Goal: Task Accomplishment & Management: Manage account settings

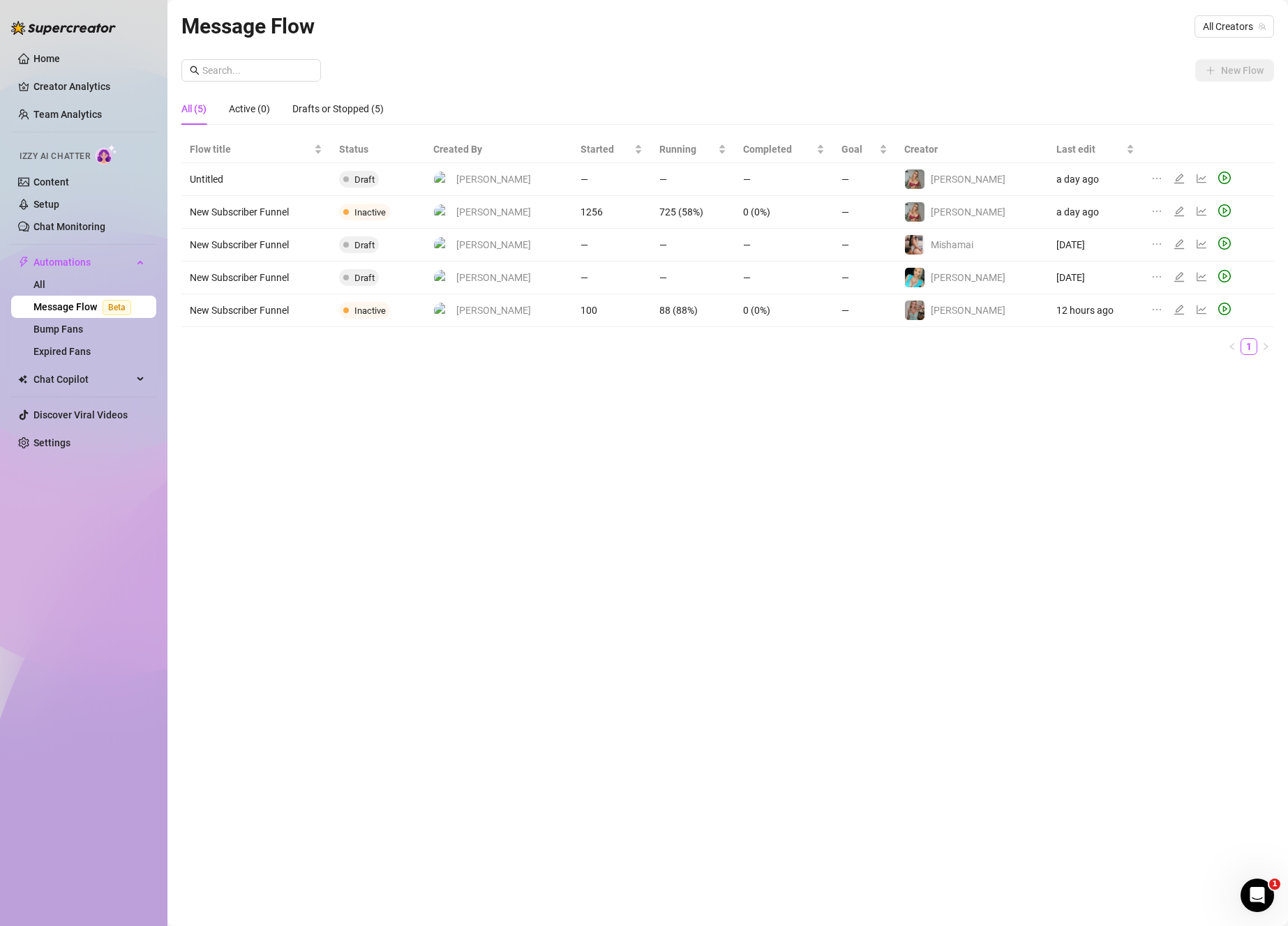
click at [1174, 209] on icon "edit" at bounding box center [1179, 211] width 10 height 10
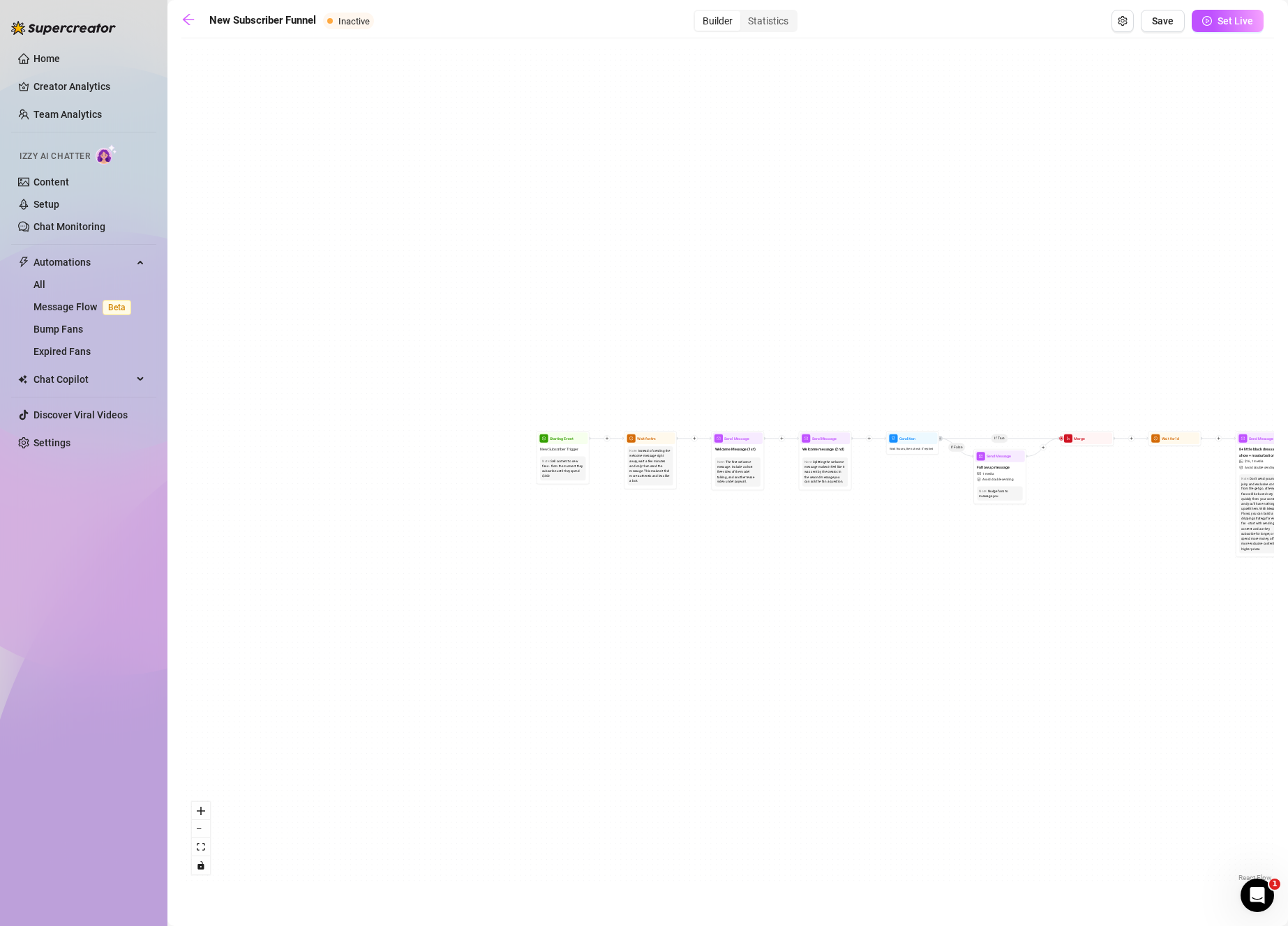
drag, startPoint x: 503, startPoint y: 555, endPoint x: 627, endPoint y: 554, distance: 124.0
click at [627, 554] on div "If True If True If False If False Merge Merge Send Message Follow up message 1 …" at bounding box center [727, 464] width 1092 height 840
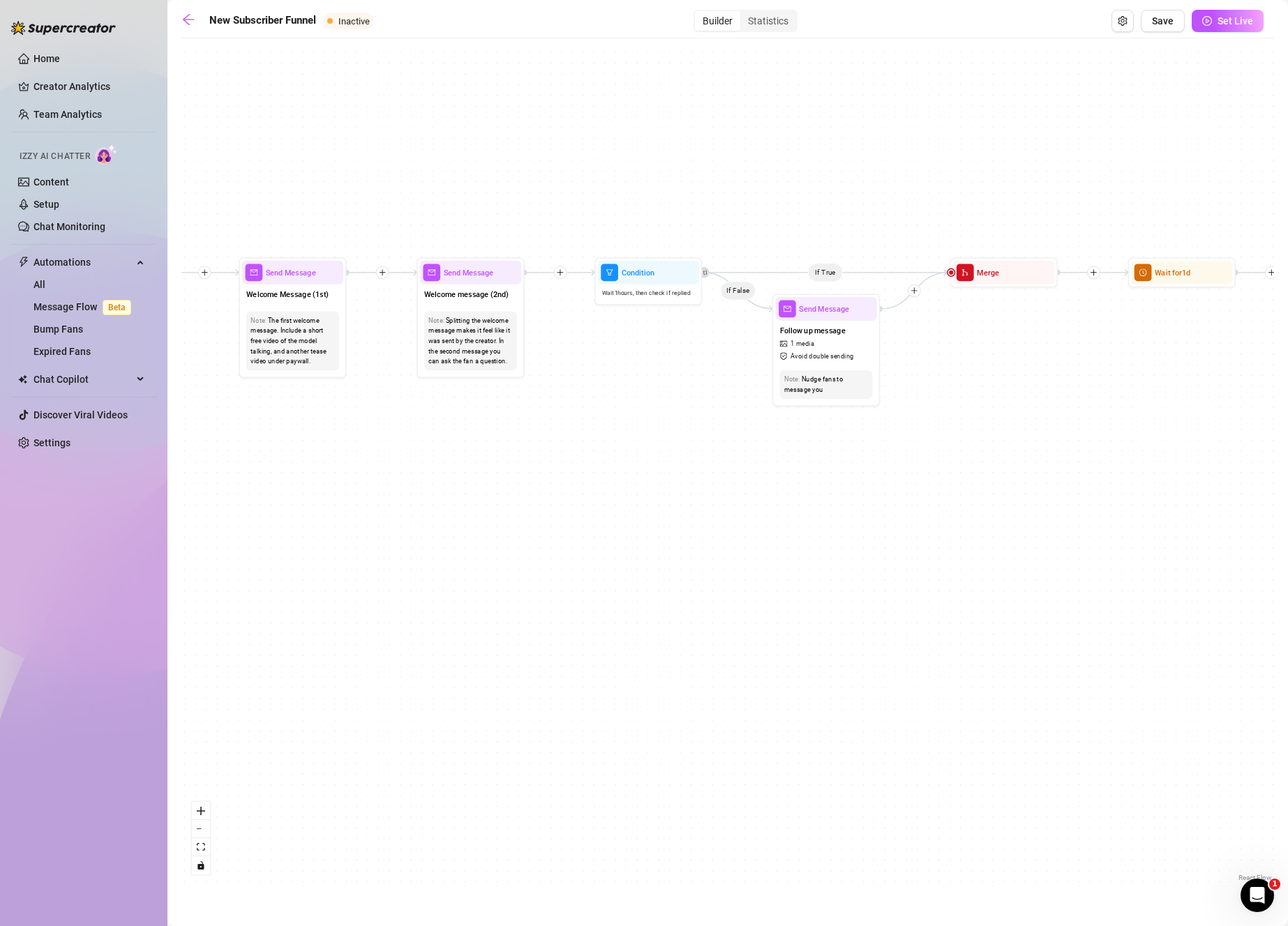
drag, startPoint x: 748, startPoint y: 510, endPoint x: 676, endPoint y: 570, distance: 93.7
click at [676, 570] on div "If True If True If False If False Merge Merge Send Message Follow up message 1 …" at bounding box center [727, 464] width 1092 height 840
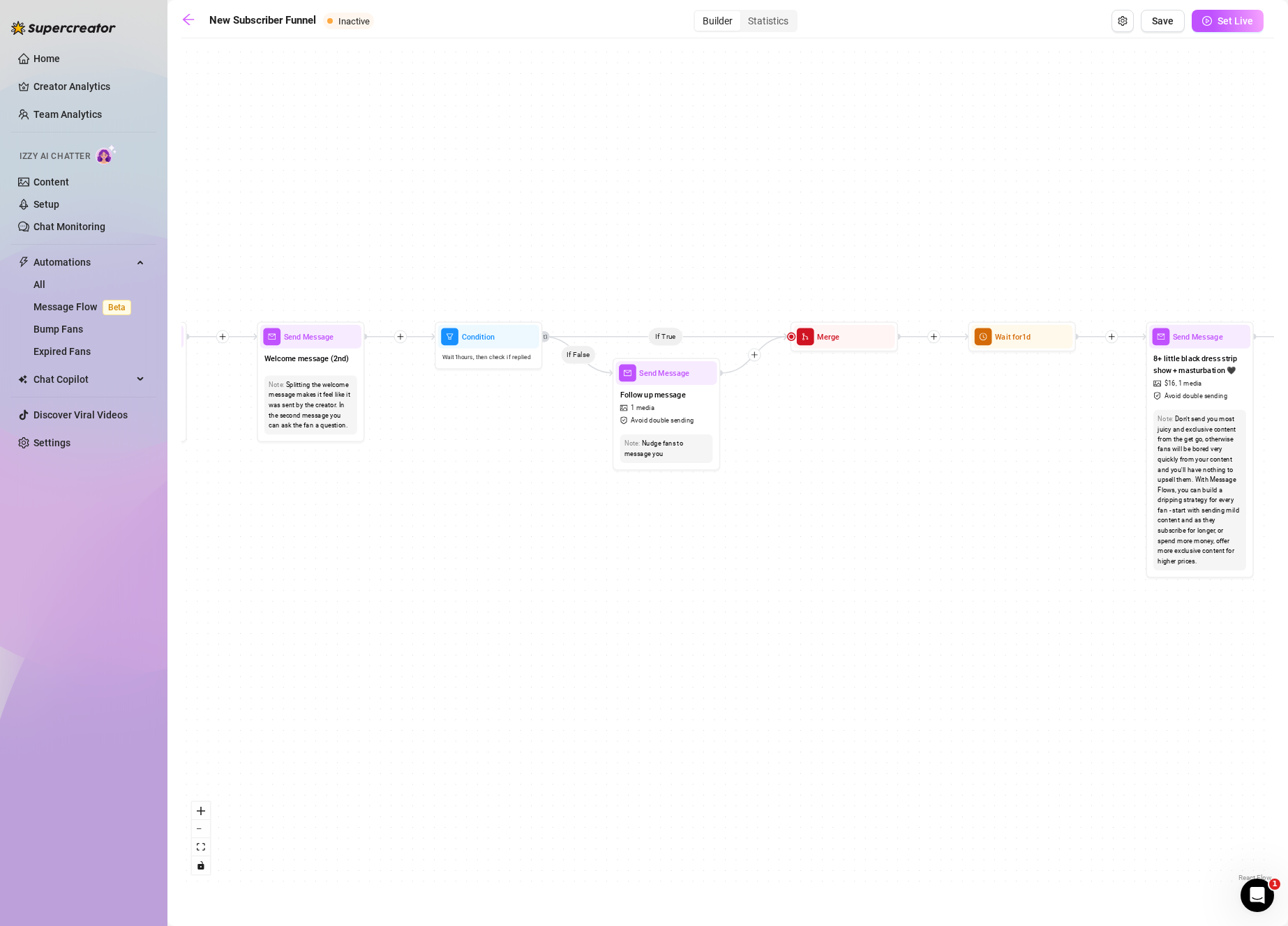
drag, startPoint x: 797, startPoint y: 520, endPoint x: 638, endPoint y: 582, distance: 170.7
click at [638, 582] on div "If True If True If False If False Merge Merge Send Message Follow up message 1 …" at bounding box center [727, 464] width 1092 height 840
click at [675, 414] on div "Follow up message 1 media Avoid double sending" at bounding box center [666, 407] width 101 height 45
type textarea "I hope you're having a good day"
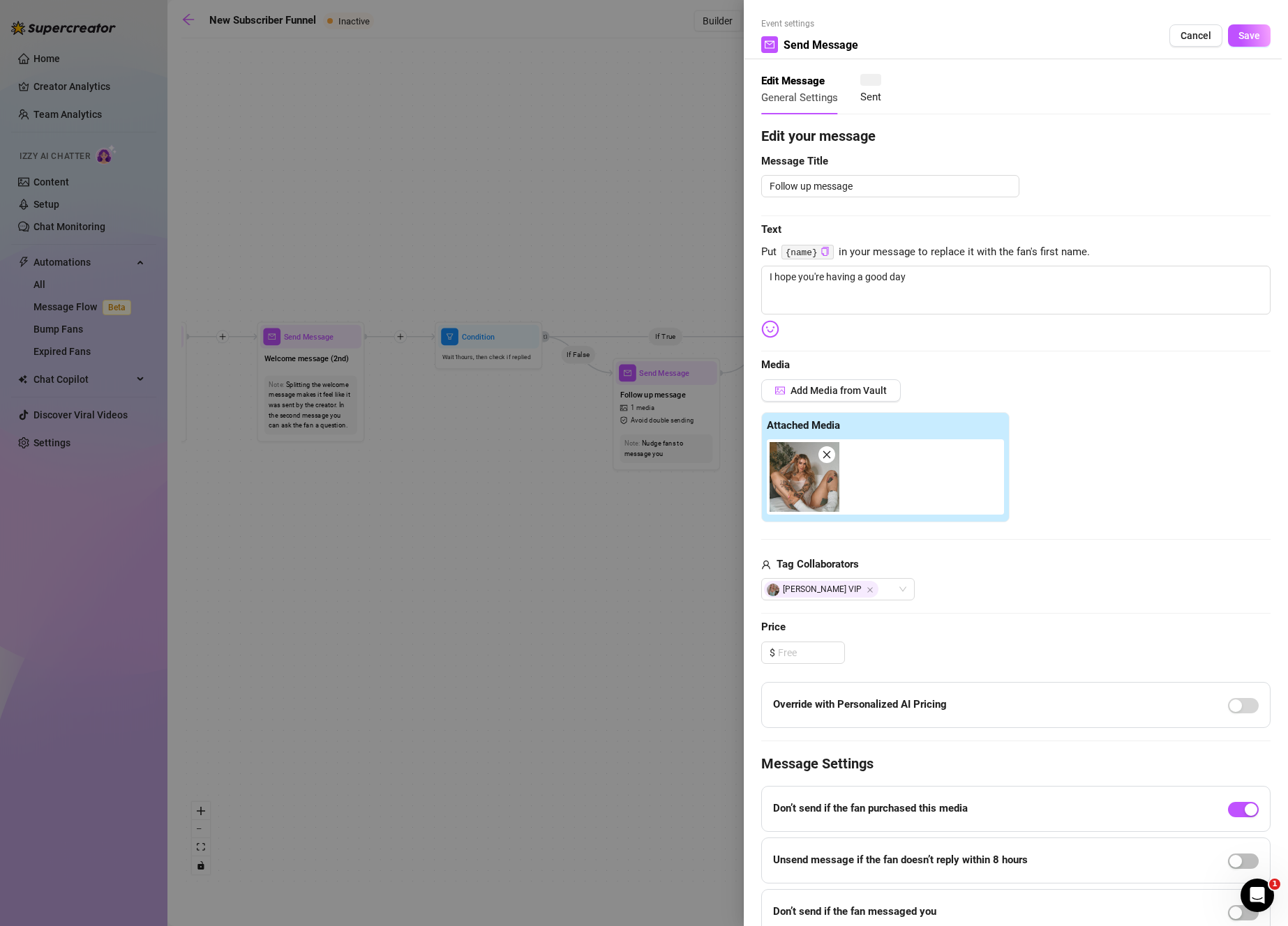
click at [550, 613] on div at bounding box center [644, 463] width 1288 height 926
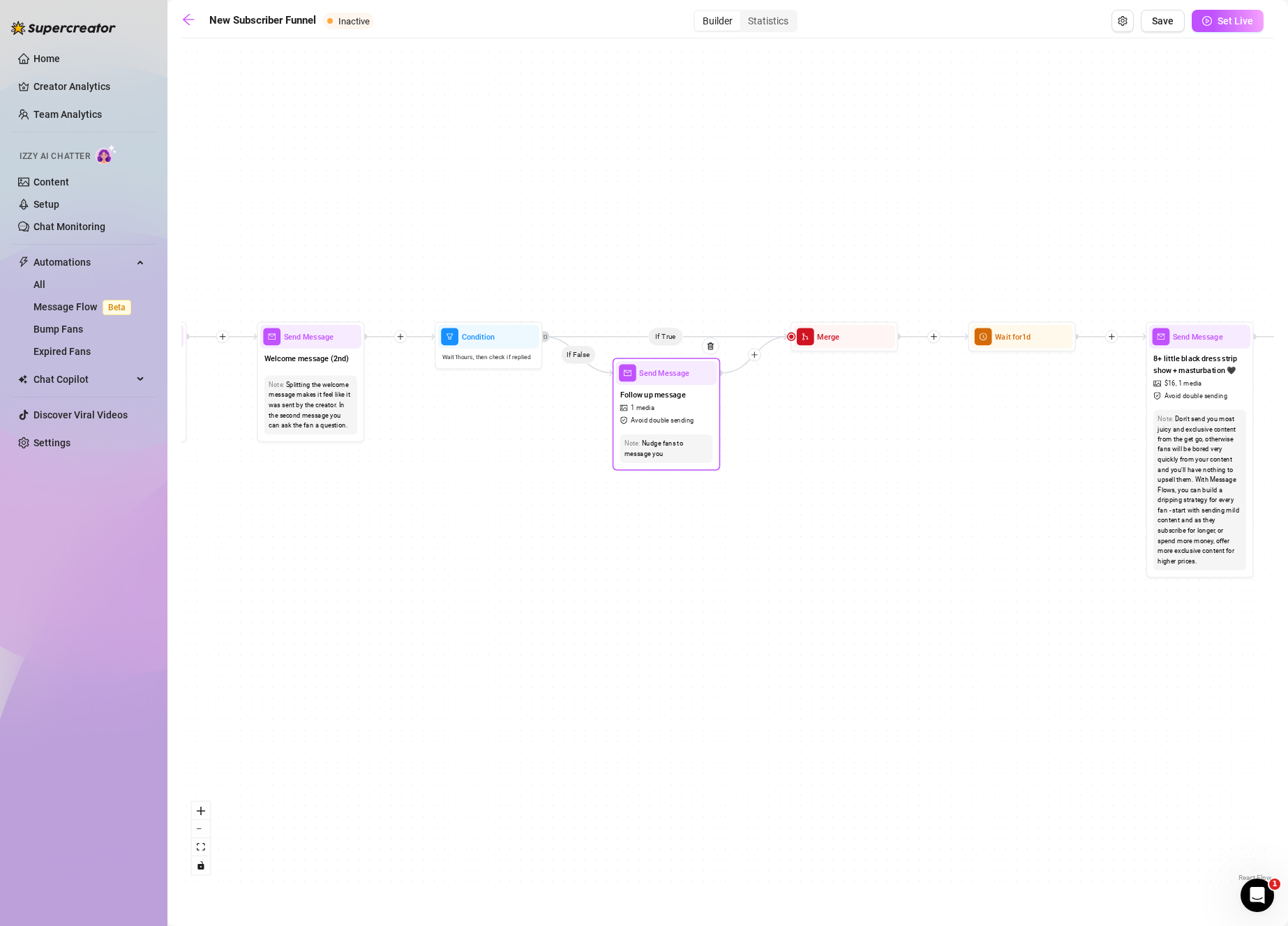
click at [670, 424] on span "Avoid double sending" at bounding box center [661, 420] width 63 height 10
type textarea "I hope you're having a good day"
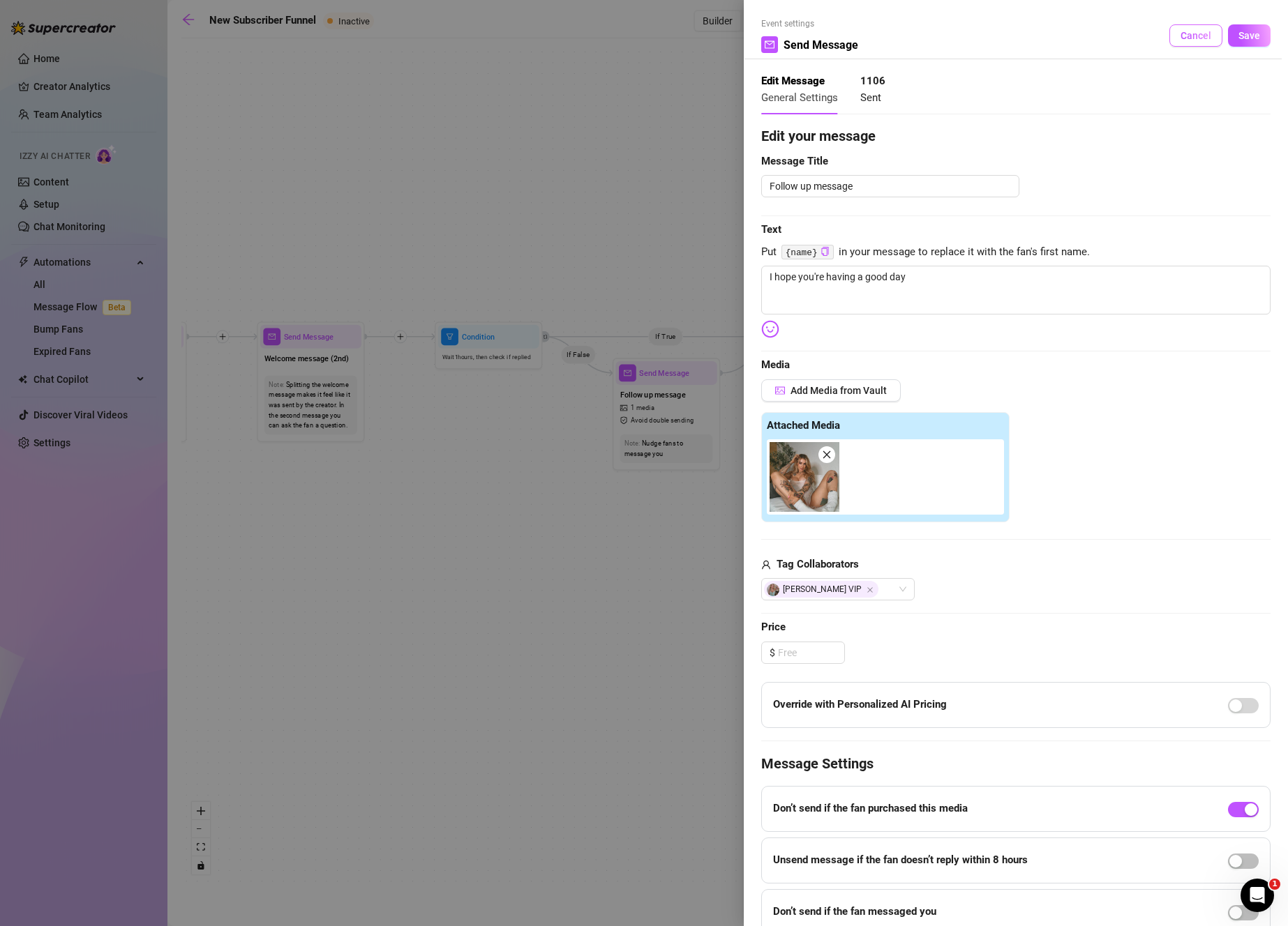
click at [1191, 31] on span "Cancel" at bounding box center [1195, 36] width 30 height 11
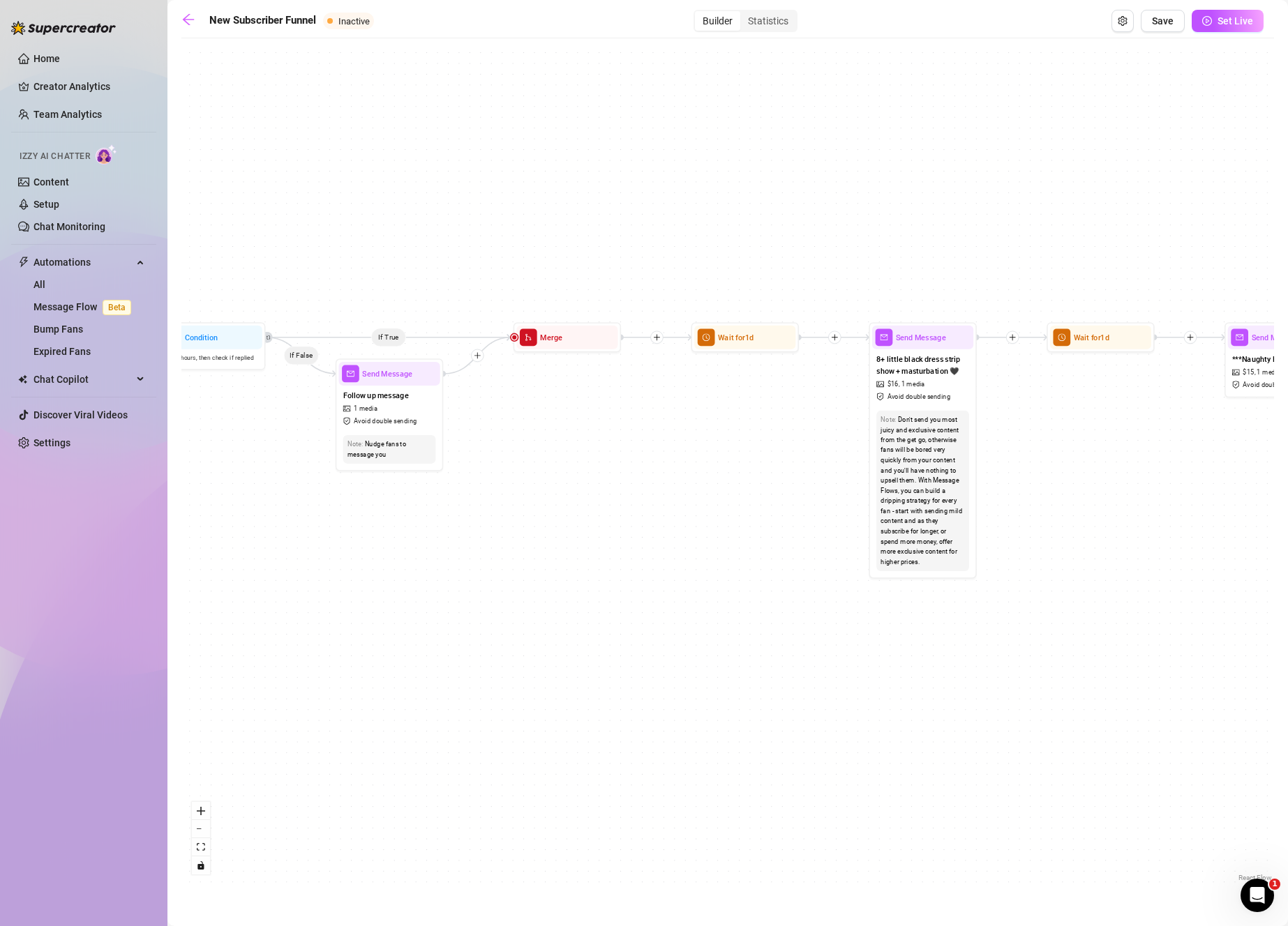
drag, startPoint x: 690, startPoint y: 541, endPoint x: 240, endPoint y: 530, distance: 450.1
click at [240, 530] on div "If True If True If False If False Merge Merge Send Message Follow up message 1 …" at bounding box center [727, 464] width 1092 height 840
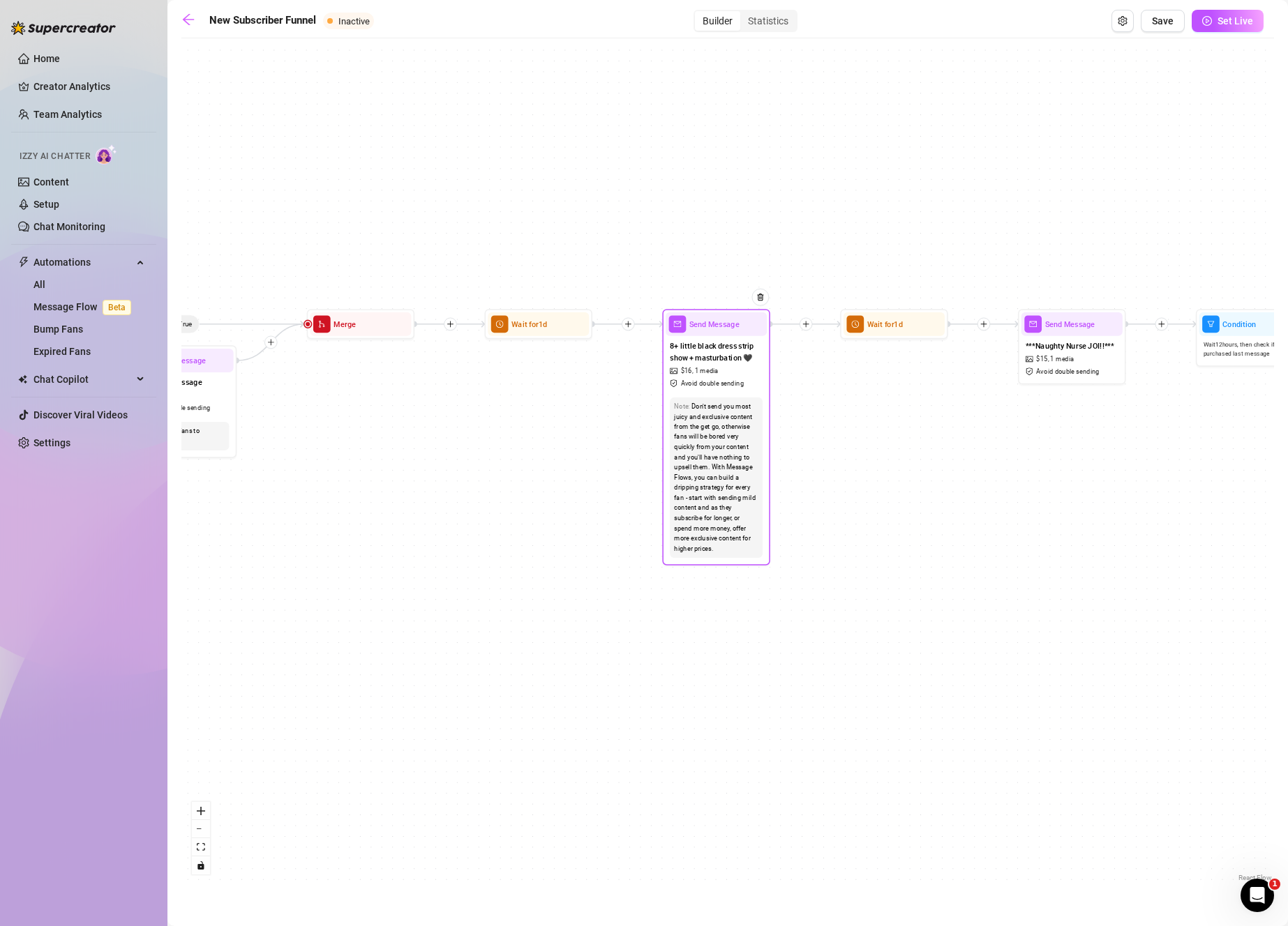
click at [696, 442] on div "Don't send you most juicy and exclusive content from the get go, otherwise fans…" at bounding box center [715, 477] width 84 height 152
click at [713, 398] on div "Note: Don't send you most juicy and exclusive content from the get go, otherwis…" at bounding box center [716, 477] width 93 height 161
type textarea "8 minute little black dress strip show + masturbation 🖤 I only planned to put o…"
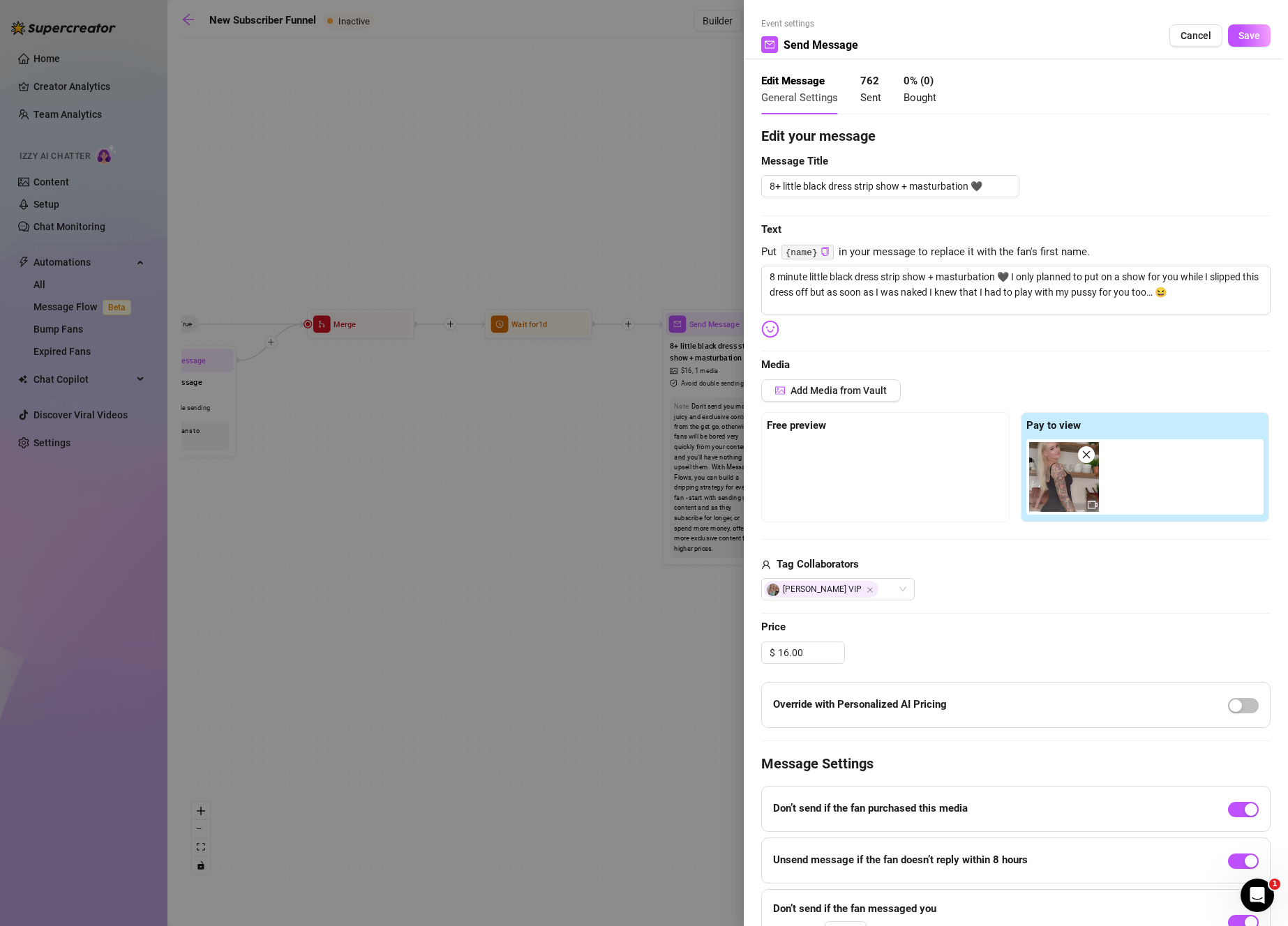
click at [1086, 456] on icon "close" at bounding box center [1086, 454] width 10 height 10
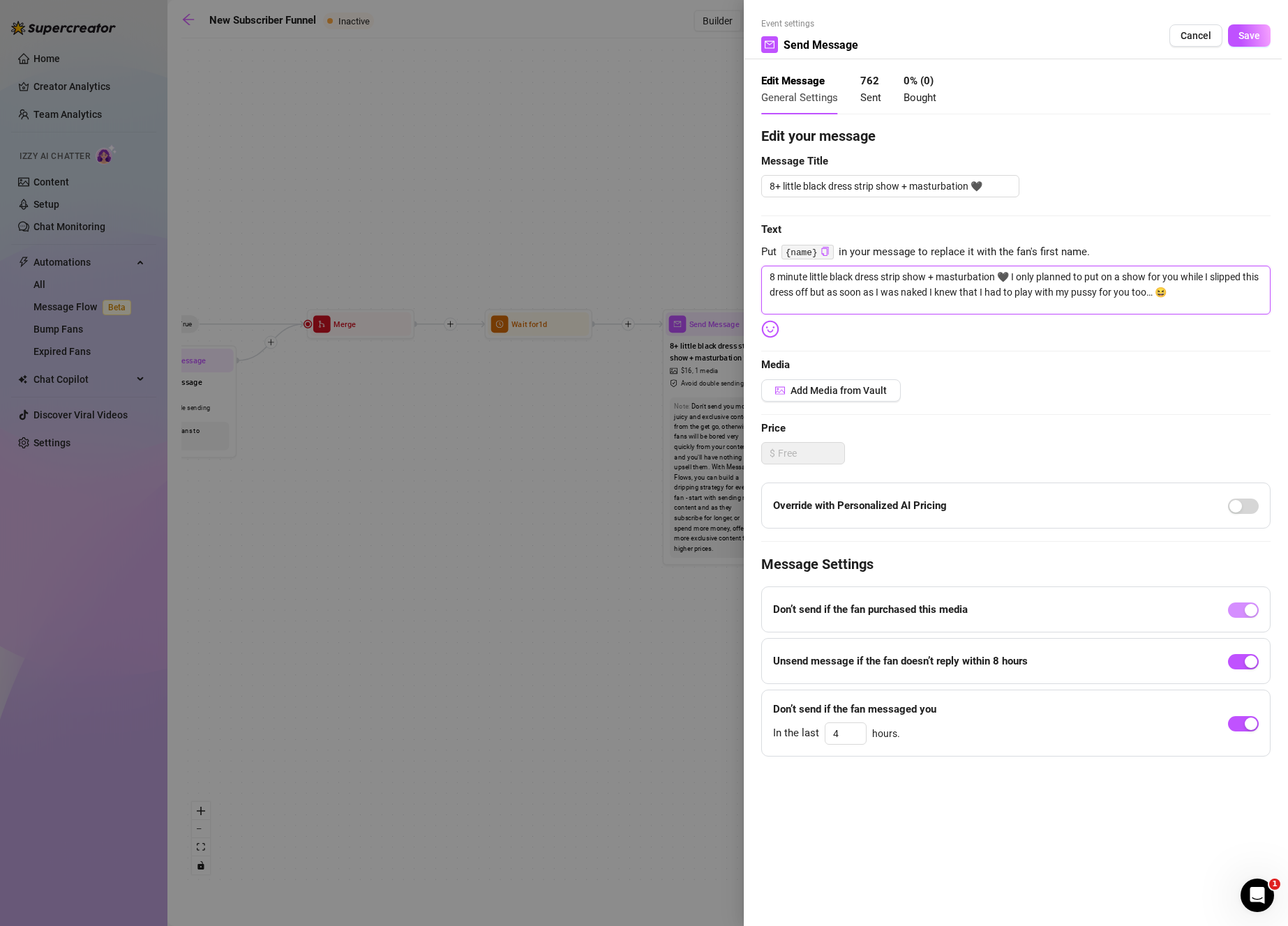
drag, startPoint x: 1205, startPoint y: 303, endPoint x: 683, endPoint y: 244, distance: 525.3
click at [683, 244] on div "Event settings Send Message Cancel Save Edit Message General Settings 762 Sent …" at bounding box center [644, 463] width 1288 height 926
type textarea "Write your message here"
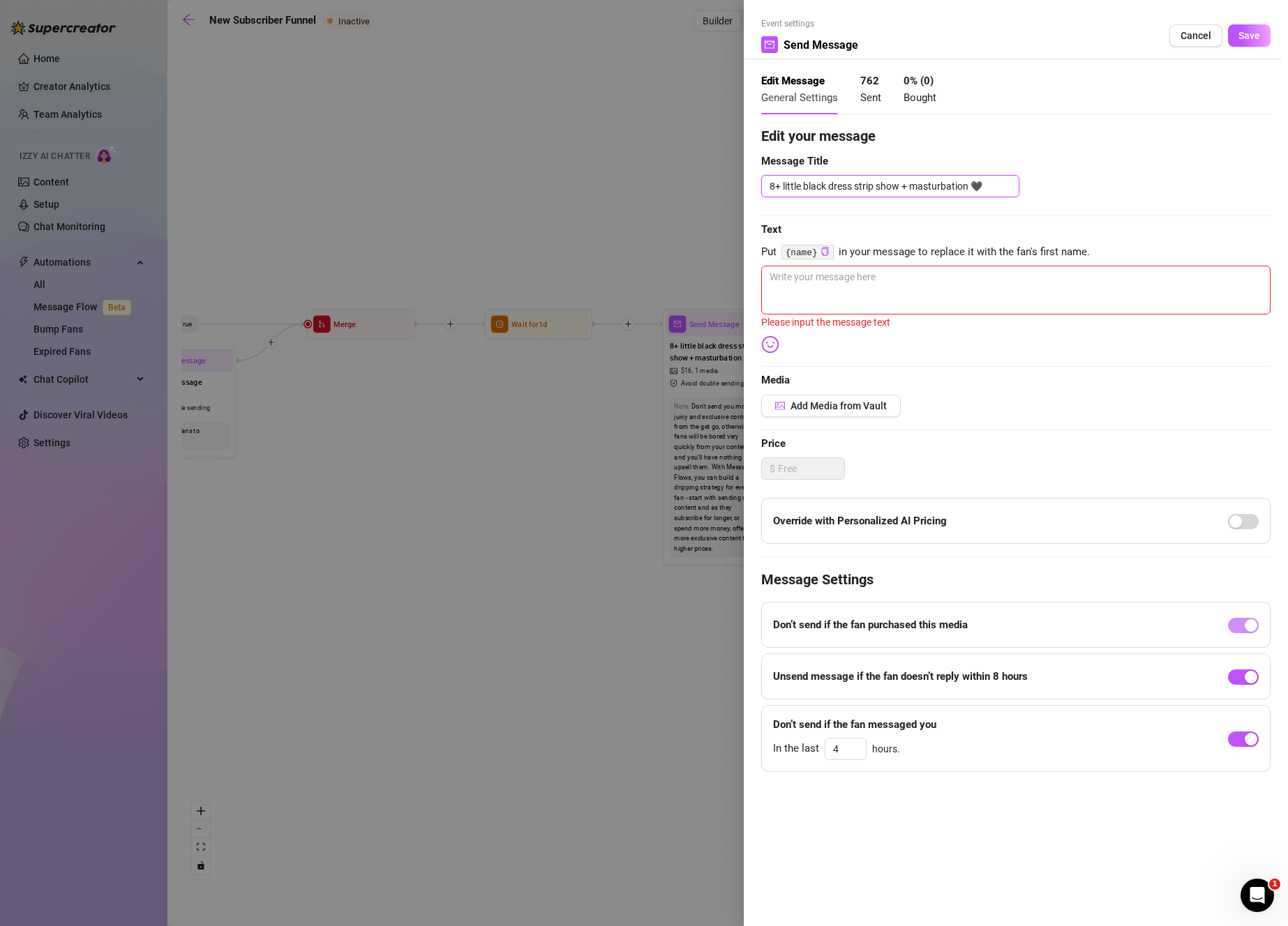
drag, startPoint x: 991, startPoint y: 188, endPoint x: 477, endPoint y: 191, distance: 514.0
click at [477, 191] on div "Event settings Send Message Cancel Save Edit Message General Settings 762 Sent …" at bounding box center [644, 463] width 1288 height 926
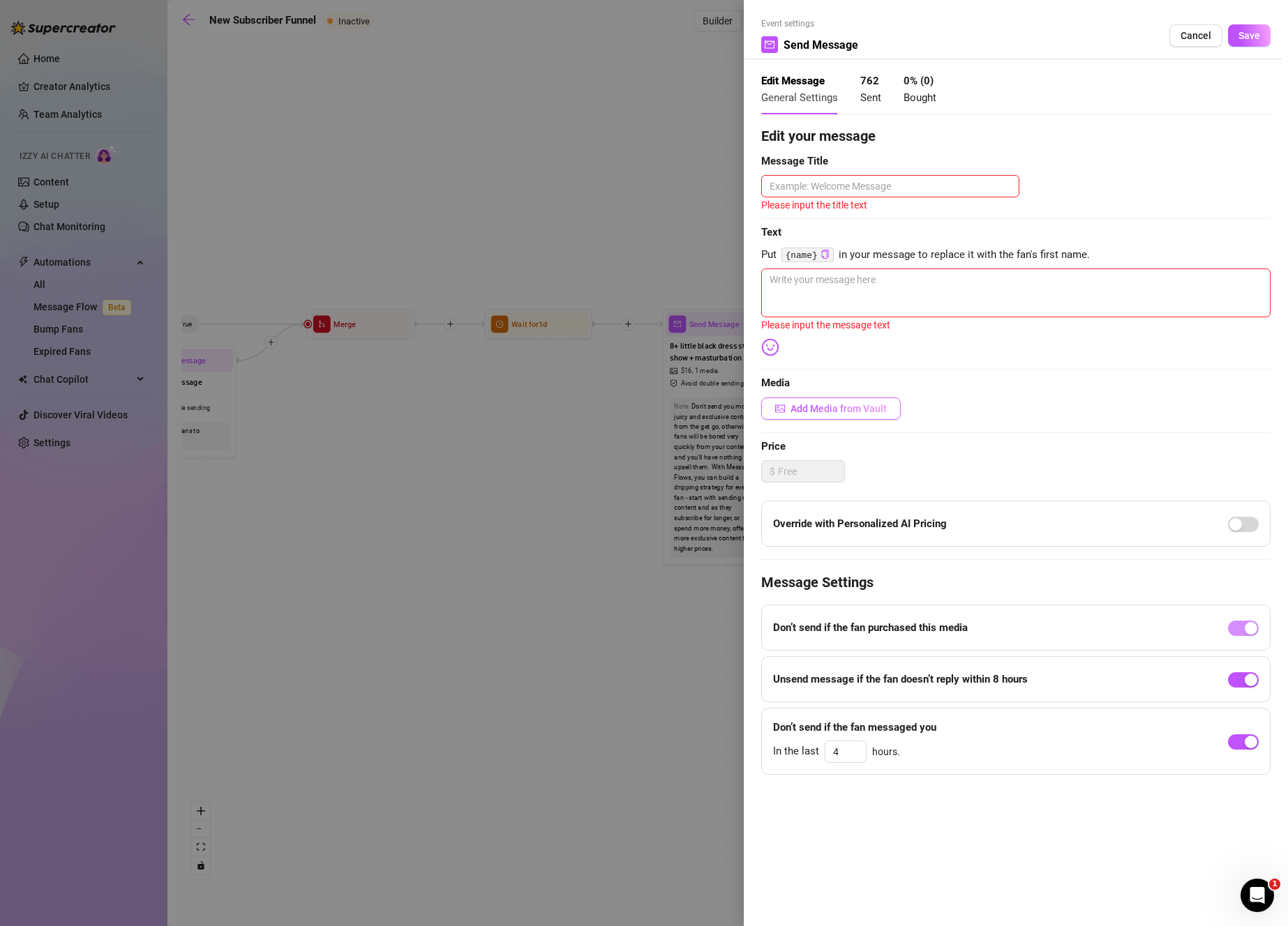
click at [842, 408] on span "Add Media from Vault" at bounding box center [838, 408] width 97 height 11
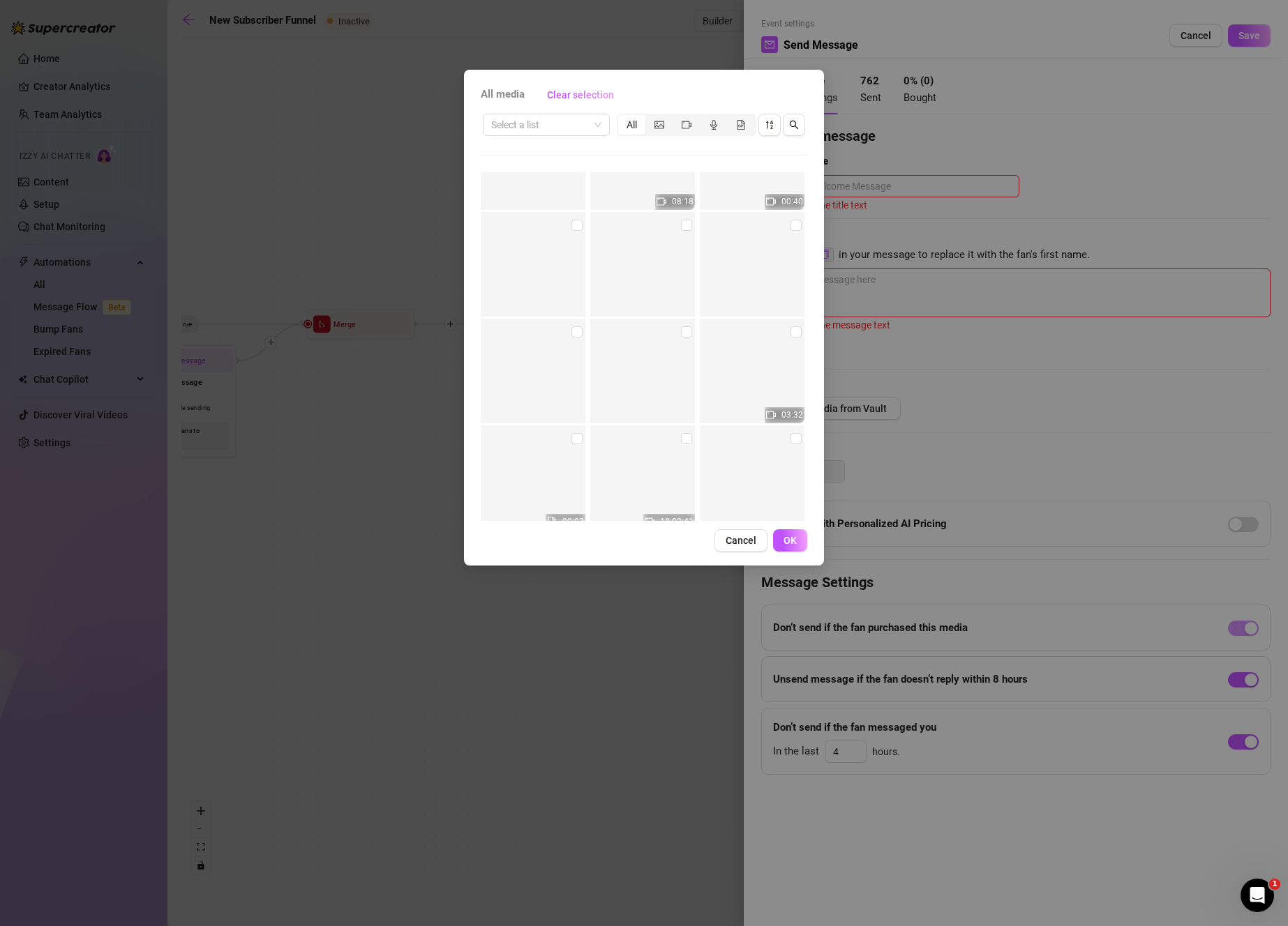
scroll to position [4793, 0]
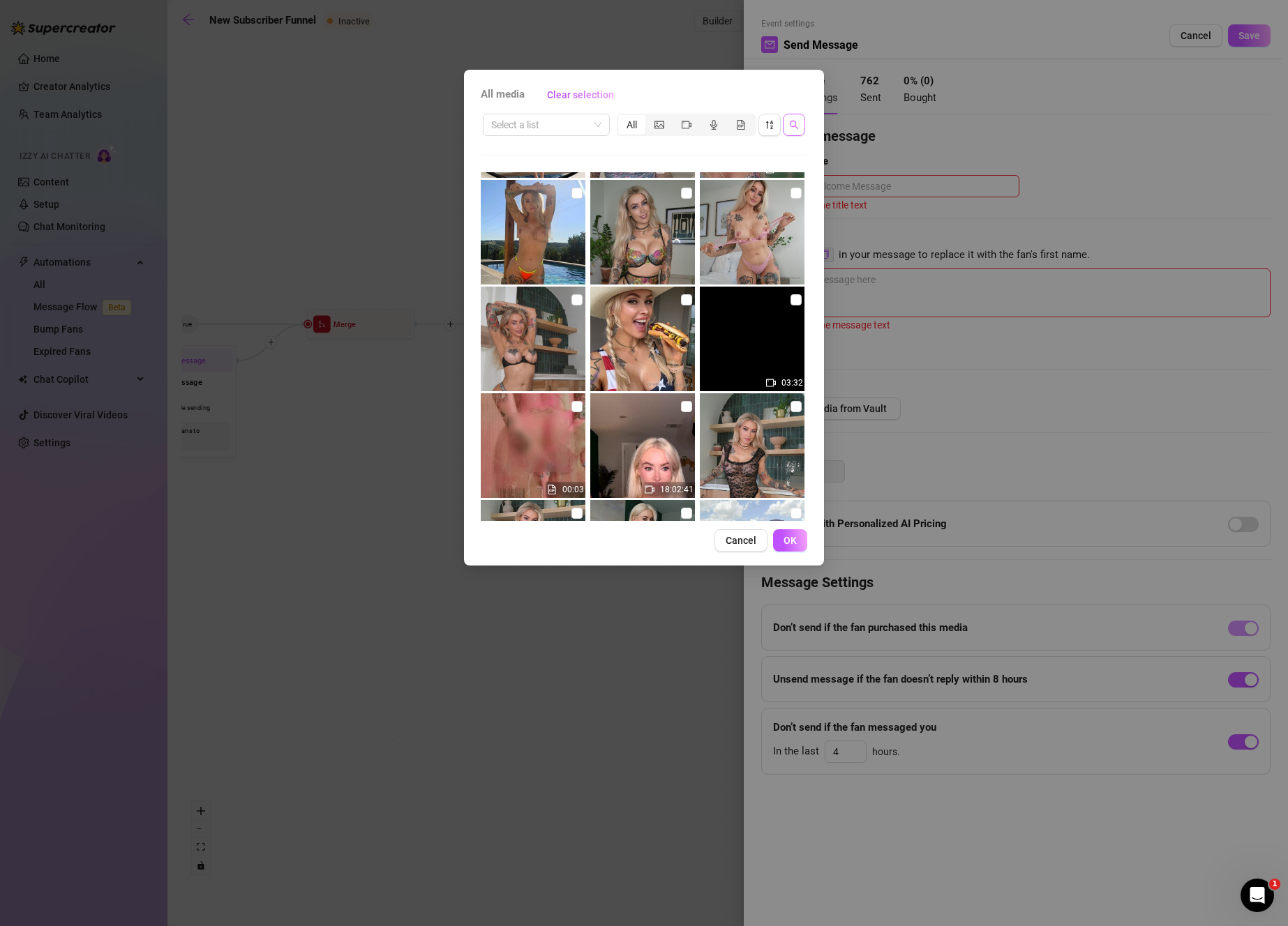
click at [803, 129] on button "button" at bounding box center [794, 125] width 22 height 22
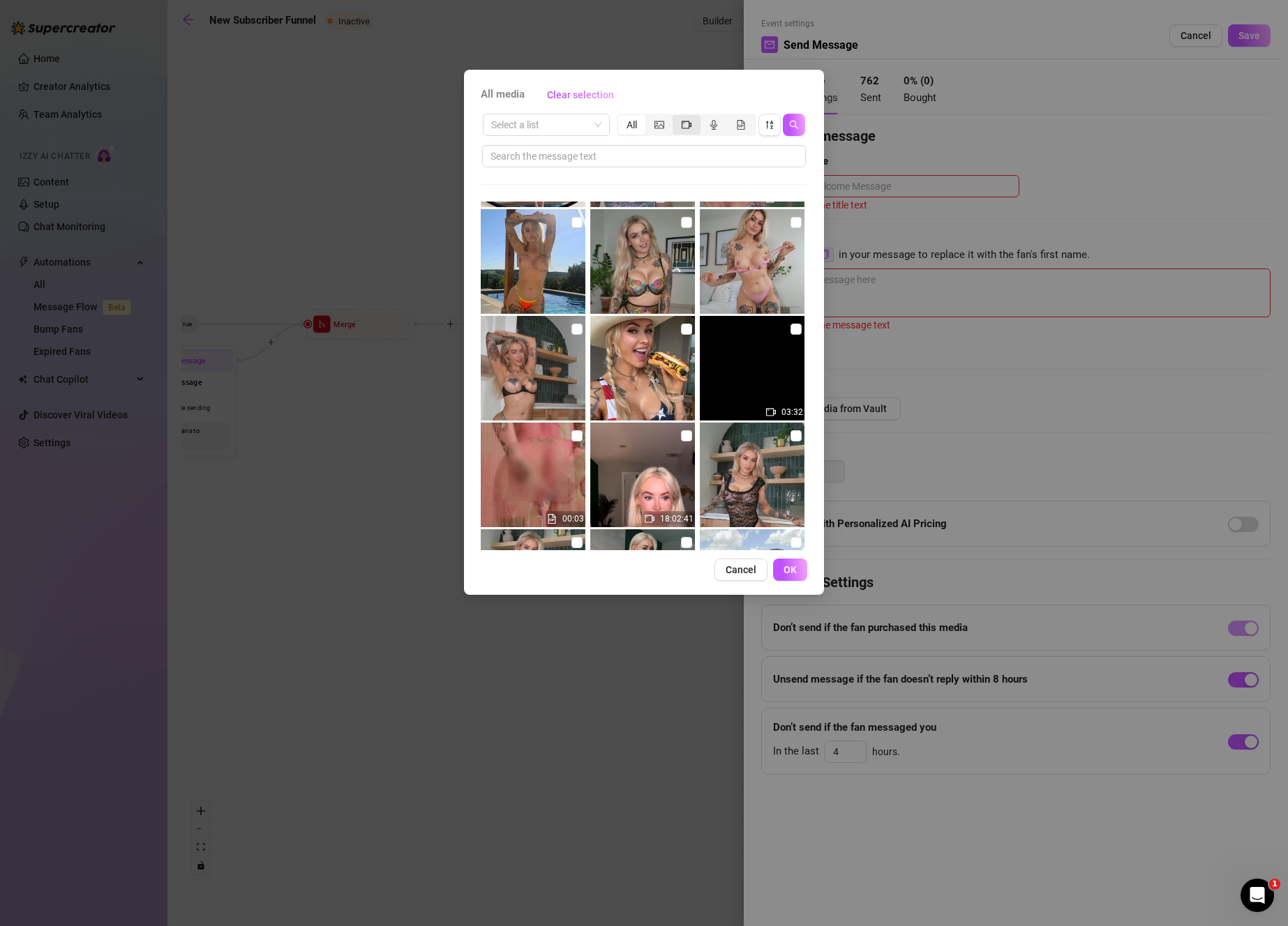
click at [696, 122] on div "segmented control" at bounding box center [686, 124] width 28 height 19
click at [676, 117] on input "segmented control" at bounding box center [676, 117] width 0 height 0
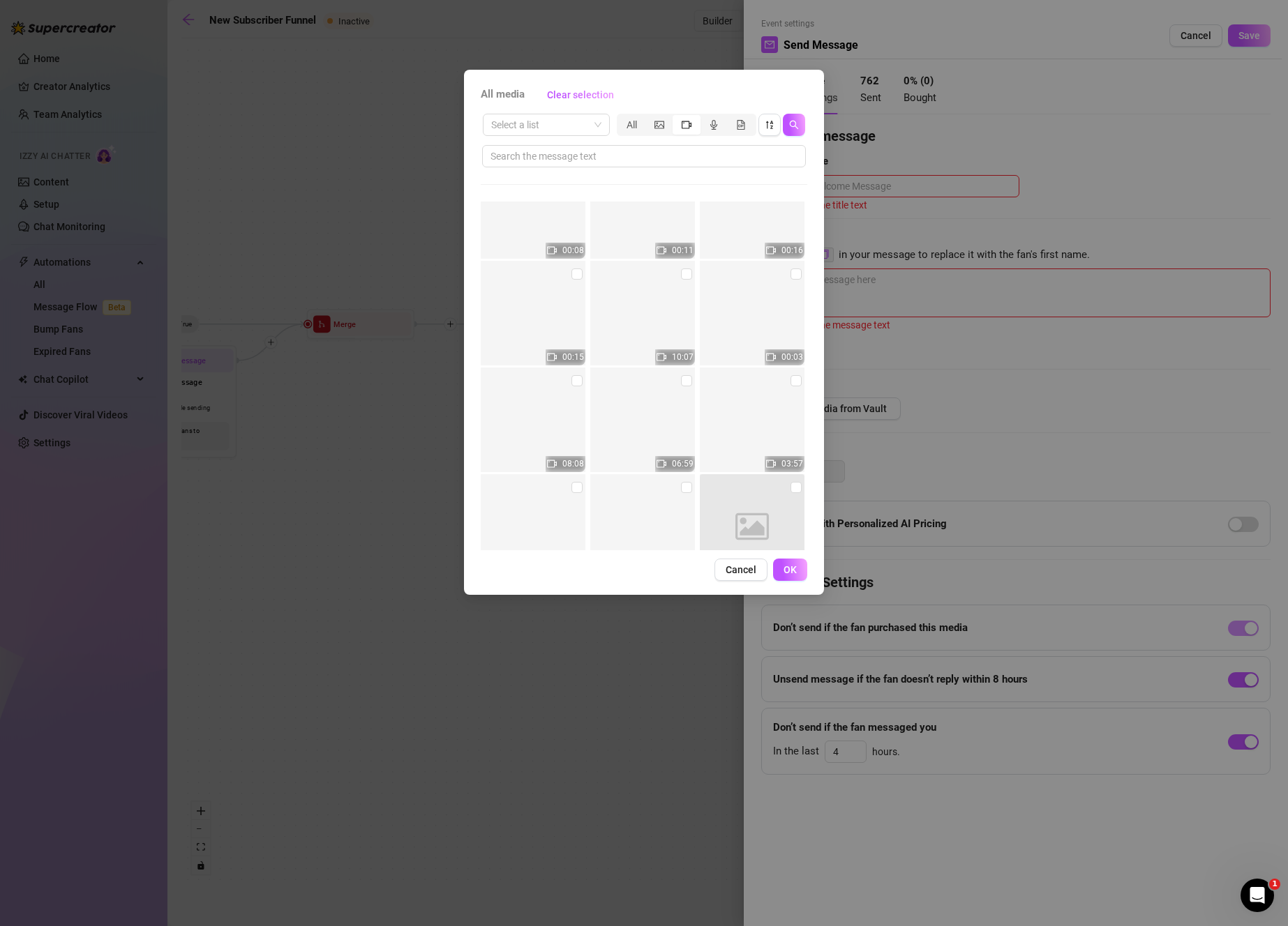
scroll to position [6768, 0]
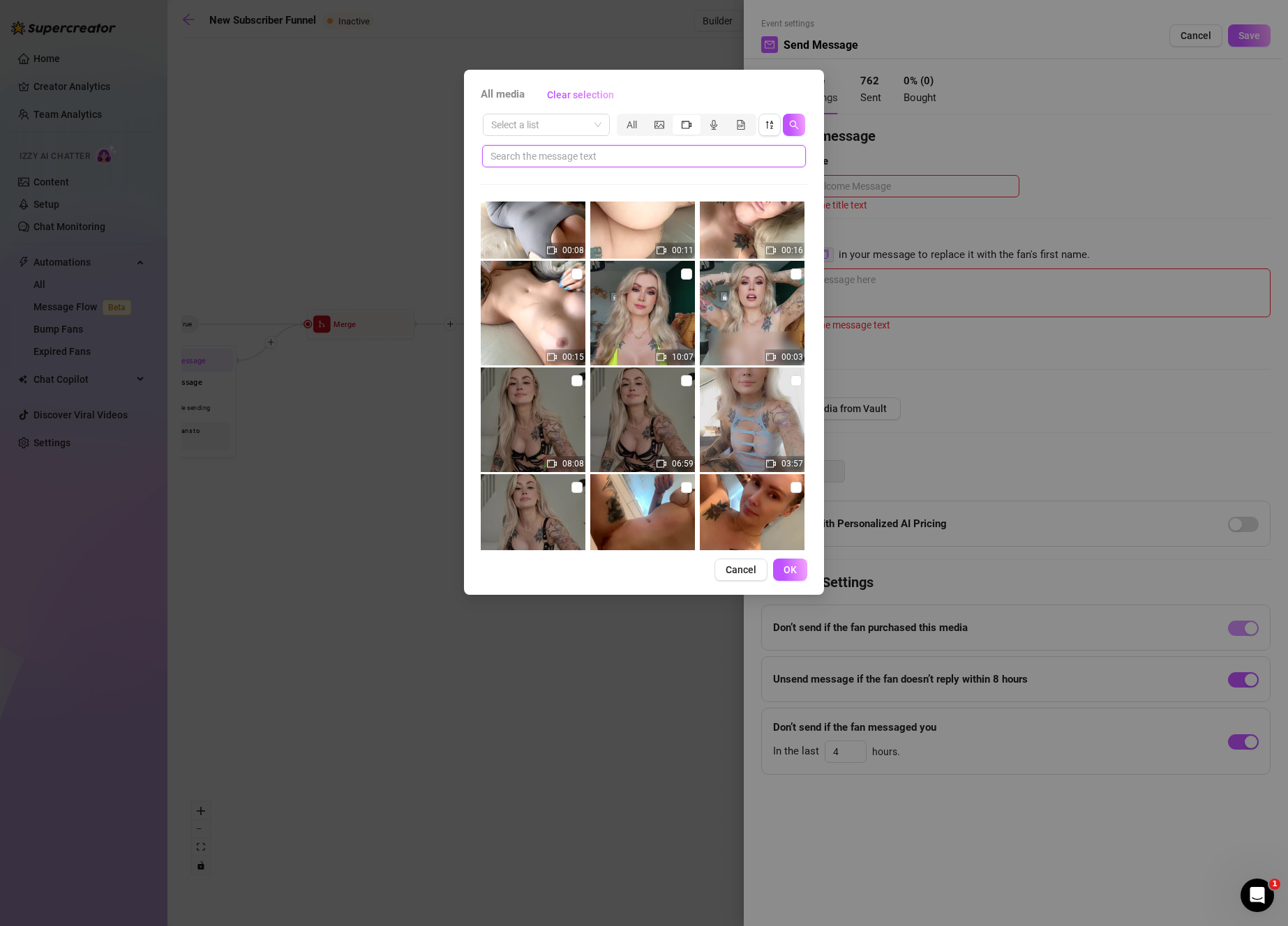
click at [691, 152] on input "text" at bounding box center [638, 156] width 295 height 16
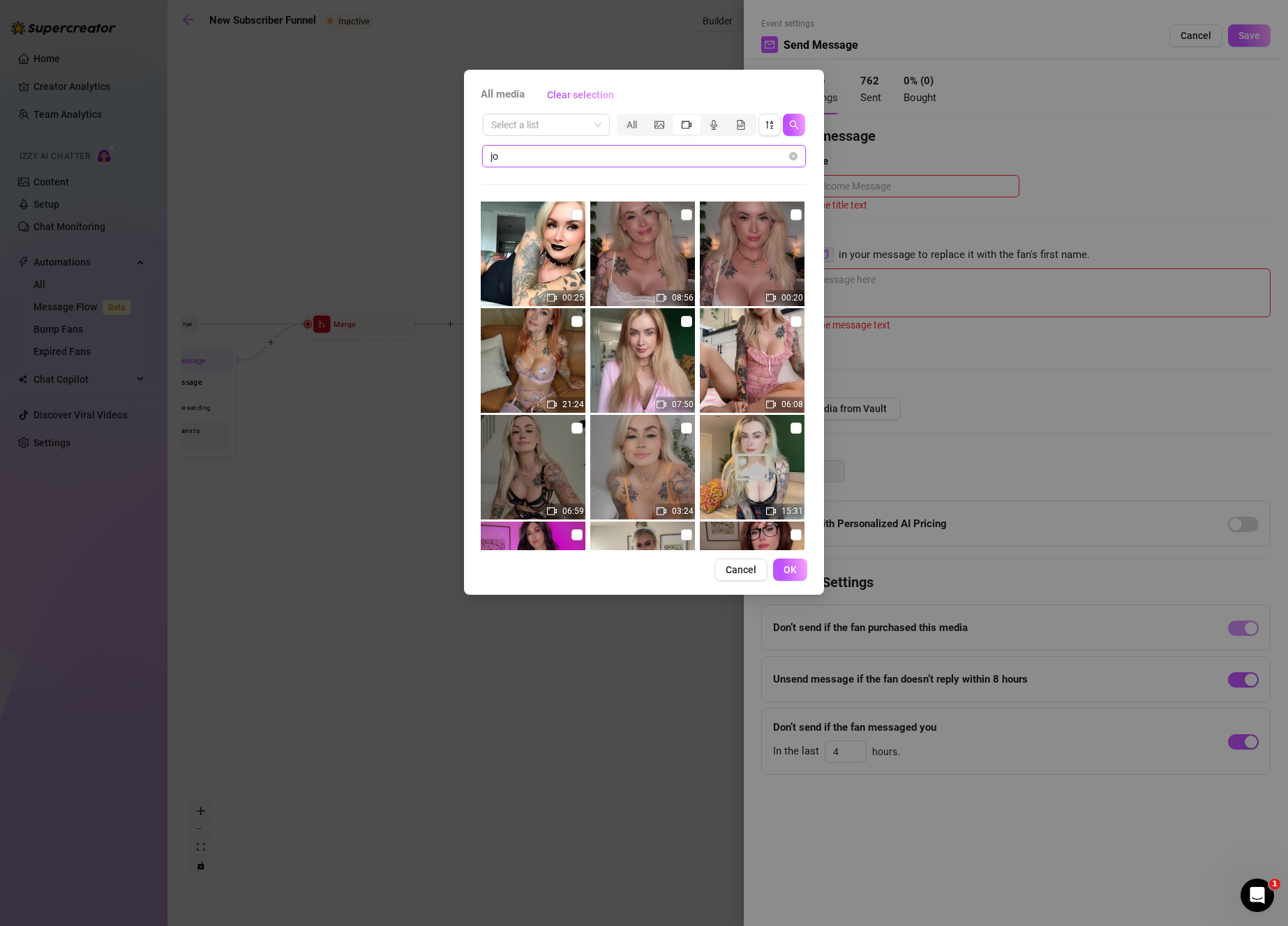
type input "j"
type input "strip"
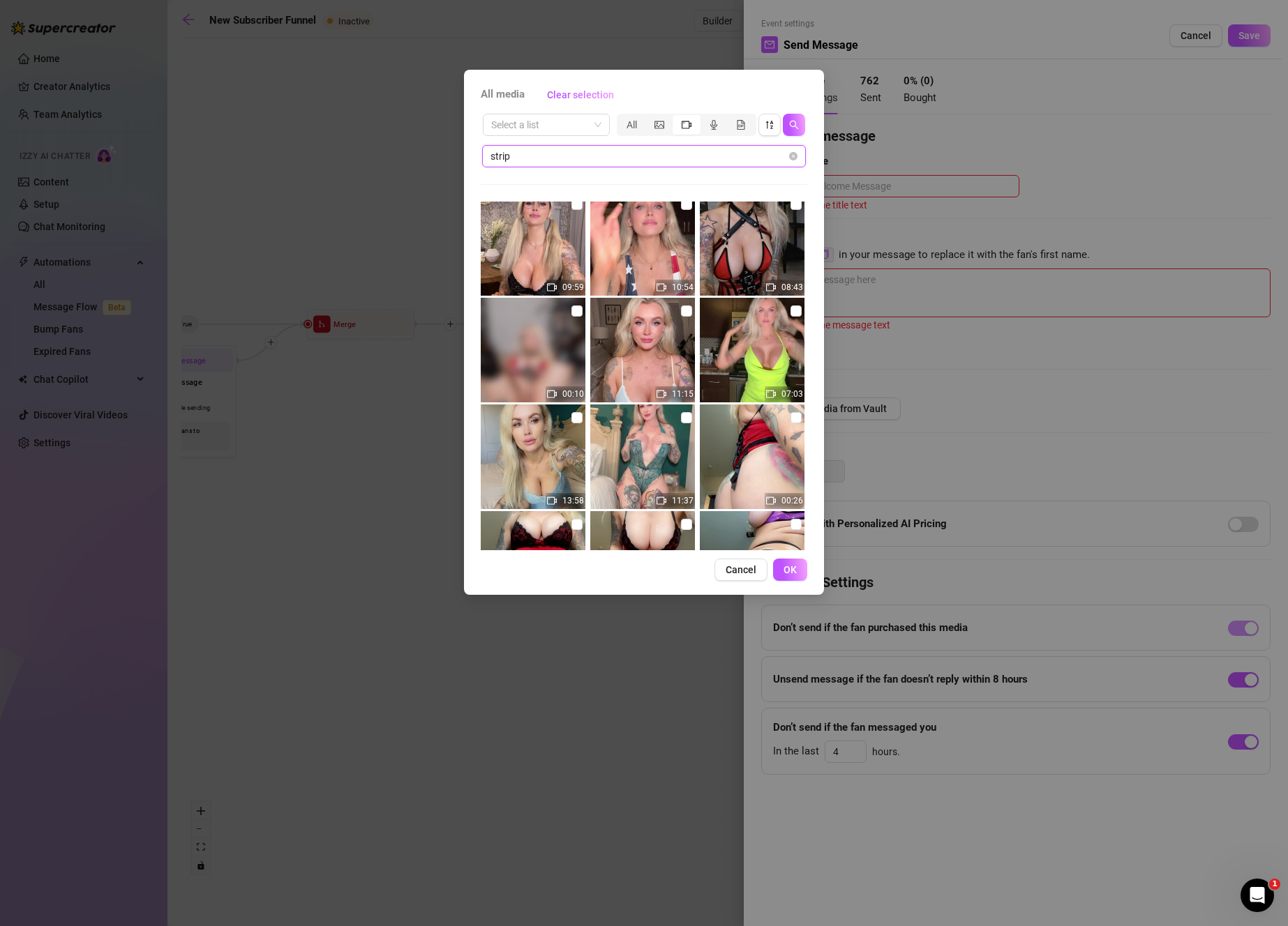
scroll to position [996, 0]
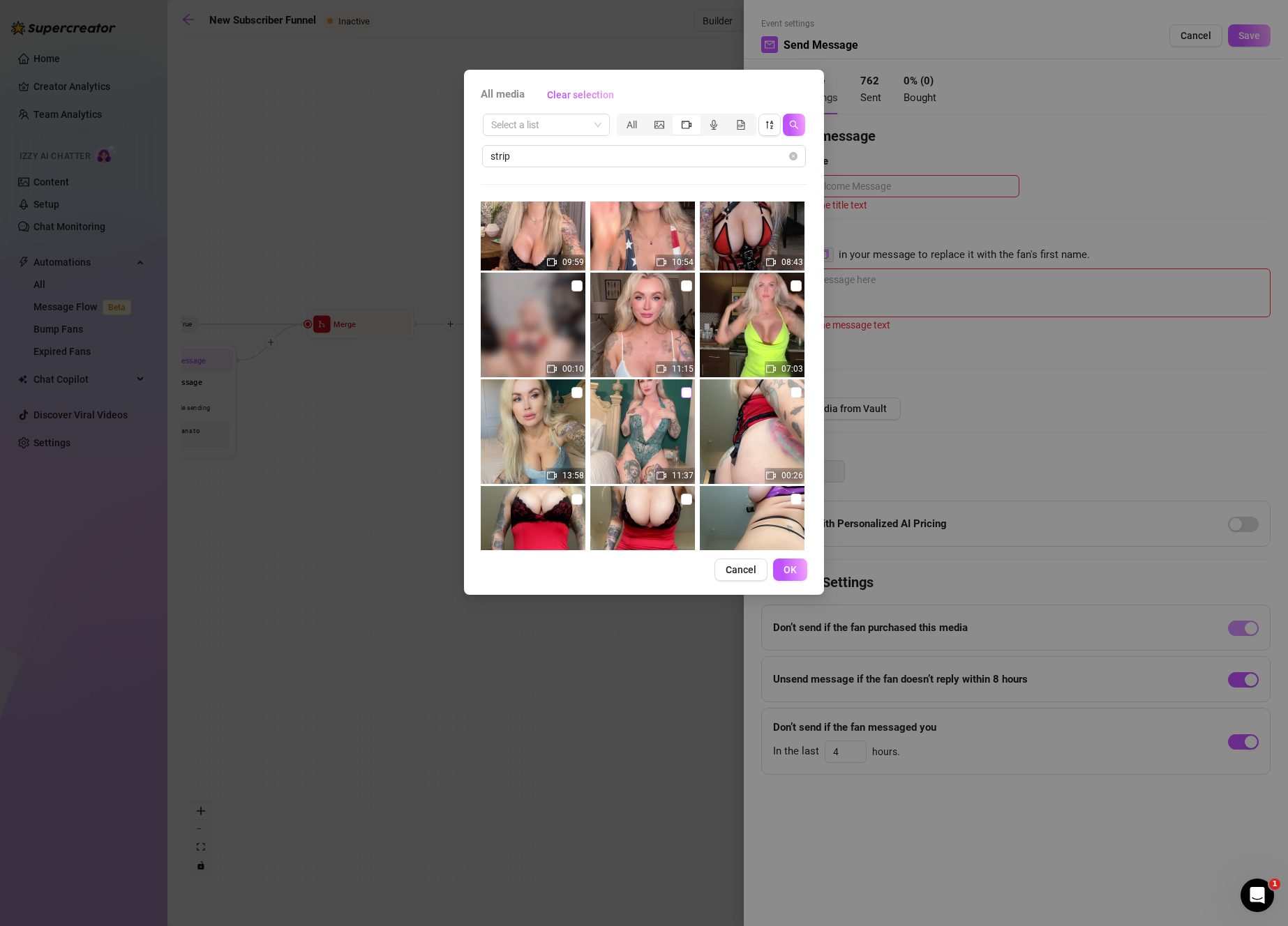
click at [681, 388] on input "checkbox" at bounding box center [686, 393] width 11 height 11
checkbox input "true"
click at [665, 126] on div "segmented control" at bounding box center [659, 124] width 28 height 19
click at [649, 117] on input "segmented control" at bounding box center [649, 117] width 0 height 0
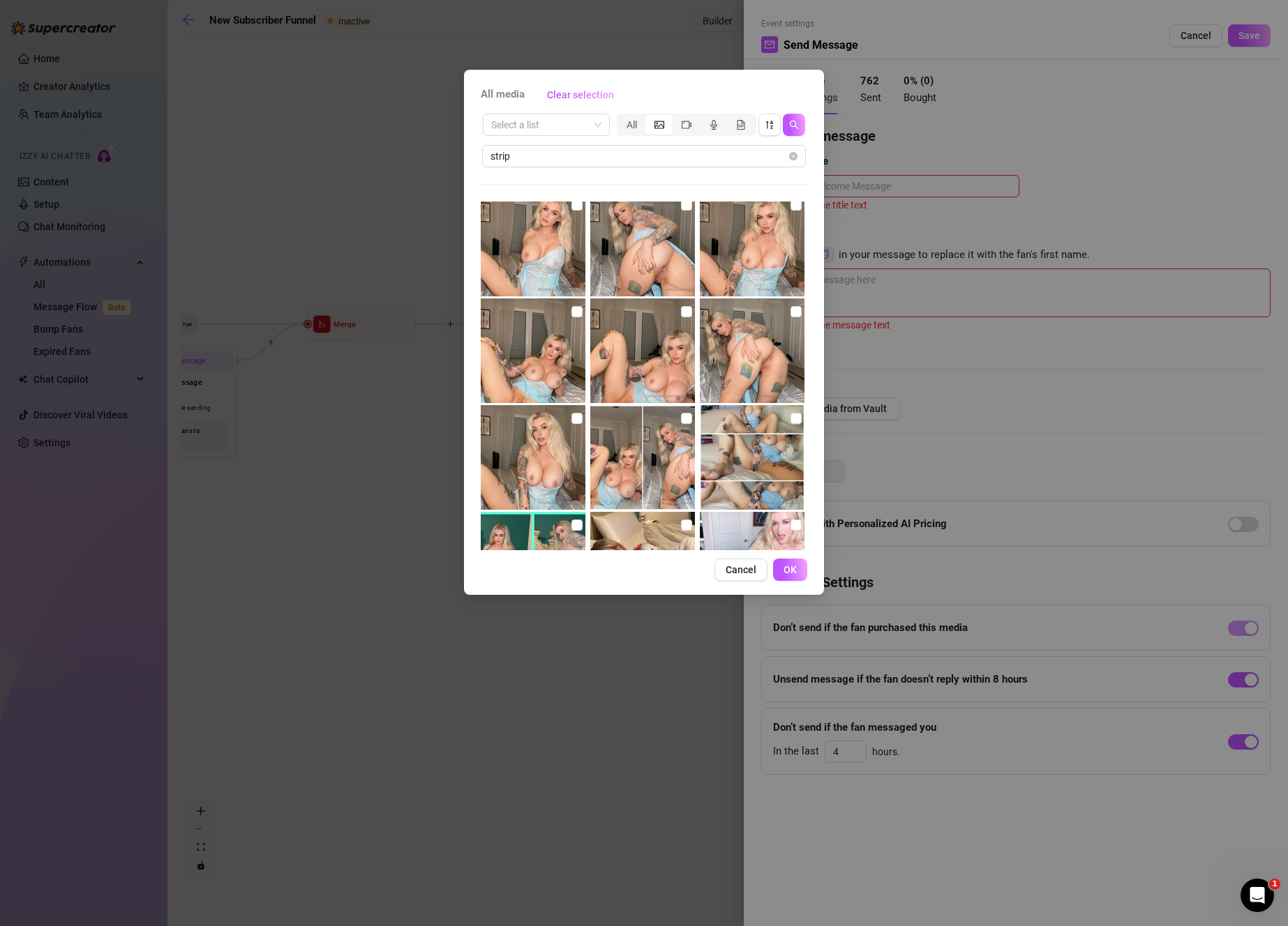
scroll to position [1513, 0]
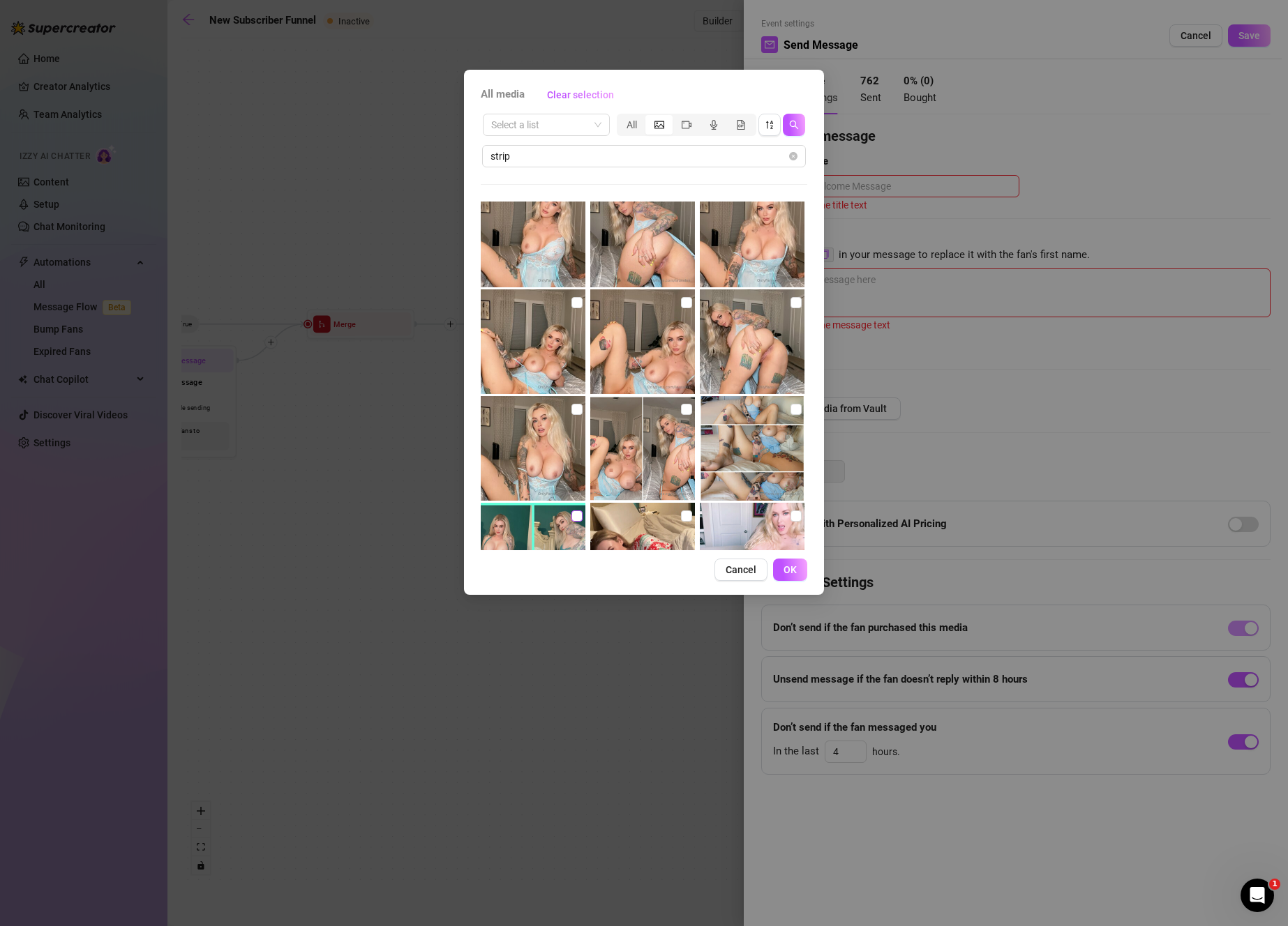
click at [574, 513] on input "checkbox" at bounding box center [577, 516] width 11 height 11
checkbox input "true"
click at [796, 573] on span "OK" at bounding box center [790, 569] width 13 height 11
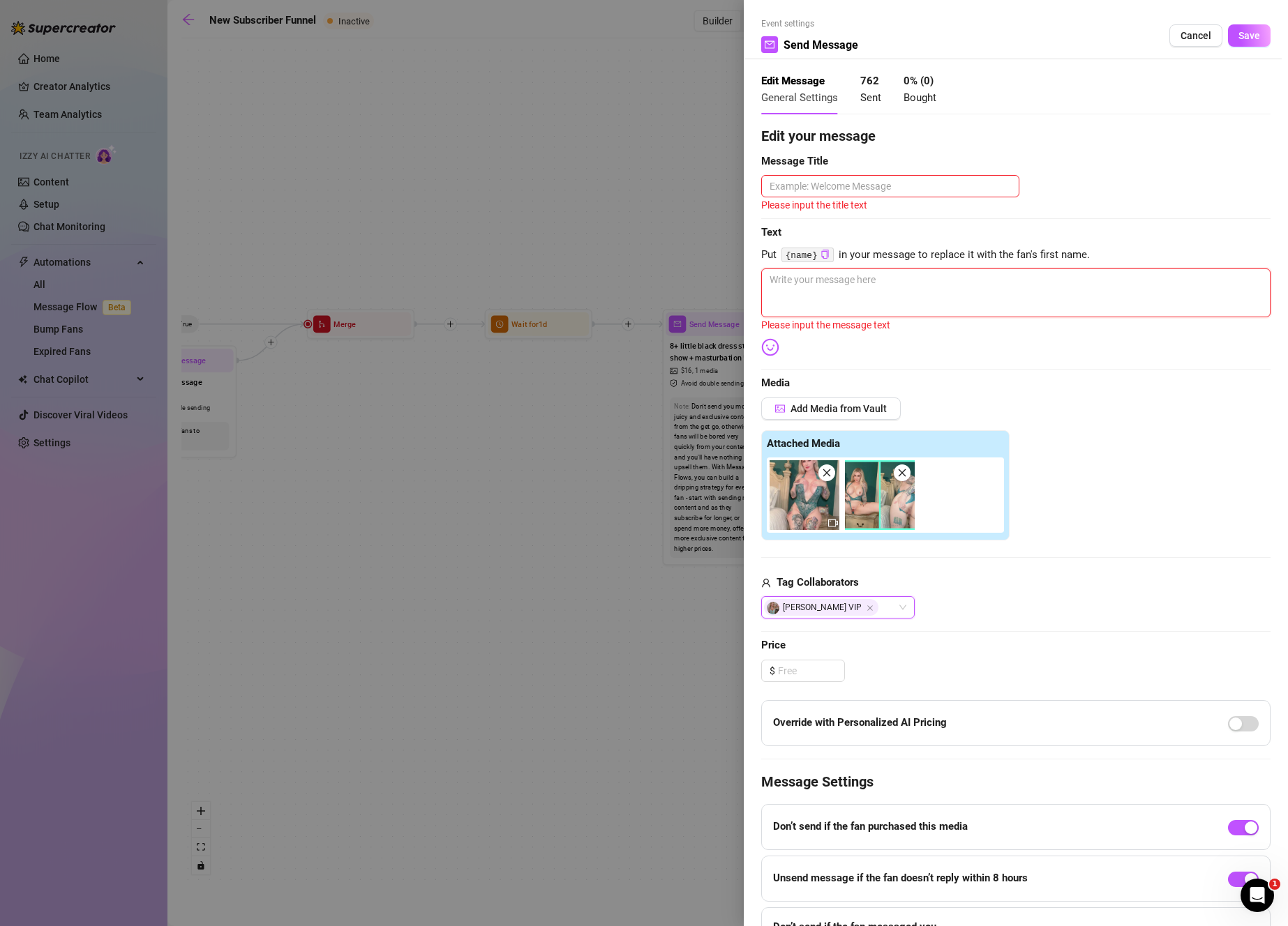
click at [907, 290] on textarea at bounding box center [1016, 292] width 510 height 49
paste textarea "let's cum together? 🥺 i intended for this to just be a lil striptease video but…"
type textarea "let's cum together? 🥺 i intended for this to just be a lil striptease video but…"
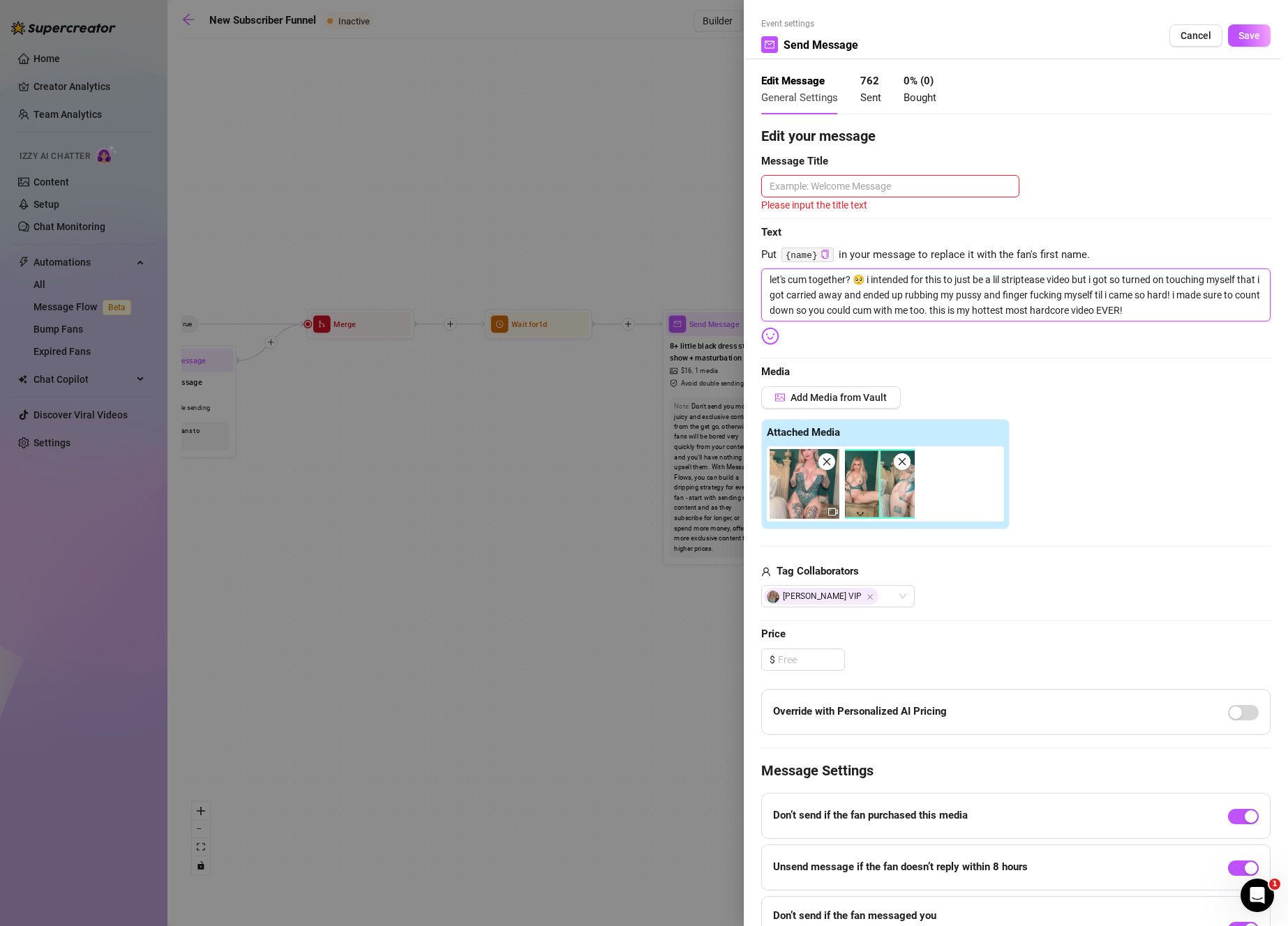
drag, startPoint x: 864, startPoint y: 276, endPoint x: 735, endPoint y: 270, distance: 129.1
click at [735, 270] on div "Event settings Send Message Cancel Save Edit Message General Settings 762 Sent …" at bounding box center [644, 463] width 1288 height 926
type textarea "let's cum together? 🥺 i intended for this to just be a lil striptease video but…"
click at [868, 187] on textarea at bounding box center [890, 186] width 259 height 22
paste textarea "let's cum together? 🥺"
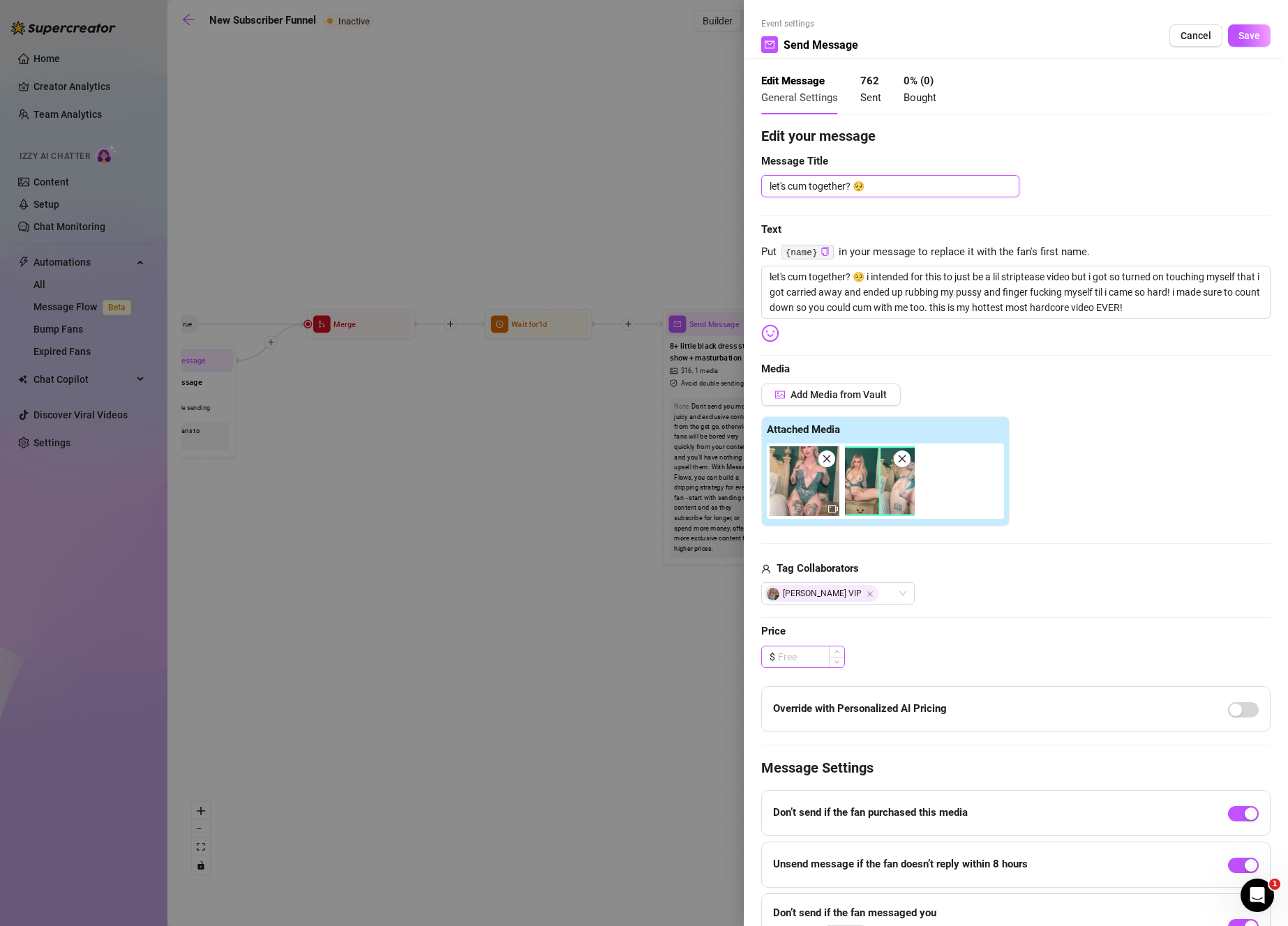
type textarea "let's cum together? 🥺"
click at [810, 658] on input at bounding box center [811, 657] width 66 height 21
click at [827, 458] on icon "close" at bounding box center [827, 459] width 7 height 7
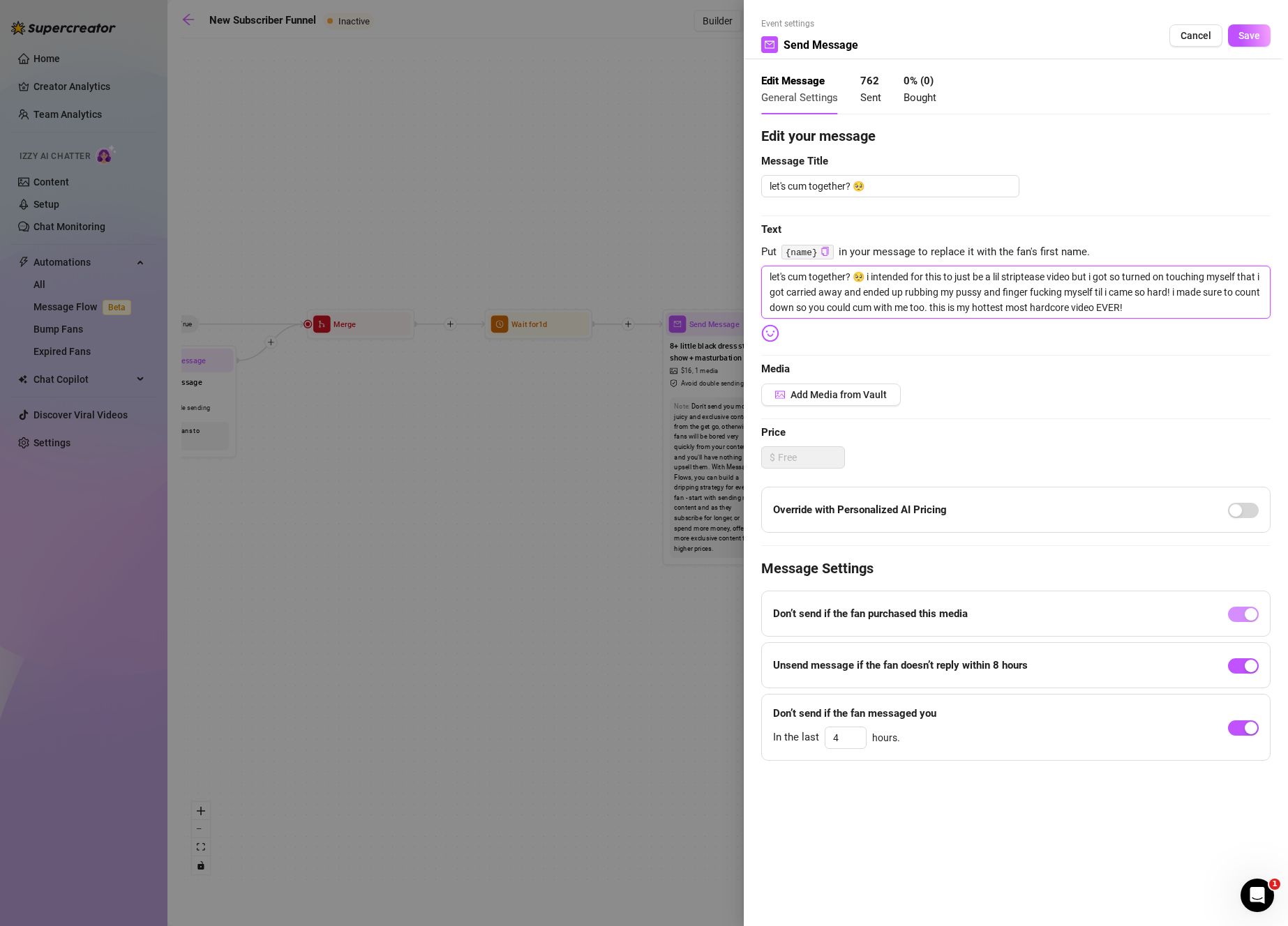
drag, startPoint x: 1173, startPoint y: 308, endPoint x: 673, endPoint y: 216, distance: 508.4
click at [673, 216] on div "Event settings Send Message Cancel Save Edit Message General Settings 762 Sent …" at bounding box center [644, 463] width 1288 height 926
type textarea "Write your message here"
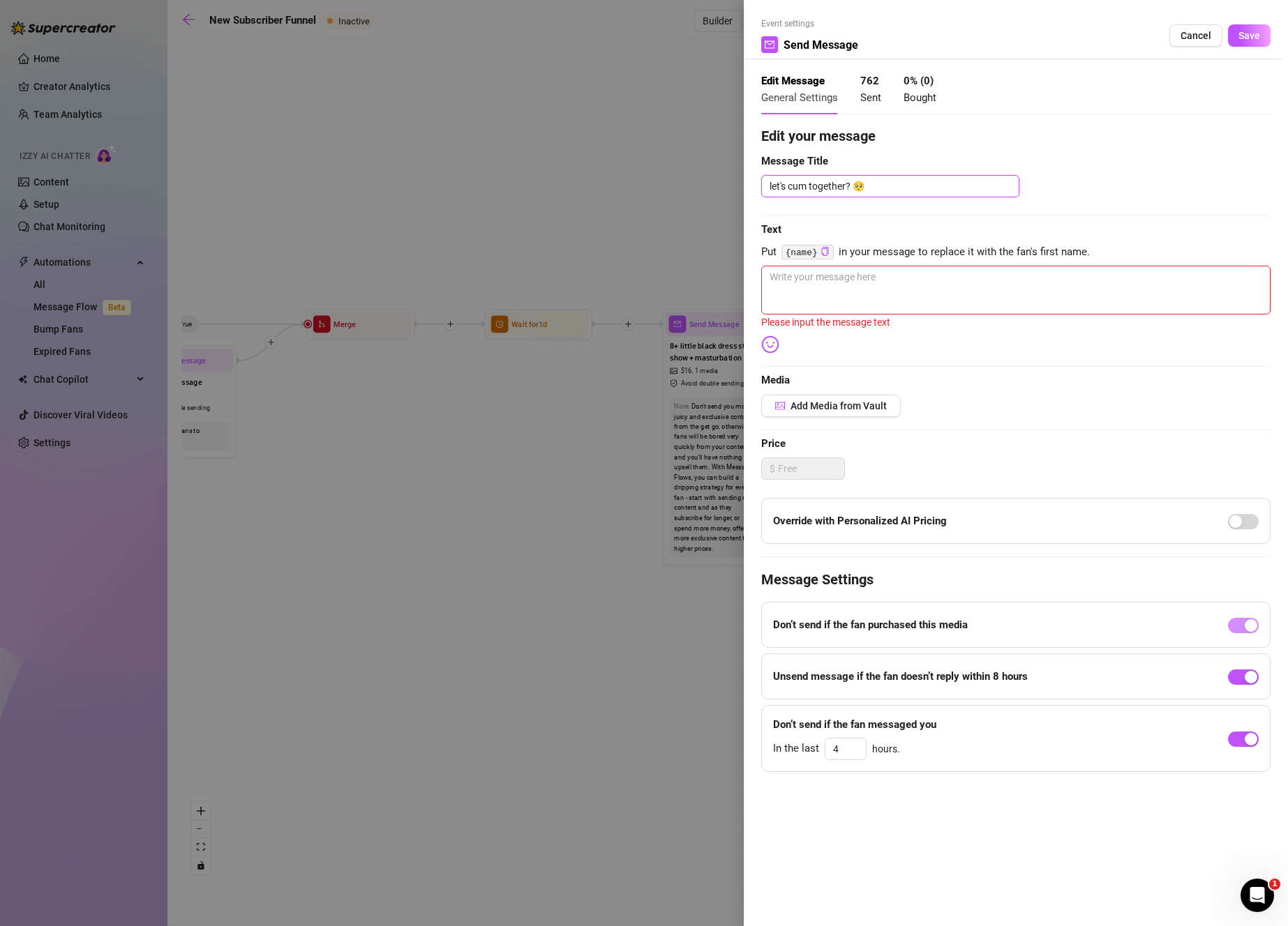
drag, startPoint x: 904, startPoint y: 189, endPoint x: 485, endPoint y: 166, distance: 419.6
click at [487, 167] on div "Event settings Send Message Cancel Save Edit Message General Settings 762 Sent …" at bounding box center [644, 463] width 1288 height 926
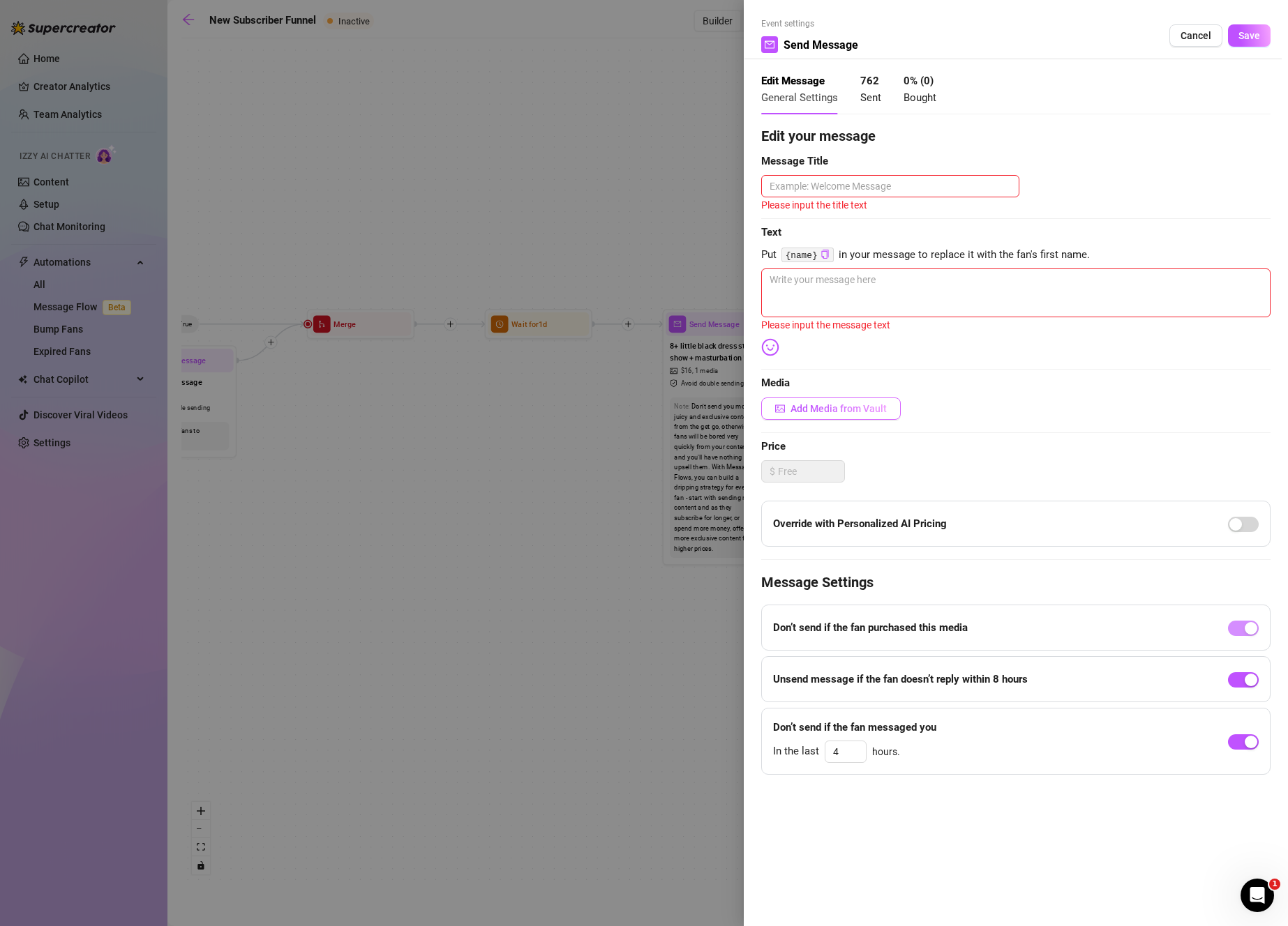
click at [857, 411] on span "Add Media from Vault" at bounding box center [838, 408] width 97 height 11
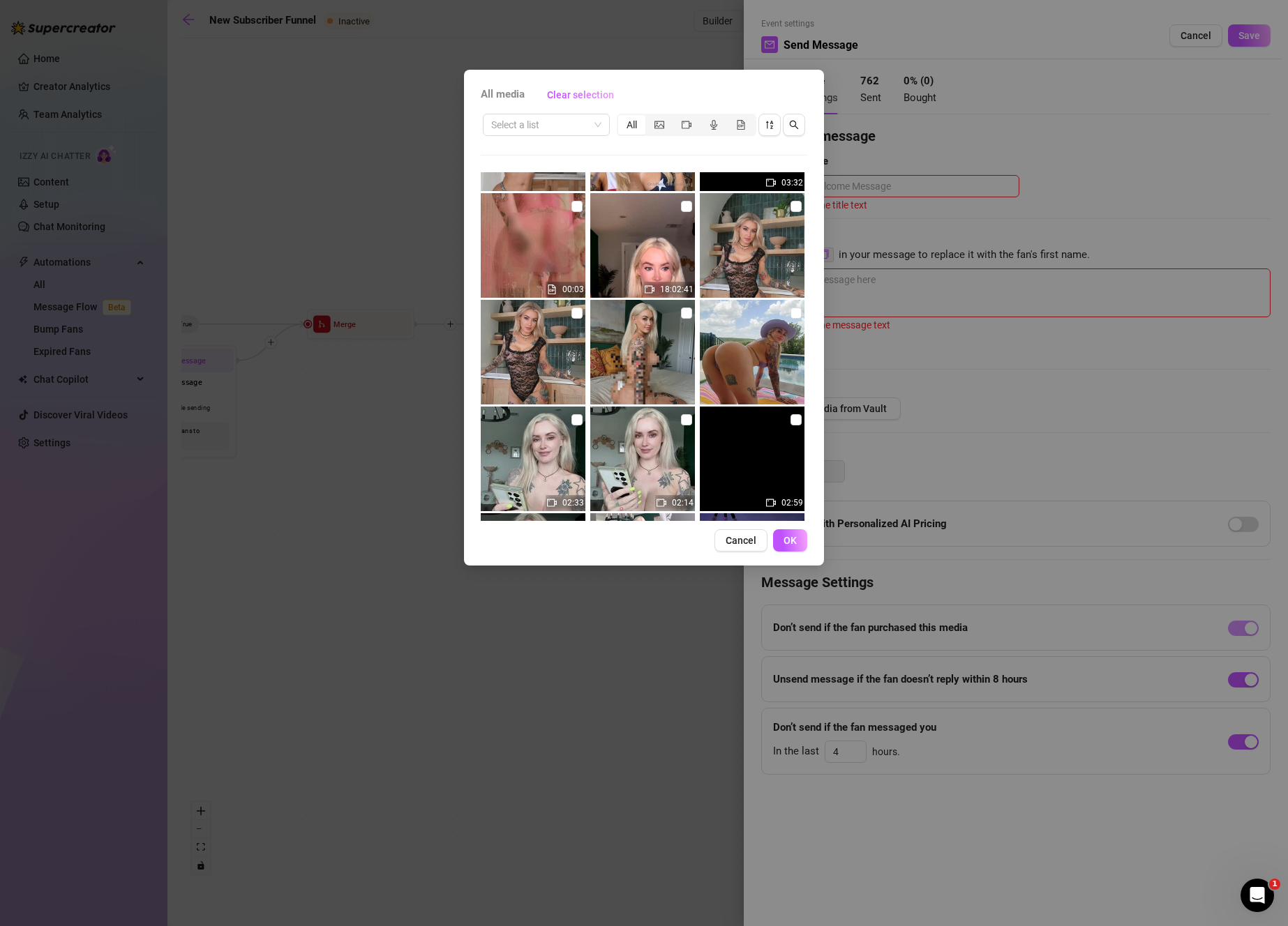
scroll to position [5299, 0]
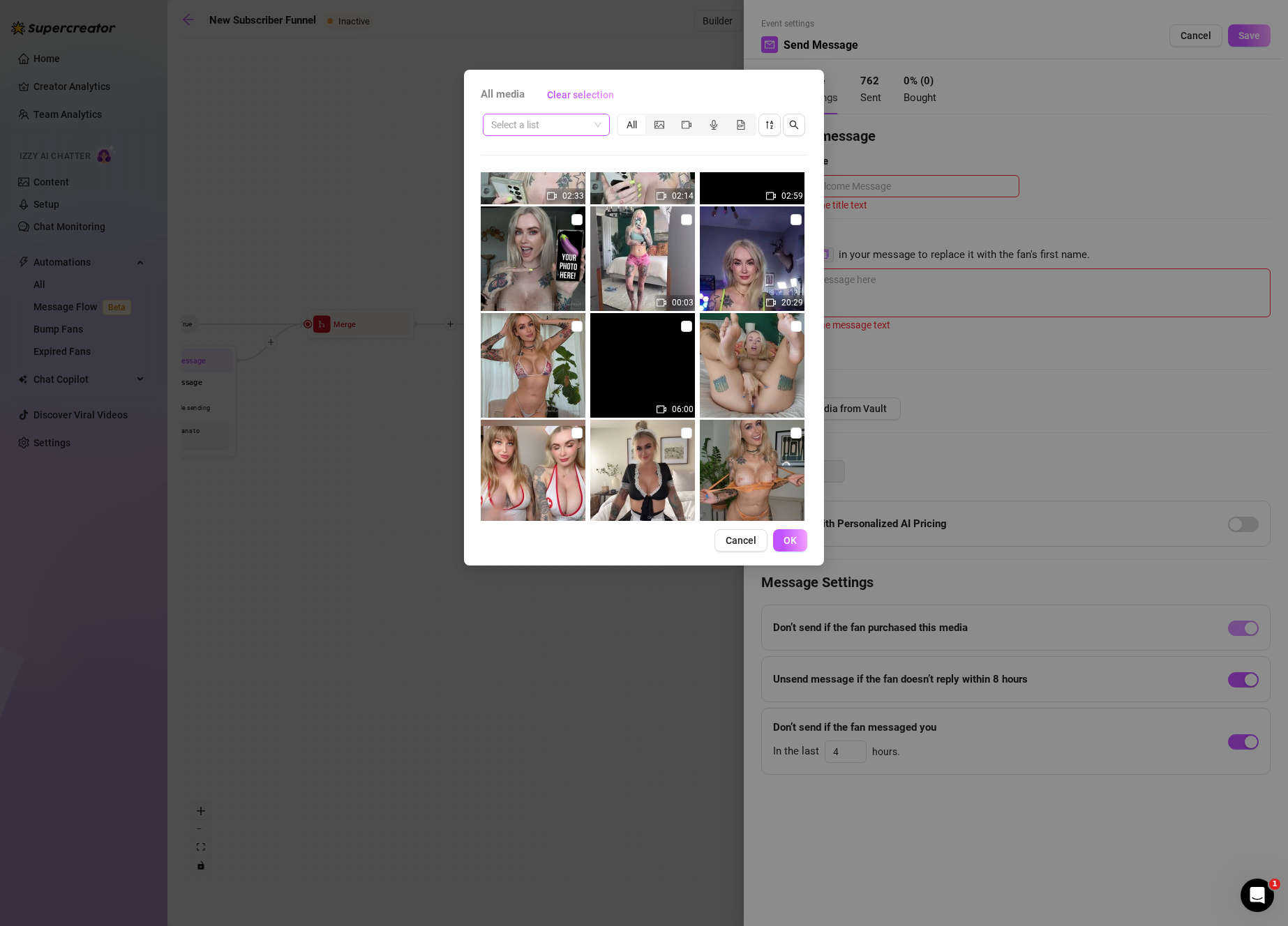
click at [558, 129] on input "search" at bounding box center [540, 124] width 98 height 21
type input "nude"
click at [794, 121] on icon "search" at bounding box center [794, 124] width 10 height 10
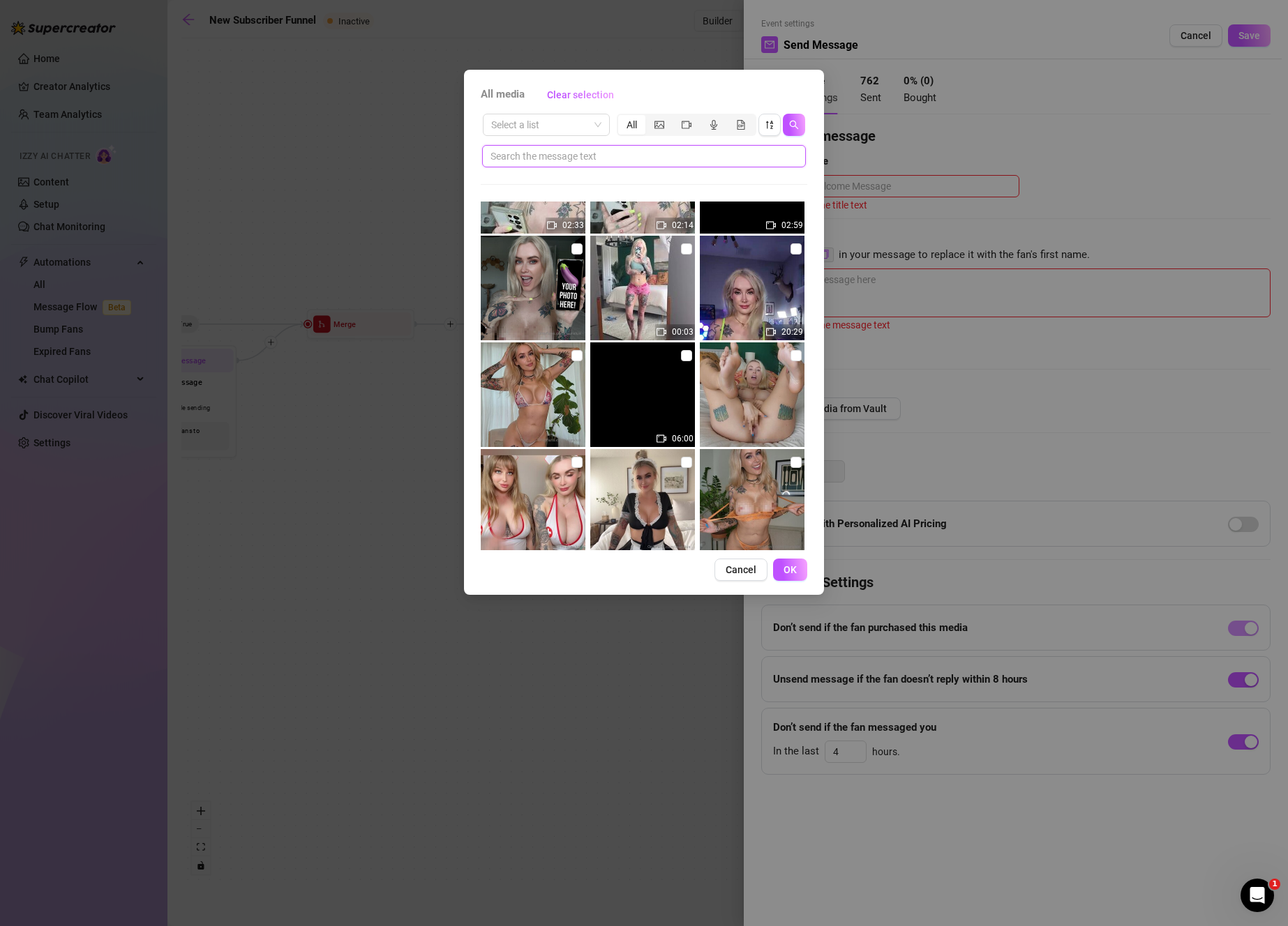
click at [627, 163] on input "text" at bounding box center [638, 156] width 295 height 16
type input "nude"
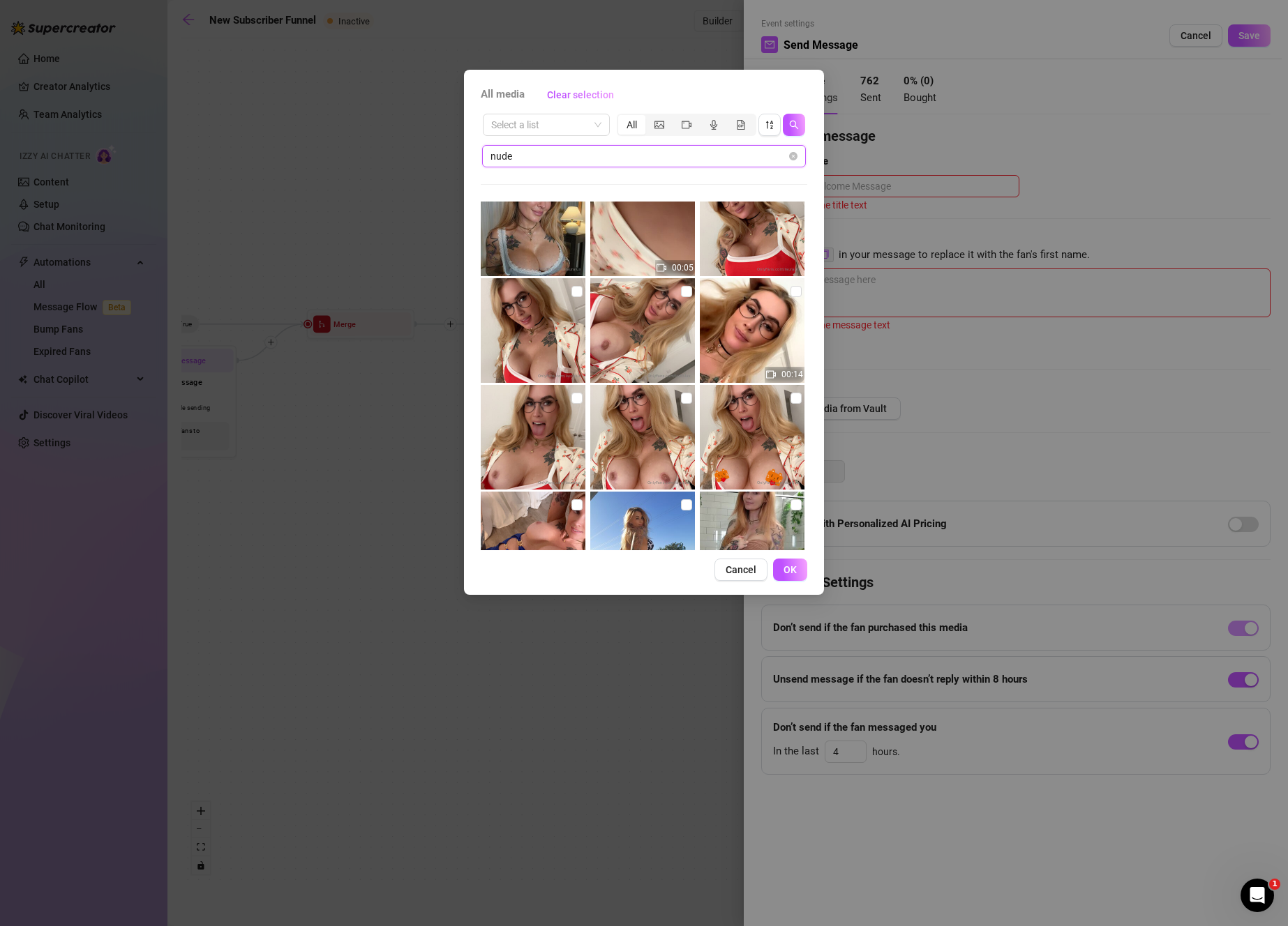
scroll to position [3657, 0]
click at [790, 394] on input "checkbox" at bounding box center [796, 398] width 11 height 11
checkbox input "true"
click at [681, 393] on input "checkbox" at bounding box center [686, 398] width 11 height 11
checkbox input "true"
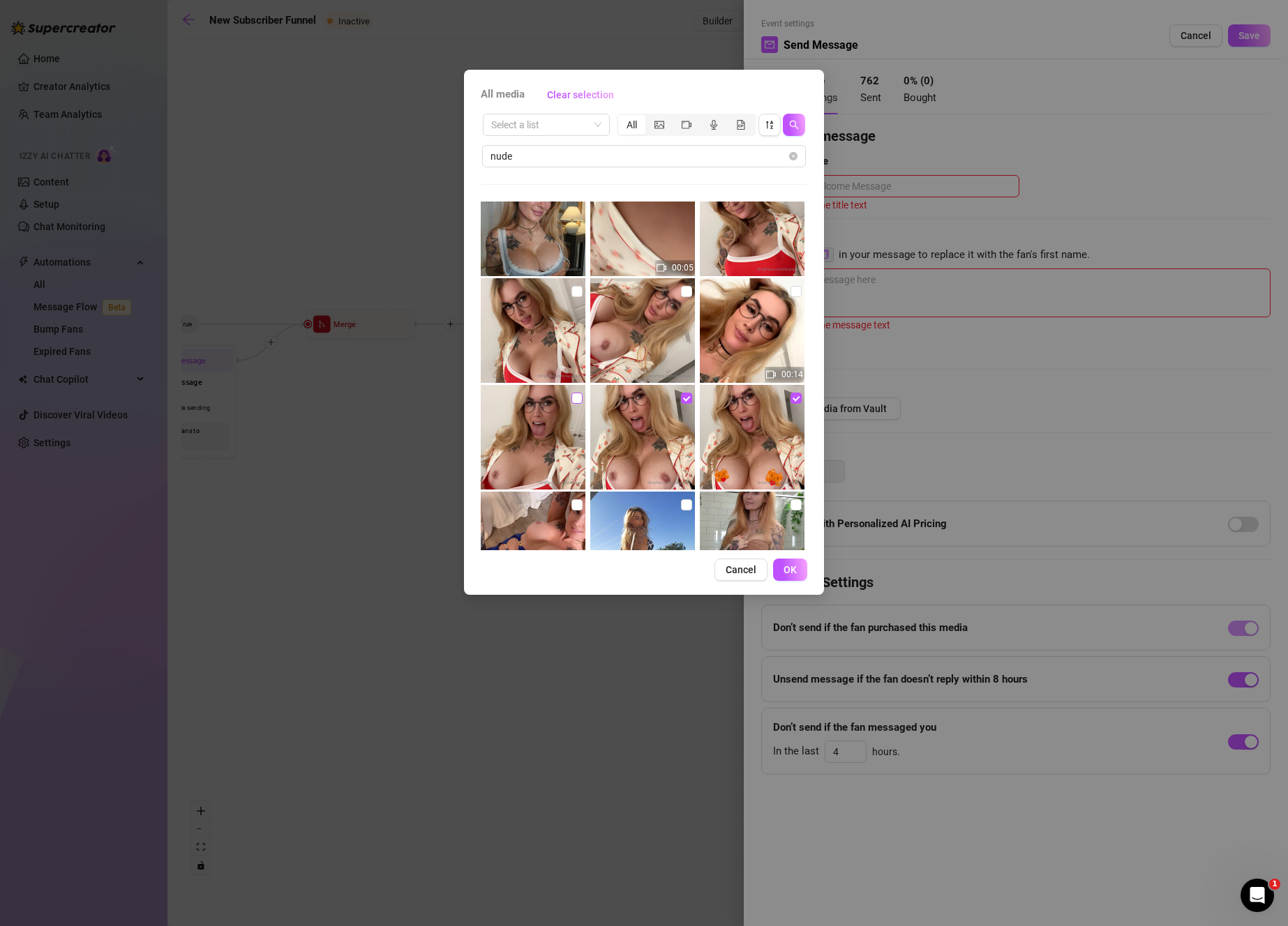
click at [571, 393] on input "checkbox" at bounding box center [577, 398] width 11 height 11
checkbox input "true"
click at [790, 292] on input "checkbox" at bounding box center [796, 292] width 11 height 11
checkbox input "true"
click at [681, 293] on input "checkbox" at bounding box center [686, 292] width 11 height 11
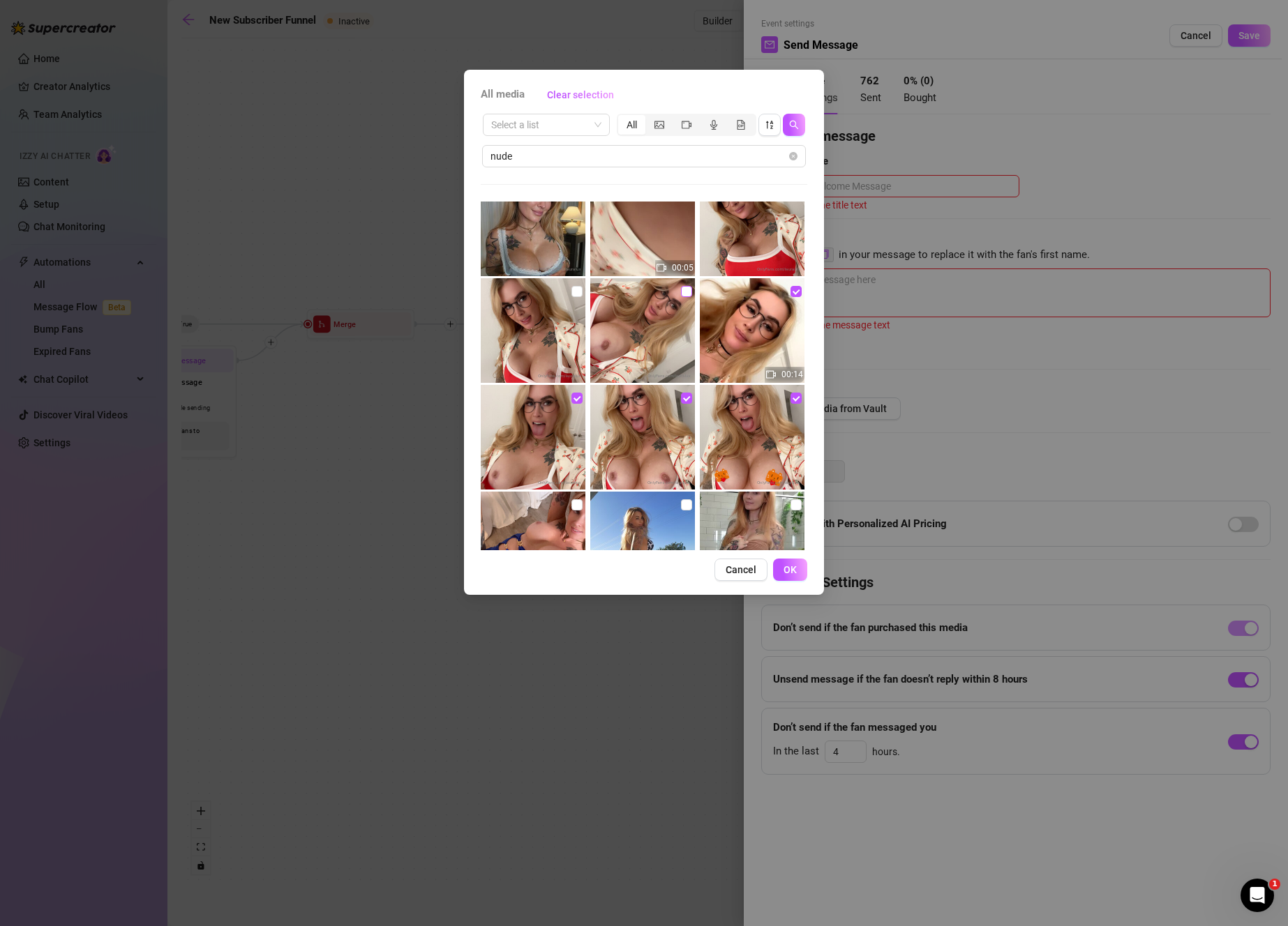
checkbox input "true"
click at [567, 287] on img at bounding box center [533, 331] width 105 height 105
click at [571, 296] on input "checkbox" at bounding box center [577, 292] width 11 height 11
checkbox input "true"
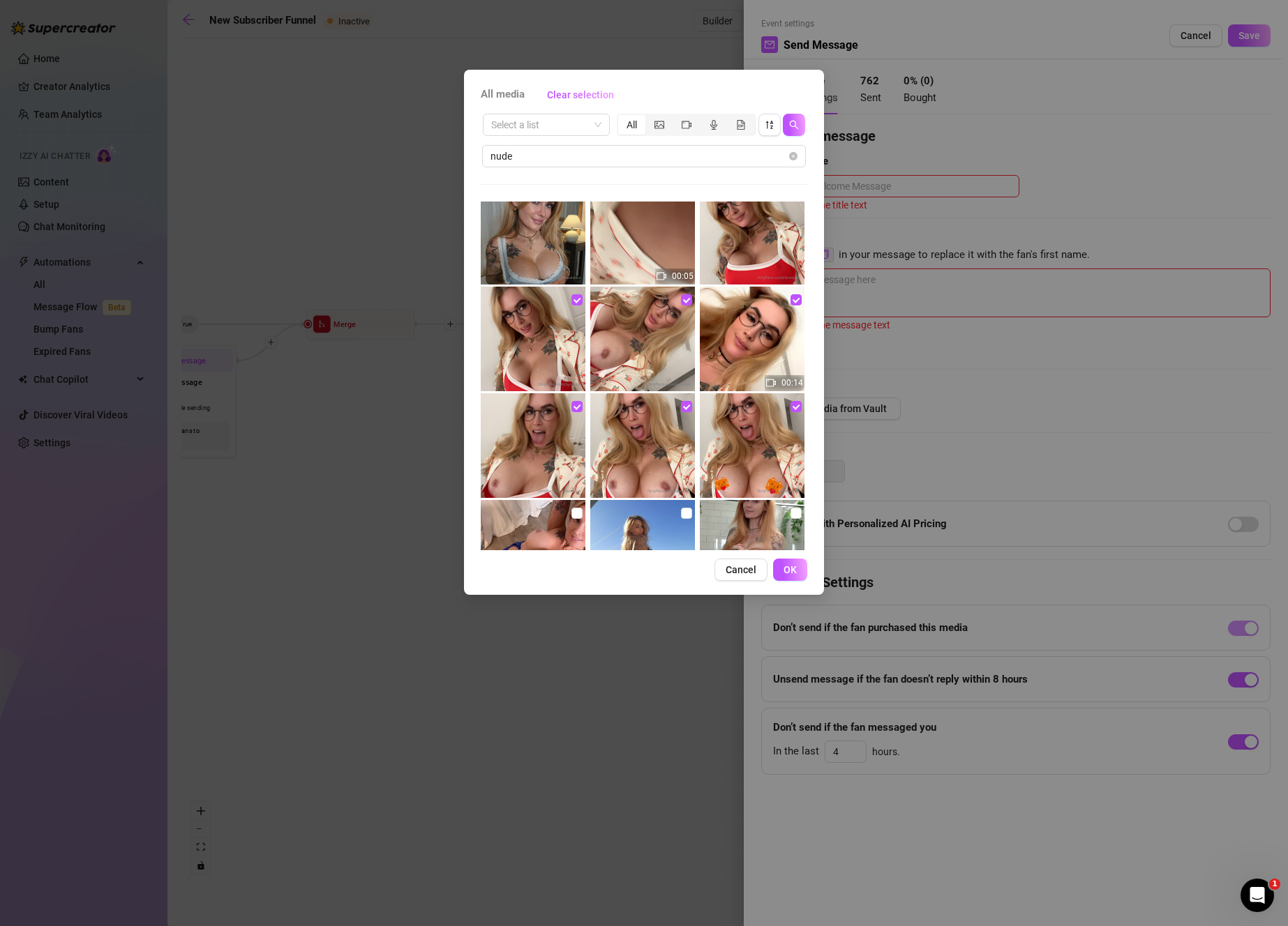
scroll to position [3487, 0]
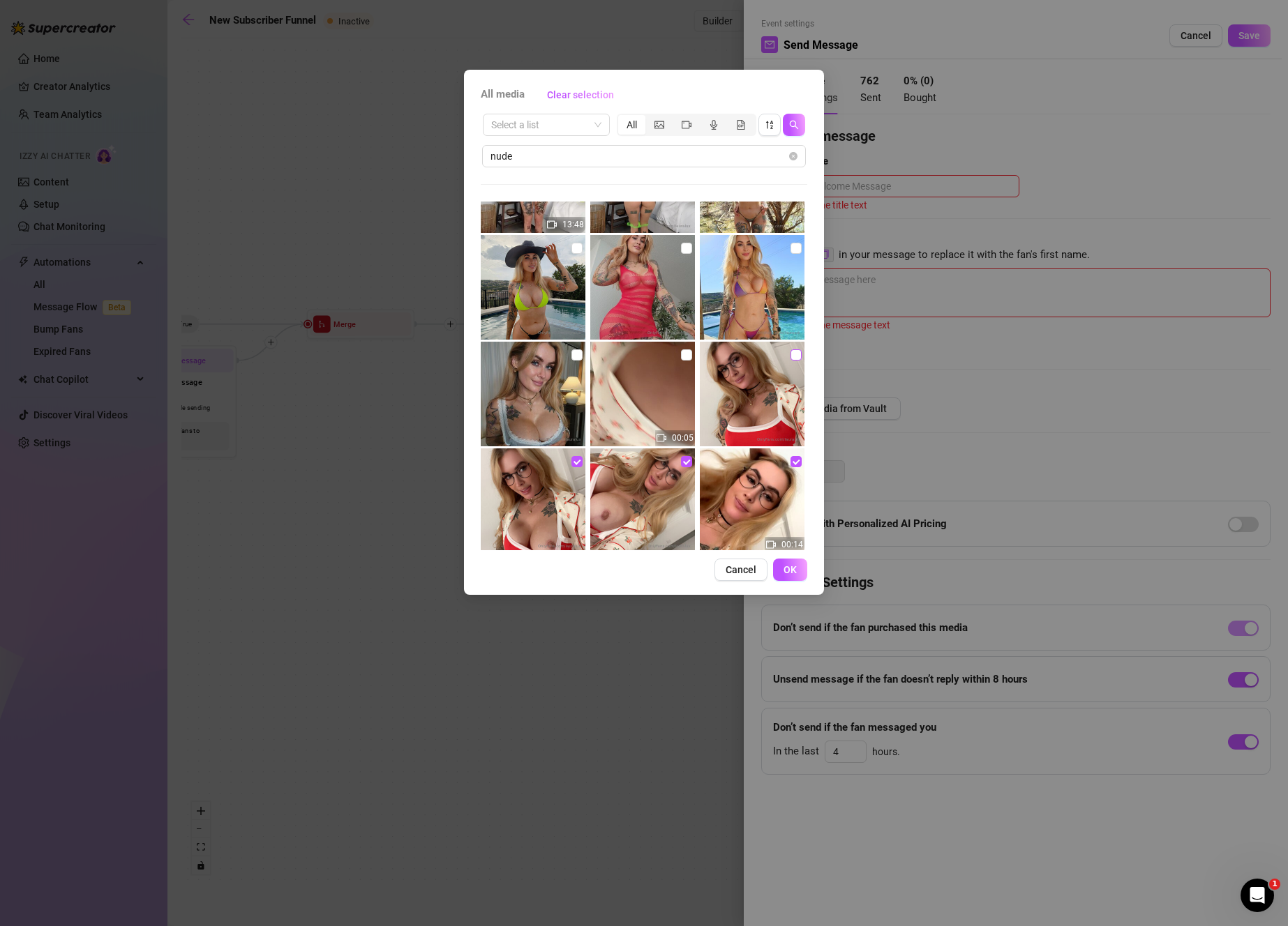
click at [790, 356] on input "checkbox" at bounding box center [796, 355] width 11 height 11
checkbox input "true"
click at [681, 350] on input "checkbox" at bounding box center [686, 355] width 11 height 11
checkbox input "true"
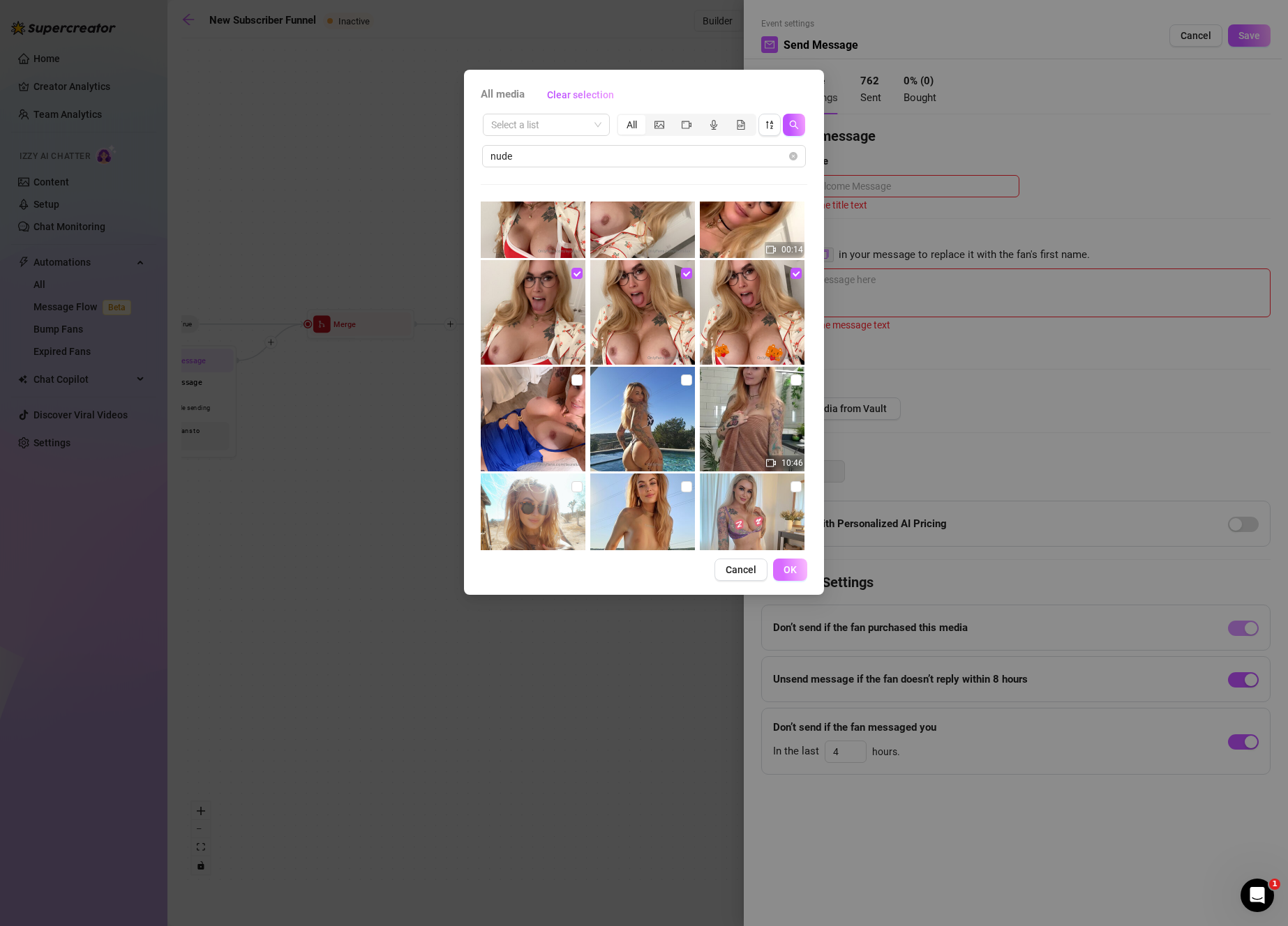
click at [792, 564] on span "OK" at bounding box center [790, 569] width 13 height 11
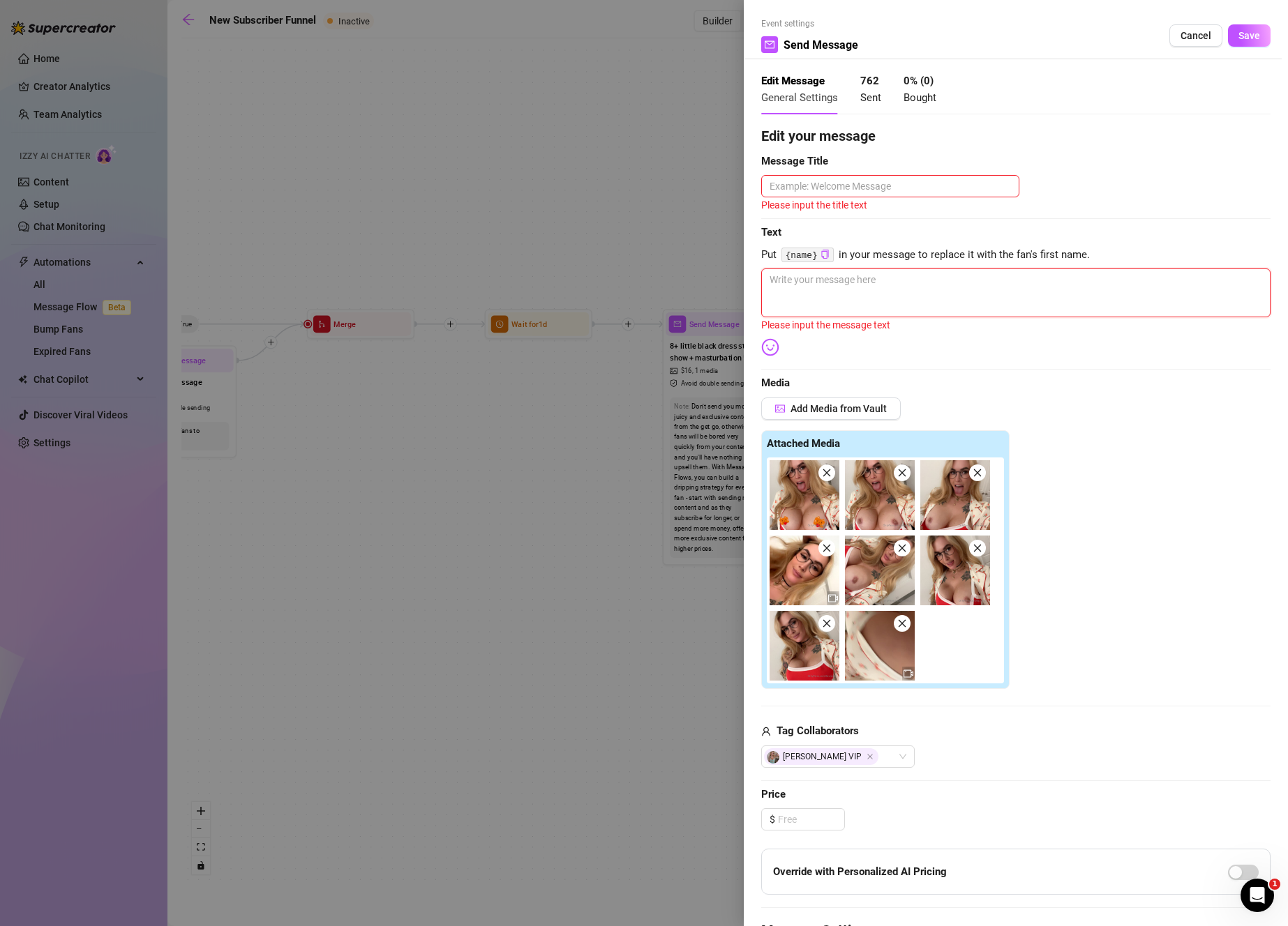
click at [949, 304] on textarea at bounding box center [1016, 292] width 510 height 49
paste textarea "let's cum together? 🥺"
type textarea "let's cum together? 🥺"
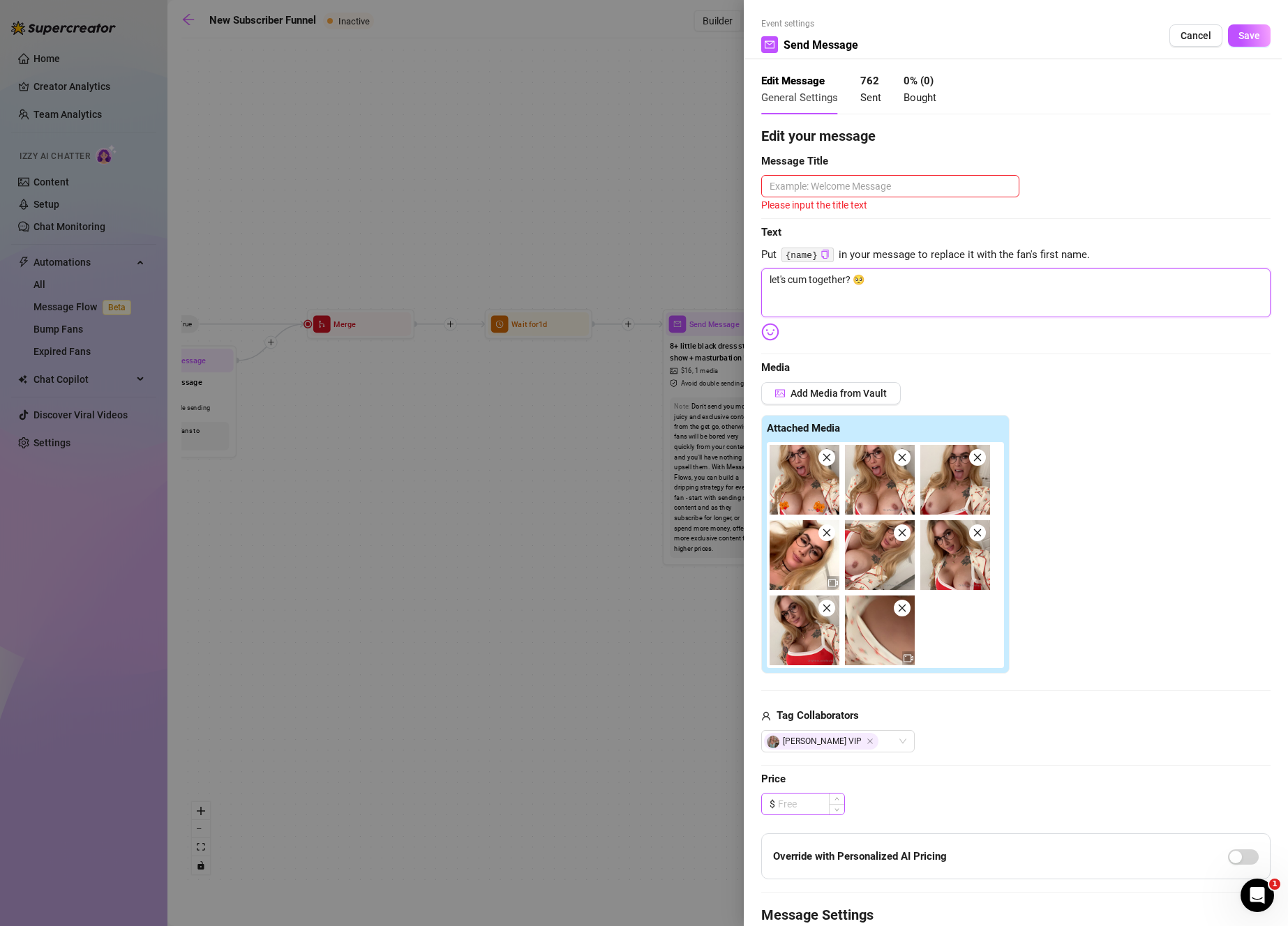
type textarea "let's cum together? 🥺"
click at [810, 797] on input at bounding box center [811, 804] width 66 height 21
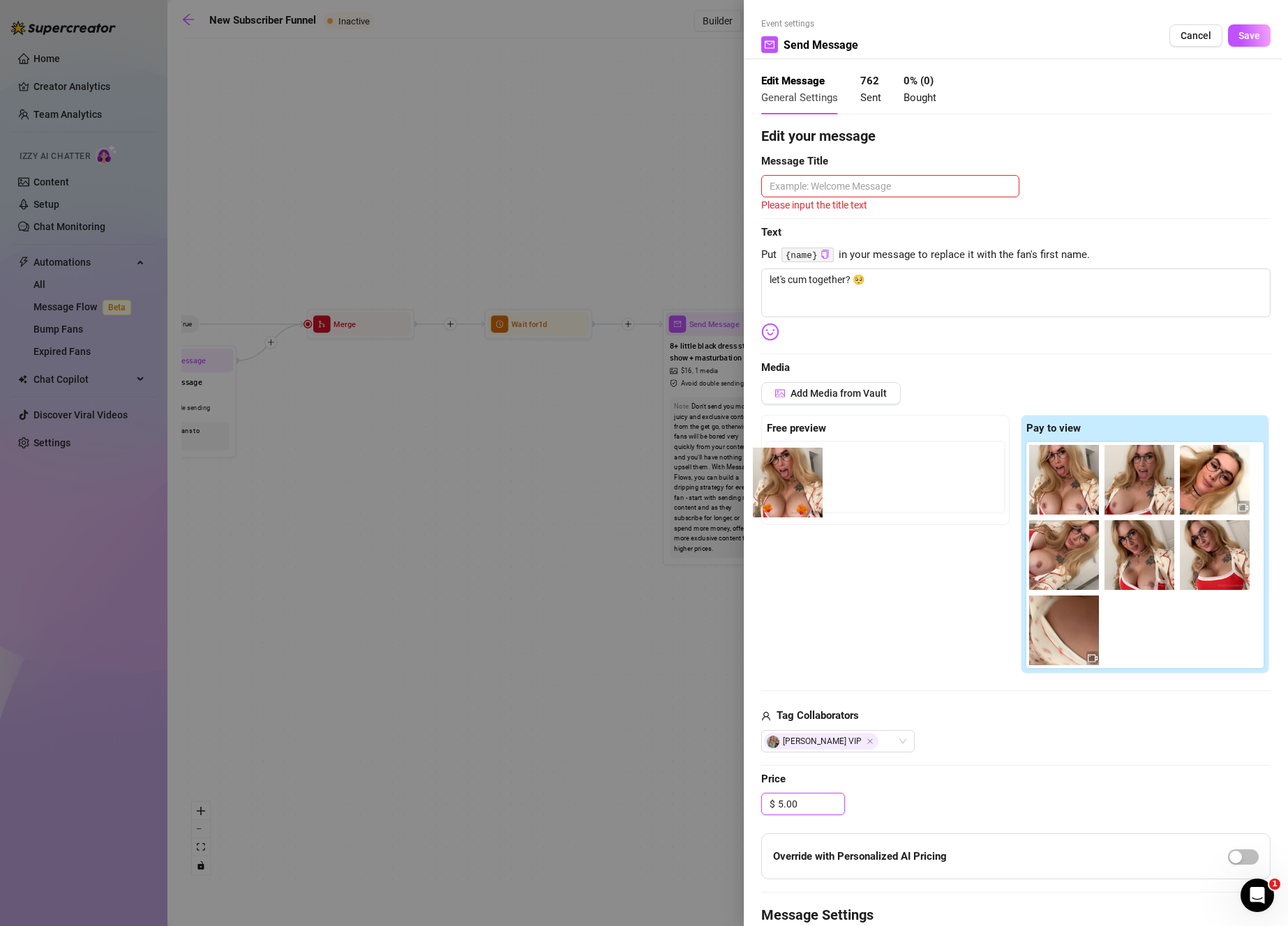
drag, startPoint x: 1054, startPoint y: 493, endPoint x: 769, endPoint y: 497, distance: 285.0
click at [769, 497] on div "Free preview Pay to view" at bounding box center [1016, 544] width 510 height 259
drag, startPoint x: 1036, startPoint y: 469, endPoint x: 841, endPoint y: 489, distance: 196.0
click at [841, 489] on div "Free preview Pay to view" at bounding box center [1016, 544] width 510 height 259
drag, startPoint x: 1050, startPoint y: 473, endPoint x: 778, endPoint y: 466, distance: 272.1
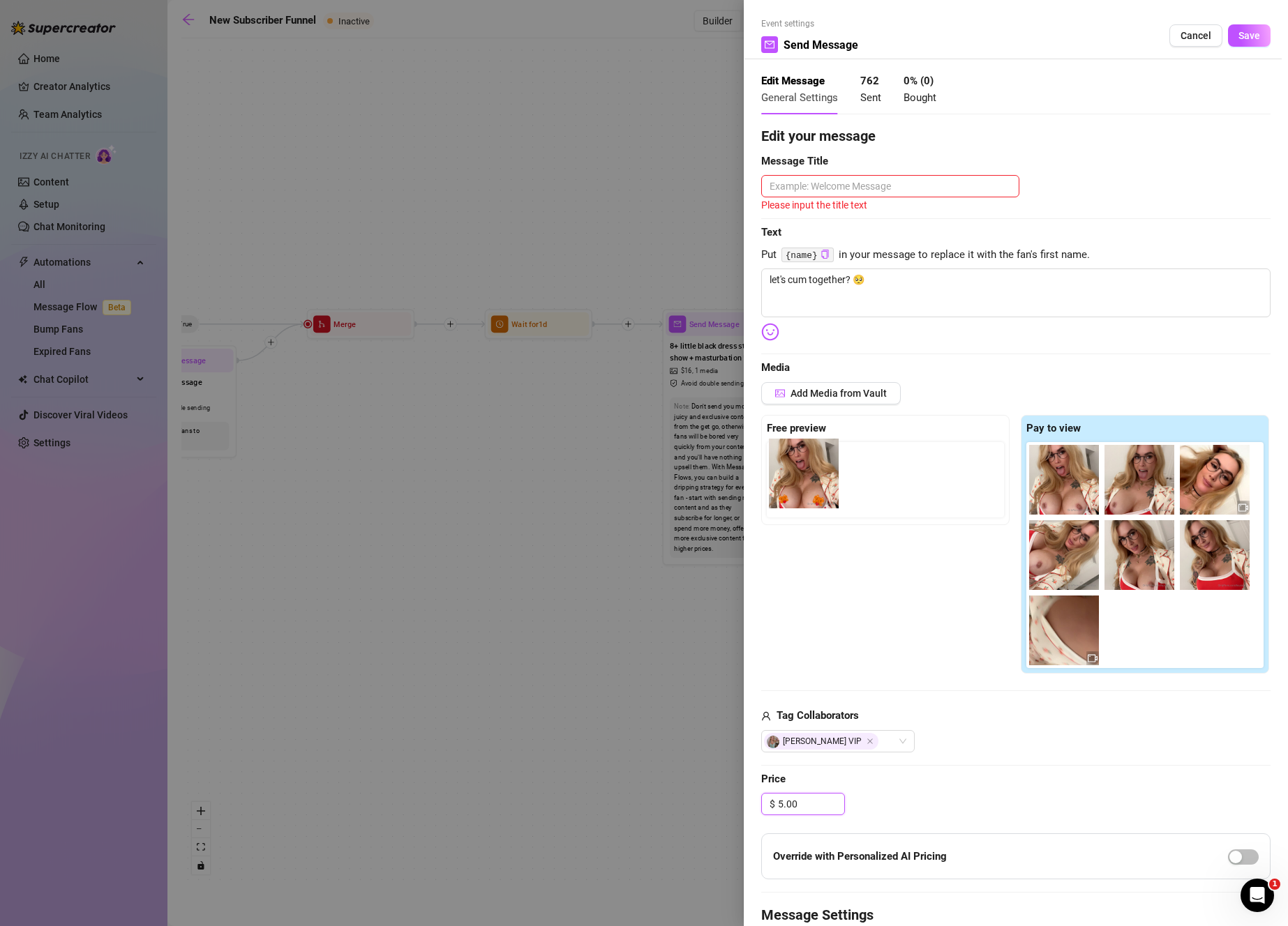
click at [778, 466] on div "Free preview Pay to view" at bounding box center [1016, 544] width 510 height 259
type input "5.00"
click at [960, 302] on textarea "let's cum together? 🥺" at bounding box center [1016, 292] width 510 height 49
drag, startPoint x: 960, startPoint y: 302, endPoint x: 749, endPoint y: 284, distance: 211.8
click at [749, 284] on div "Event settings Send Message Cancel Save Edit Message General Settings 762 Sent …" at bounding box center [1015, 463] width 544 height 926
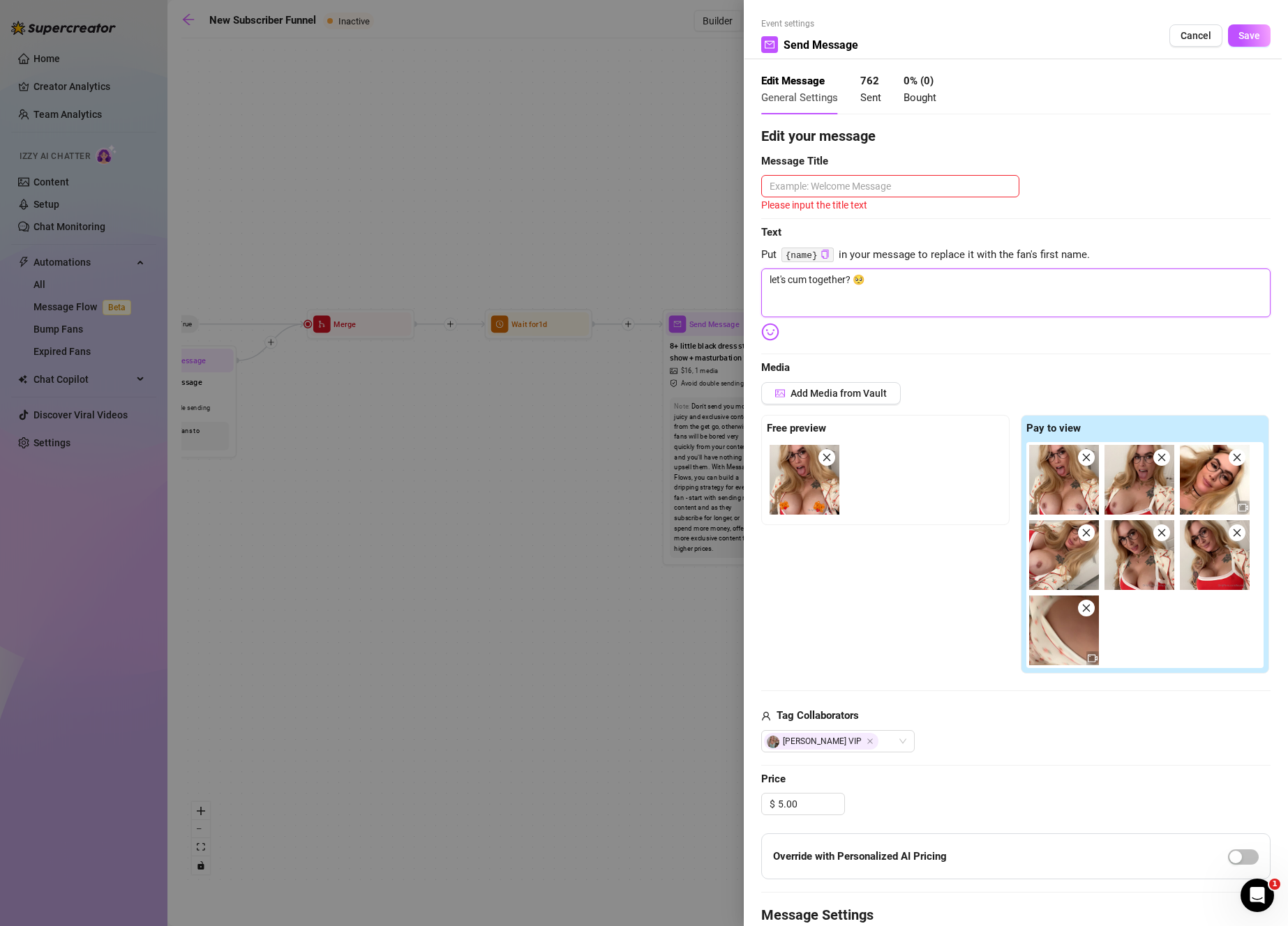
type textarea "Write your message here"
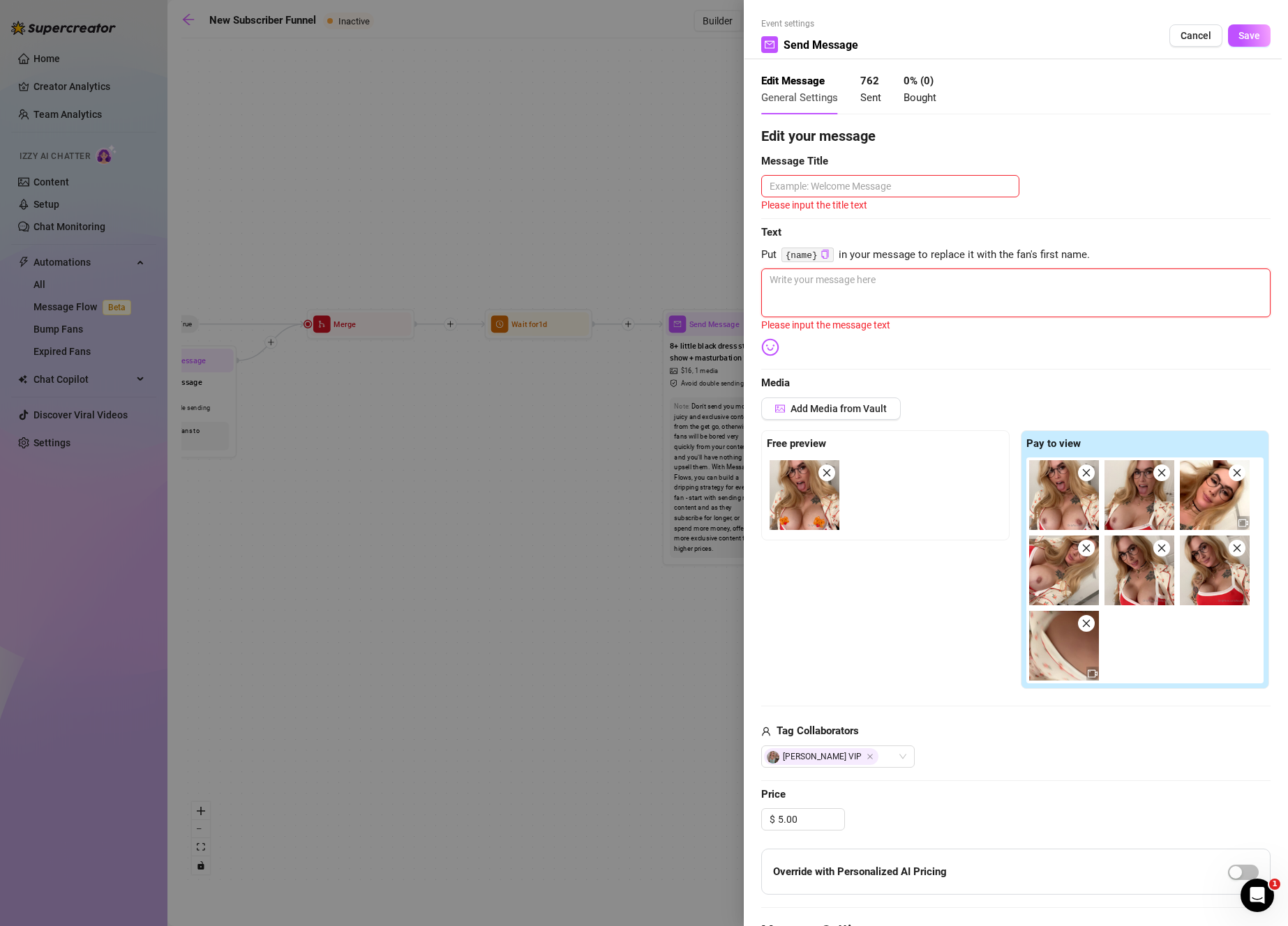
type textarea "a"
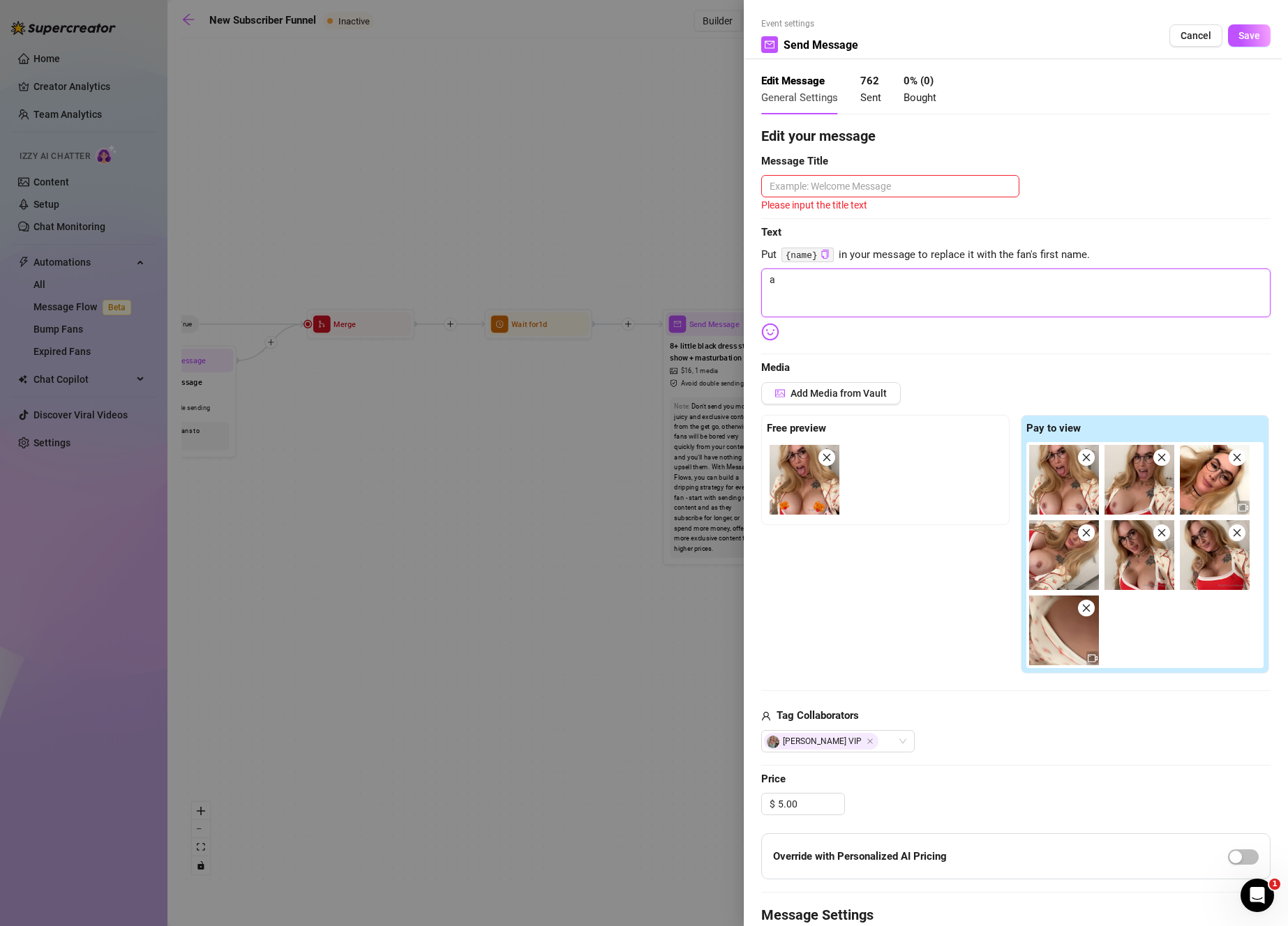
type textarea "Write your message here"
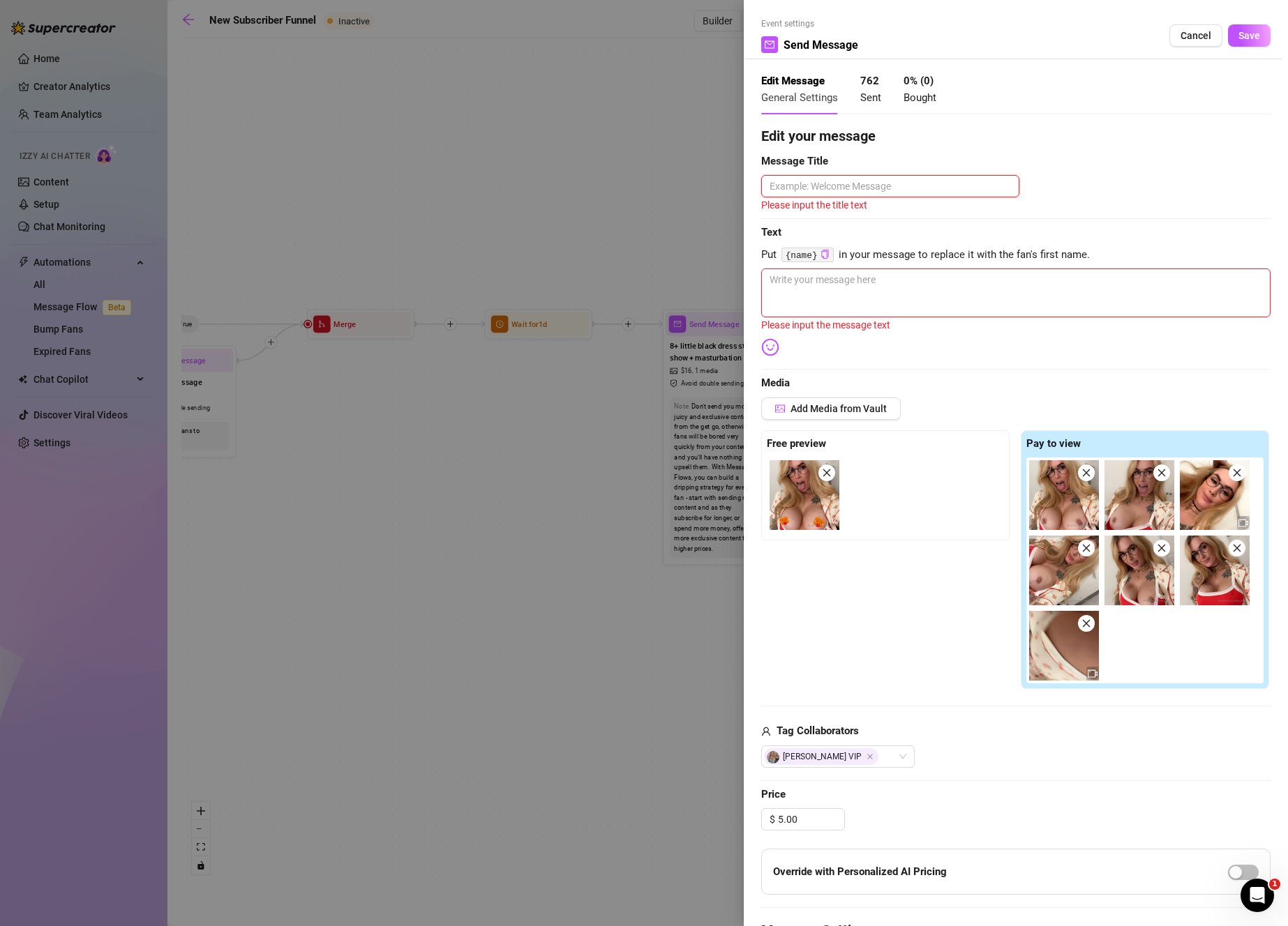
click at [877, 191] on textarea at bounding box center [890, 186] width 259 height 22
type textarea "B"
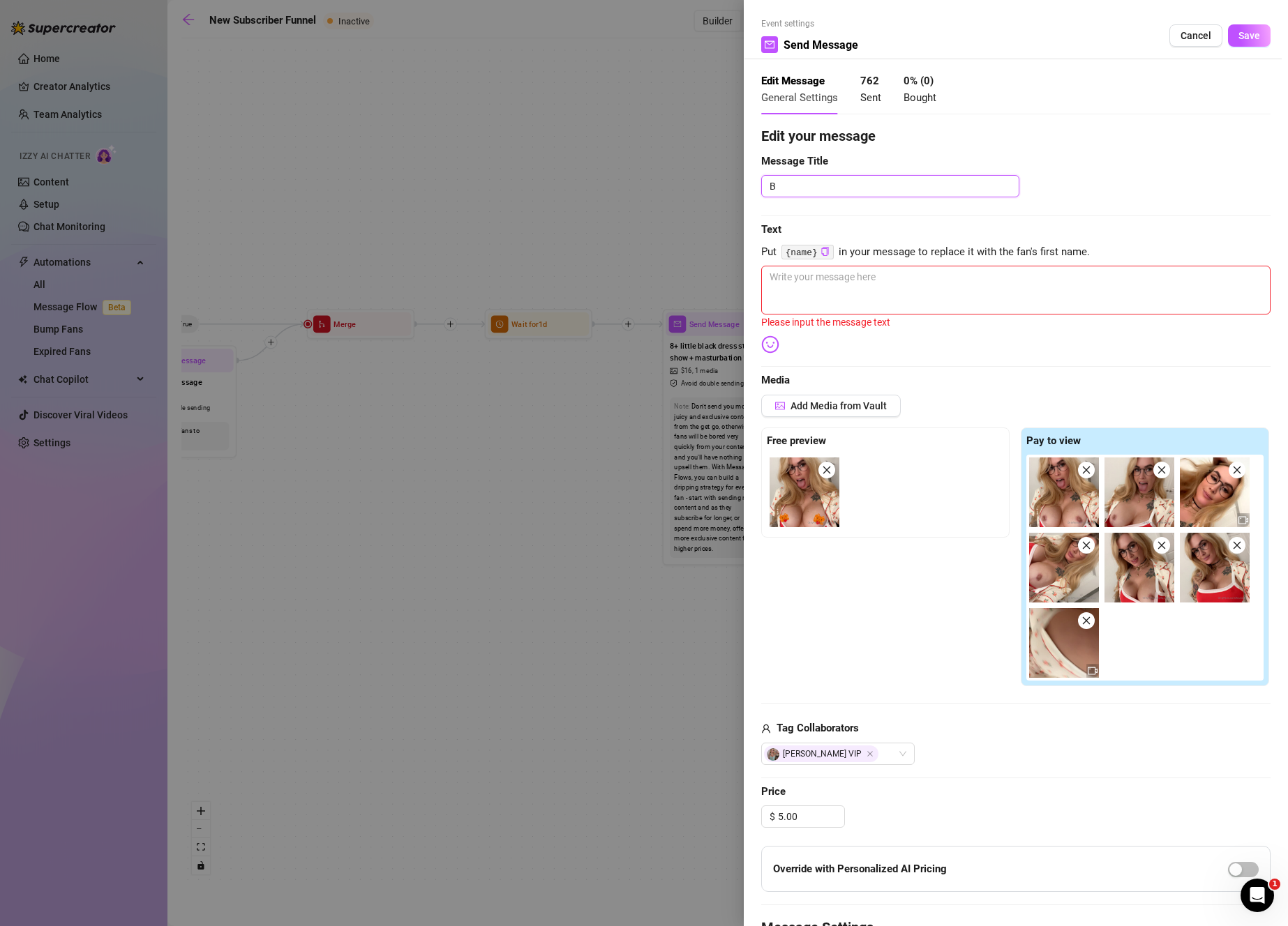
type textarea "Bo"
type textarea "Boo"
type textarea "Bo"
type textarea "B"
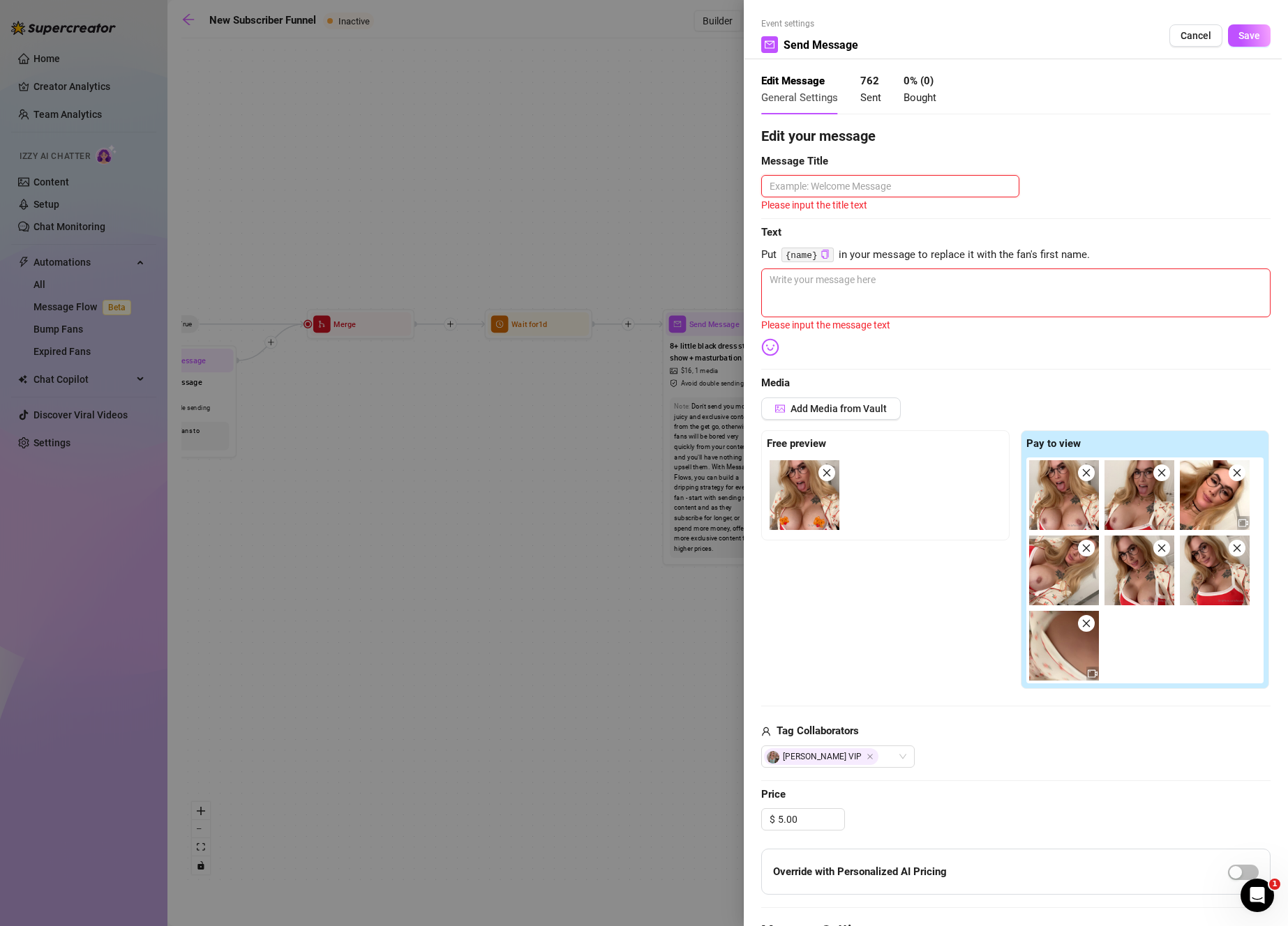
type textarea "B"
type textarea "Bo"
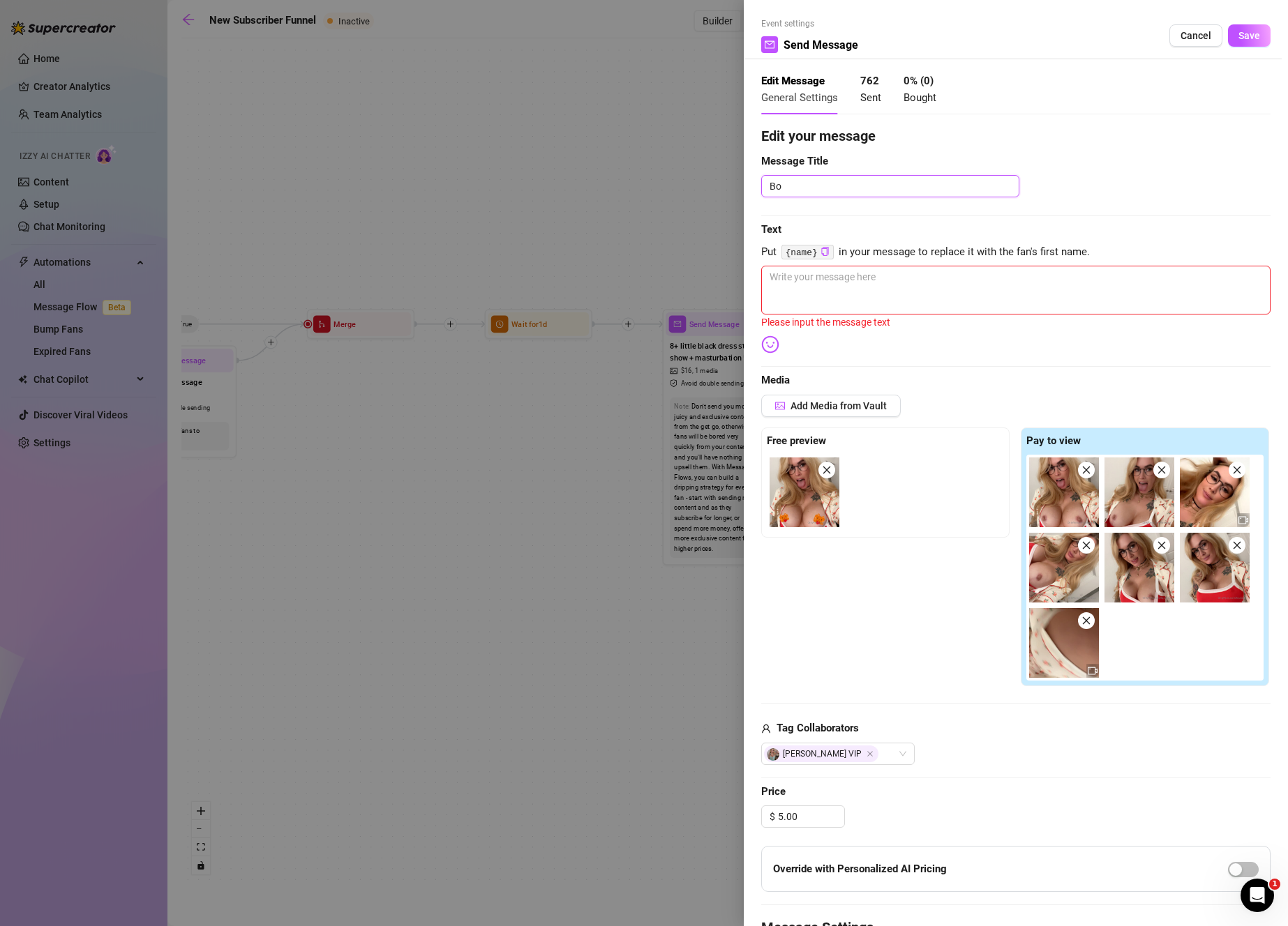
type textarea "Boo"
type textarea "Boot"
type textarea "Booty"
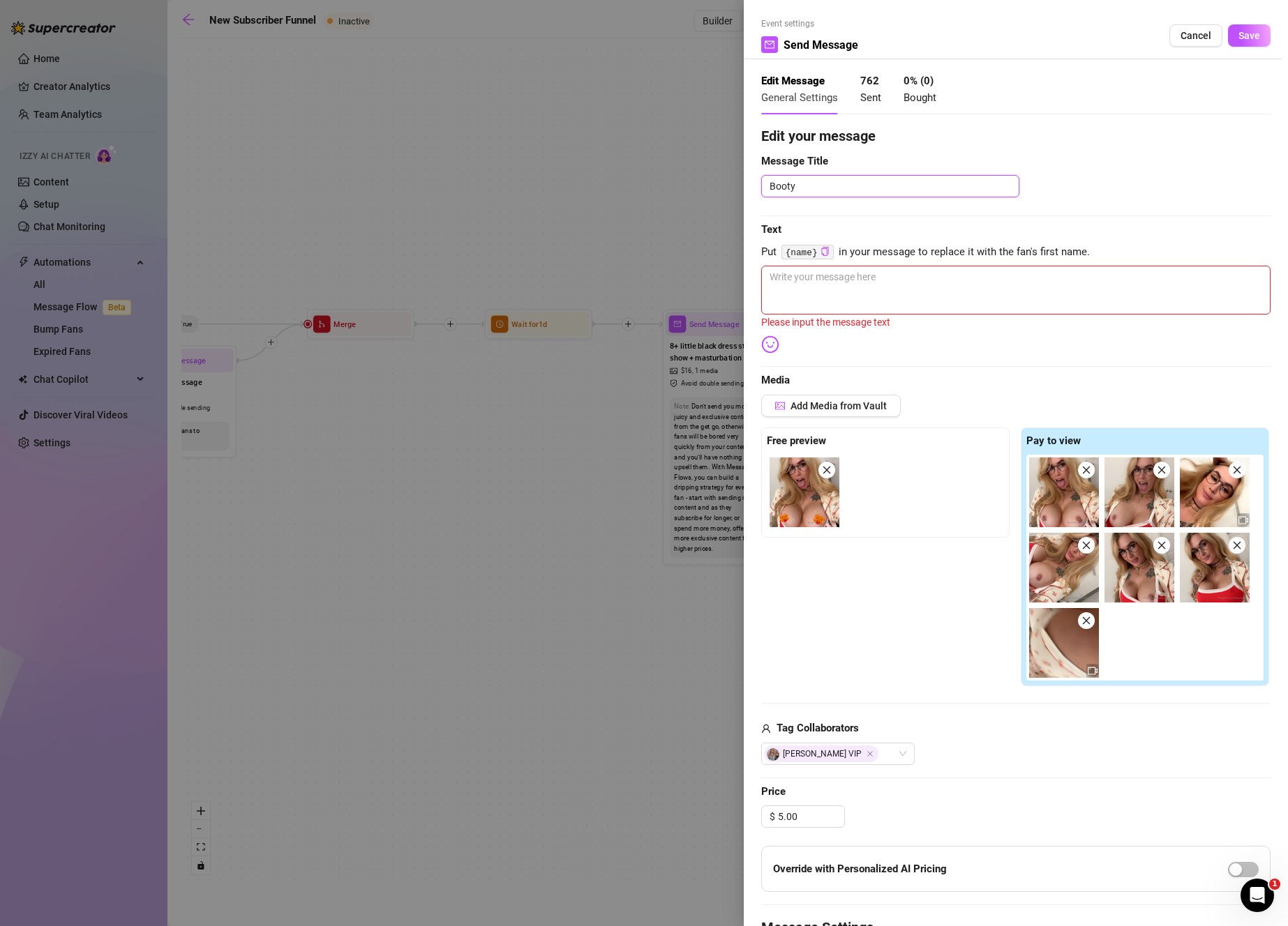
type textarea "Boot"
type textarea "Boo"
type textarea "Bo"
type textarea "B"
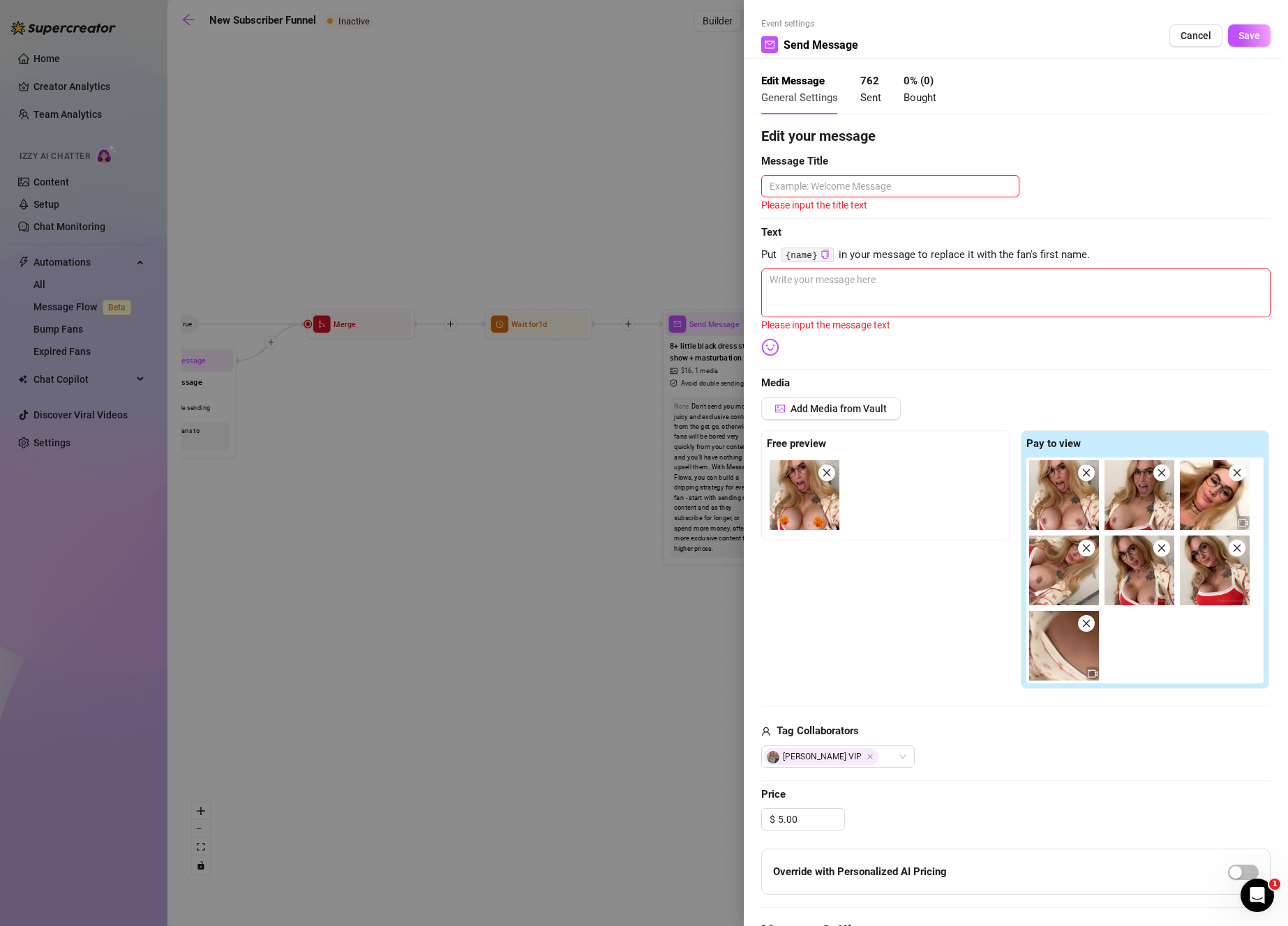
type textarea "S"
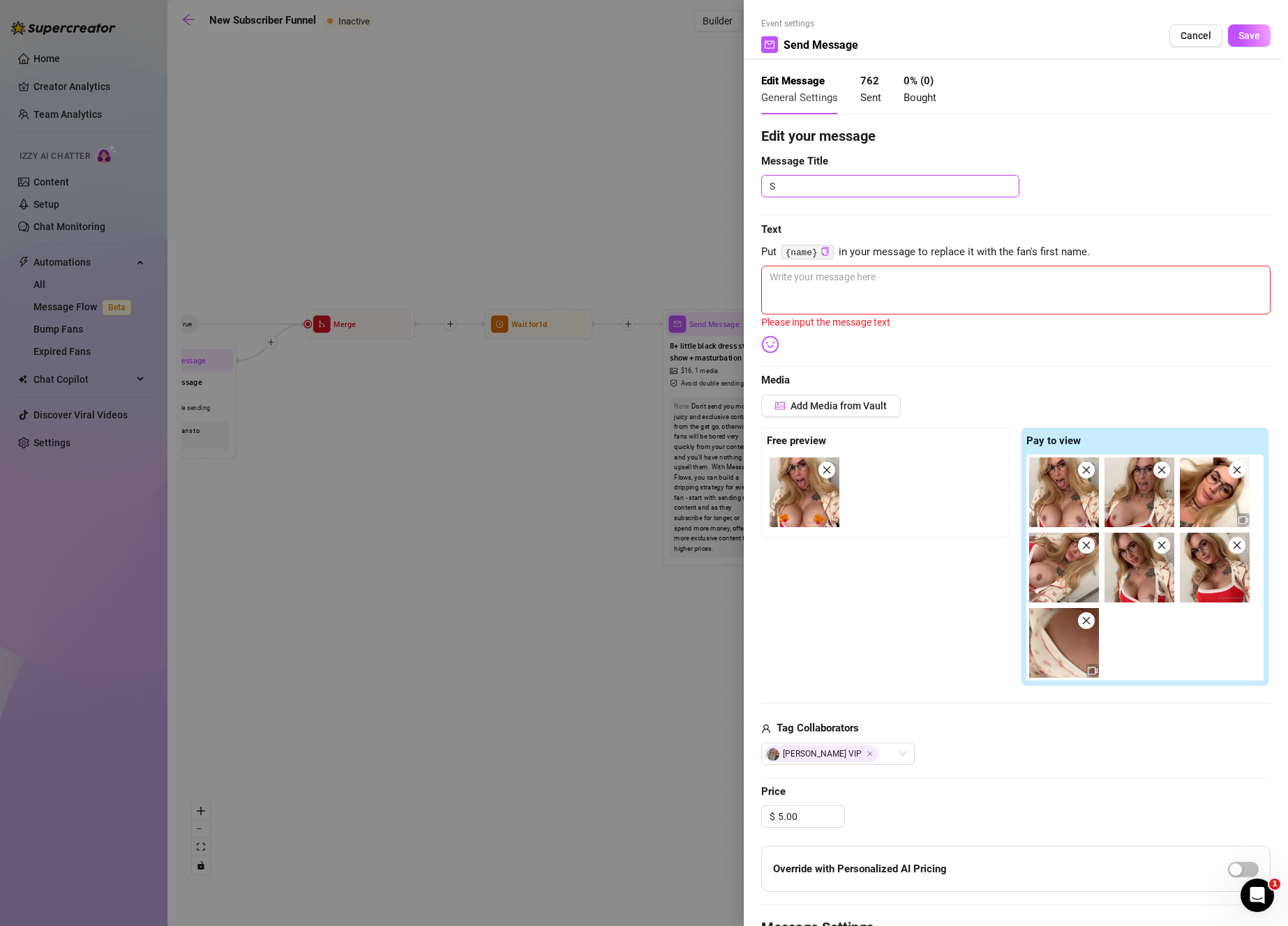
type textarea "Sh"
type textarea "Sho"
type textarea "Shot"
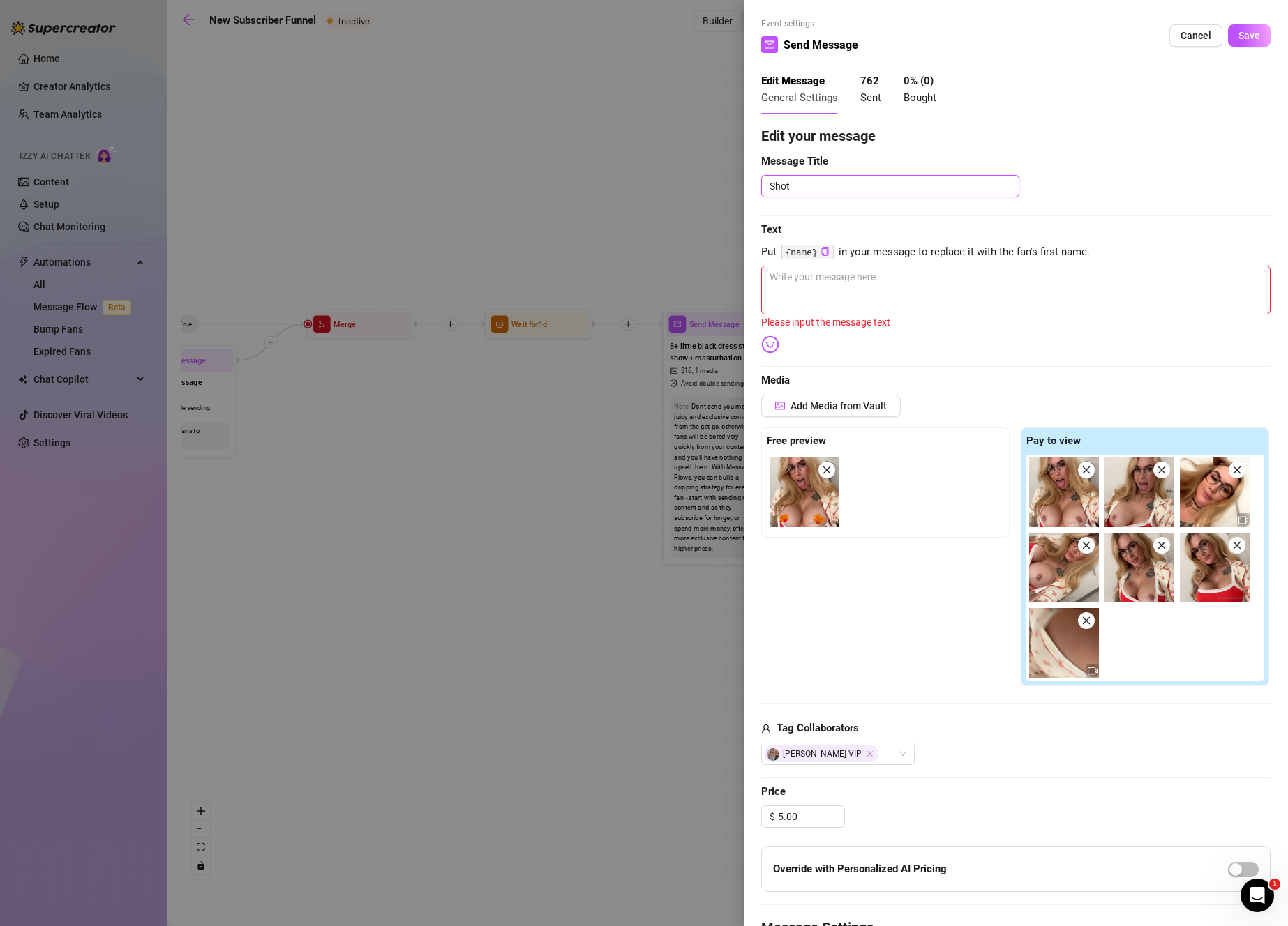
type textarea "Sho"
type textarea "Shor"
type textarea "Short"
type textarea "Short N"
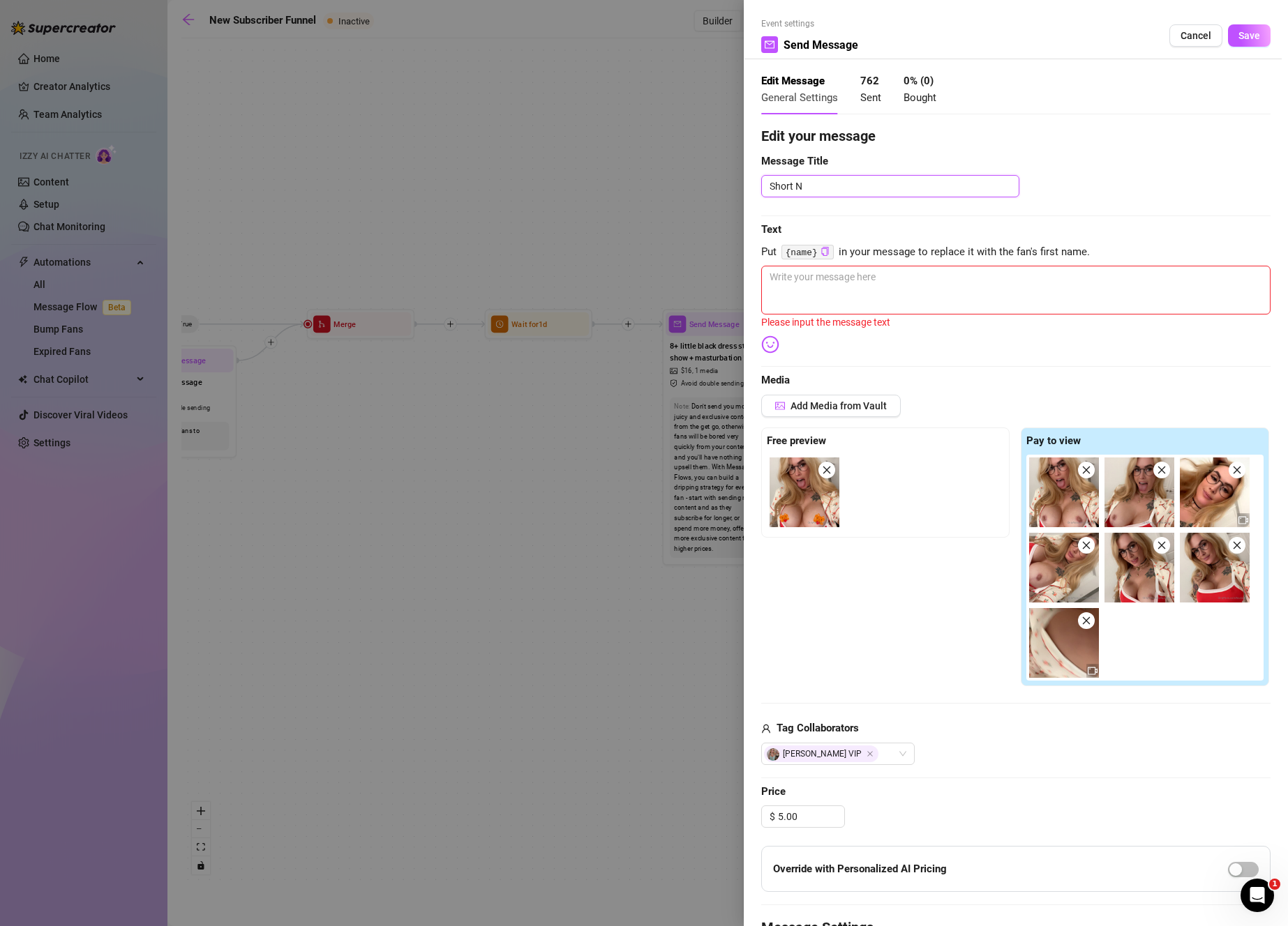
type textarea "Short Ne"
type textarea "Short N"
type textarea "Short"
type textarea "Short T"
type textarea "Short Top"
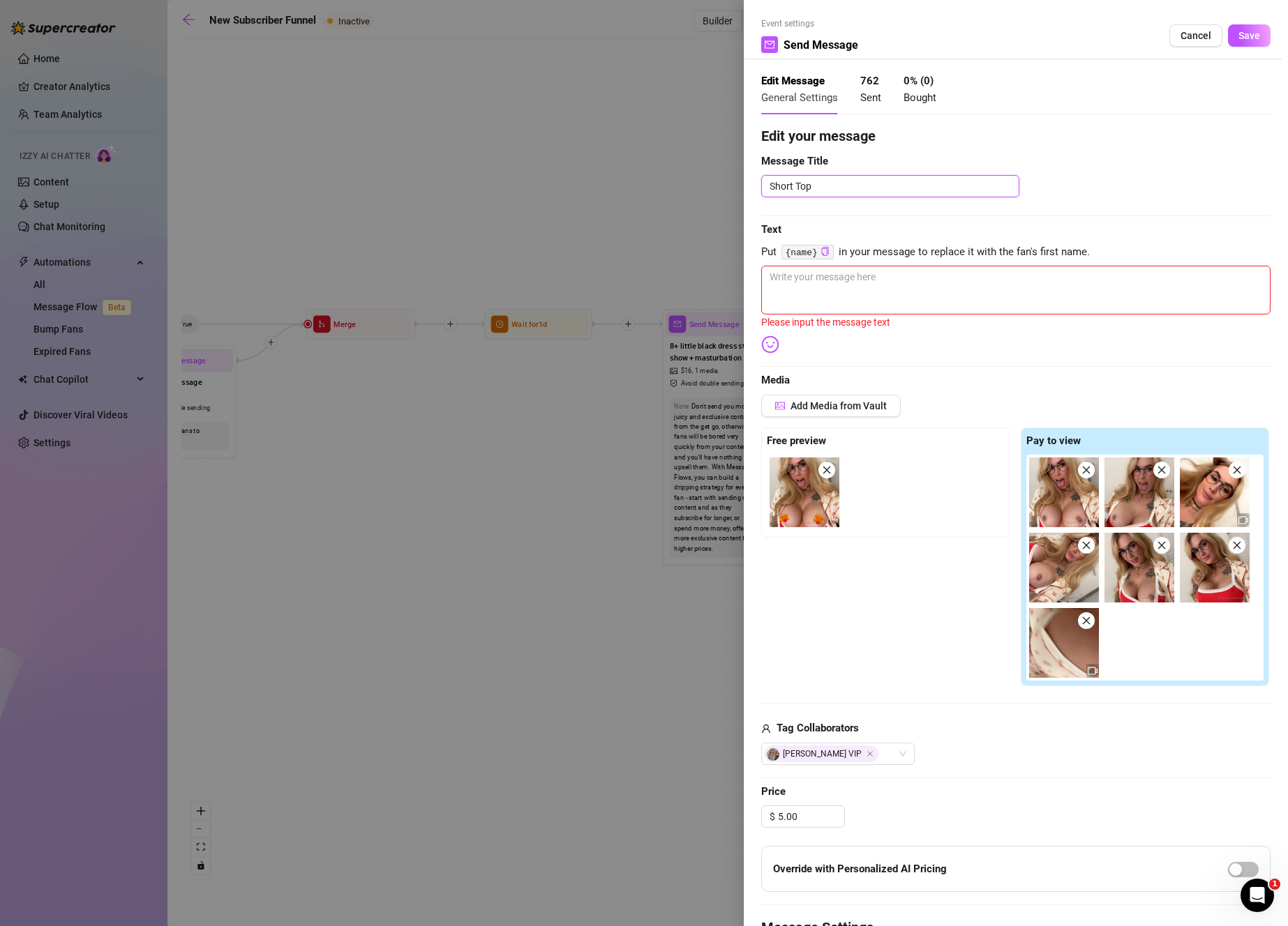
type textarea "Short Topl"
type textarea "Short [PERSON_NAME]"
type textarea "Short Toples"
type textarea "Short Topless"
type textarea "J"
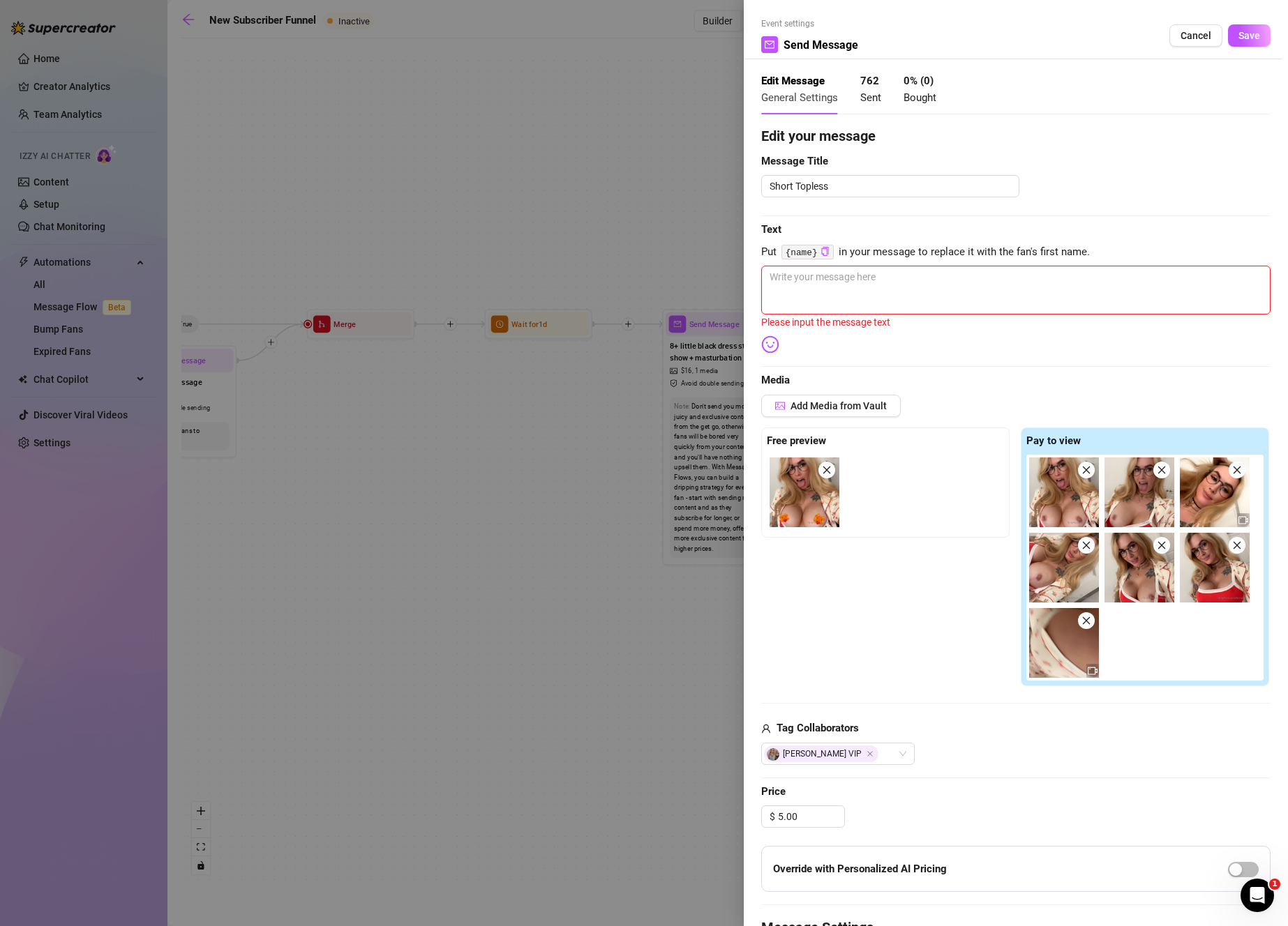
type textarea "J"
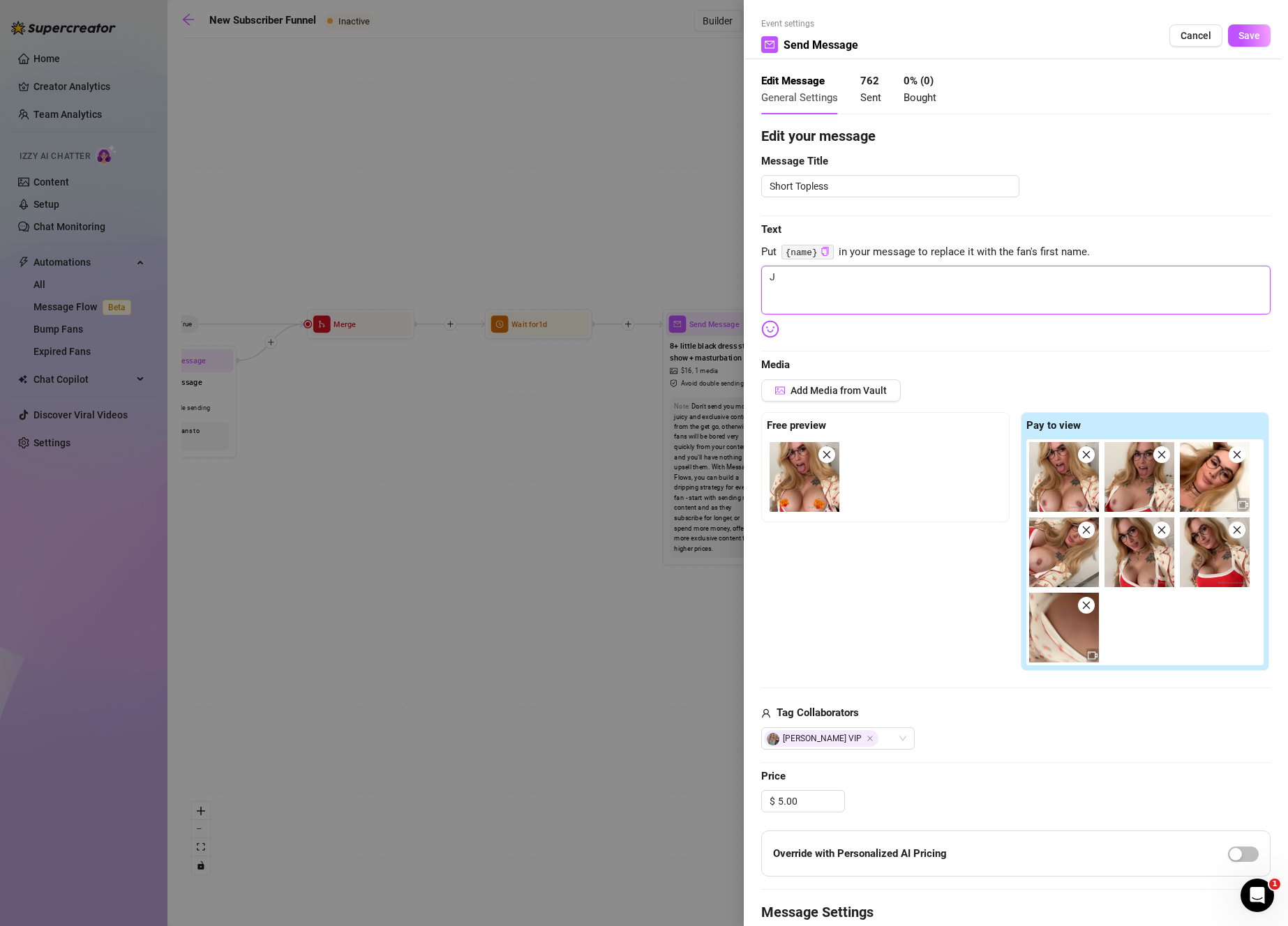
type textarea "Js"
type textarea "J"
type textarea "Write your message here"
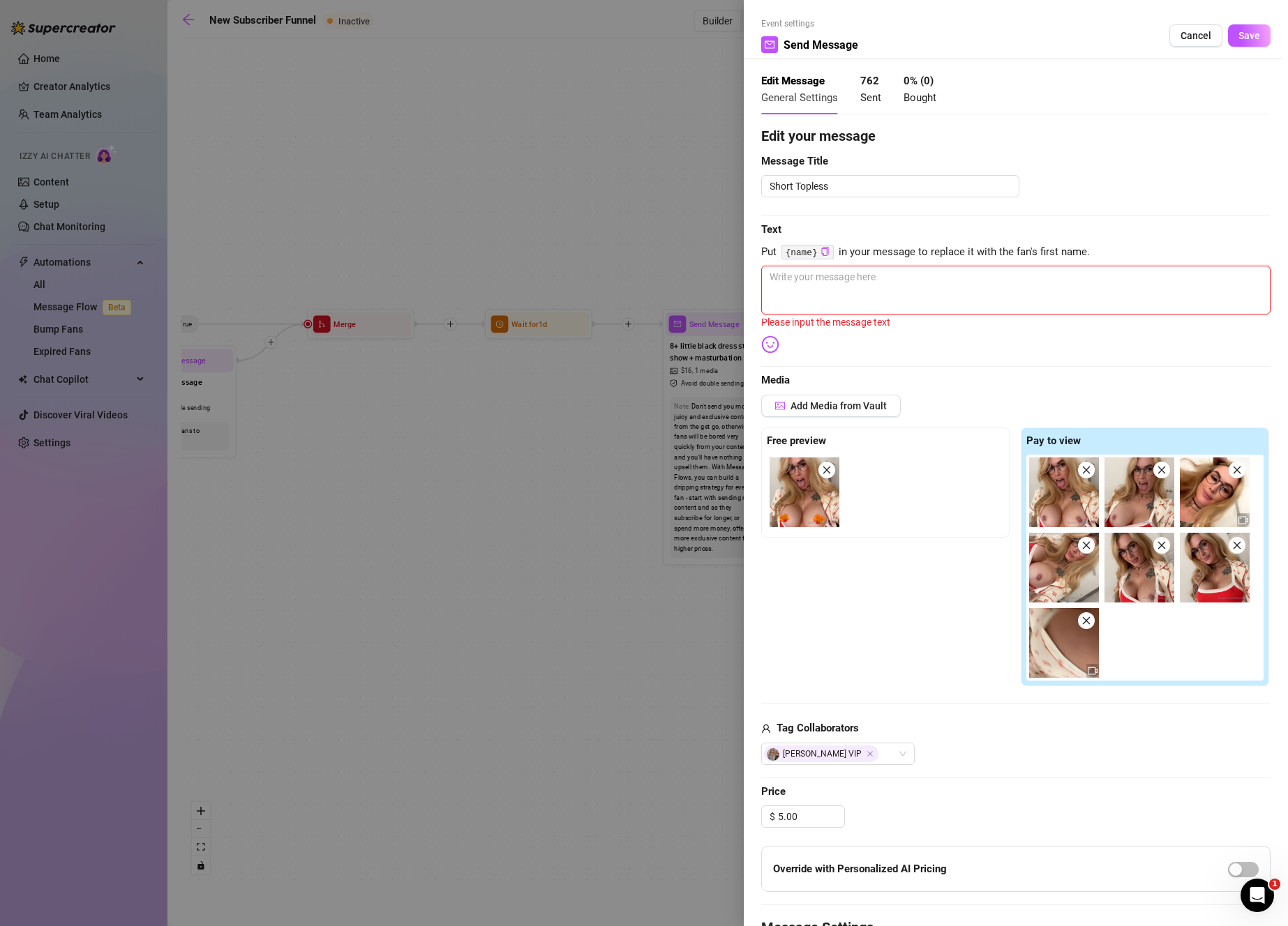
type textarea "H"
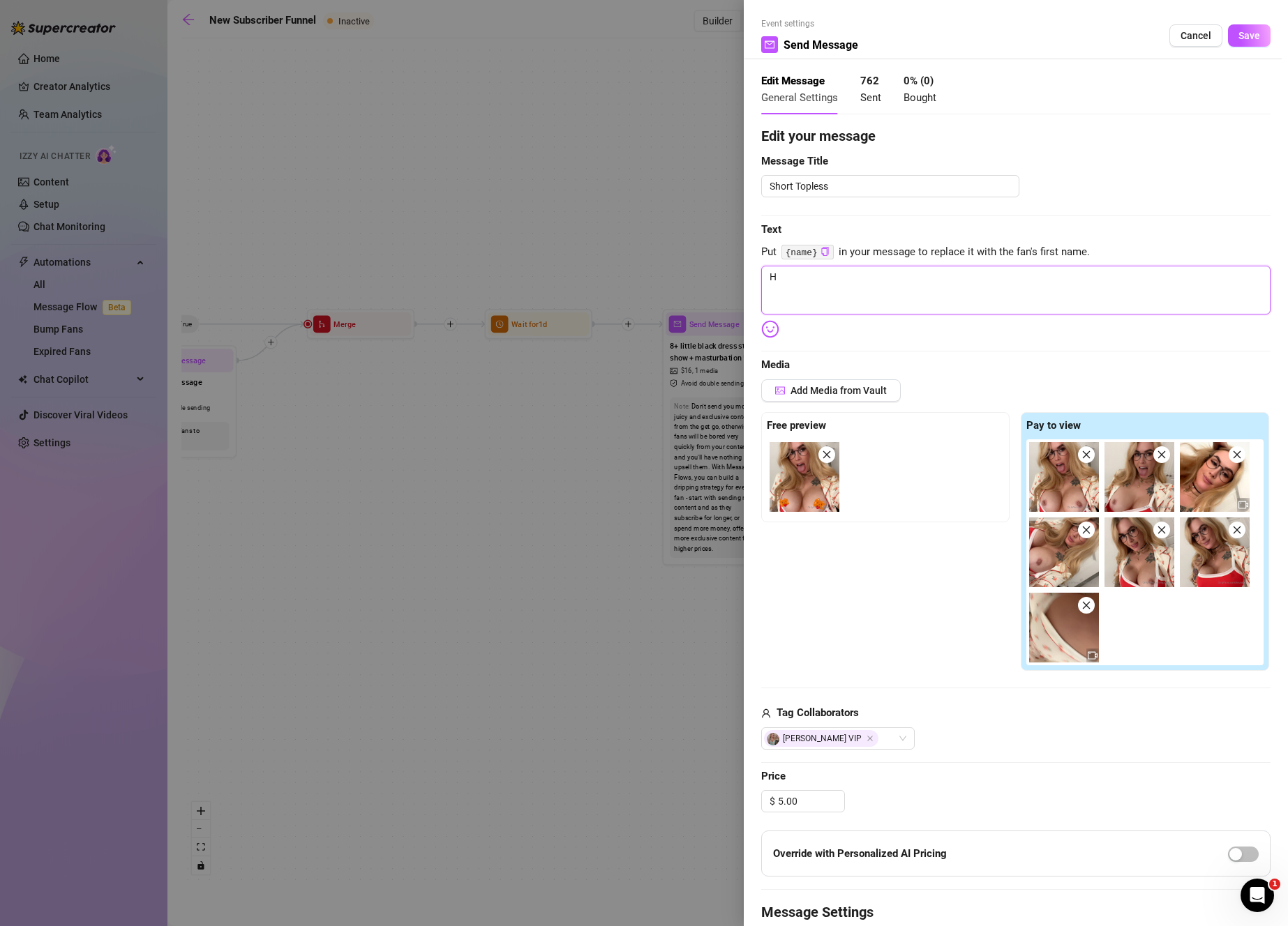
type textarea "He"
type textarea "Hey"
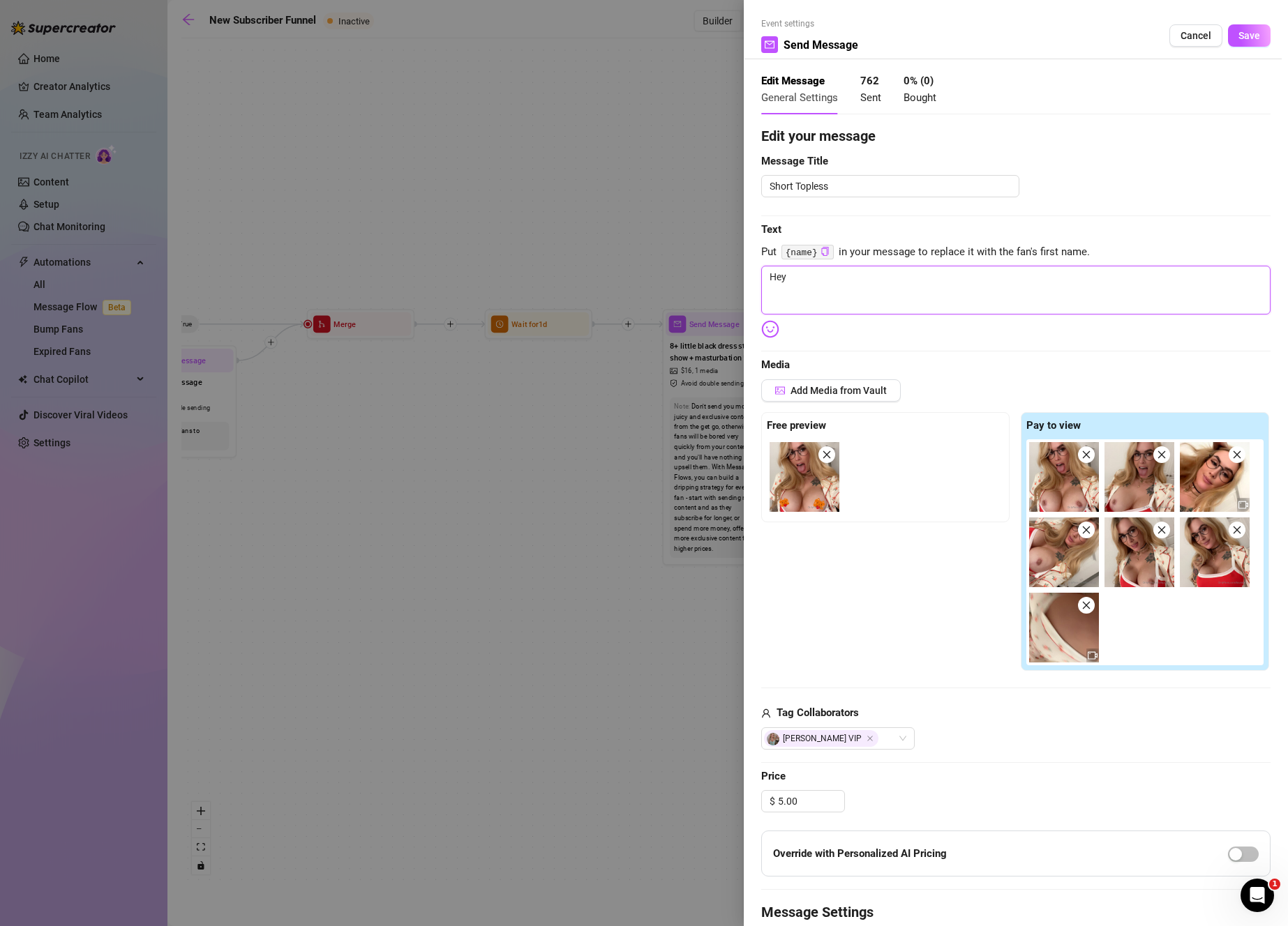
type textarea "Hey"
type textarea "Hey!"
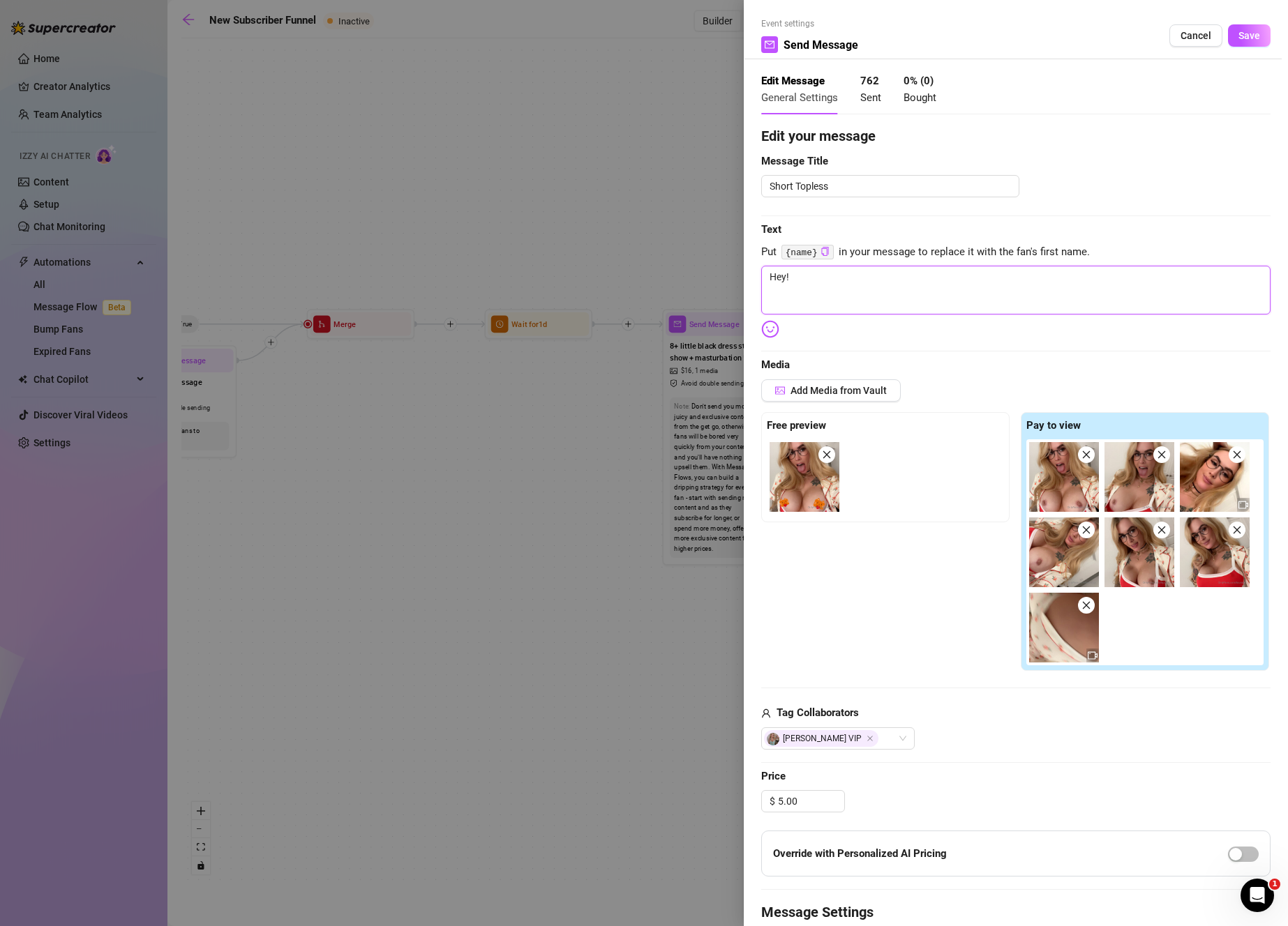
type textarea "Hey!"
type textarea "Hey! J"
type textarea "Hey! Ju"
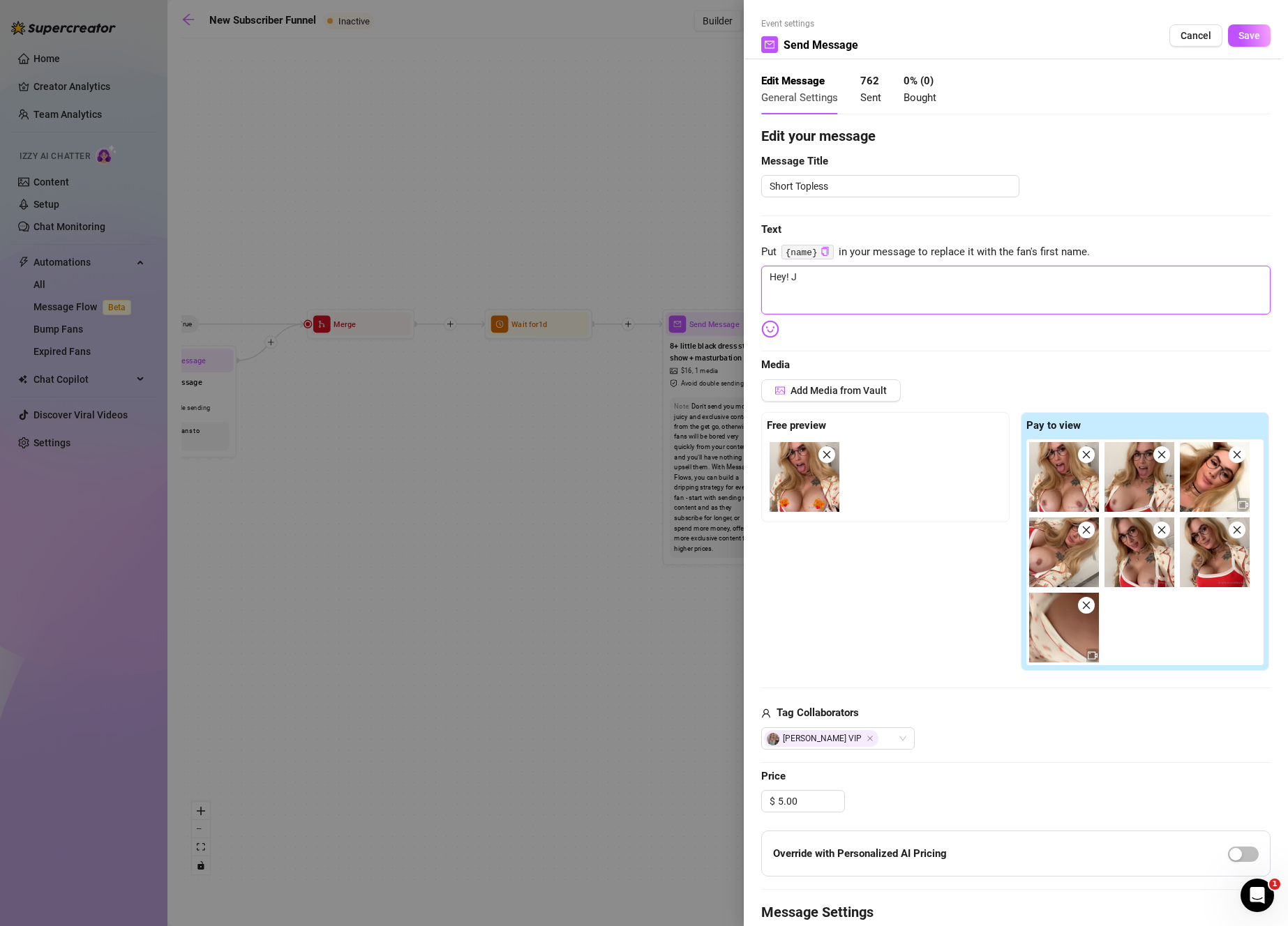
type textarea "Hey! Ju"
type textarea "Hey! Jus"
type textarea "Hey! Just"
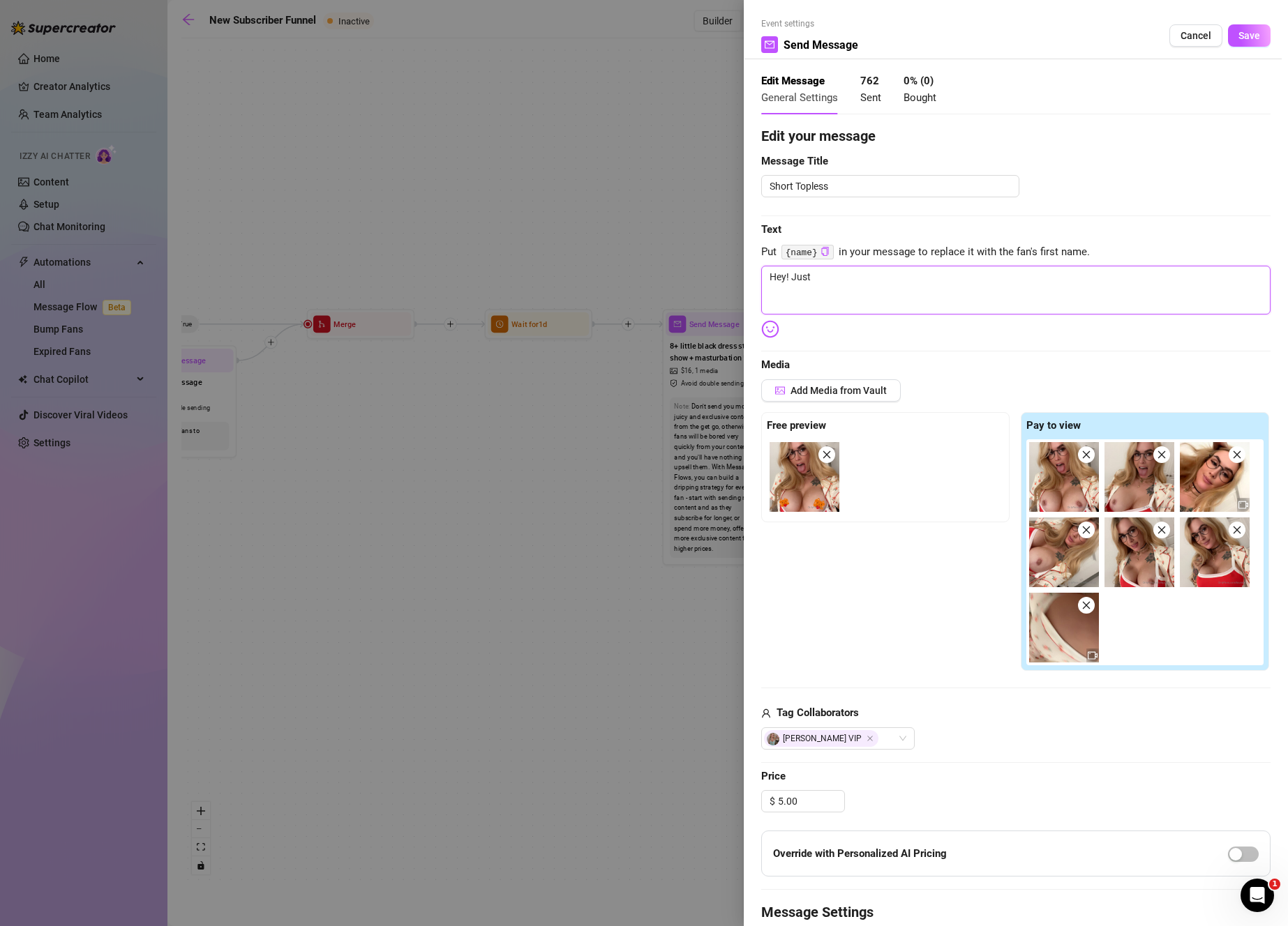
type textarea "Hey! Just"
type textarea "Hey! Just w"
type textarea "Hey! Just wa"
type textarea "Hey! Just wan"
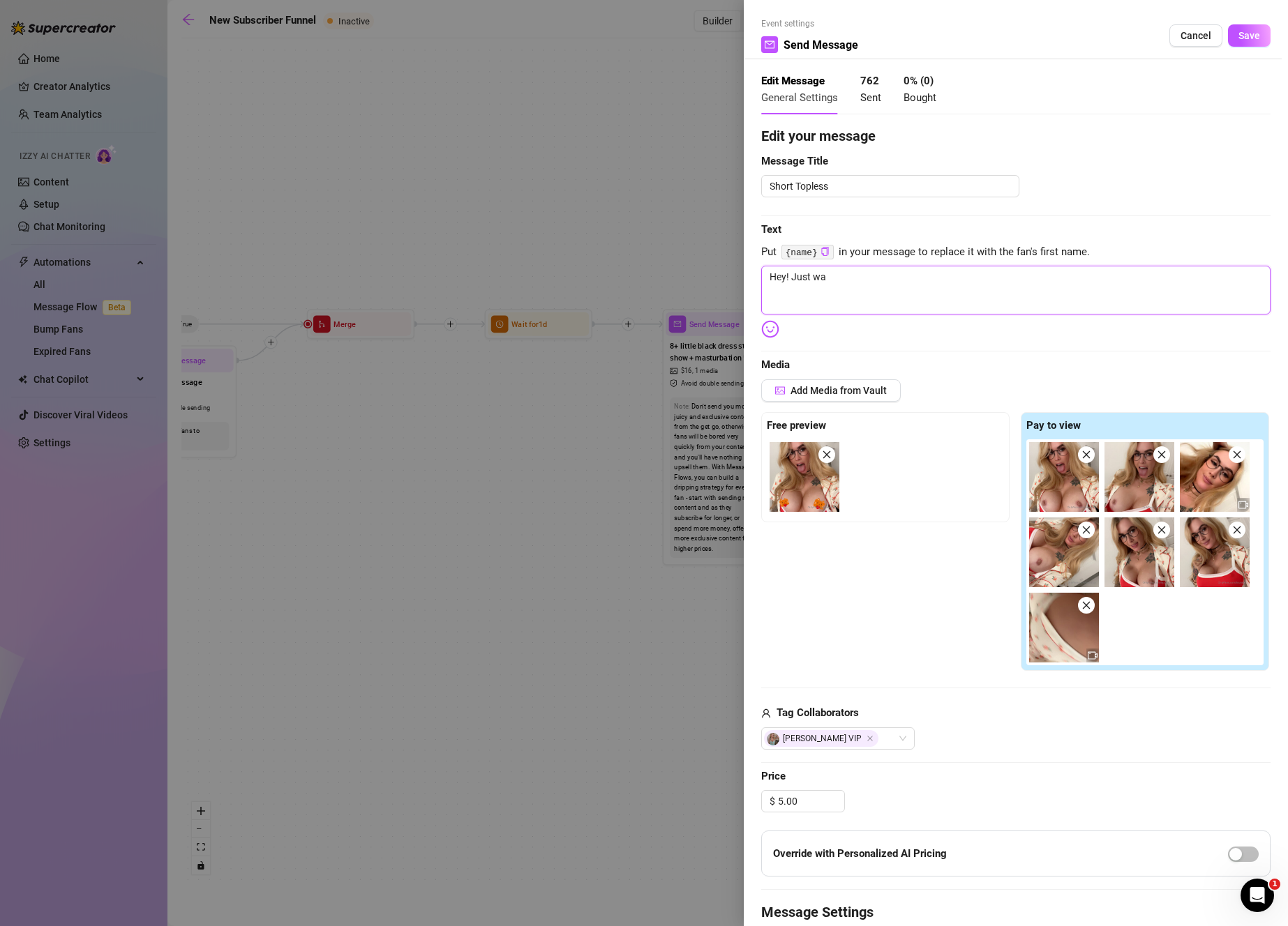
type textarea "Hey! Just wan"
type textarea "Hey! Just want"
type textarea "Hey! Just wante"
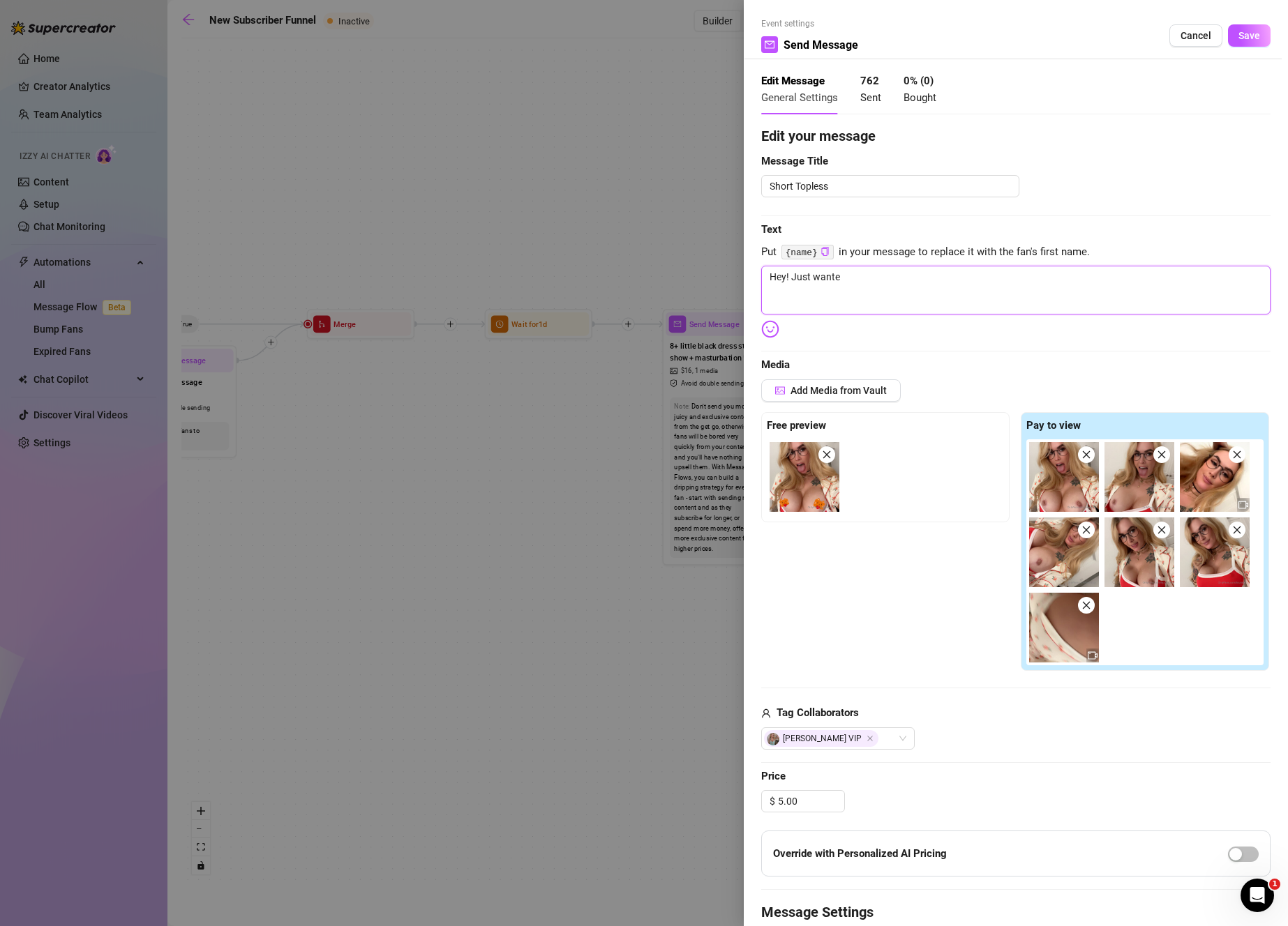
type textarea "Hey! Just wanted"
type textarea "Hey! Just wanted t"
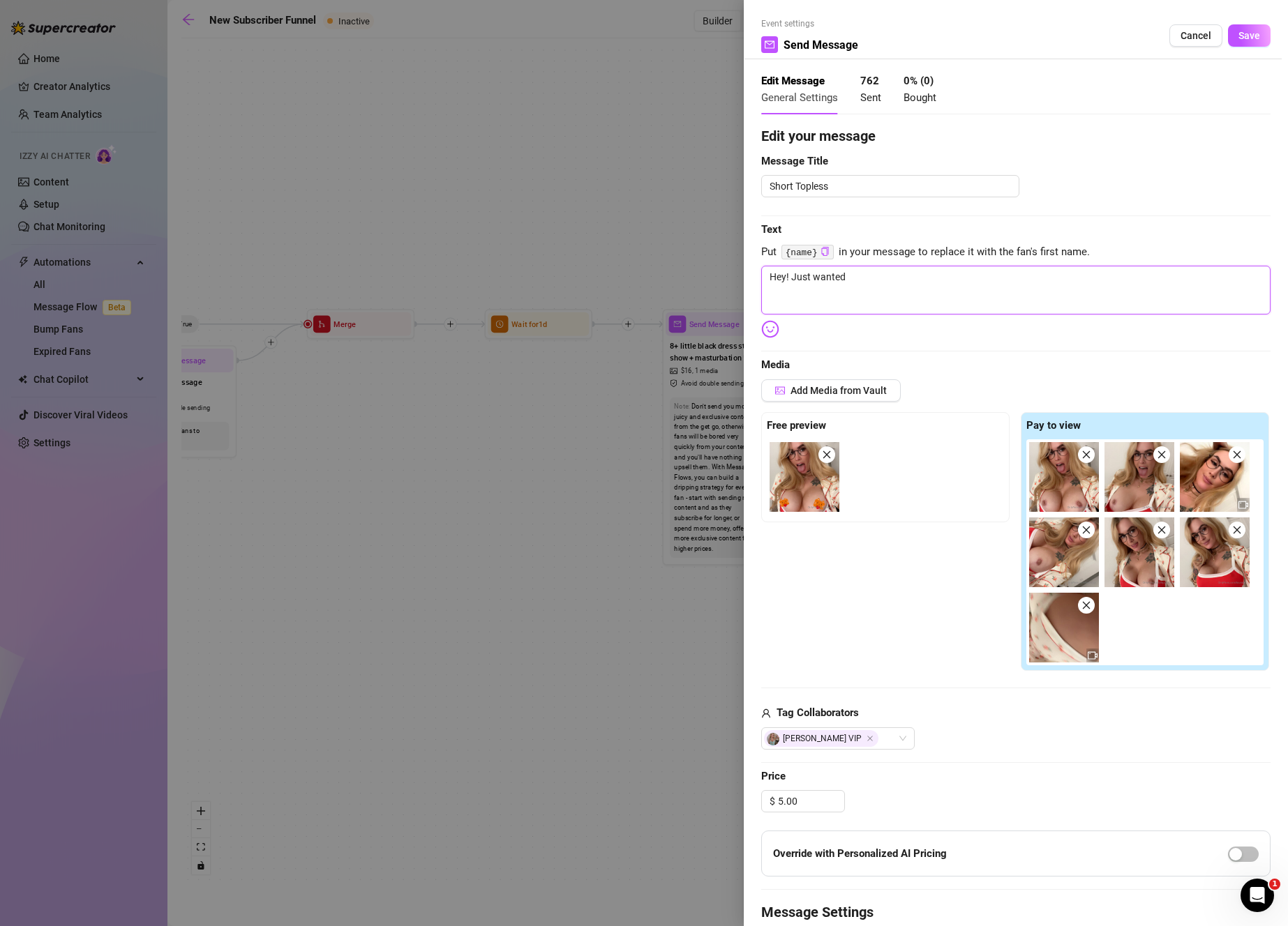
type textarea "Hey! Just wanted t"
type textarea "Hey! Just wanted to"
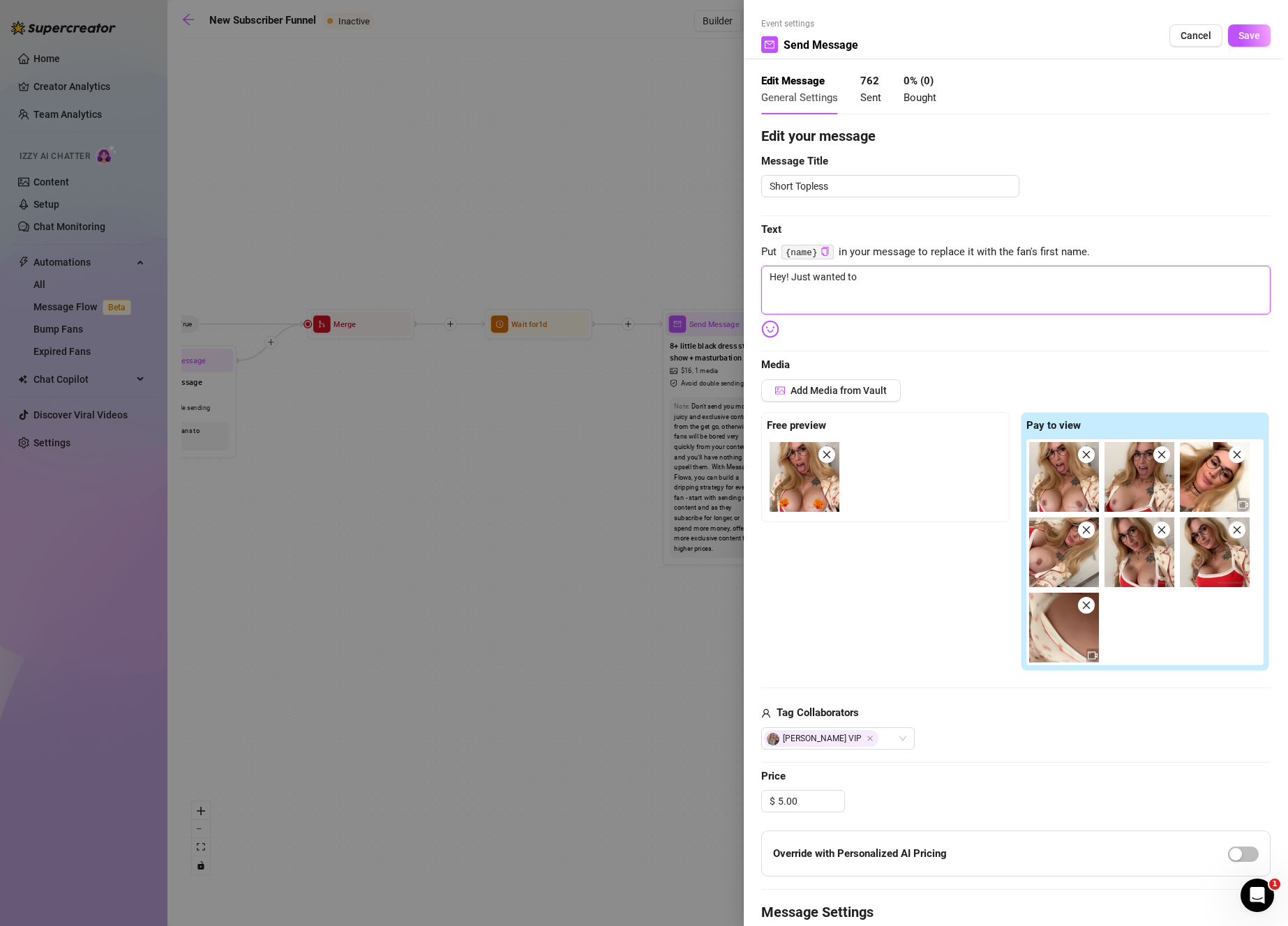
type textarea "Hey! Just wanted to s"
type textarea "Hey! Just wanted to se"
type textarea "Hey! Just wanted to sen"
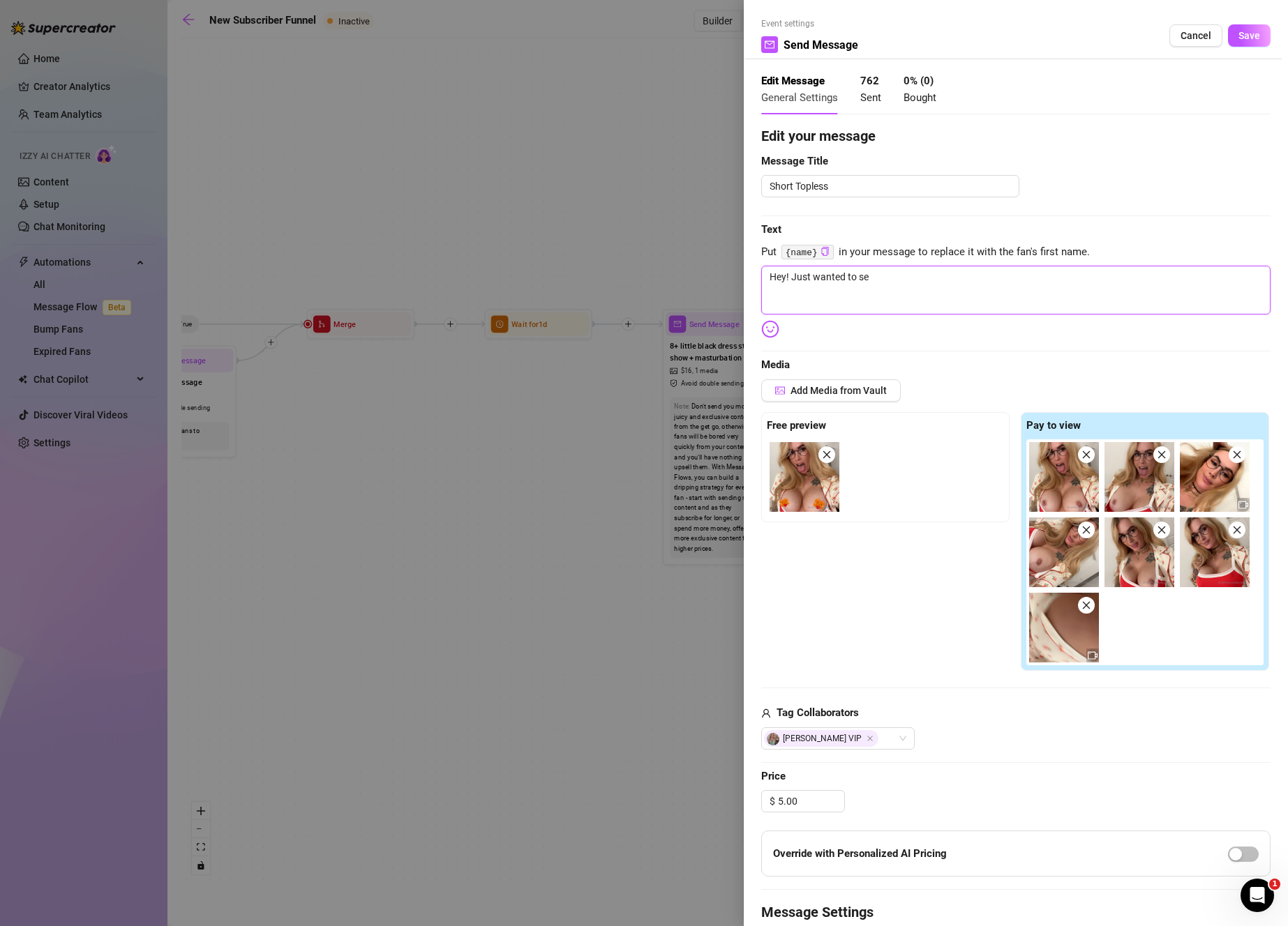
type textarea "Hey! Just wanted to sen"
type textarea "Hey! Just wanted to send"
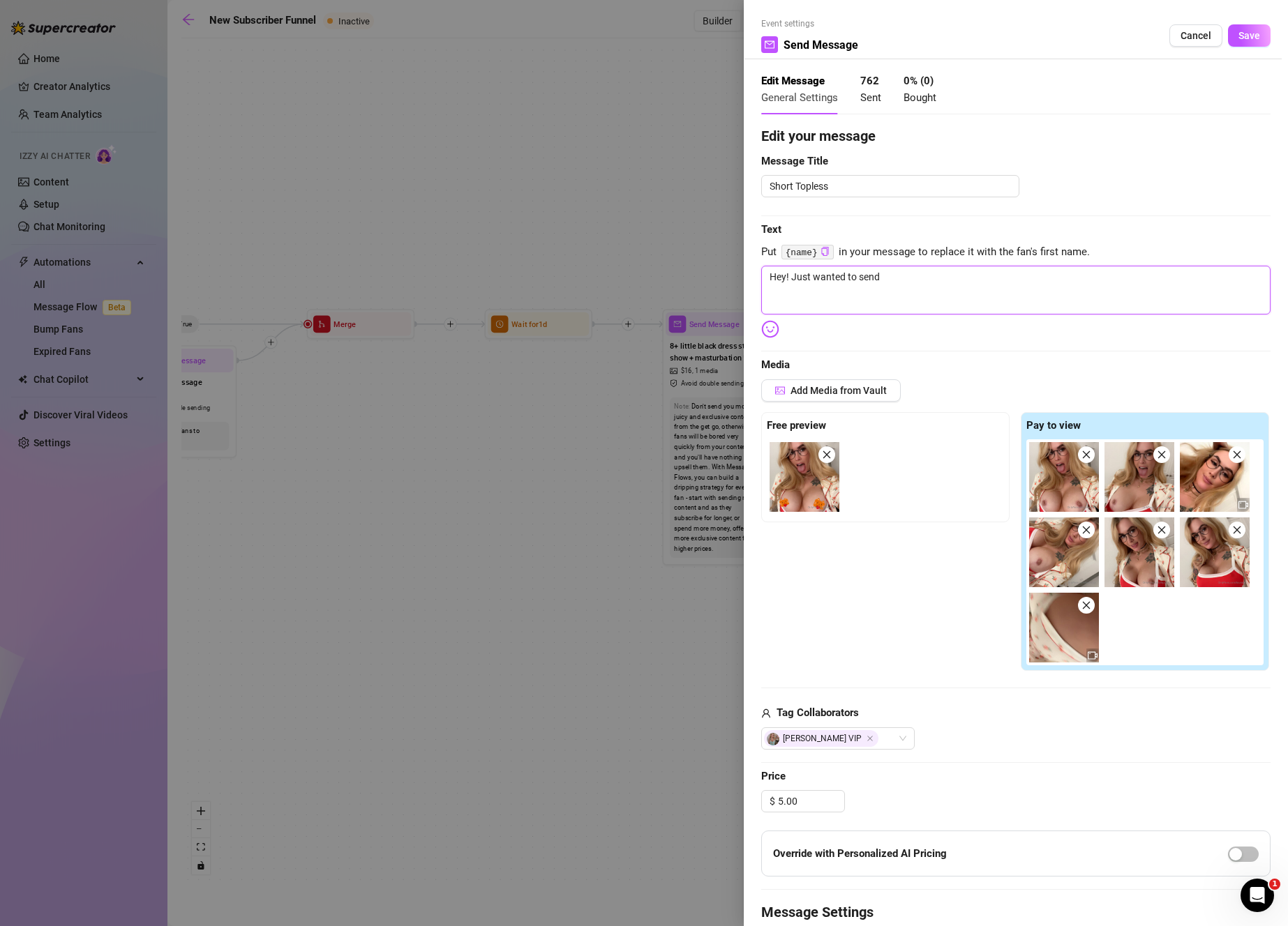
type textarea "Hey! Just wanted to send y"
type textarea "Hey! Just wanted to send yo"
type textarea "Hey! Just wanted to send you"
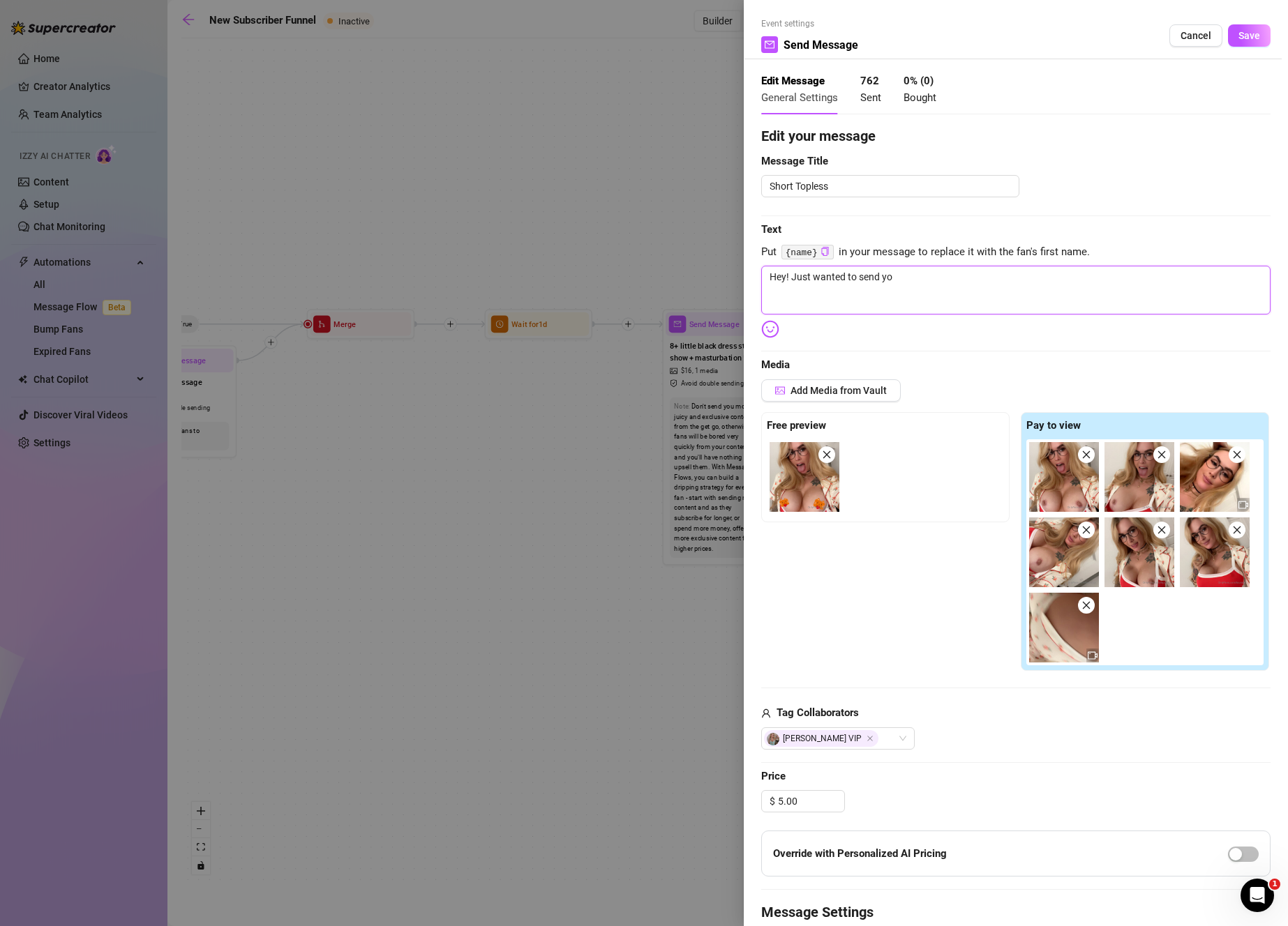
type textarea "Hey! Just wanted to send you"
type textarea "Hey! Just wanted to send youu"
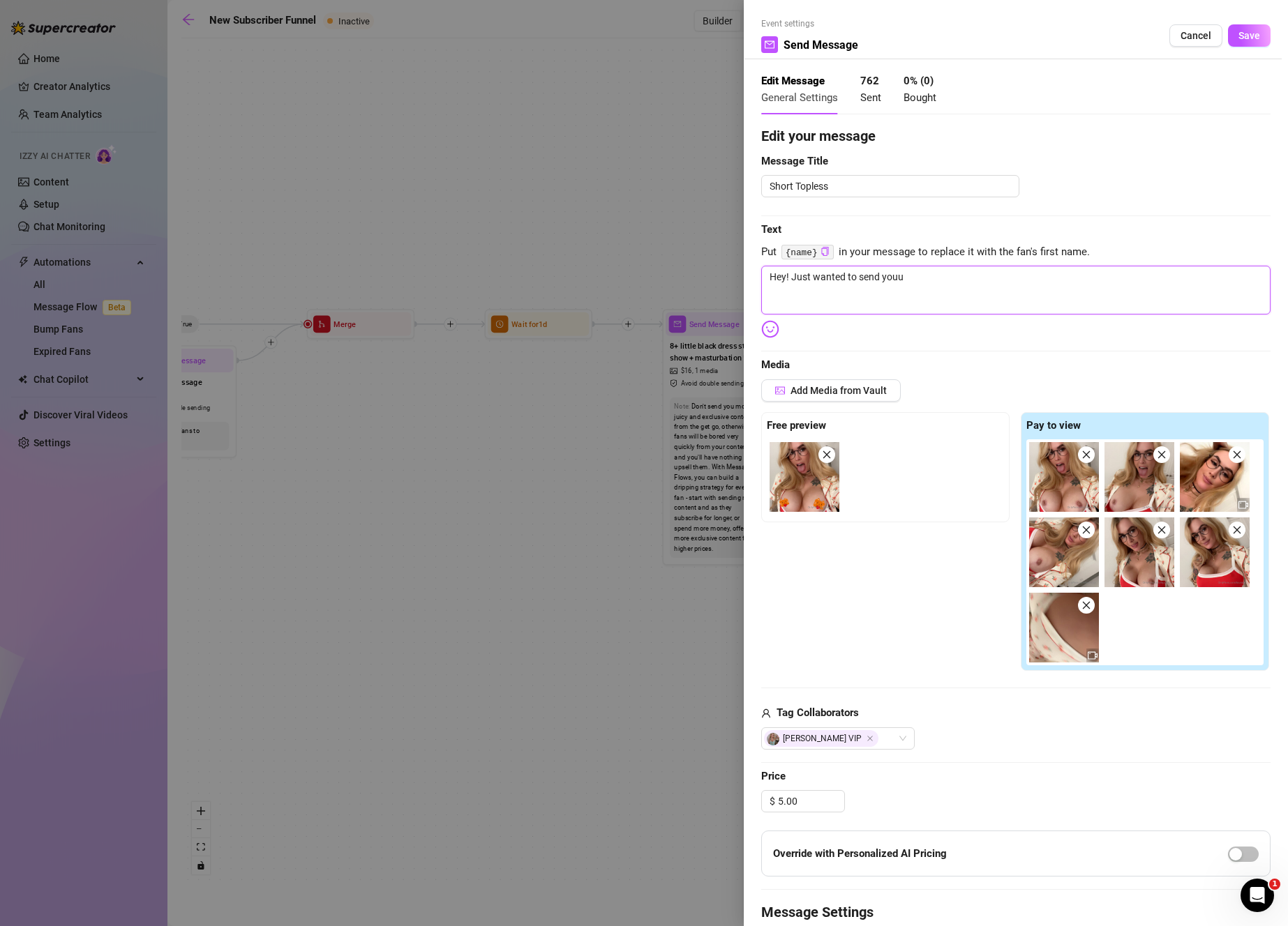
type textarea "Hey! Just wanted to send youu"
type textarea "Hey! Just wanted to send you"
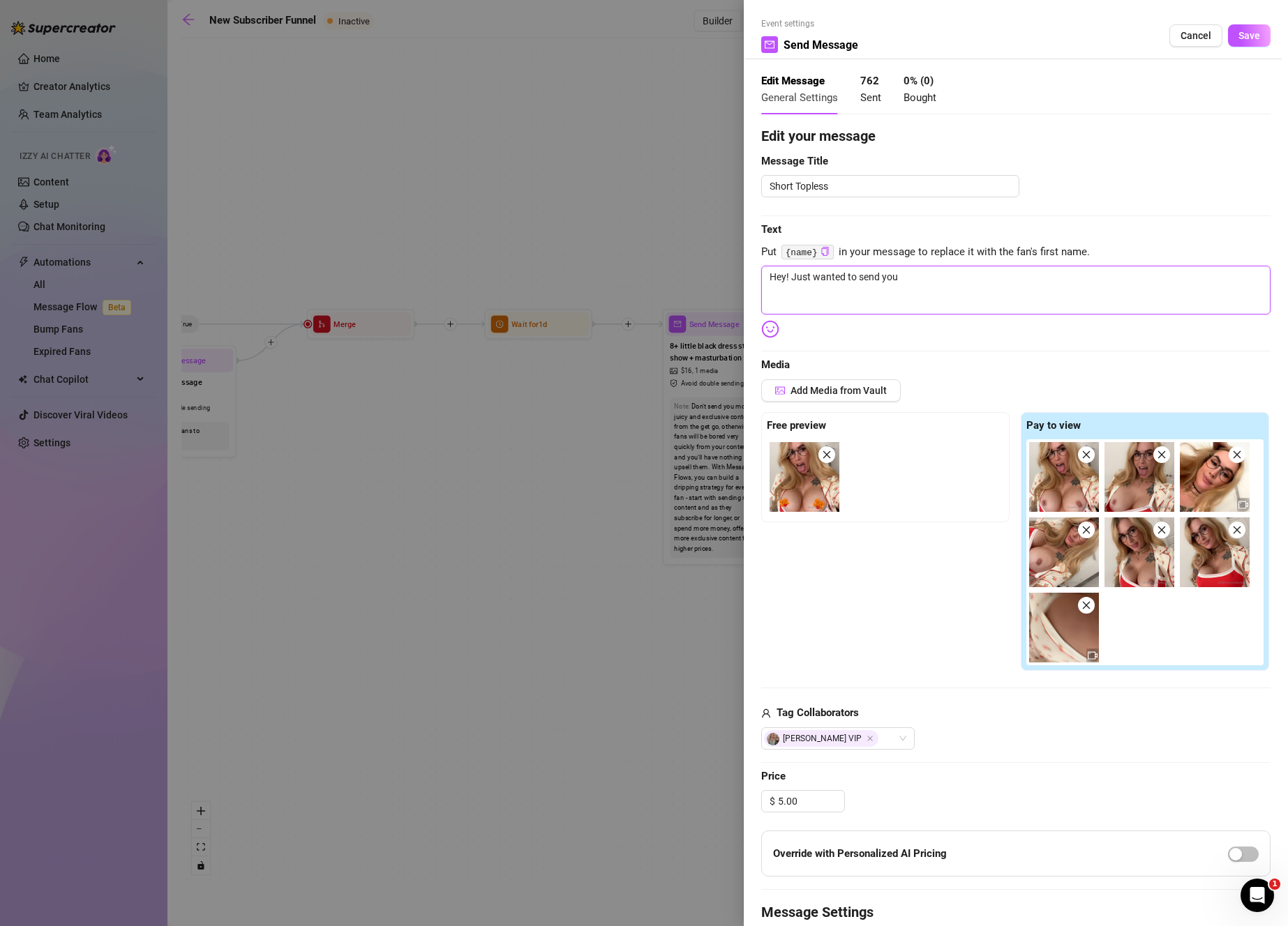
type textarea "Hey! Just wanted to send you"
type textarea "Hey! Just wanted to send you t"
type textarea "Hey! Just wanted to send you th"
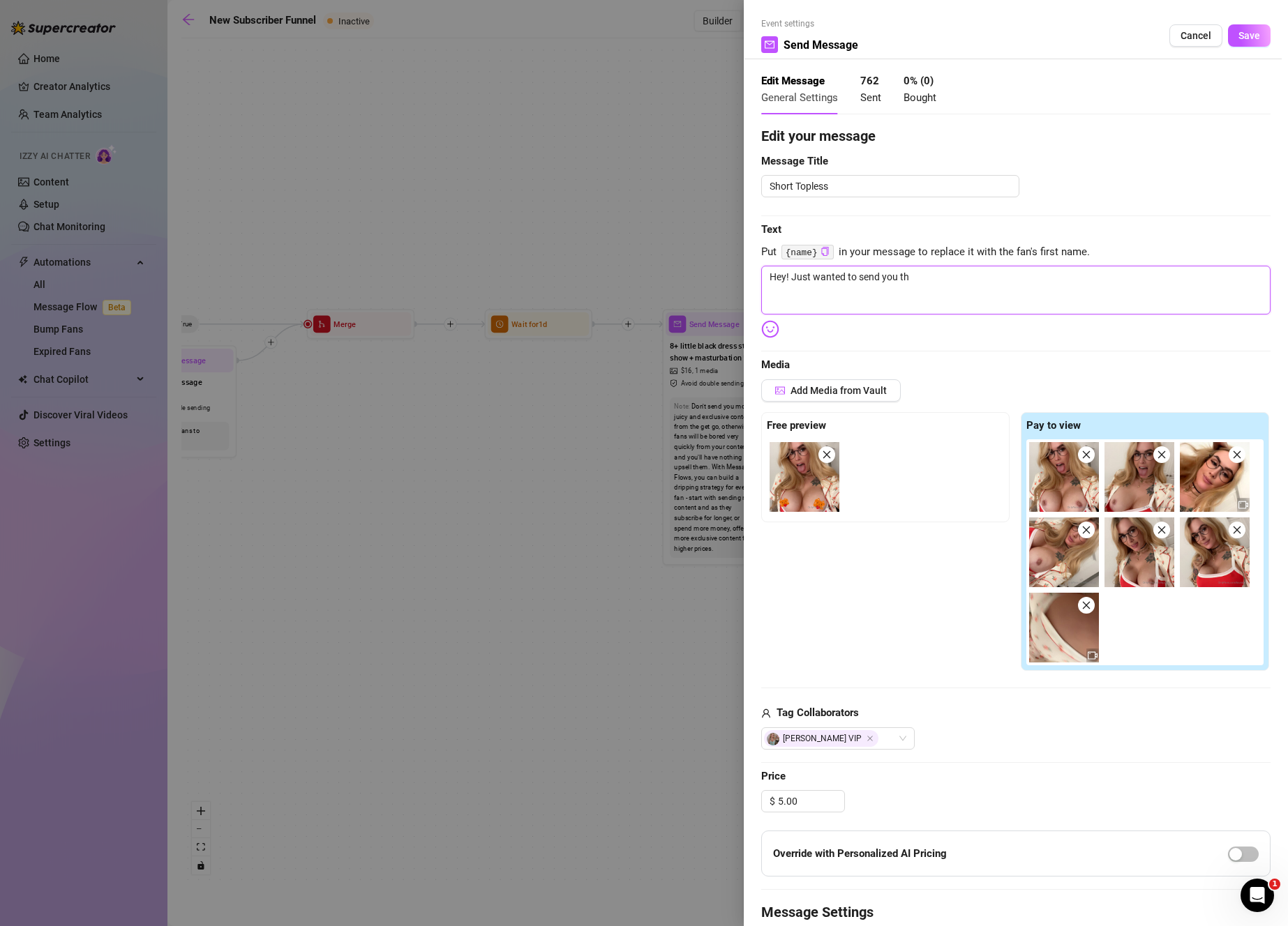
type textarea "Hey! Just wanted to send you the"
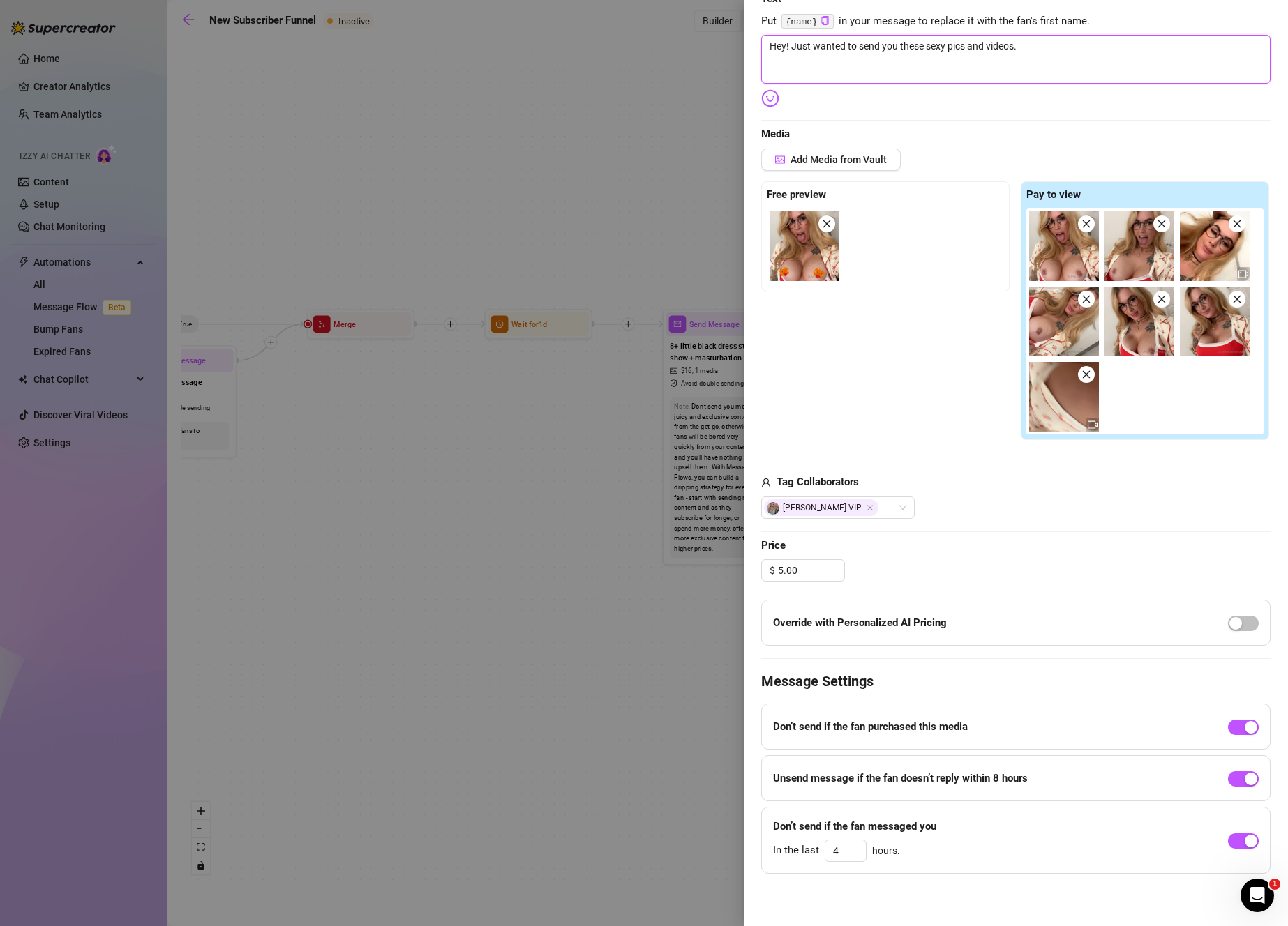
scroll to position [0, 0]
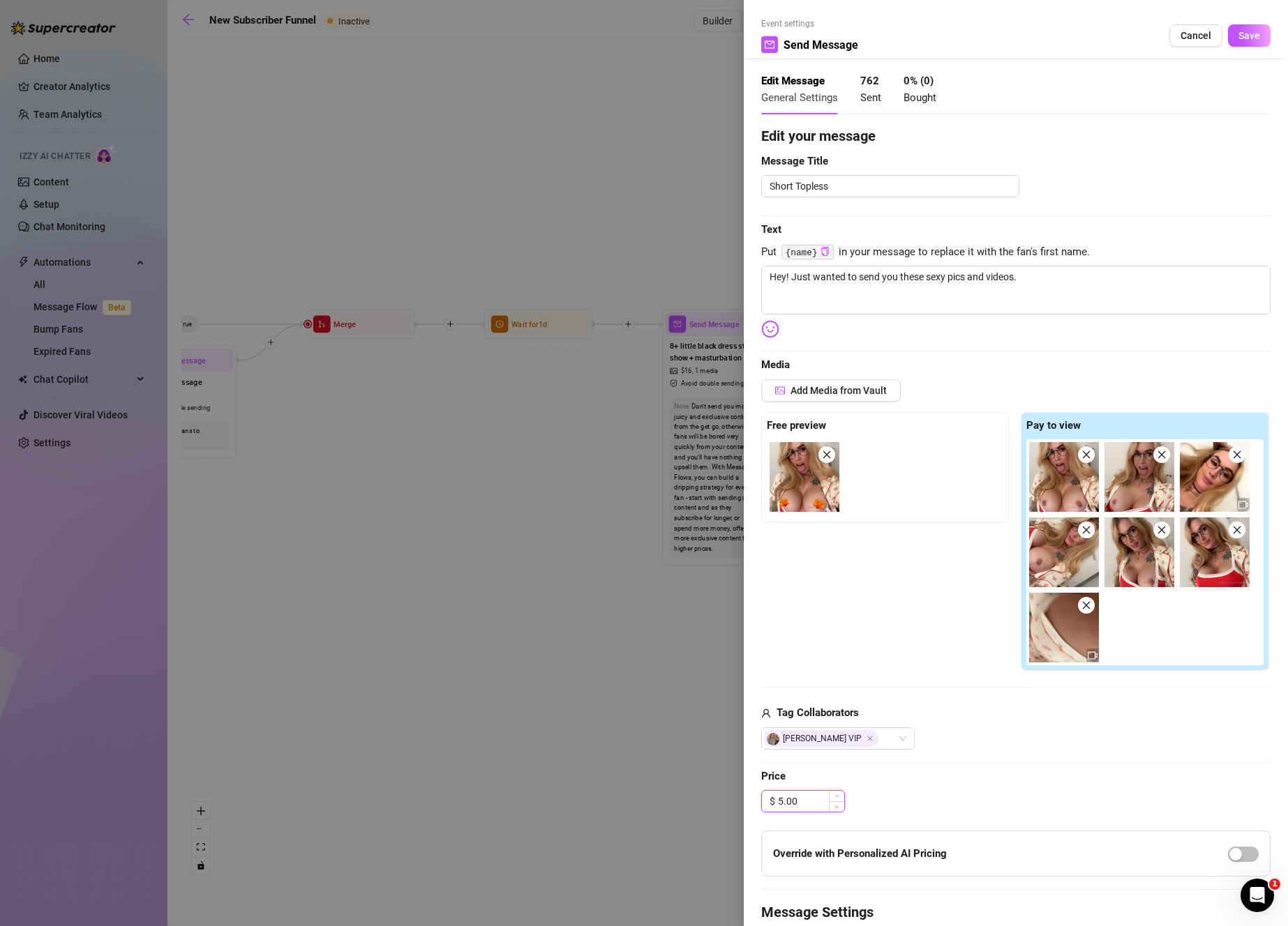
click at [804, 796] on input "5.00" at bounding box center [811, 801] width 66 height 21
click at [1254, 41] on button "Save" at bounding box center [1249, 36] width 42 height 22
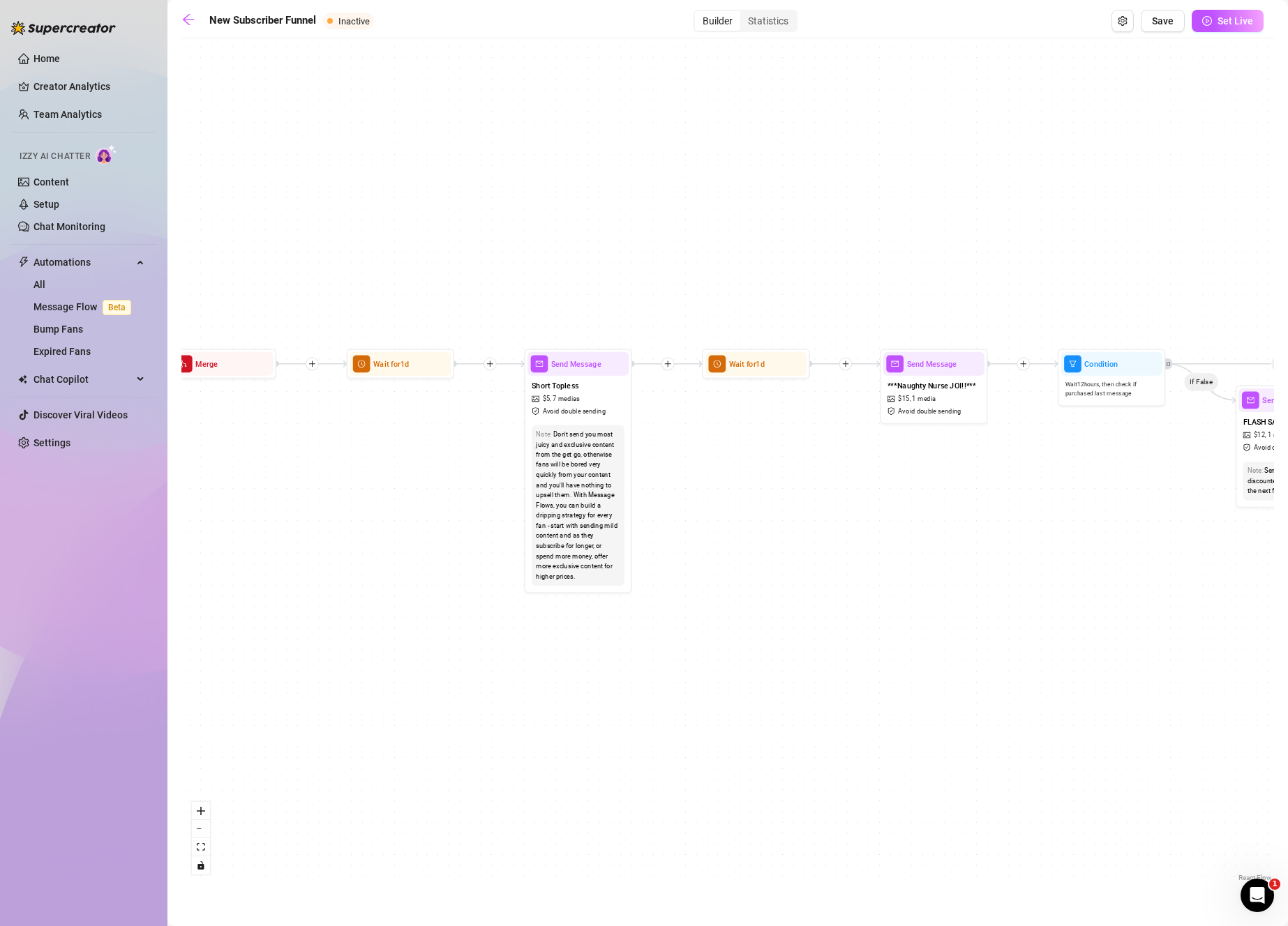
drag, startPoint x: 996, startPoint y: 584, endPoint x: 681, endPoint y: 671, distance: 326.8
click at [681, 671] on div "If True If True If False If False Merge Merge Send Message Follow up message 1 …" at bounding box center [727, 464] width 1092 height 840
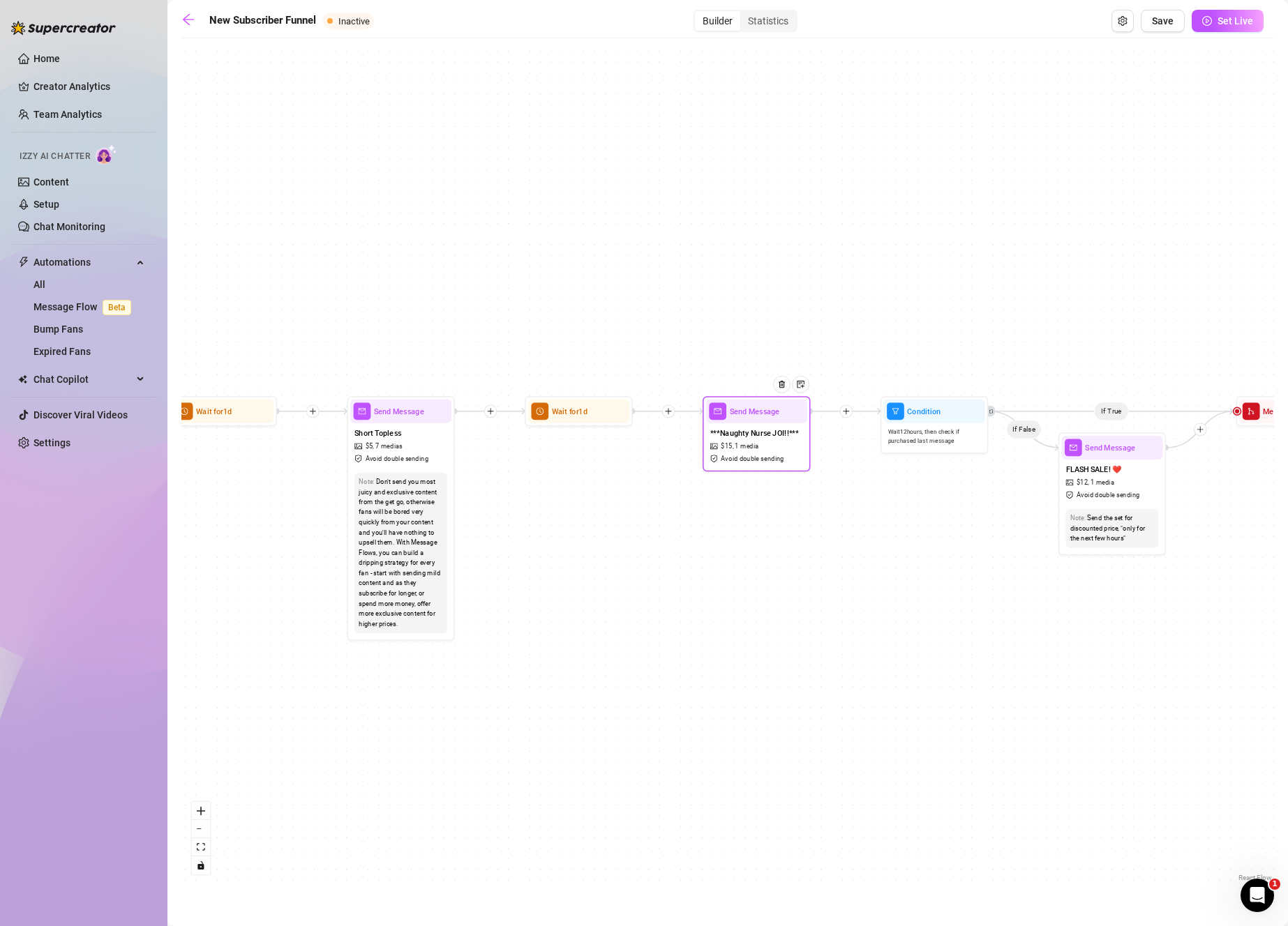
click at [788, 461] on div "***Naughty Nurse JOI!!*** $ 15 , 1 media Avoid double sending" at bounding box center [756, 445] width 101 height 45
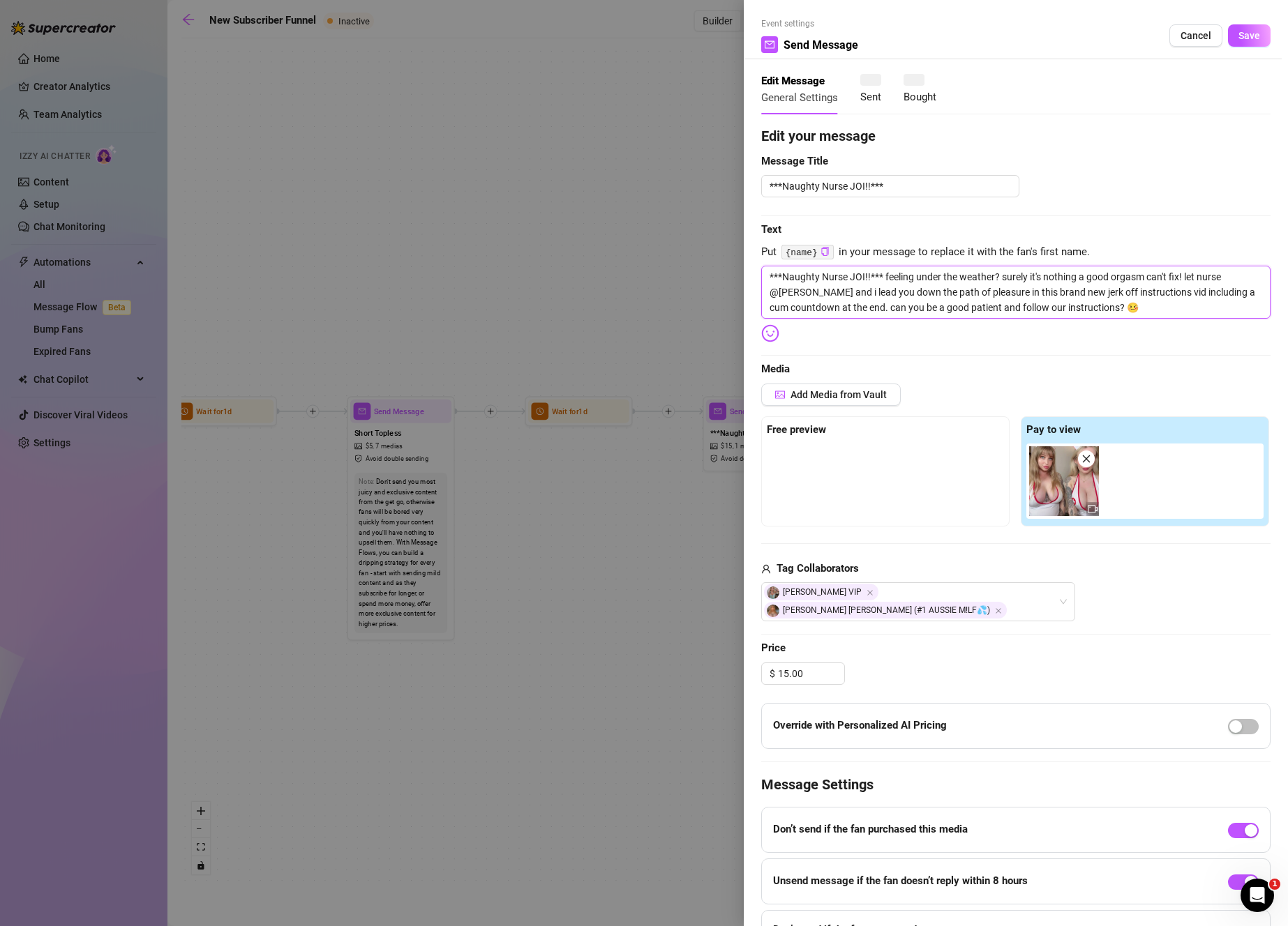
drag, startPoint x: 1149, startPoint y: 315, endPoint x: 744, endPoint y: 269, distance: 407.6
click at [744, 269] on div "Event settings Send Message Cancel Save Edit Message General Settings Sent Boug…" at bounding box center [1015, 463] width 544 height 926
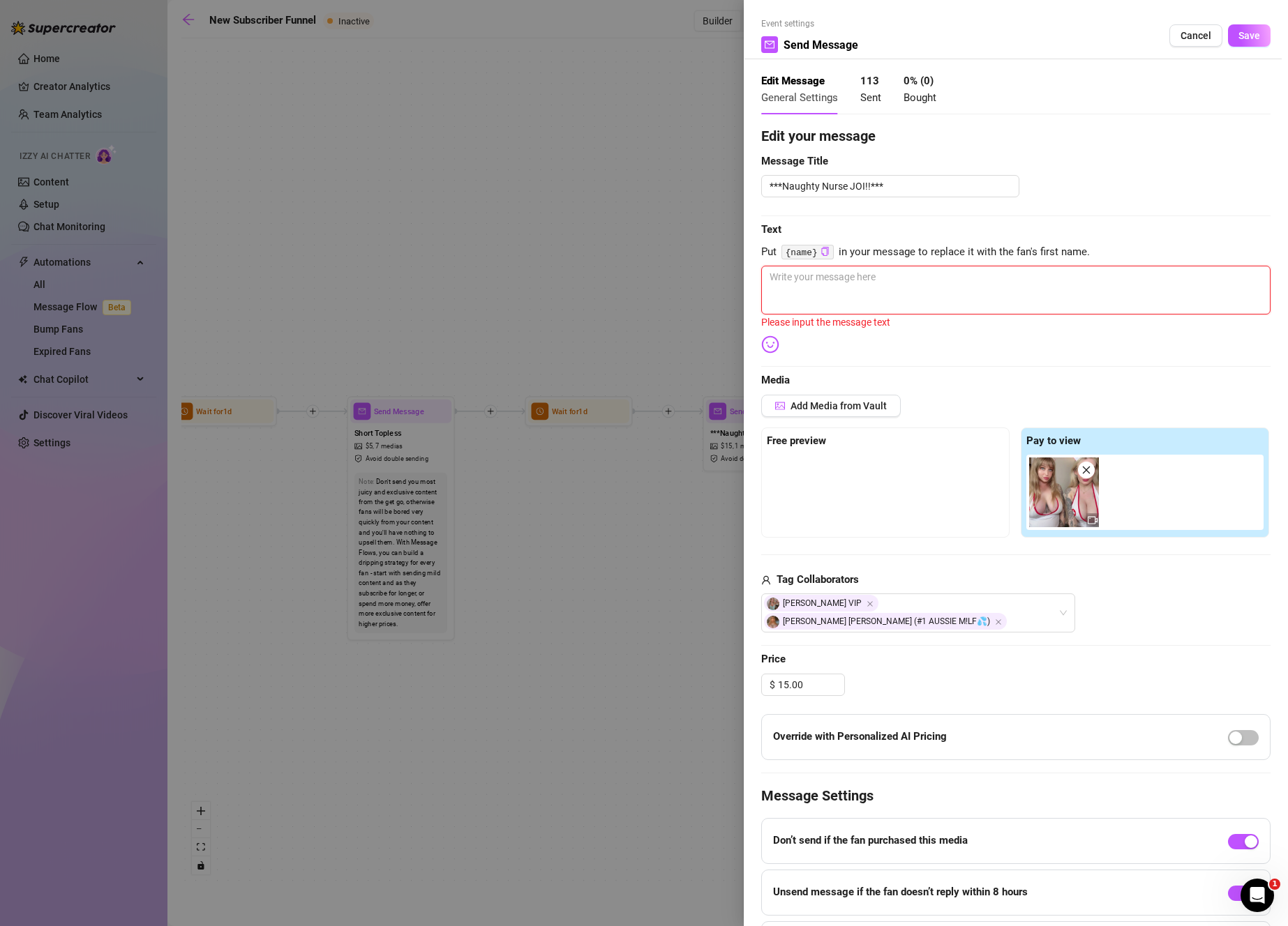
click at [1084, 471] on icon "close" at bounding box center [1086, 470] width 10 height 10
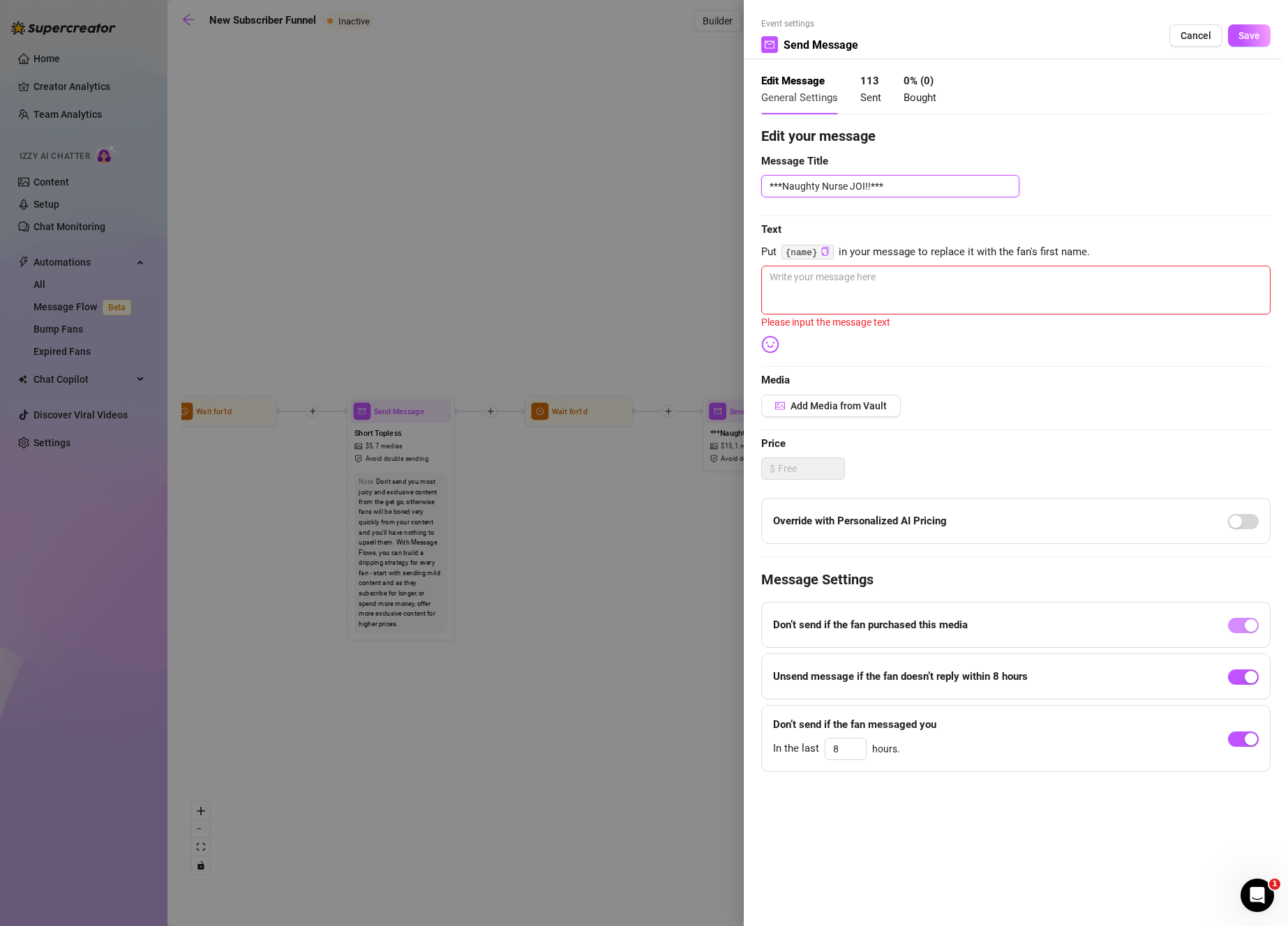
click at [885, 197] on textarea "***Naughty Nurse JOI!!***" at bounding box center [890, 186] width 259 height 22
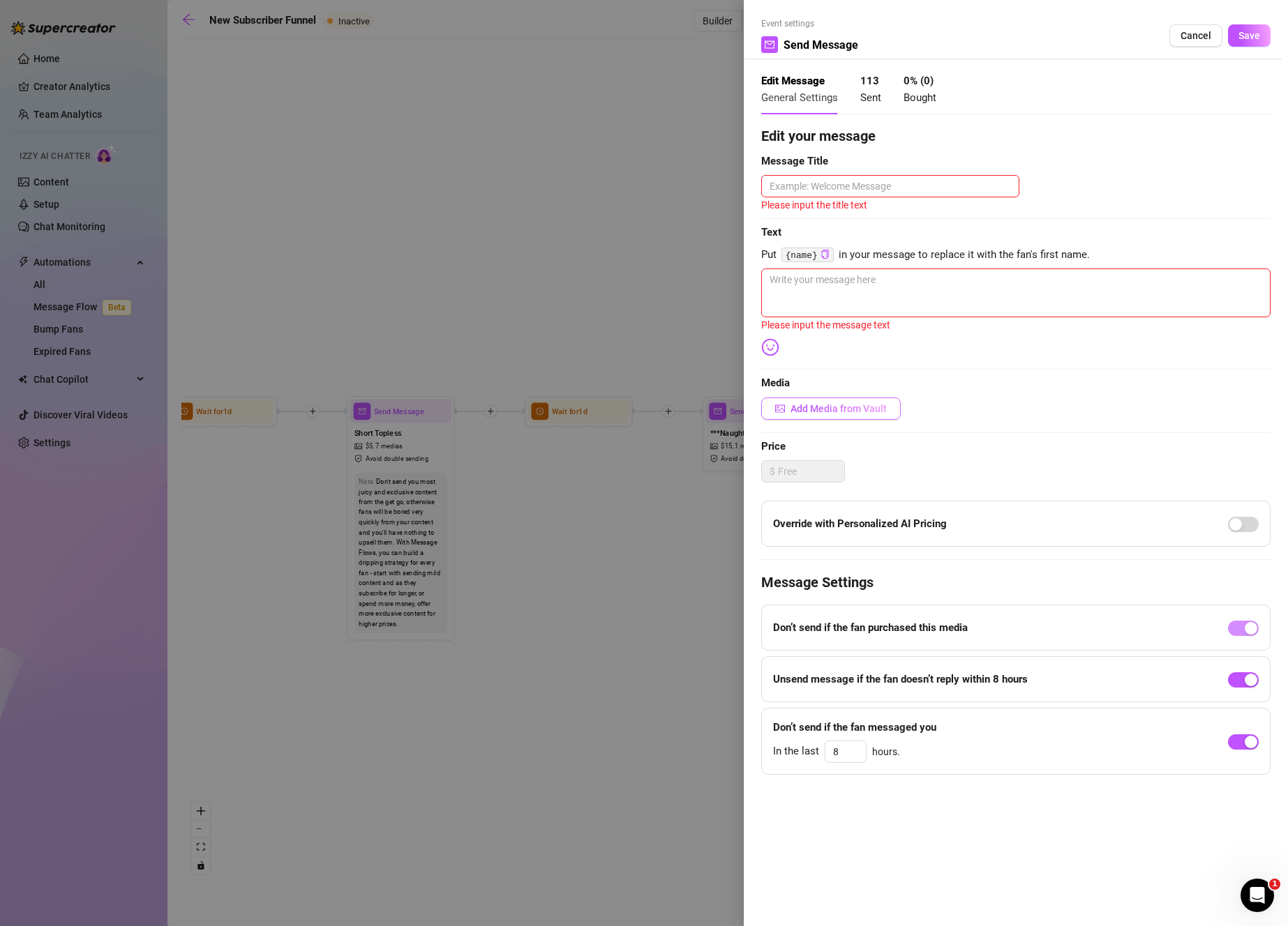
click at [821, 402] on button "Add Media from Vault" at bounding box center [831, 408] width 140 height 22
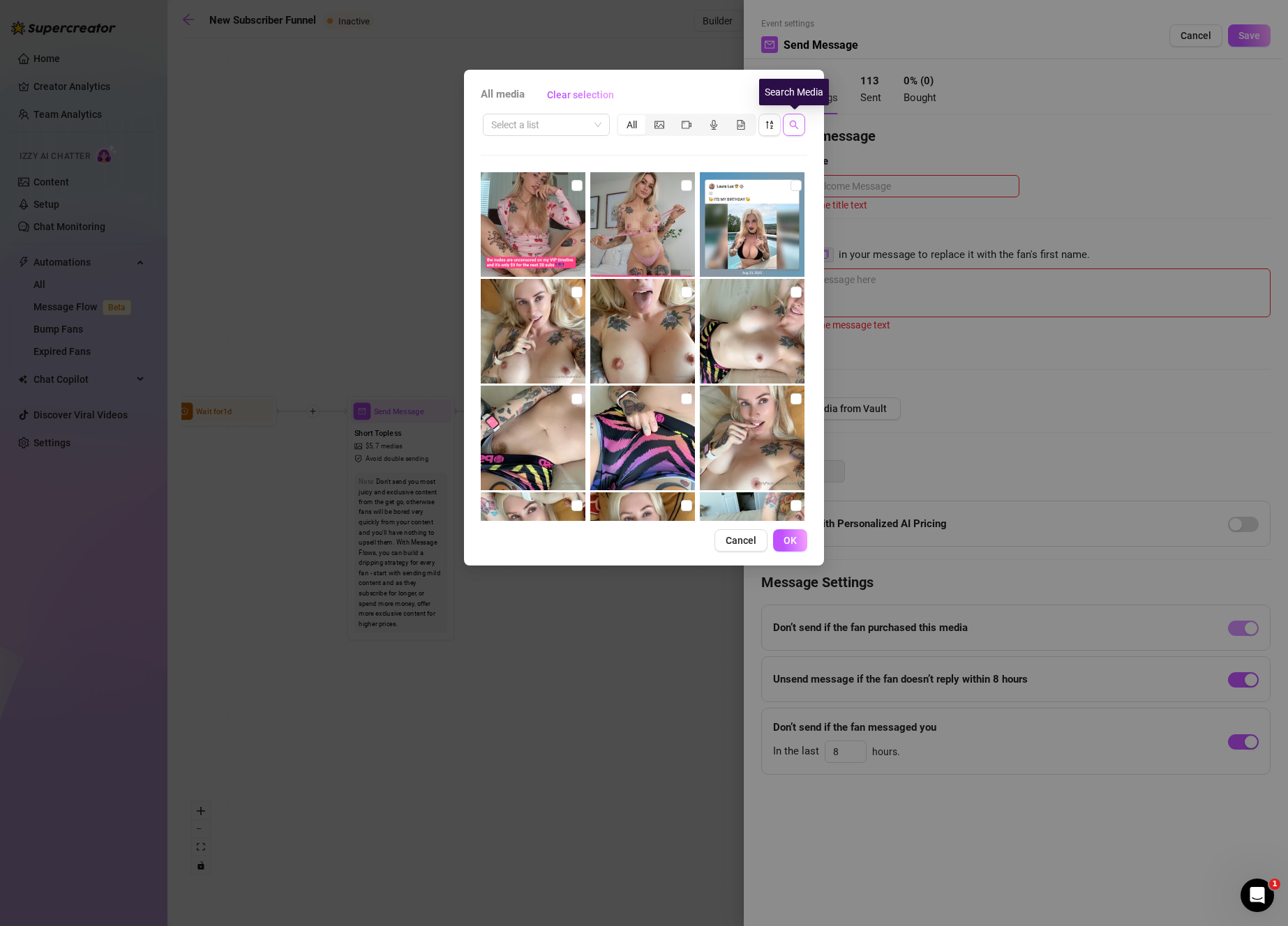
click at [799, 120] on button "button" at bounding box center [794, 125] width 22 height 22
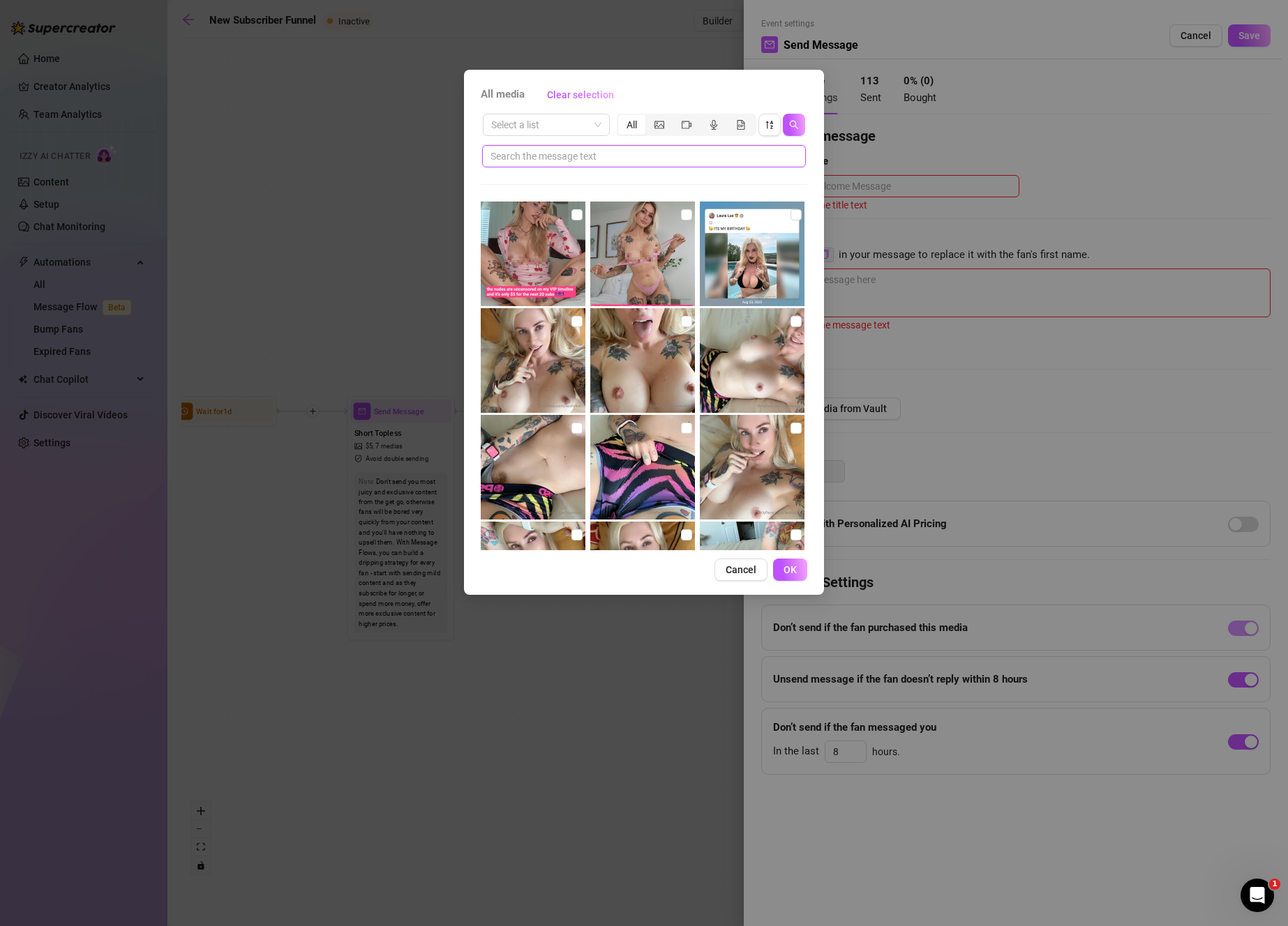
click at [771, 159] on input "text" at bounding box center [638, 156] width 295 height 16
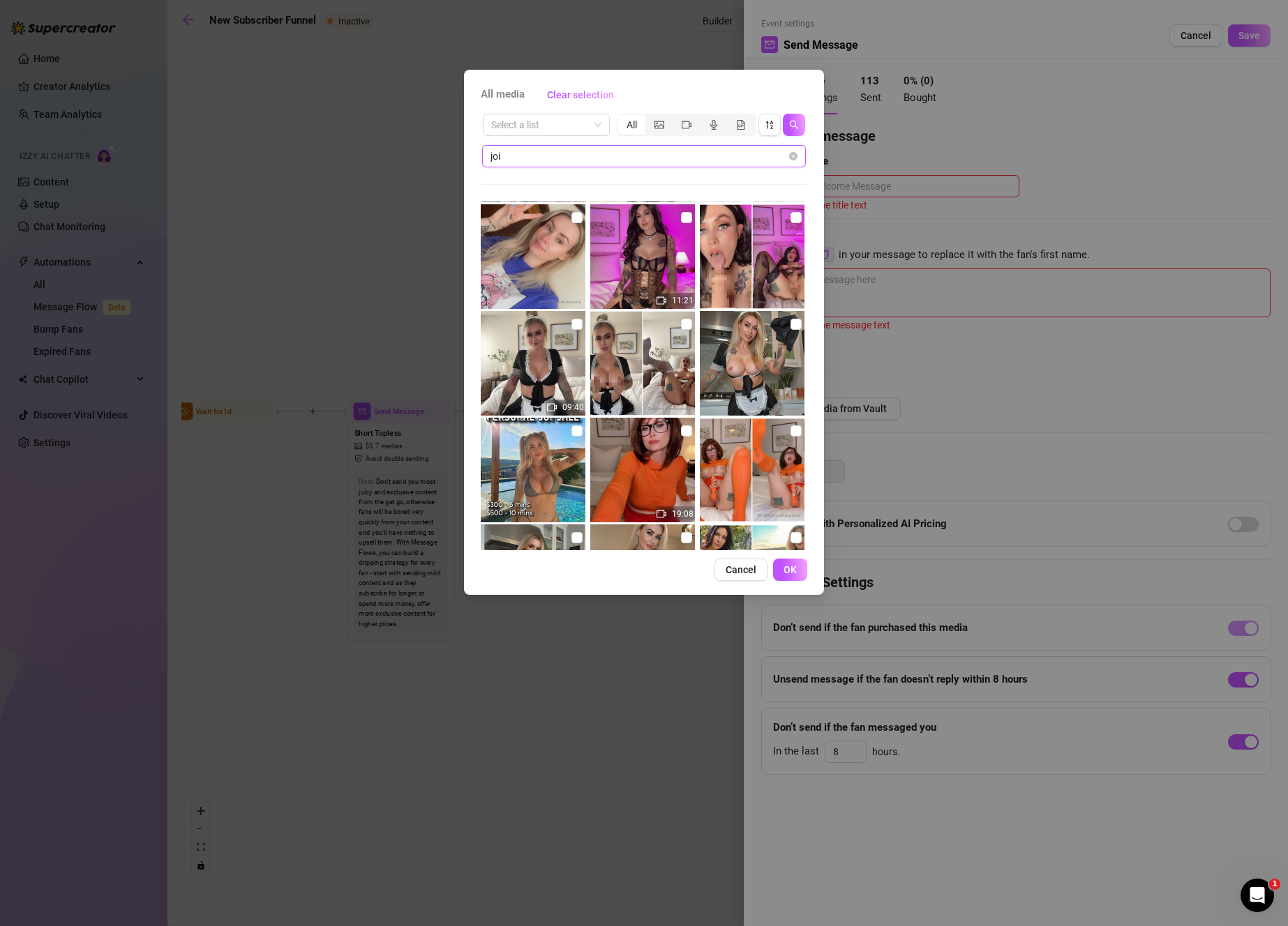
scroll to position [1385, 0]
click at [683, 324] on input "checkbox" at bounding box center [686, 324] width 11 height 11
click at [579, 327] on input "checkbox" at bounding box center [577, 324] width 11 height 11
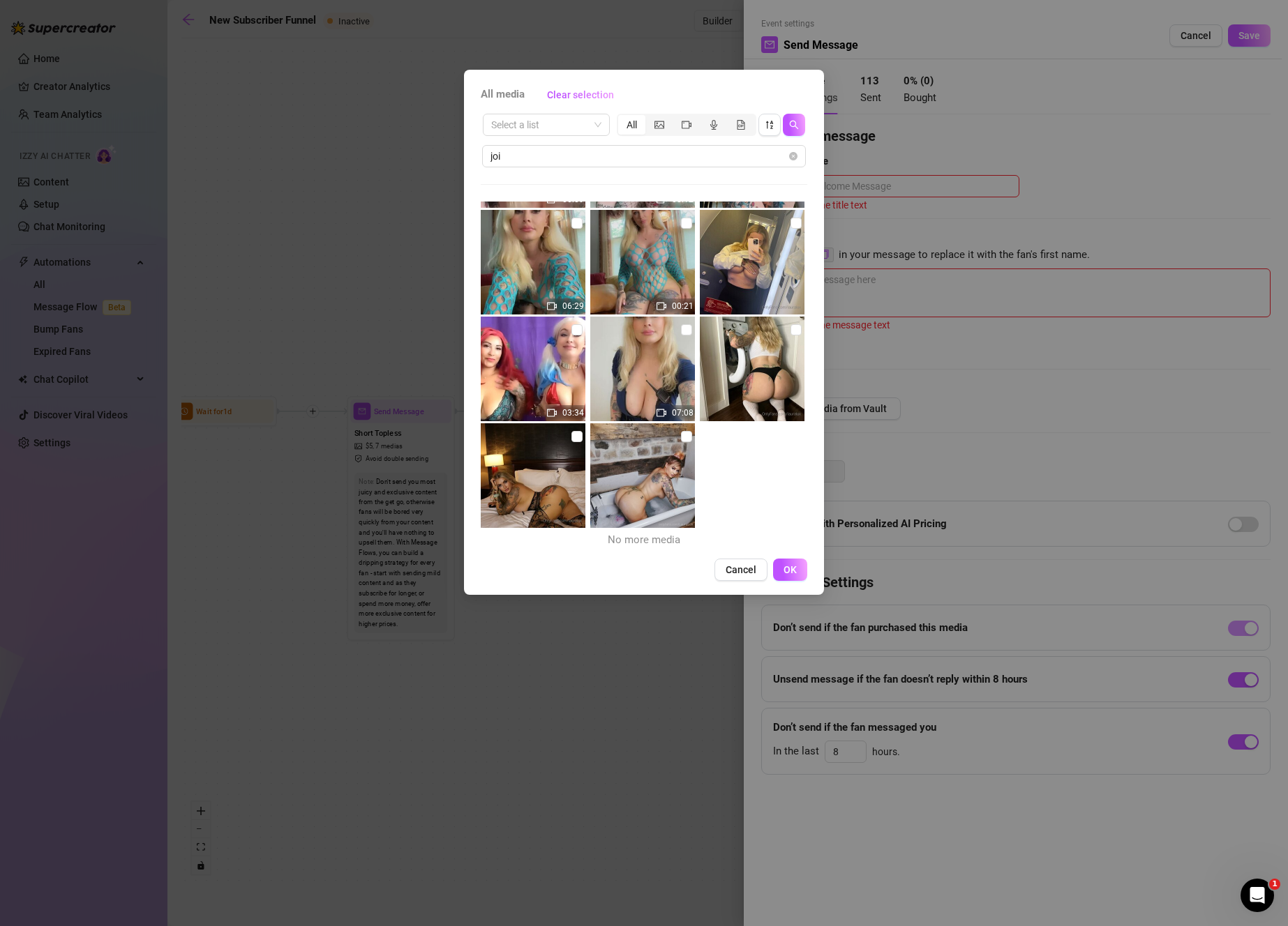
scroll to position [3726, 0]
click at [790, 567] on span "OK" at bounding box center [790, 569] width 13 height 11
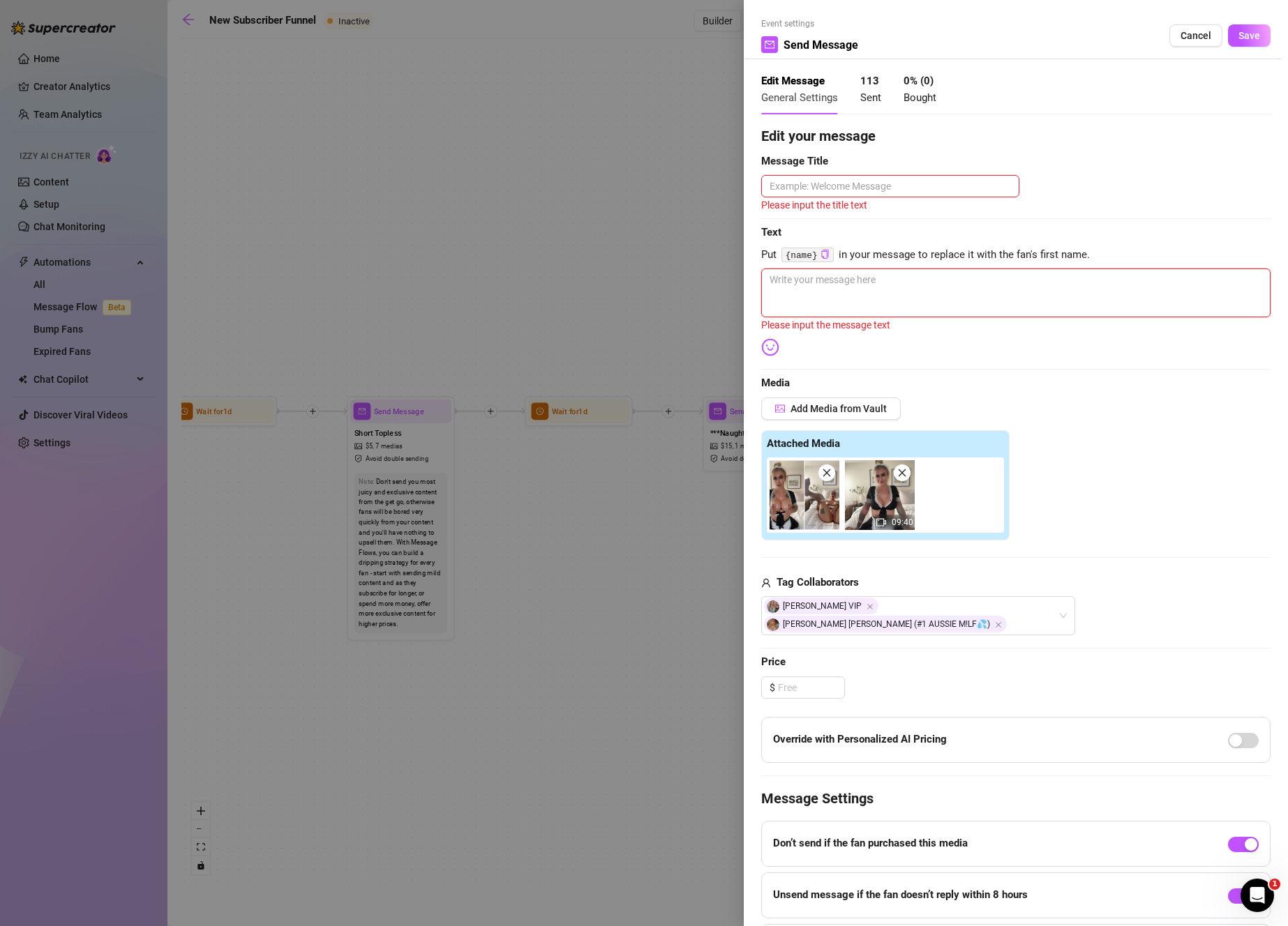
click at [914, 295] on textarea at bounding box center [1016, 292] width 510 height 49
paste textarea "i'm here to serve you, sir 😘 i was such a good girl [DATE] and tidied everythin…"
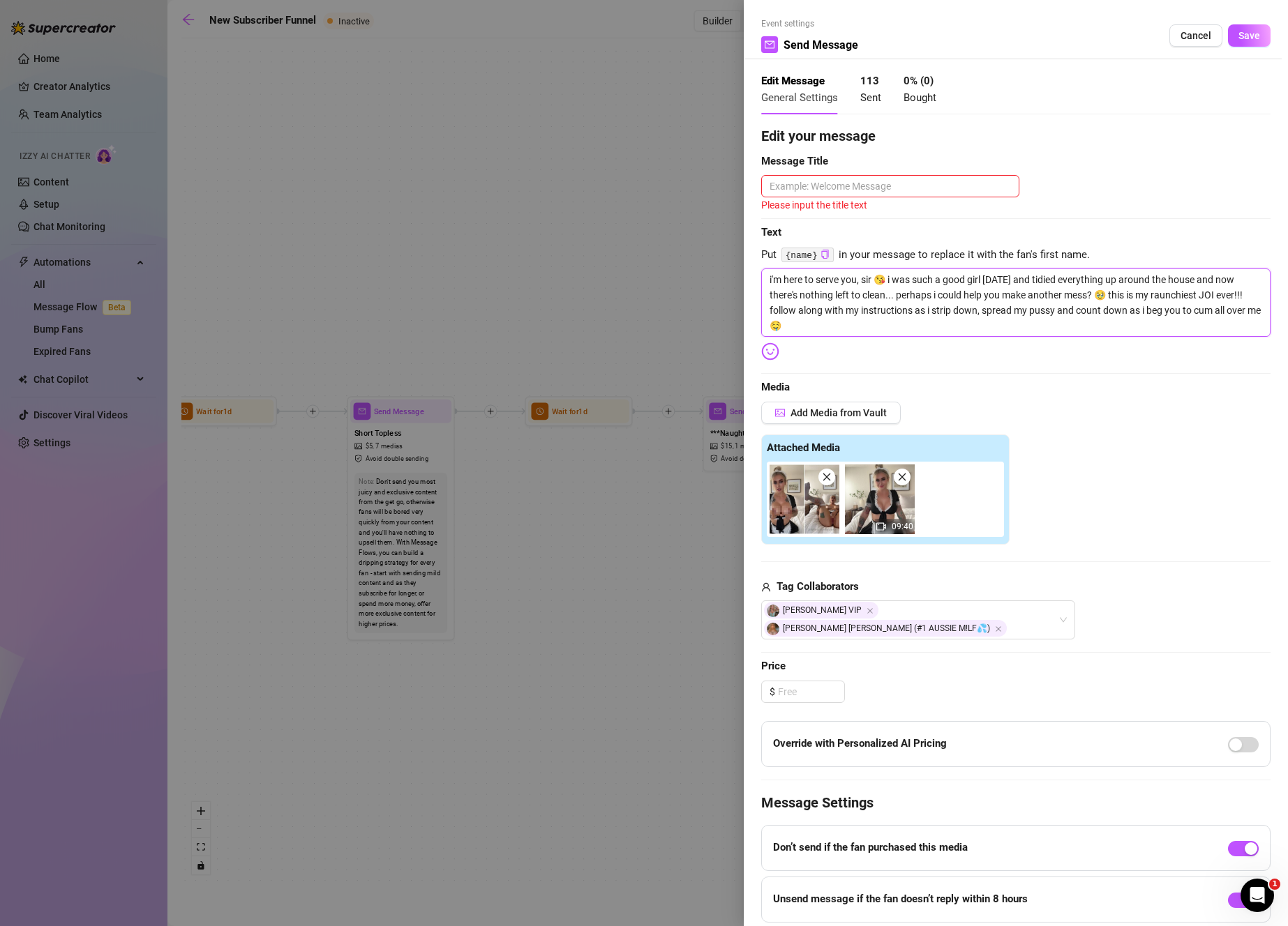
scroll to position [0, 0]
drag, startPoint x: 878, startPoint y: 280, endPoint x: 779, endPoint y: 240, distance: 106.8
click at [775, 266] on div "Edit your message Message Title Please input the title text Text Put {name} in …" at bounding box center [1016, 559] width 510 height 869
click at [820, 190] on textarea at bounding box center [890, 186] width 259 height 22
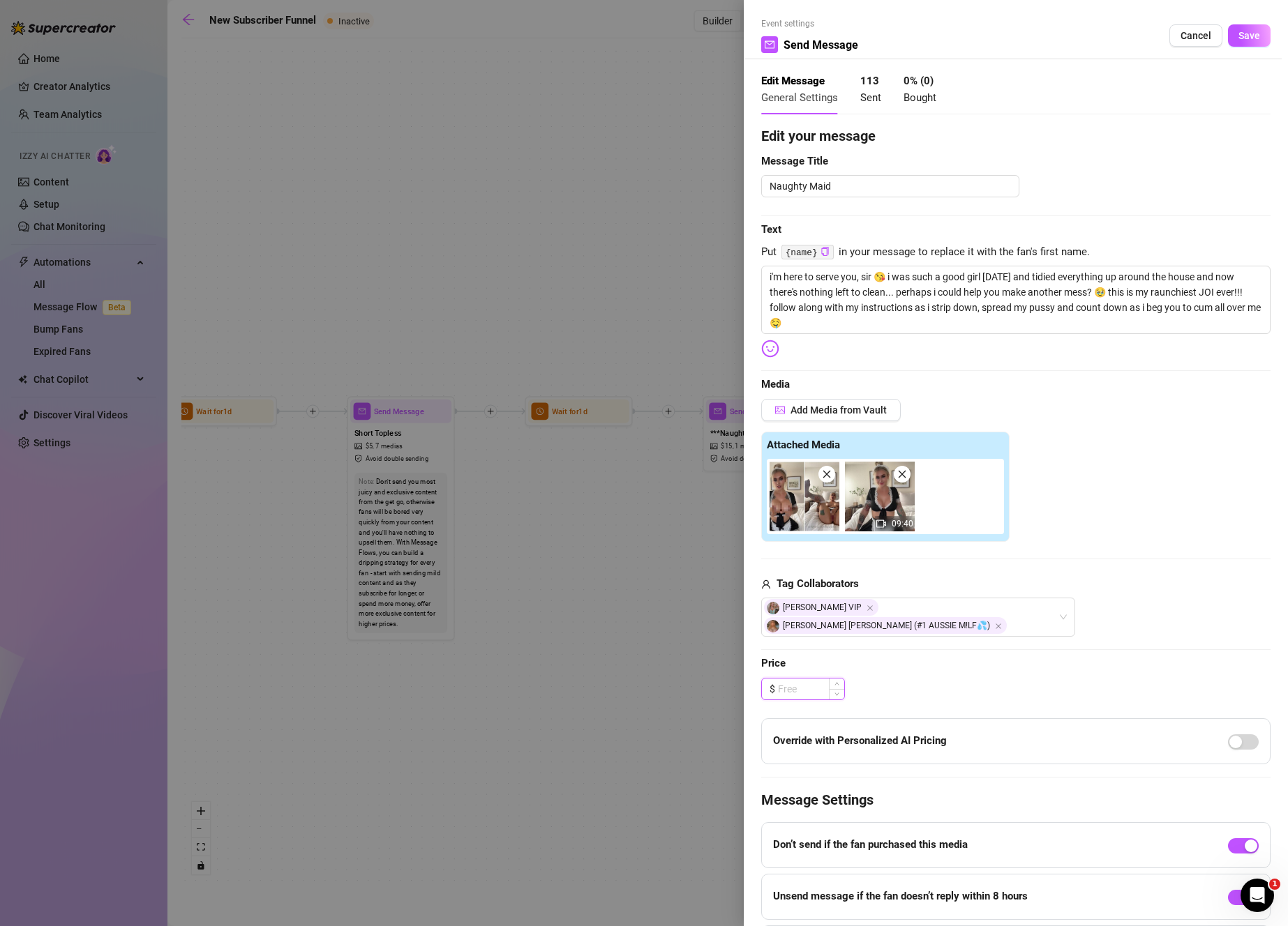
click at [821, 679] on input at bounding box center [811, 689] width 66 height 21
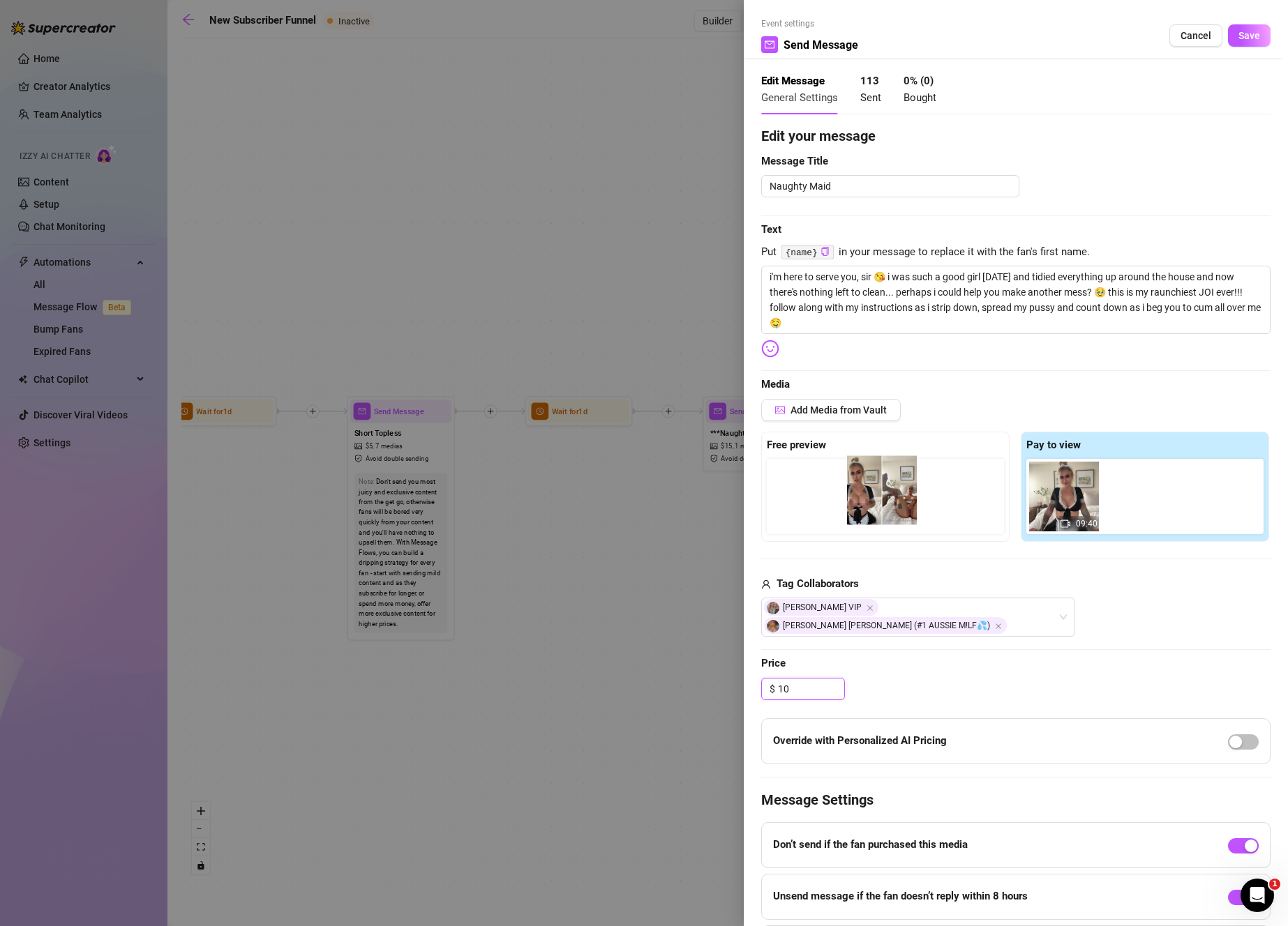
drag, startPoint x: 1069, startPoint y: 495, endPoint x: 881, endPoint y: 489, distance: 188.1
click at [882, 489] on div "Free preview Pay to view 09:40" at bounding box center [1016, 486] width 510 height 110
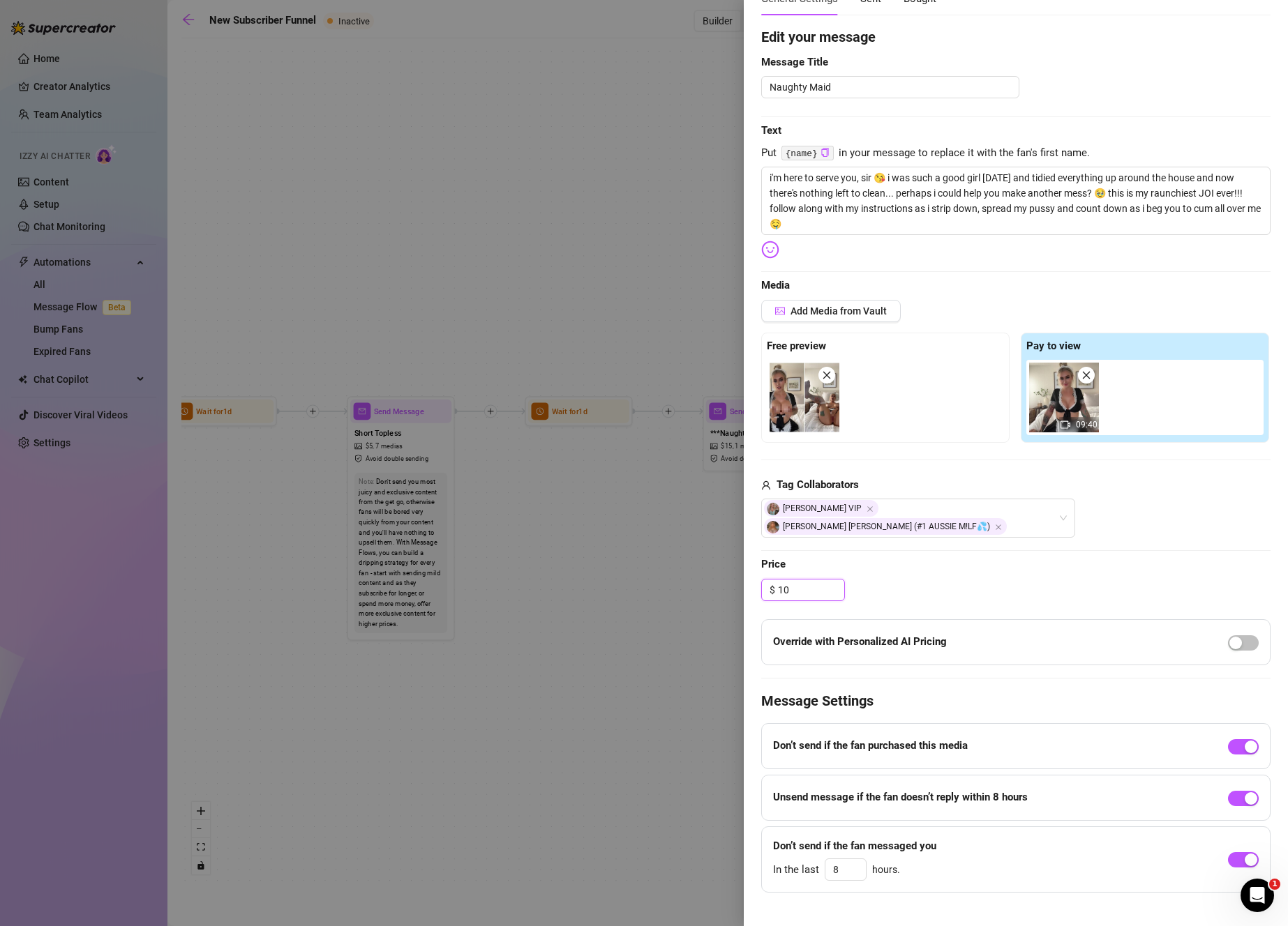
scroll to position [98, 0]
drag, startPoint x: 844, startPoint y: 852, endPoint x: 798, endPoint y: 851, distance: 46.0
click at [798, 859] on div "In the last 8 hours." at bounding box center [854, 870] width 163 height 22
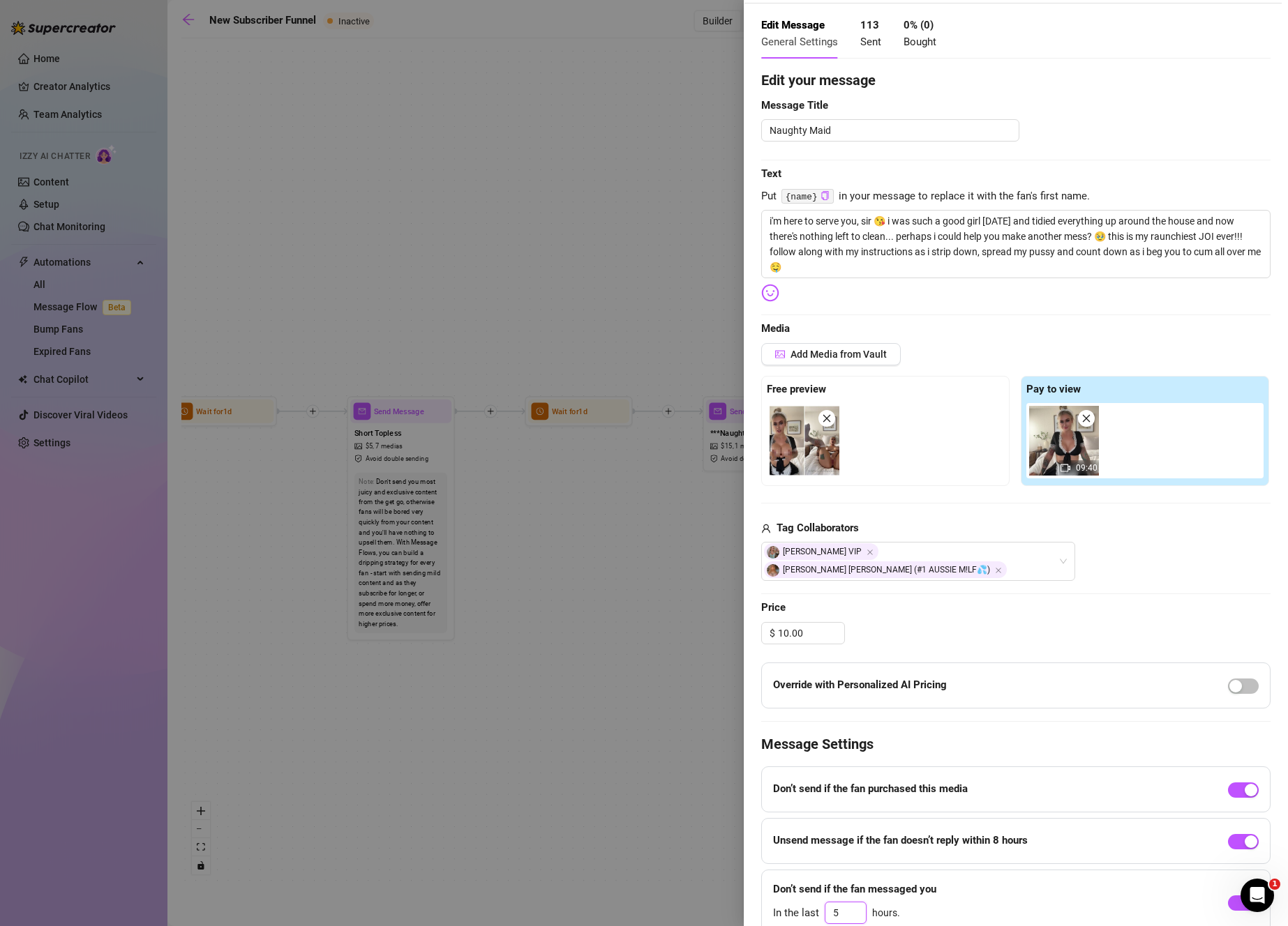
scroll to position [0, 0]
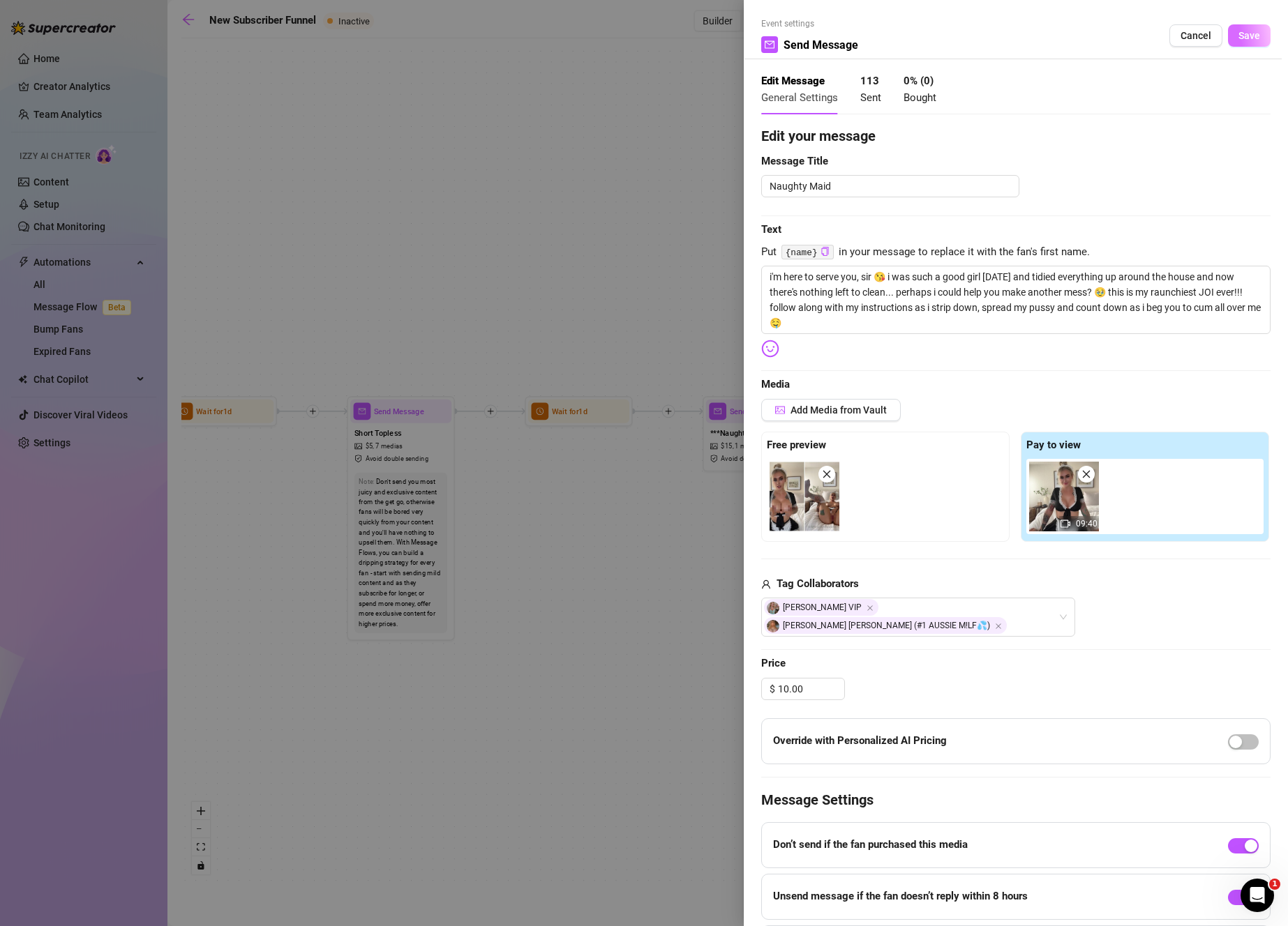
click at [1241, 40] on span "Save" at bounding box center [1249, 36] width 22 height 11
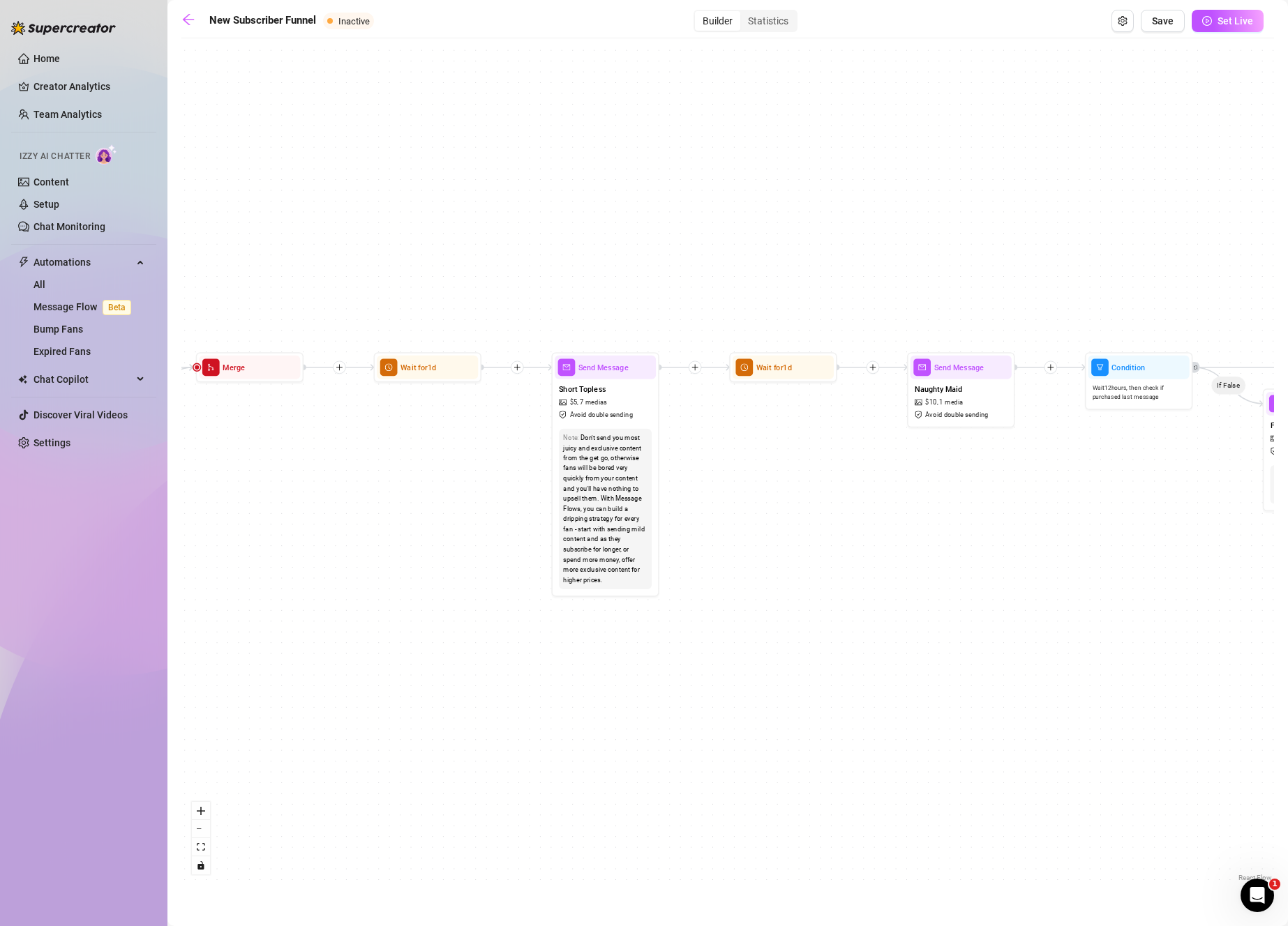
drag, startPoint x: 802, startPoint y: 720, endPoint x: 1018, endPoint y: 673, distance: 221.1
click at [1018, 673] on div "If True If True If False If False Merge Merge Send Message Follow up message 1 …" at bounding box center [727, 464] width 1092 height 840
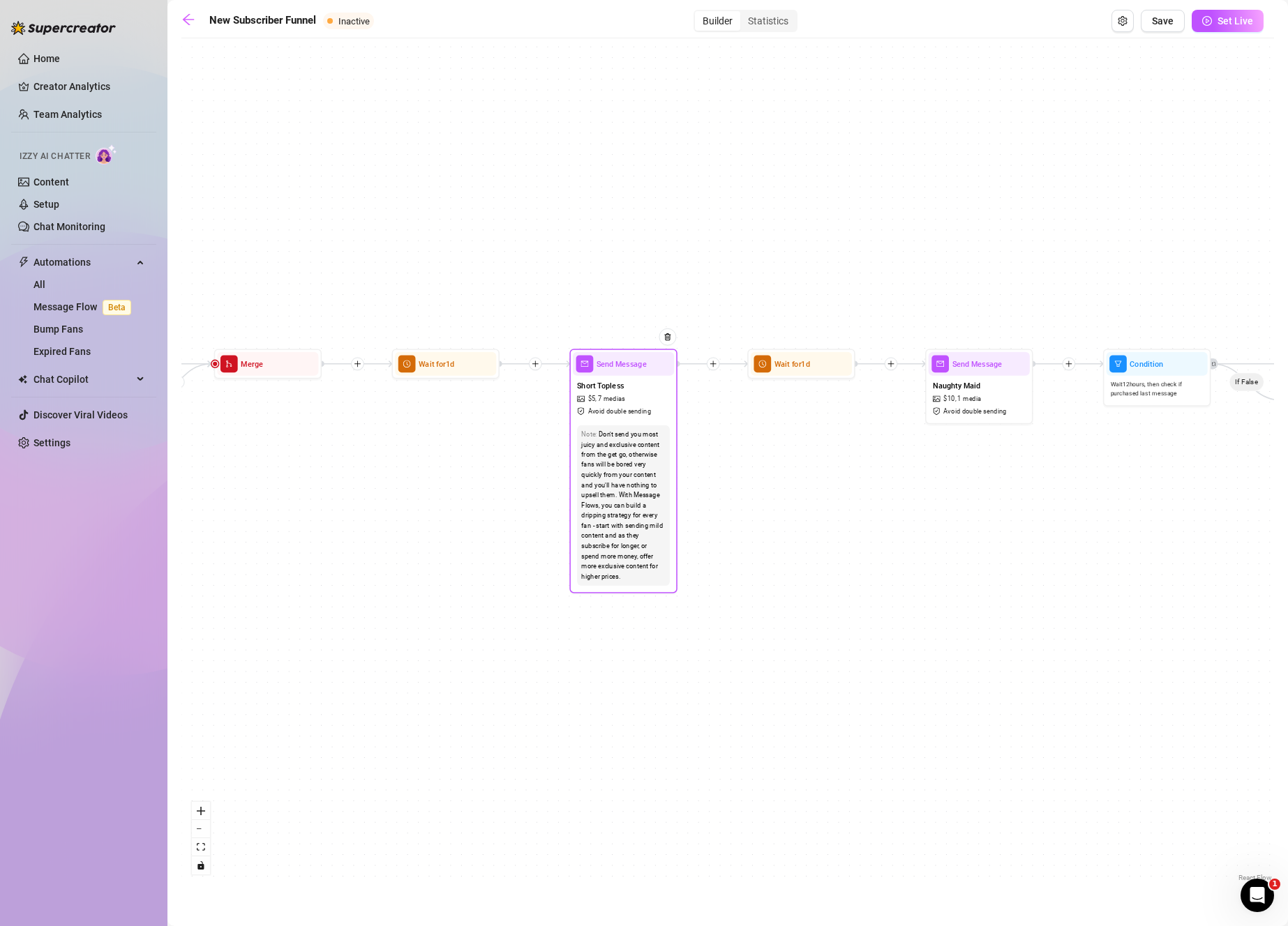
click at [637, 388] on div "Short Topless $ 5 , 7 medias Avoid double sending" at bounding box center [624, 398] width 101 height 45
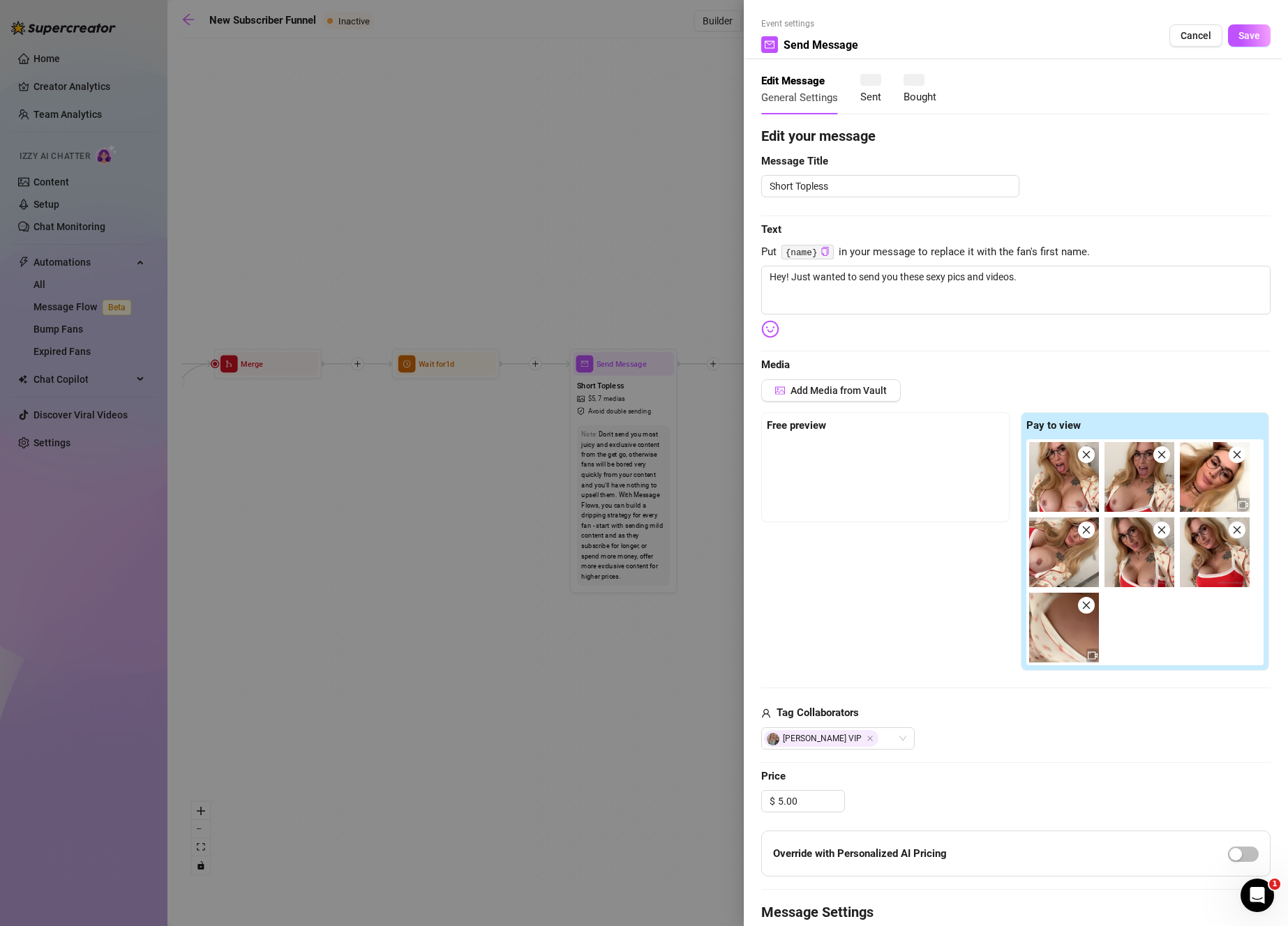
click at [843, 474] on div at bounding box center [885, 474] width 237 height 70
click at [1191, 36] on span "Cancel" at bounding box center [1195, 36] width 30 height 11
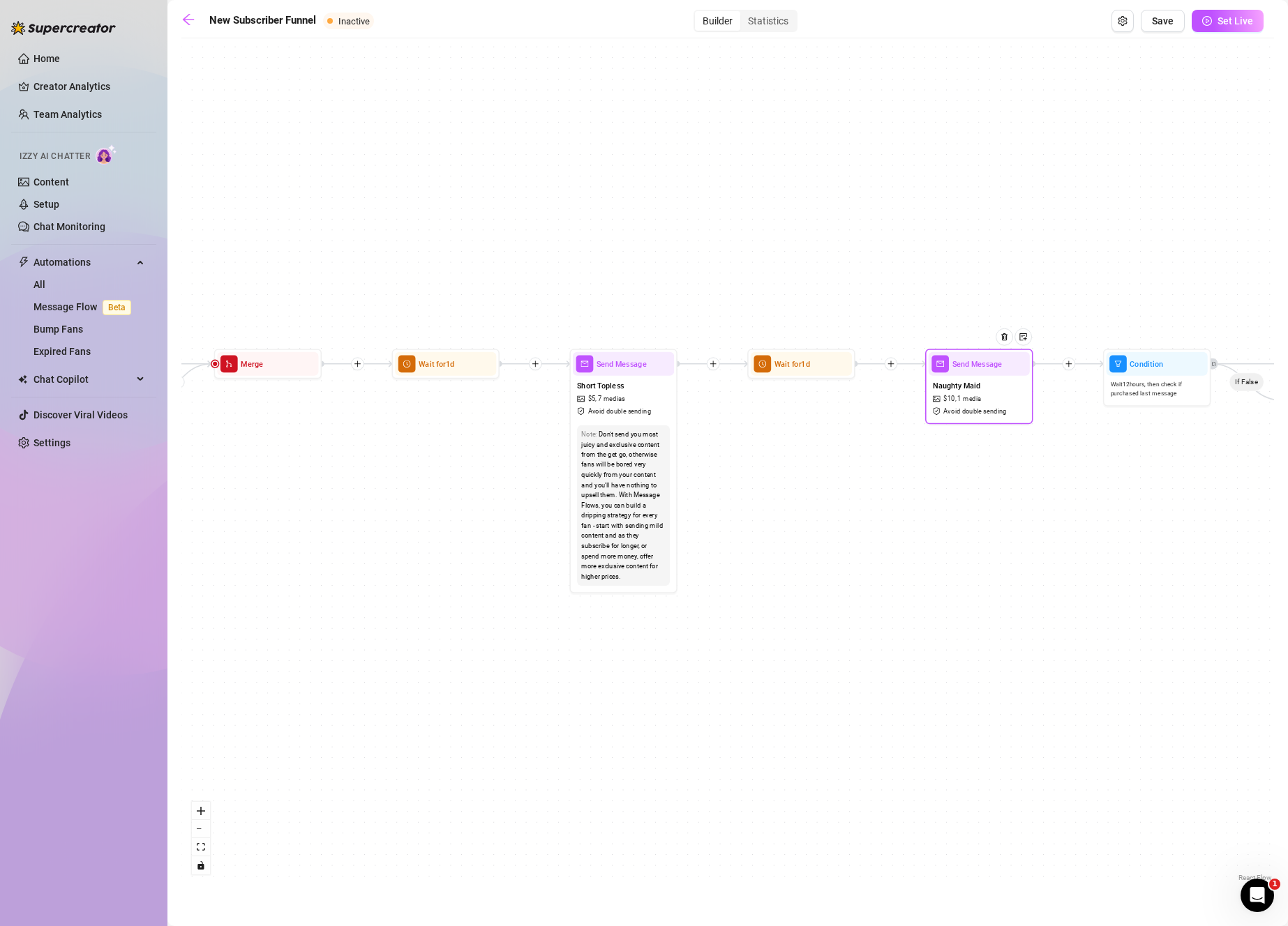
click at [959, 411] on span "Avoid double sending" at bounding box center [974, 411] width 63 height 10
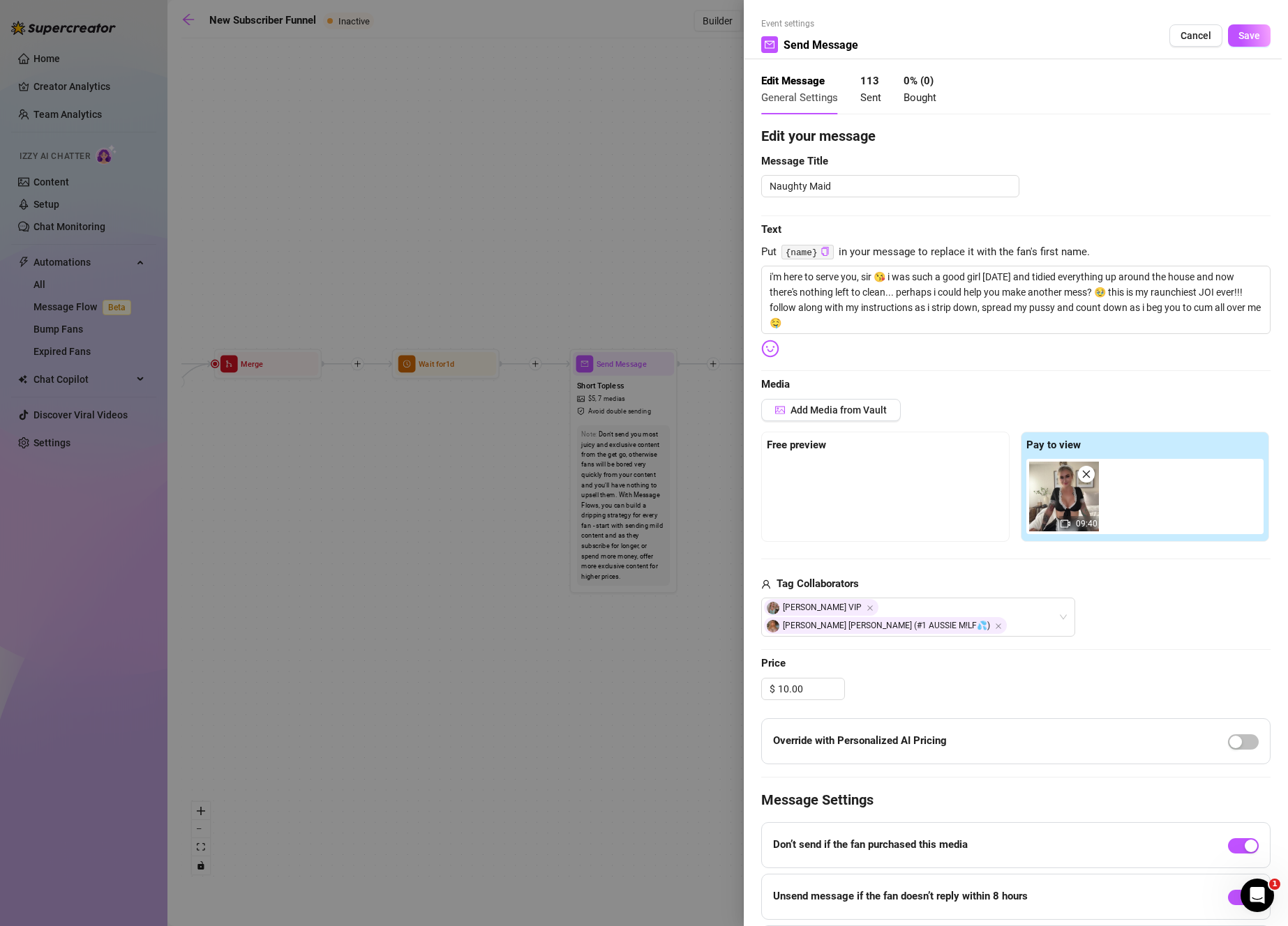
click at [890, 466] on div at bounding box center [885, 494] width 237 height 70
click at [889, 466] on div at bounding box center [885, 494] width 237 height 70
click at [1190, 33] on span "Cancel" at bounding box center [1195, 36] width 30 height 11
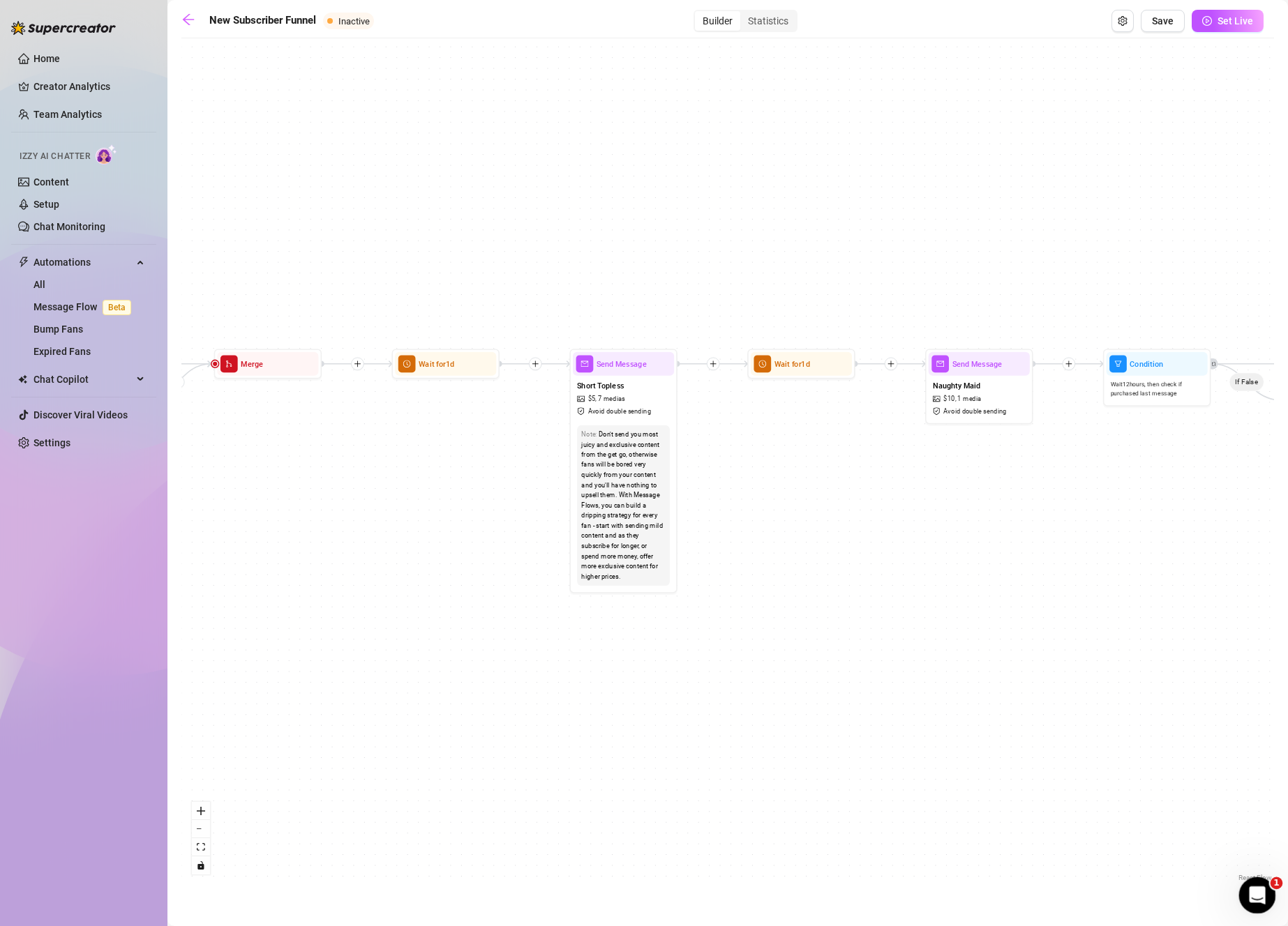
click at [1249, 894] on icon "Open Intercom Messenger" at bounding box center [1255, 893] width 23 height 23
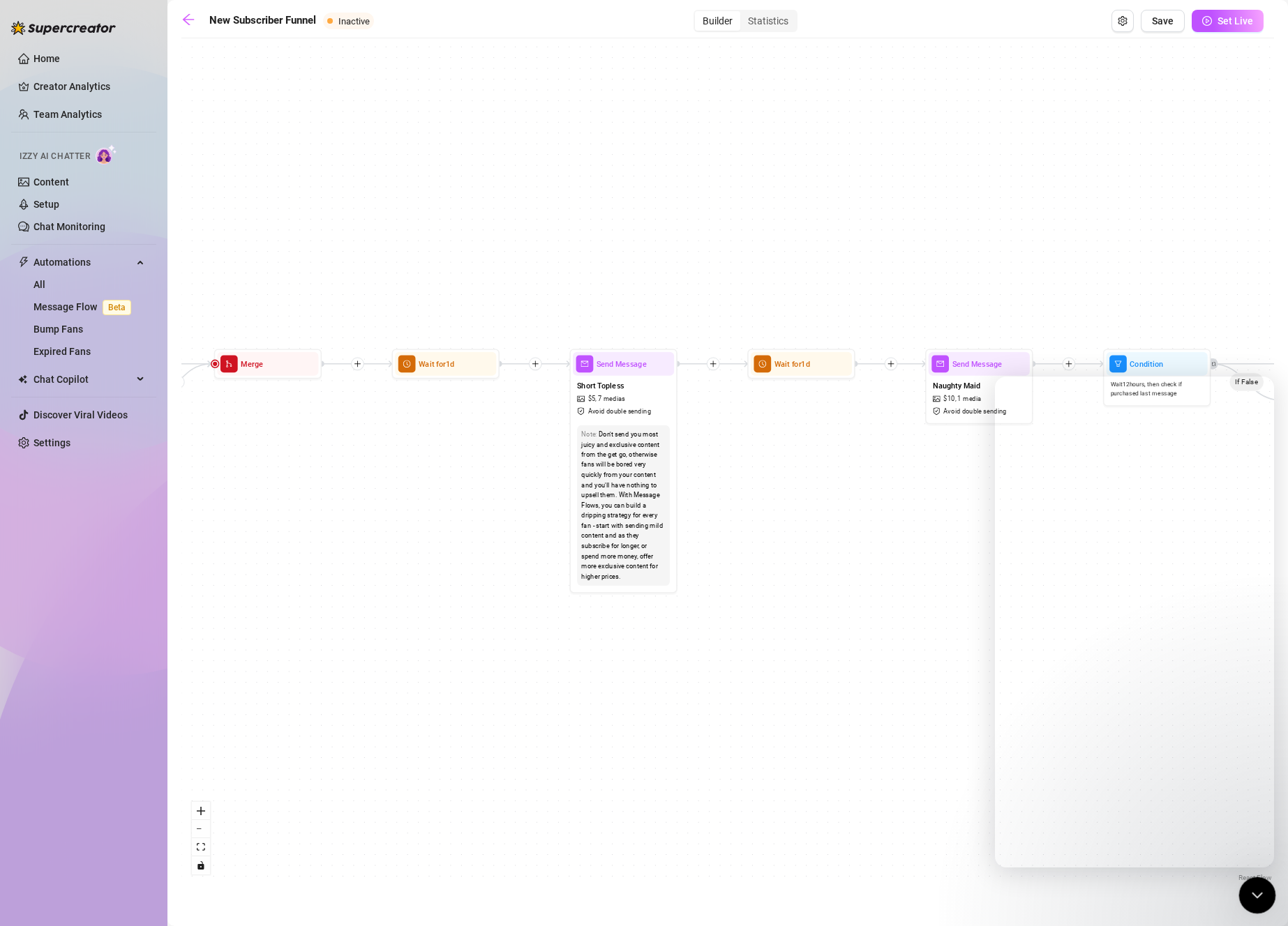
click at [1257, 891] on icon "Close Intercom Messenger" at bounding box center [1255, 893] width 17 height 17
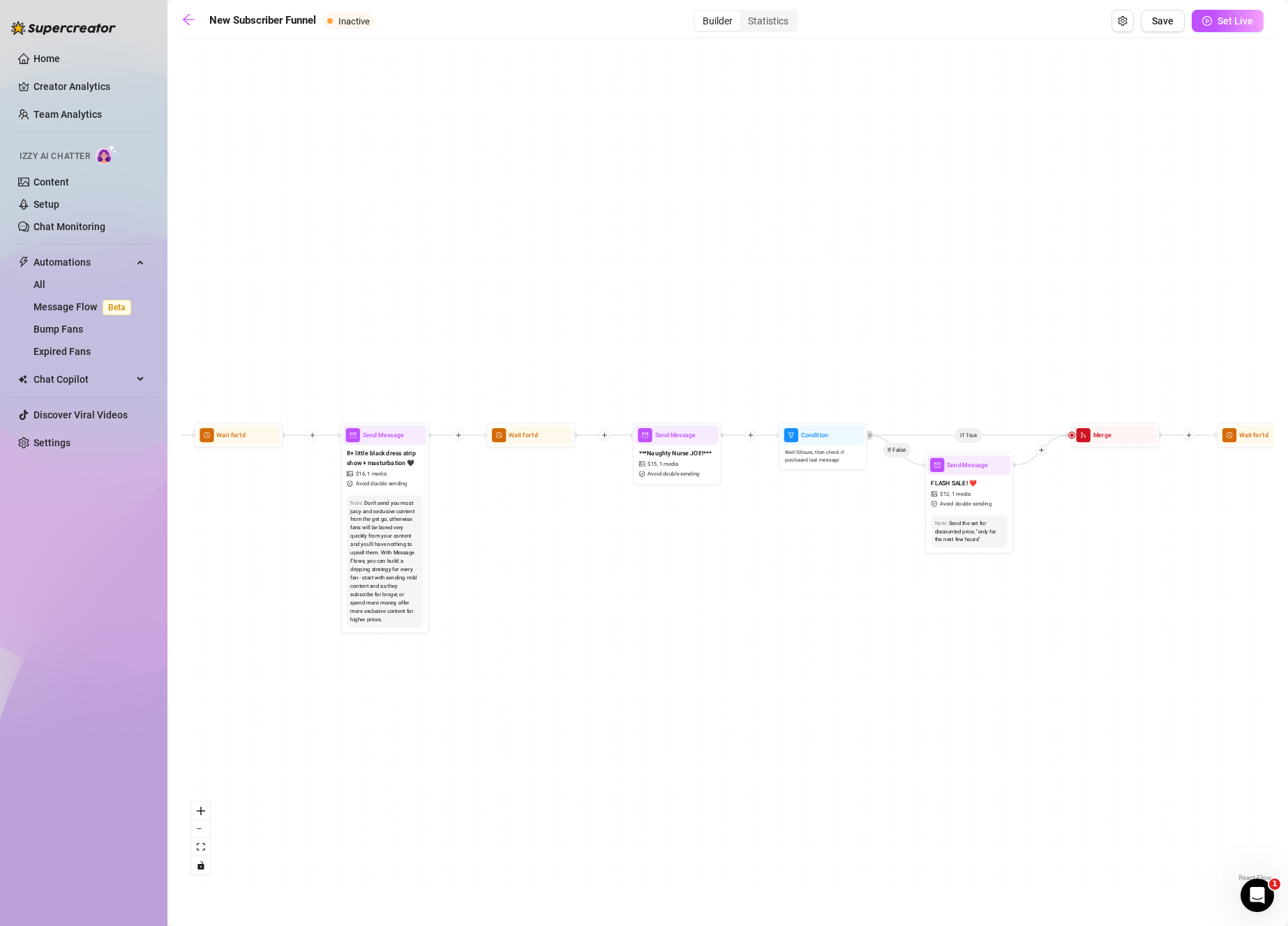
drag, startPoint x: 1028, startPoint y: 540, endPoint x: 1400, endPoint y: 842, distance: 479.2
click at [1287, 842] on html "Home Creator Analytics Team Analytics Izzy AI Chatter Content Setup Chat Monito…" at bounding box center [644, 463] width 1288 height 926
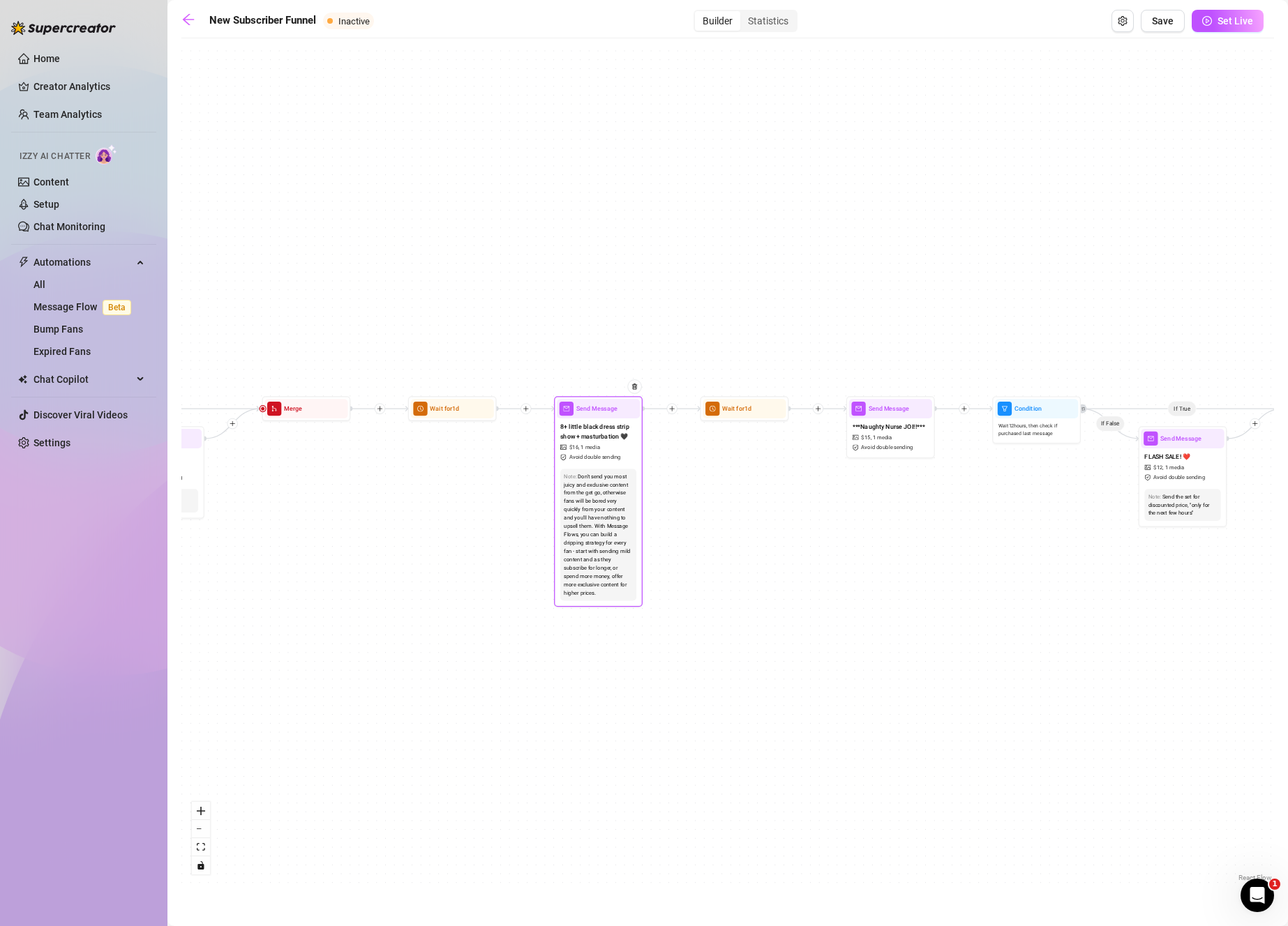
click at [604, 465] on div "Note: Don't send you most juicy and exclusive content from the get go, otherwis…" at bounding box center [598, 535] width 83 height 140
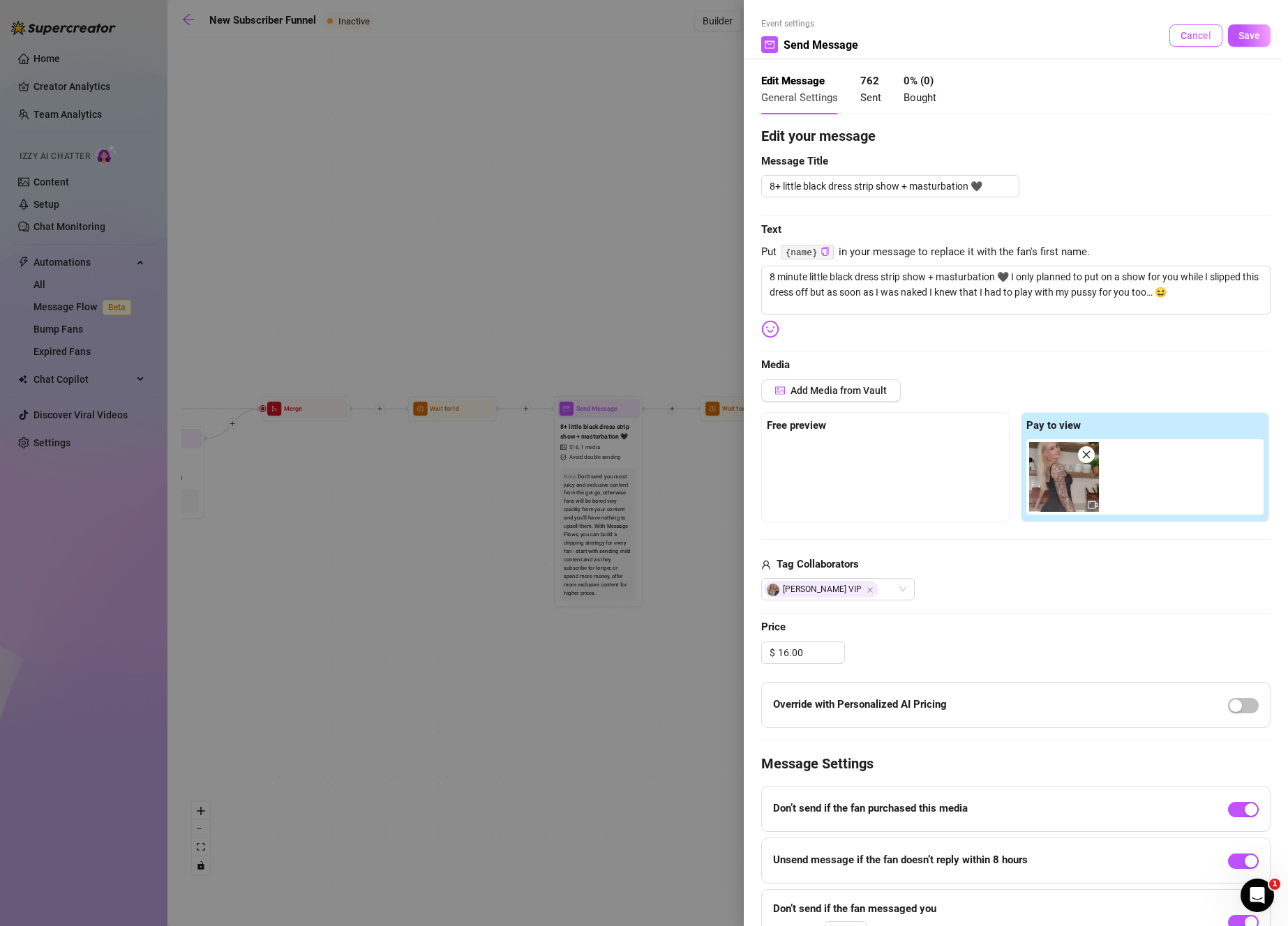
click at [1180, 38] on span "Cancel" at bounding box center [1195, 36] width 30 height 11
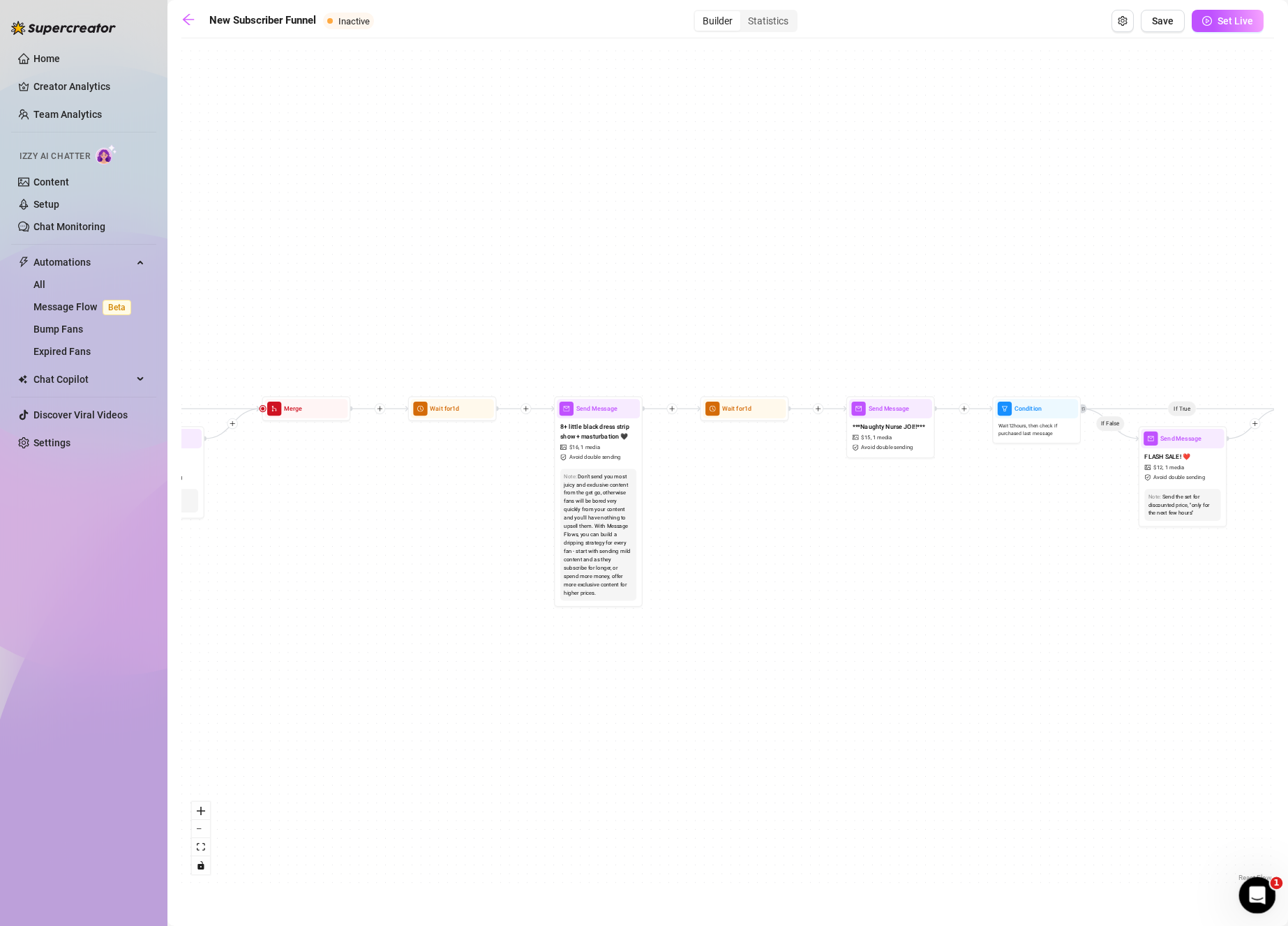
click at [1249, 905] on div "Open Intercom Messenger" at bounding box center [1255, 893] width 46 height 46
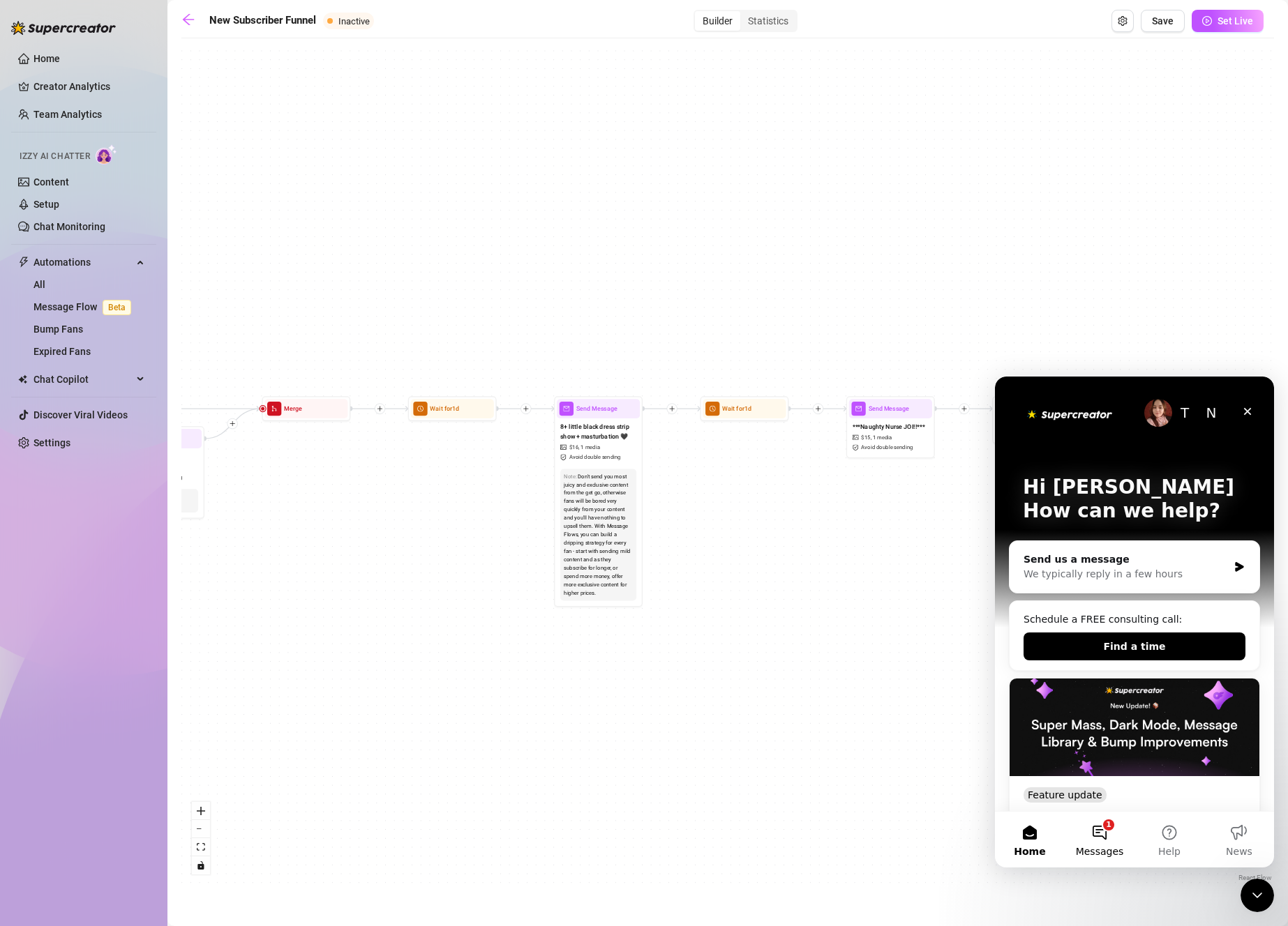
click at [1100, 831] on button "1 Messages" at bounding box center [1099, 840] width 70 height 56
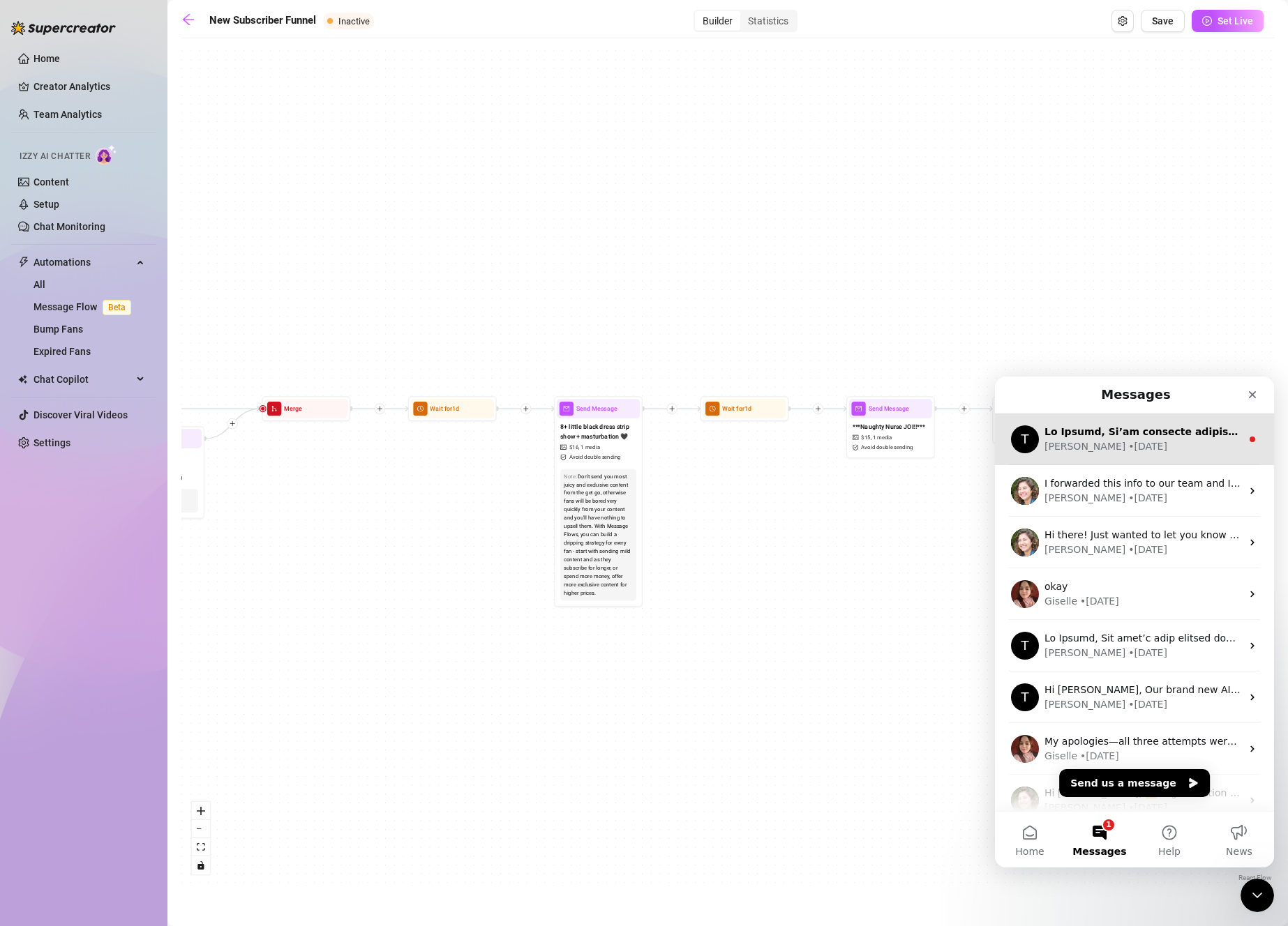
click at [1198, 451] on div "Tanya • 1w ago" at bounding box center [1143, 447] width 197 height 15
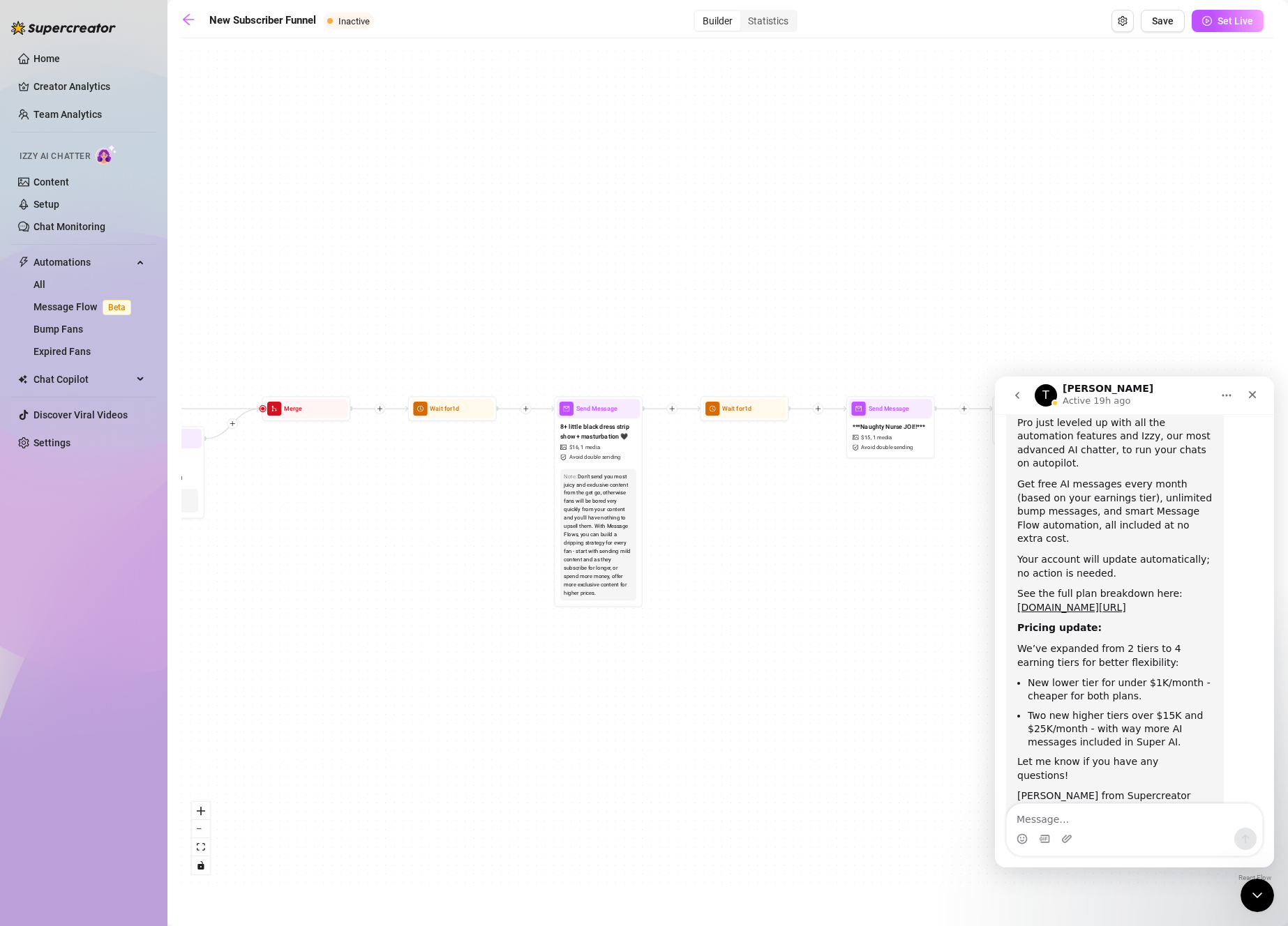
scroll to position [368, 0]
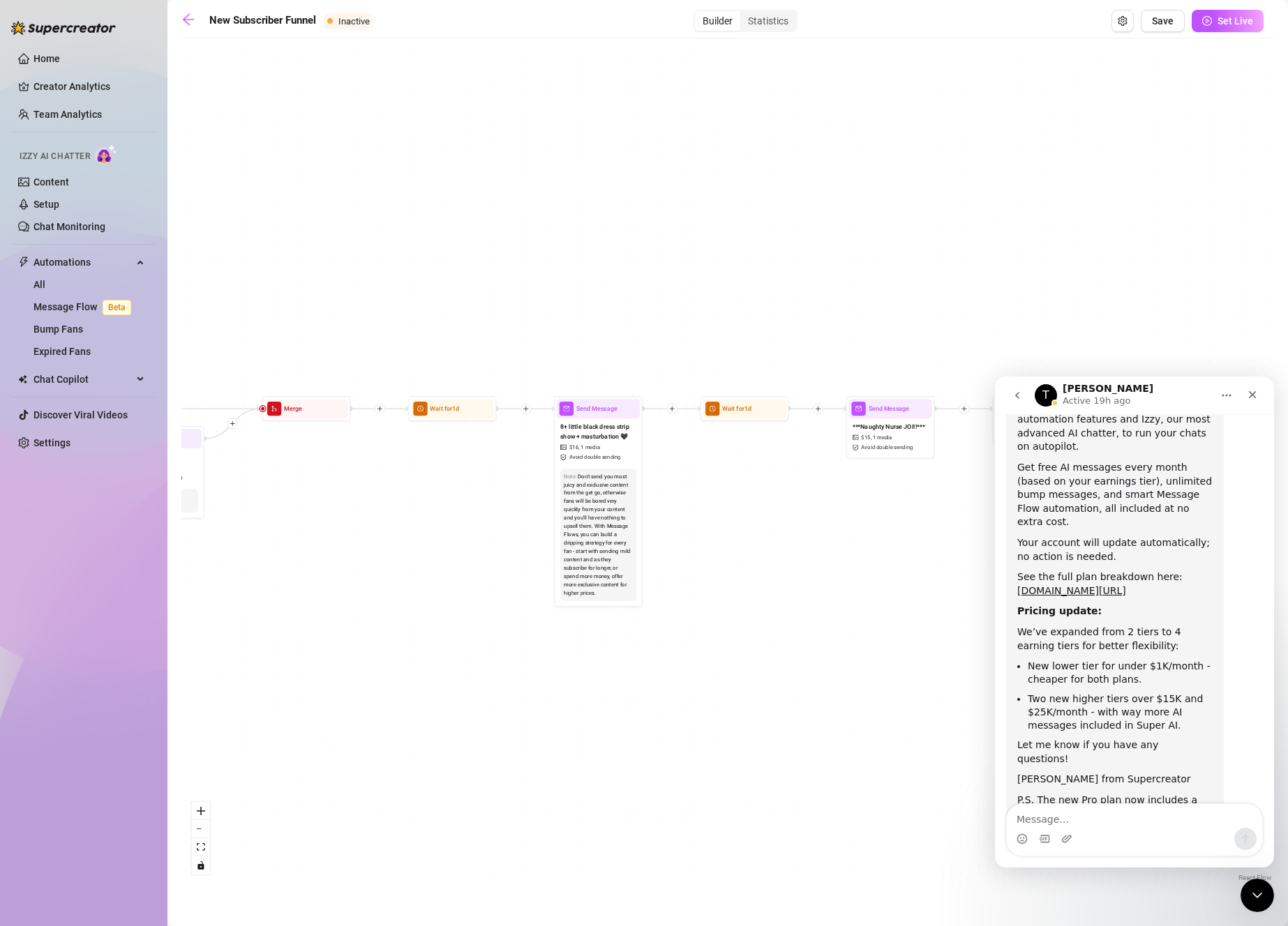
click at [1014, 397] on icon "go back" at bounding box center [1017, 395] width 11 height 11
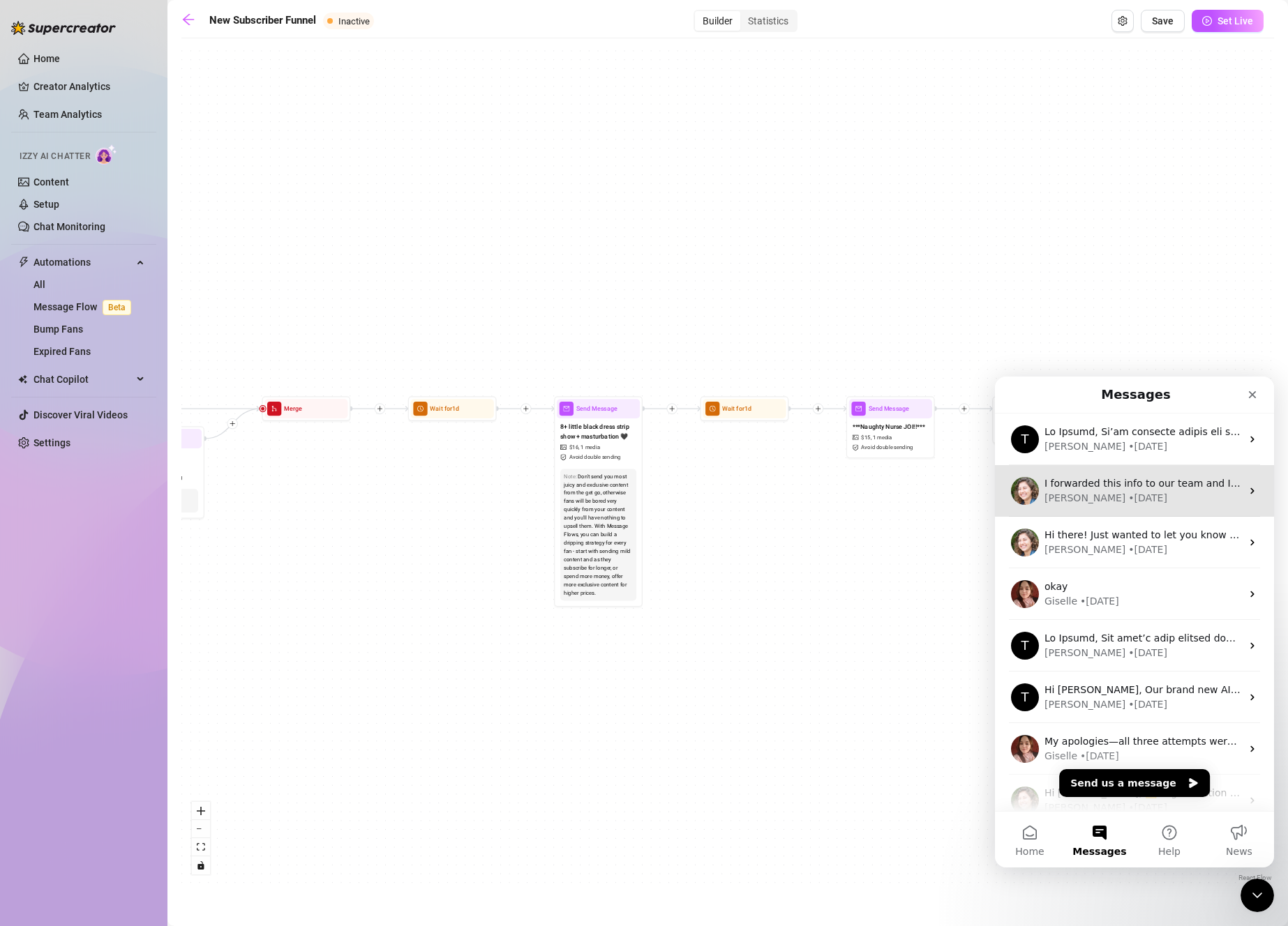
click at [1147, 500] on div "Ella • 2w ago" at bounding box center [1143, 498] width 197 height 15
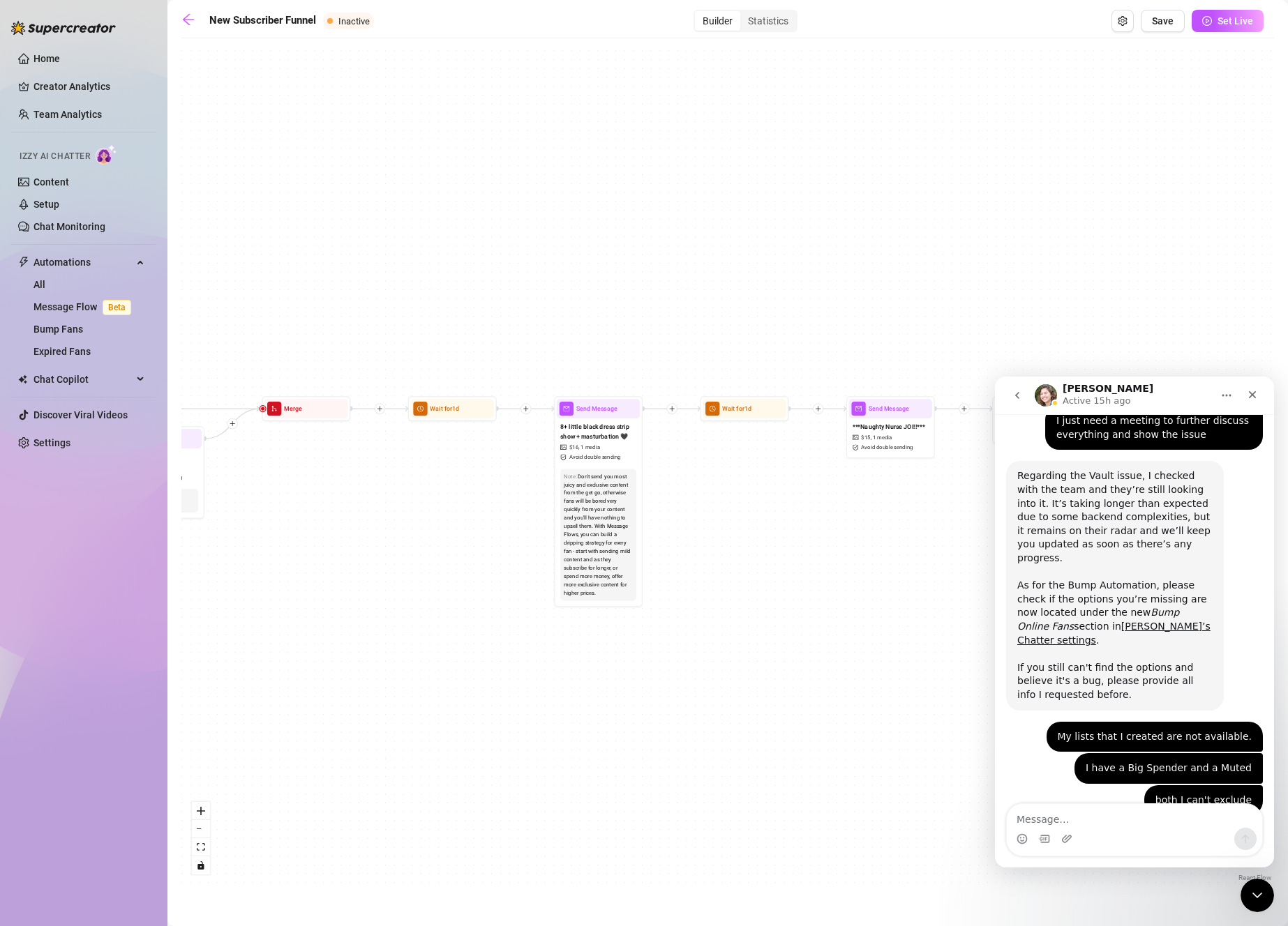
click at [1102, 827] on textarea "Message…" at bounding box center [1134, 816] width 256 height 24
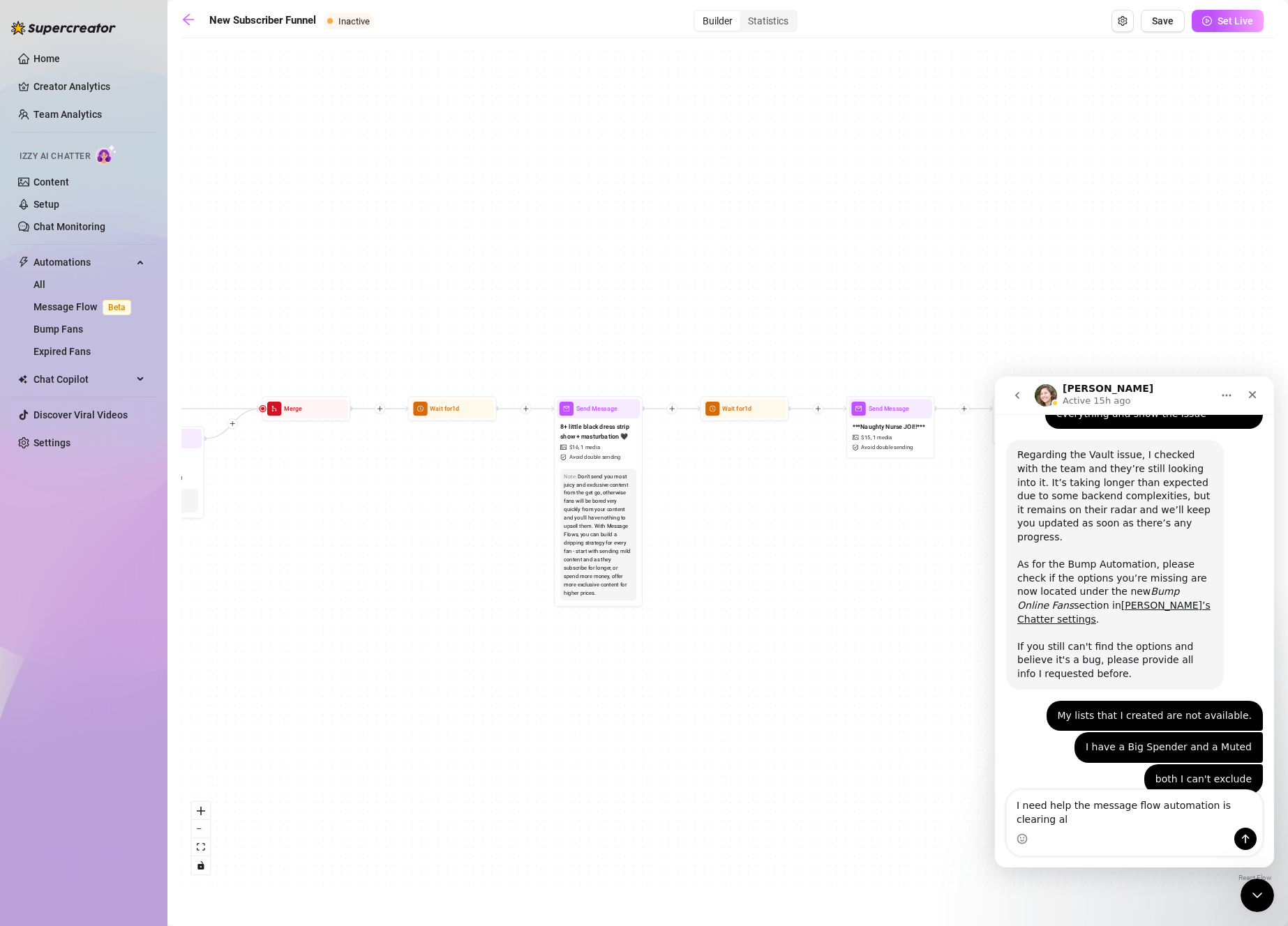
scroll to position [1772, 0]
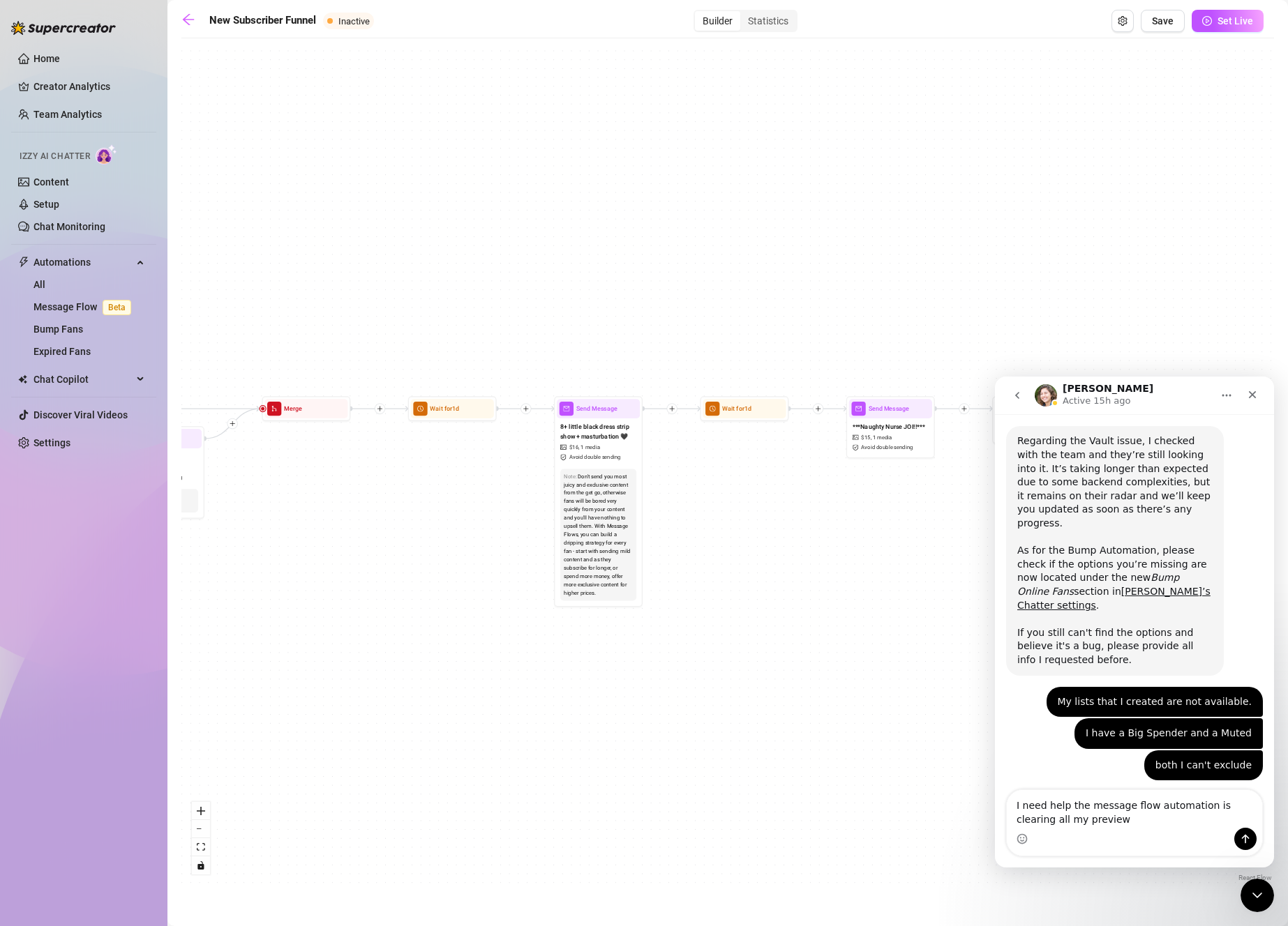
type textarea "I need help the message flow automation is clearing all my previews"
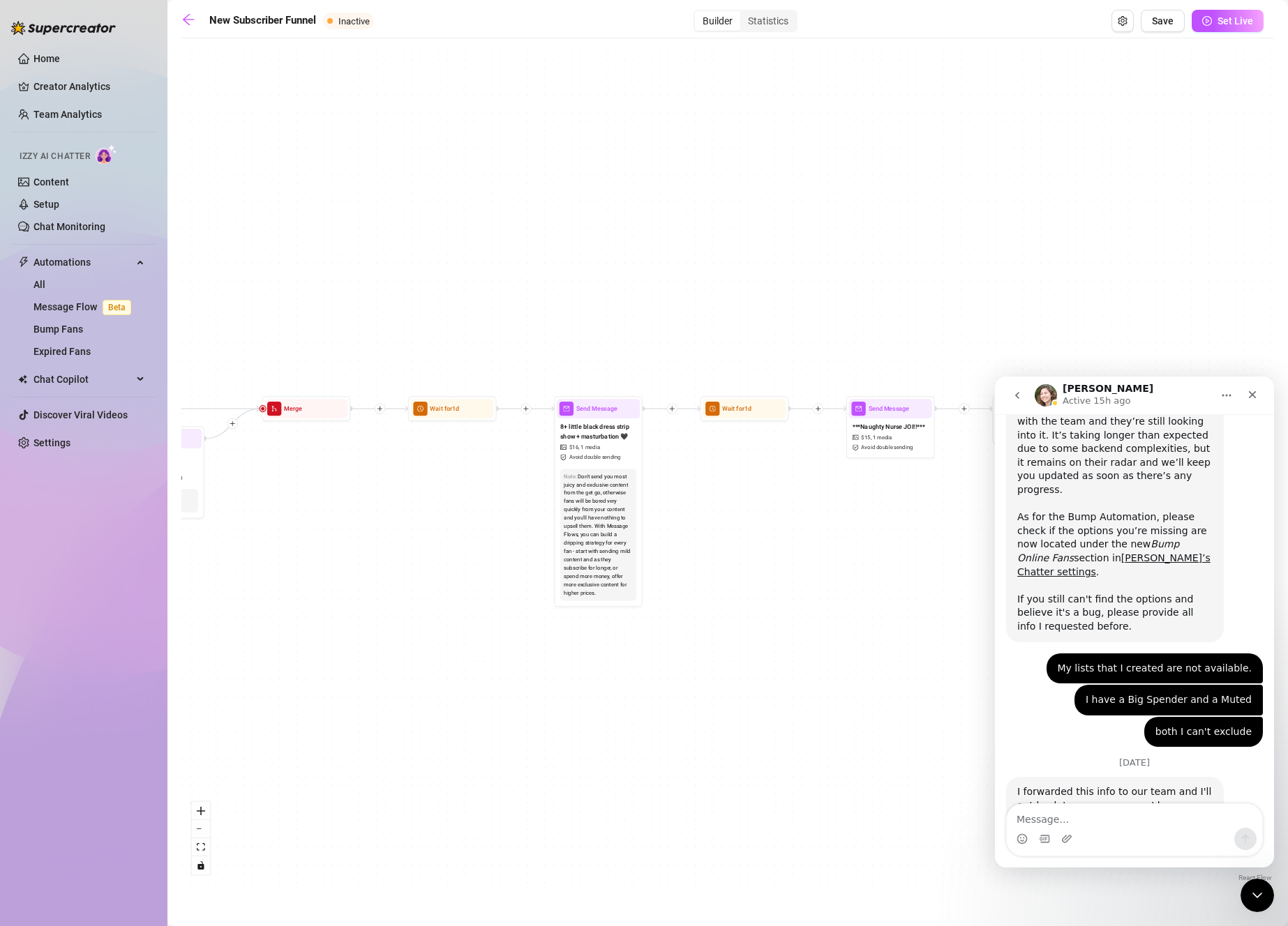
scroll to position [1832, 0]
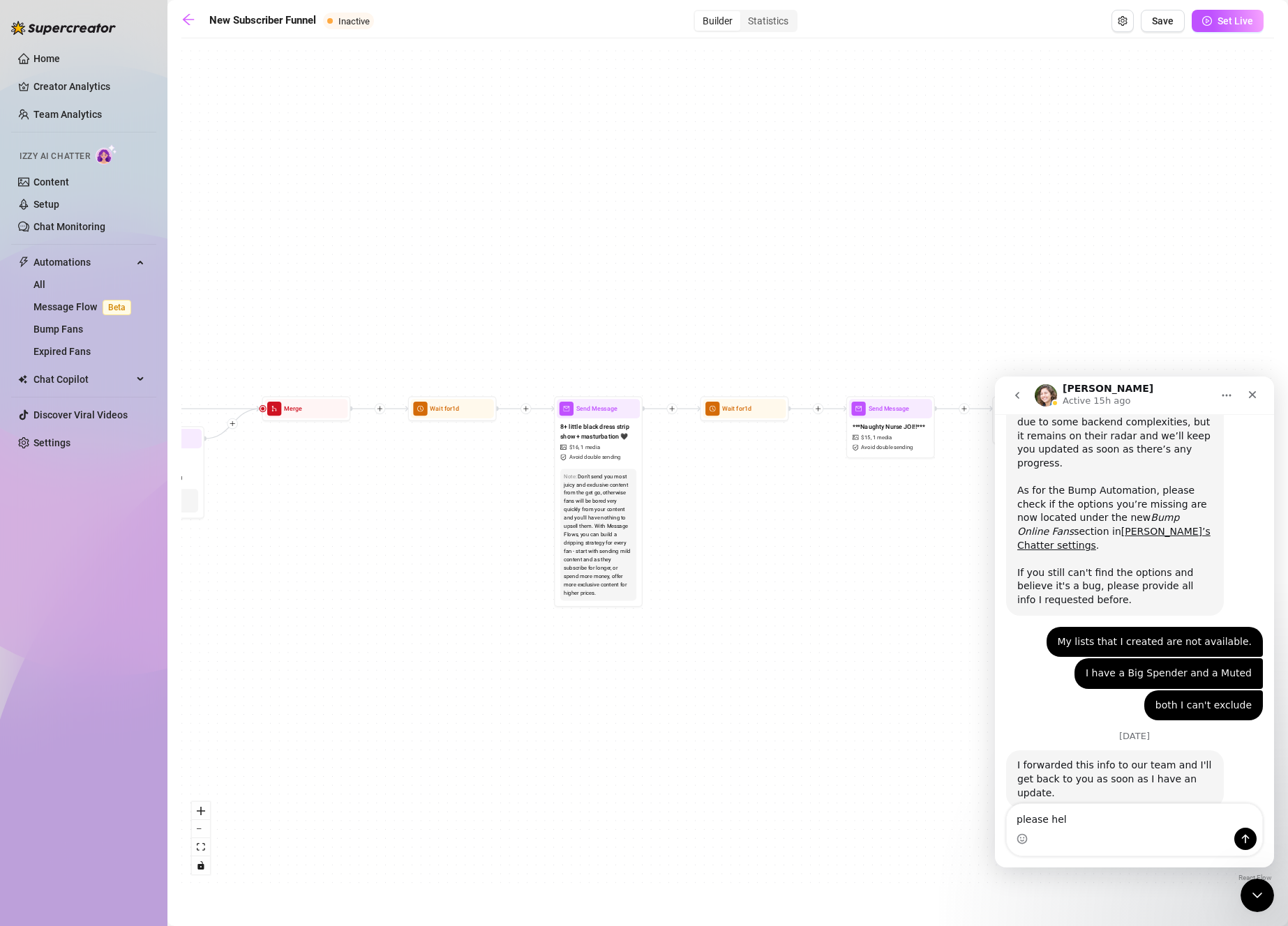
type textarea "please help"
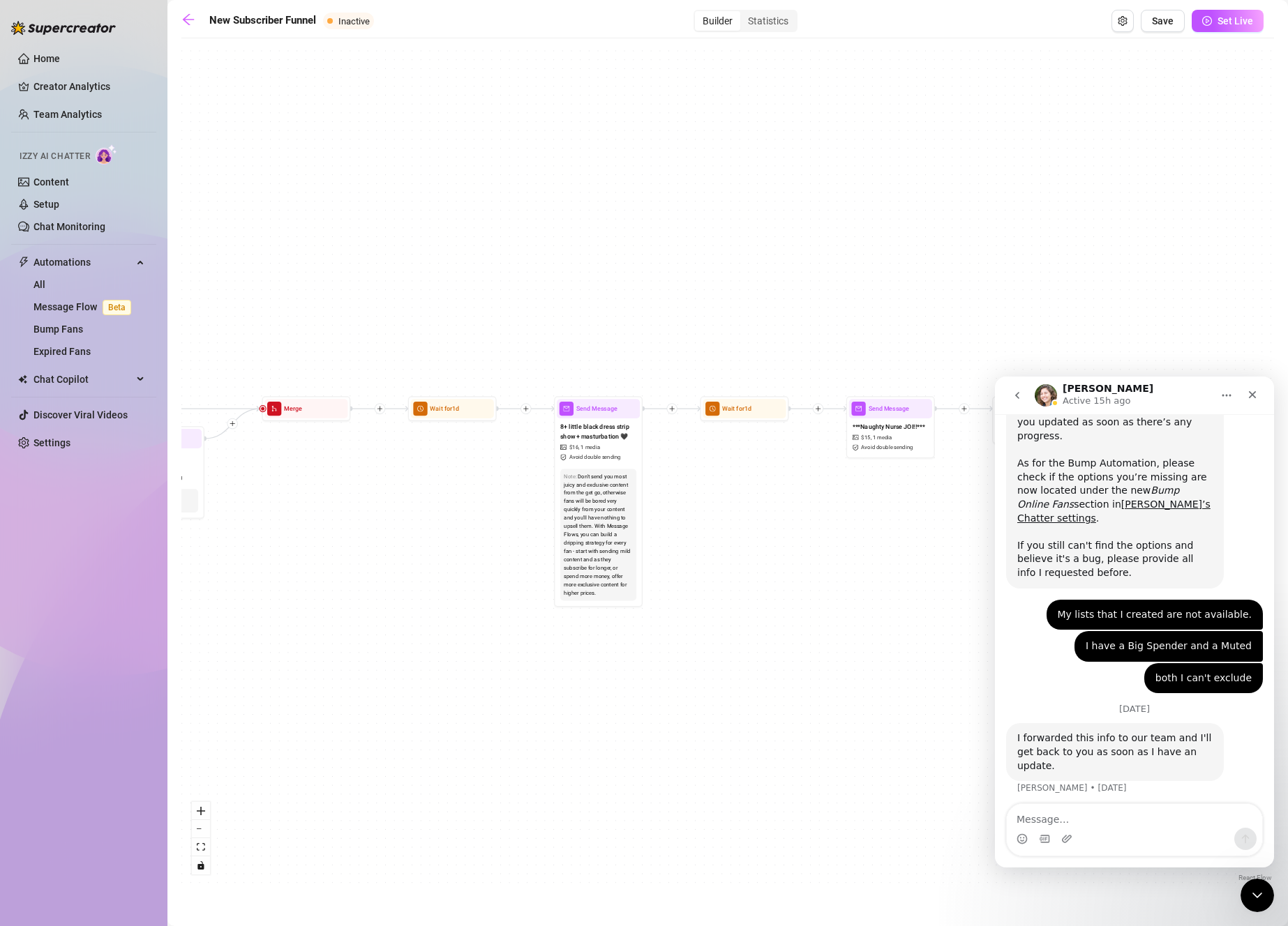
scroll to position [1864, 0]
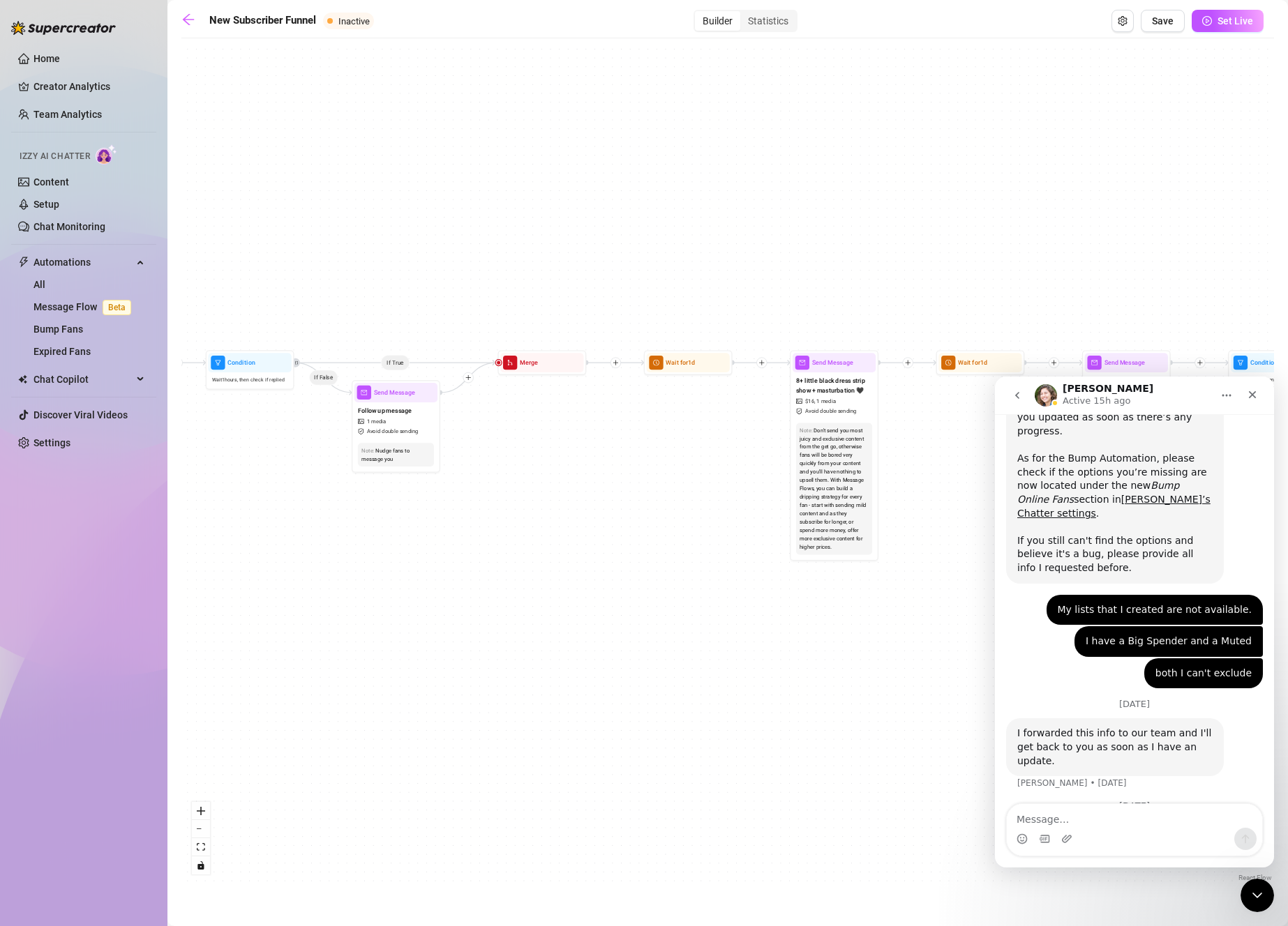
drag, startPoint x: 1733, startPoint y: 1017, endPoint x: 1153, endPoint y: 577, distance: 728.0
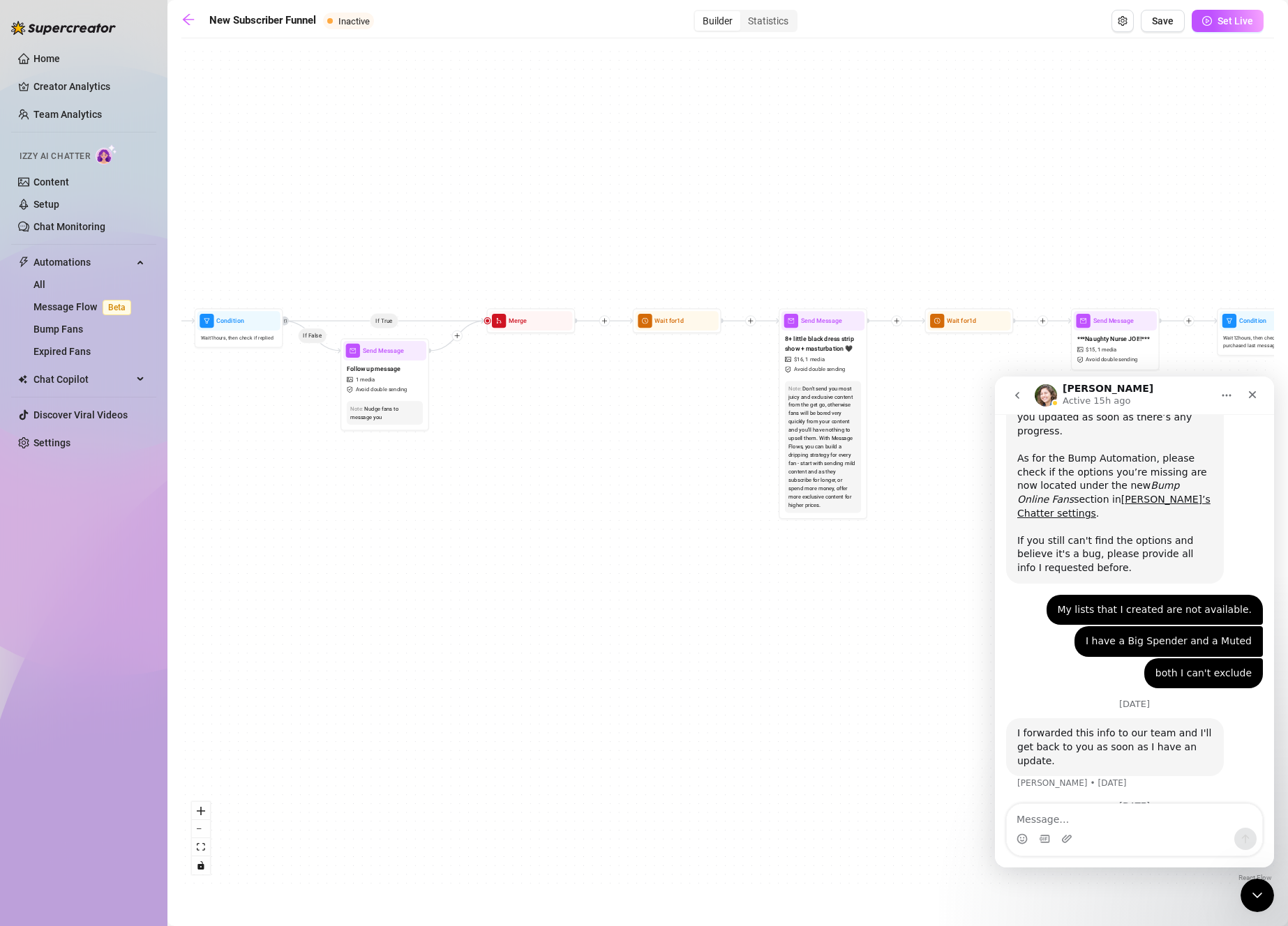
drag, startPoint x: 1550, startPoint y: 909, endPoint x: 1241, endPoint y: 584, distance: 448.4
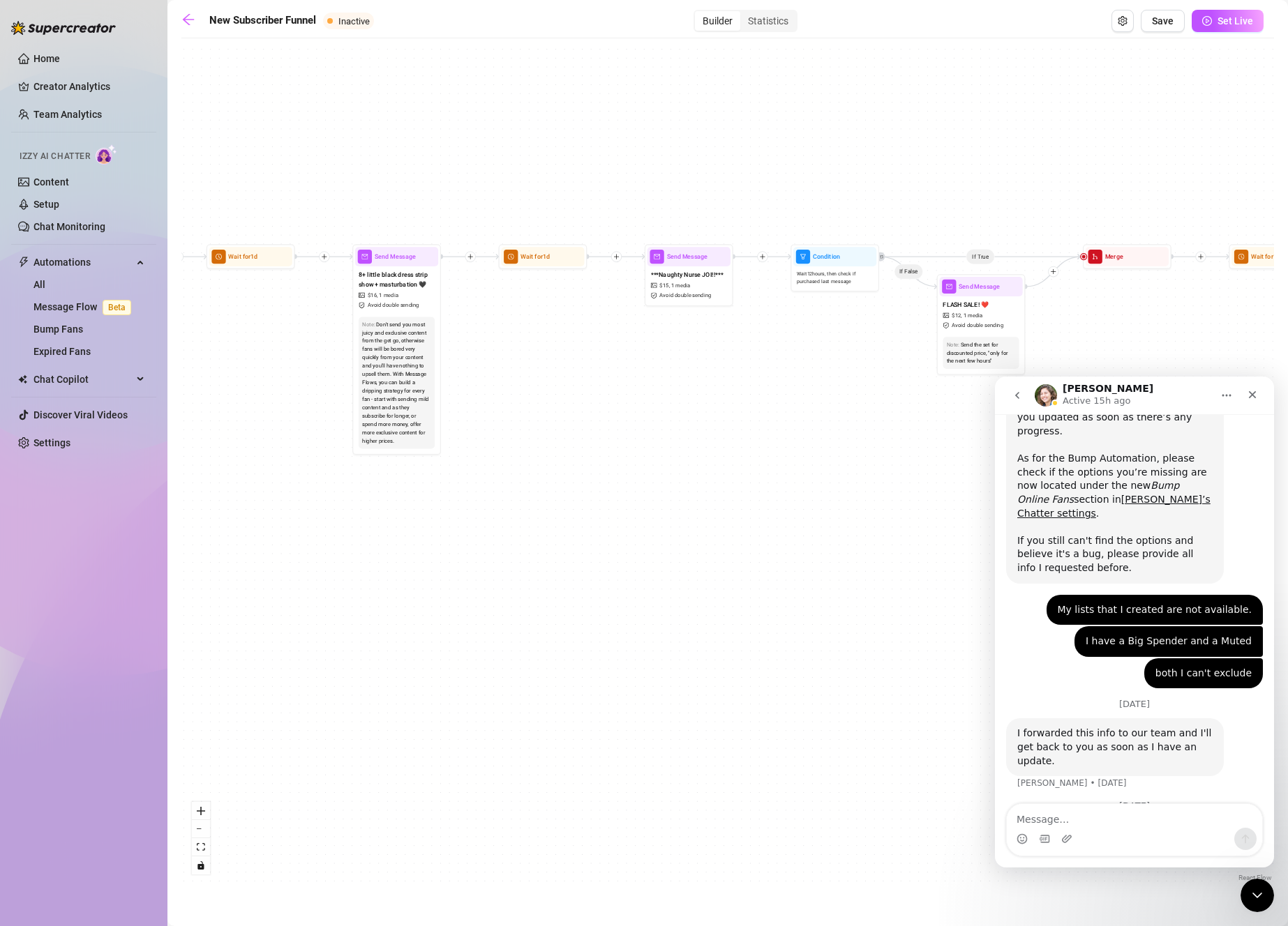
click at [537, 487] on div "If True If False If True If False Merge Merge Send Message Follow up message 1 …" at bounding box center [727, 464] width 1092 height 840
drag, startPoint x: 1935, startPoint y: 880, endPoint x: 1046, endPoint y: 531, distance: 955.1
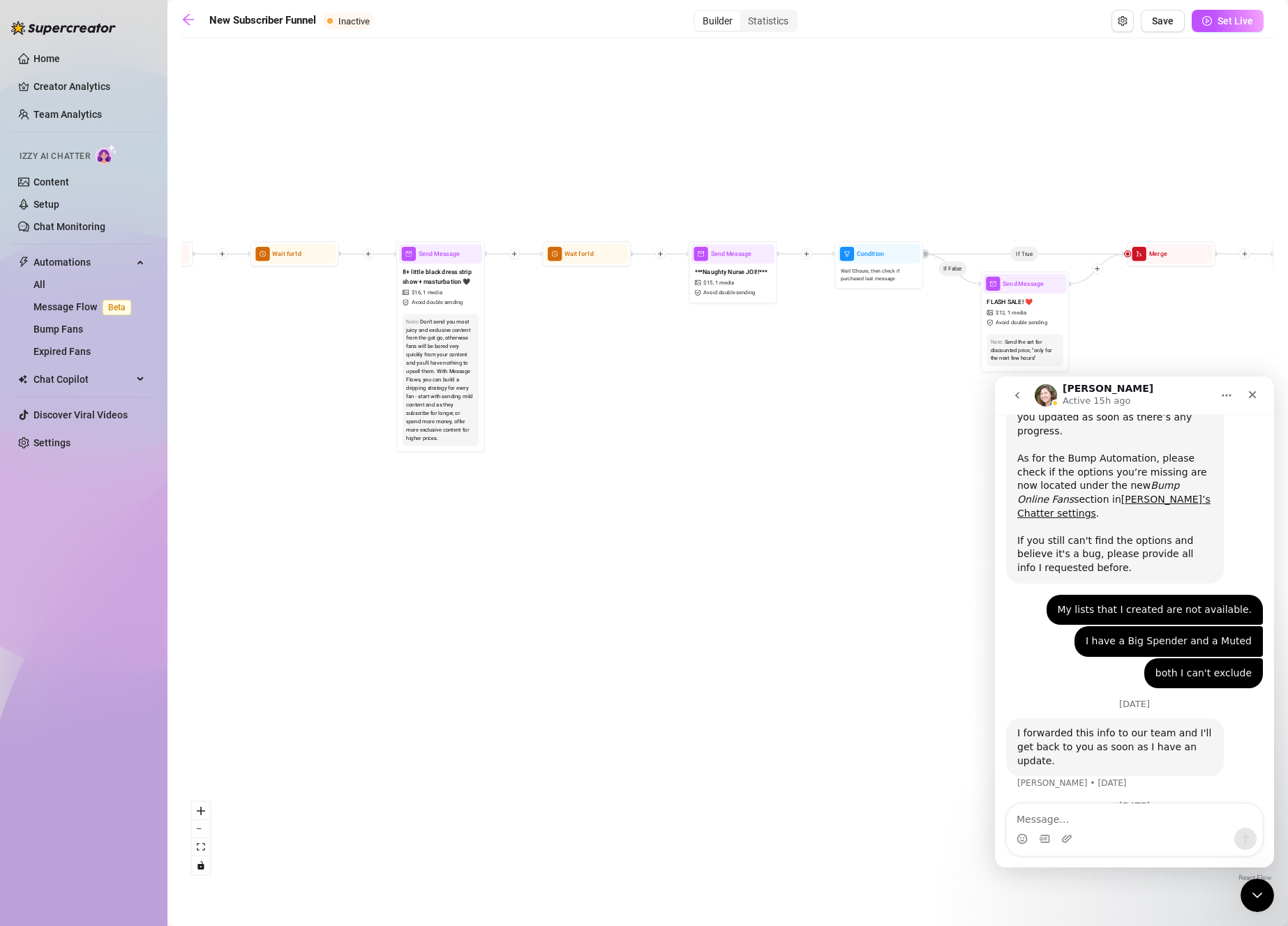
click at [540, 463] on div "If True If False If True If False Merge Merge Send Message Follow up message 1 …" at bounding box center [727, 464] width 1092 height 840
click at [191, 16] on icon "arrow-left" at bounding box center [188, 19] width 14 height 14
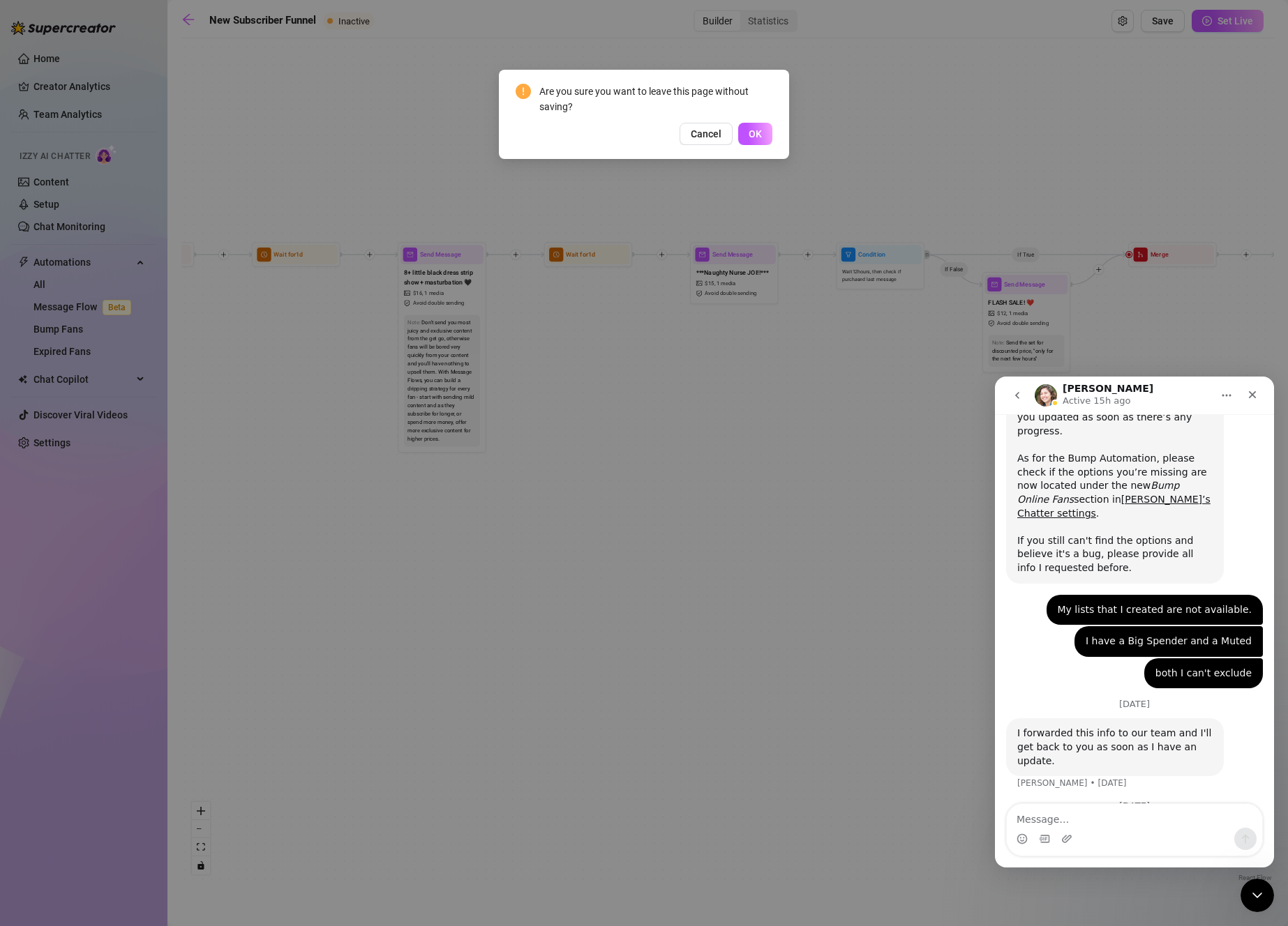
click at [763, 145] on div "Are you sure you want to leave this page without saving? Cancel OK" at bounding box center [643, 114] width 290 height 89
click at [762, 137] on button "OK" at bounding box center [754, 133] width 34 height 22
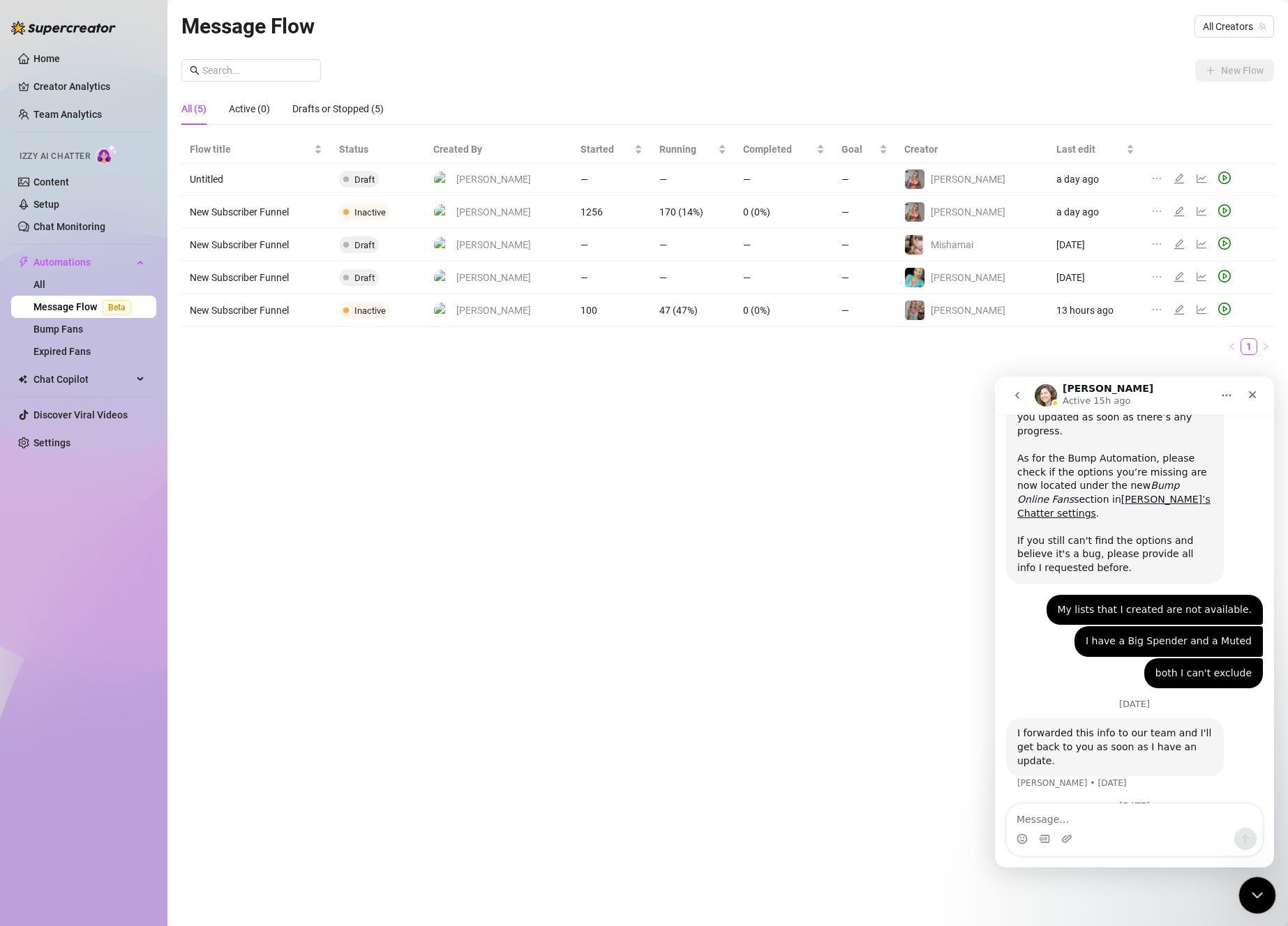
click at [1266, 892] on div "Close Intercom Messenger" at bounding box center [1255, 893] width 33 height 33
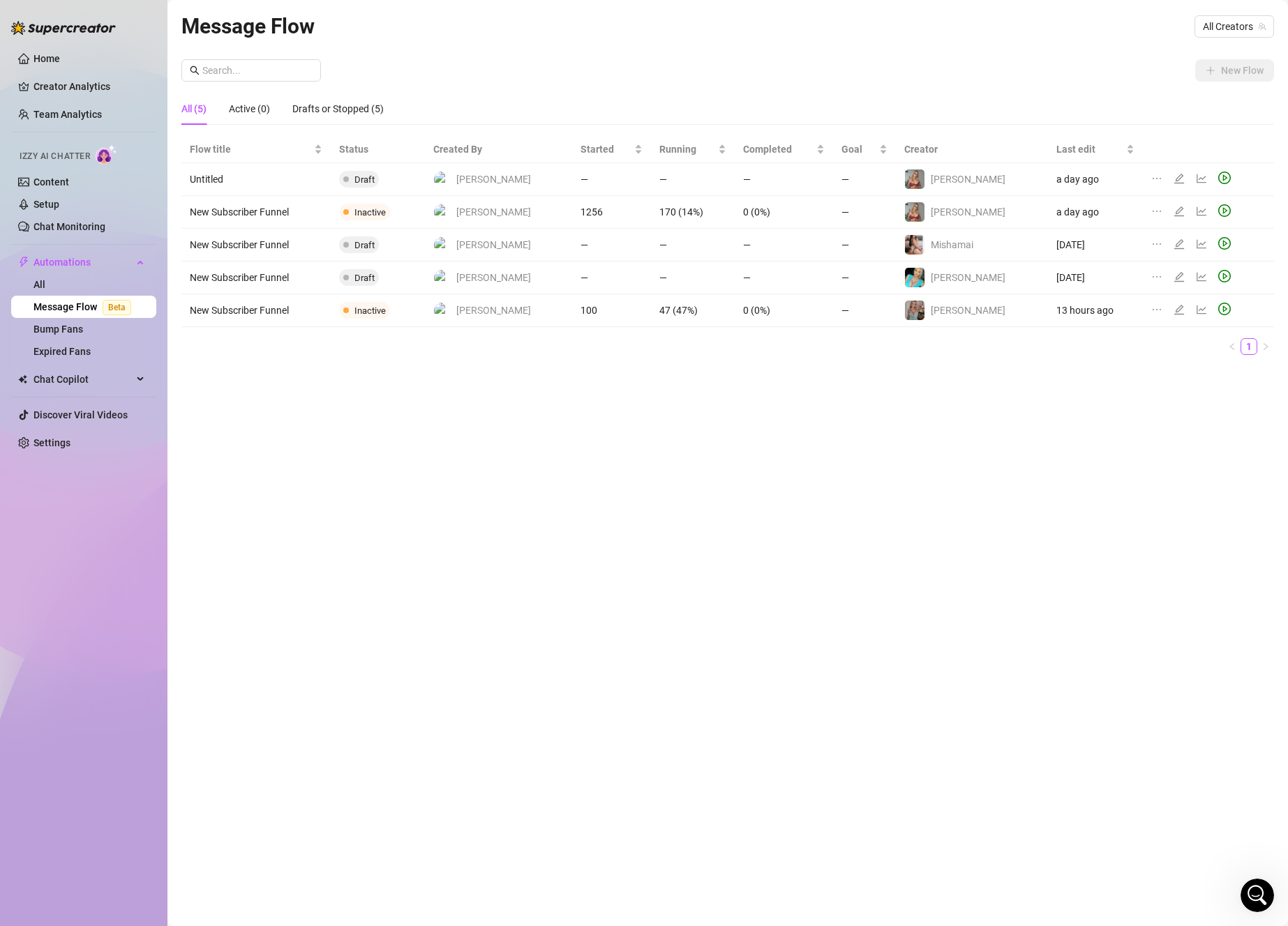
scroll to position [1864, 0]
click at [616, 481] on div "Message Flow All Creators New Flow All (5) Active (0) Drafts or Stopped (5) Flo…" at bounding box center [727, 447] width 1092 height 875
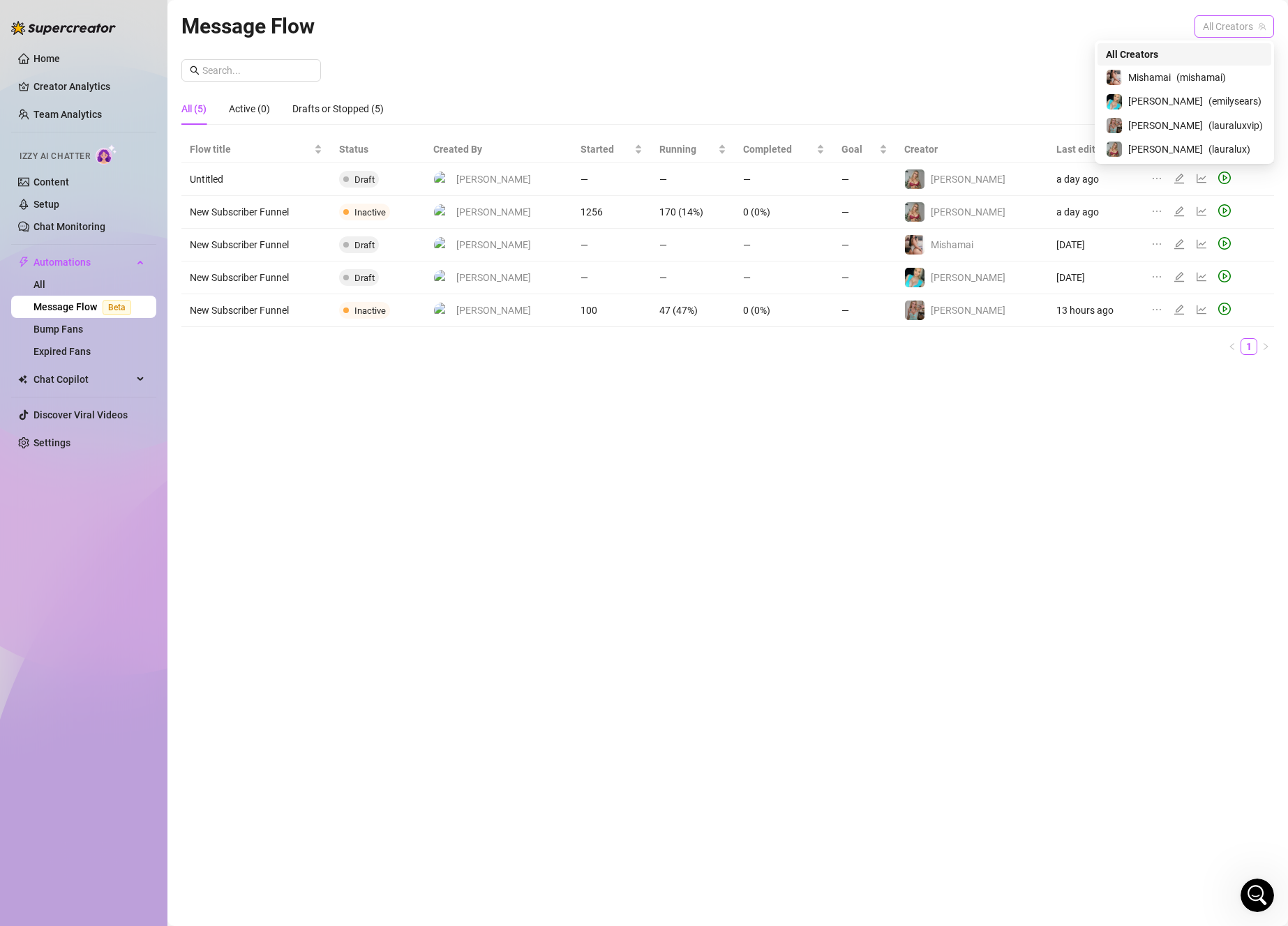
click at [1213, 33] on span "All Creators" at bounding box center [1234, 26] width 63 height 21
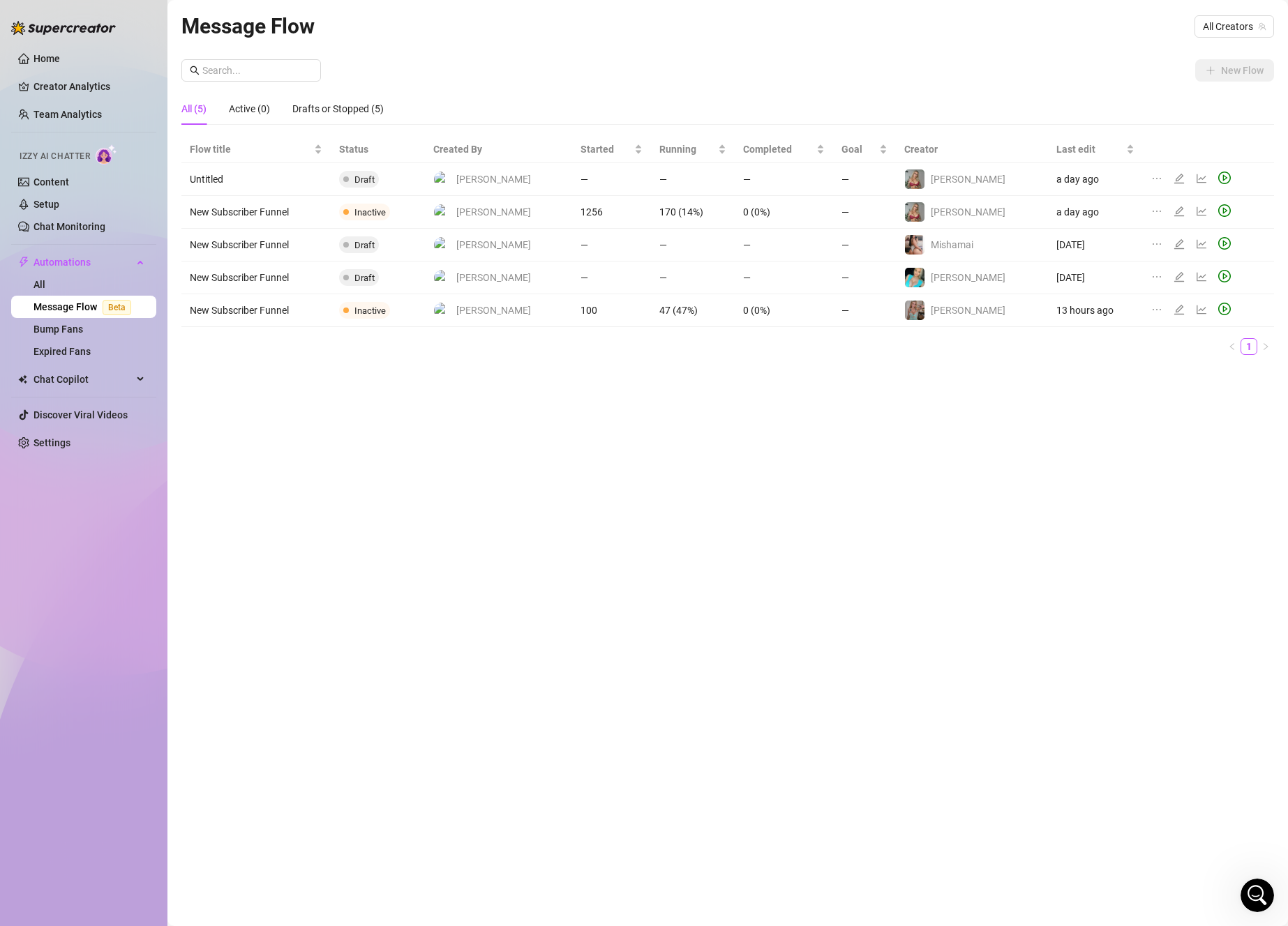
click at [747, 202] on td "0 (0%)" at bounding box center [784, 212] width 99 height 33
click at [1173, 206] on icon "edit" at bounding box center [1179, 211] width 11 height 11
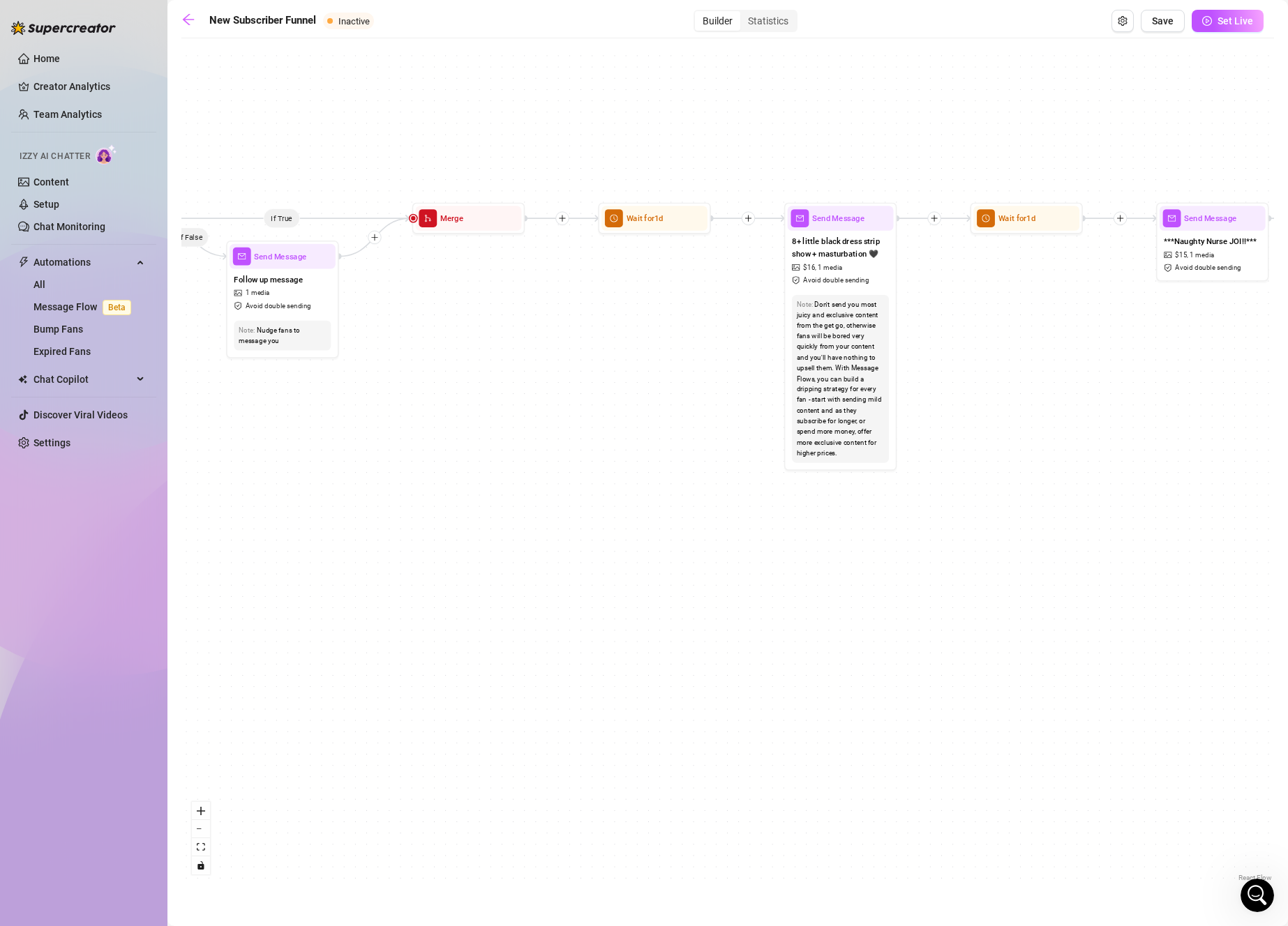
drag, startPoint x: 960, startPoint y: 595, endPoint x: 1215, endPoint y: 641, distance: 259.1
click at [1221, 643] on div "If True If True If False If False Merge Merge Send Message Follow up message 1 …" at bounding box center [727, 464] width 1092 height 840
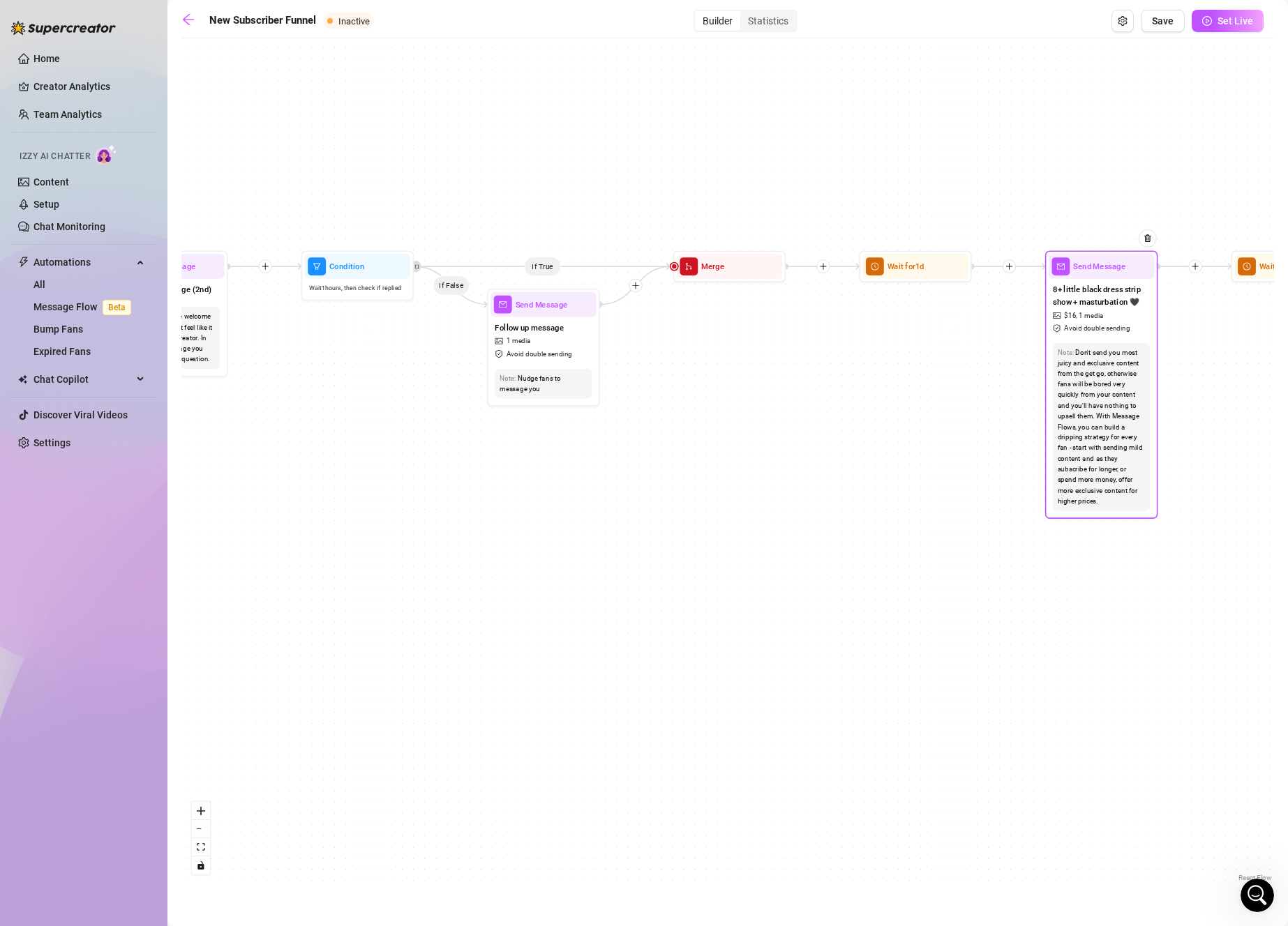
click at [1150, 431] on div "Note: Don't send you most juicy and exclusive content from the get go, otherwis…" at bounding box center [1101, 427] width 106 height 177
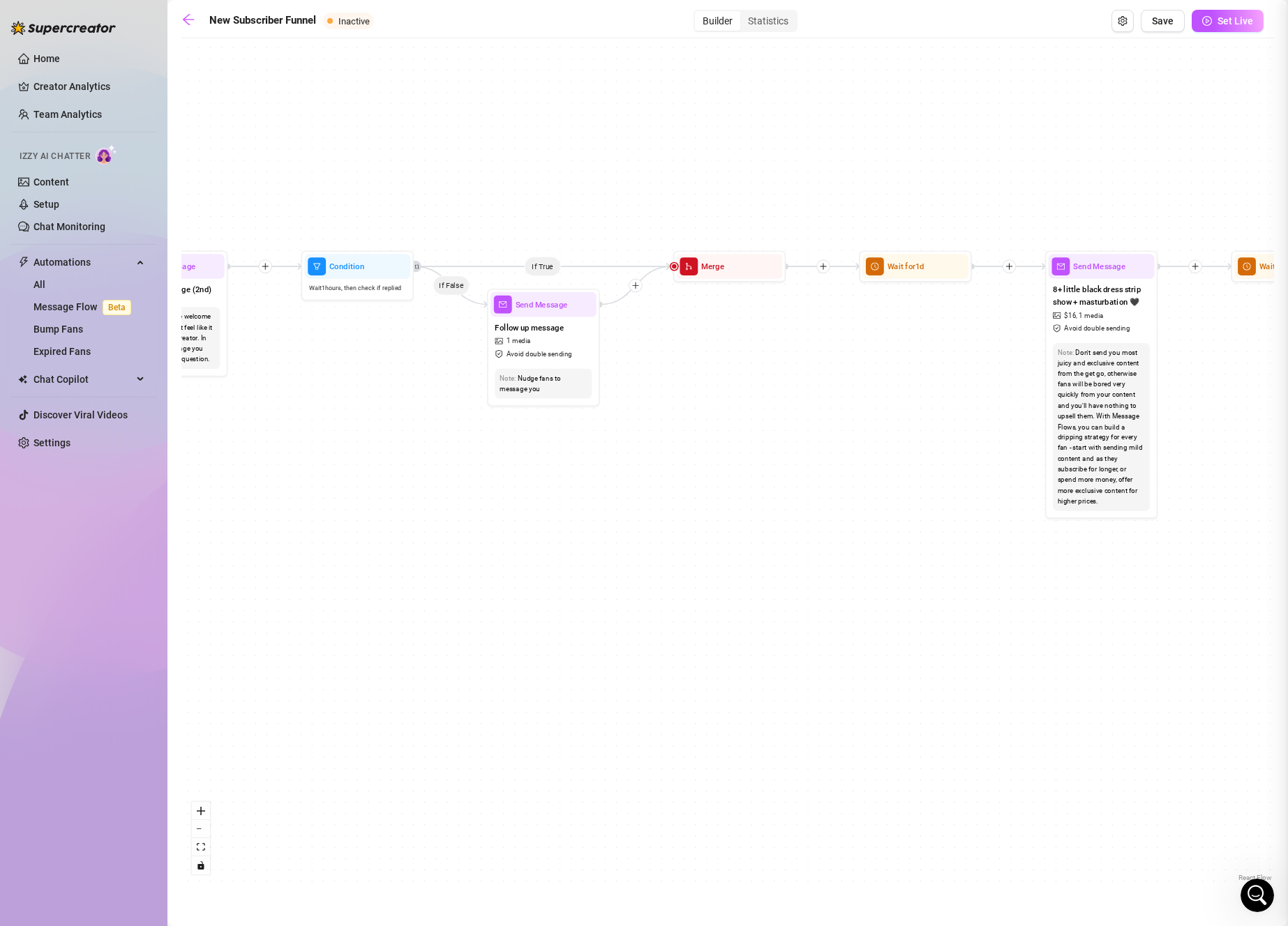
type textarea "8 minute little black dress strip show + masturbation 🖤 I only planned to put o…"
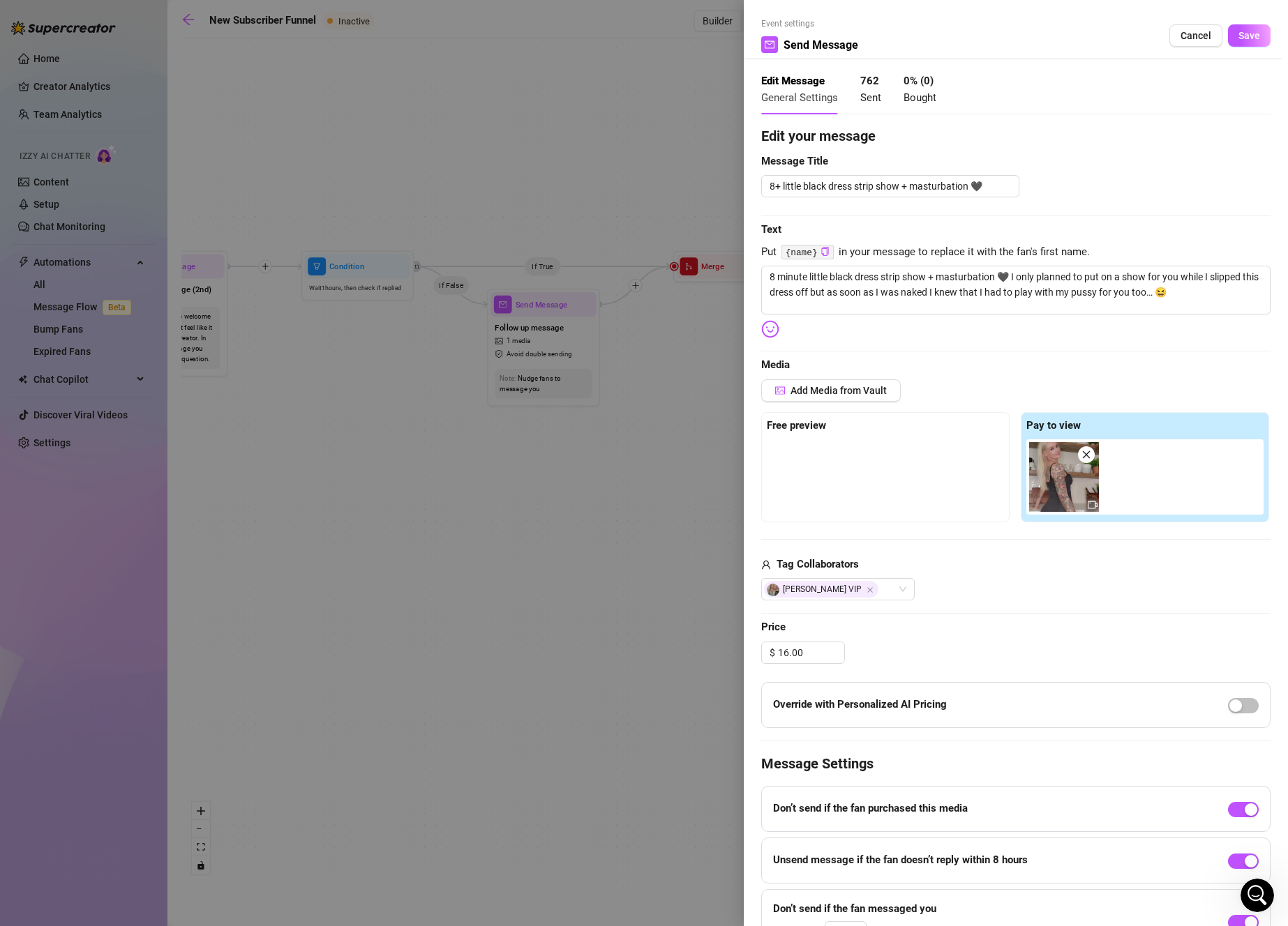
click at [942, 477] on div at bounding box center [885, 474] width 237 height 70
click at [1183, 30] on span "Cancel" at bounding box center [1195, 36] width 30 height 11
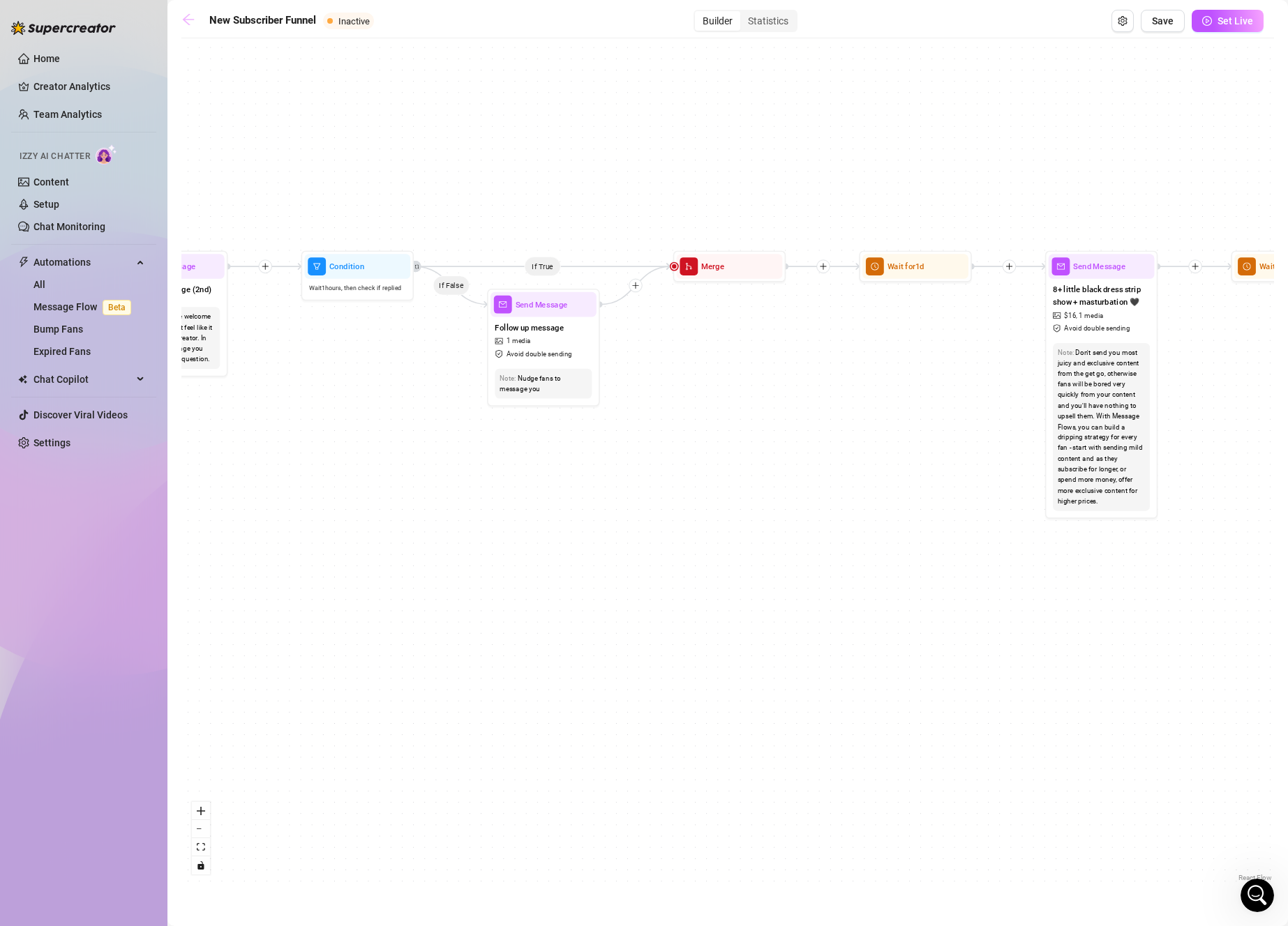
click at [183, 18] on icon "arrow-left" at bounding box center [189, 19] width 11 height 11
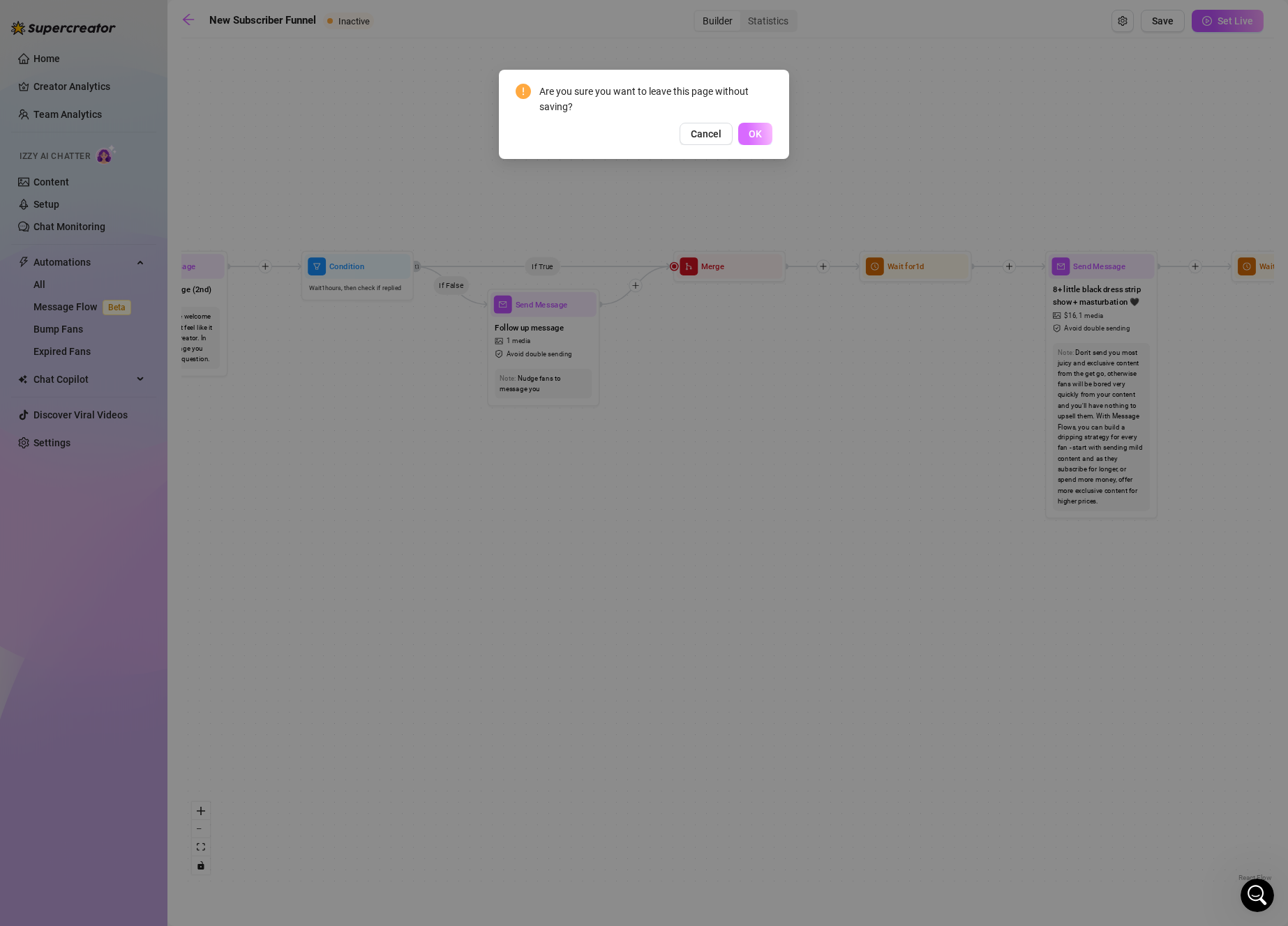
click at [757, 133] on span "OK" at bounding box center [755, 134] width 13 height 11
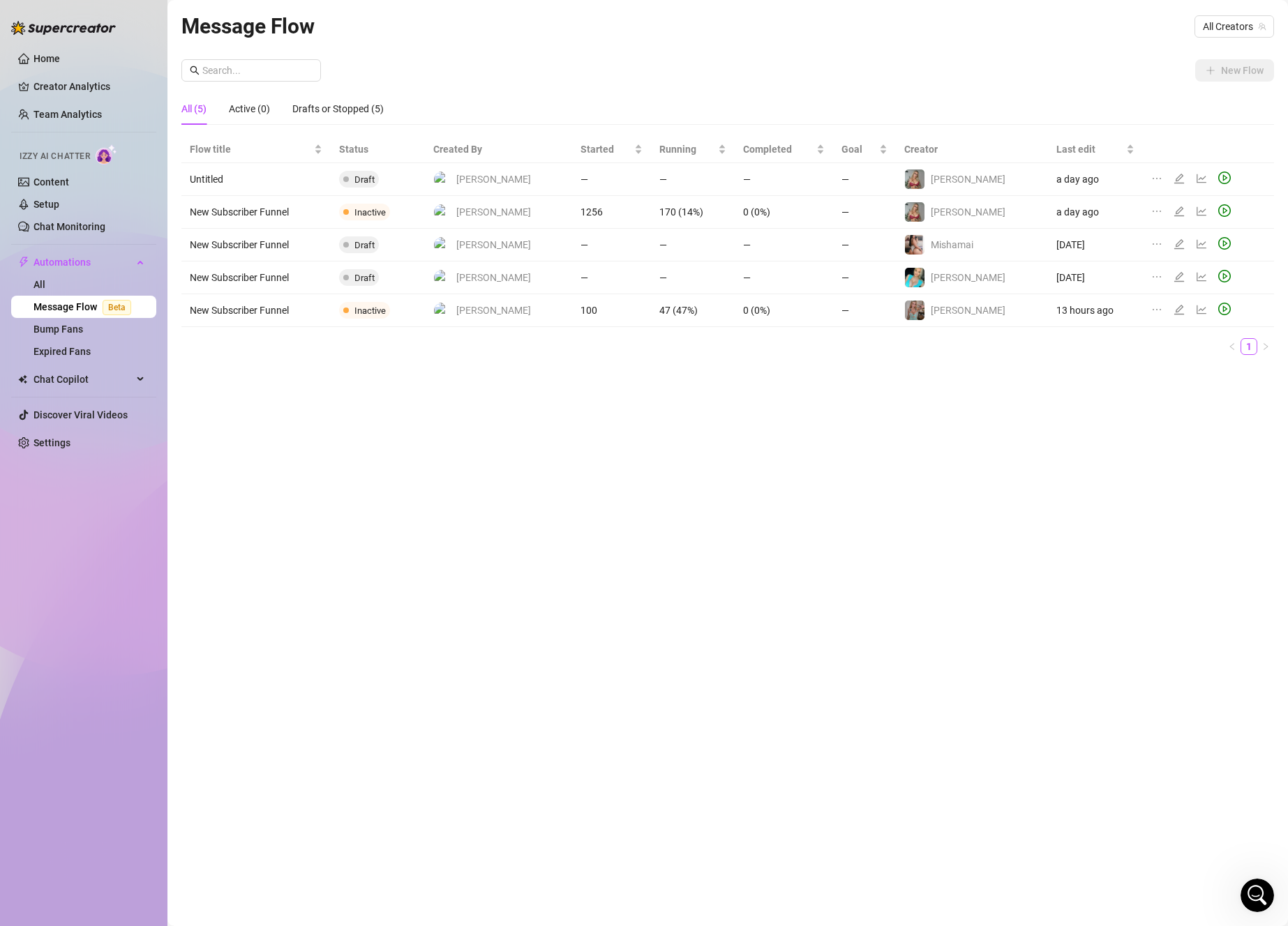
click at [1153, 211] on icon "ellipsis" at bounding box center [1156, 211] width 8 height 2
click at [1170, 279] on span "Delete" at bounding box center [1219, 278] width 106 height 16
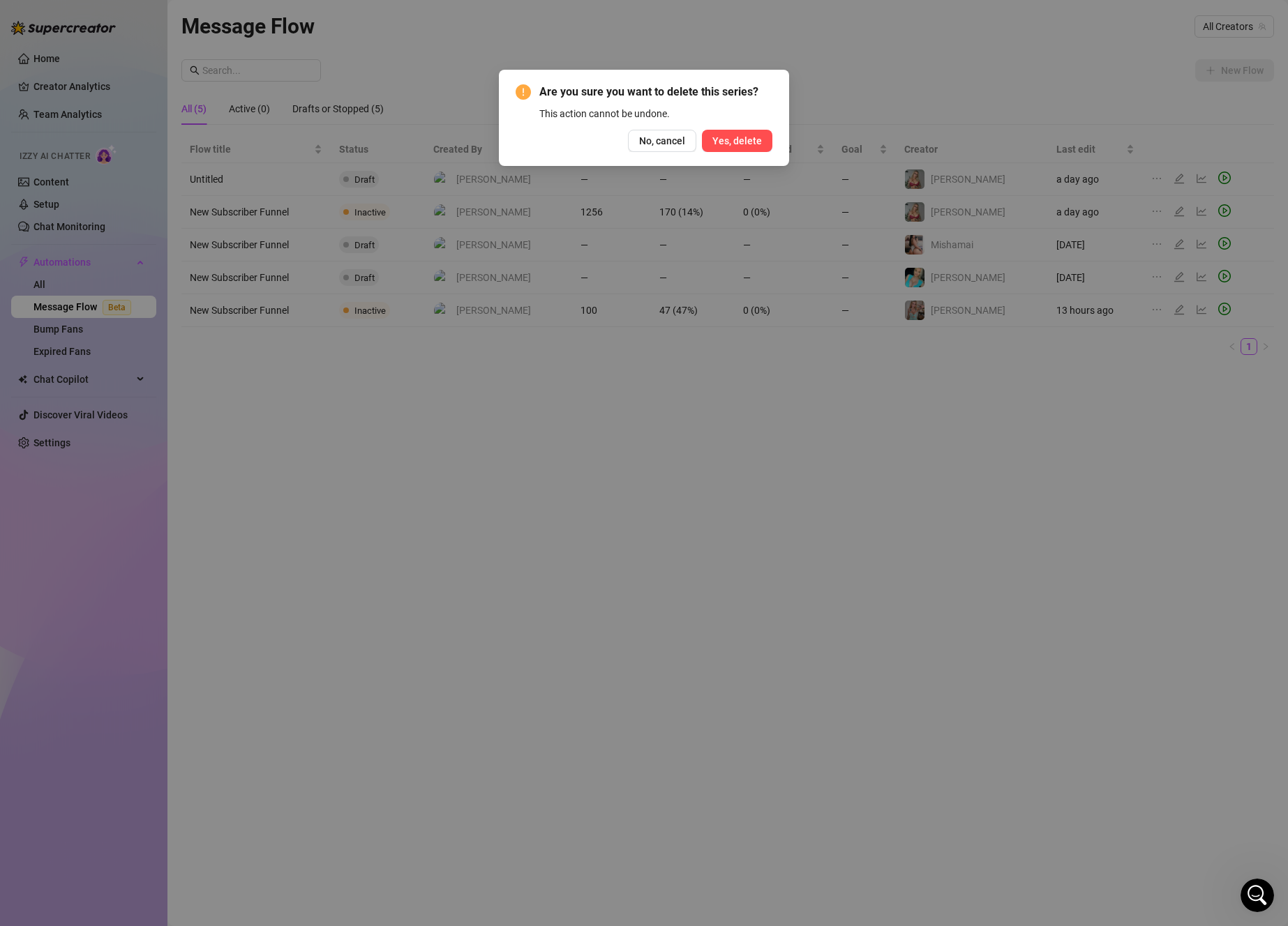
click at [729, 140] on span "Yes, delete" at bounding box center [737, 141] width 50 height 11
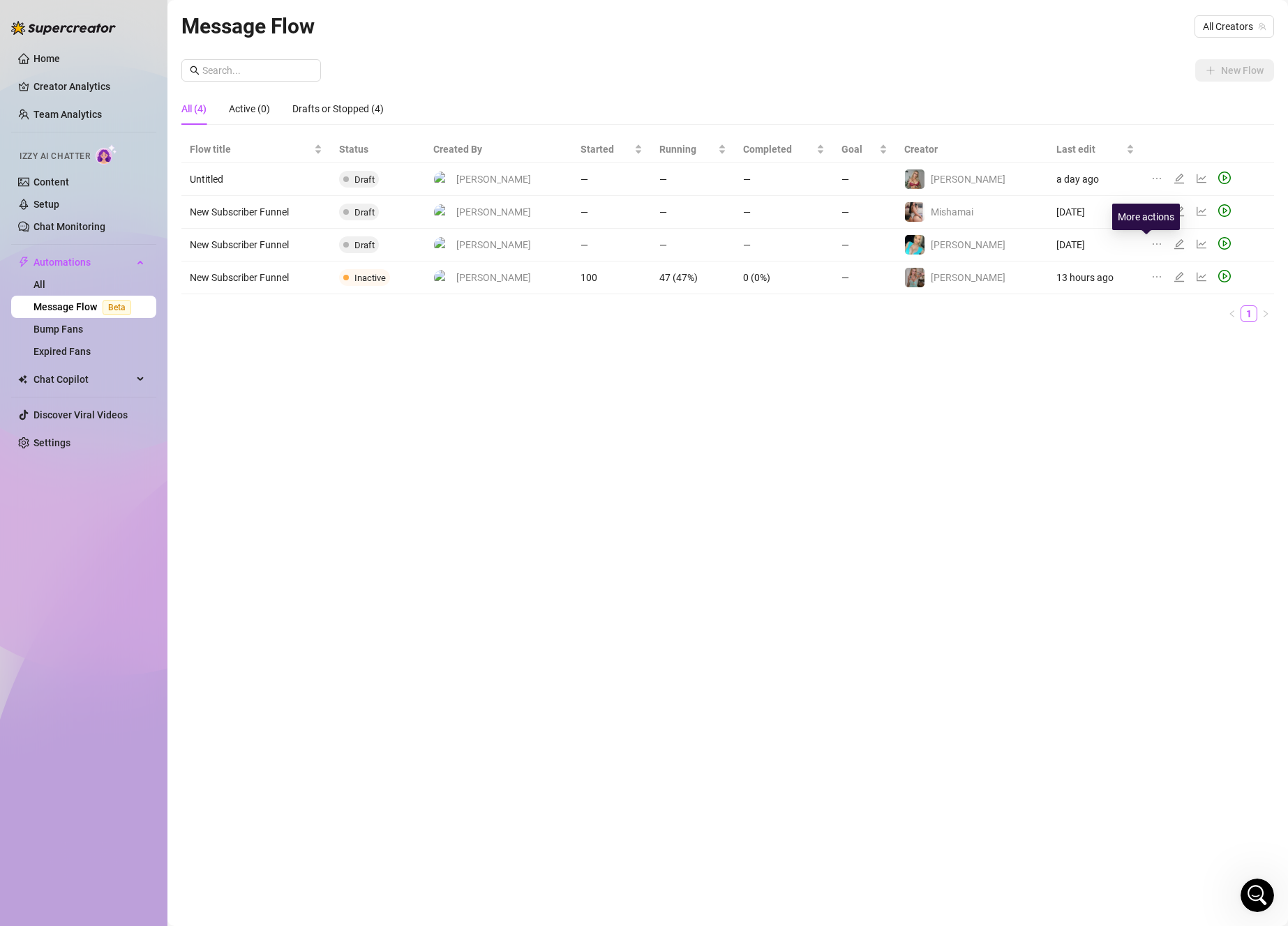
click at [1151, 246] on icon "ellipsis" at bounding box center [1156, 244] width 11 height 11
click at [1177, 319] on li "Delete" at bounding box center [1212, 311] width 138 height 22
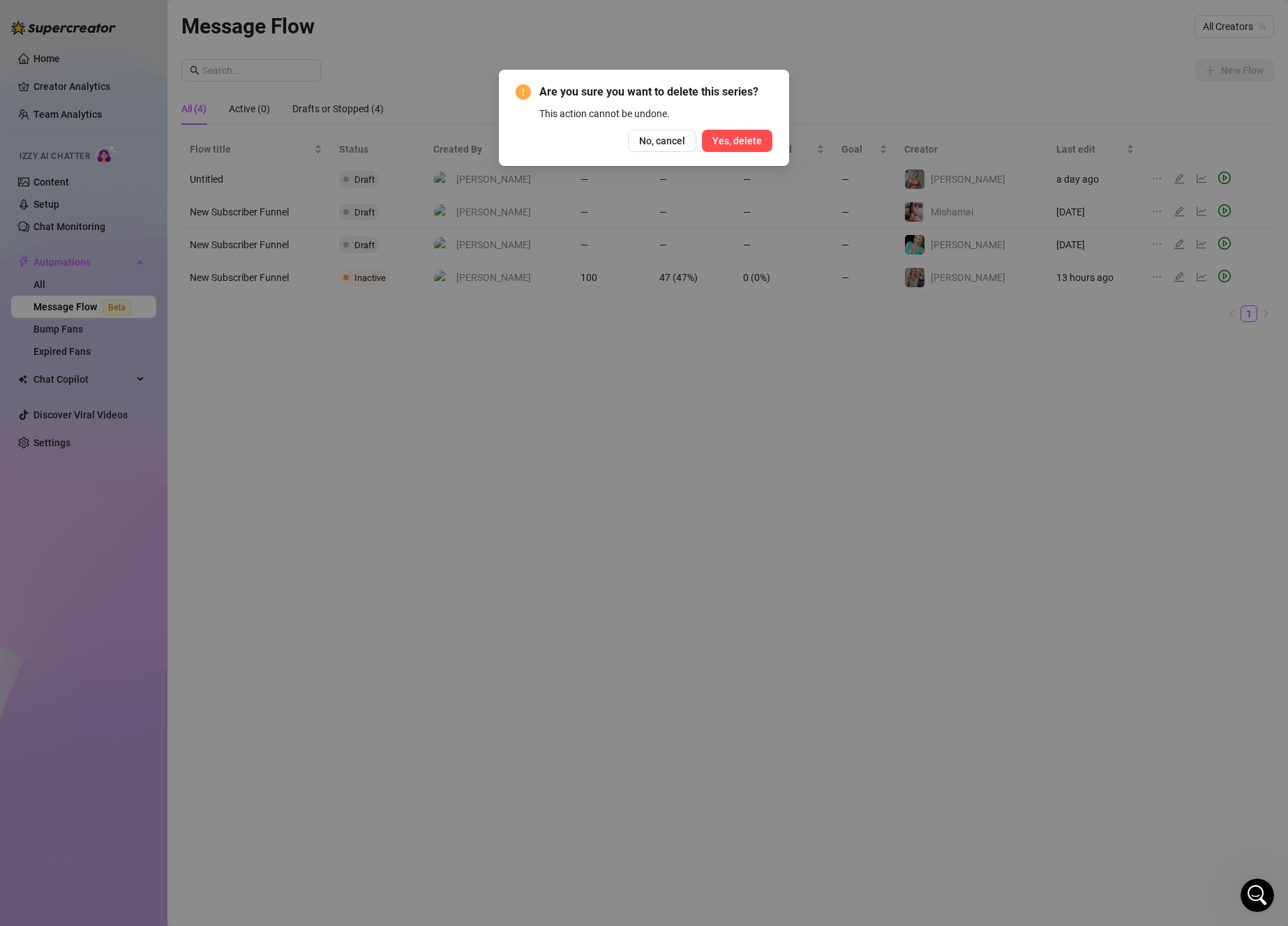
click at [729, 143] on span "Yes, delete" at bounding box center [737, 141] width 50 height 11
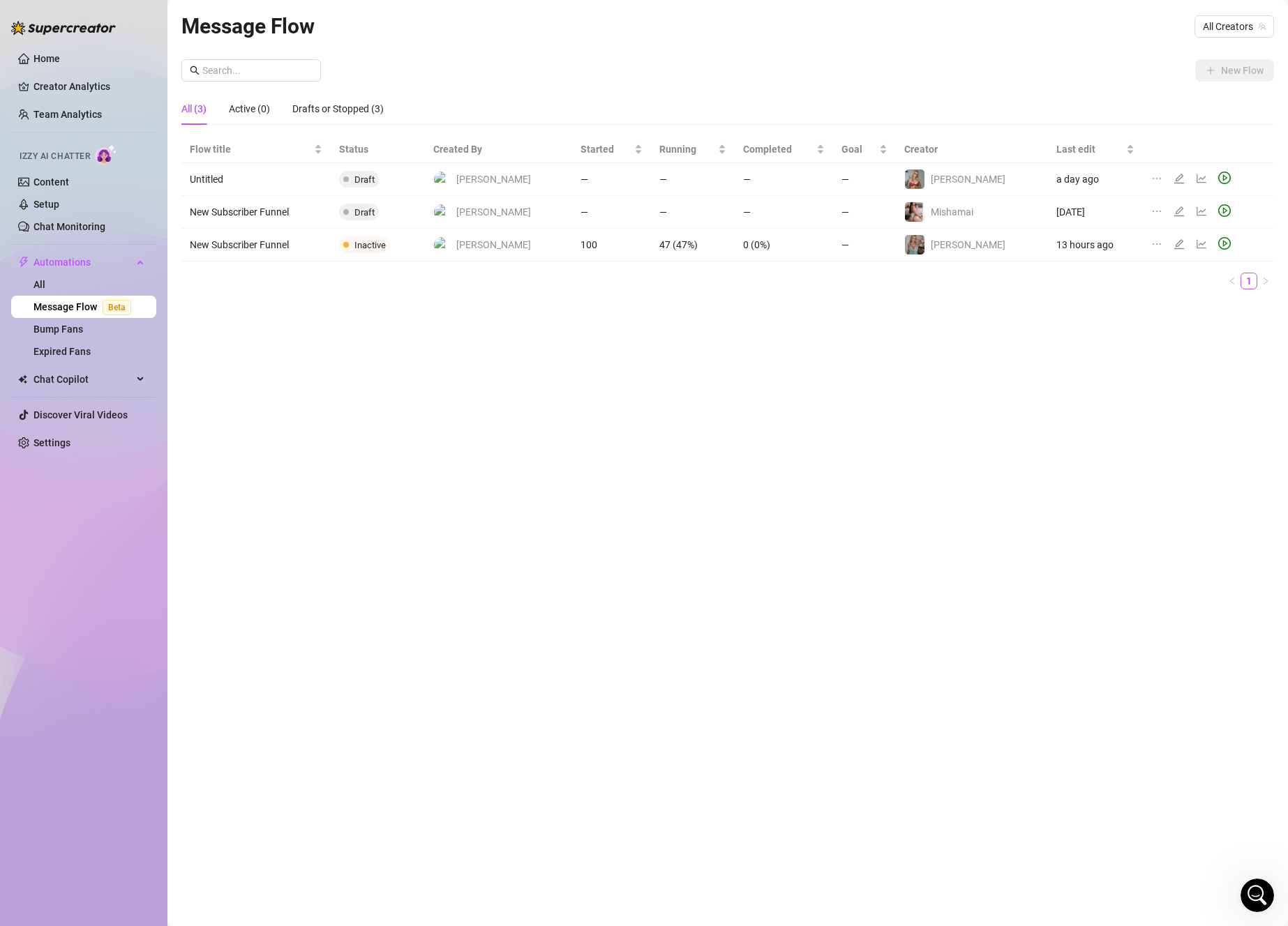
click at [1016, 175] on td "[PERSON_NAME]" at bounding box center [972, 179] width 152 height 33
click at [1173, 177] on icon "edit" at bounding box center [1179, 178] width 11 height 11
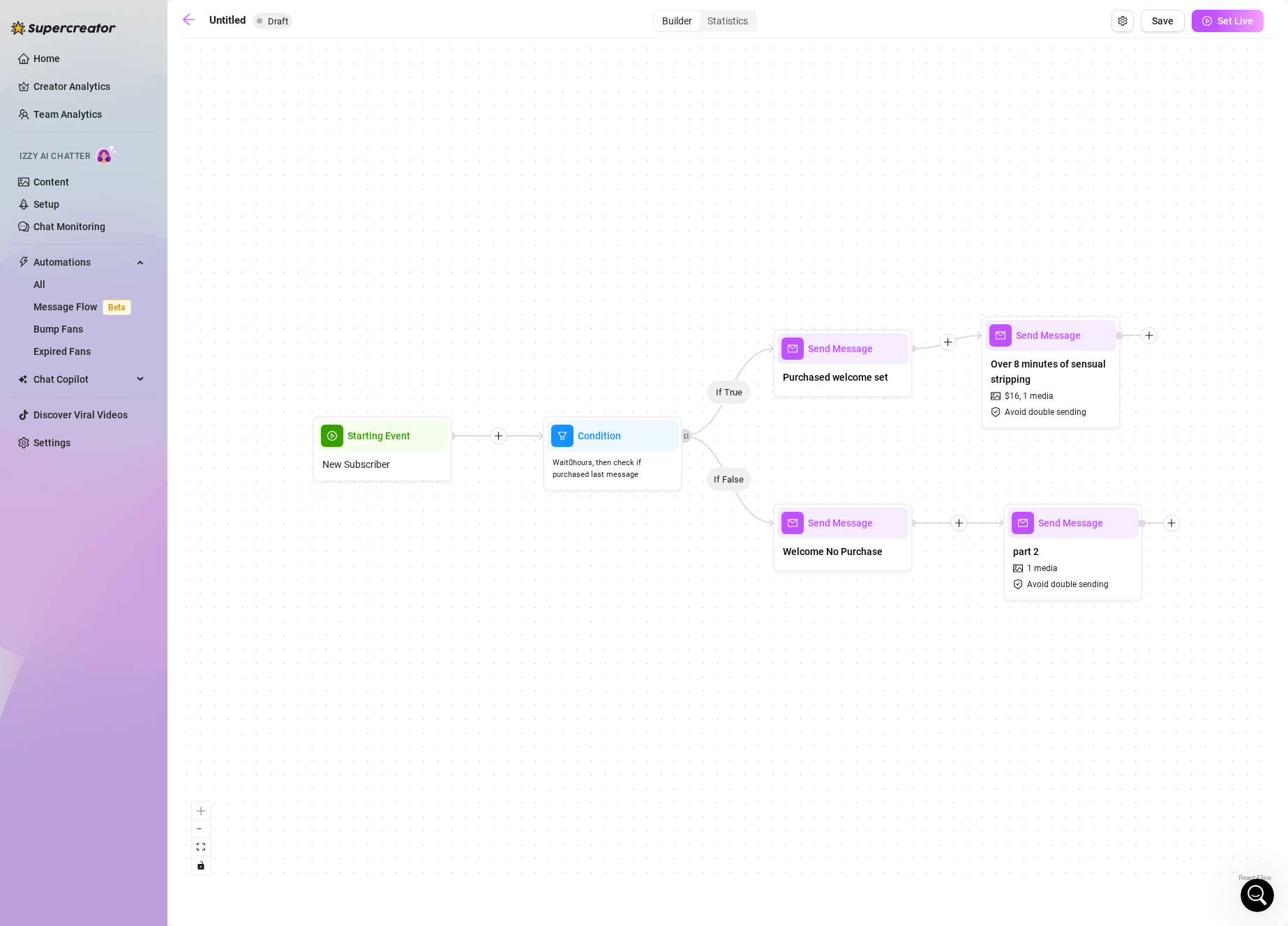
drag, startPoint x: 990, startPoint y: 410, endPoint x: 979, endPoint y: 395, distance: 18.6
click at [979, 395] on div "If True If False Send Message part 2 1 media Avoid double sending Send Message …" at bounding box center [727, 464] width 1092 height 840
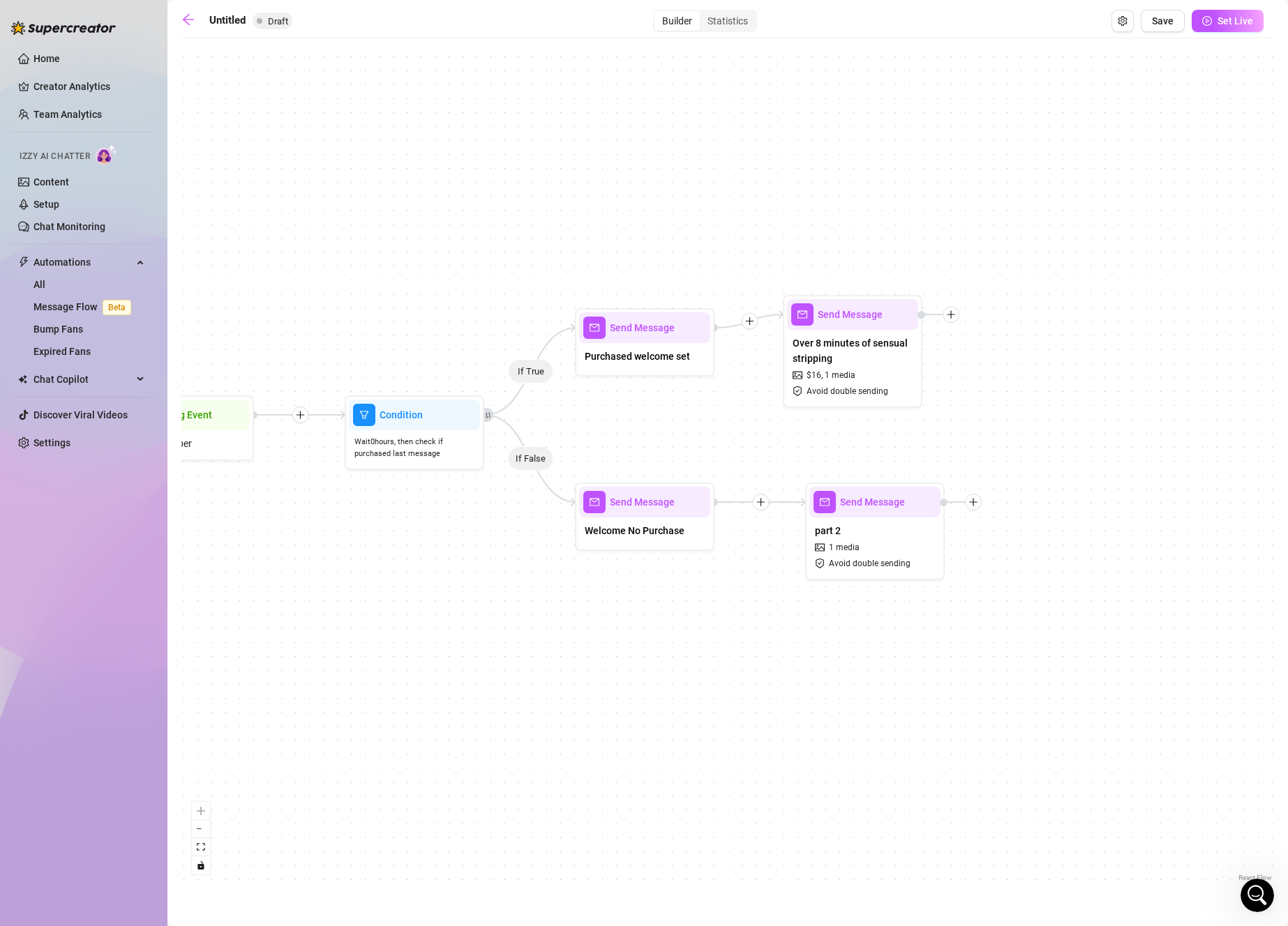
drag, startPoint x: 1179, startPoint y: 446, endPoint x: 965, endPoint y: 422, distance: 215.3
click at [965, 422] on div "If True If False Send Message part 2 1 media Avoid double sending Send Message …" at bounding box center [727, 464] width 1092 height 840
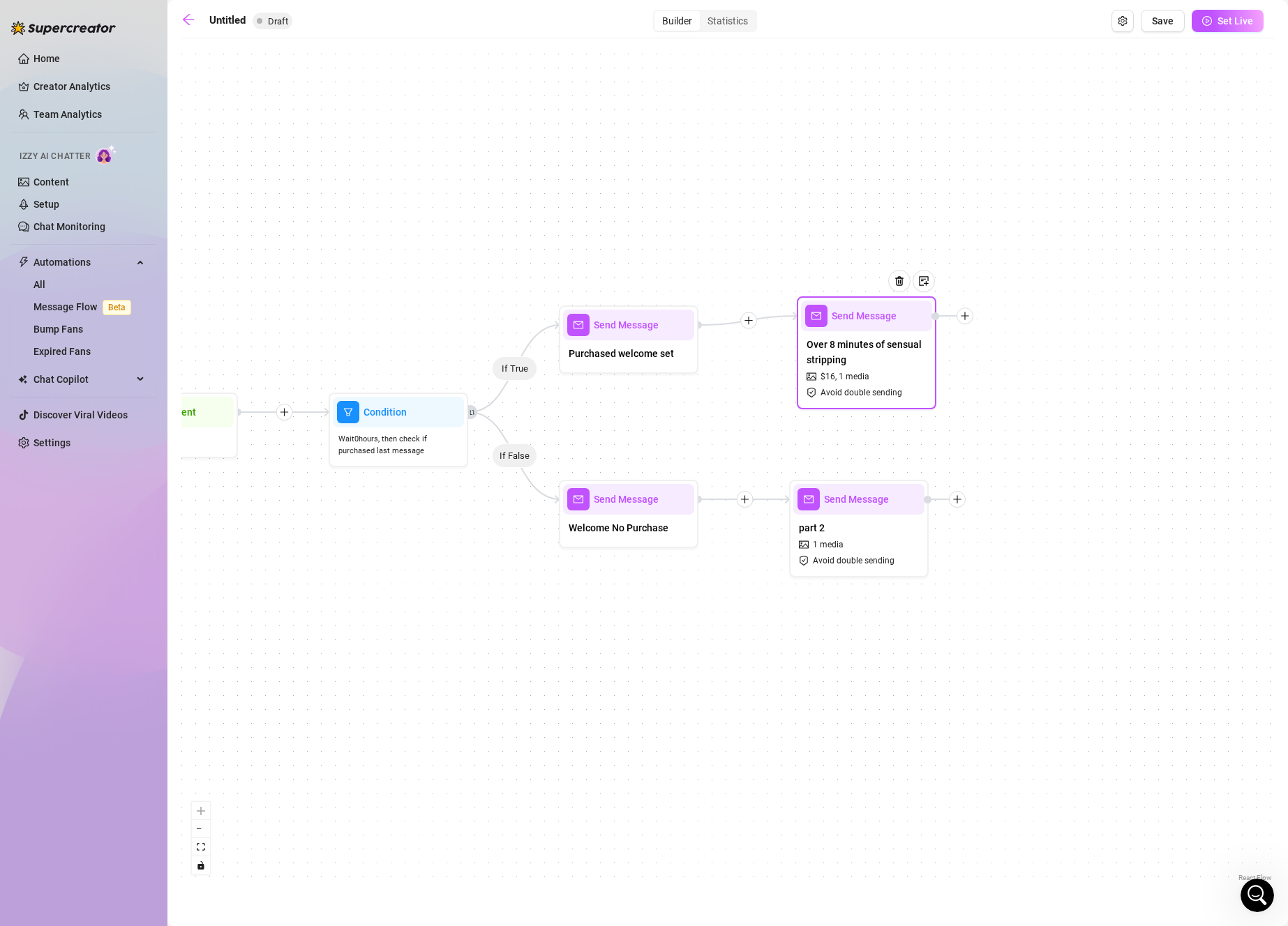
drag, startPoint x: 872, startPoint y: 383, endPoint x: 897, endPoint y: 383, distance: 25.0
click at [903, 385] on div "Over 8 minutes of sensual stripping $ 16 , 1 media Avoid double sending" at bounding box center [866, 368] width 132 height 74
drag, startPoint x: 883, startPoint y: 376, endPoint x: 862, endPoint y: 374, distance: 21.1
click at [862, 374] on div "Over 8 minutes of sensual stripping $ 16 , 1 media Avoid double sending" at bounding box center [852, 367] width 132 height 74
click at [863, 378] on div "Over 8 minutes of sensual stripping $ 16 , 1 media Avoid double sending" at bounding box center [852, 367] width 132 height 74
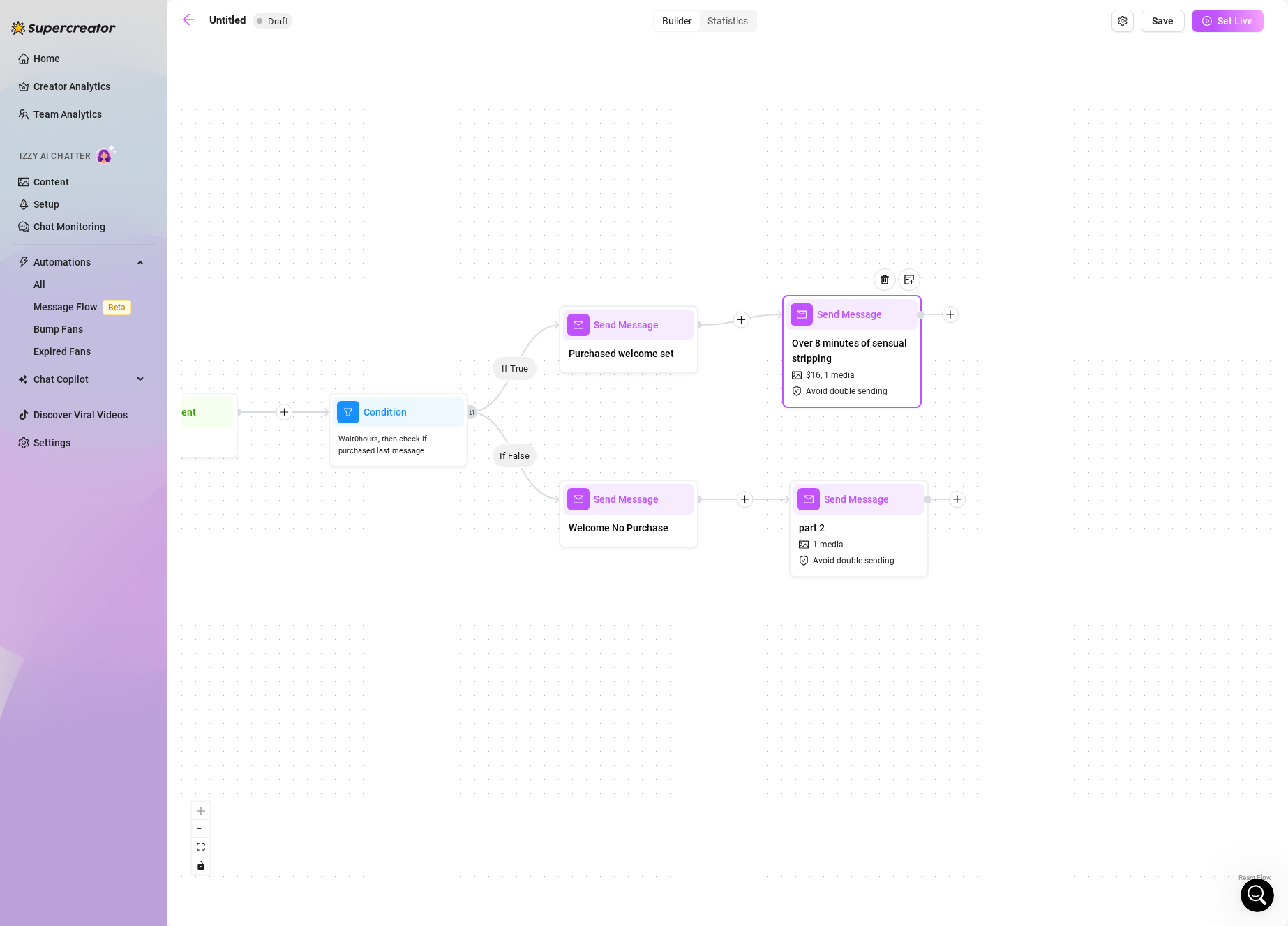
click at [822, 342] on span "Over 8 minutes of sensual stripping" at bounding box center [852, 350] width 120 height 30
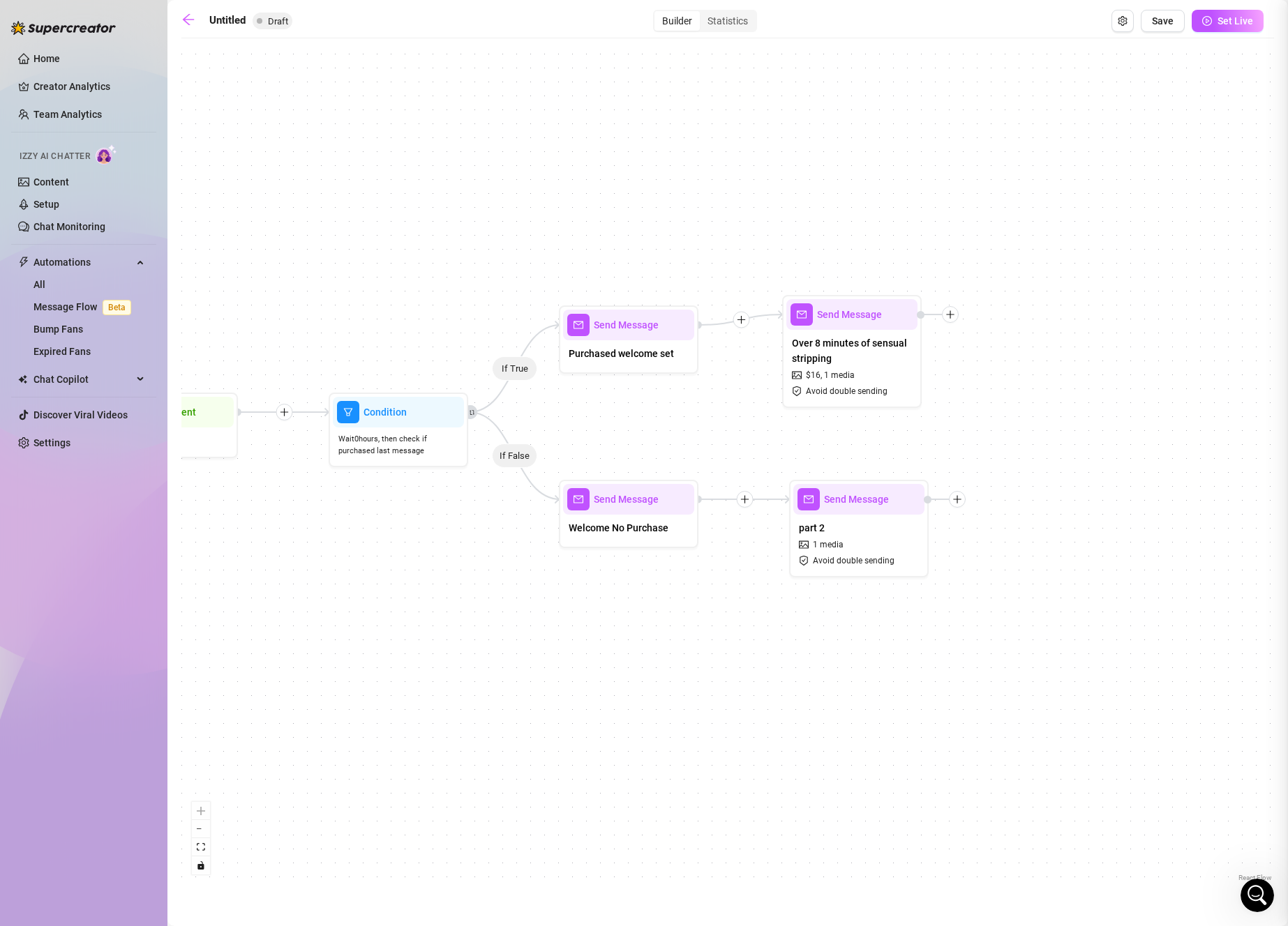
type textarea "Over 8 minutes of sensual stripping and pussy play for you to 💦 to tonight! As …"
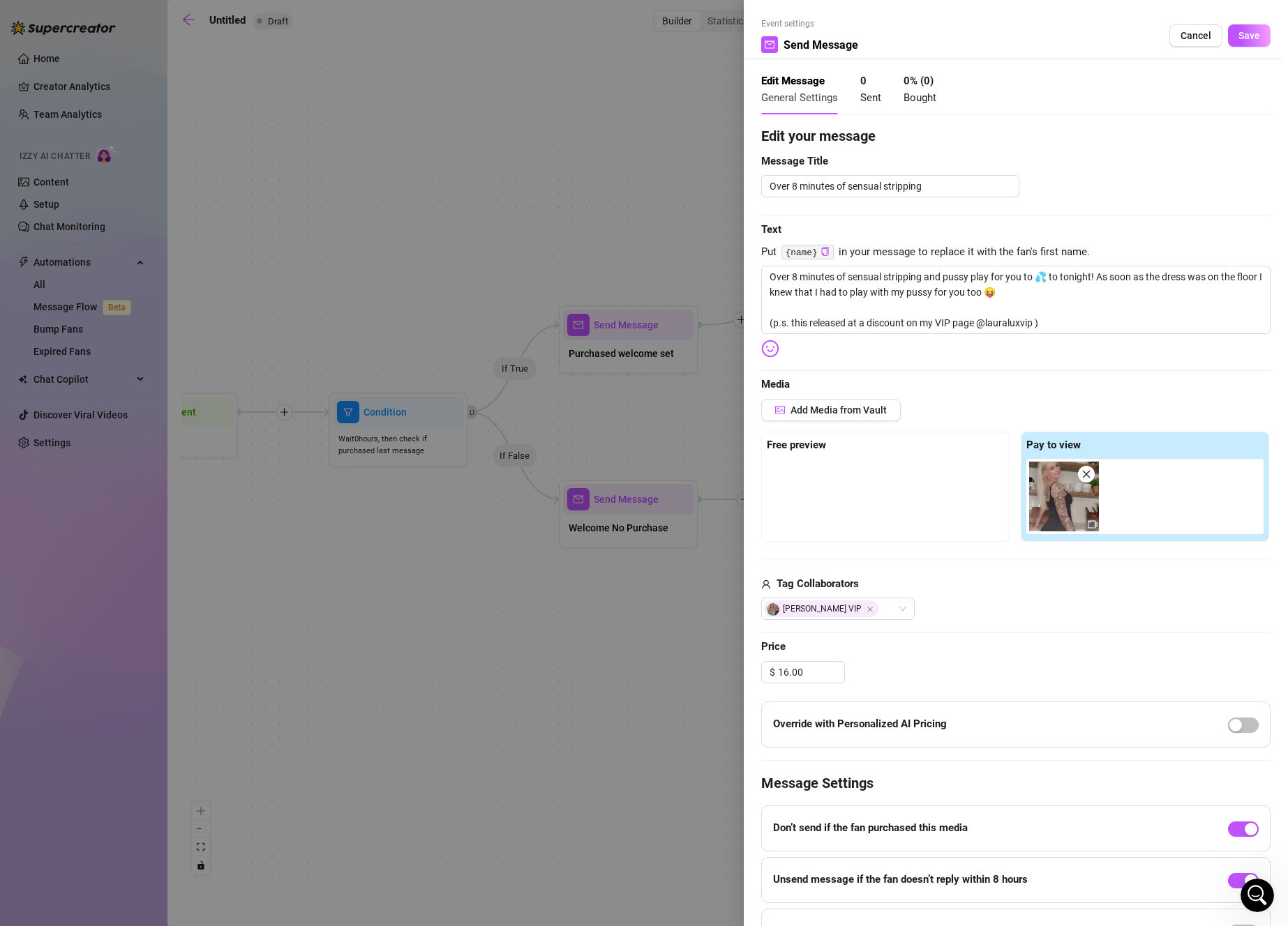
click at [1091, 465] on img at bounding box center [1064, 497] width 70 height 70
click at [1086, 472] on icon "close" at bounding box center [1086, 474] width 10 height 10
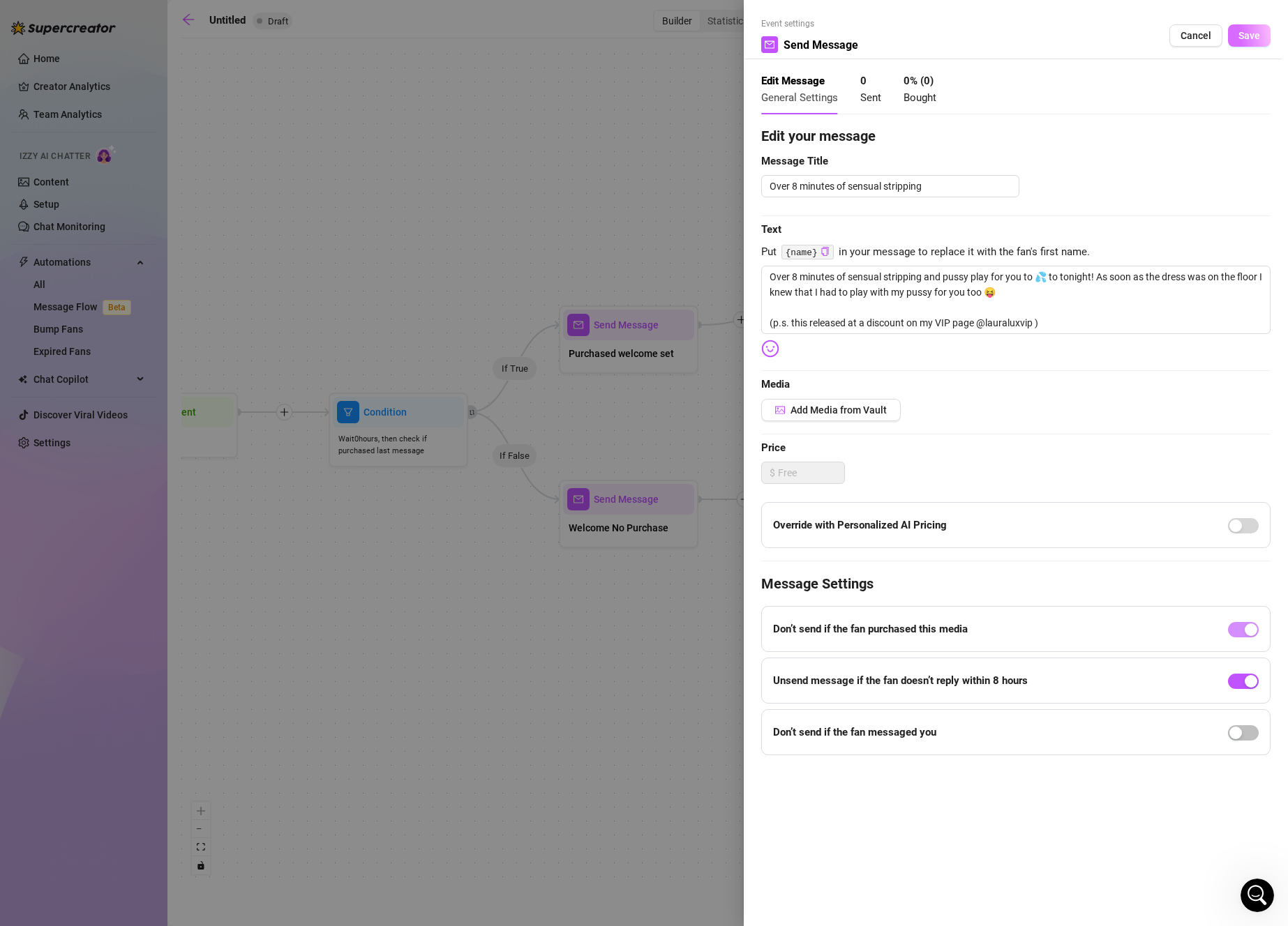
click at [1242, 39] on span "Save" at bounding box center [1249, 36] width 22 height 11
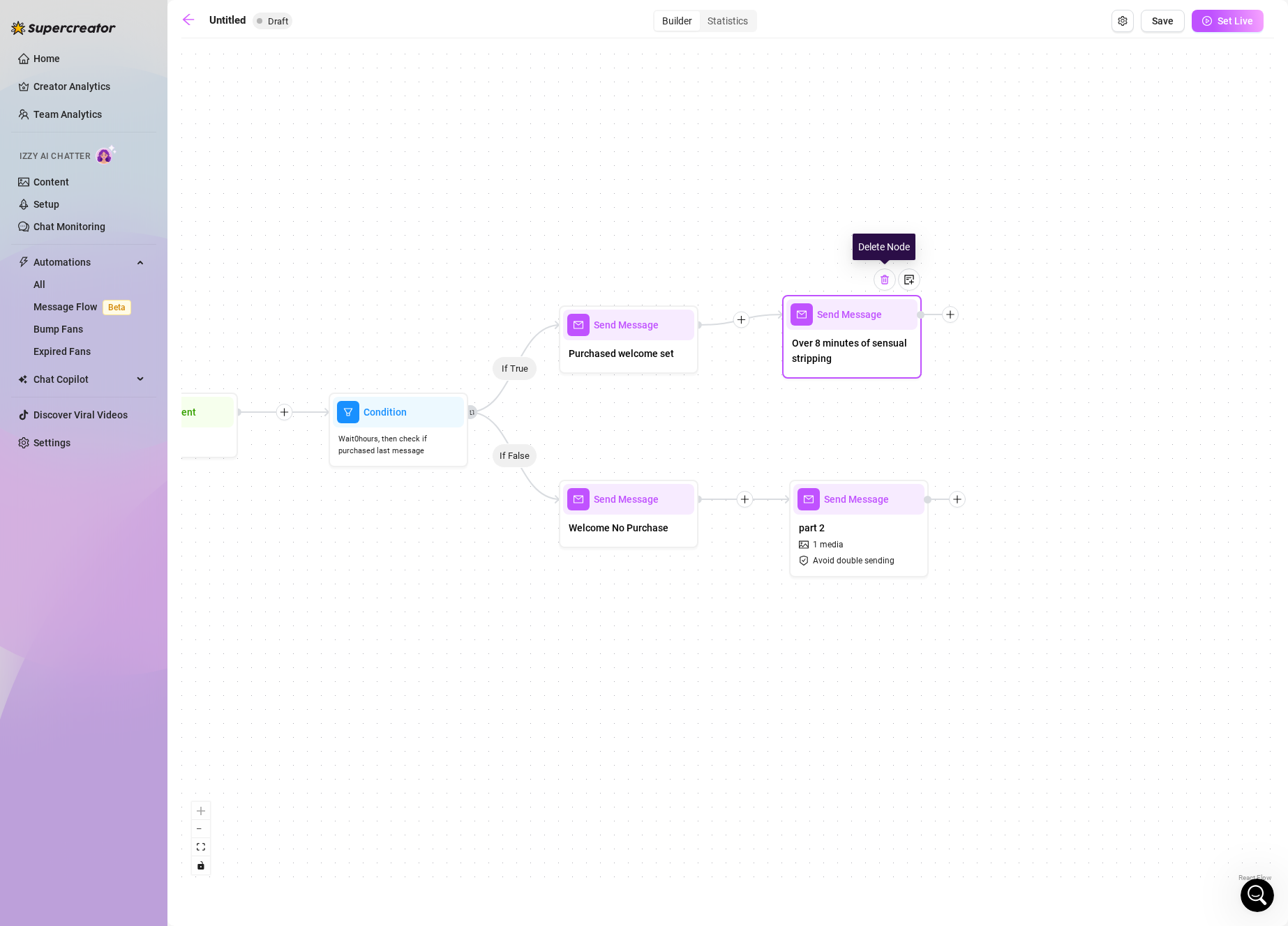
click at [881, 280] on img at bounding box center [884, 280] width 11 height 11
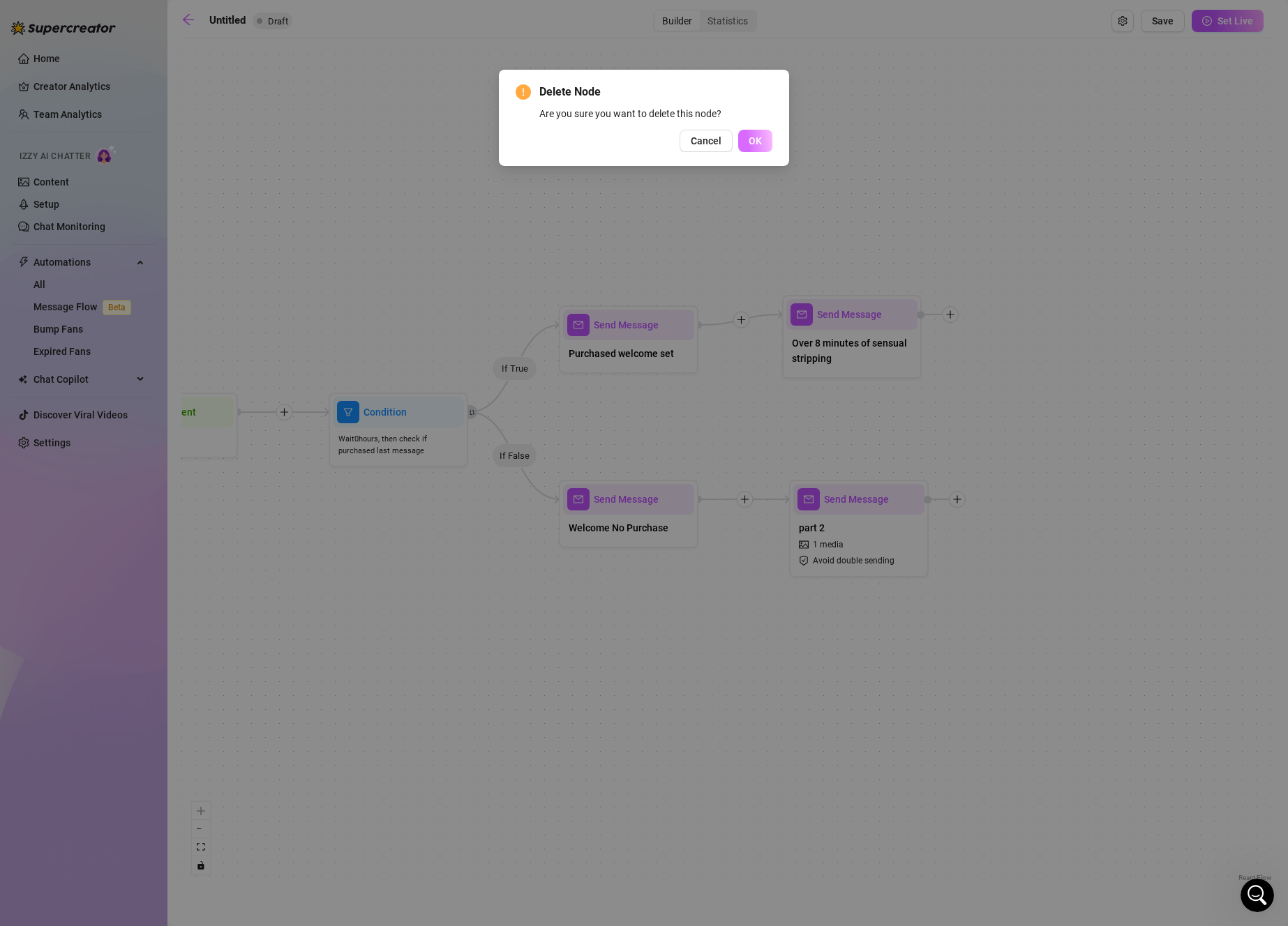
click at [750, 132] on button "OK" at bounding box center [754, 141] width 34 height 22
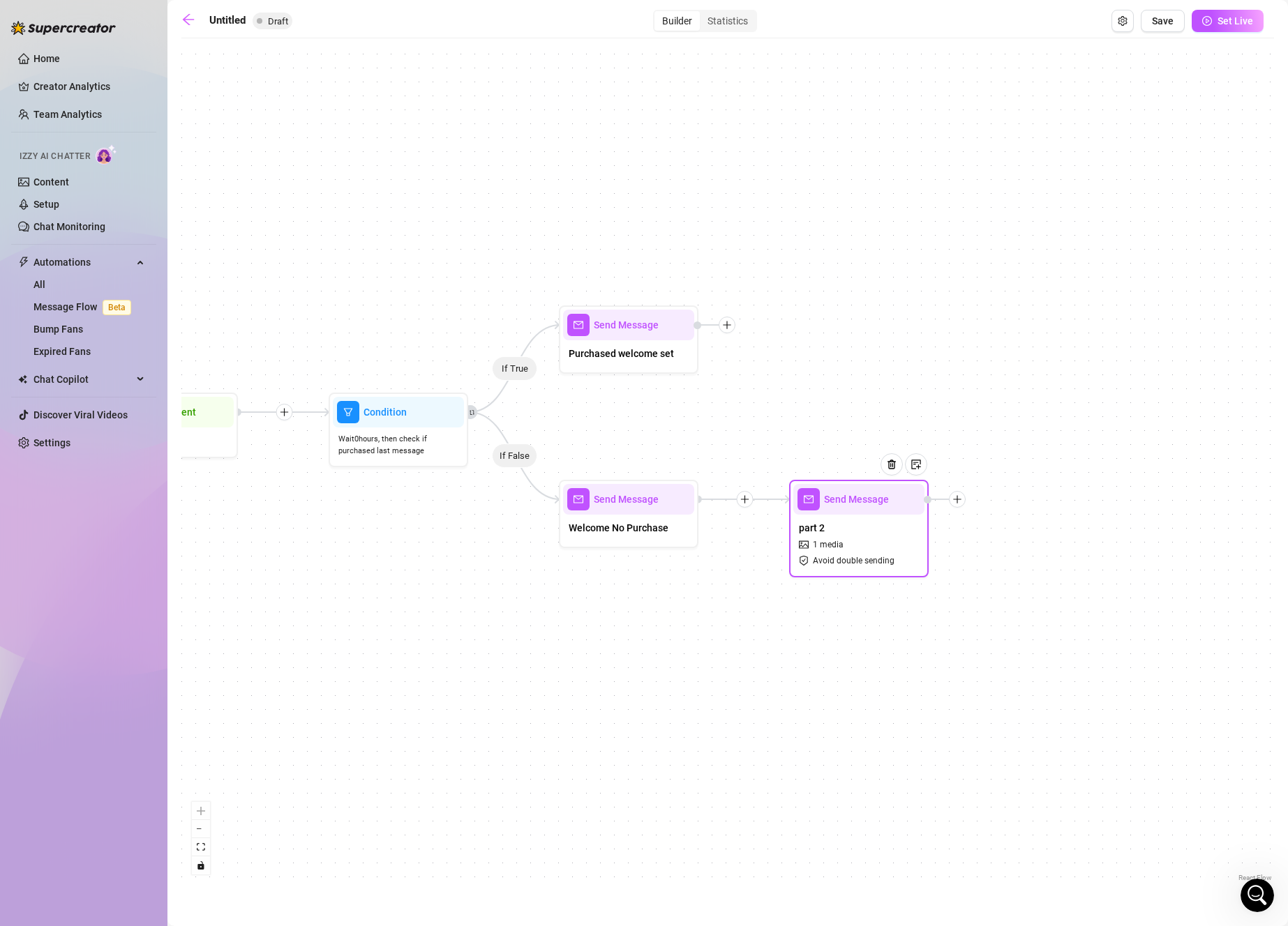
click at [876, 500] on div at bounding box center [897, 474] width 61 height 71
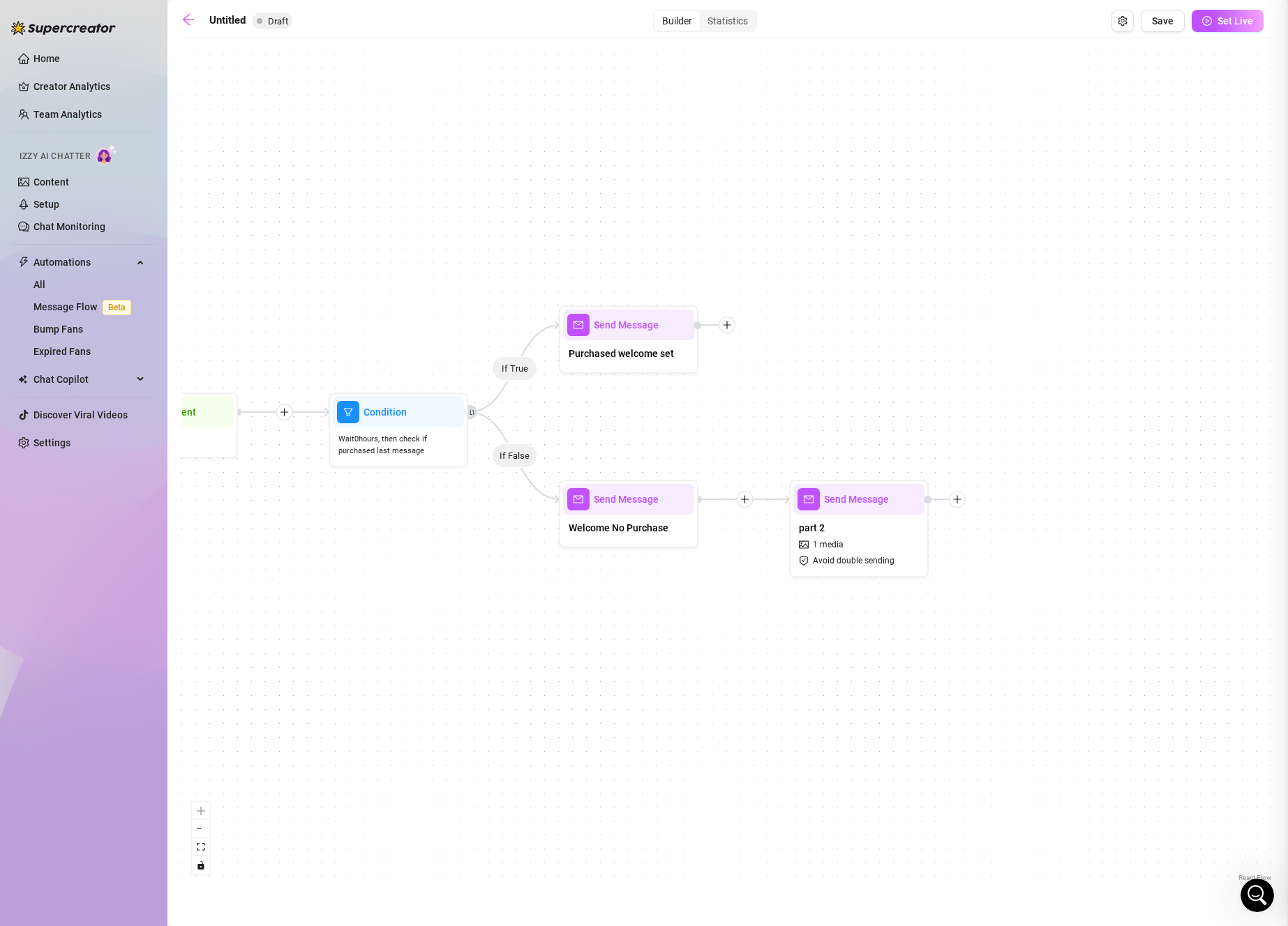
type textarea "I hope you're enjoying your day so far. 💕"
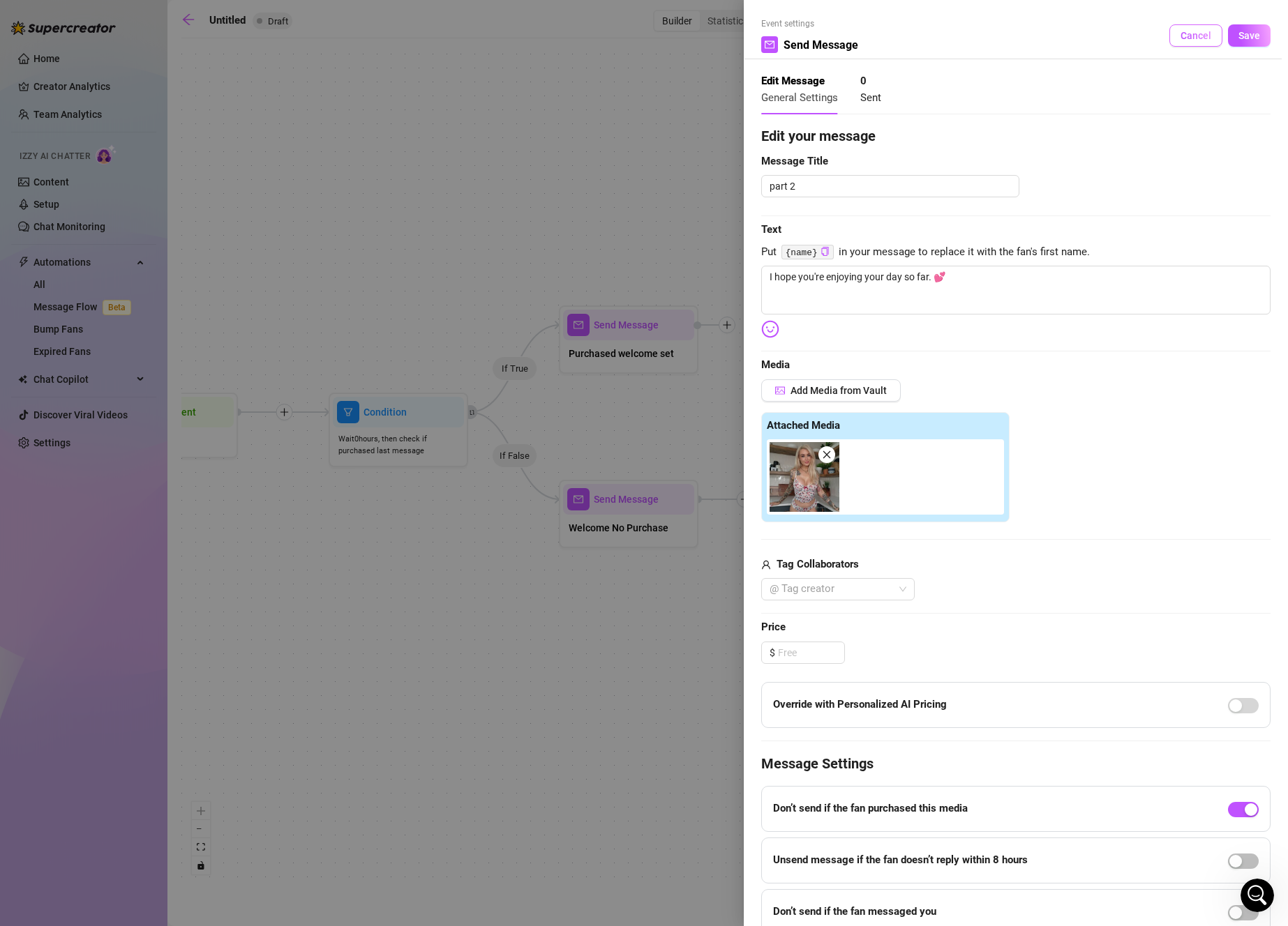
click at [1178, 41] on button "Cancel" at bounding box center [1196, 36] width 53 height 22
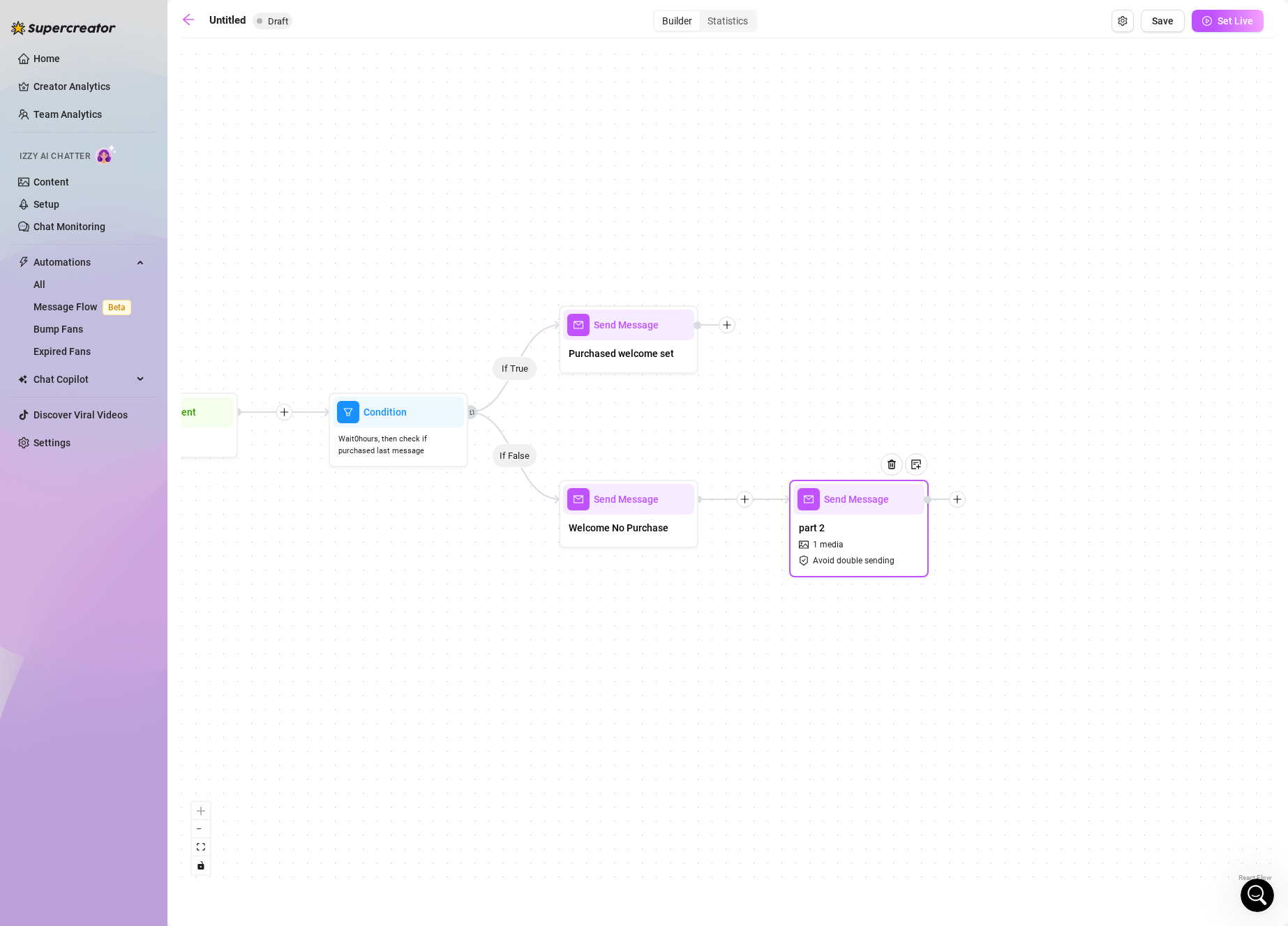
click at [895, 474] on div at bounding box center [897, 474] width 61 height 71
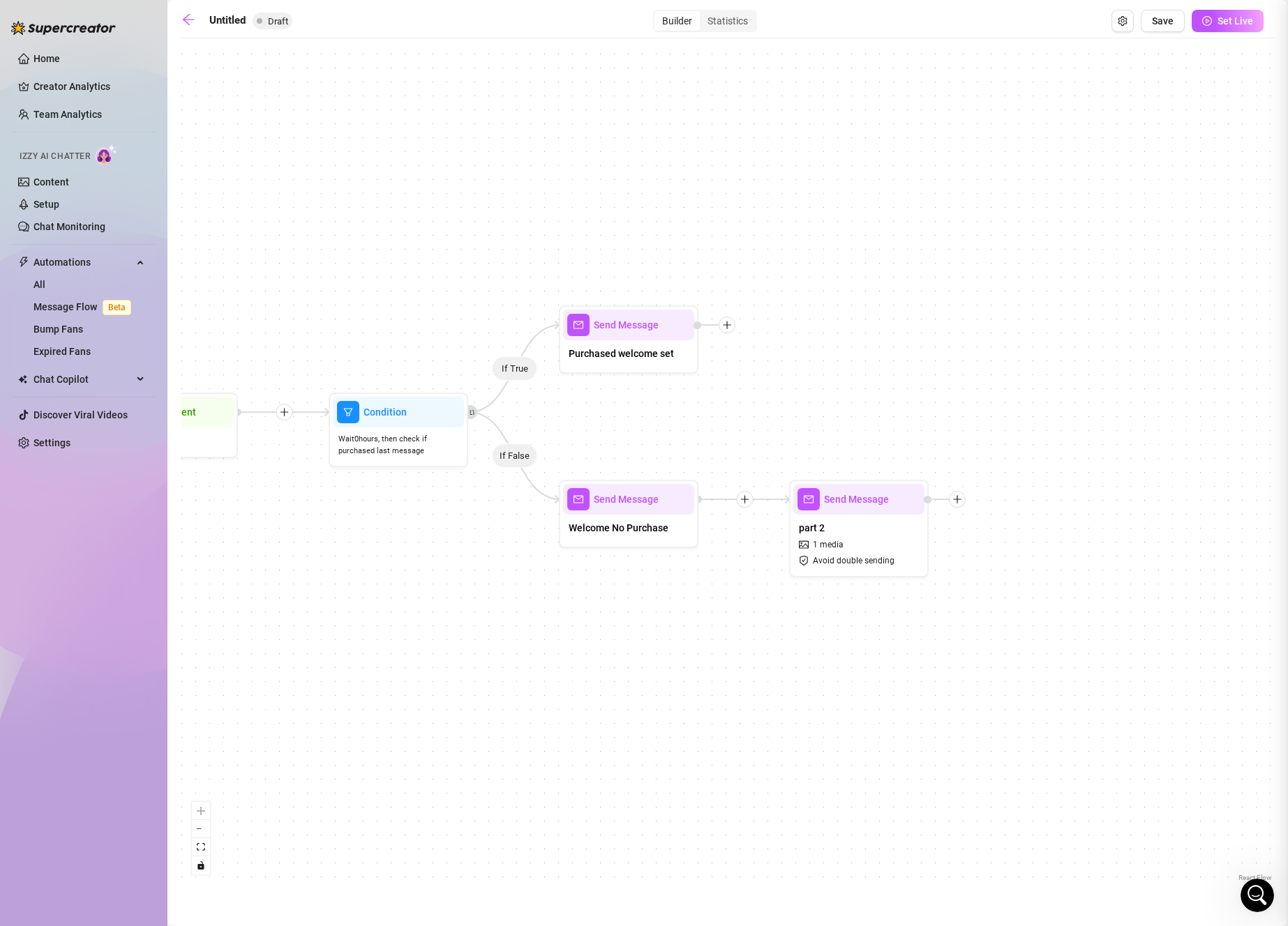
type textarea "I hope you're enjoying your day so far. 💕"
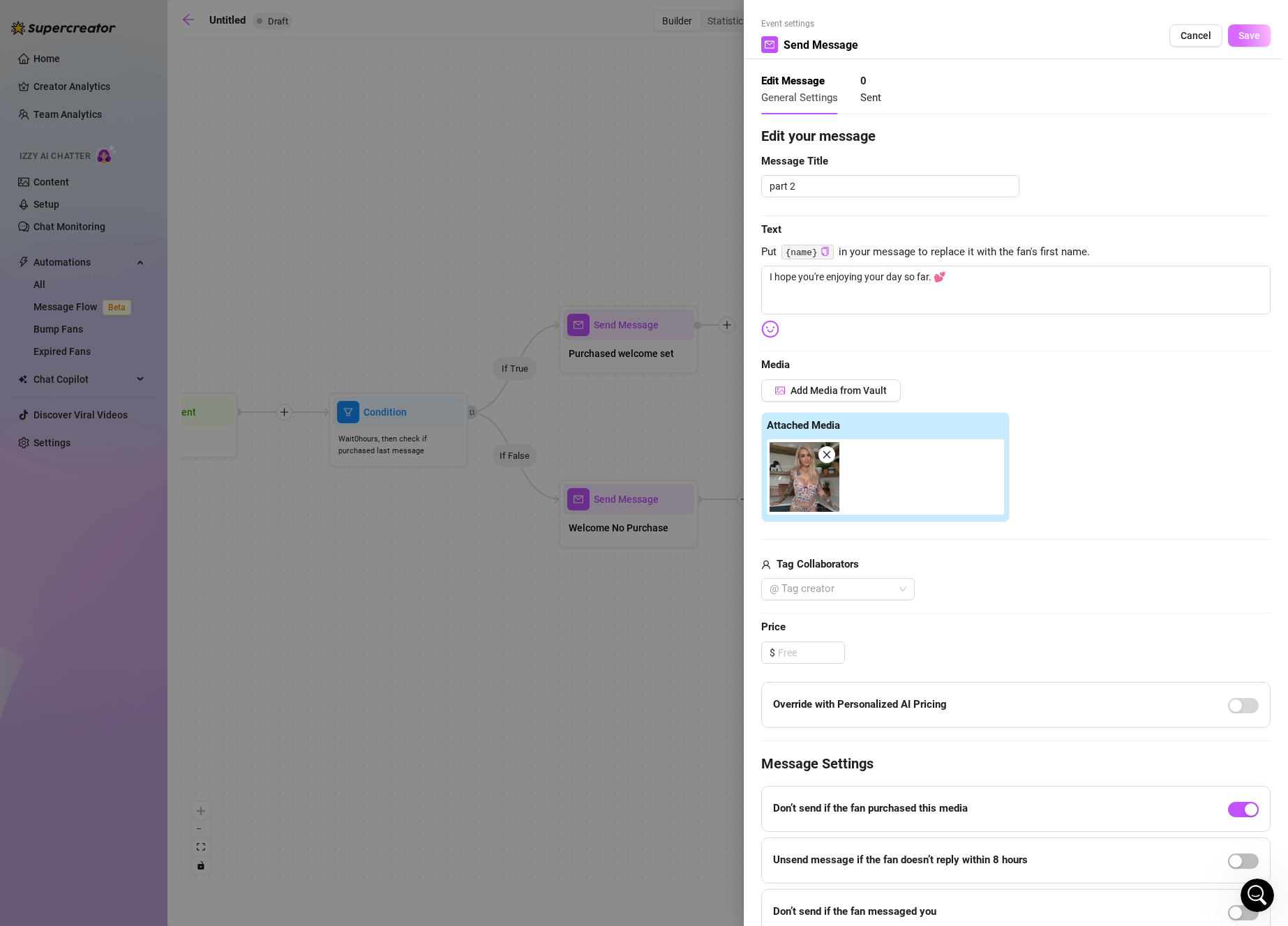
click at [1236, 45] on button "Save" at bounding box center [1249, 36] width 42 height 22
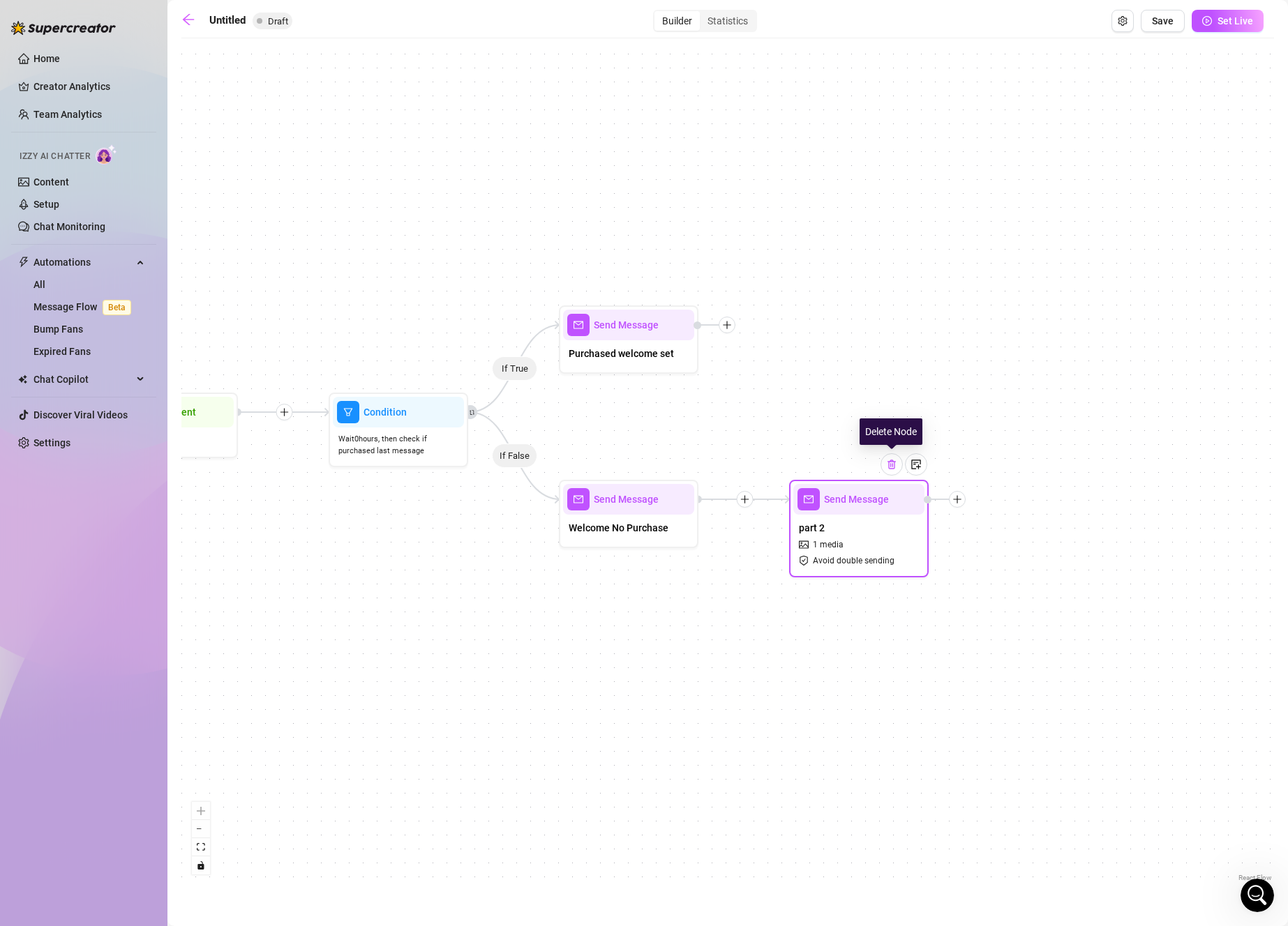
click at [888, 472] on div at bounding box center [891, 464] width 22 height 22
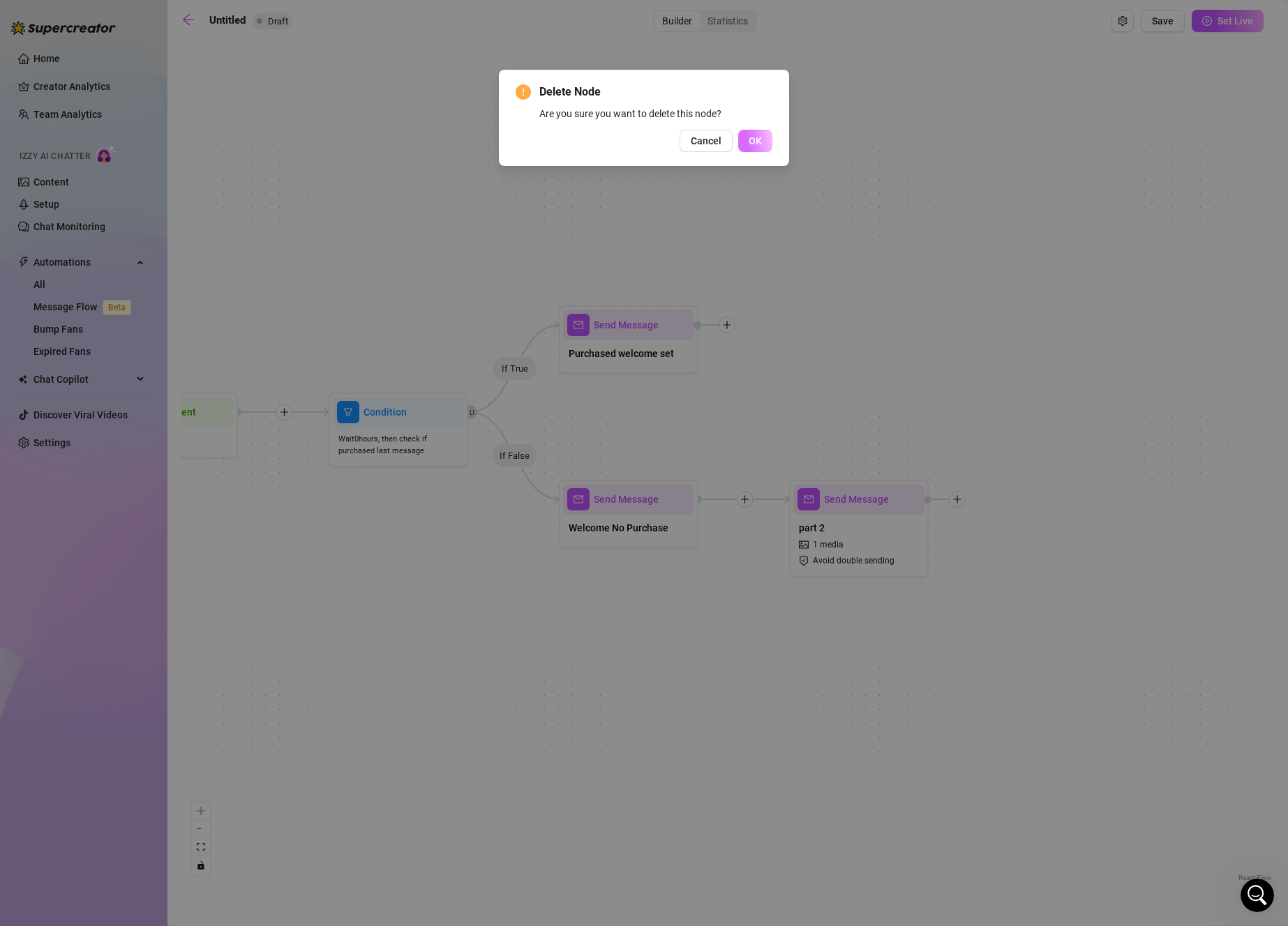
click at [763, 141] on button "OK" at bounding box center [754, 141] width 34 height 22
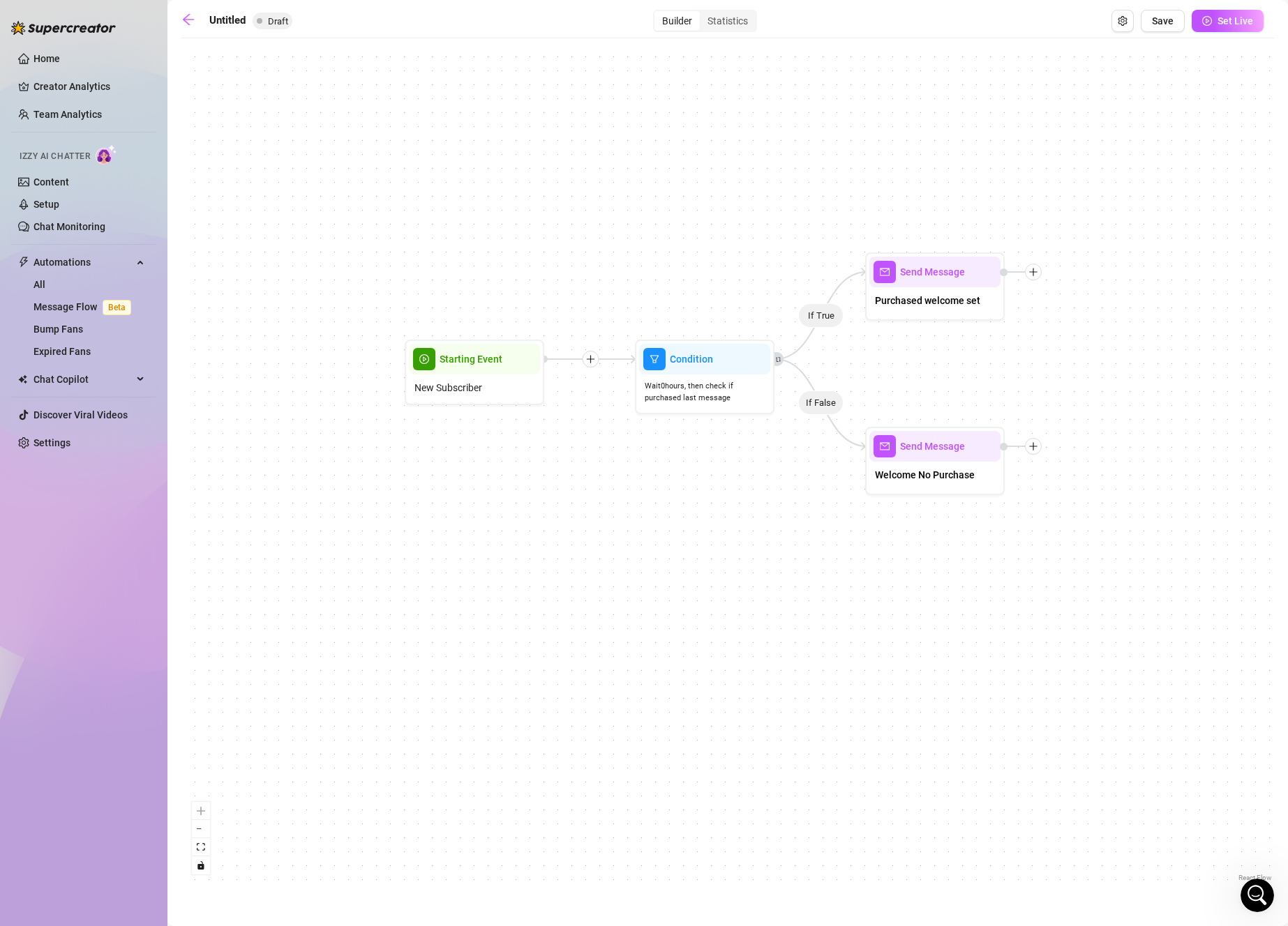
drag, startPoint x: 870, startPoint y: 582, endPoint x: 1095, endPoint y: 535, distance: 229.9
click at [1095, 535] on div "If True If False Send Message Welcome No Purchase Send Message Purchased welcom…" at bounding box center [727, 464] width 1092 height 840
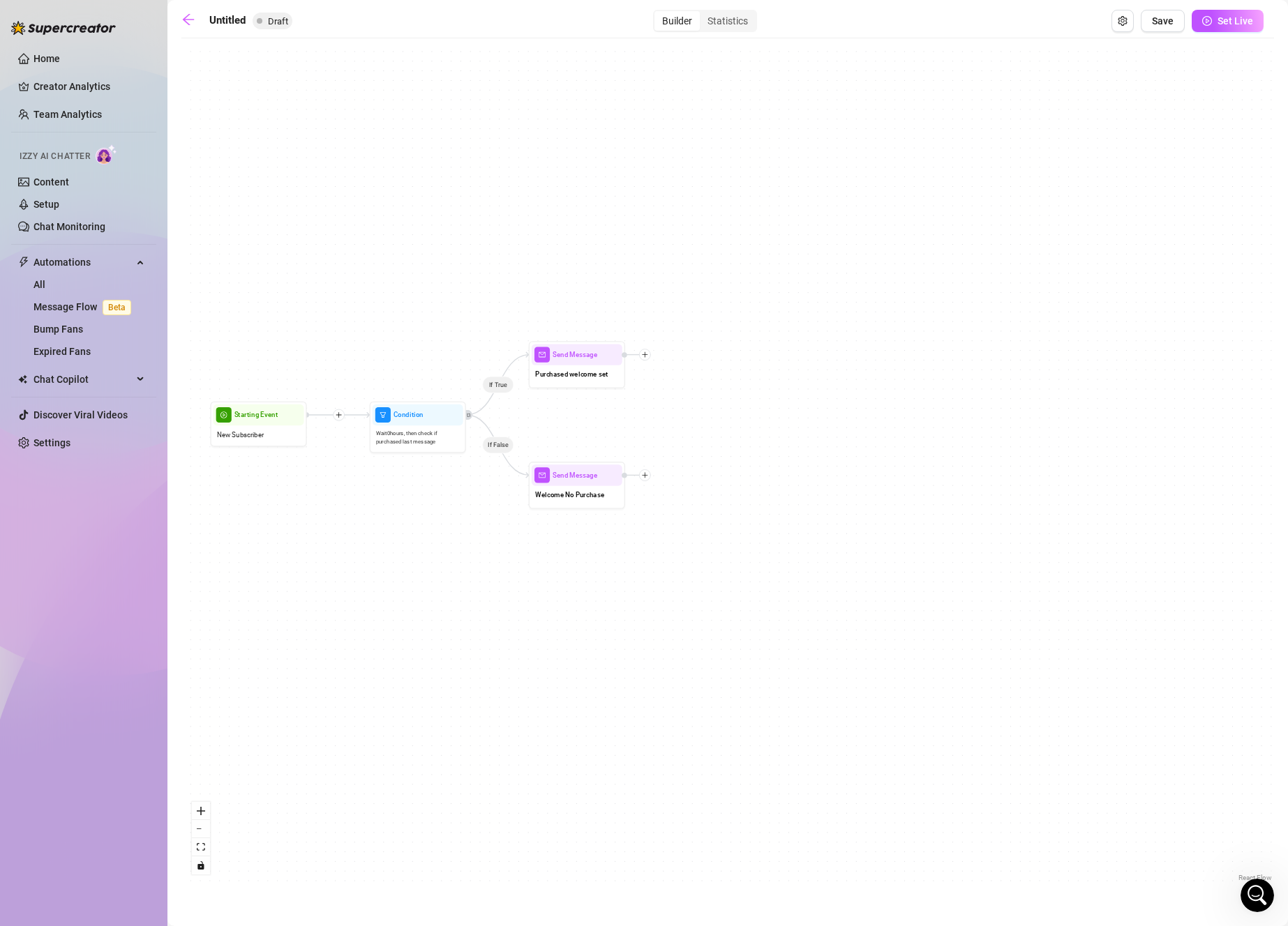
drag, startPoint x: 1075, startPoint y: 552, endPoint x: 677, endPoint y: 551, distance: 398.0
click at [677, 551] on div "If True If False Send Message Welcome No Purchase Send Message Purchased welcom…" at bounding box center [727, 464] width 1092 height 840
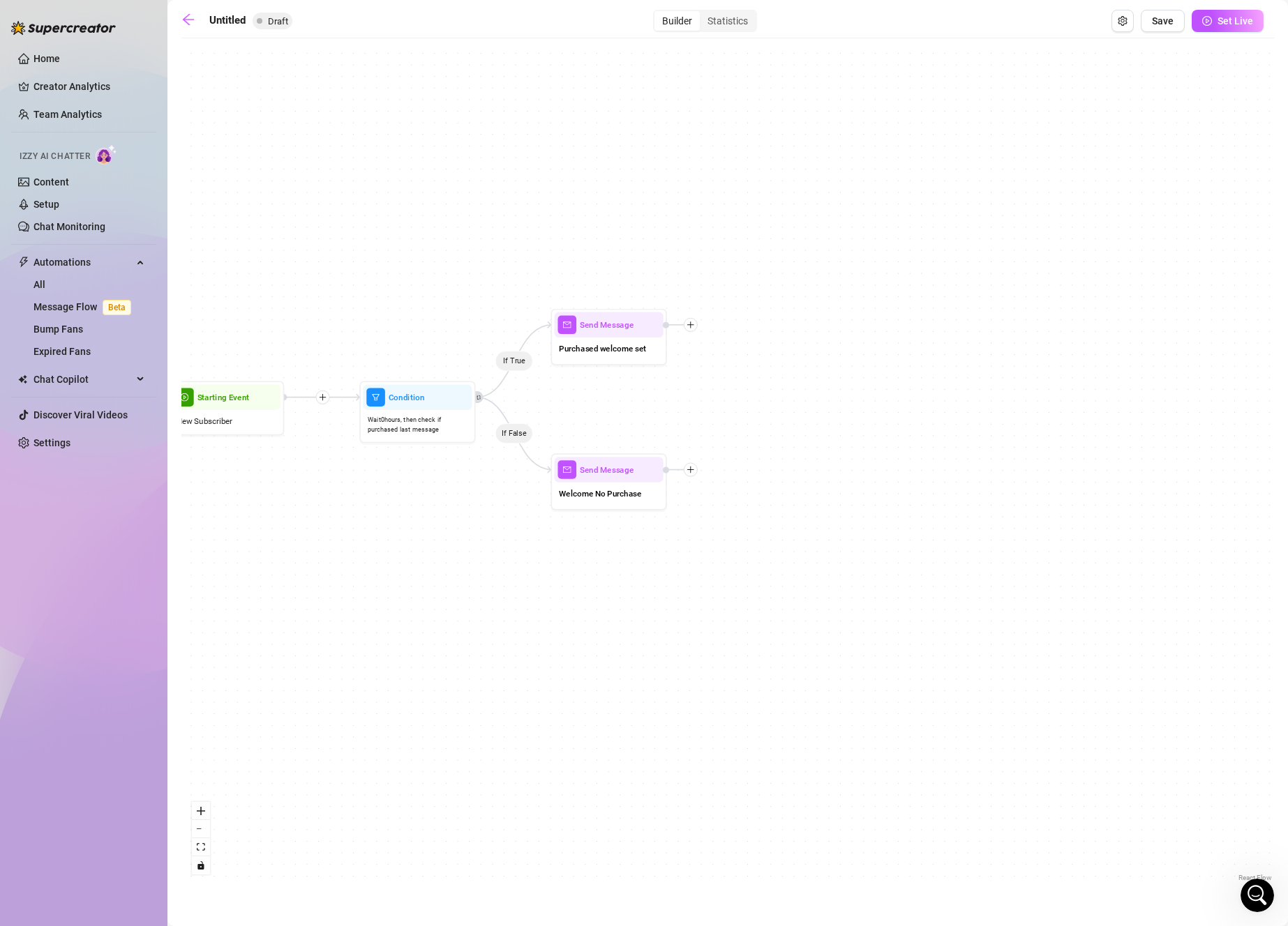
drag, startPoint x: 664, startPoint y: 532, endPoint x: 742, endPoint y: 543, distance: 78.8
click at [742, 543] on div "If True If False Send Message Welcome No Purchase Send Message Purchased welcom…" at bounding box center [727, 464] width 1092 height 840
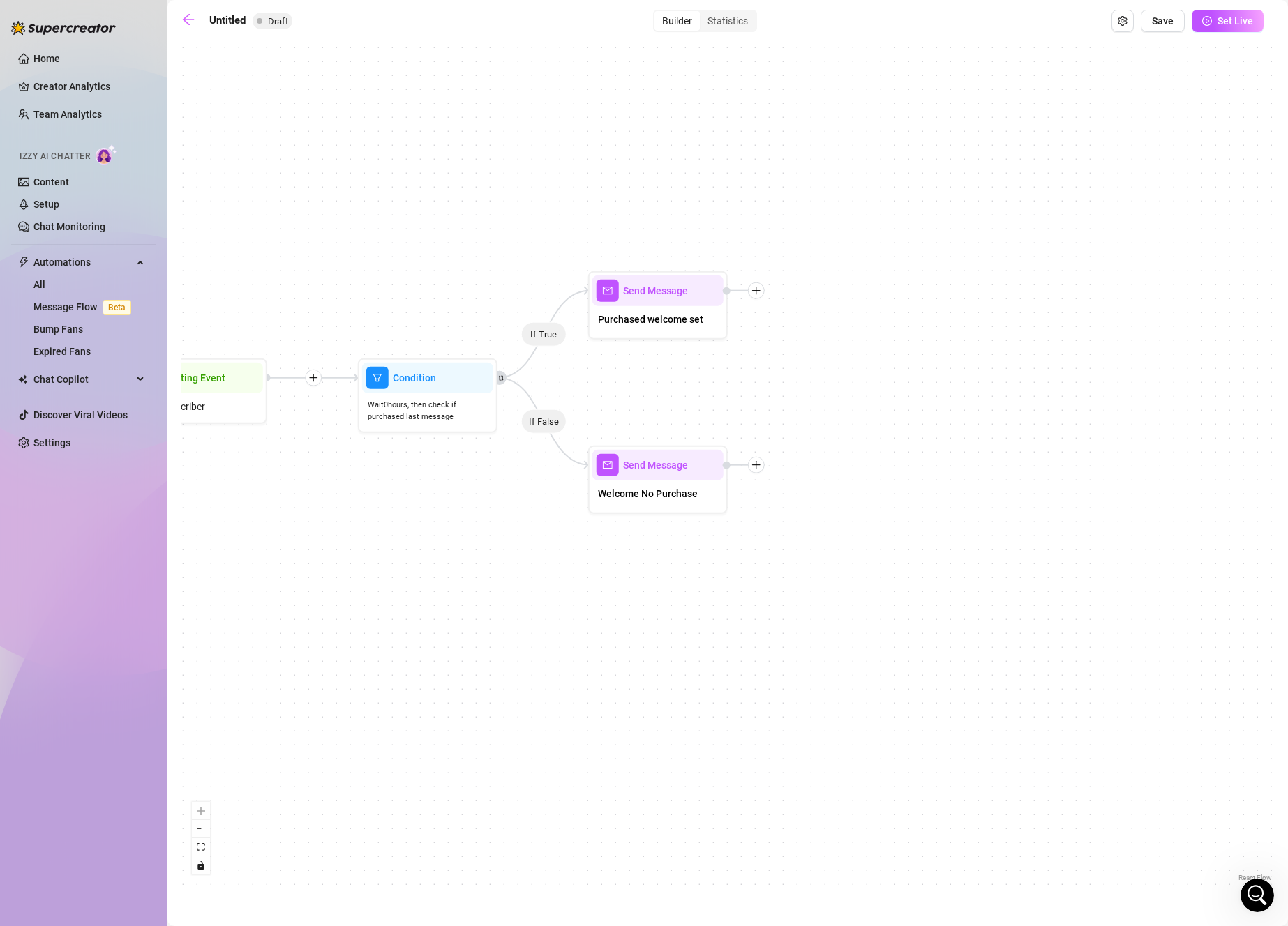
drag, startPoint x: 628, startPoint y: 564, endPoint x: 710, endPoint y: 567, distance: 82.1
click at [710, 567] on div "If True If False Send Message Welcome No Purchase Send Message Purchased welcom…" at bounding box center [727, 464] width 1092 height 840
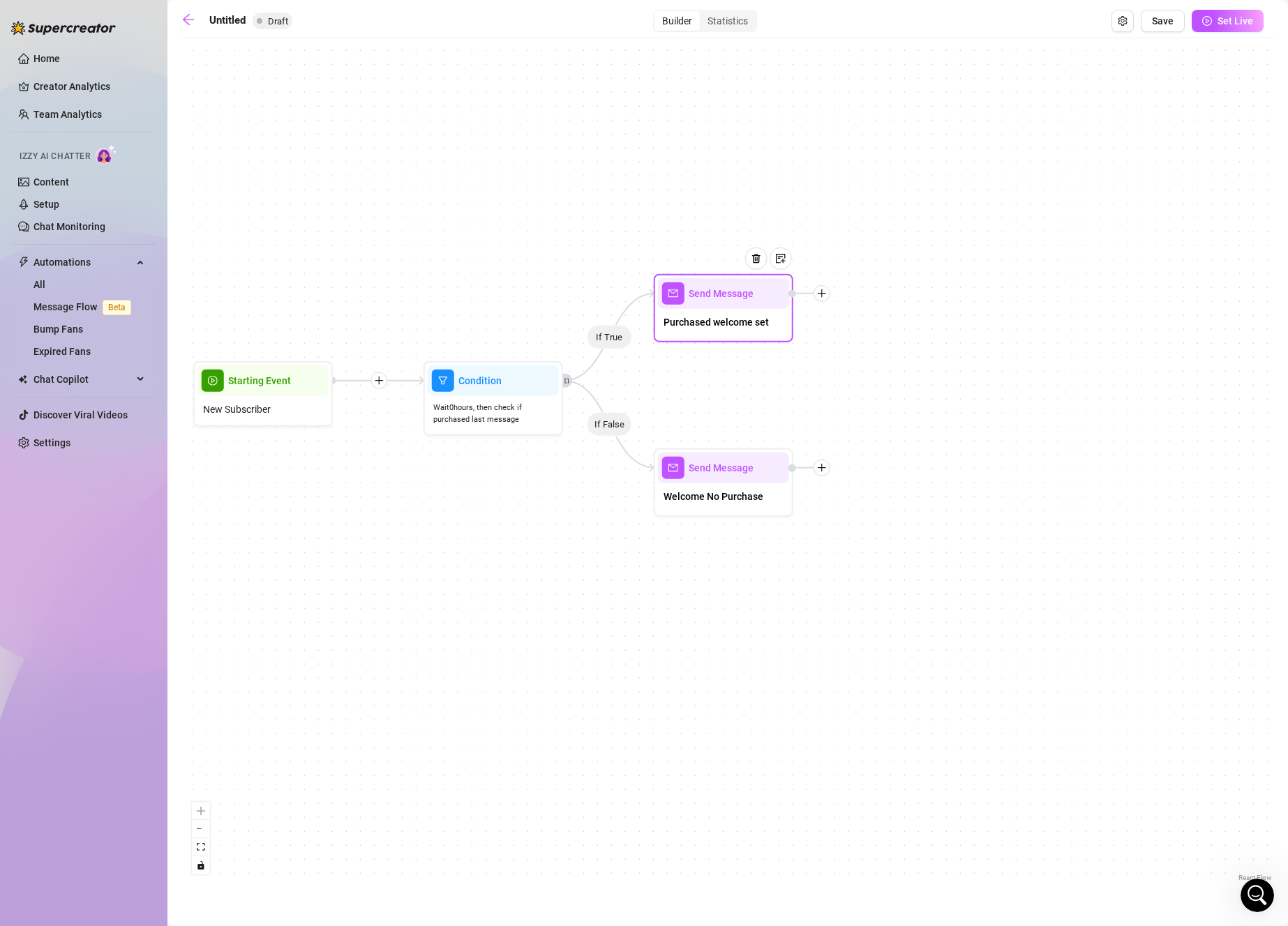
click at [823, 292] on icon "plus" at bounding box center [822, 293] width 10 height 10
click at [883, 341] on div "Message" at bounding box center [891, 342] width 102 height 24
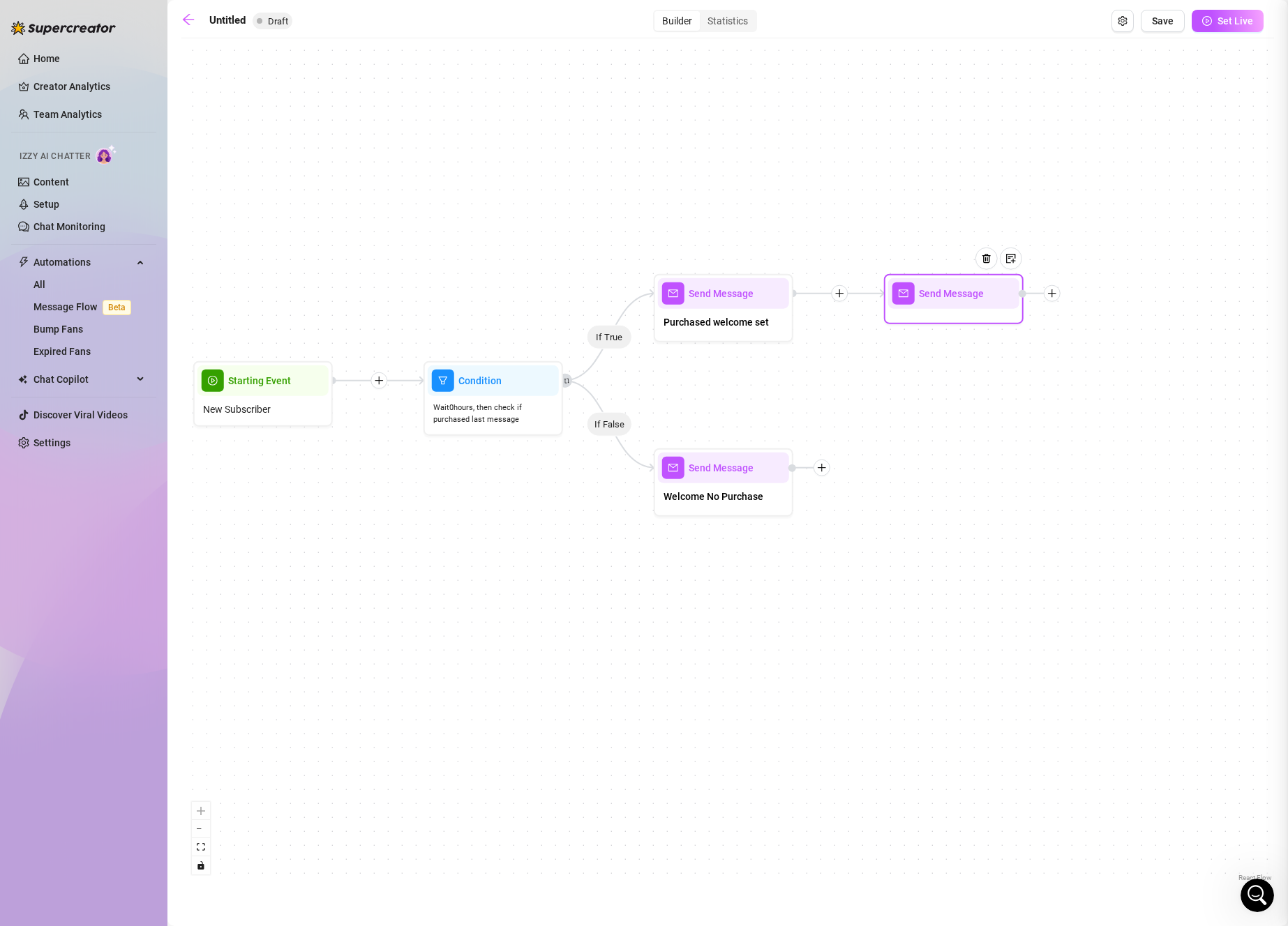
type textarea "Write your message here"
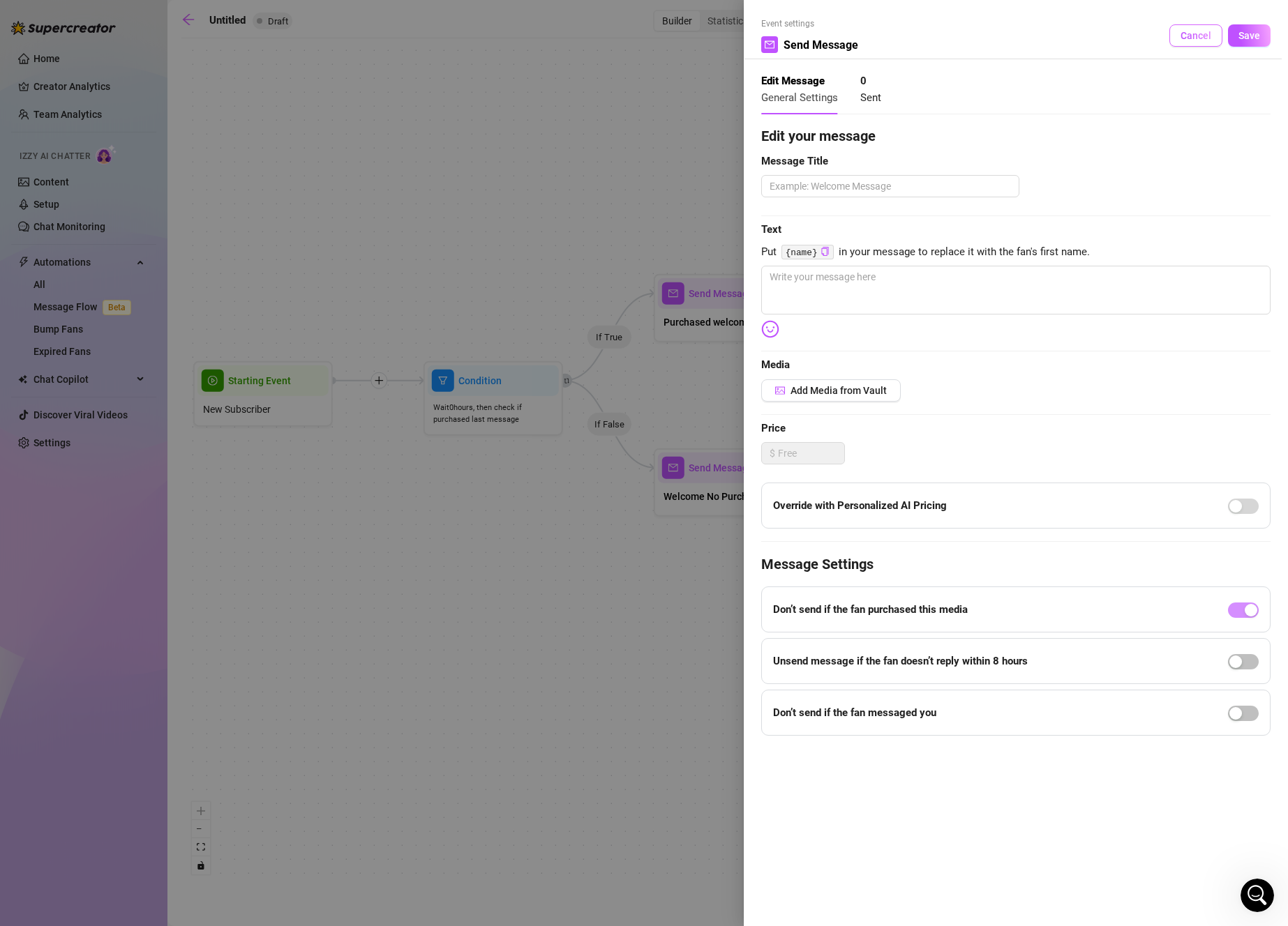
click at [1202, 29] on button "Cancel" at bounding box center [1196, 36] width 53 height 22
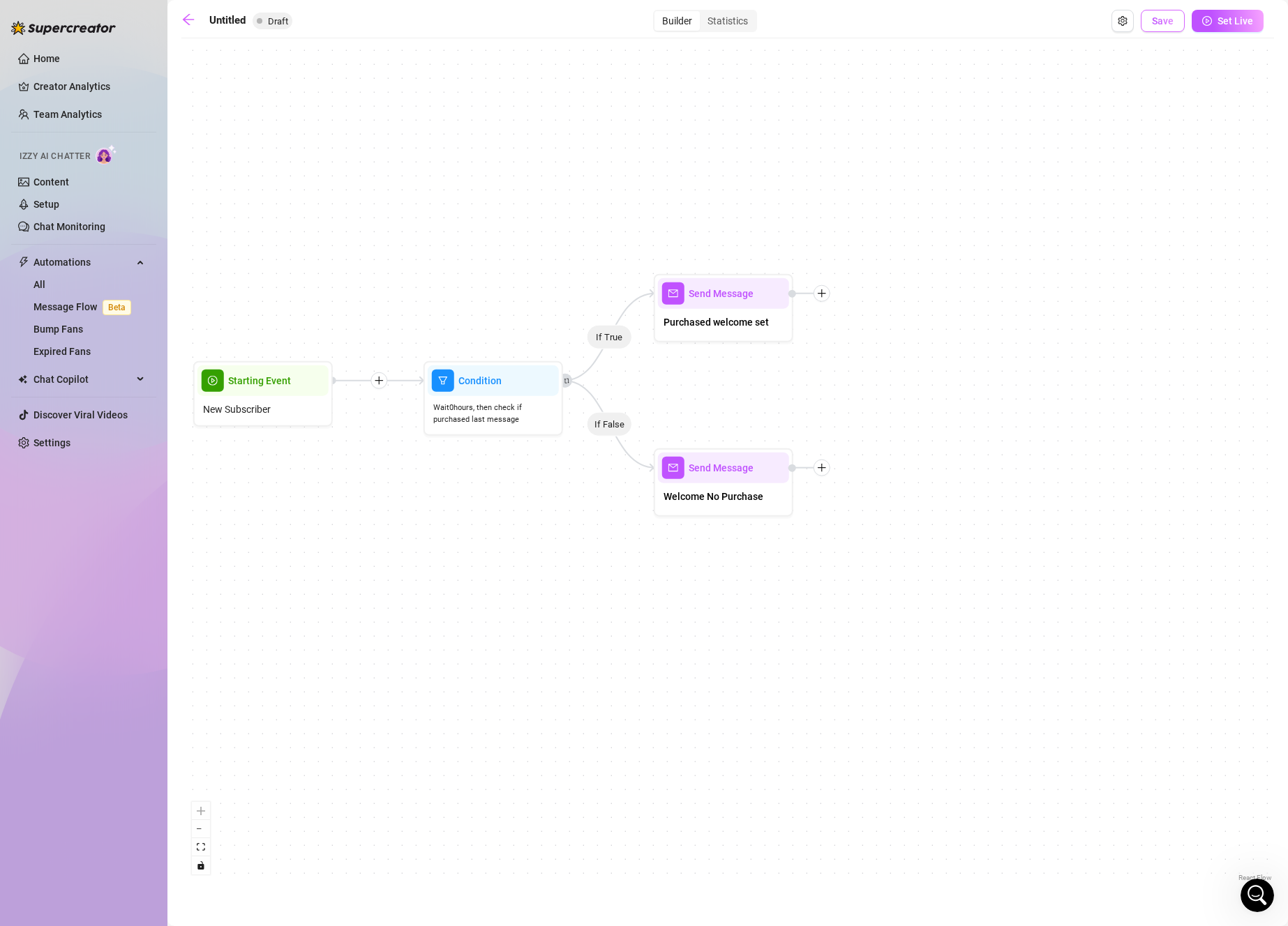
click at [1179, 27] on button "Save" at bounding box center [1163, 21] width 44 height 22
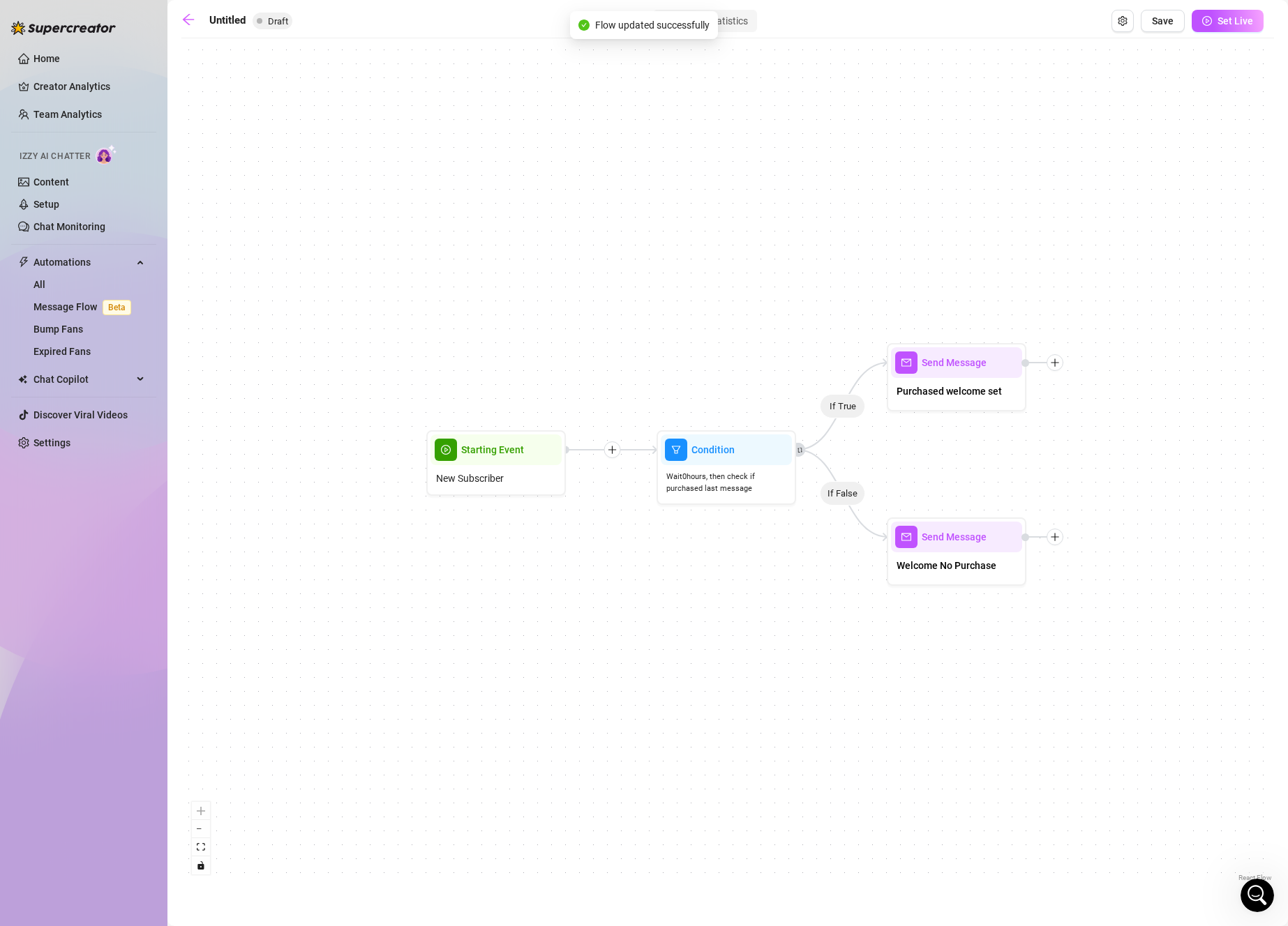
drag, startPoint x: 1062, startPoint y: 716, endPoint x: 760, endPoint y: 591, distance: 326.8
click at [760, 591] on div "If True If False Send Message Welcome No Purchase Send Message Purchased welcom…" at bounding box center [727, 464] width 1092 height 840
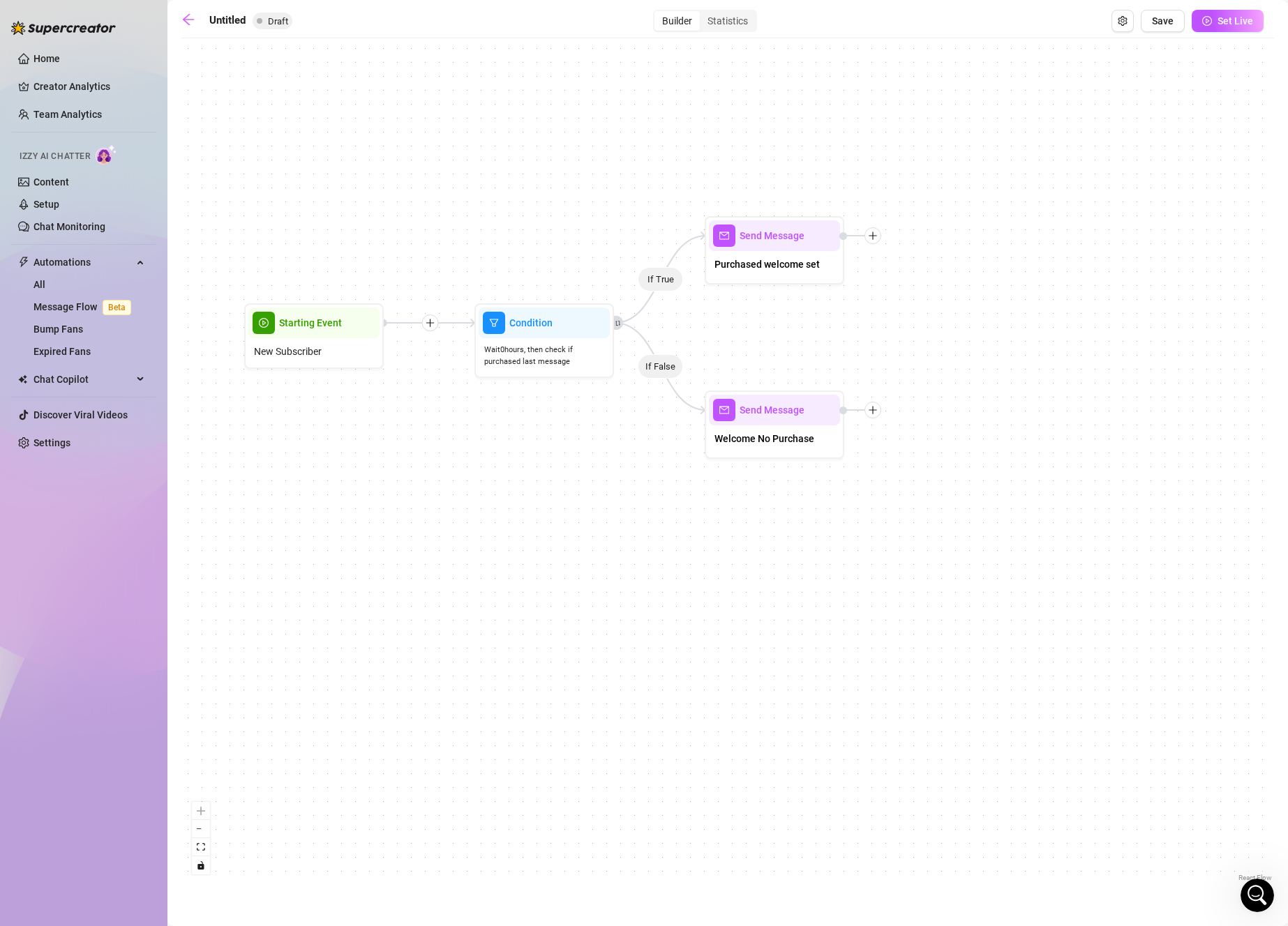
drag, startPoint x: 428, startPoint y: 142, endPoint x: 472, endPoint y: 137, distance: 44.3
click at [472, 137] on div "If True If False Send Message Welcome No Purchase Send Message Purchased welcom…" at bounding box center [727, 464] width 1092 height 840
click at [192, 29] on div "Untitled Draft Builder Statistics Save Set Live" at bounding box center [722, 21] width 1082 height 22
click at [192, 13] on icon "arrow-left" at bounding box center [188, 19] width 14 height 14
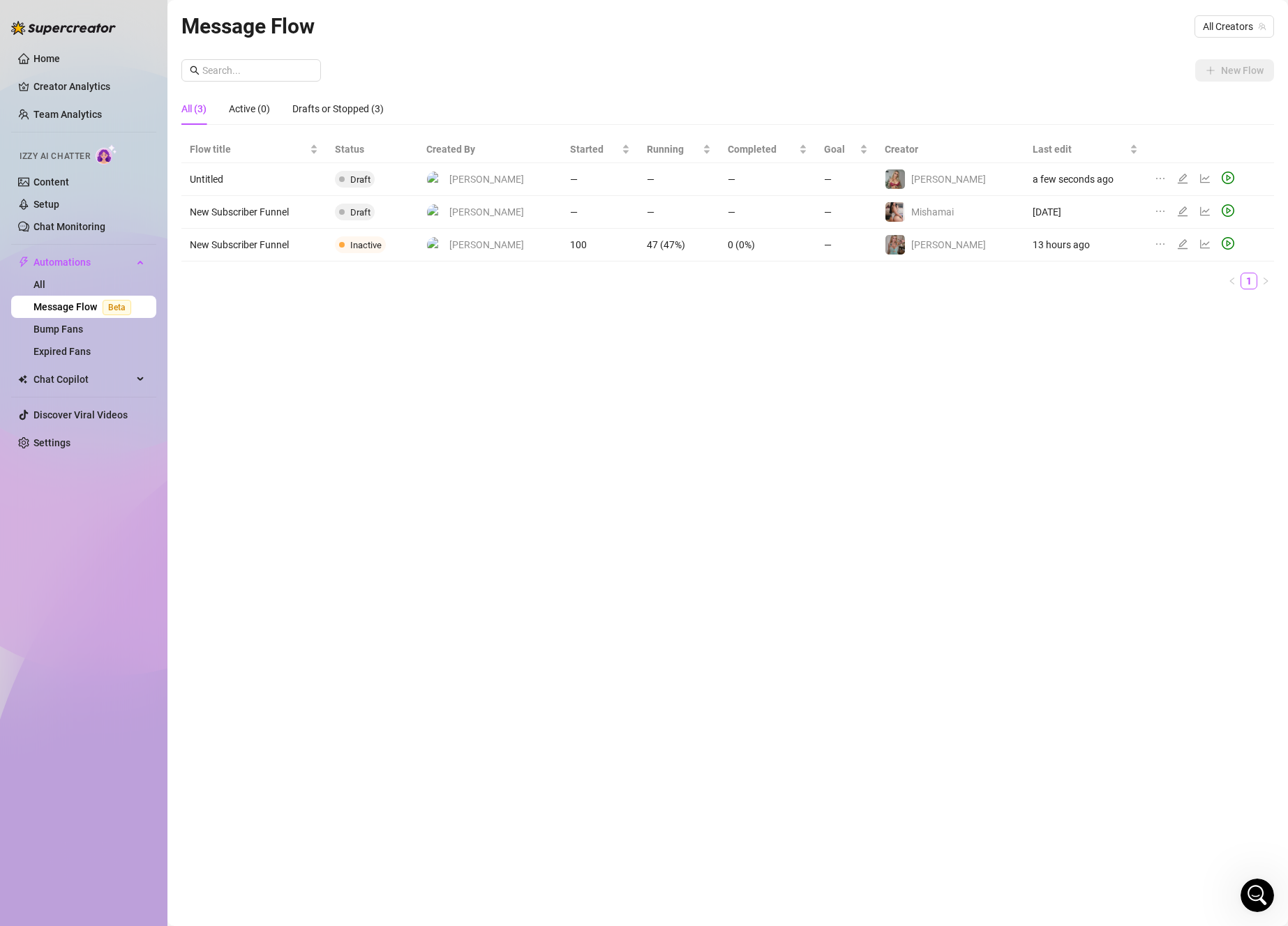
click at [1178, 177] on icon "edit" at bounding box center [1182, 178] width 10 height 10
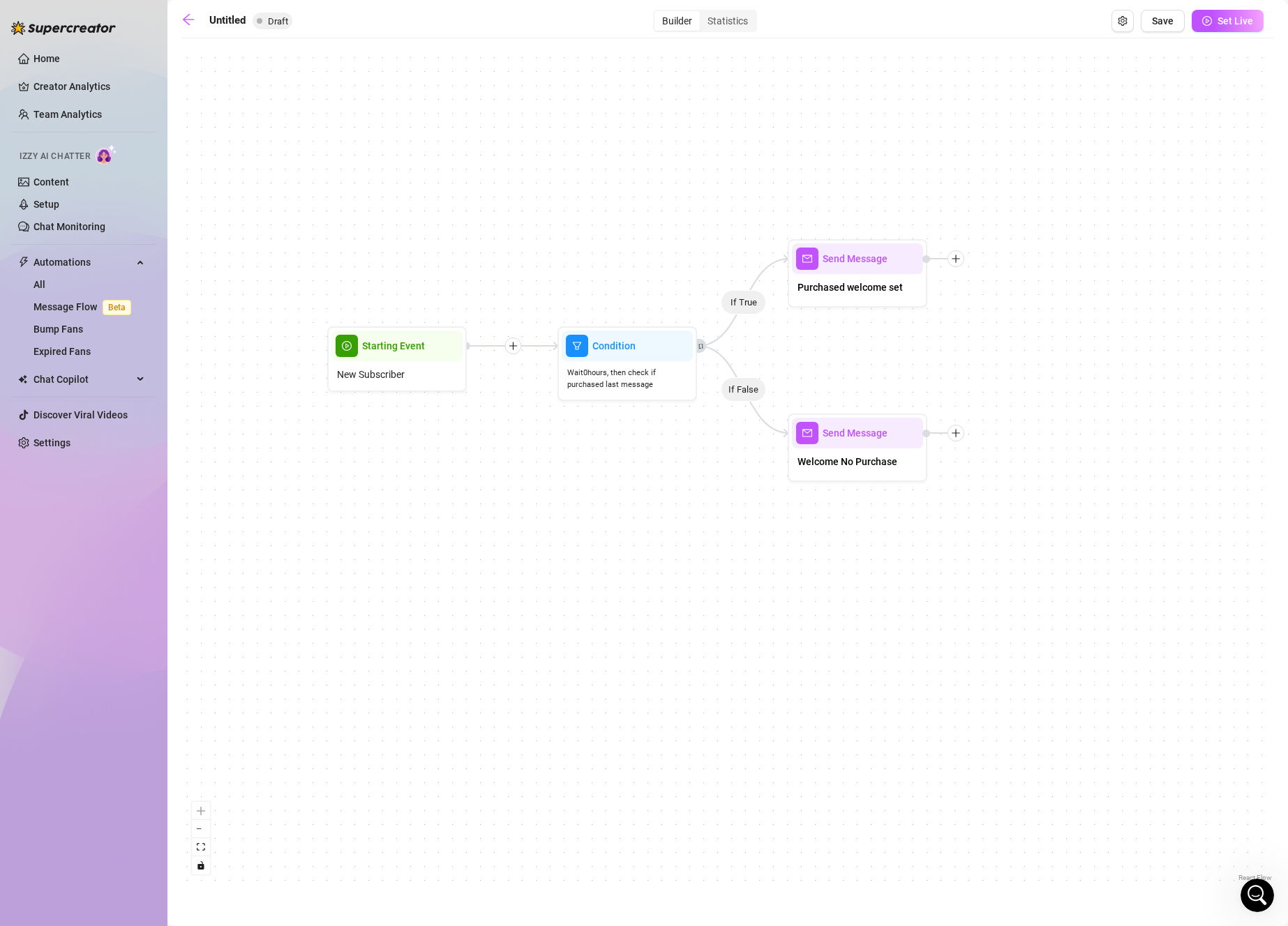
drag, startPoint x: 1192, startPoint y: 391, endPoint x: 1054, endPoint y: 280, distance: 177.1
click at [1061, 281] on div "If True If False Send Message Welcome No Purchase Send Message Purchased welcom…" at bounding box center [727, 464] width 1092 height 840
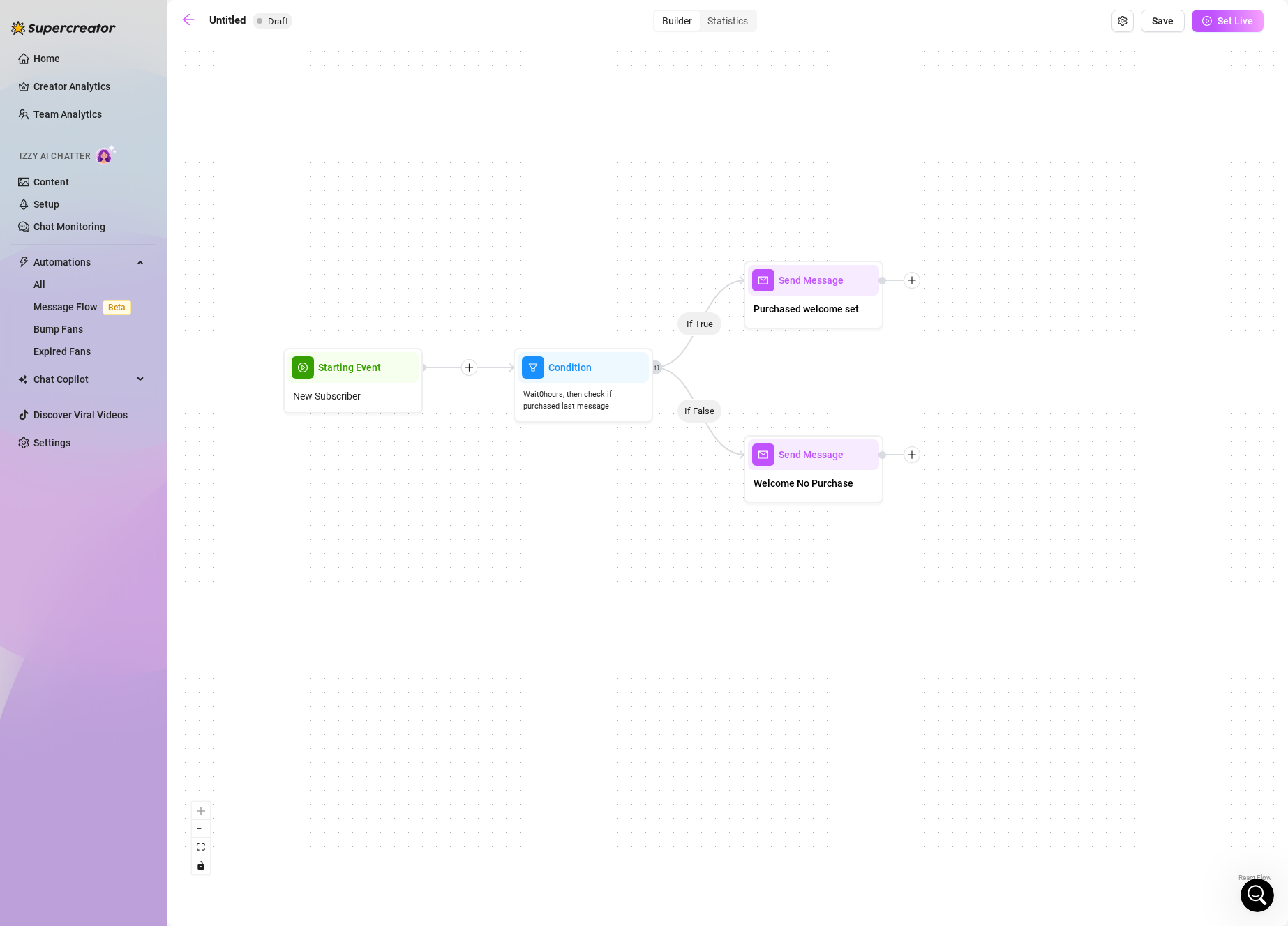
drag, startPoint x: 1046, startPoint y: 307, endPoint x: 1047, endPoint y: 348, distance: 41.0
click at [1047, 348] on div "If True If False Send Message Welcome No Purchase Send Message Purchased welcom…" at bounding box center [727, 464] width 1092 height 840
click at [639, 395] on span "Wait 0 hours, then check if purchased last message" at bounding box center [583, 400] width 120 height 25
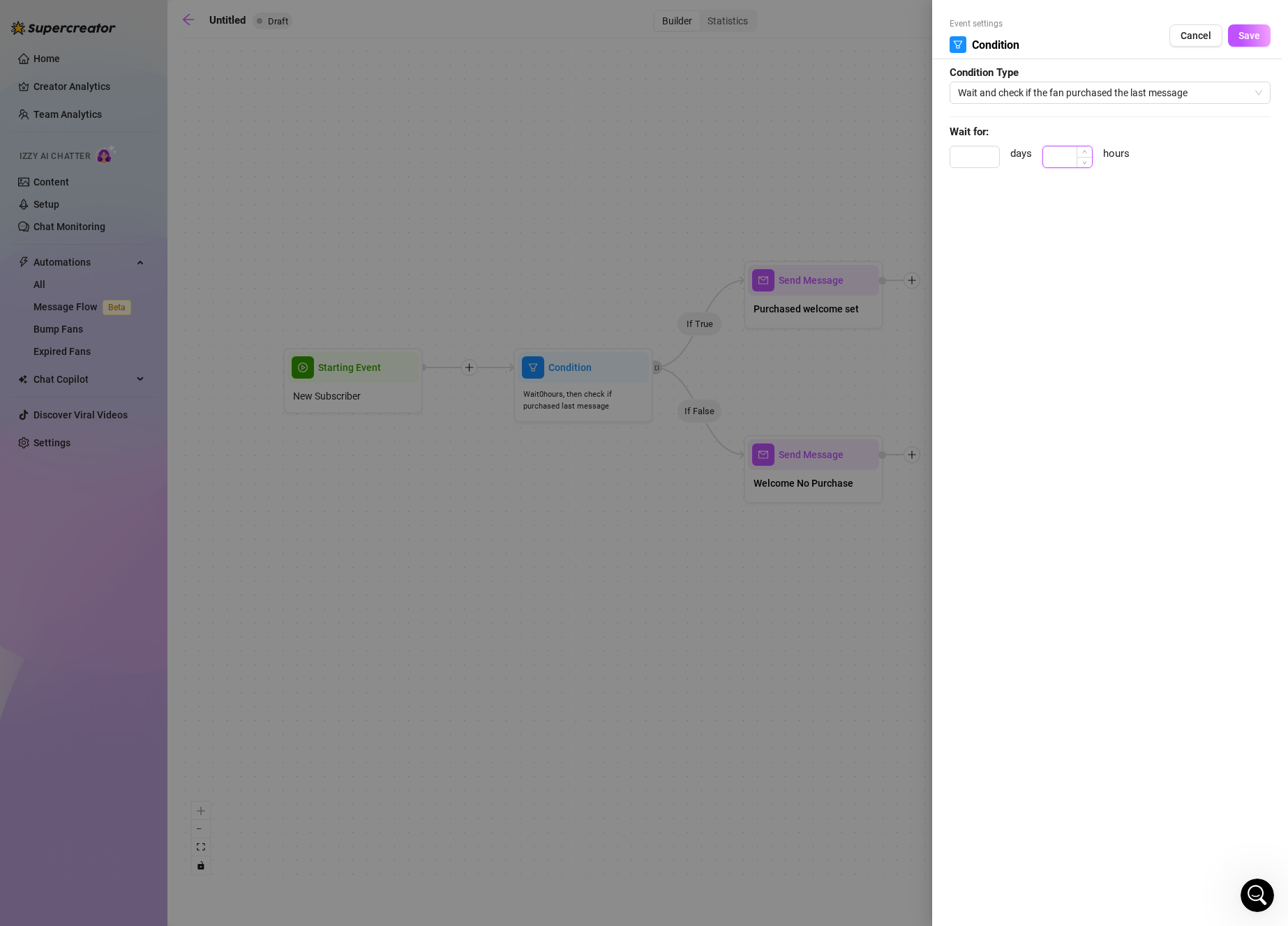
click at [1069, 160] on input at bounding box center [1067, 156] width 49 height 21
type input "1"
click at [1257, 40] on span "Save" at bounding box center [1249, 36] width 22 height 11
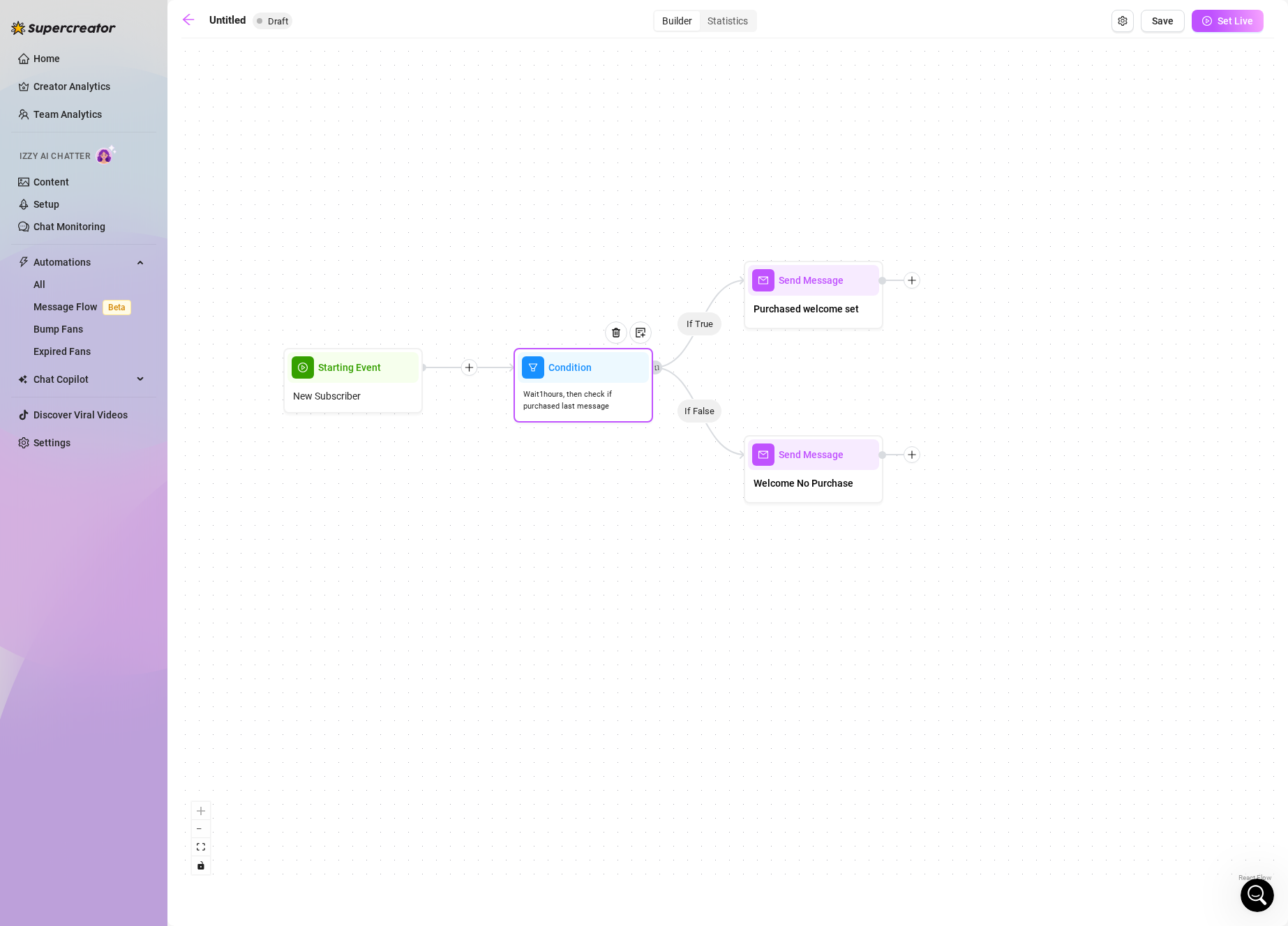
click at [530, 388] on span "Wait 1 hours, then check if purchased last message" at bounding box center [583, 400] width 120 height 25
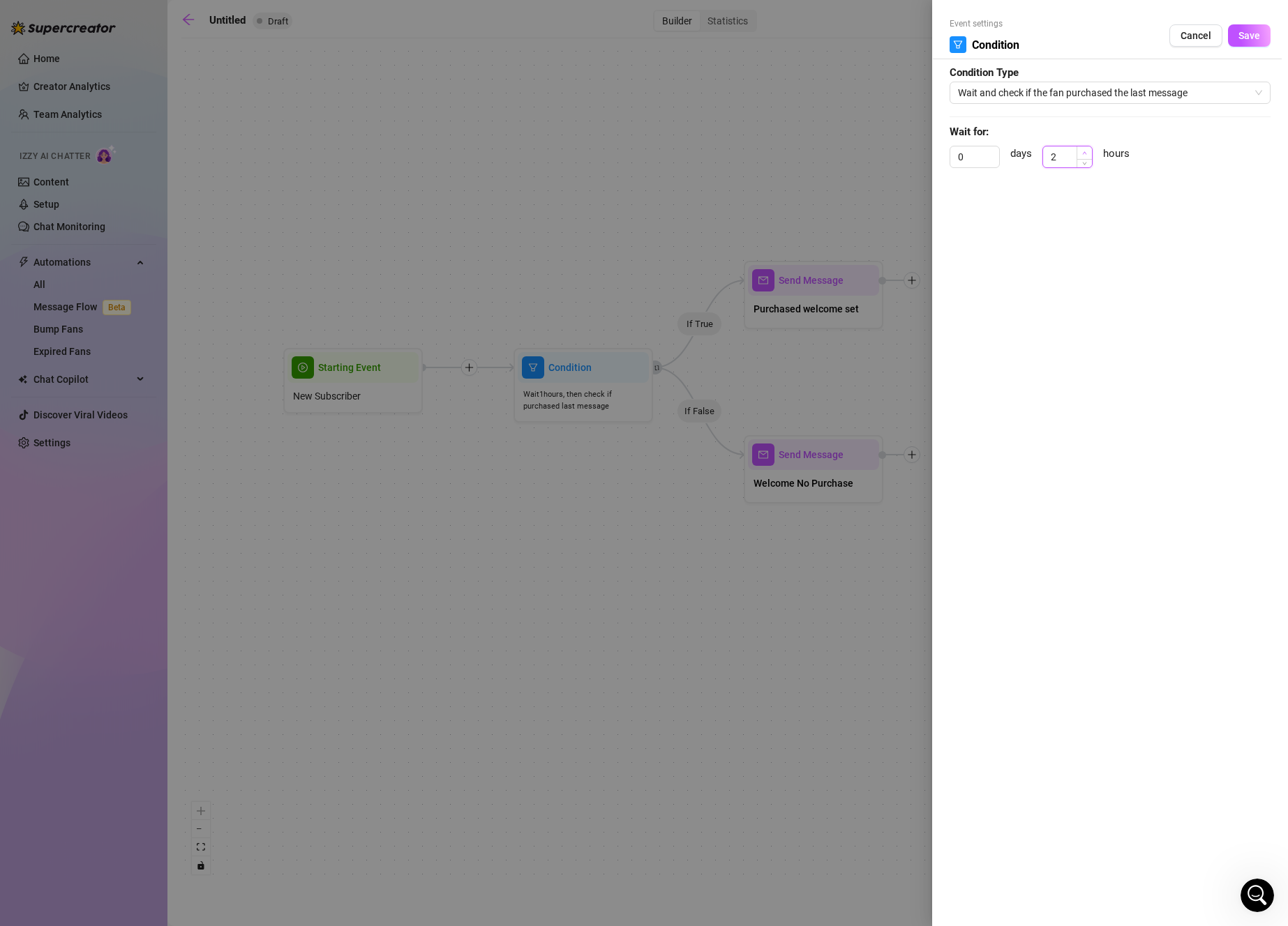
click at [1089, 155] on span "Increase Value" at bounding box center [1084, 153] width 16 height 13
type input "1"
click at [1082, 165] on span "Decrease Value" at bounding box center [1084, 161] width 16 height 13
click at [1251, 36] on span "Save" at bounding box center [1249, 36] width 22 height 11
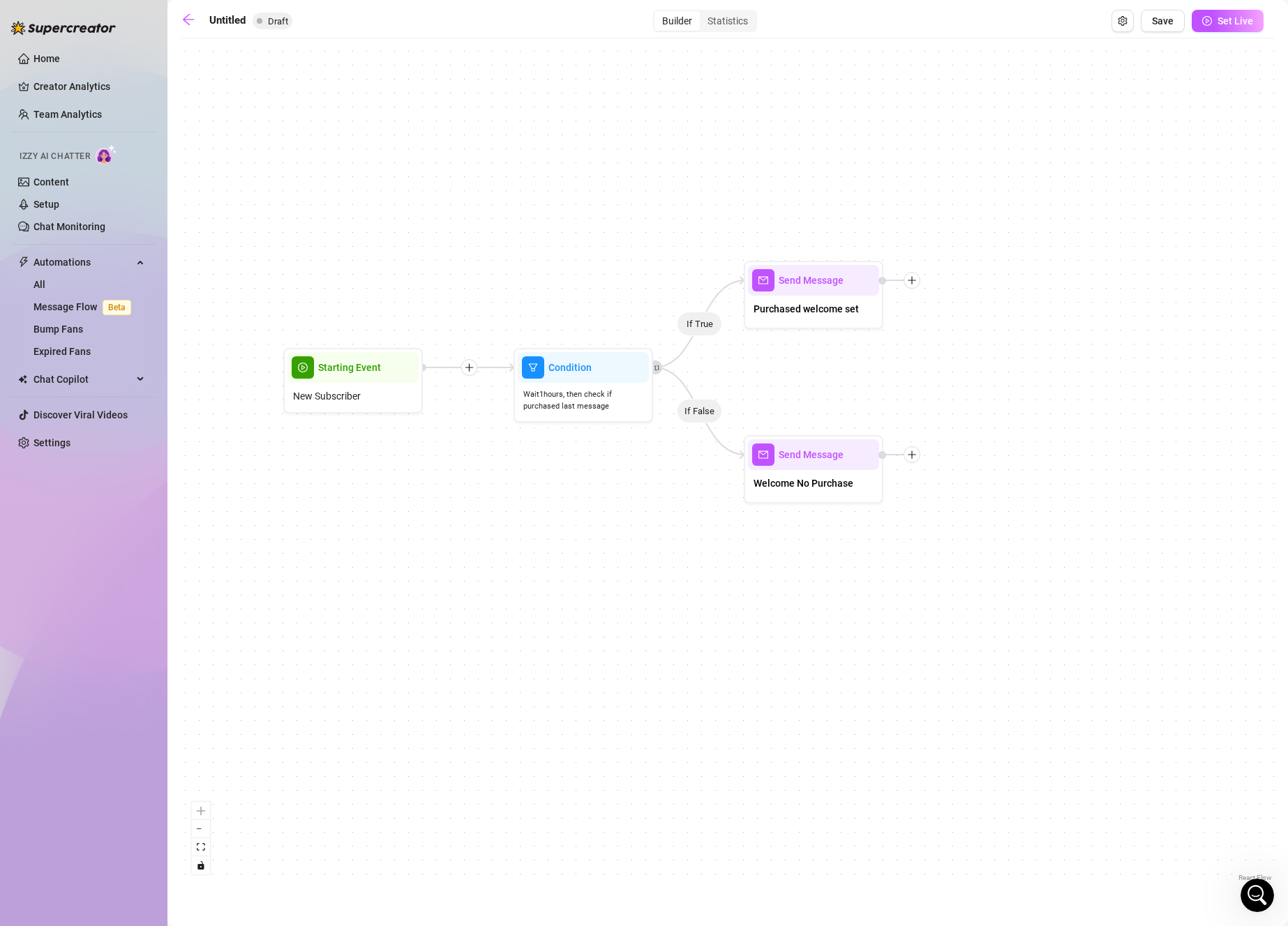
click at [963, 352] on div "If True If False Send Message Welcome No Purchase Send Message Purchased welcom…" at bounding box center [727, 464] width 1092 height 840
click at [611, 395] on span "Wait 1 hours, then check if purchased last message" at bounding box center [583, 400] width 120 height 25
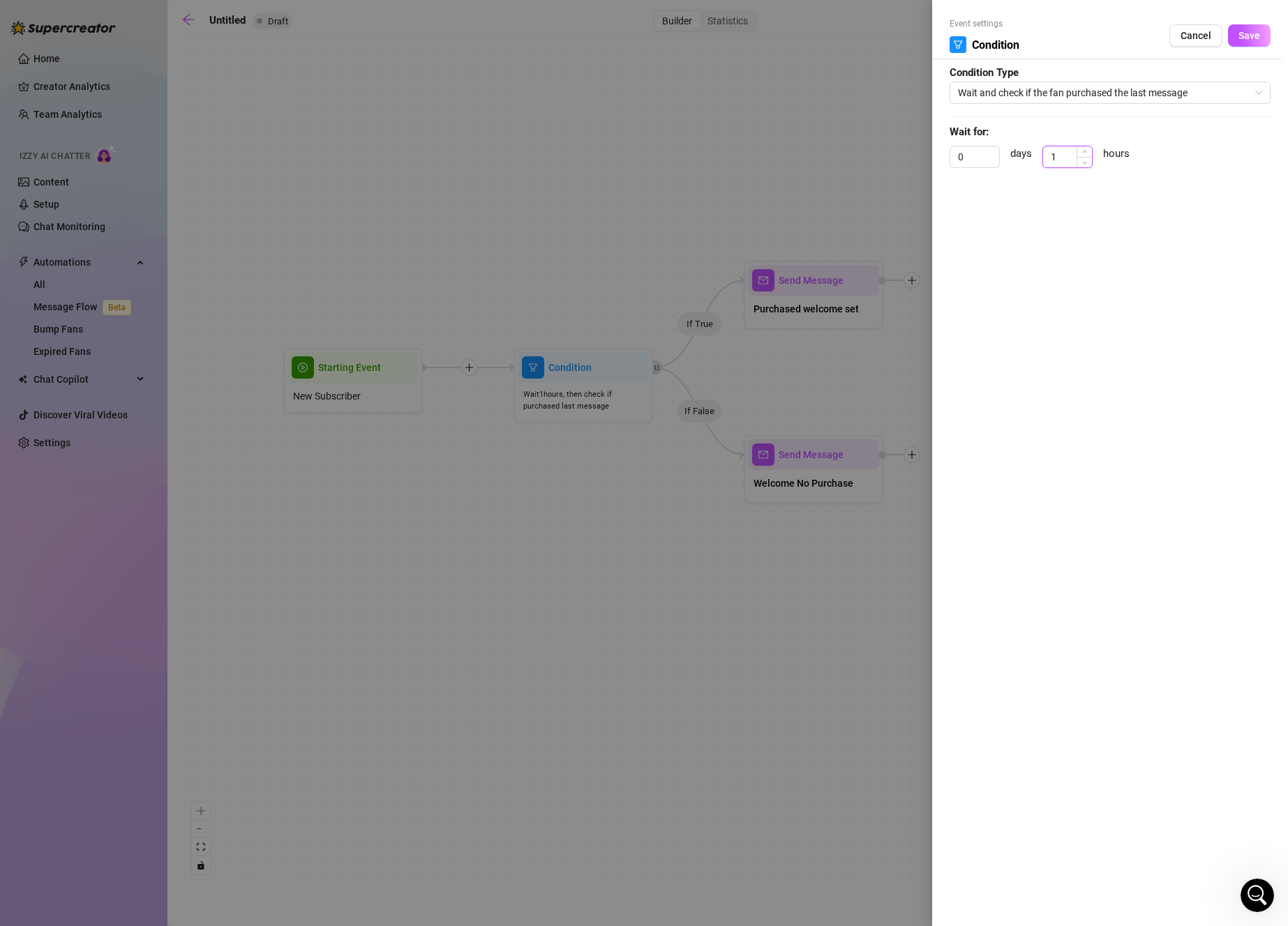
click at [1072, 160] on input "1" at bounding box center [1067, 156] width 49 height 21
click at [1259, 35] on button "Save" at bounding box center [1249, 36] width 42 height 22
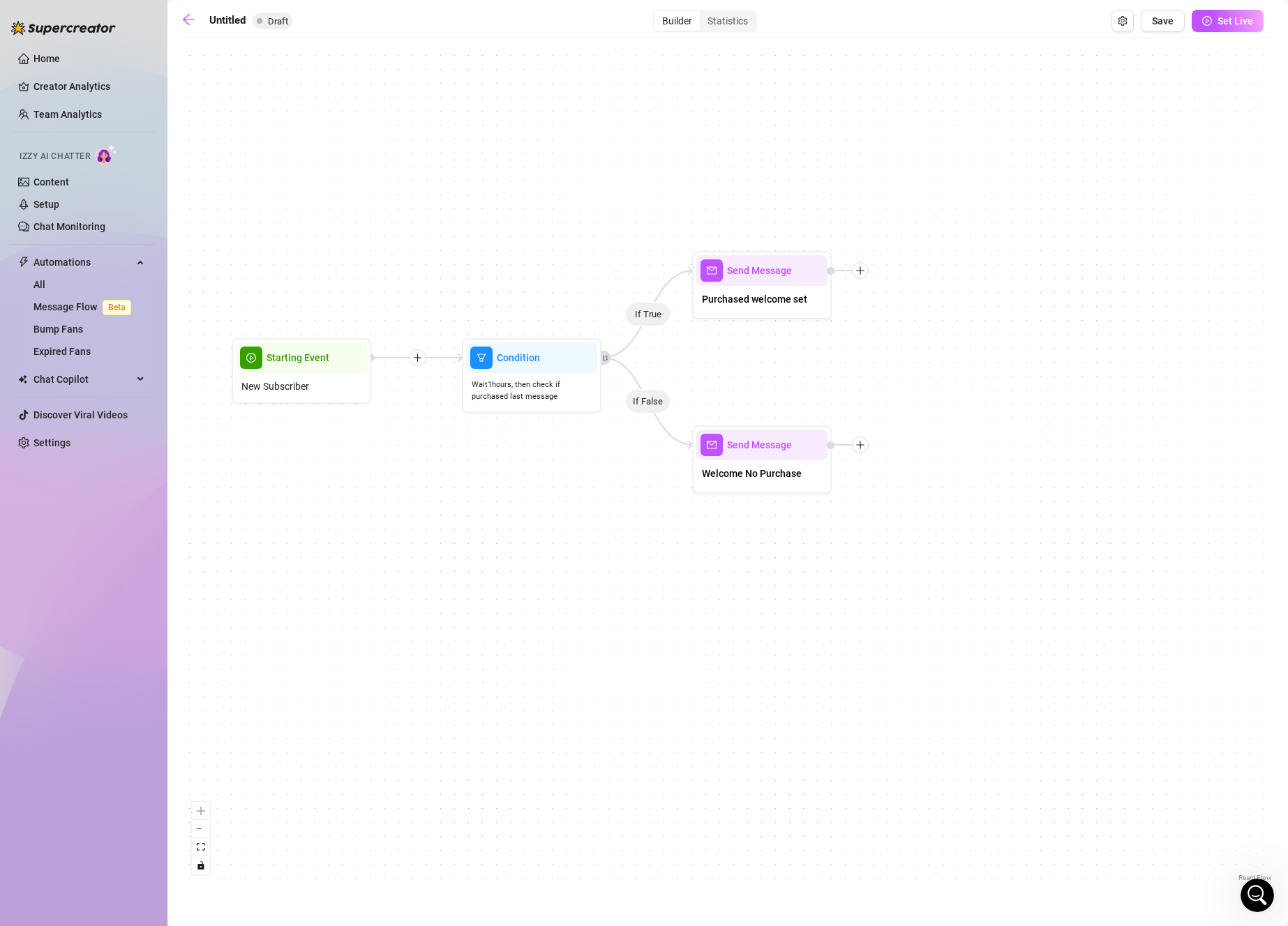
drag, startPoint x: 959, startPoint y: 423, endPoint x: 907, endPoint y: 413, distance: 53.0
click at [907, 413] on div "If True If False Send Message Welcome No Purchase Send Message Purchased welcom…" at bounding box center [727, 464] width 1092 height 840
click at [790, 303] on span "Purchased welcome set" at bounding box center [754, 298] width 105 height 16
type textarea "did you like those pics? I want to send you this video so you can see more 🥵"
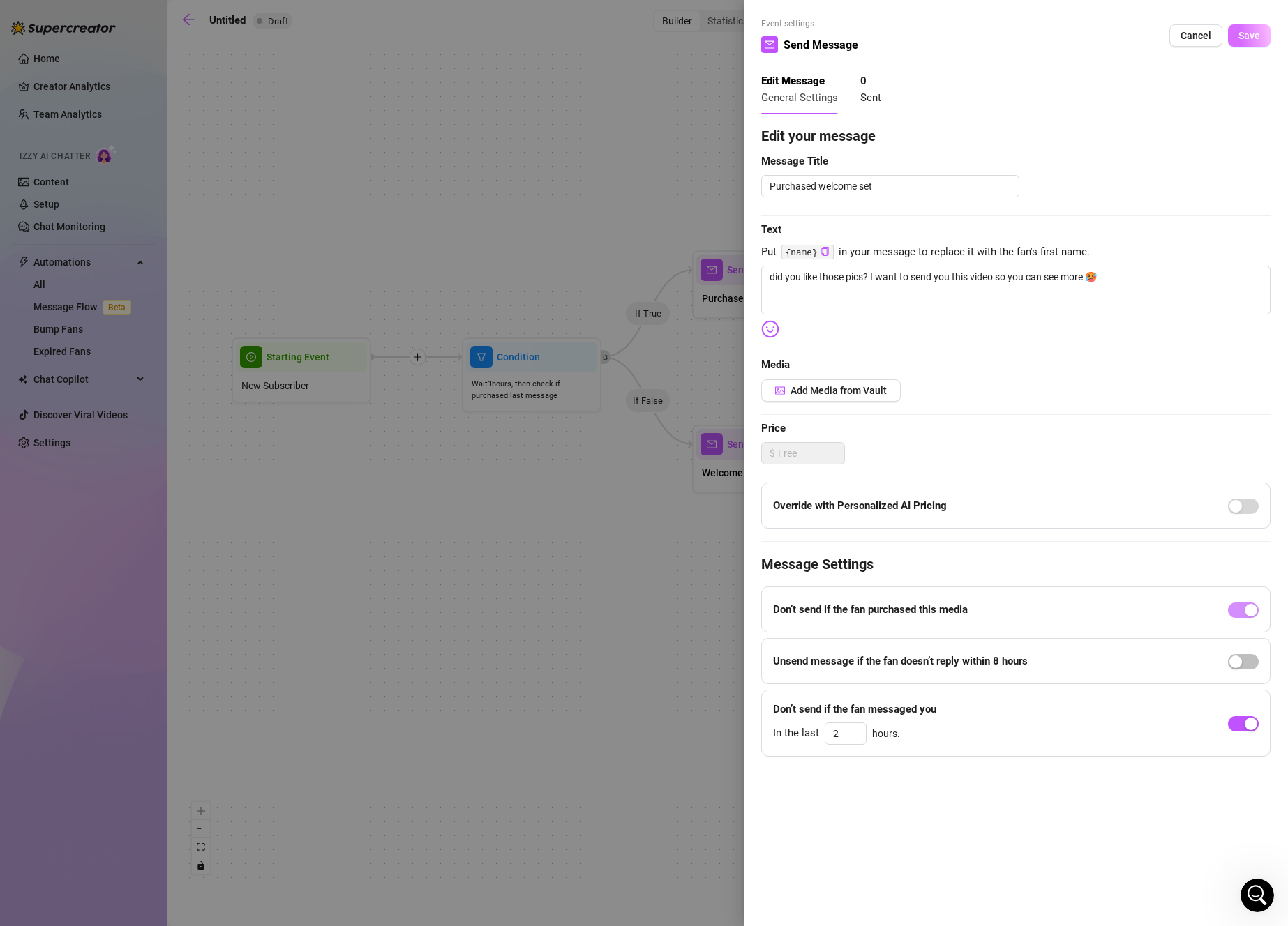
click at [1264, 25] on button "Save" at bounding box center [1249, 36] width 42 height 22
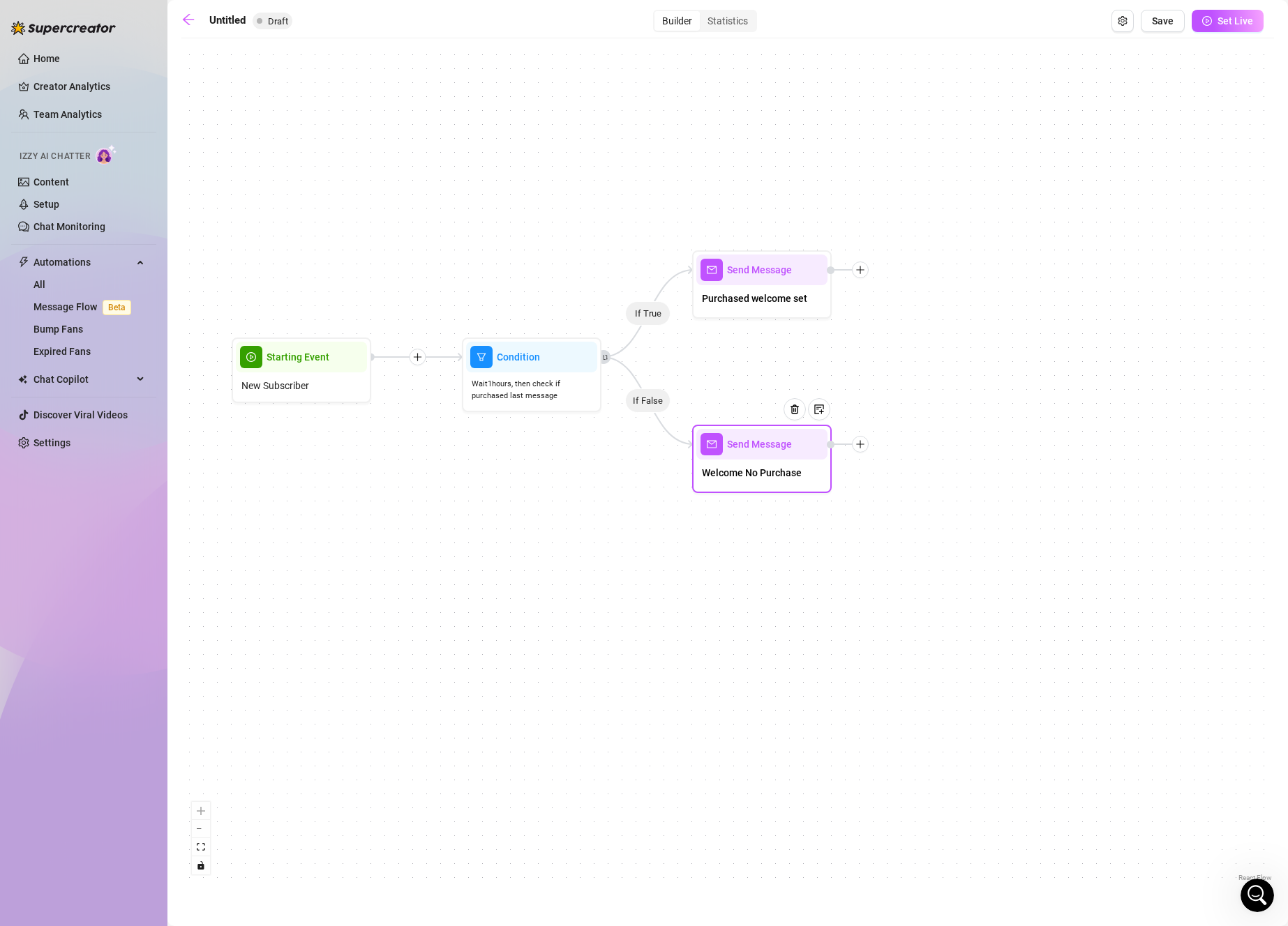
click at [802, 480] on div "Welcome No Purchase" at bounding box center [762, 474] width 132 height 29
type textarea "Thank you for joining! My wall has all my newest releases but if you're looking…"
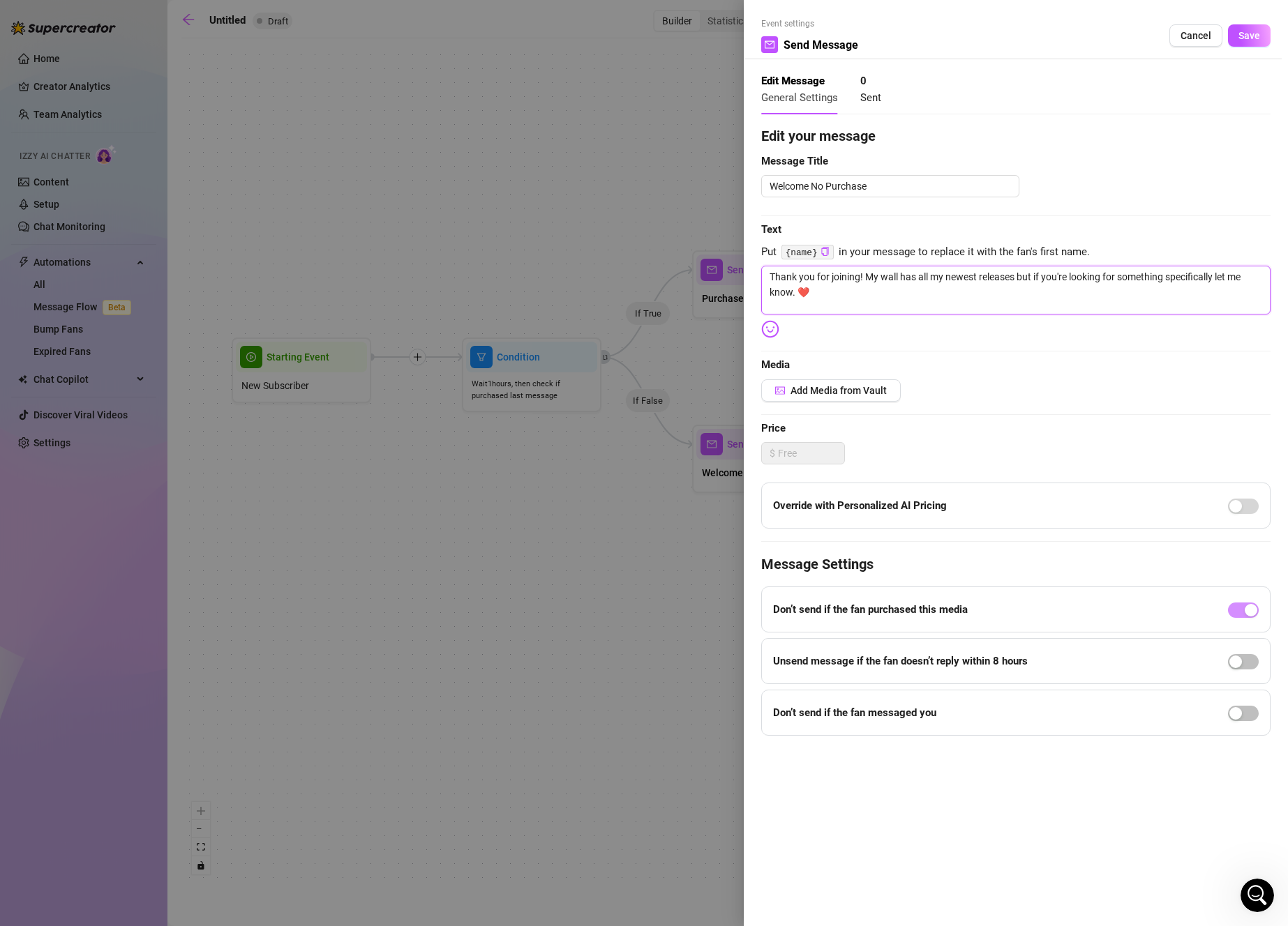
drag, startPoint x: 1193, startPoint y: 299, endPoint x: 1155, endPoint y: 292, distance: 38.6
click at [1155, 292] on textarea "Thank you for joining! My wall has all my newest releases but if you're looking…" at bounding box center [1016, 290] width 510 height 49
click at [1260, 40] on button "Save" at bounding box center [1249, 36] width 42 height 22
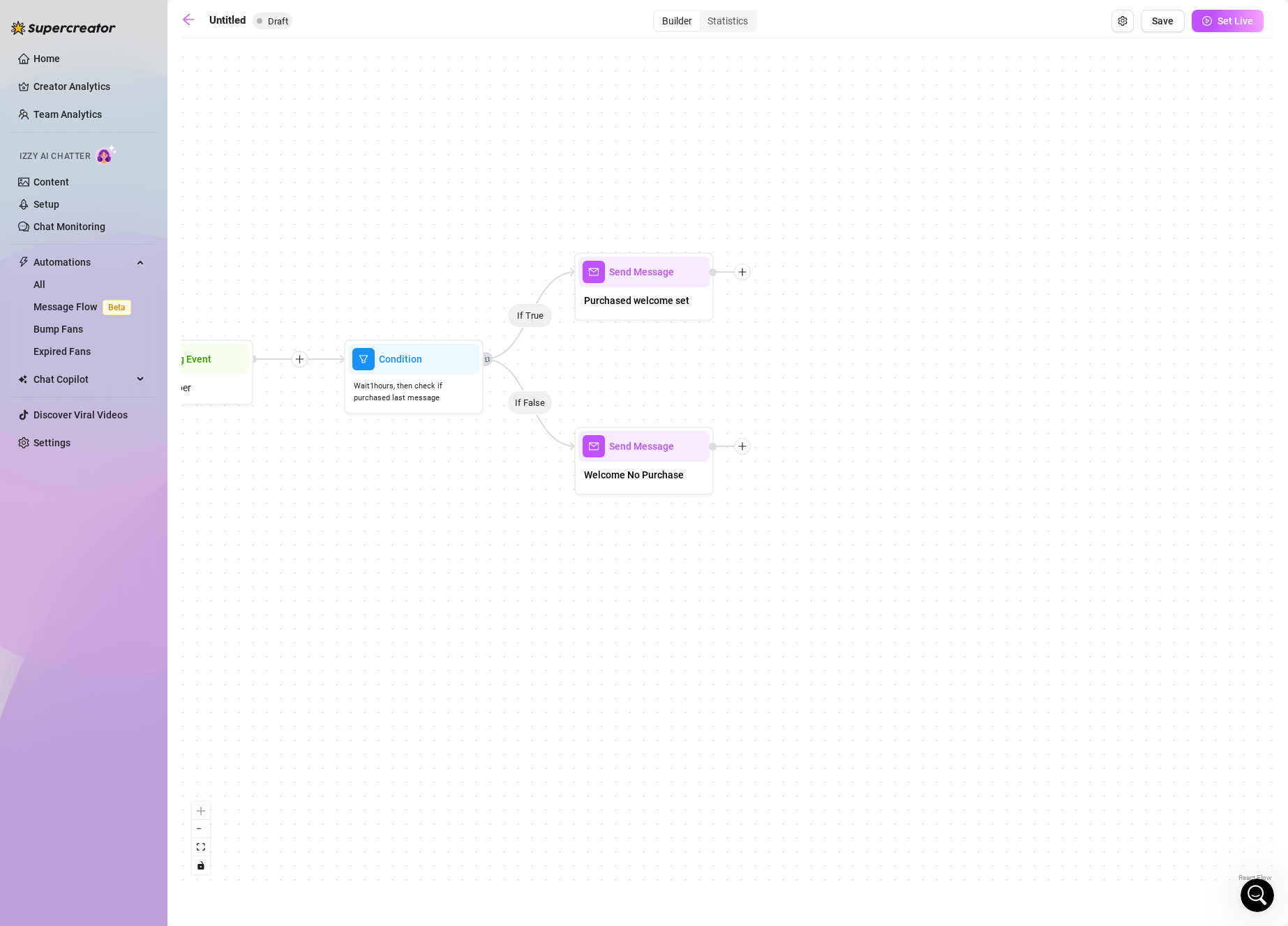
drag, startPoint x: 1015, startPoint y: 409, endPoint x: 874, endPoint y: 417, distance: 141.2
click at [874, 417] on div "If True If False Send Message Welcome No Purchase Send Message Purchased welcom…" at bounding box center [727, 464] width 1092 height 840
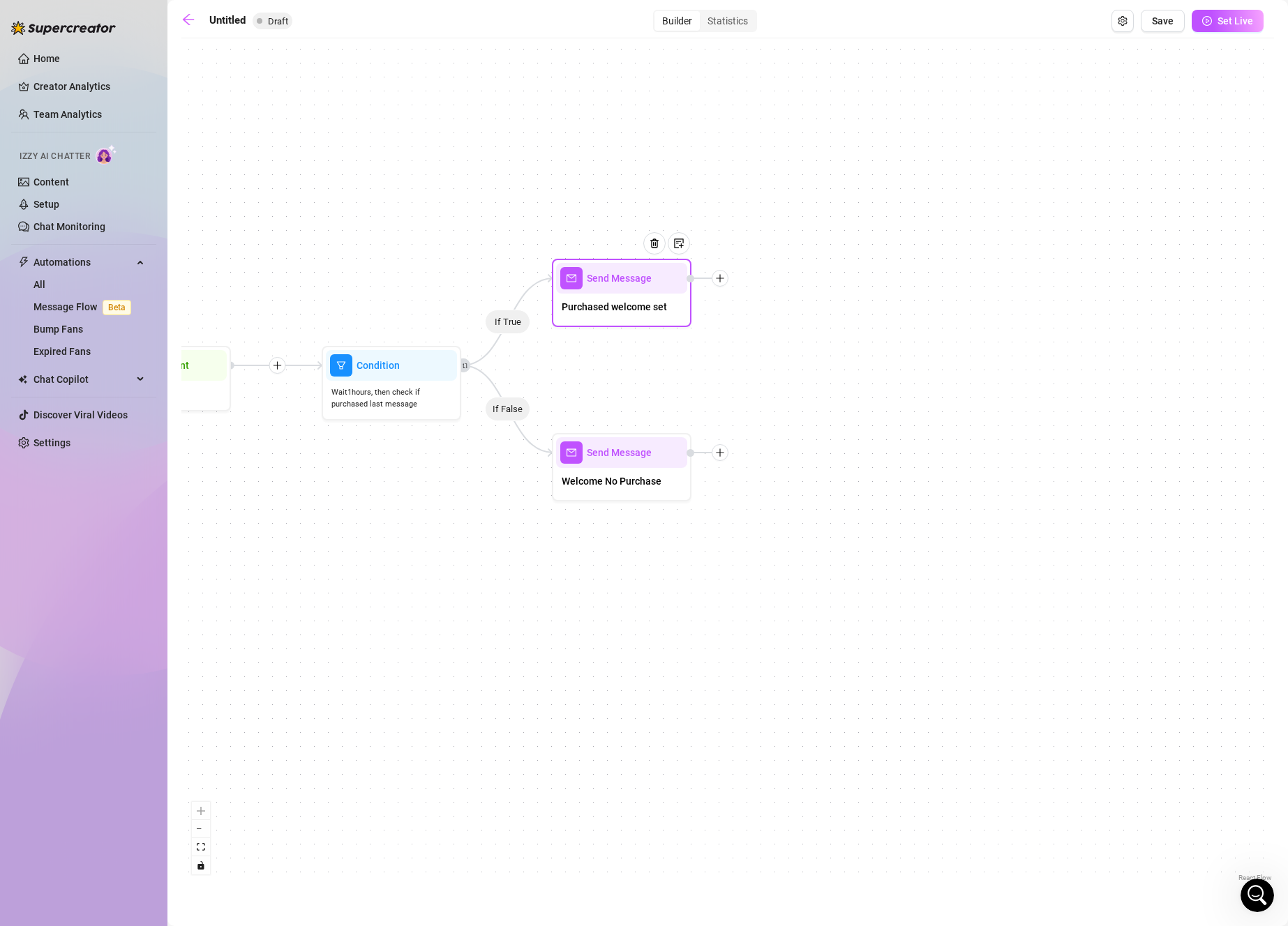
click at [716, 283] on div at bounding box center [719, 278] width 17 height 17
click at [771, 321] on div "Message" at bounding box center [788, 327] width 102 height 24
type textarea "Write your message here"
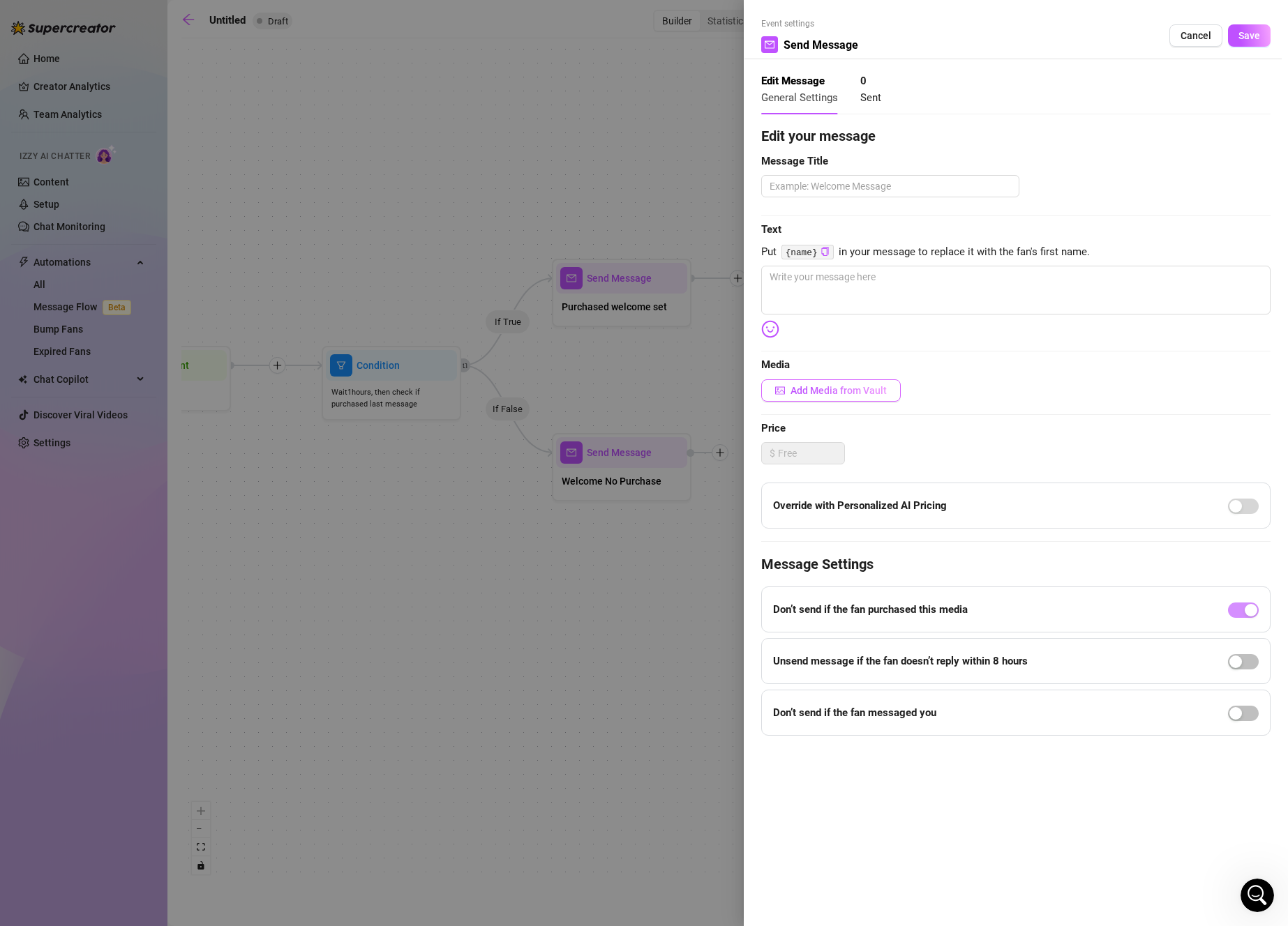
click at [864, 391] on span "Add Media from Vault" at bounding box center [838, 391] width 97 height 11
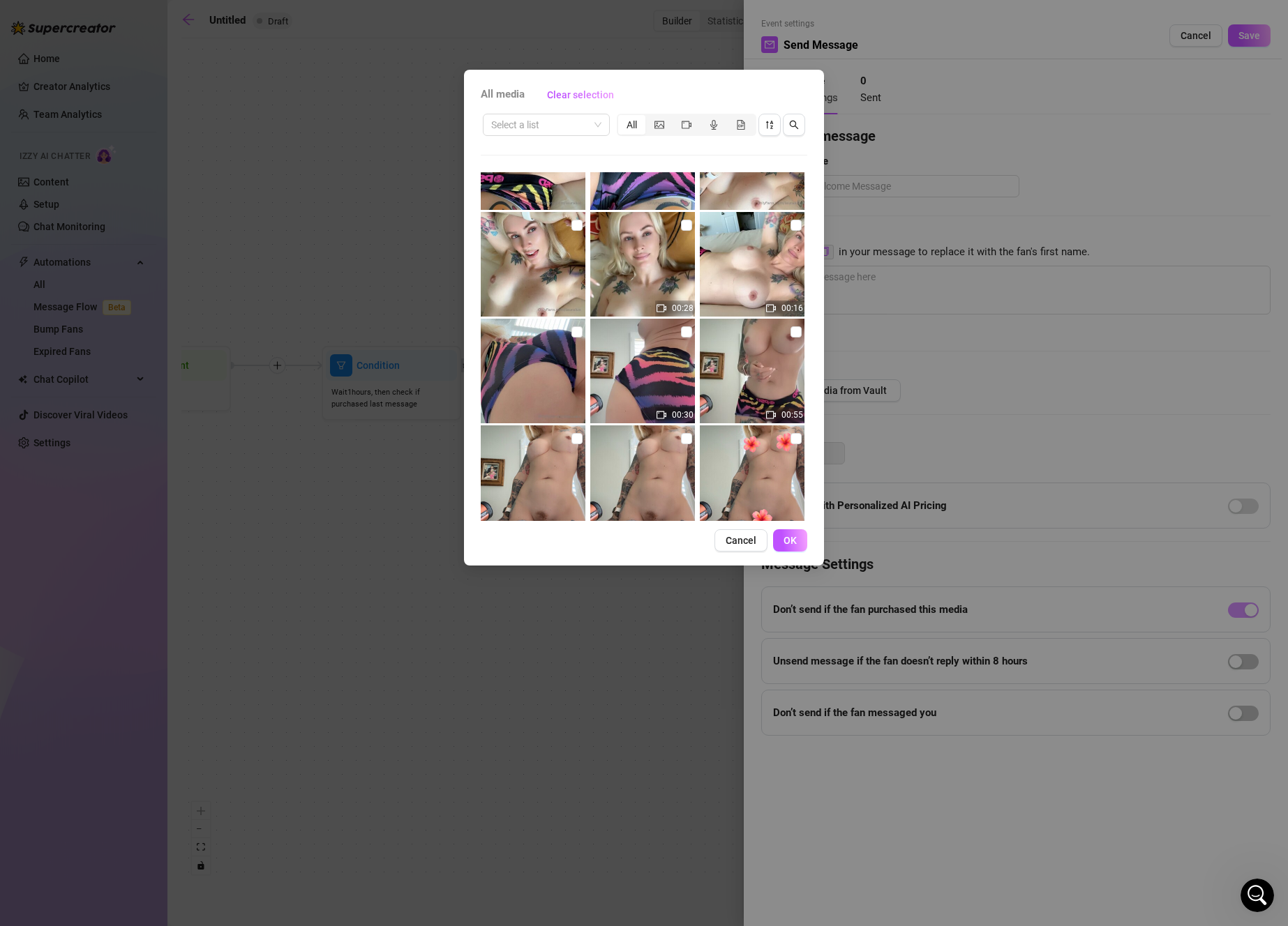
scroll to position [526, 0]
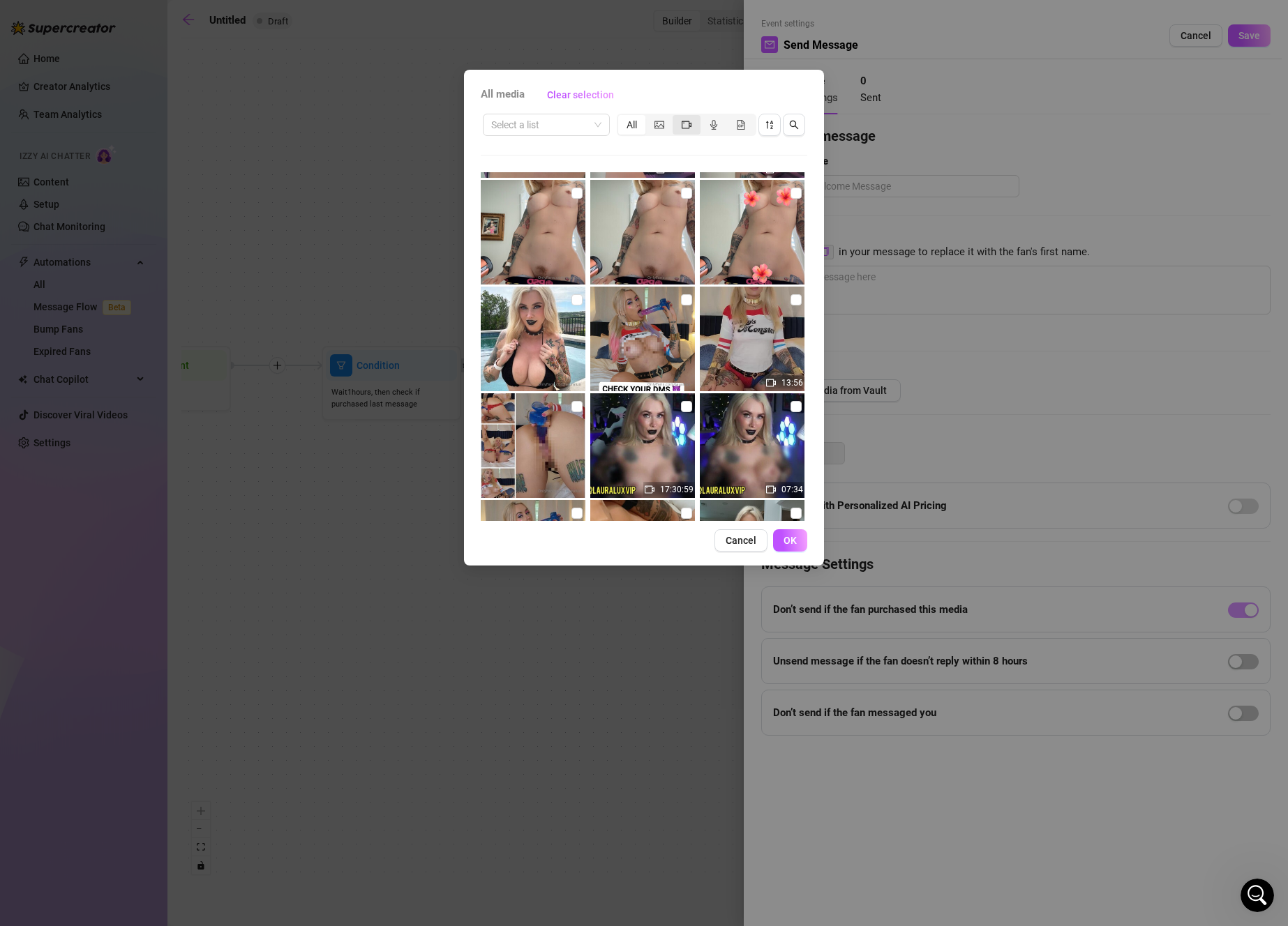
click at [689, 121] on icon "video-camera" at bounding box center [686, 124] width 10 height 7
click at [676, 117] on input "segmented control" at bounding box center [676, 117] width 0 height 0
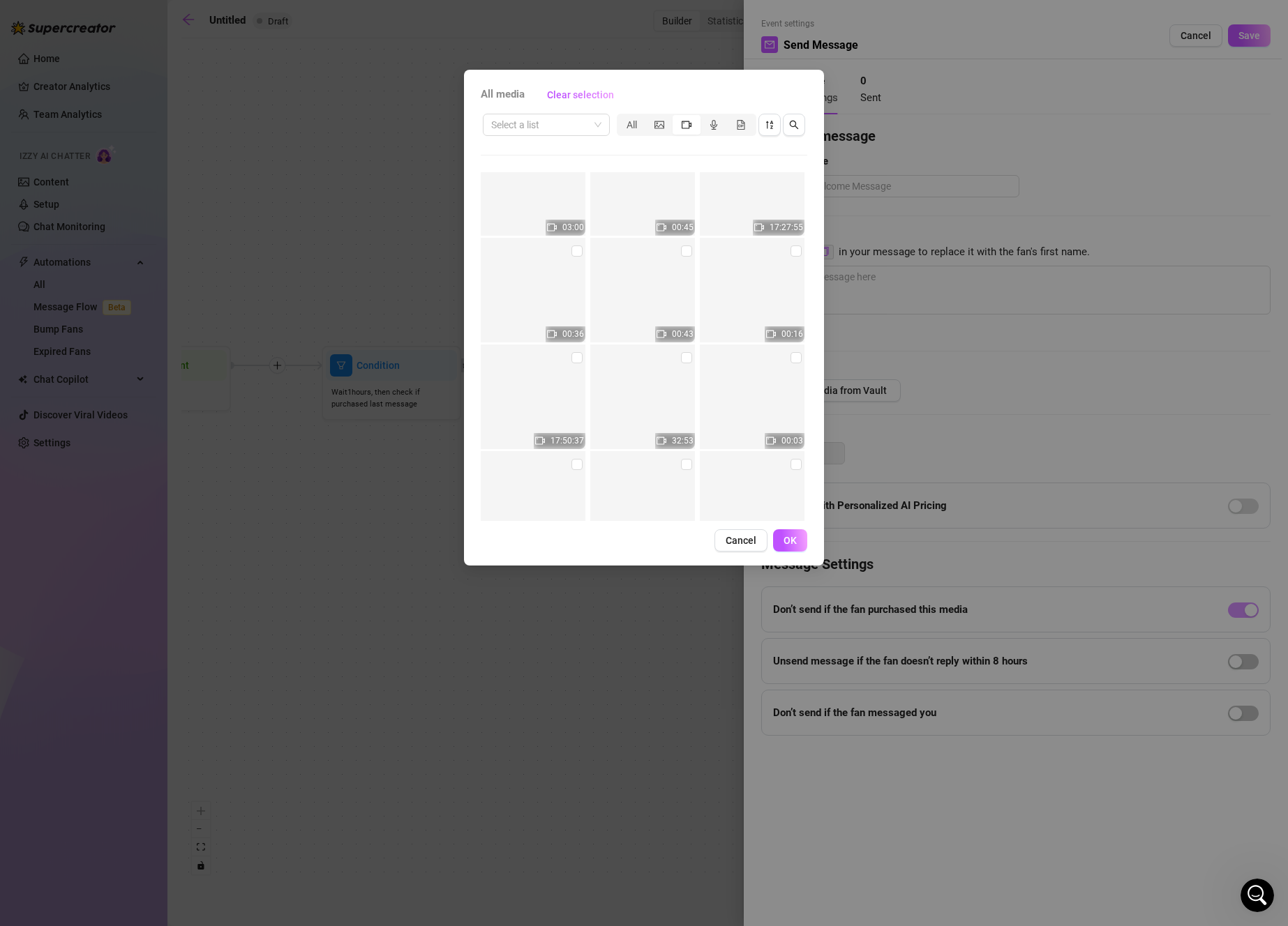
scroll to position [8207, 0]
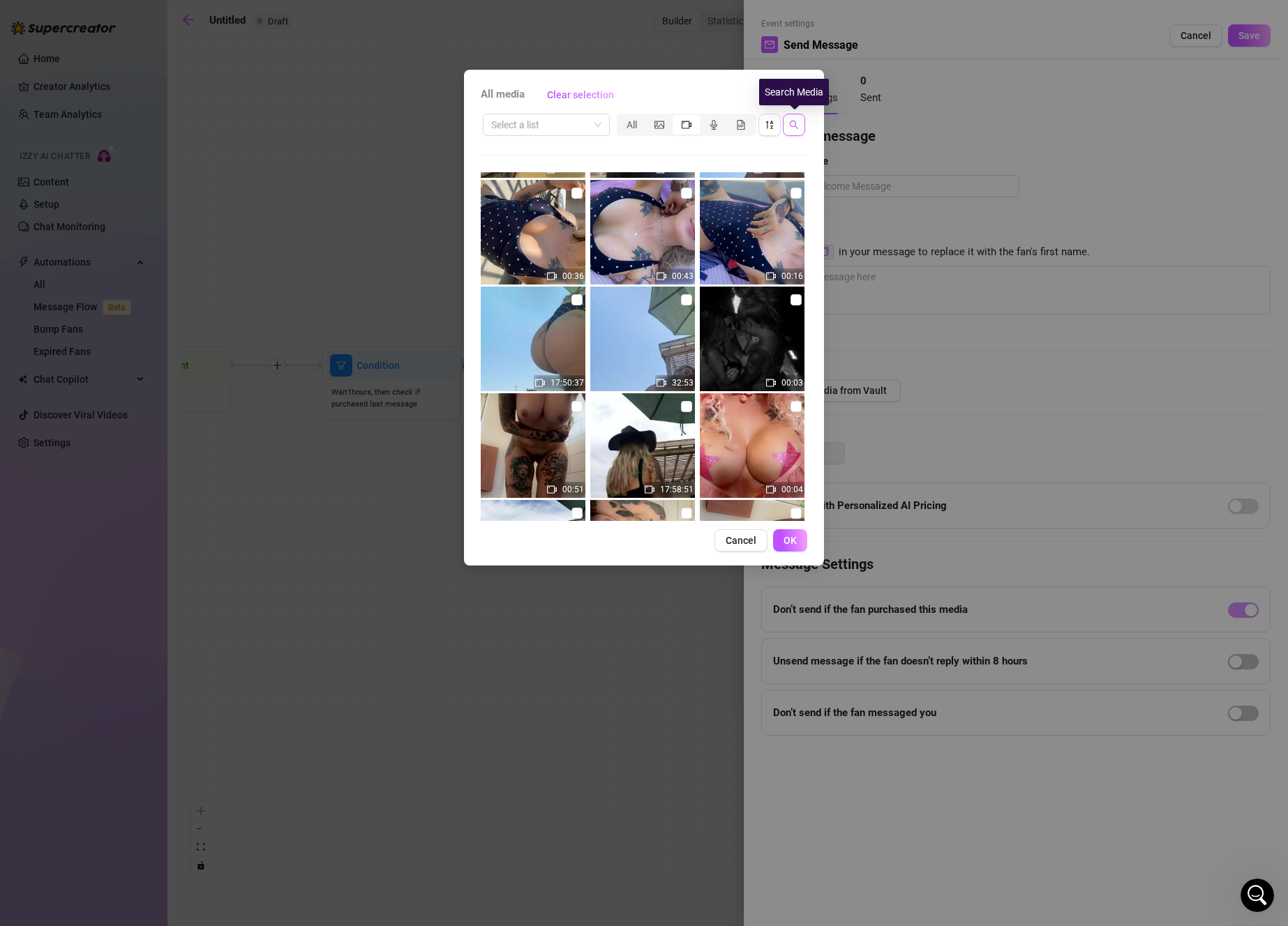
click at [792, 128] on icon "search" at bounding box center [794, 124] width 10 height 10
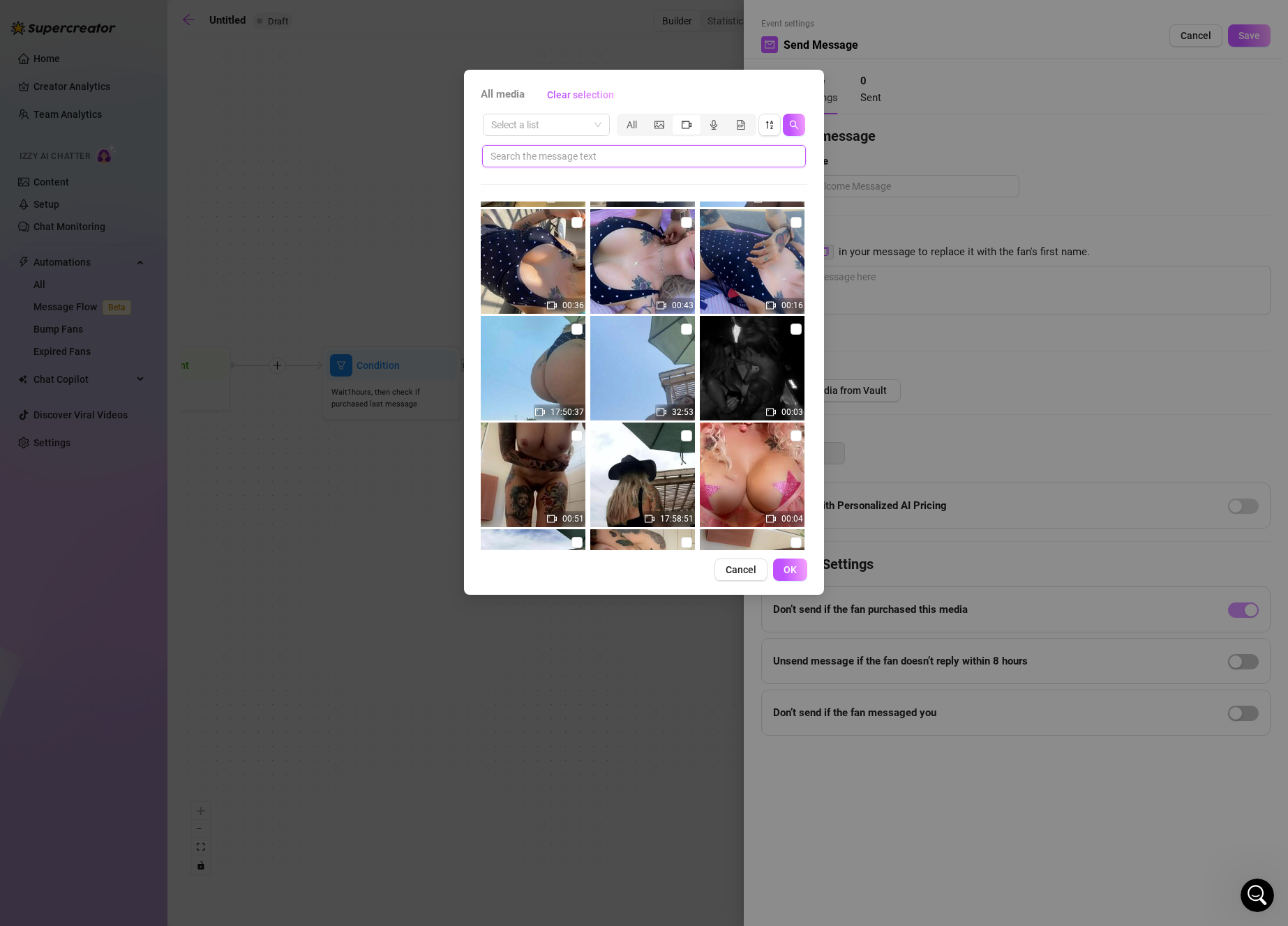
click at [694, 157] on input "text" at bounding box center [638, 156] width 295 height 16
type input "strip"
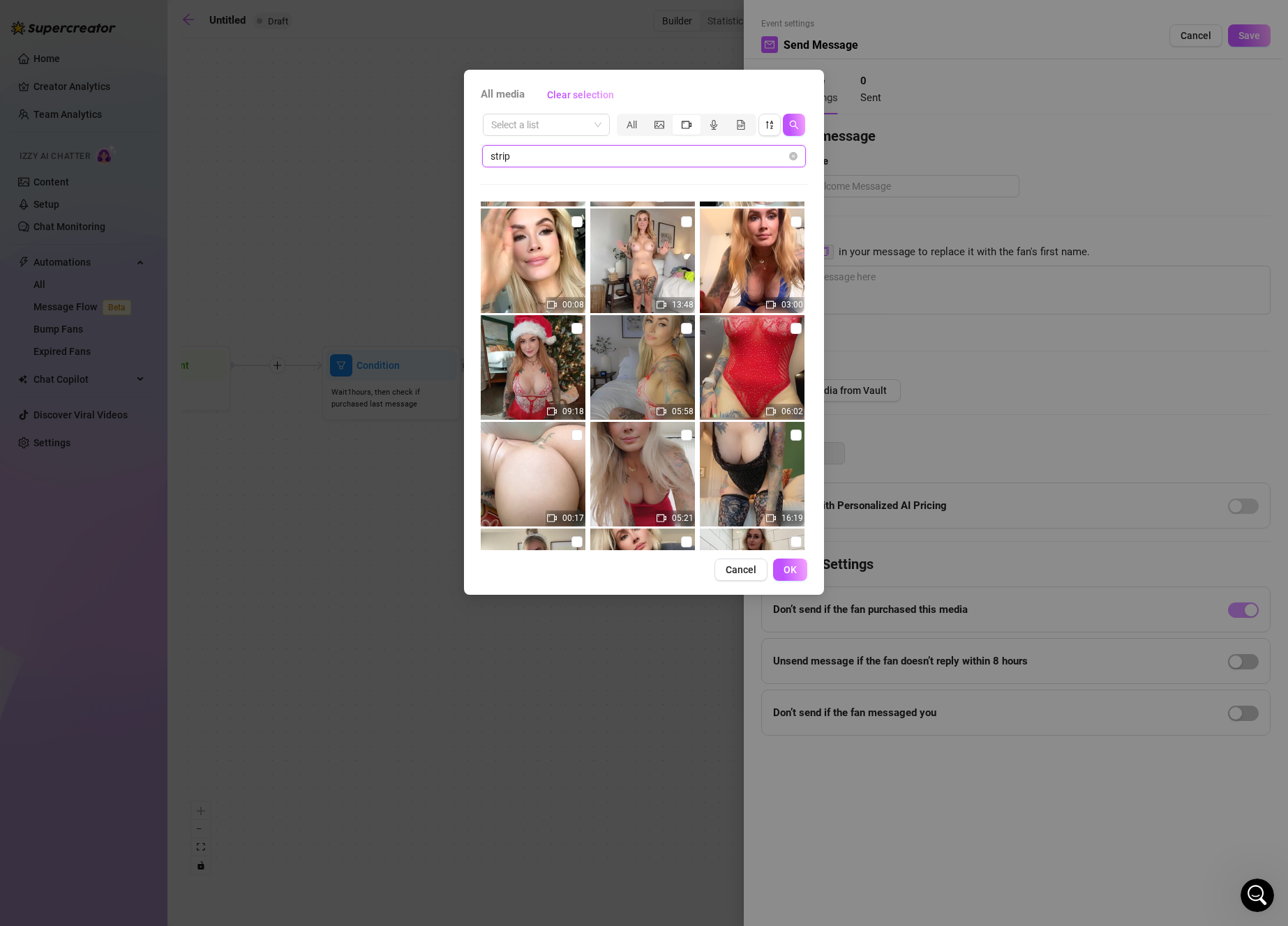
scroll to position [526, 0]
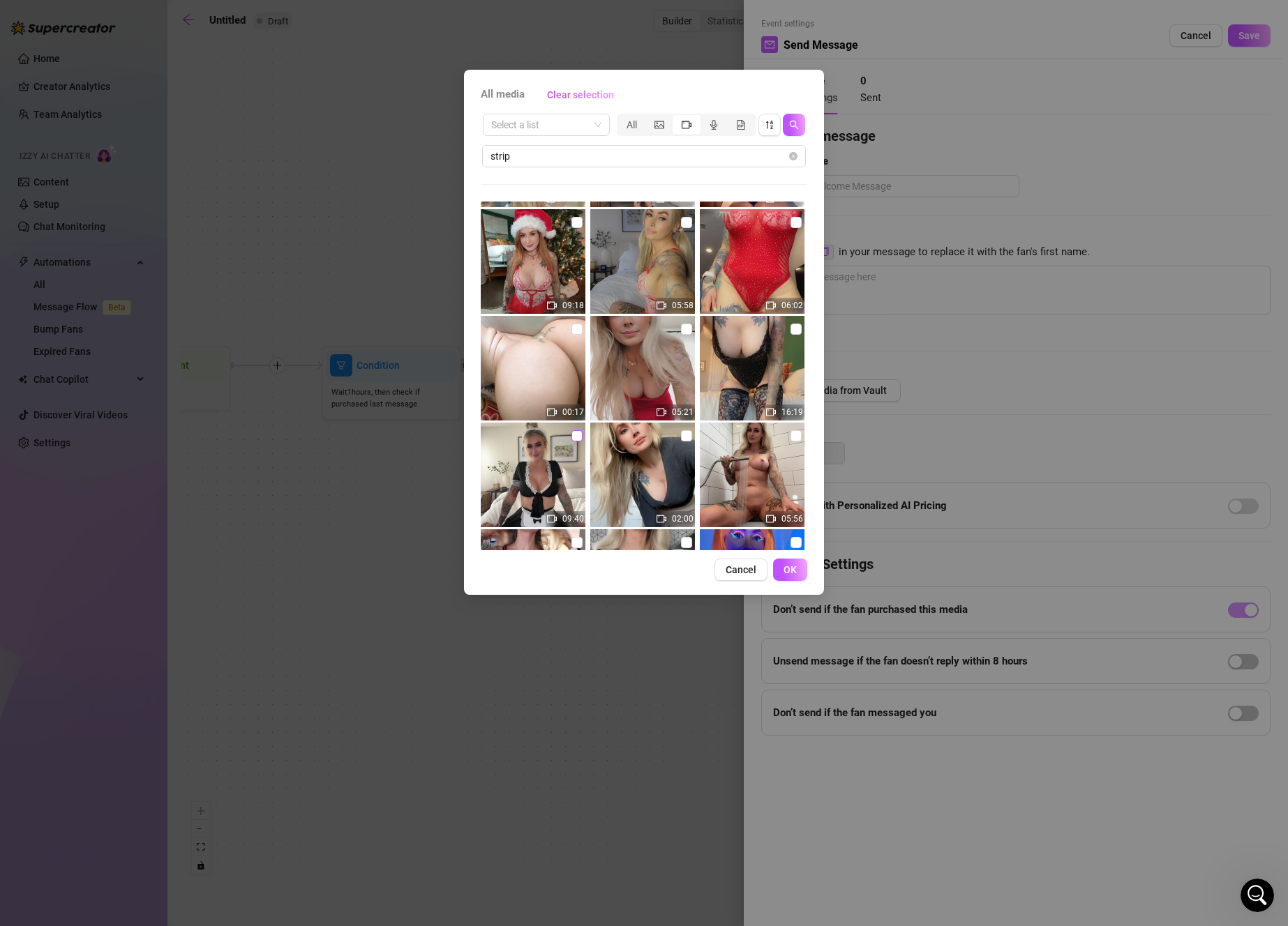
click at [576, 437] on input "checkbox" at bounding box center [577, 436] width 11 height 11
checkbox input "true"
click at [799, 569] on button "OK" at bounding box center [789, 569] width 34 height 22
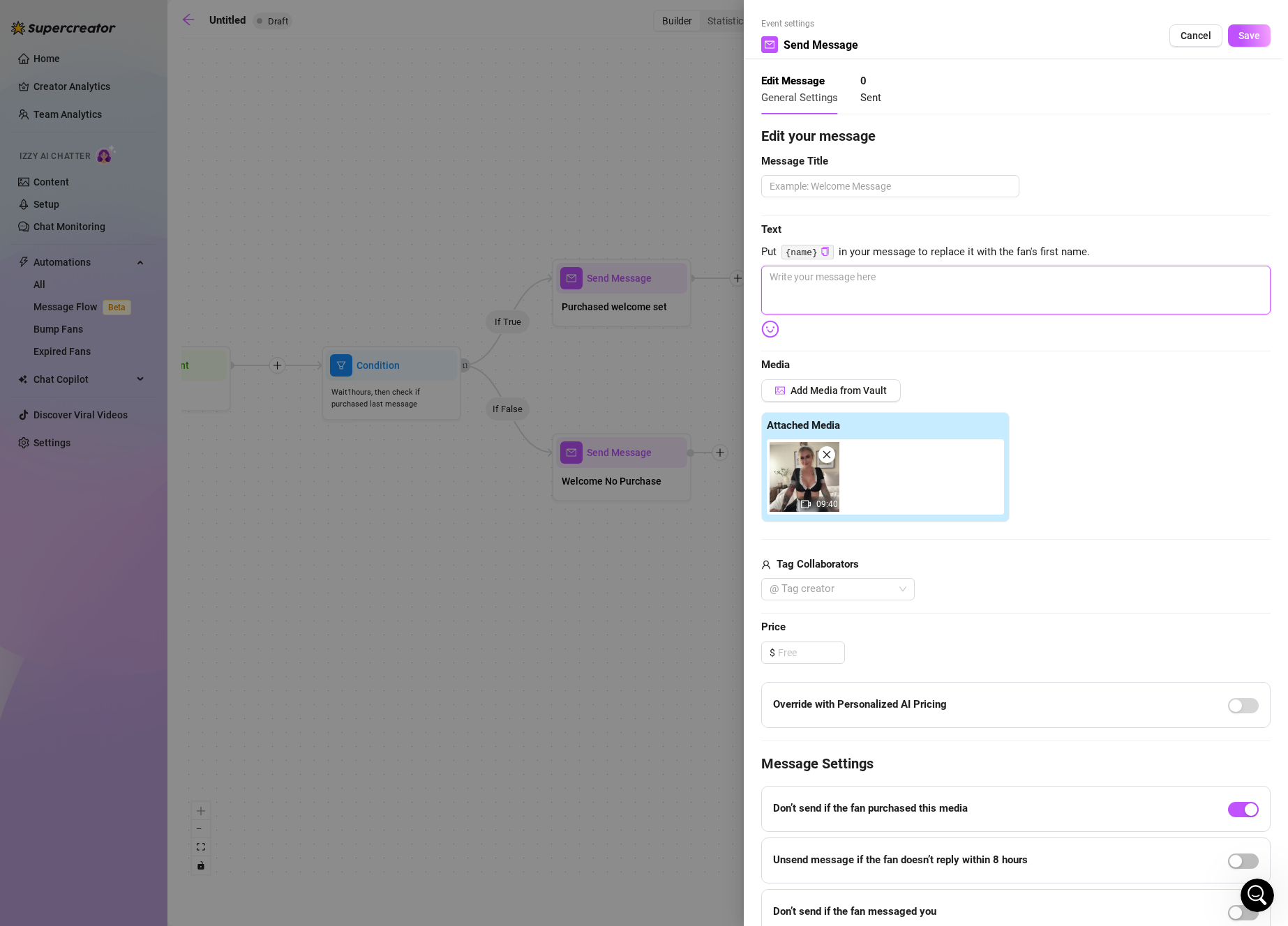
click at [829, 281] on textarea at bounding box center [1016, 290] width 510 height 49
paste textarea "i'm here to serve you, sir 😘 i was such a good girl [DATE] and tidied everythin…"
type textarea "i'm here to serve you, sir 😘 i was such a good girl [DATE] and tidied everythin…"
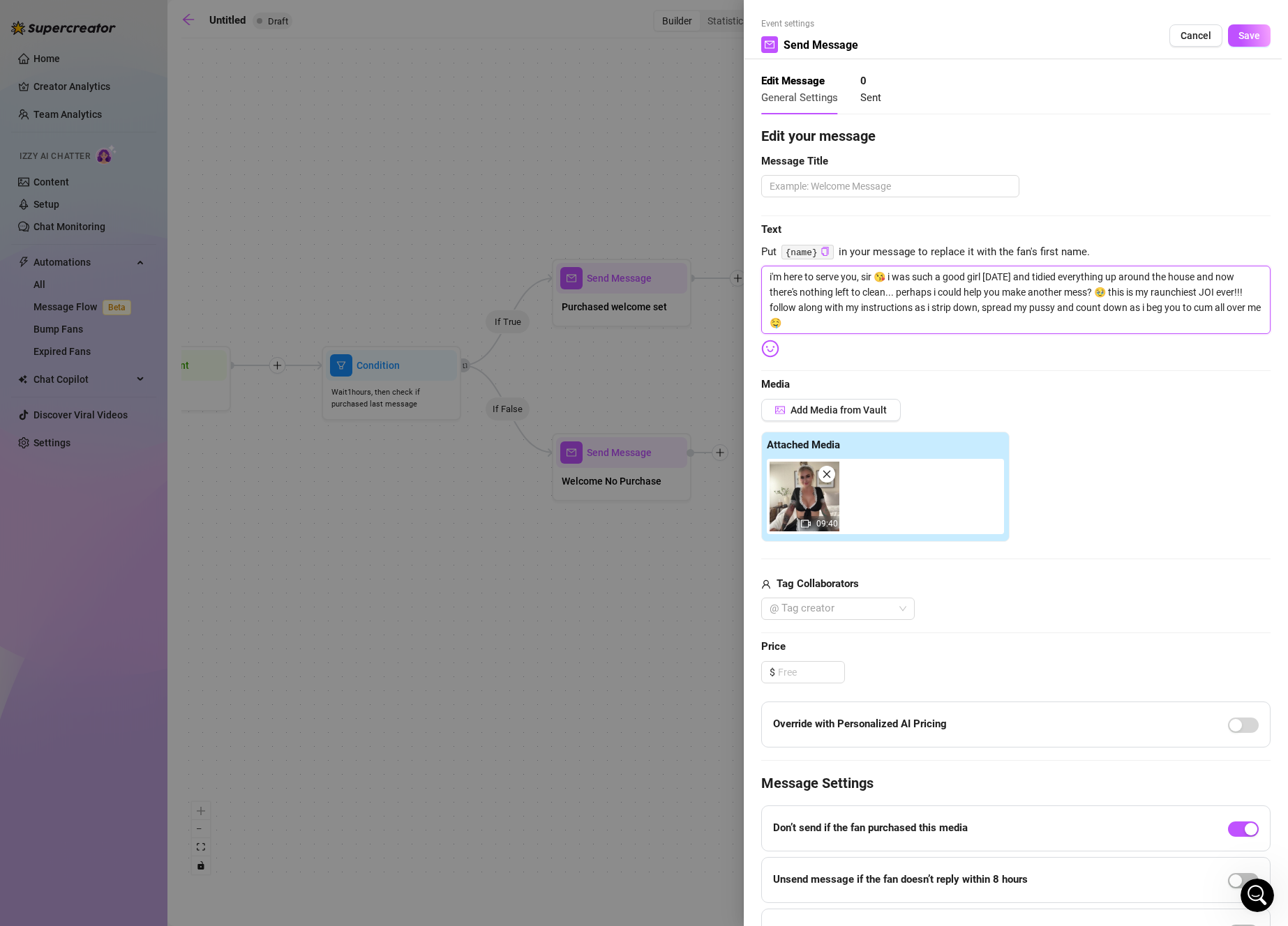
scroll to position [0, 0]
type textarea "i'm here to serve you, sir 😘 i was such a good girl [DATE] and tidied everythin…"
click at [807, 674] on input at bounding box center [811, 672] width 66 height 21
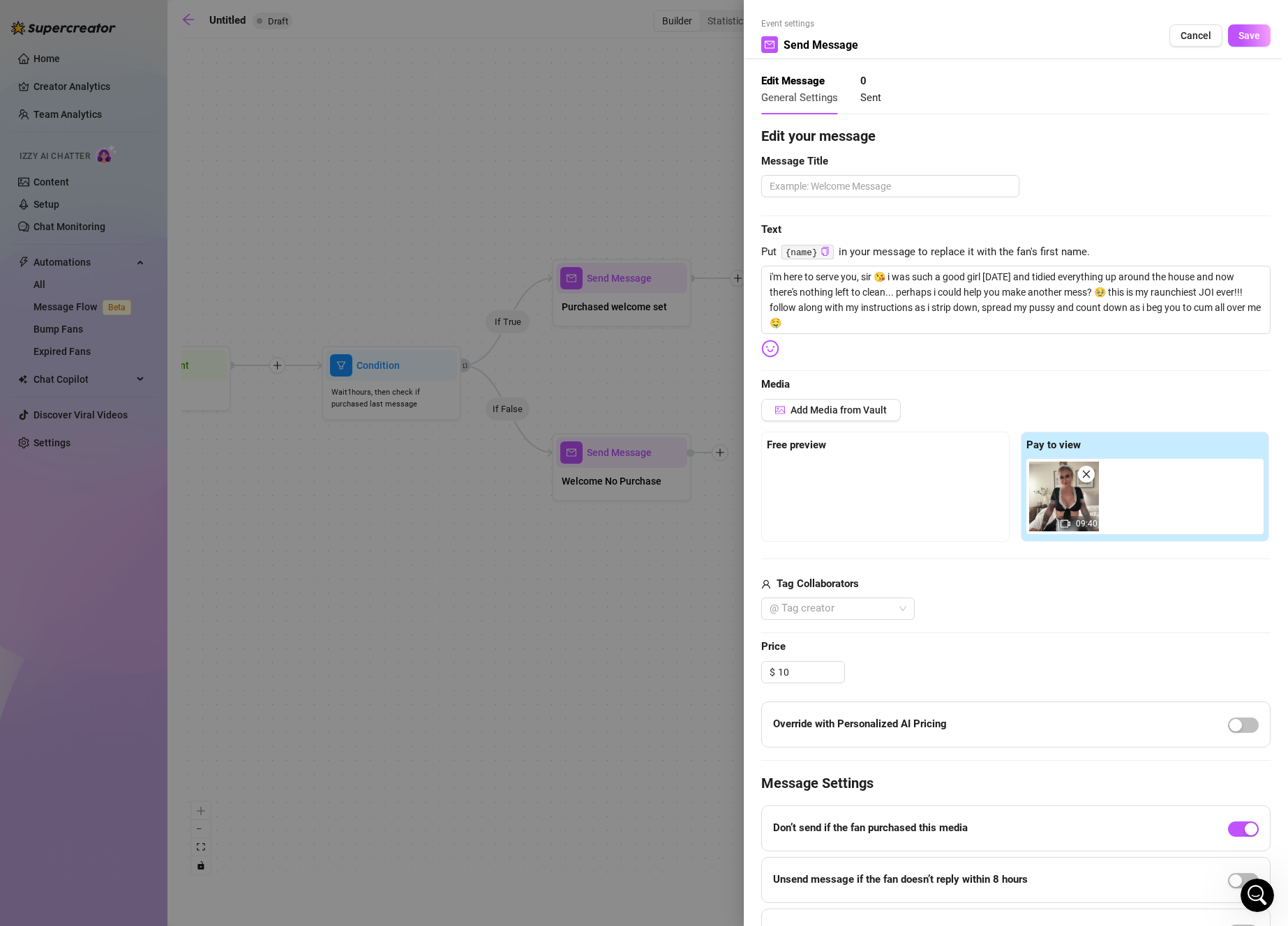
type input "10.00"
click at [806, 497] on div at bounding box center [885, 494] width 237 height 70
click at [1167, 506] on div "09:40" at bounding box center [1147, 497] width 243 height 75
click at [827, 411] on span "Add Media from Vault" at bounding box center [838, 410] width 97 height 11
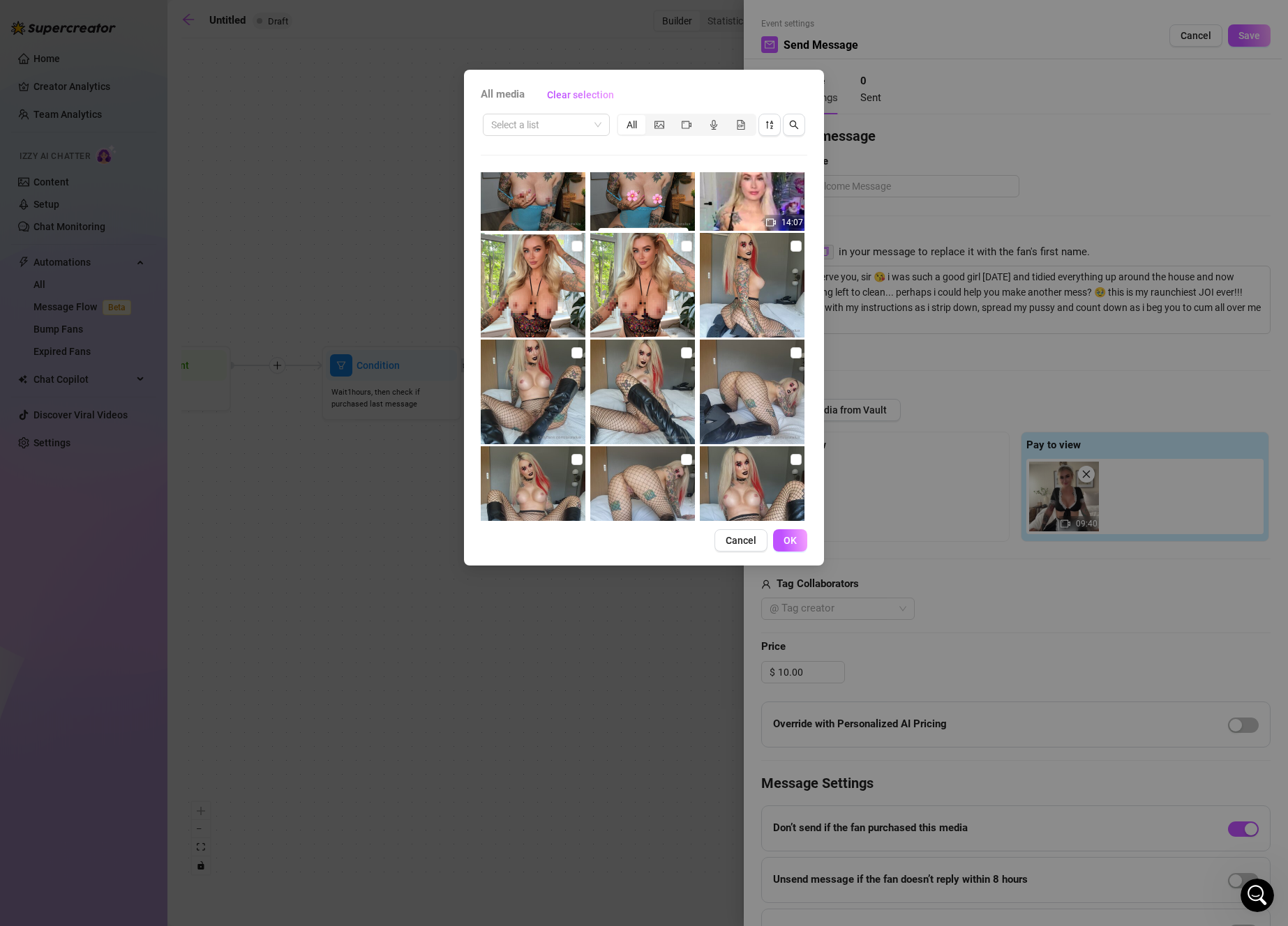
scroll to position [1379, 0]
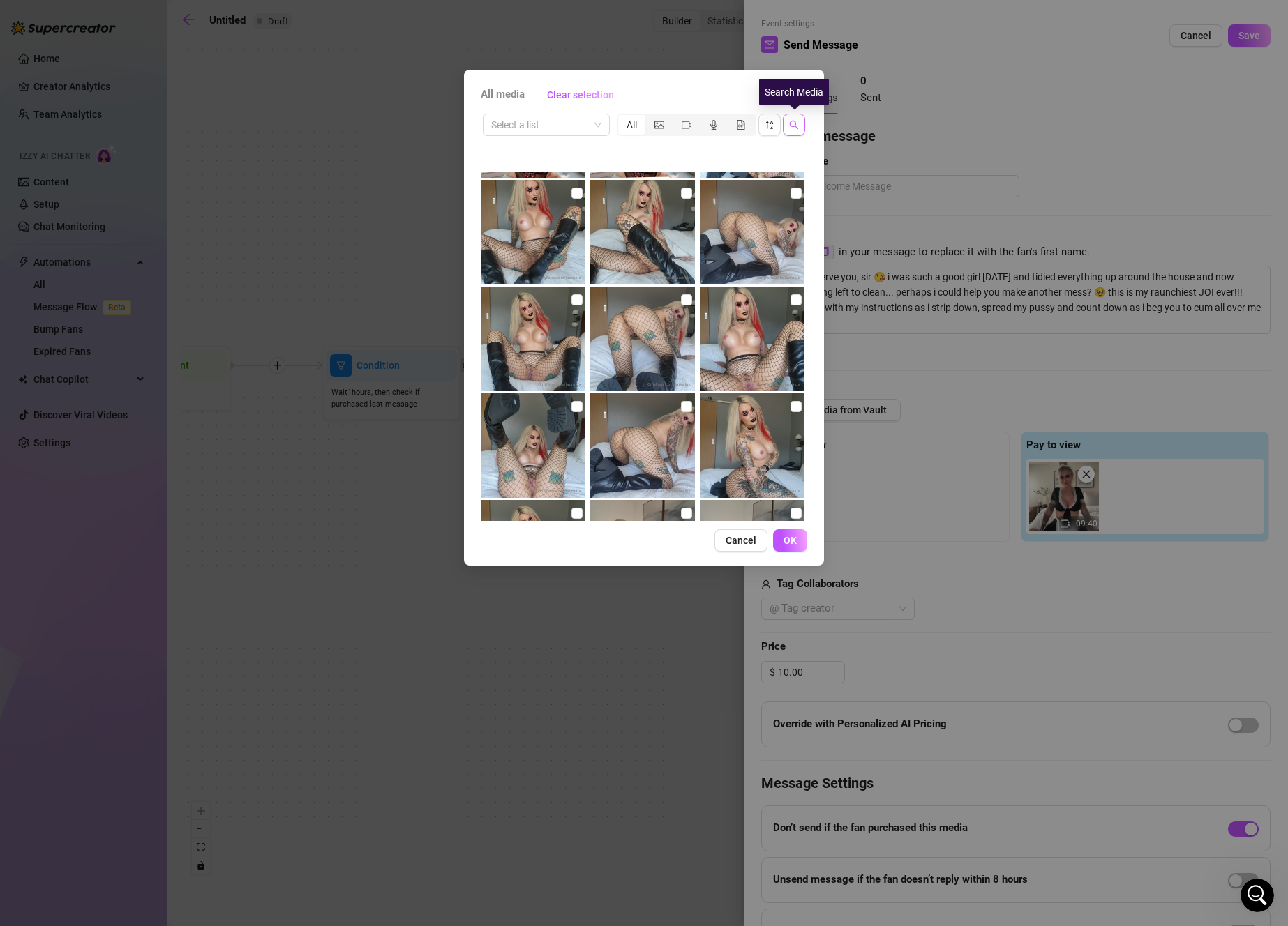
click at [794, 123] on icon "search" at bounding box center [794, 124] width 10 height 10
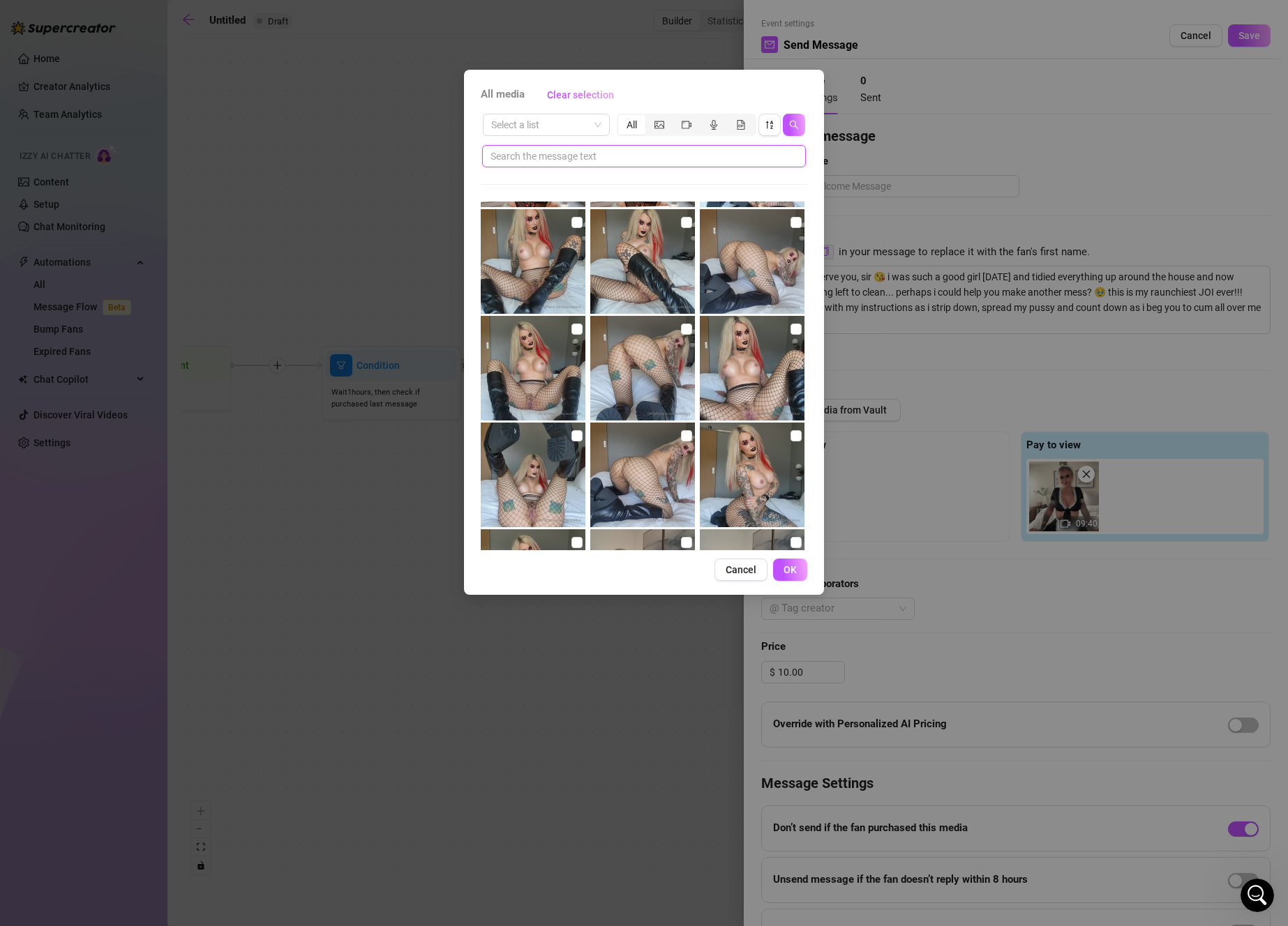
click at [653, 163] on input "text" at bounding box center [638, 156] width 295 height 16
type input "strip"
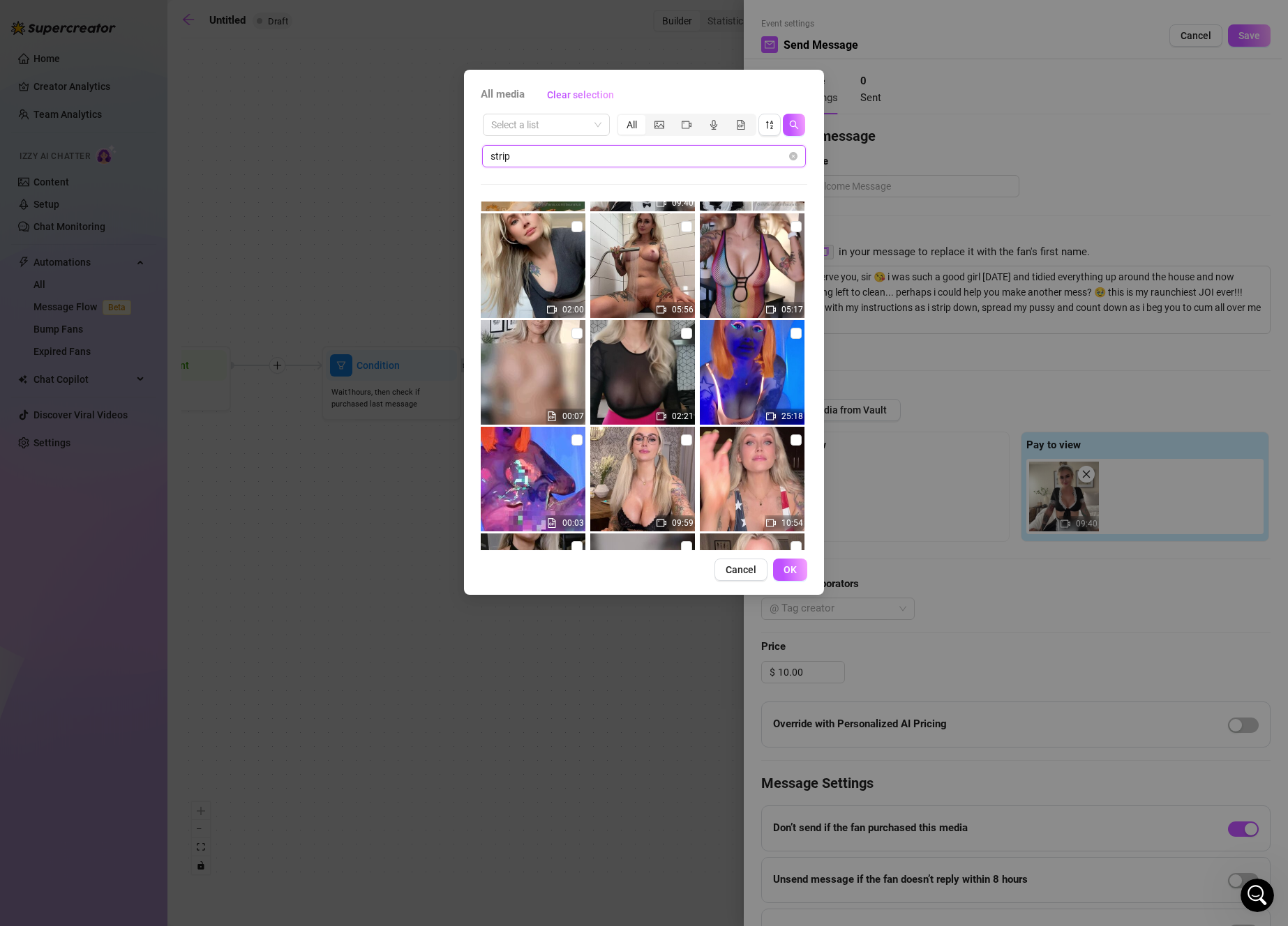
scroll to position [1837, 0]
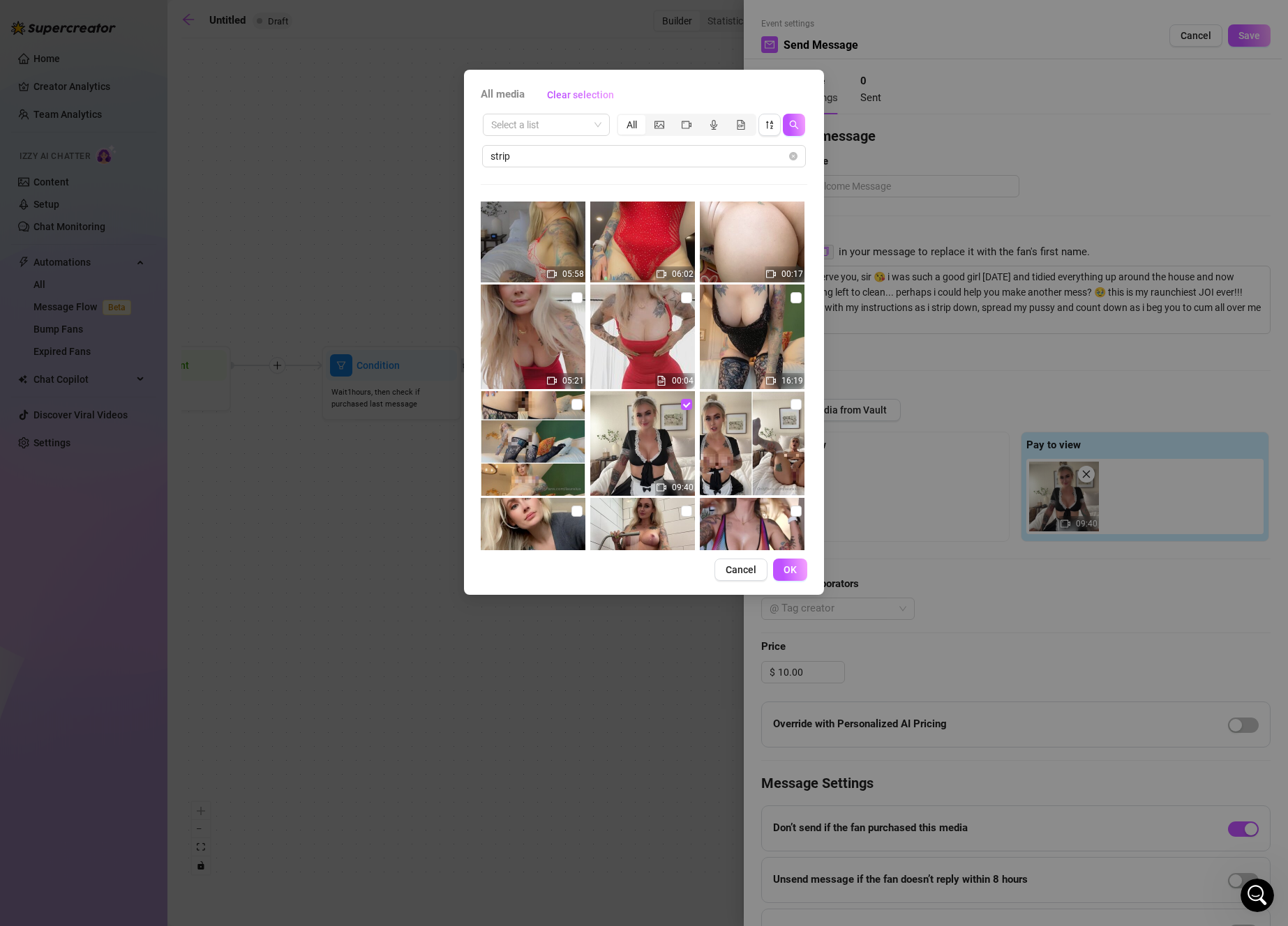
click at [788, 413] on img at bounding box center [753, 443] width 105 height 105
click at [790, 406] on input "checkbox" at bounding box center [796, 405] width 11 height 11
checkbox input "true"
click at [794, 569] on span "OK" at bounding box center [790, 569] width 13 height 11
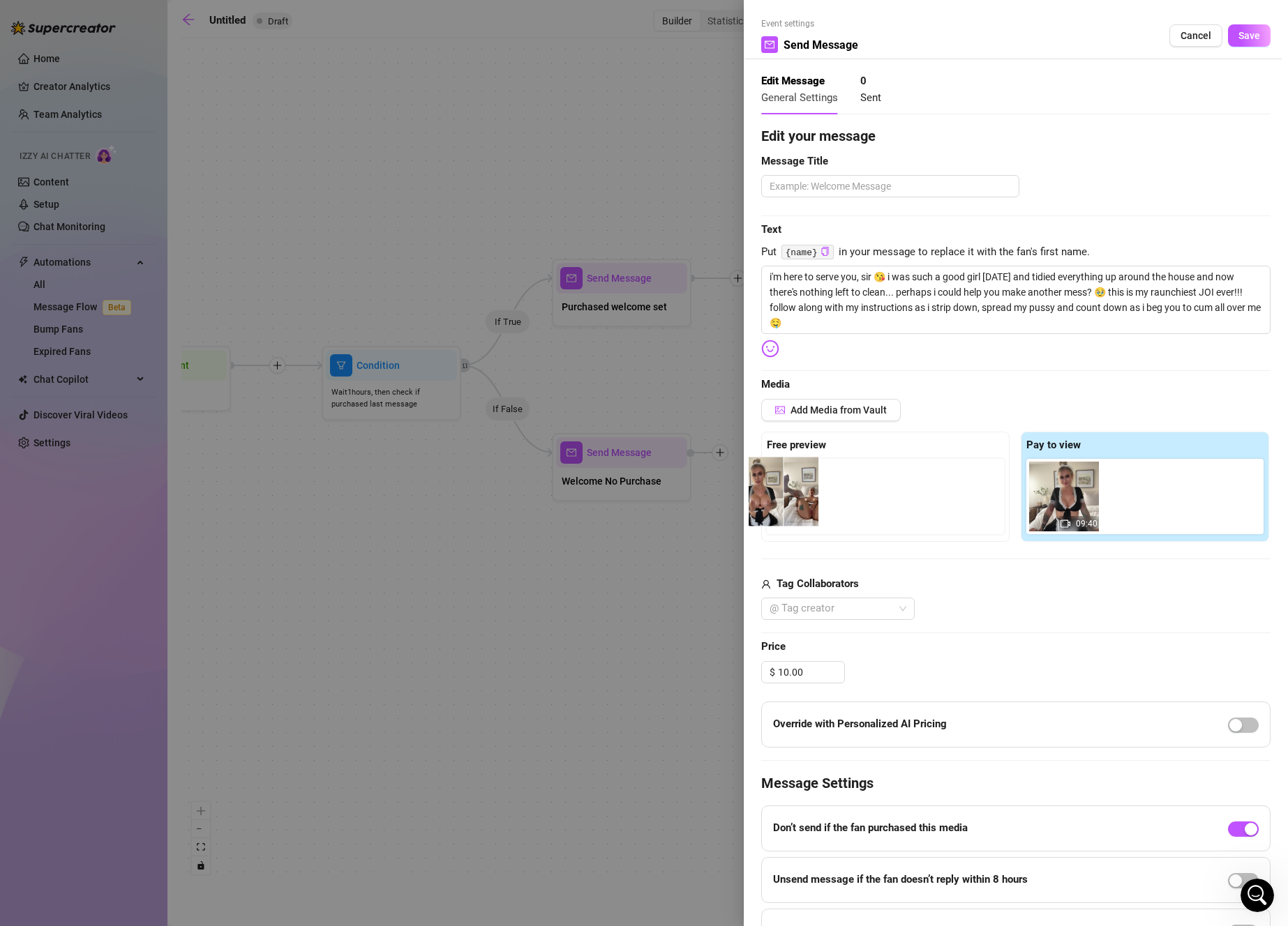
drag, startPoint x: 1150, startPoint y: 507, endPoint x: 812, endPoint y: 500, distance: 338.1
click at [812, 500] on div "Free preview Pay to view 09:40" at bounding box center [1016, 486] width 510 height 110
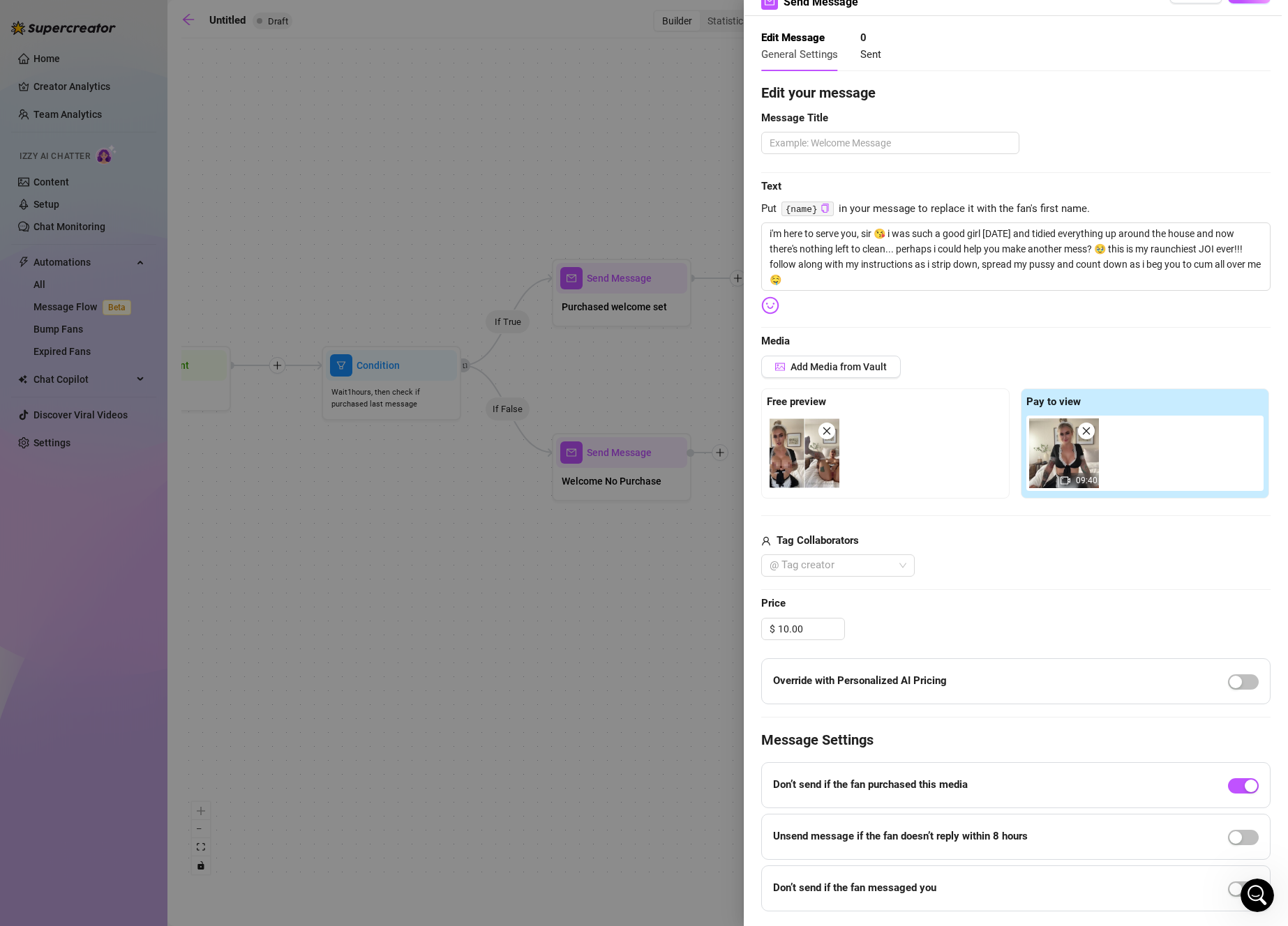
scroll to position [81, 0]
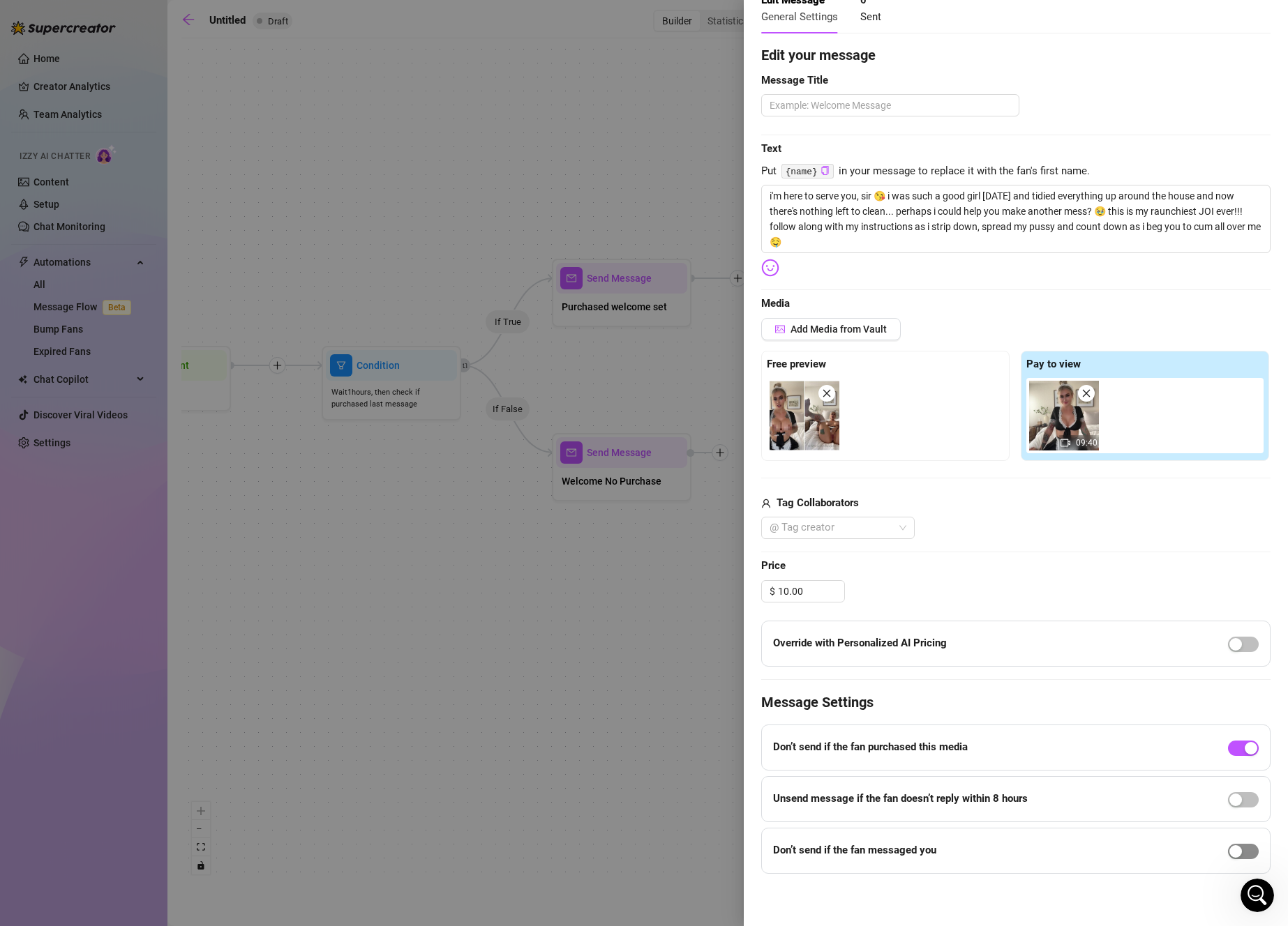
click at [1236, 852] on span "button" at bounding box center [1243, 851] width 30 height 16
drag, startPoint x: 838, startPoint y: 868, endPoint x: 798, endPoint y: 868, distance: 40.0
click at [798, 868] on div "In the last 8 hours." at bounding box center [854, 871] width 163 height 22
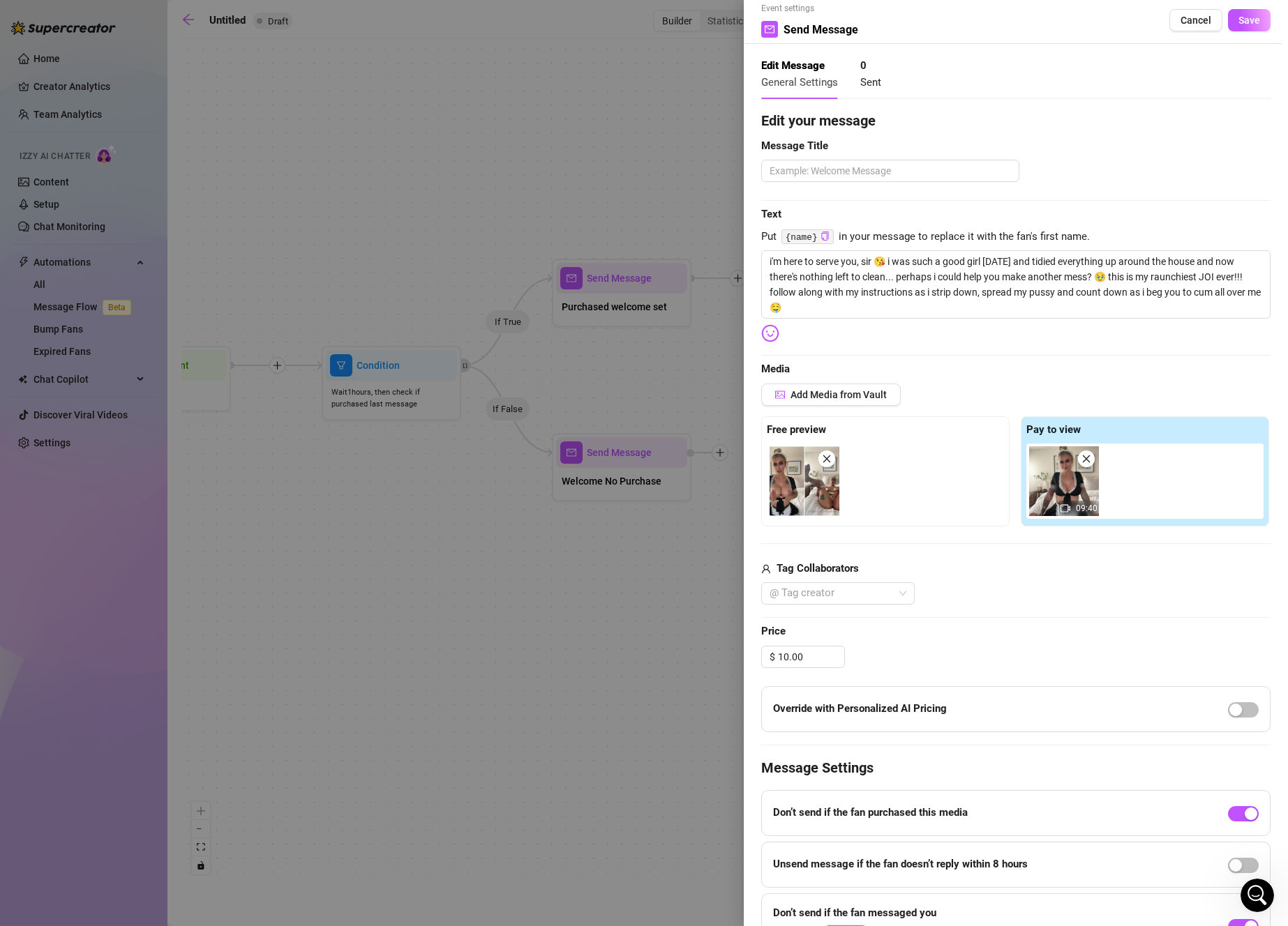
scroll to position [0, 0]
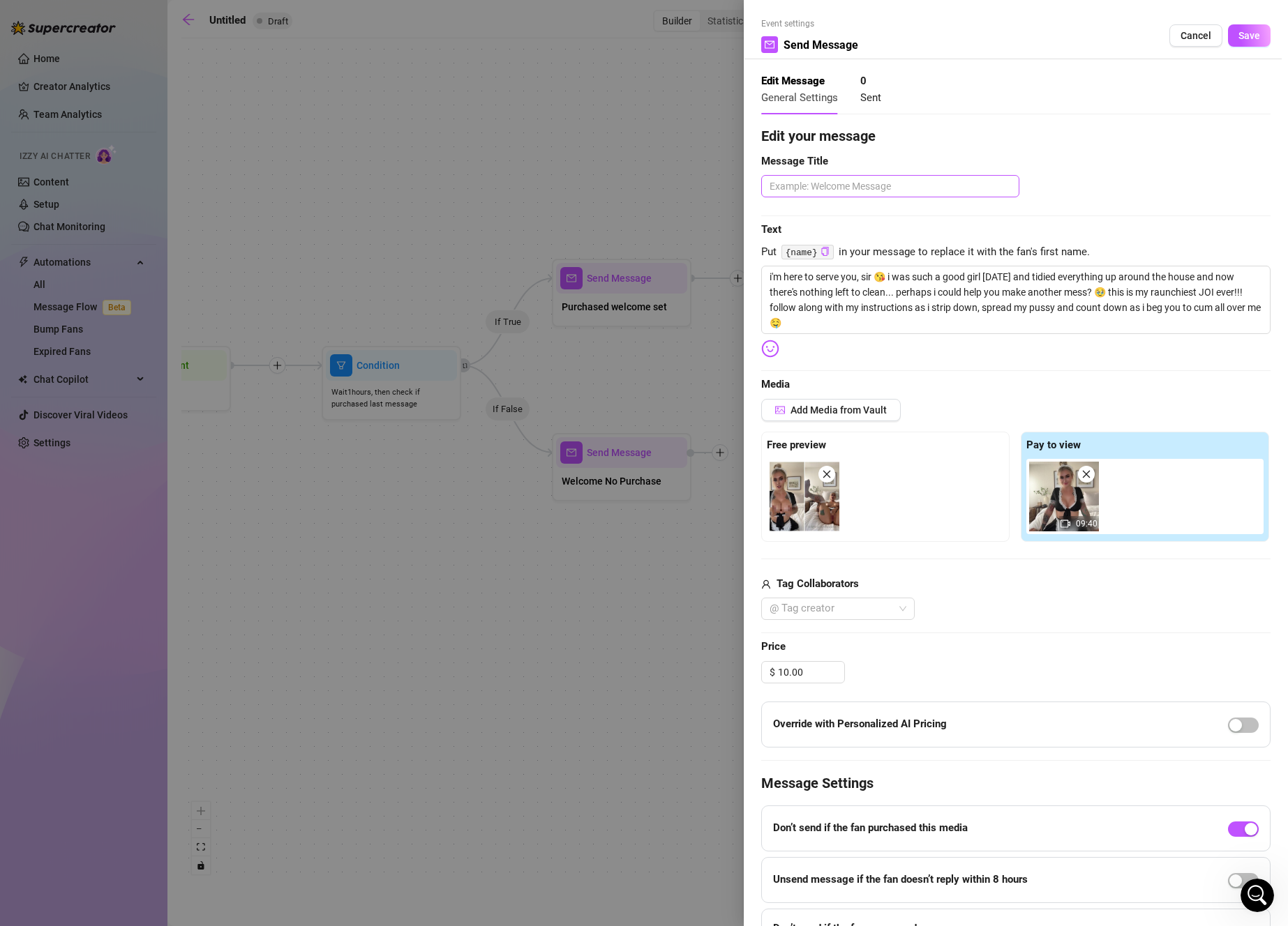
type input "4"
click at [866, 189] on textarea at bounding box center [890, 186] width 259 height 22
type textarea "N"
type textarea "Na"
type textarea "Nau"
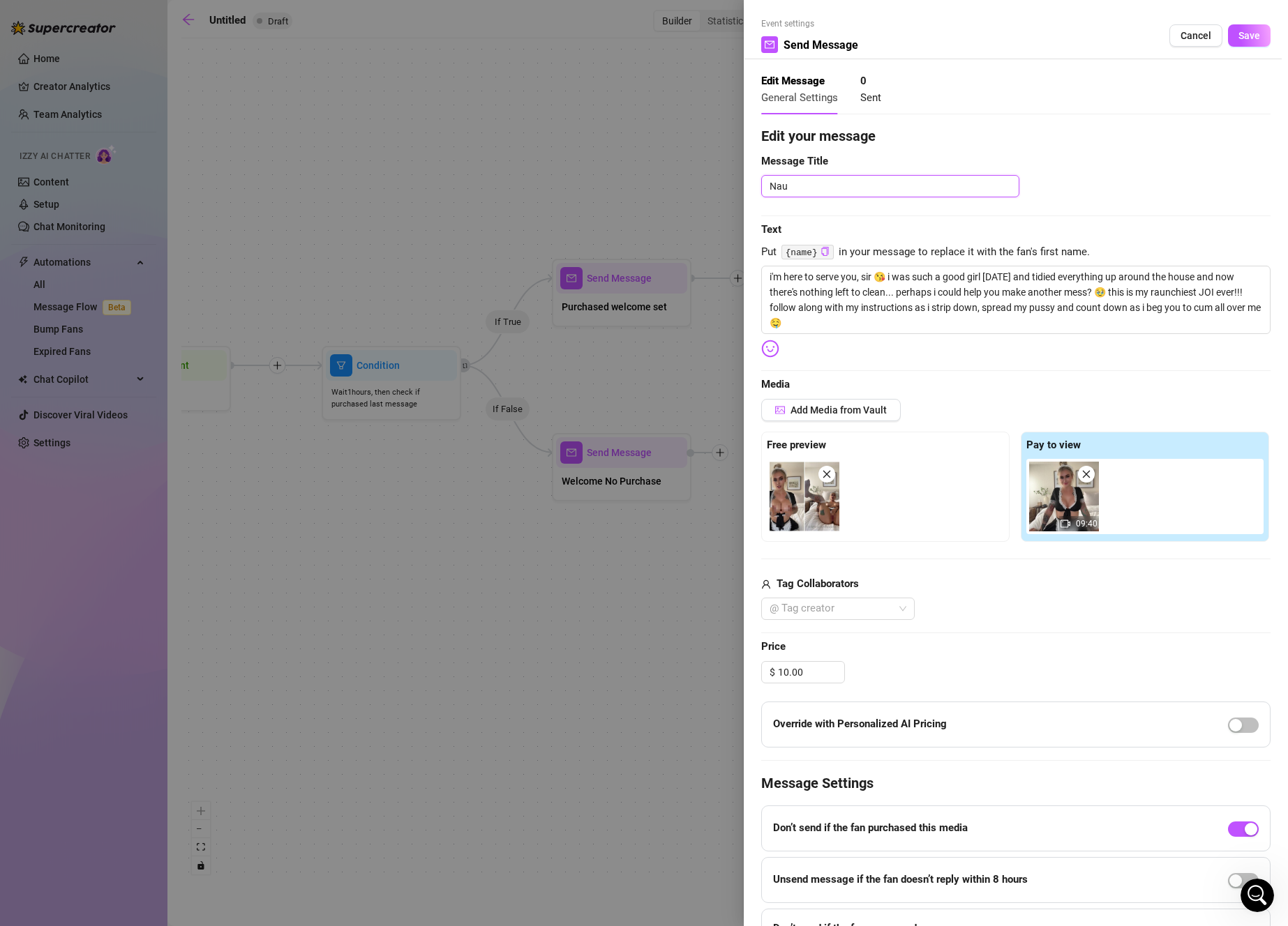
type textarea "Naug"
type textarea "Naugh"
type textarea "Naught"
type textarea "Naughty"
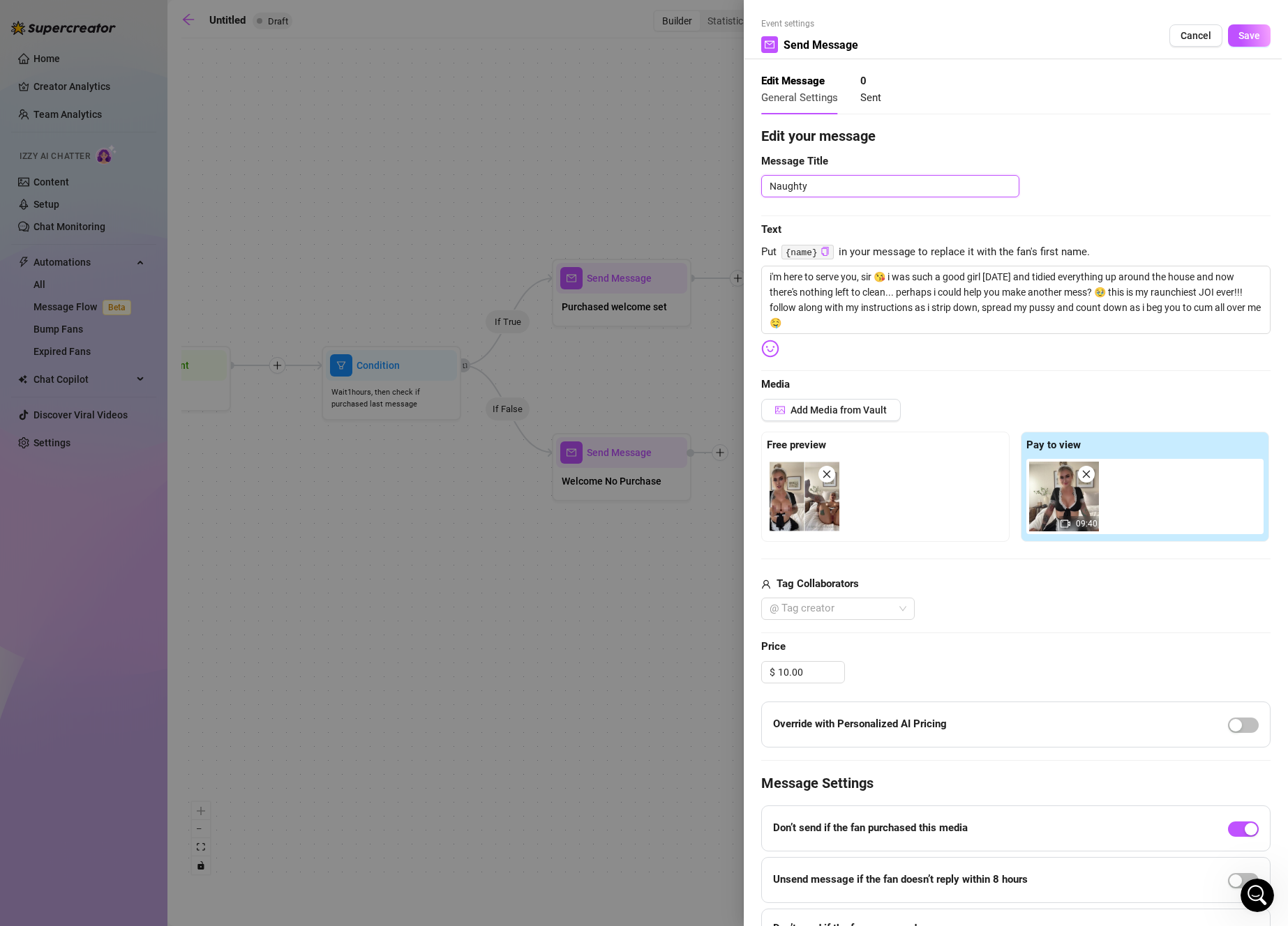
type textarea "Naughty M"
type textarea "Naughty Mai"
type textarea "Naughty Maid"
click at [1238, 36] on span "Save" at bounding box center [1249, 36] width 22 height 11
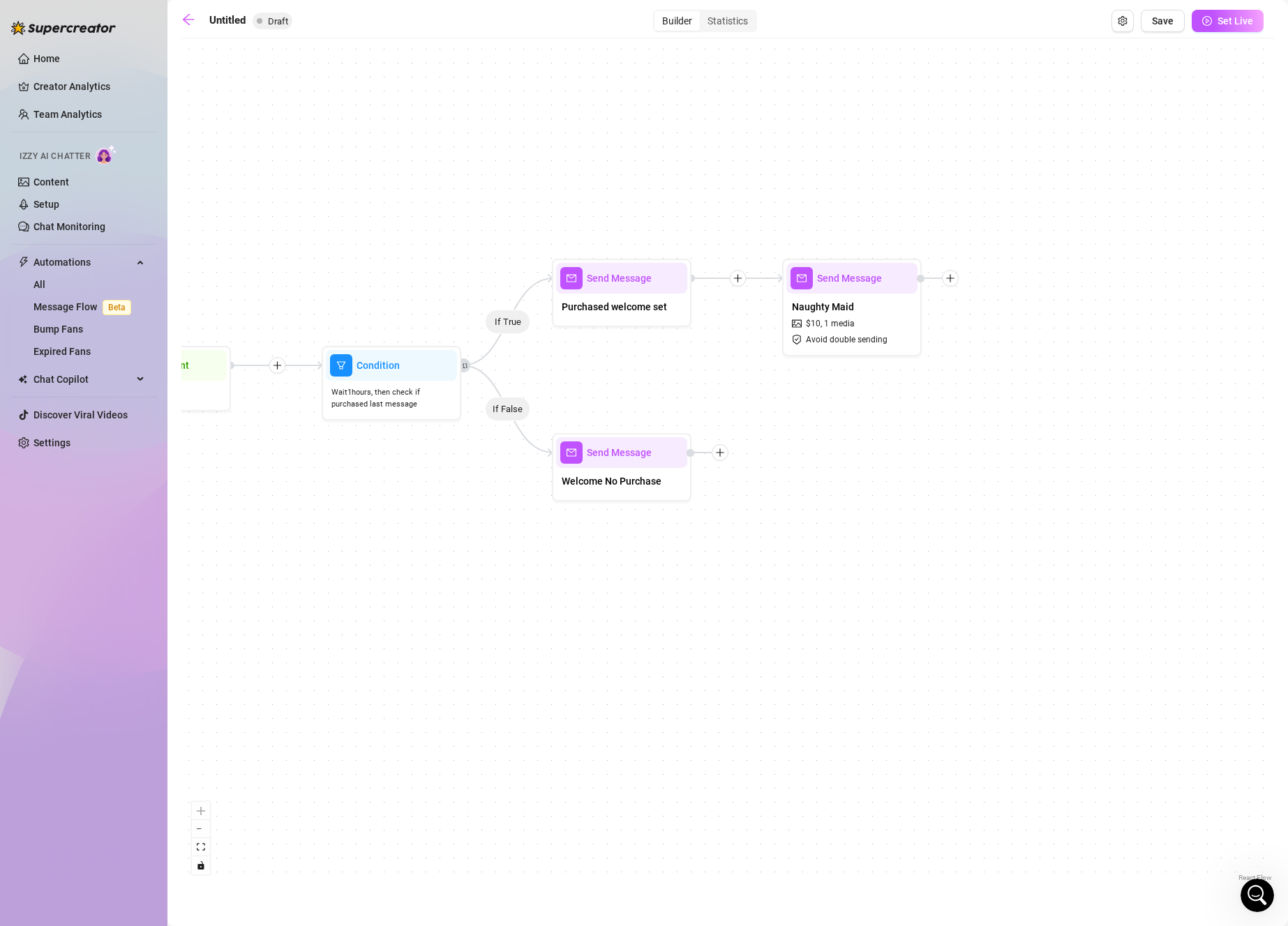
click at [1170, 32] on div "Untitled Draft Builder Statistics Save Set Live If True If False Send Message N…" at bounding box center [727, 447] width 1092 height 875
click at [1174, 26] on button "Save" at bounding box center [1163, 21] width 44 height 22
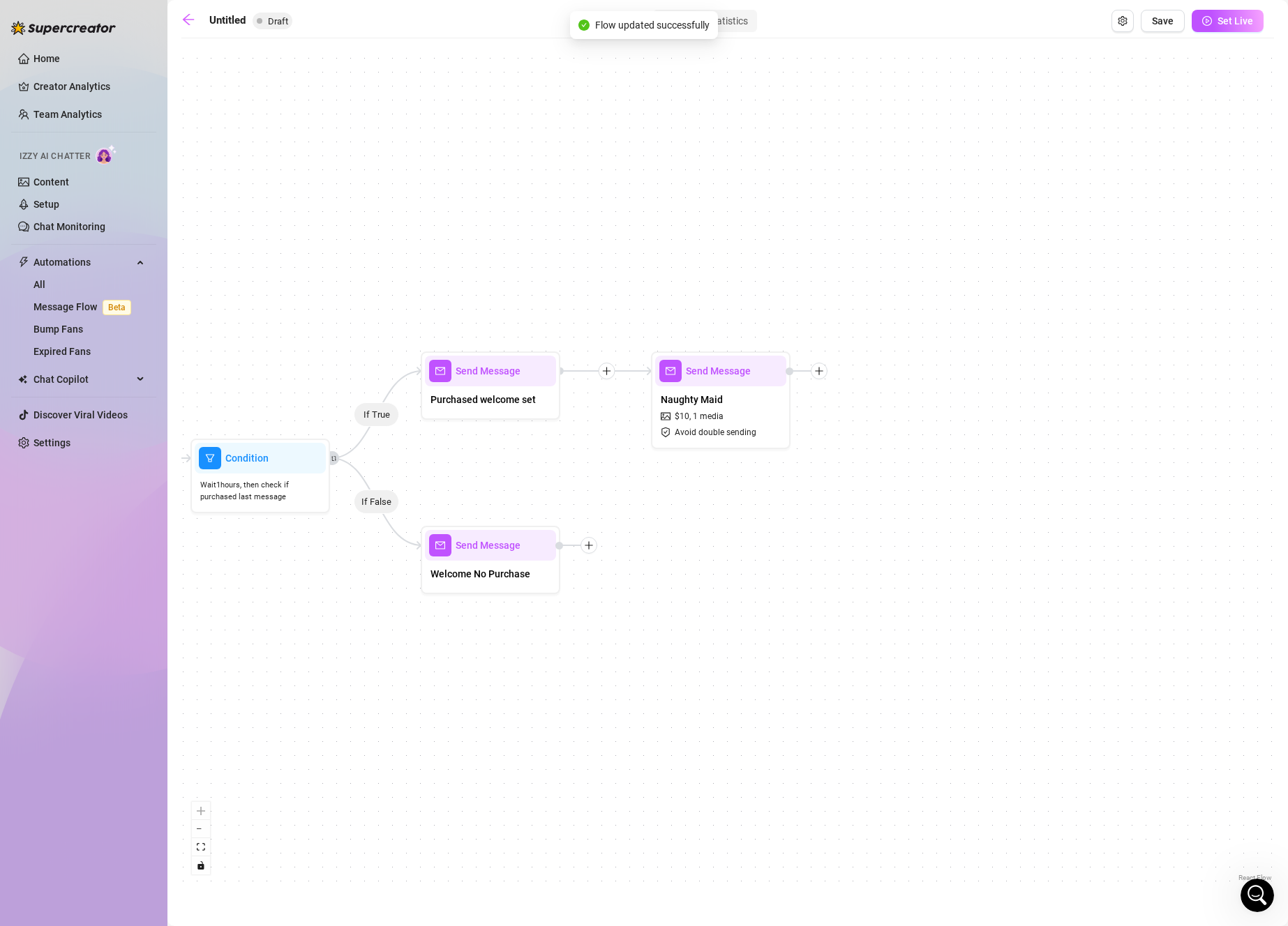
drag, startPoint x: 812, startPoint y: 604, endPoint x: 796, endPoint y: 533, distance: 72.8
click at [796, 533] on div "If True If False Send Message Naughty Maid $ 10 , 1 media Avoid double sending …" at bounding box center [727, 464] width 1092 height 840
drag, startPoint x: 974, startPoint y: 593, endPoint x: 819, endPoint y: 588, distance: 155.1
click at [819, 588] on div "If True If False Send Message Naughty Maid $ 10 , 1 media Avoid double sending …" at bounding box center [727, 464] width 1092 height 840
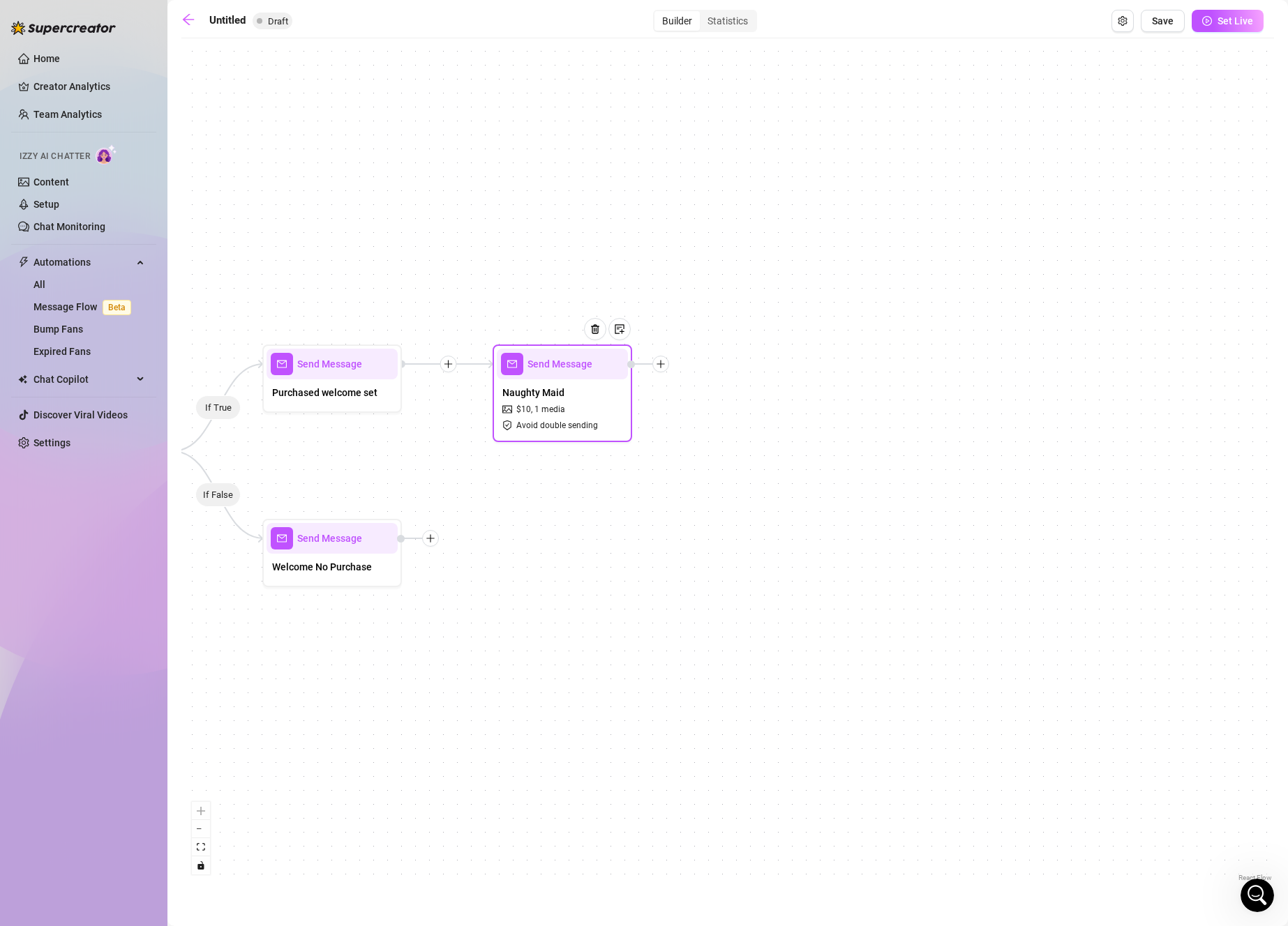
click at [660, 361] on icon "plus" at bounding box center [660, 363] width 1 height 7
click at [706, 387] on div "Condition" at bounding box center [730, 389] width 102 height 24
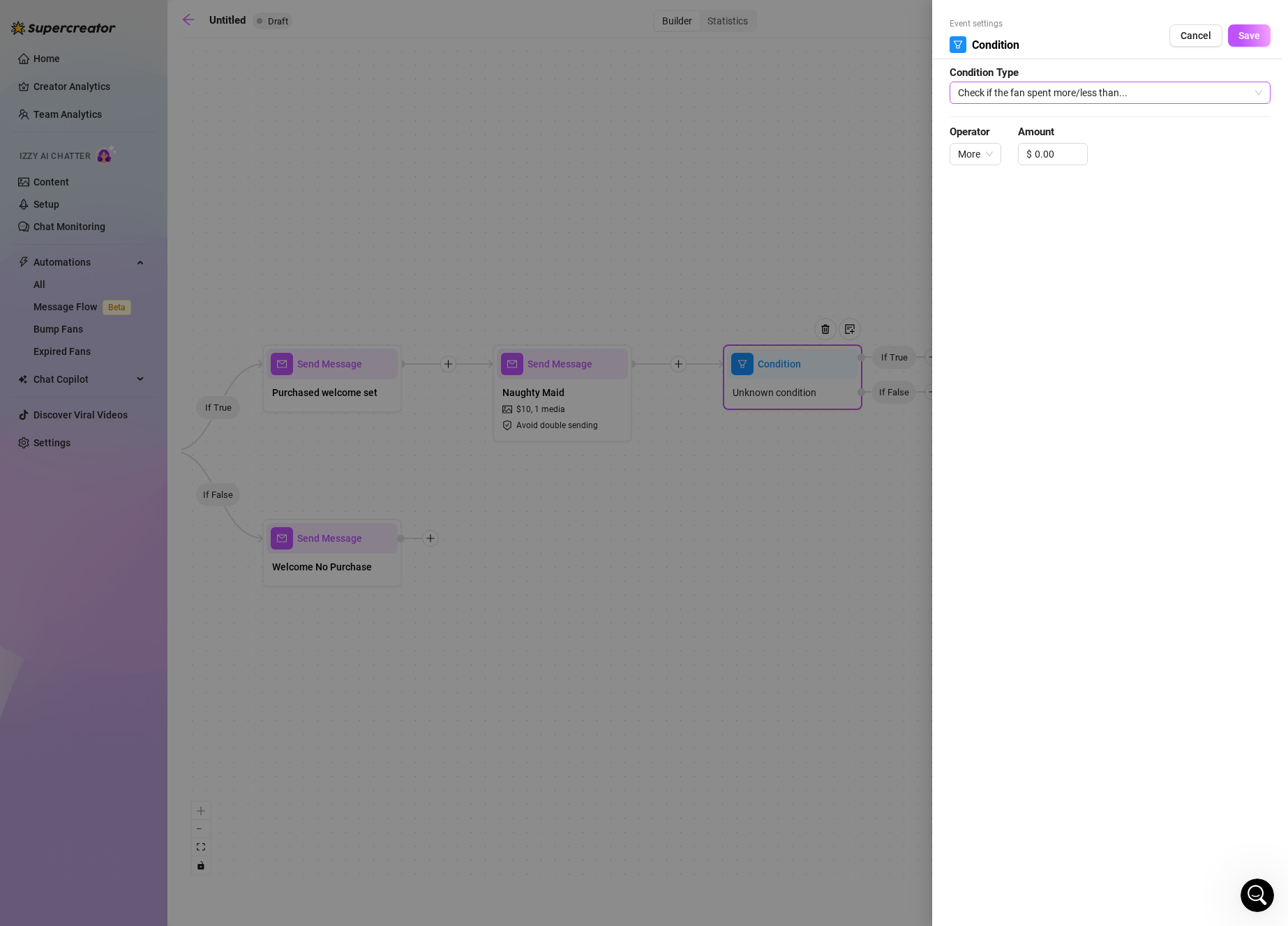
click at [1038, 97] on span "Check if the fan spent more/less than..." at bounding box center [1110, 92] width 305 height 21
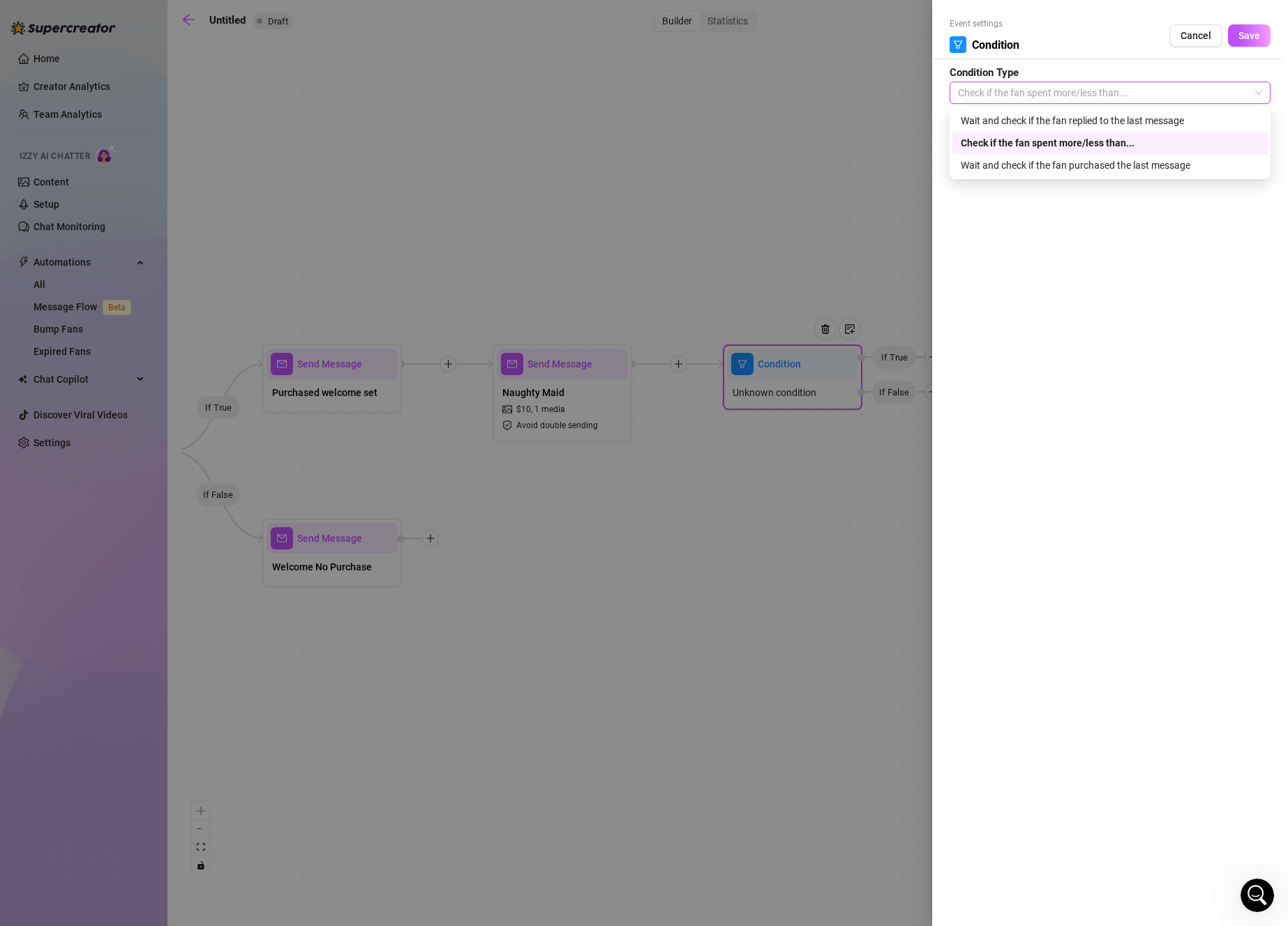
drag, startPoint x: 1058, startPoint y: 144, endPoint x: 1063, endPoint y: 137, distance: 8.6
click at [1060, 140] on div "Check if the fan spent more/less than..." at bounding box center [1110, 143] width 299 height 16
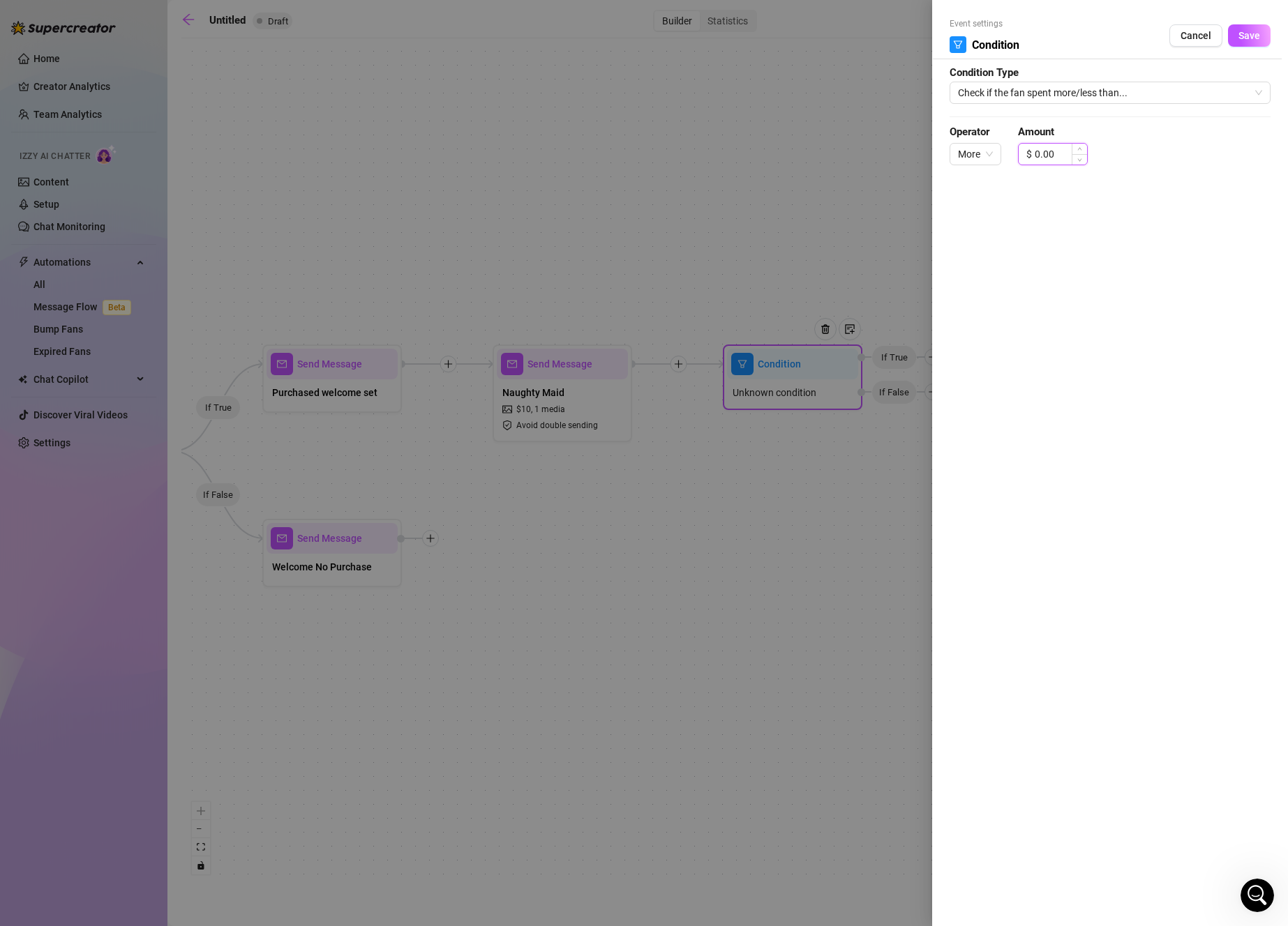
click at [1043, 158] on input "0.00" at bounding box center [1060, 154] width 52 height 21
click at [1041, 158] on input "0.00" at bounding box center [1060, 154] width 52 height 21
click at [1057, 92] on span "Check if the fan spent more/less than..." at bounding box center [1110, 92] width 305 height 21
type input "10.00"
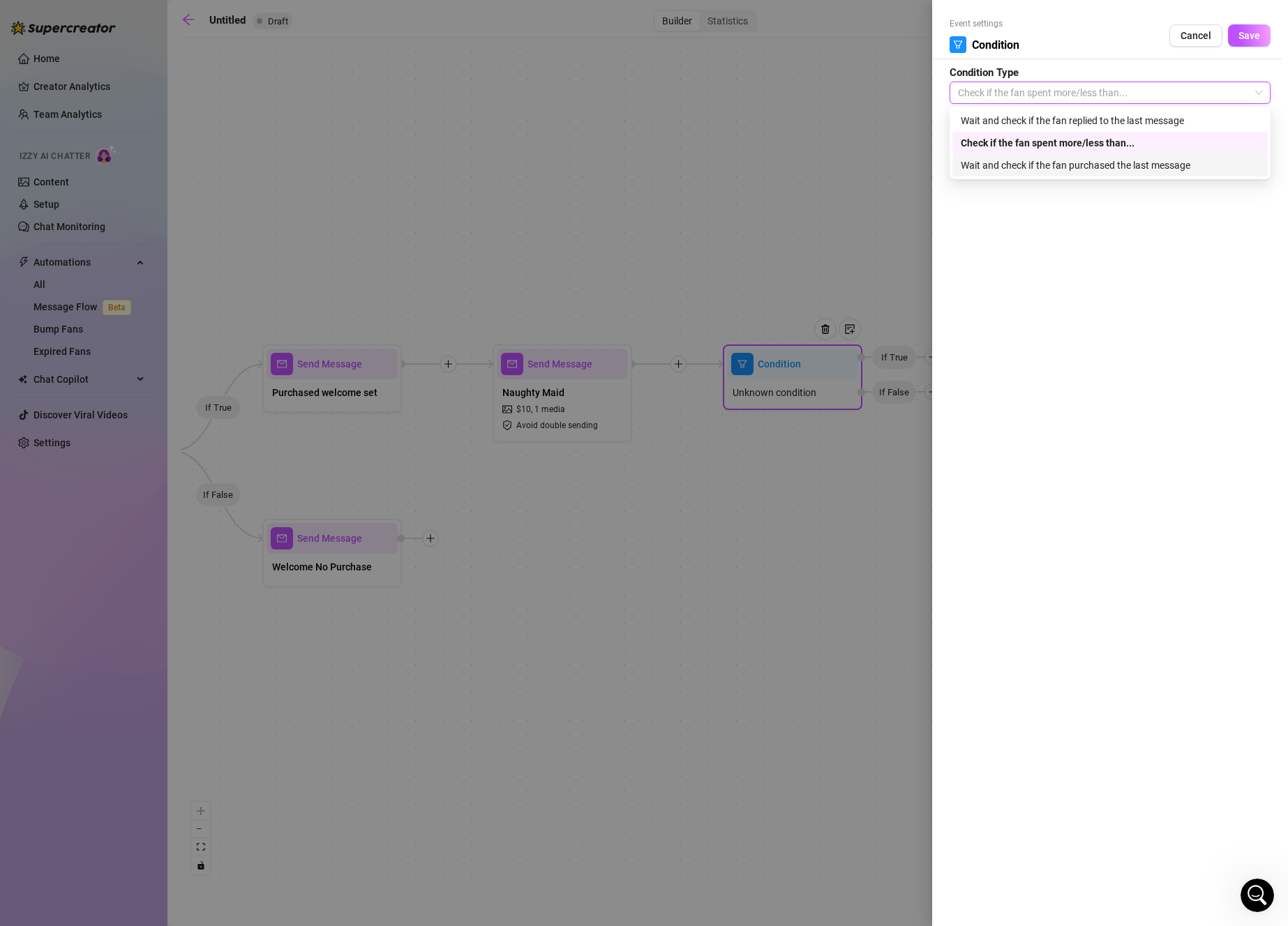
click at [1188, 172] on div "Wait and check if the fan purchased the last message" at bounding box center [1110, 165] width 299 height 16
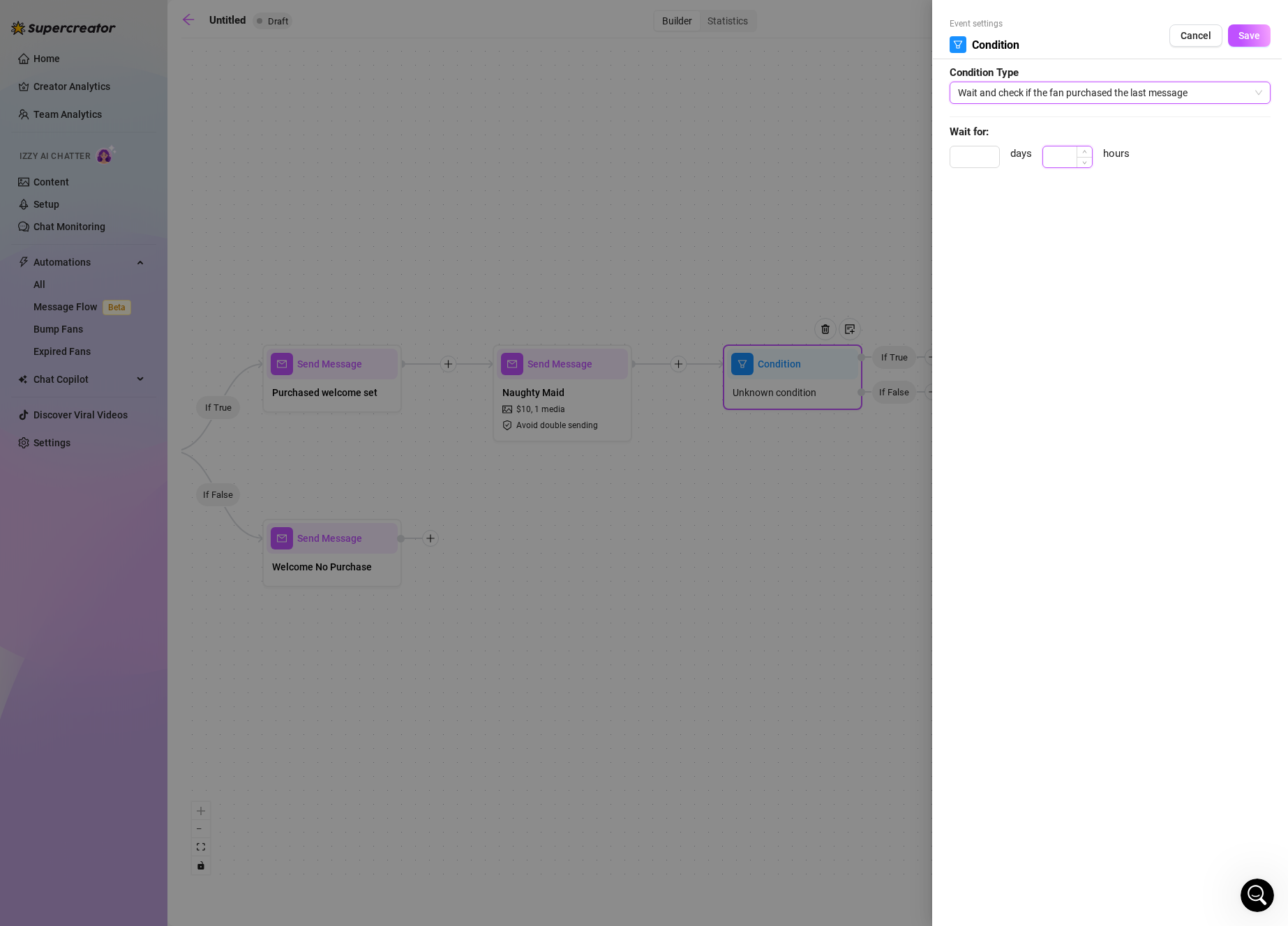
click at [1067, 154] on input at bounding box center [1067, 156] width 49 height 21
type input "4"
click at [1258, 42] on button "Save" at bounding box center [1249, 36] width 42 height 22
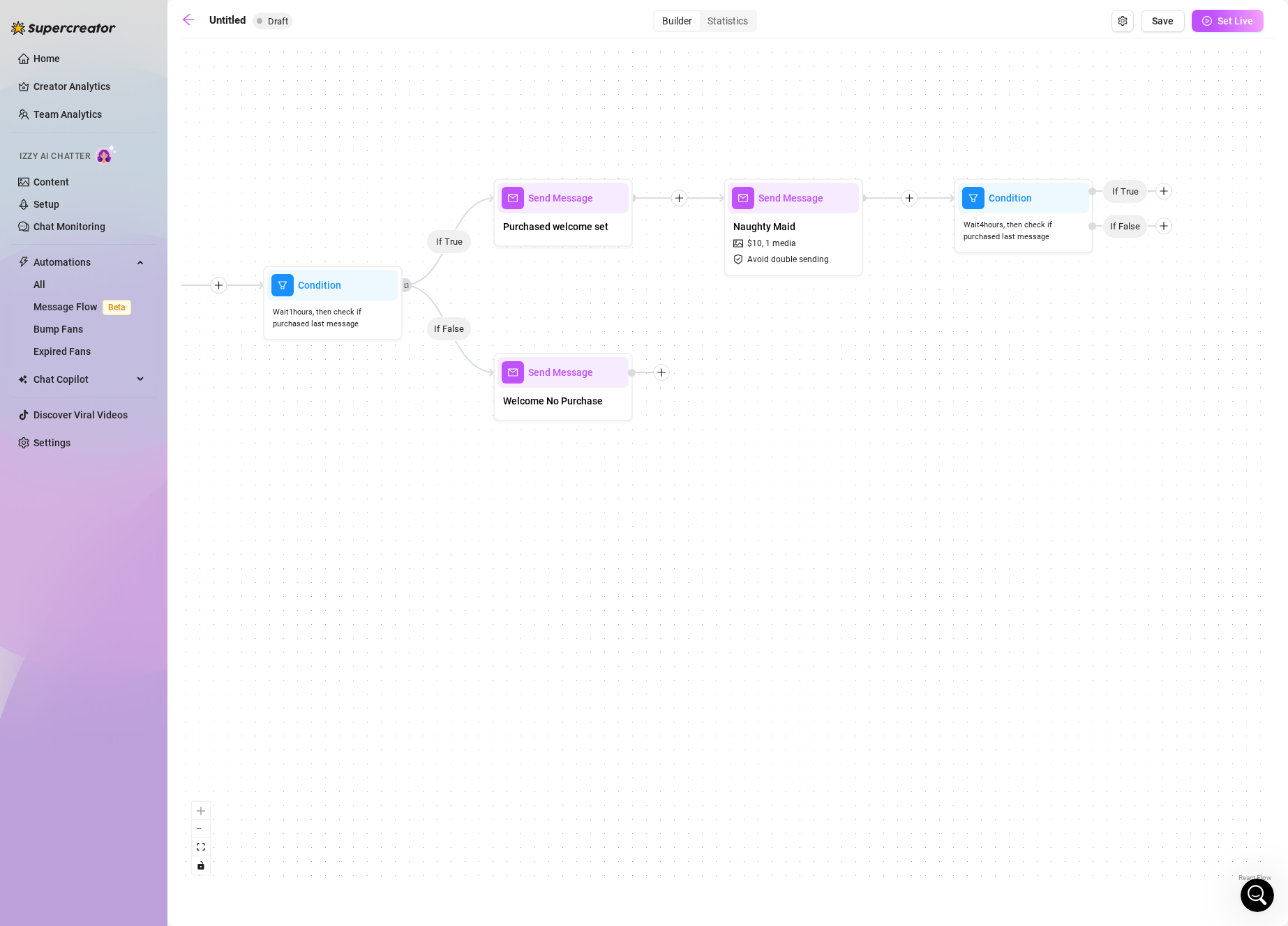
drag, startPoint x: 746, startPoint y: 534, endPoint x: 927, endPoint y: 386, distance: 233.8
click at [947, 377] on div "If True If False Condition Wait 4 hours, then check if purchased last message I…" at bounding box center [727, 464] width 1092 height 840
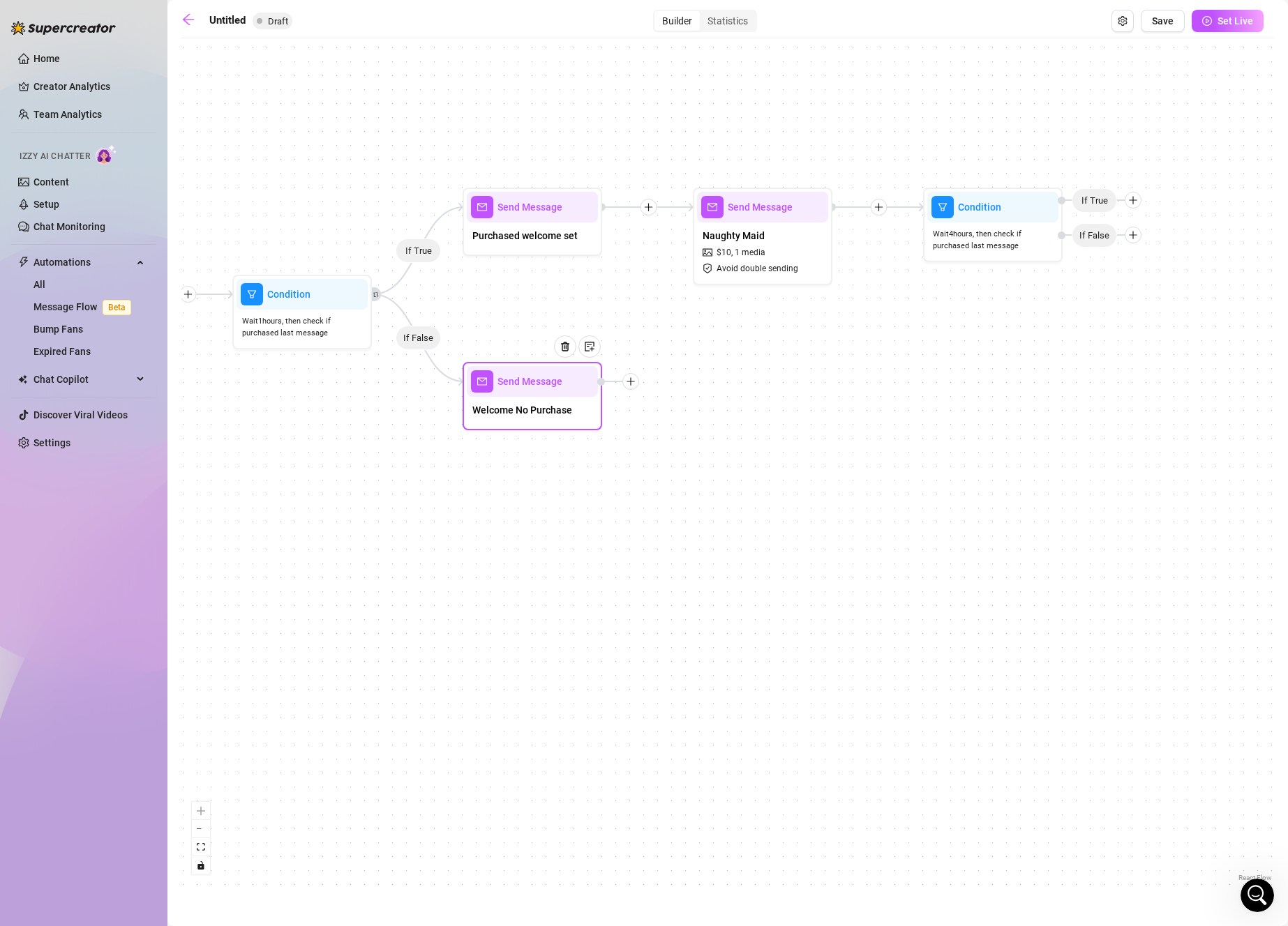
click at [572, 406] on div "Welcome No Purchase" at bounding box center [532, 411] width 132 height 29
type textarea "Thank you for joining! My wall has all my newest releases but if you're looking…"
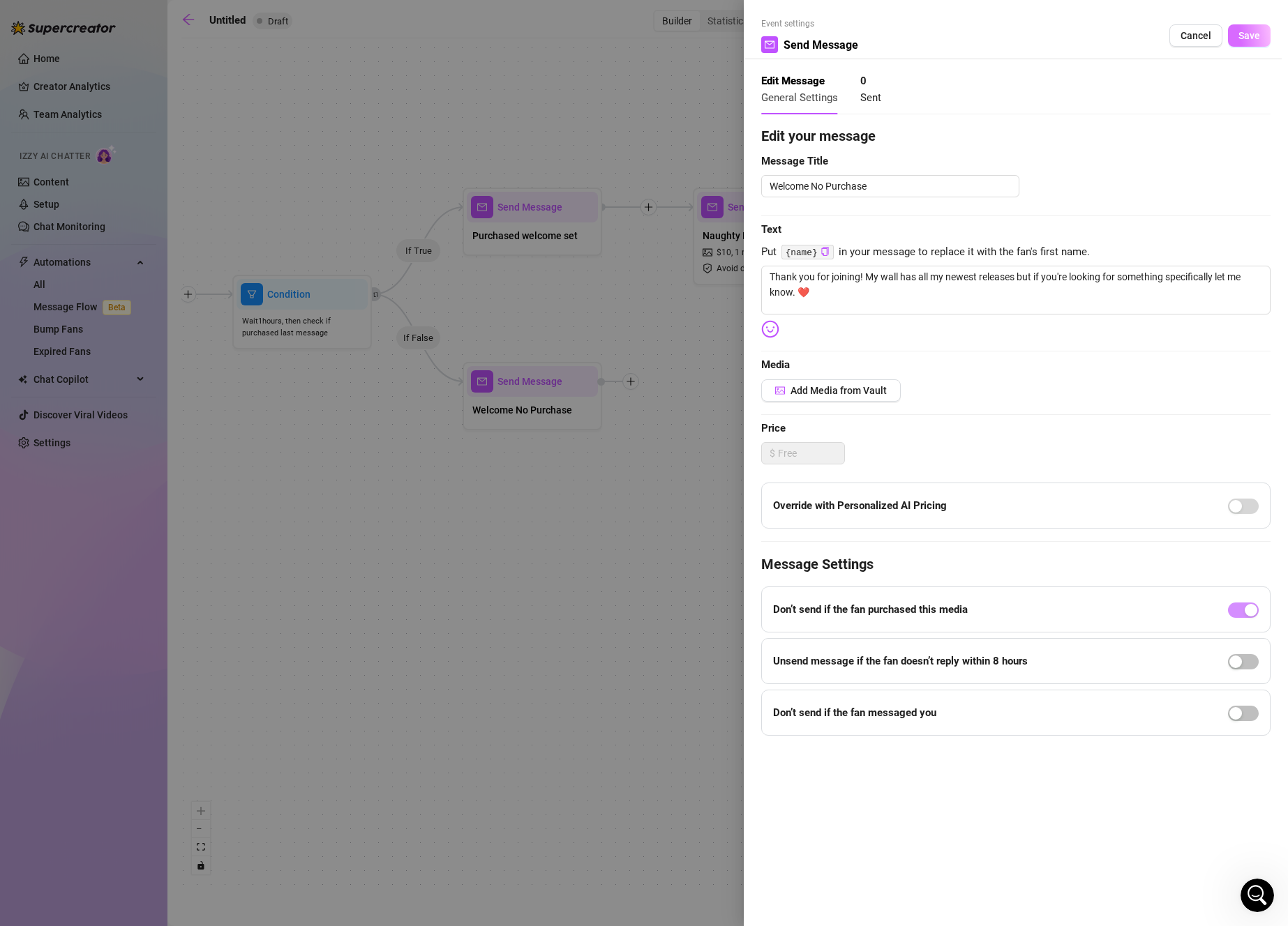
click at [1251, 40] on span "Save" at bounding box center [1249, 36] width 22 height 11
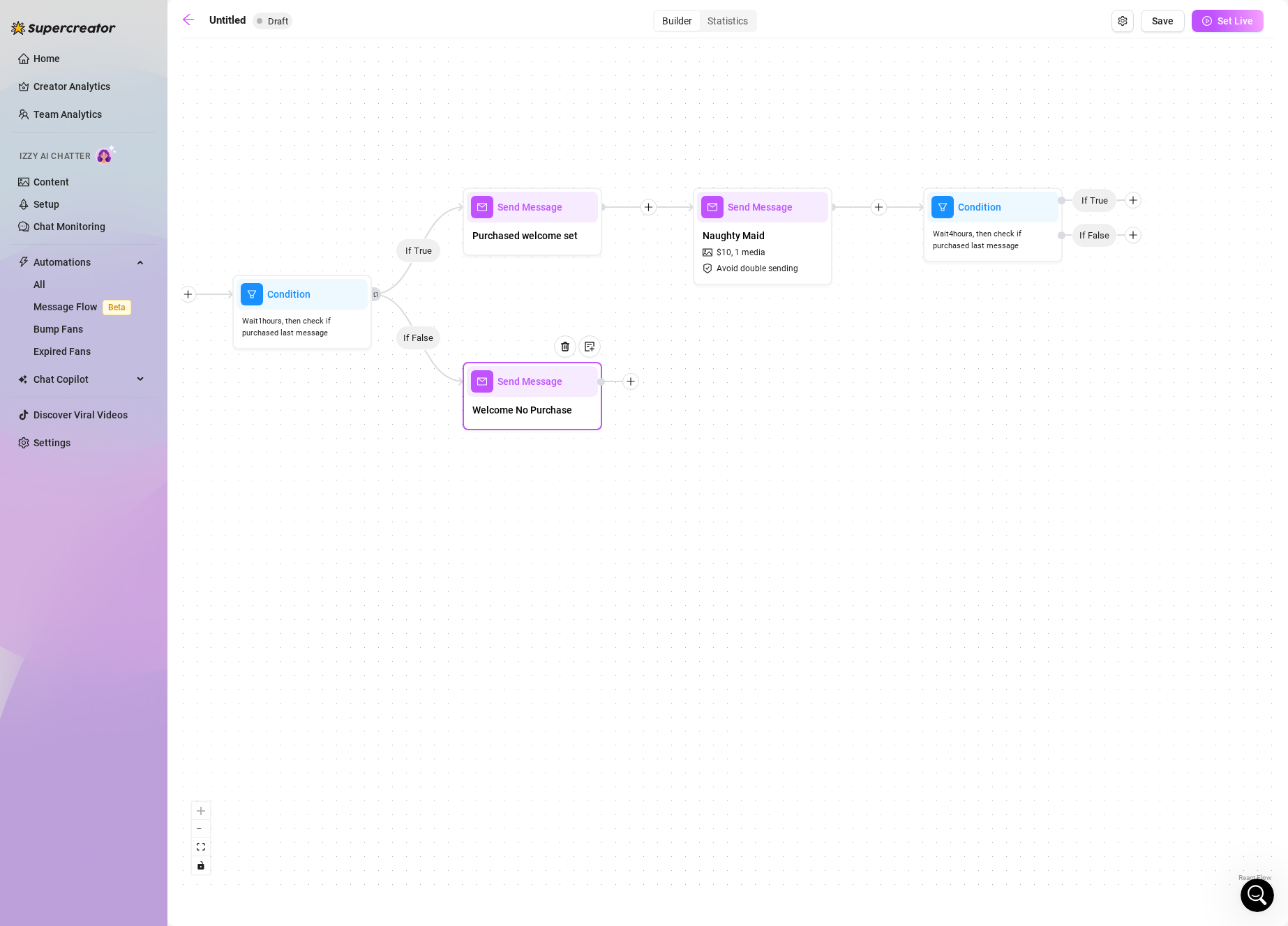
click at [634, 383] on icon "plus" at bounding box center [630, 381] width 10 height 10
click at [731, 383] on div "Time Delay" at bounding box center [699, 383] width 102 height 24
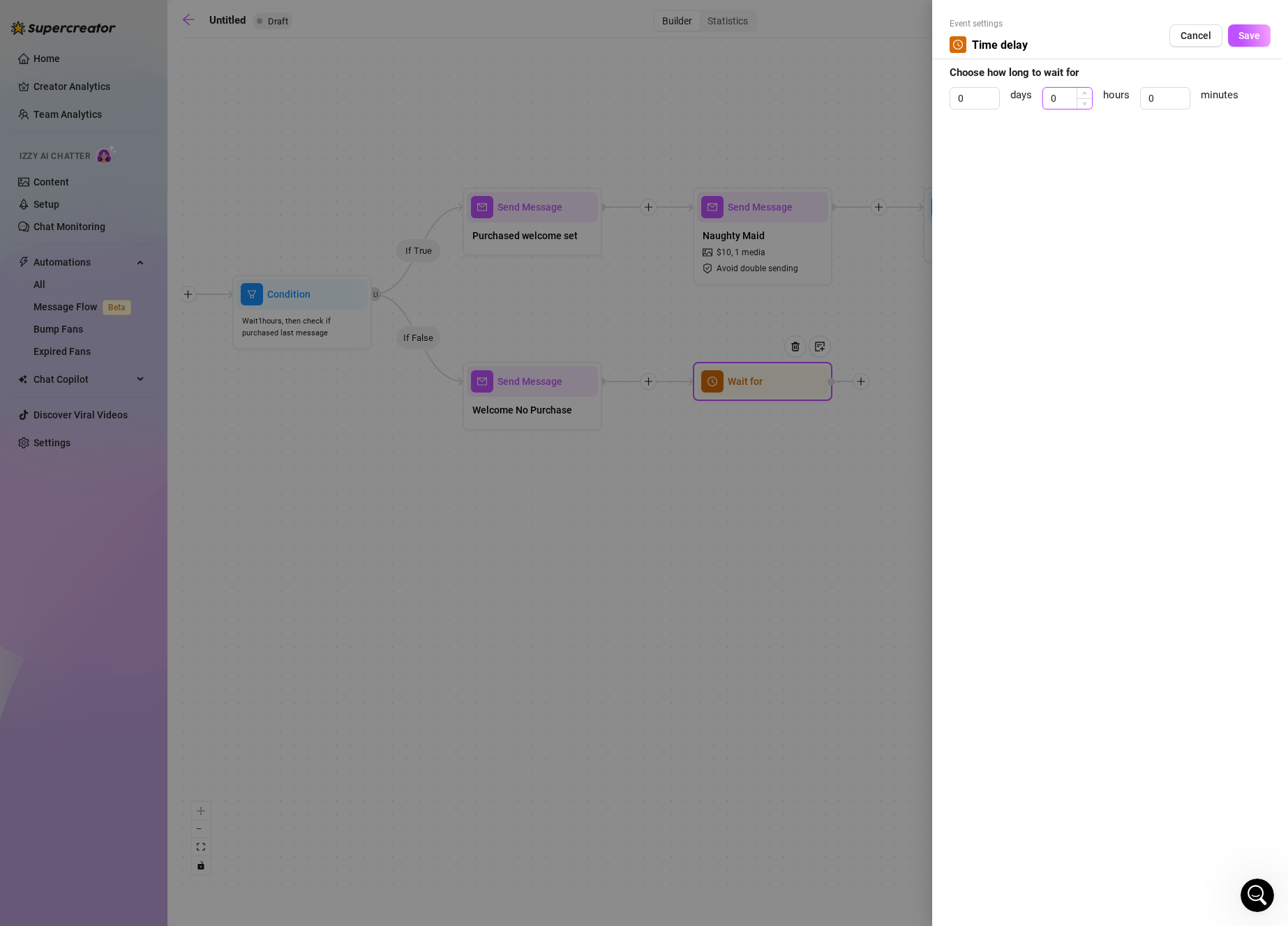
click at [1049, 98] on input "0" at bounding box center [1067, 98] width 49 height 21
drag, startPoint x: 1173, startPoint y: 97, endPoint x: 1167, endPoint y: 102, distance: 7.8
click at [1173, 97] on input "0" at bounding box center [1165, 98] width 49 height 21
drag, startPoint x: 1167, startPoint y: 102, endPoint x: 1142, endPoint y: 102, distance: 25.0
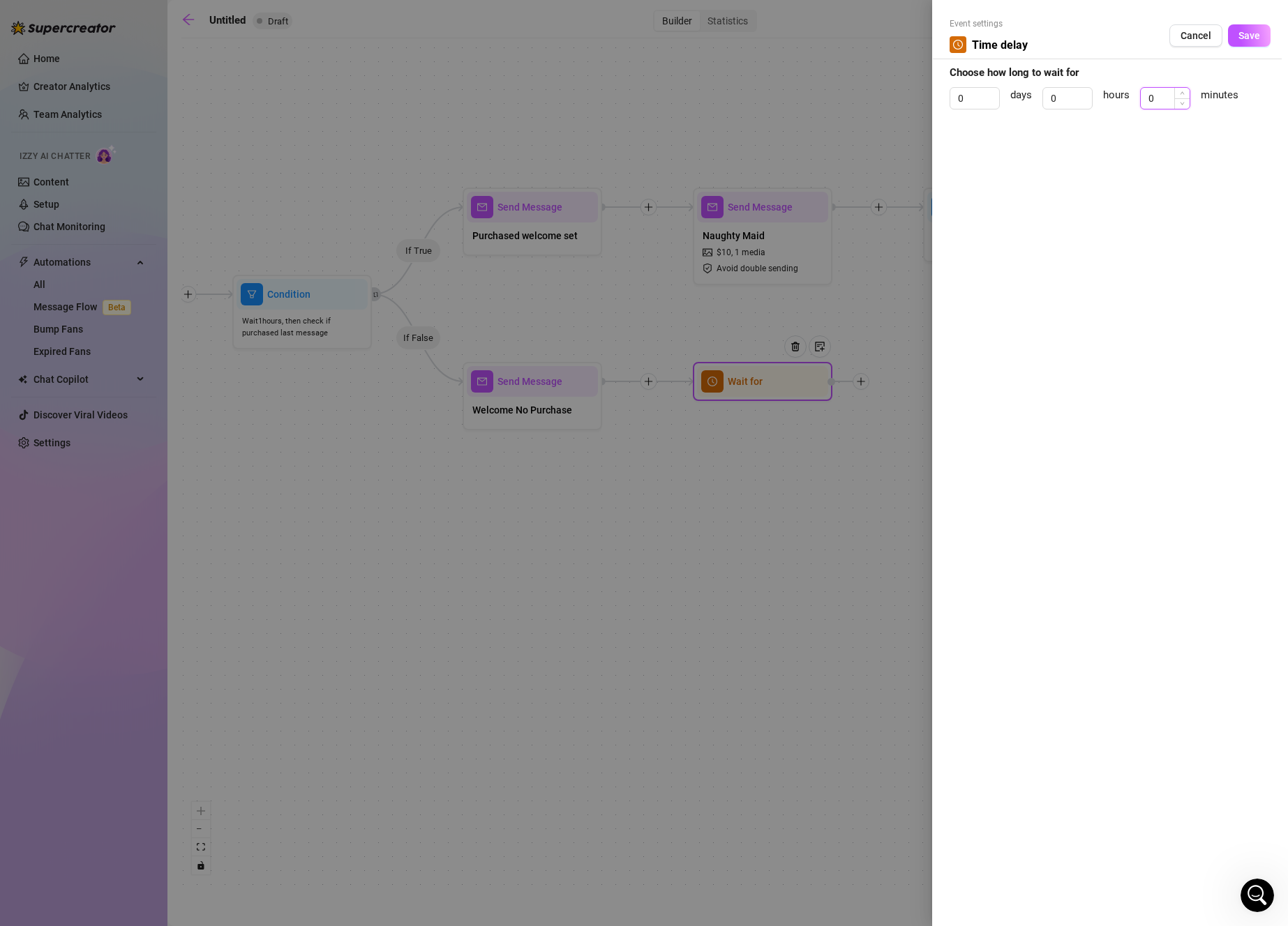
click at [1142, 102] on input "0" at bounding box center [1165, 98] width 49 height 21
type input "30"
click at [1249, 32] on span "Save" at bounding box center [1249, 36] width 22 height 11
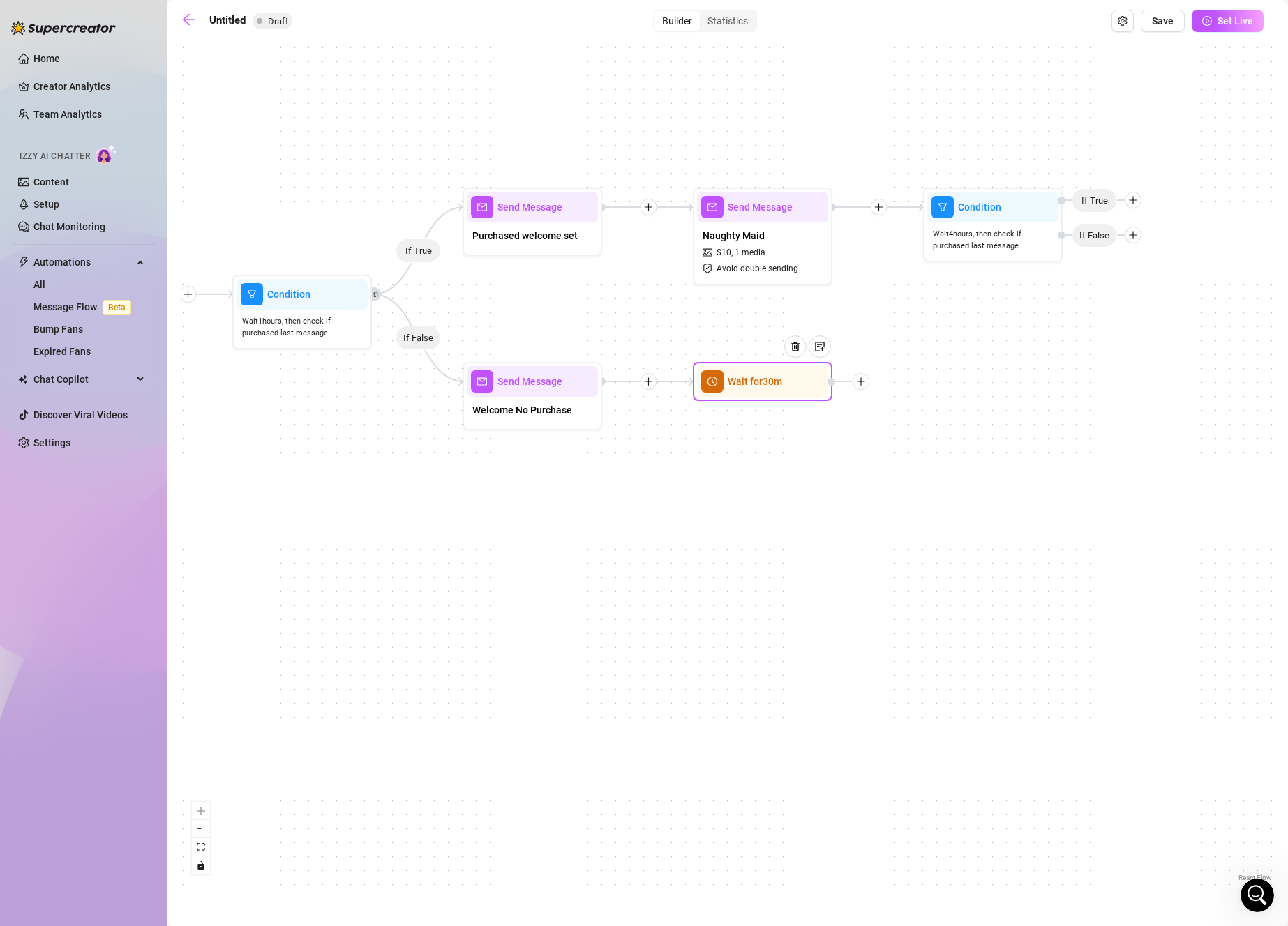
click at [861, 382] on icon "plus" at bounding box center [860, 381] width 10 height 10
click at [942, 431] on div "Message" at bounding box center [929, 430] width 102 height 24
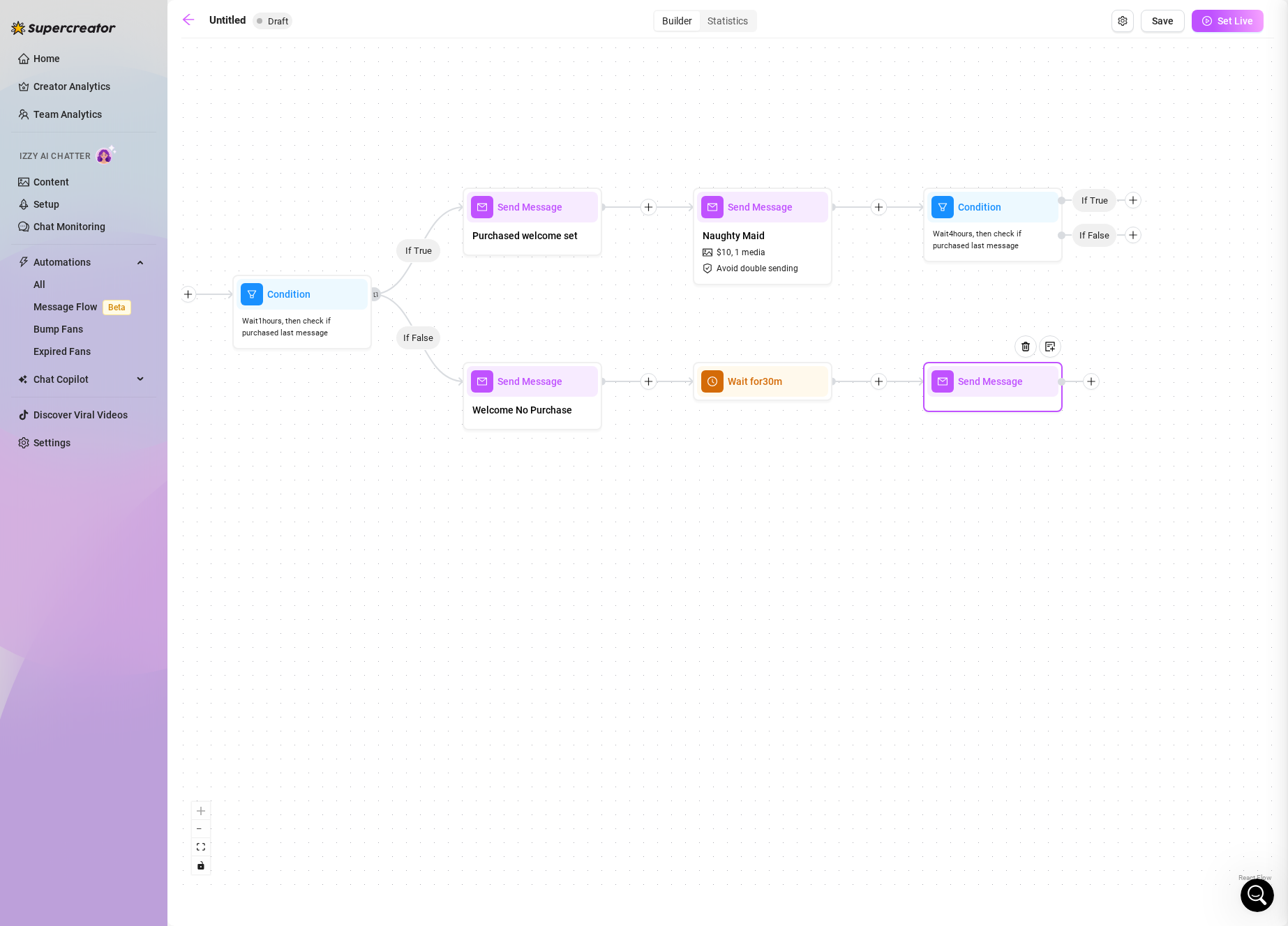
type textarea "Write your message here"
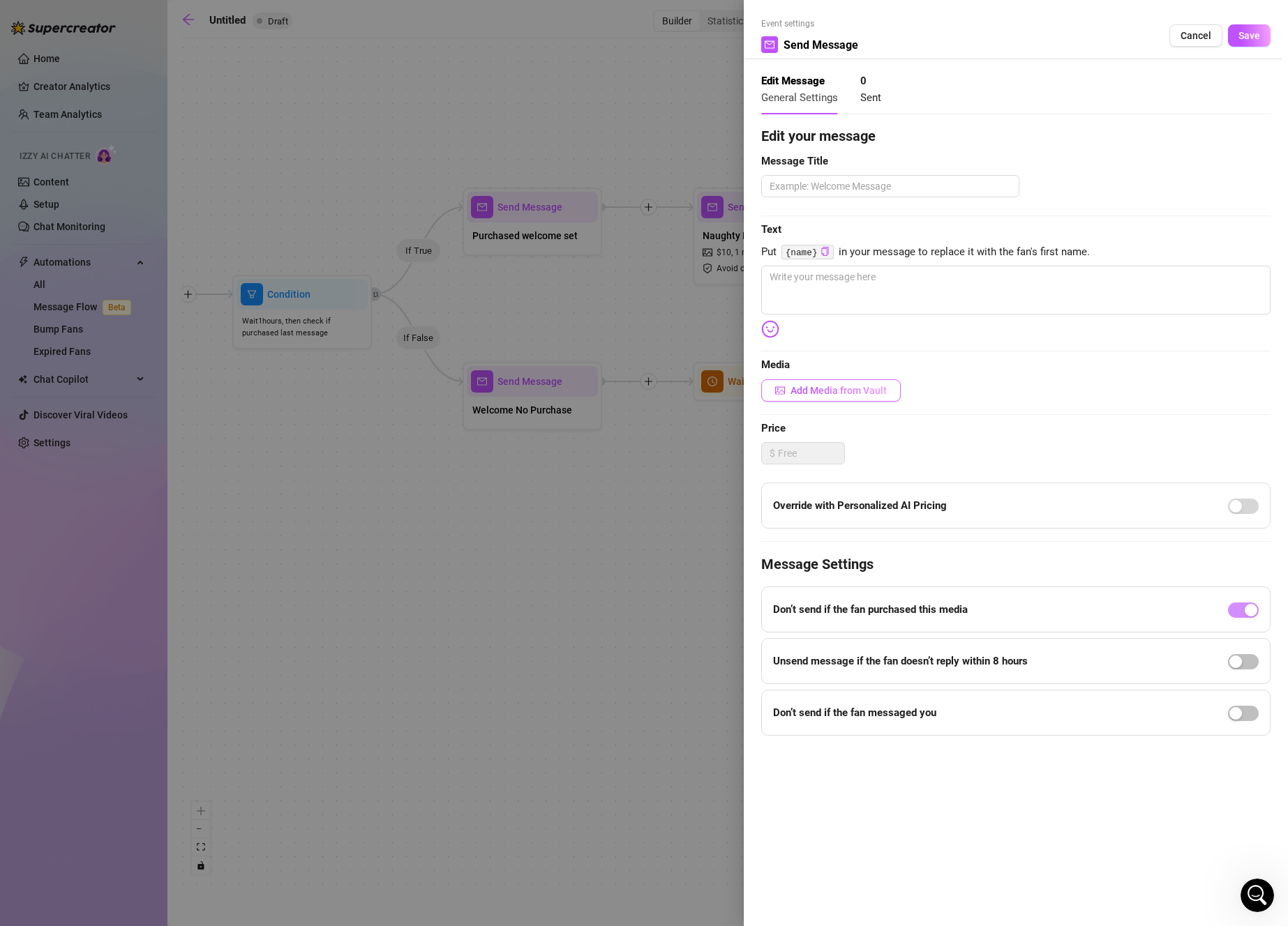
click at [887, 382] on button "Add Media from Vault" at bounding box center [831, 390] width 140 height 22
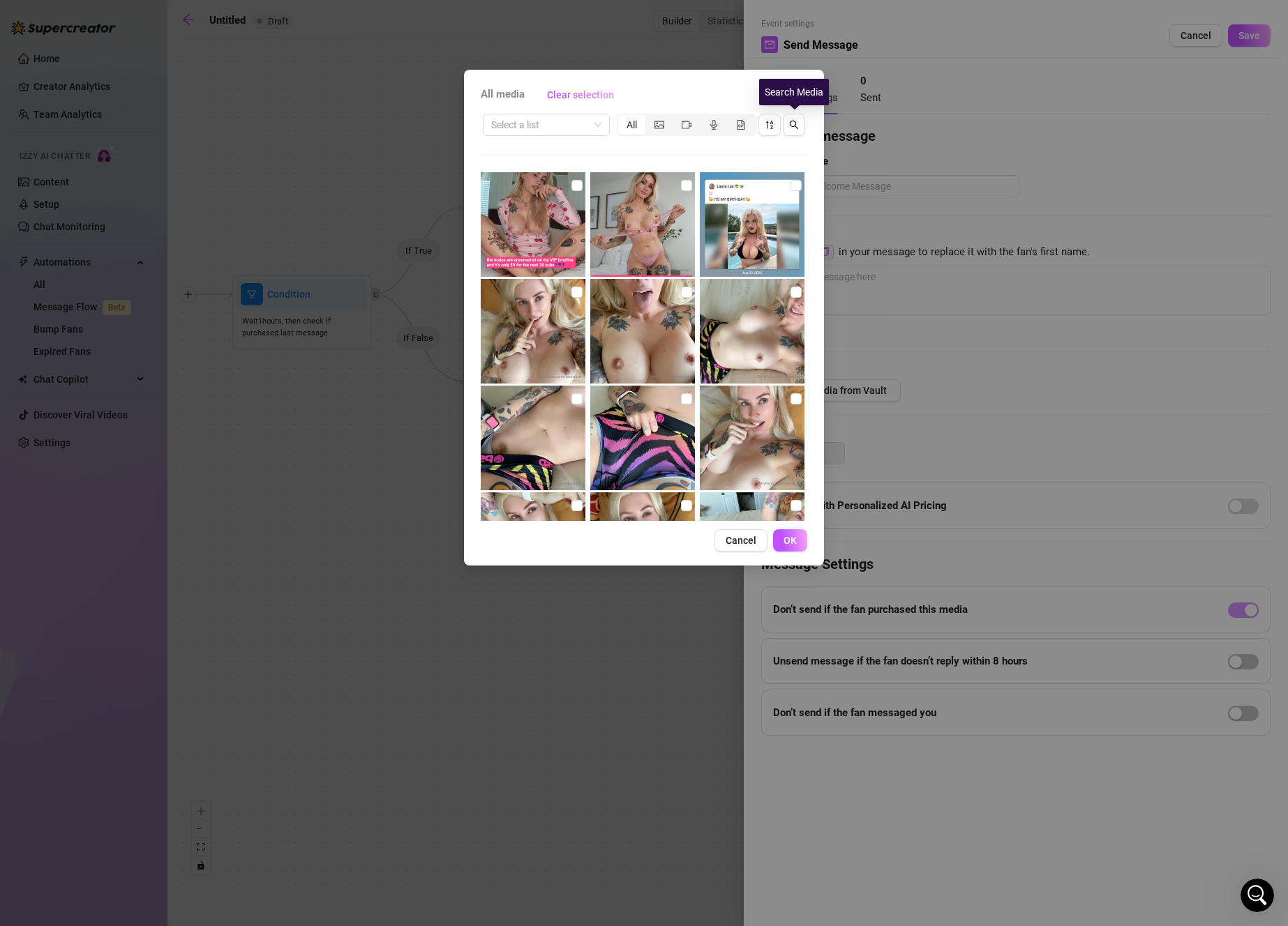
click at [805, 122] on div "Select a list All" at bounding box center [643, 124] width 327 height 27
click at [793, 125] on icon "search" at bounding box center [794, 124] width 10 height 10
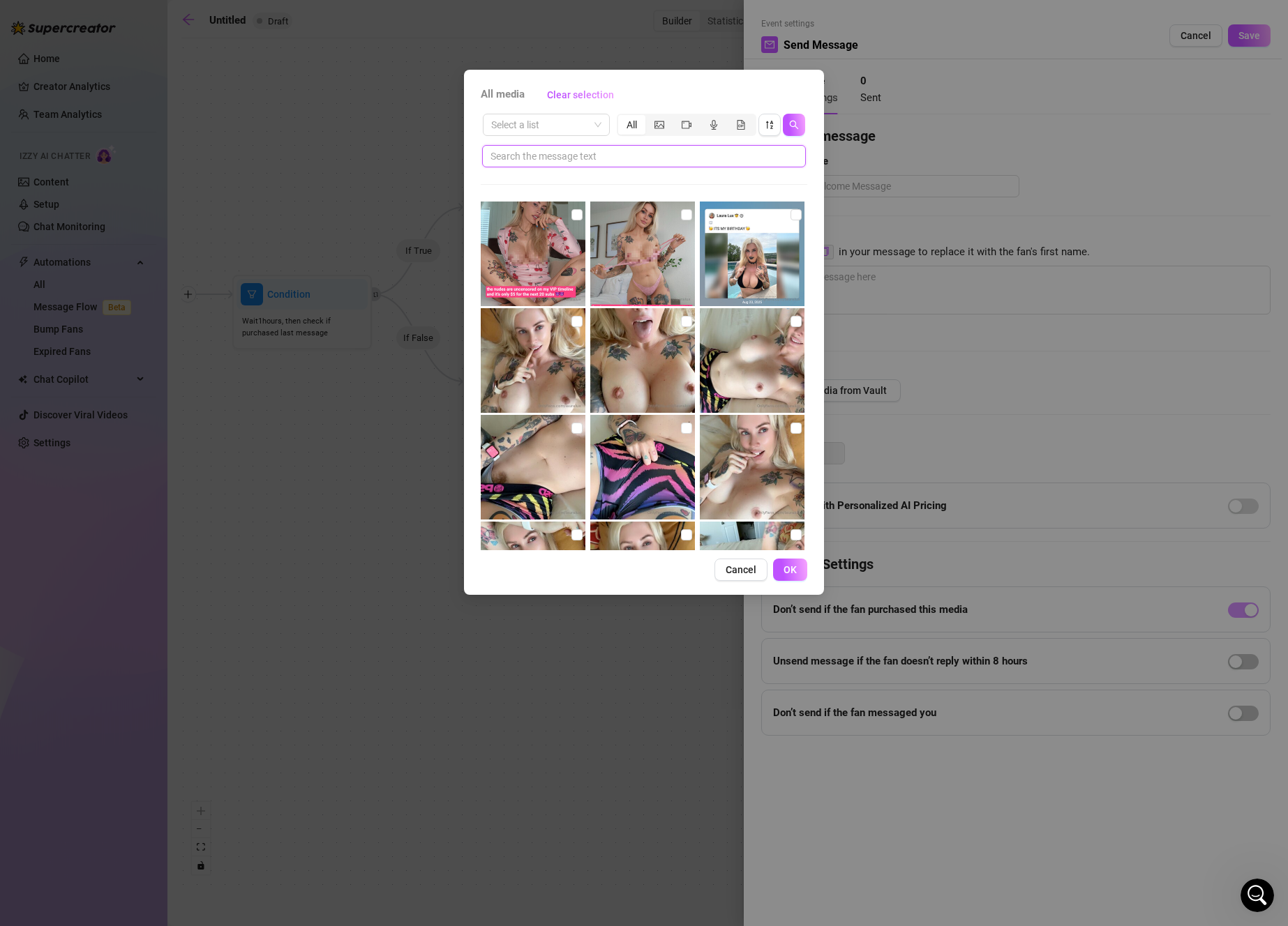
click at [660, 154] on input "text" at bounding box center [638, 156] width 295 height 16
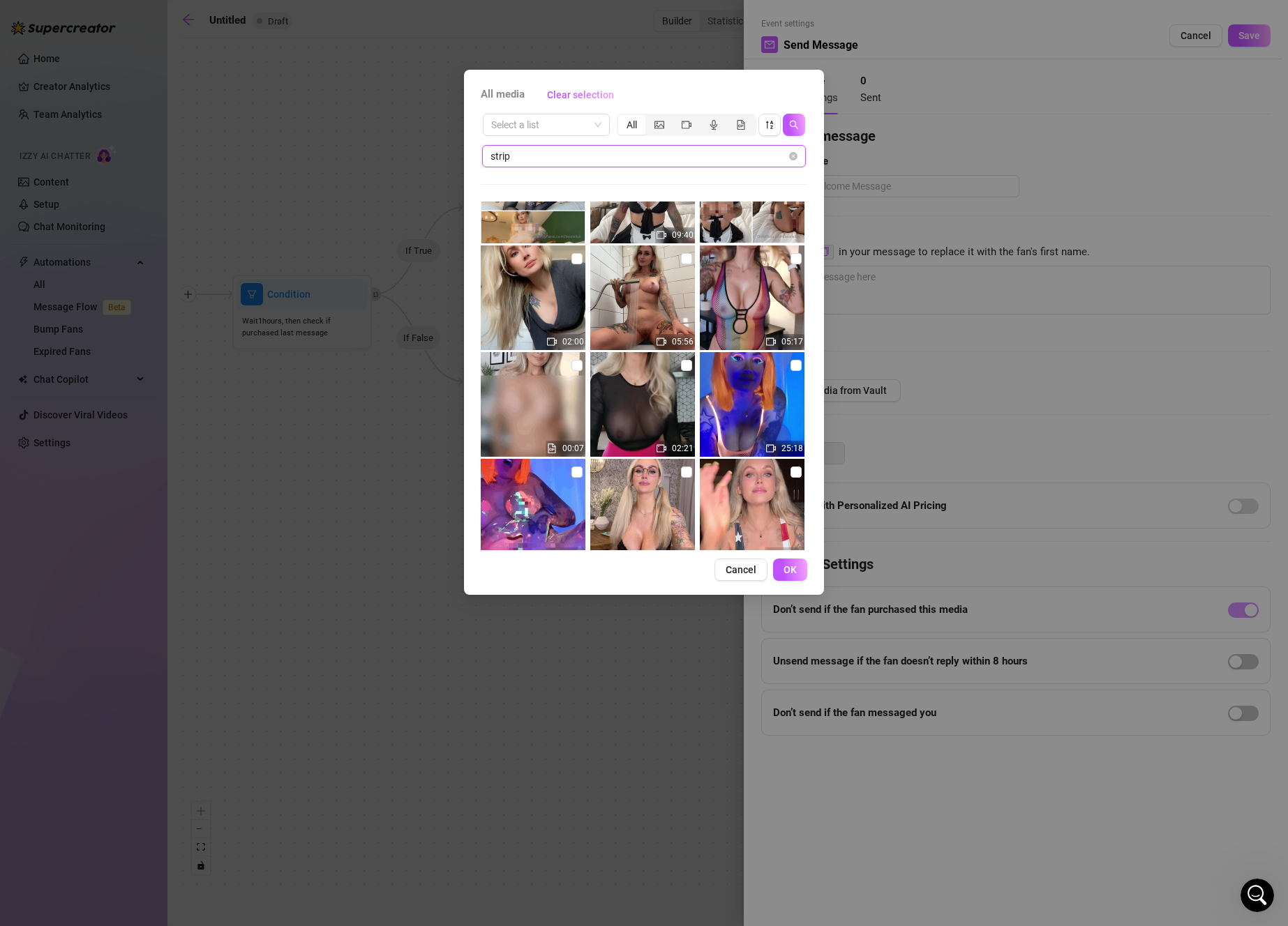
scroll to position [2010, 0]
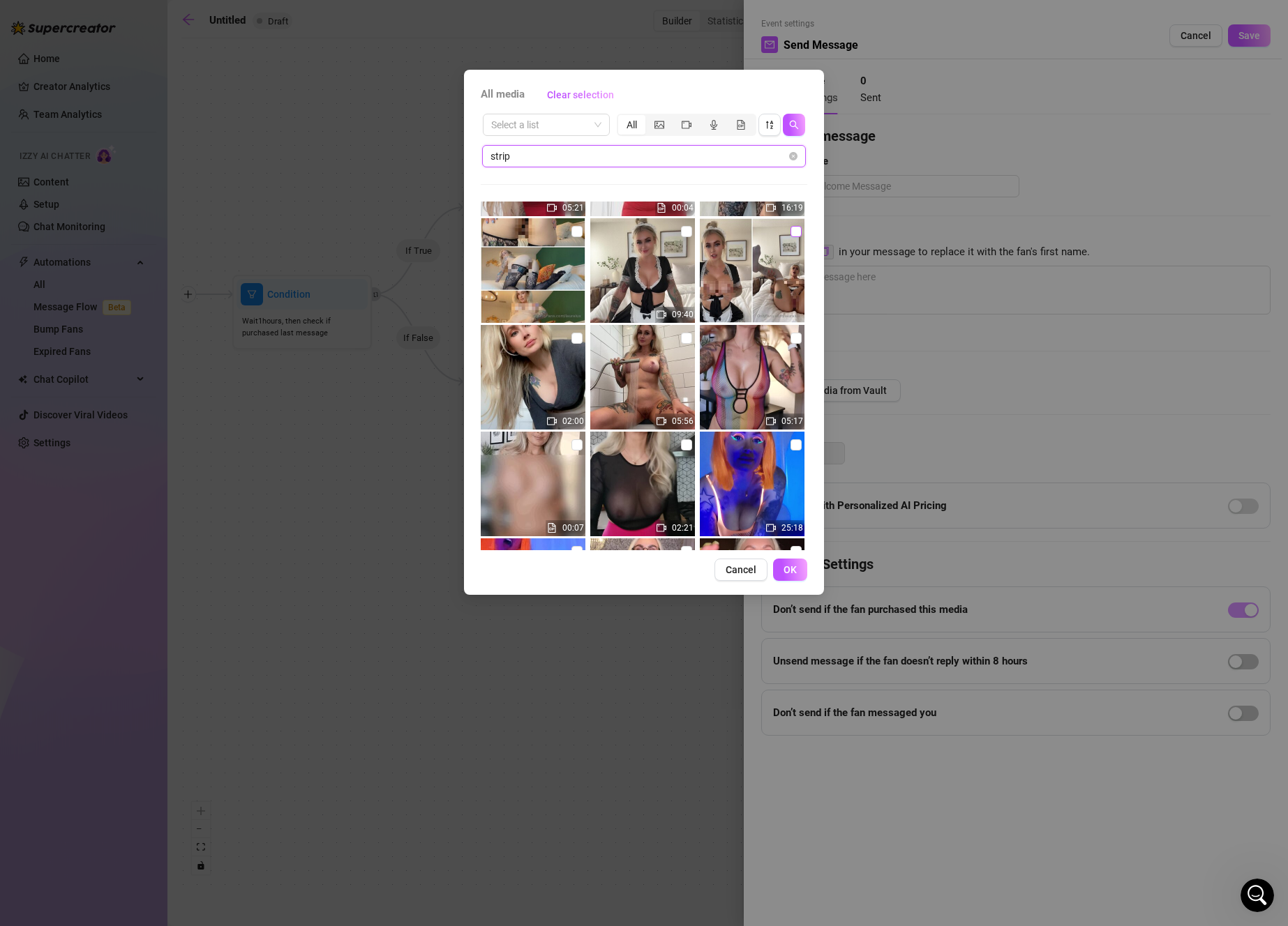
type input "strip"
click at [790, 229] on input "checkbox" at bounding box center [796, 232] width 11 height 11
checkbox input "true"
click at [681, 234] on input "checkbox" at bounding box center [686, 232] width 11 height 11
checkbox input "true"
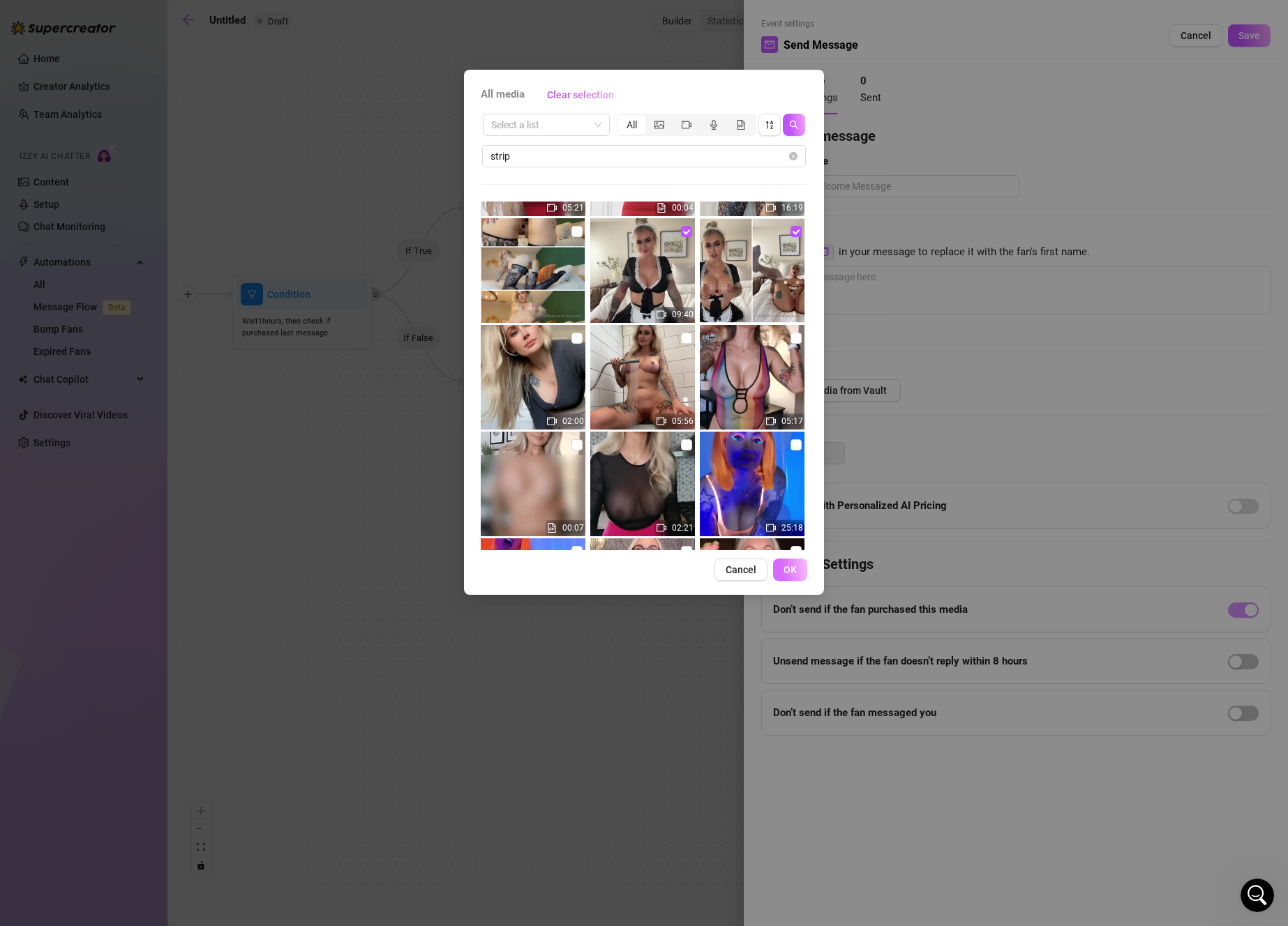
click at [789, 571] on span "OK" at bounding box center [790, 569] width 13 height 11
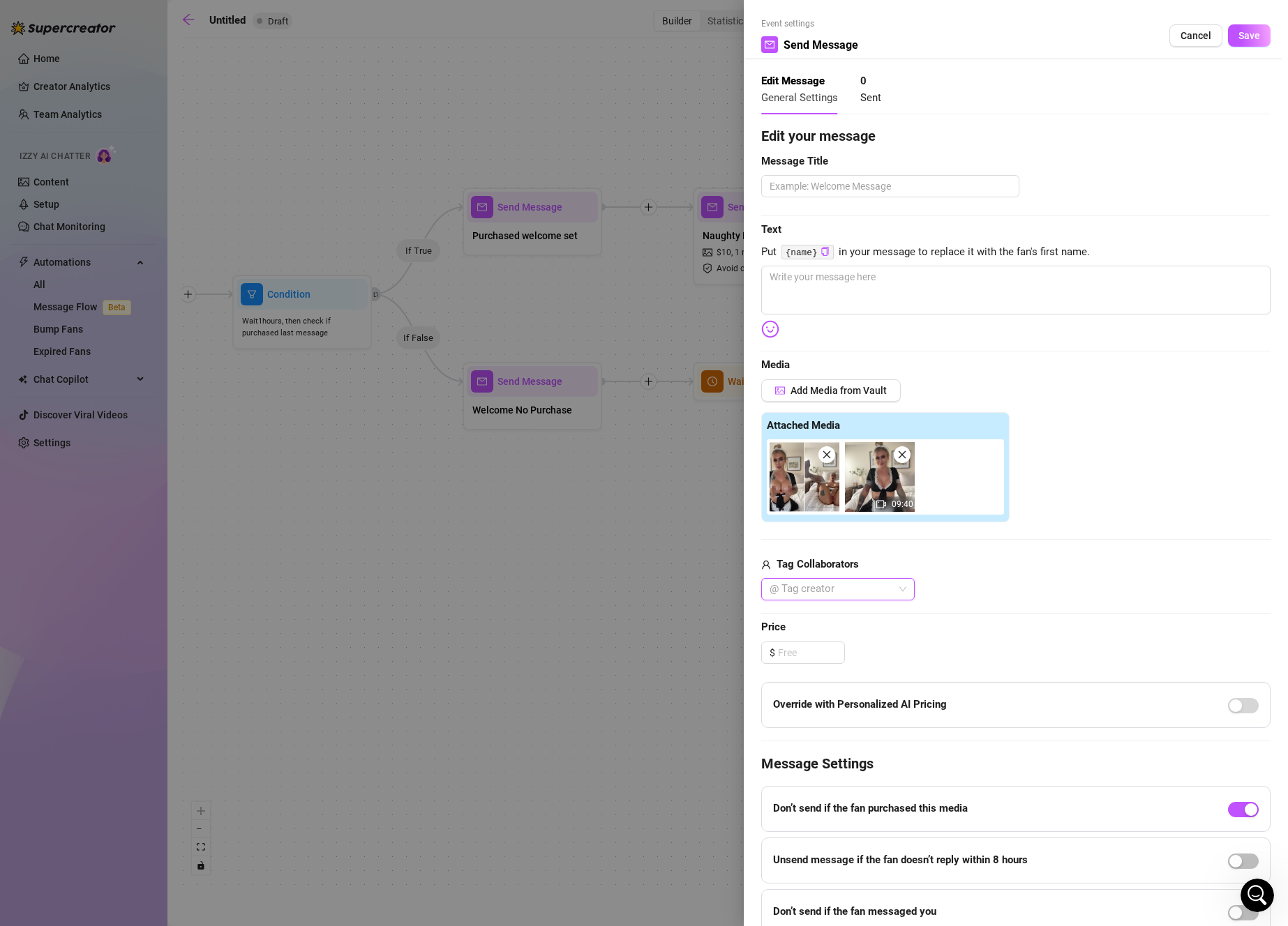
type textarea "Write your message here"
click at [798, 649] on input at bounding box center [811, 652] width 66 height 21
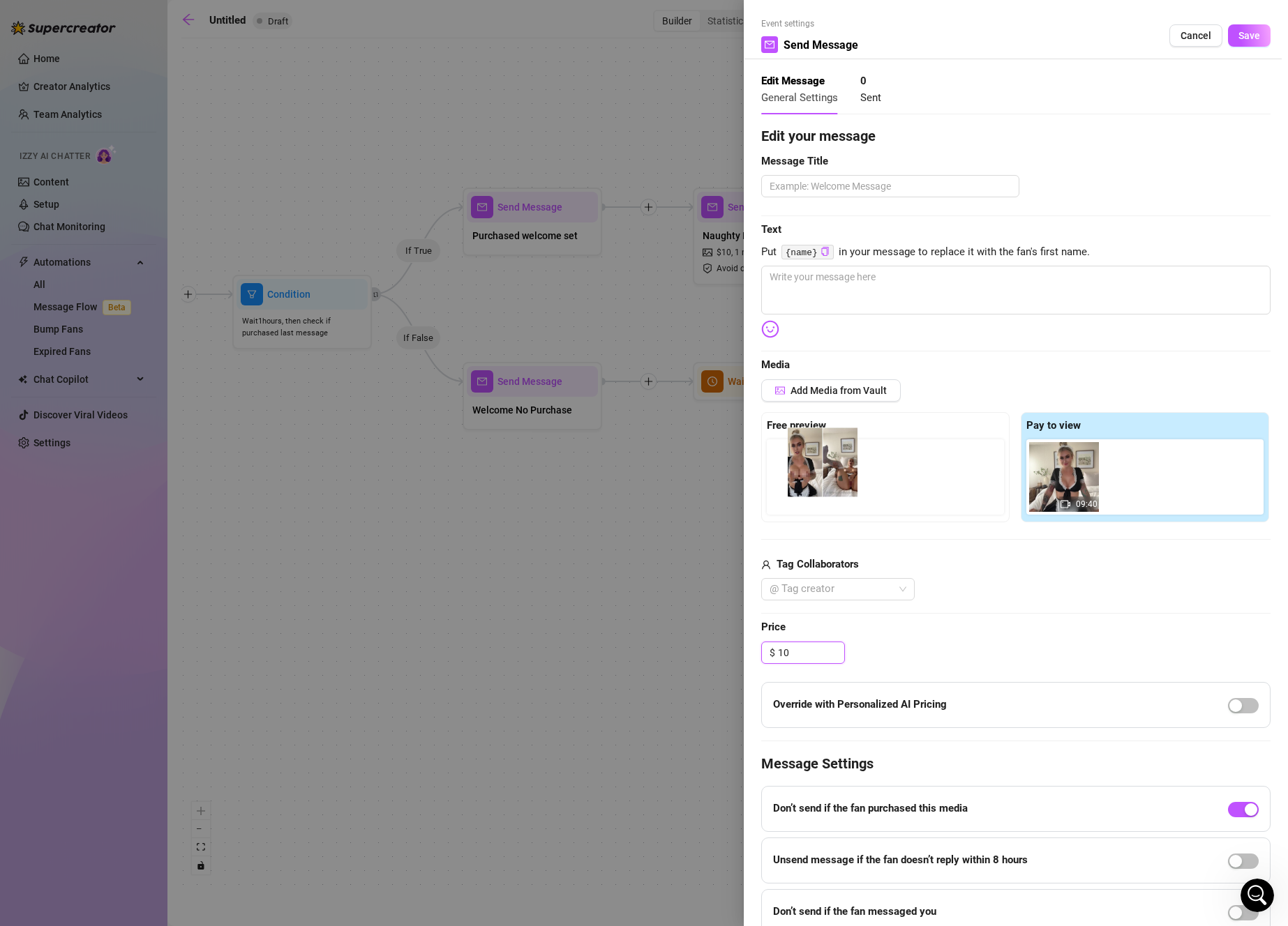
drag, startPoint x: 1049, startPoint y: 496, endPoint x: 810, endPoint y: 482, distance: 239.4
click at [809, 482] on div "Free preview Pay to view 09:40" at bounding box center [1016, 467] width 510 height 110
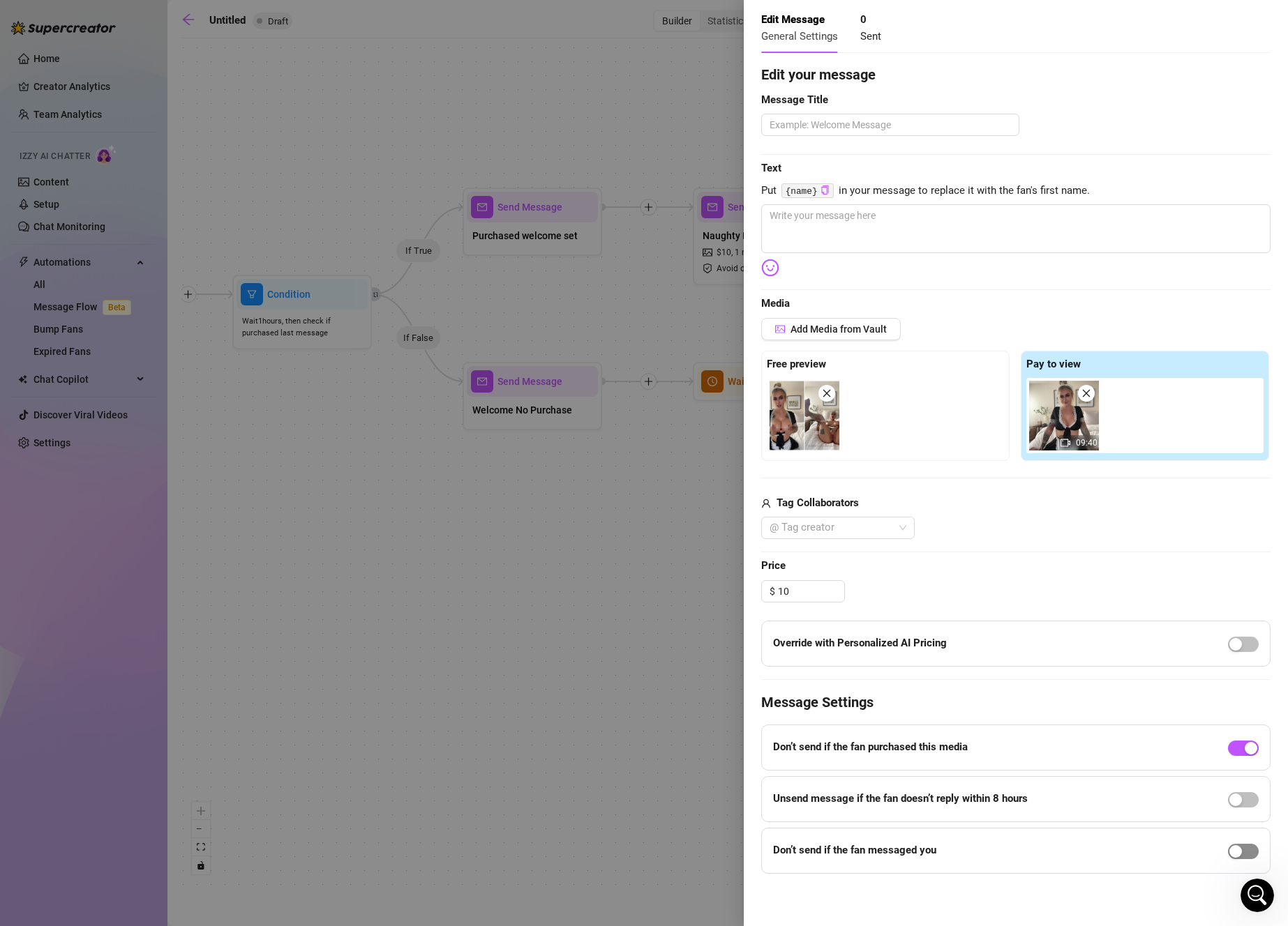
type input "10.00"
click at [1234, 851] on span "button" at bounding box center [1243, 851] width 30 height 16
drag, startPoint x: 847, startPoint y: 874, endPoint x: 822, endPoint y: 873, distance: 25.0
click at [822, 873] on div "In the last 8 hours." at bounding box center [854, 871] width 163 height 22
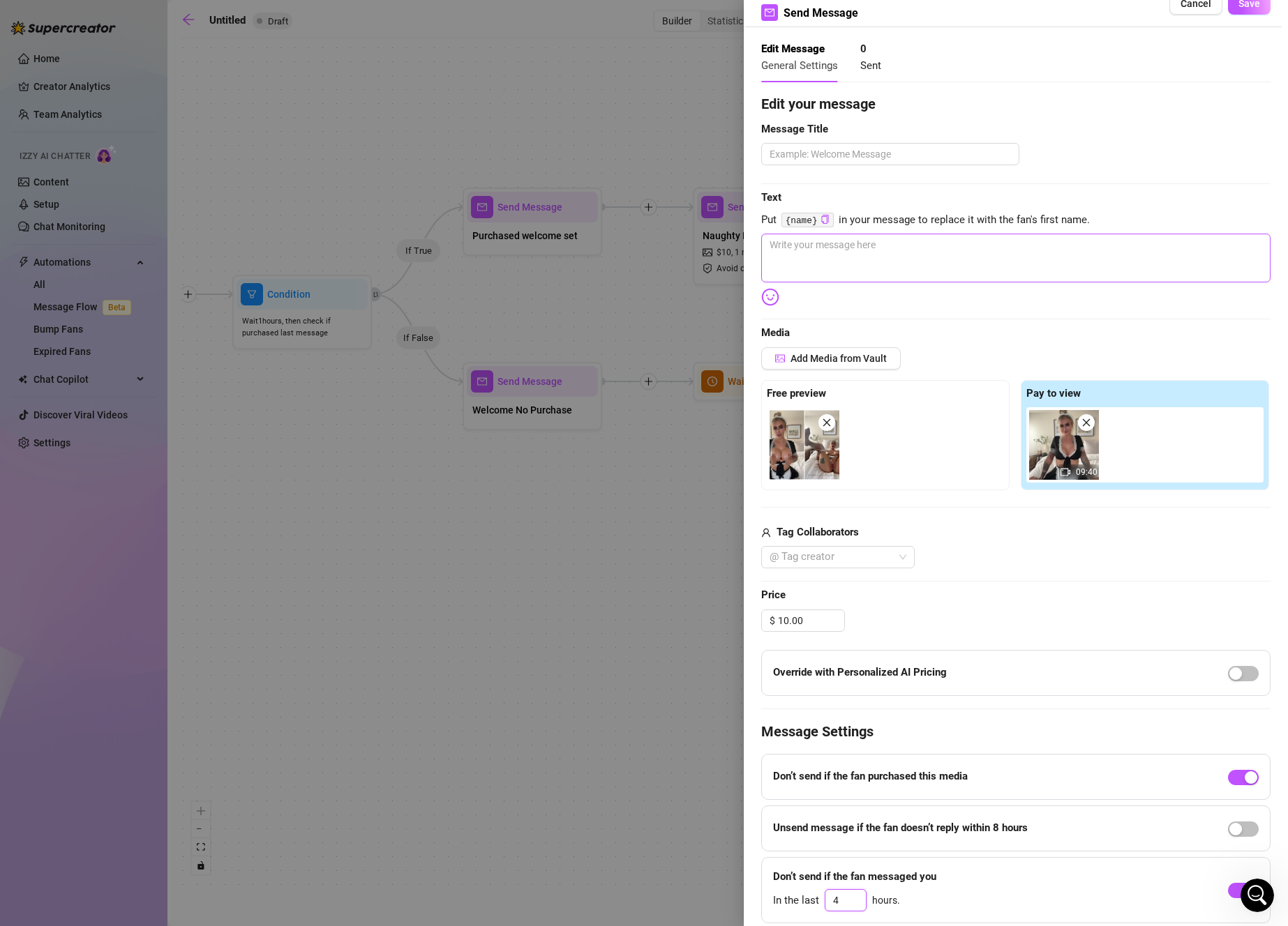
scroll to position [0, 0]
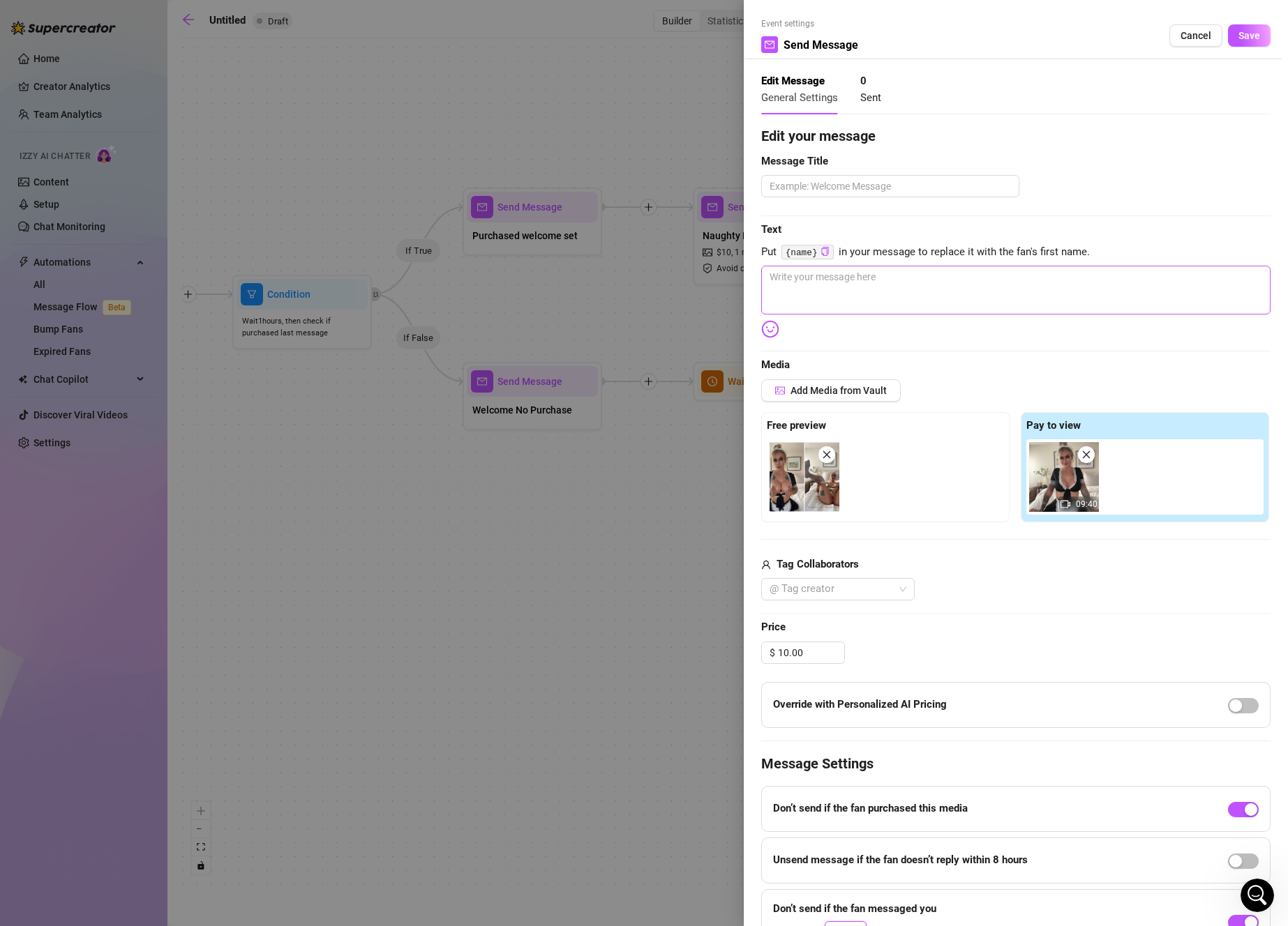
type input "4"
click at [916, 298] on textarea at bounding box center [1016, 290] width 510 height 49
paste textarea "i'm here to serve you, sir 😘 i was such a good girl [DATE] and tidied everythin…"
type textarea "i'm here to serve you, sir 😘 i was such a good girl [DATE] and tidied everythin…"
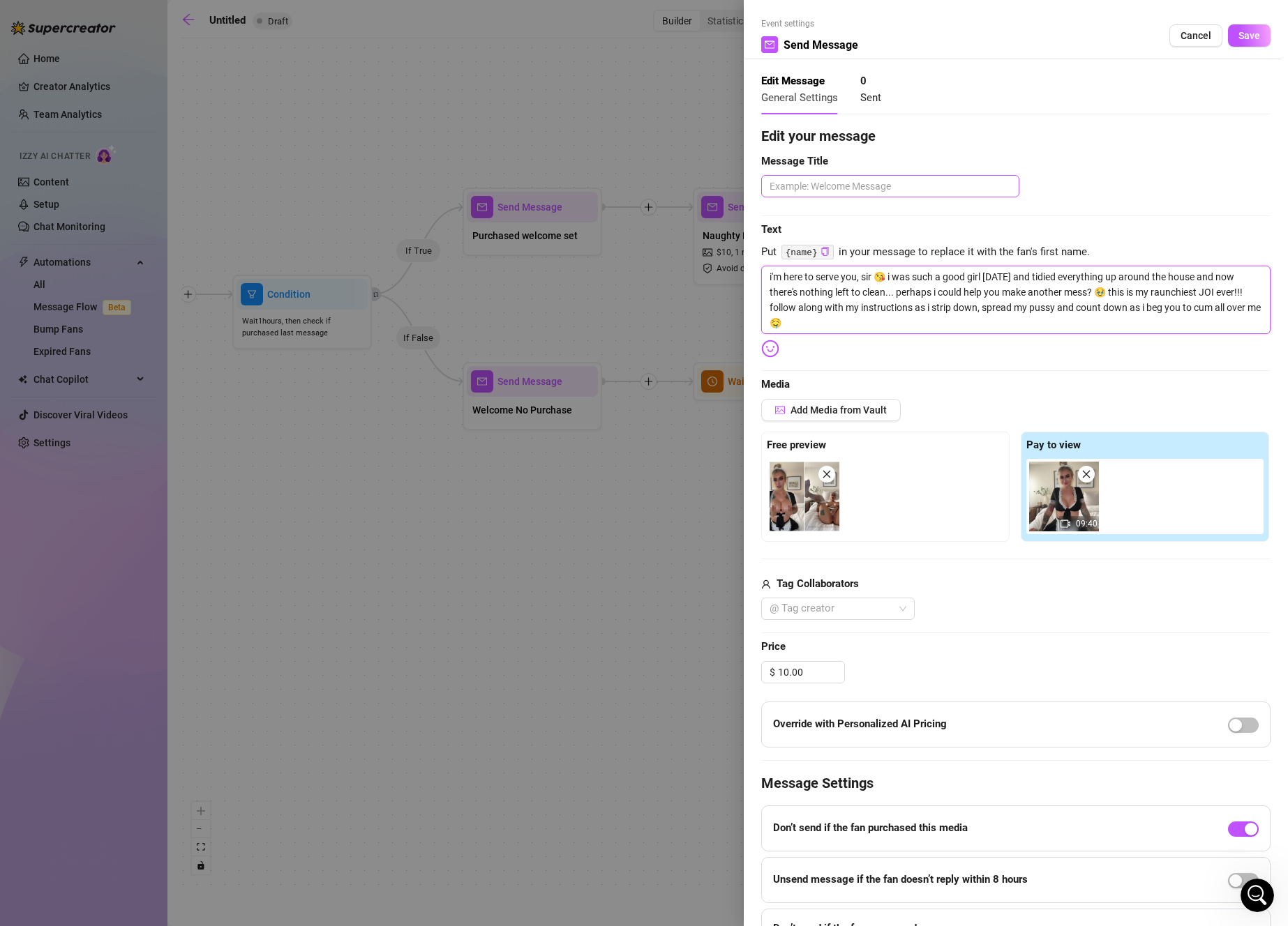
type textarea "i'm here to serve you, sir 😘 i was such a good girl [DATE] and tidied everythin…"
click at [850, 189] on textarea at bounding box center [890, 186] width 259 height 22
type textarea "N"
type textarea "Na"
type textarea "Nag"
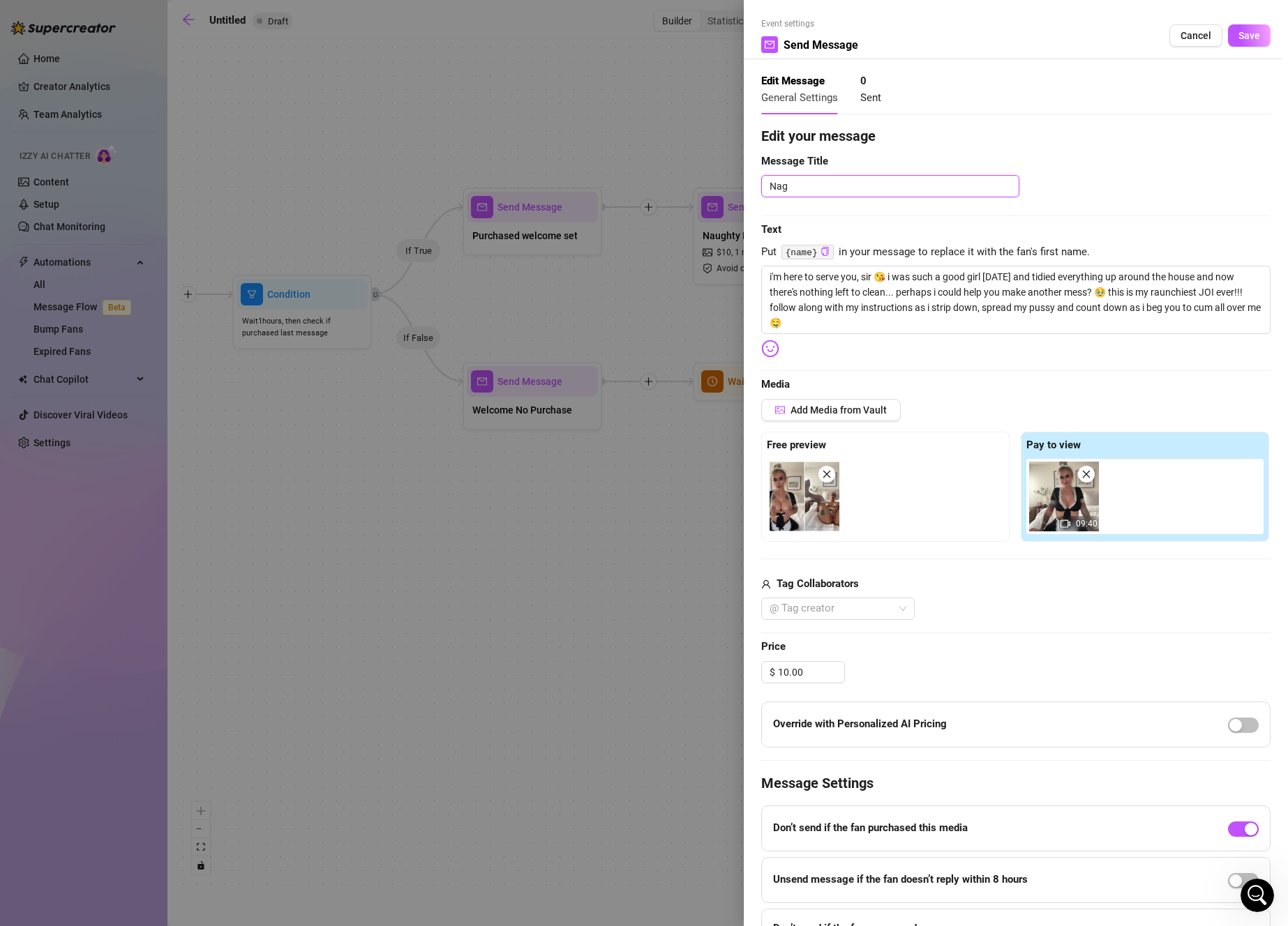
type textarea "Na"
type textarea "Nai"
type textarea "Naig"
type textarea "Nai"
type textarea "Na"
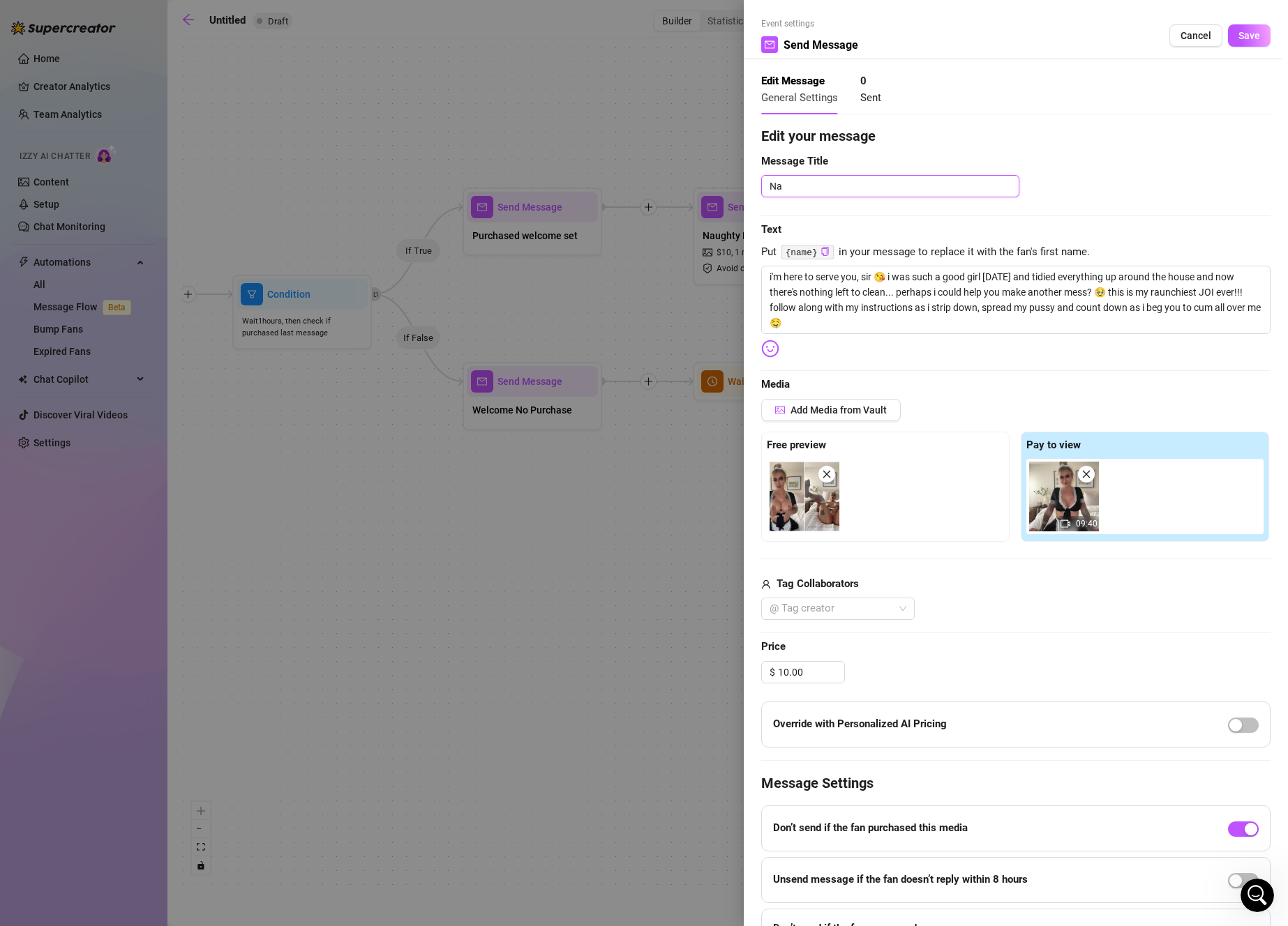
type textarea "Nau"
type textarea "Naug"
type textarea "Naugh"
type textarea "Naught"
type textarea "Naughty"
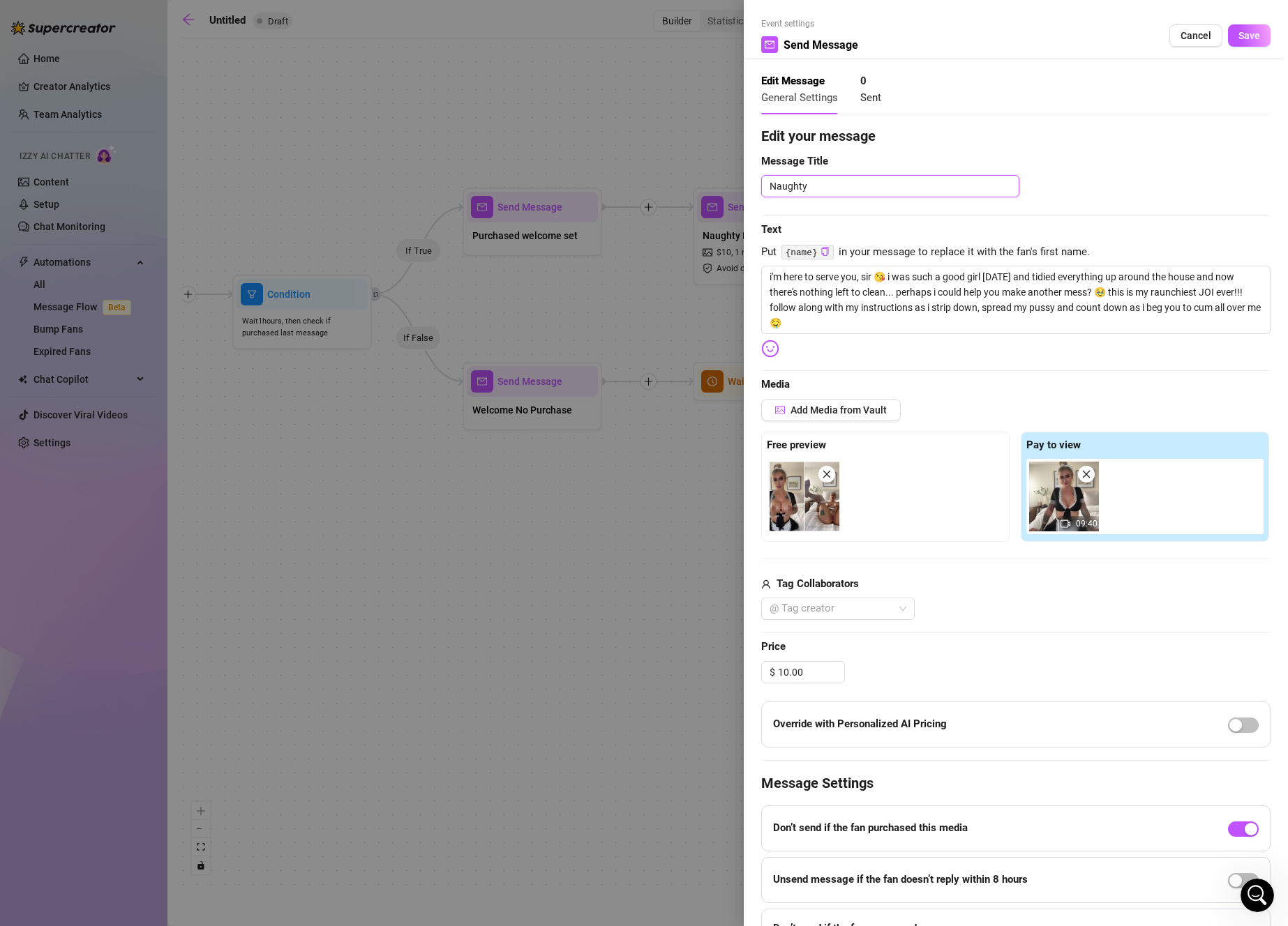
type textarea "Naughty"
type textarea "Naughty M"
type textarea "Naughty Ma"
type textarea "Naughty Mai"
type textarea "Naughty Maid"
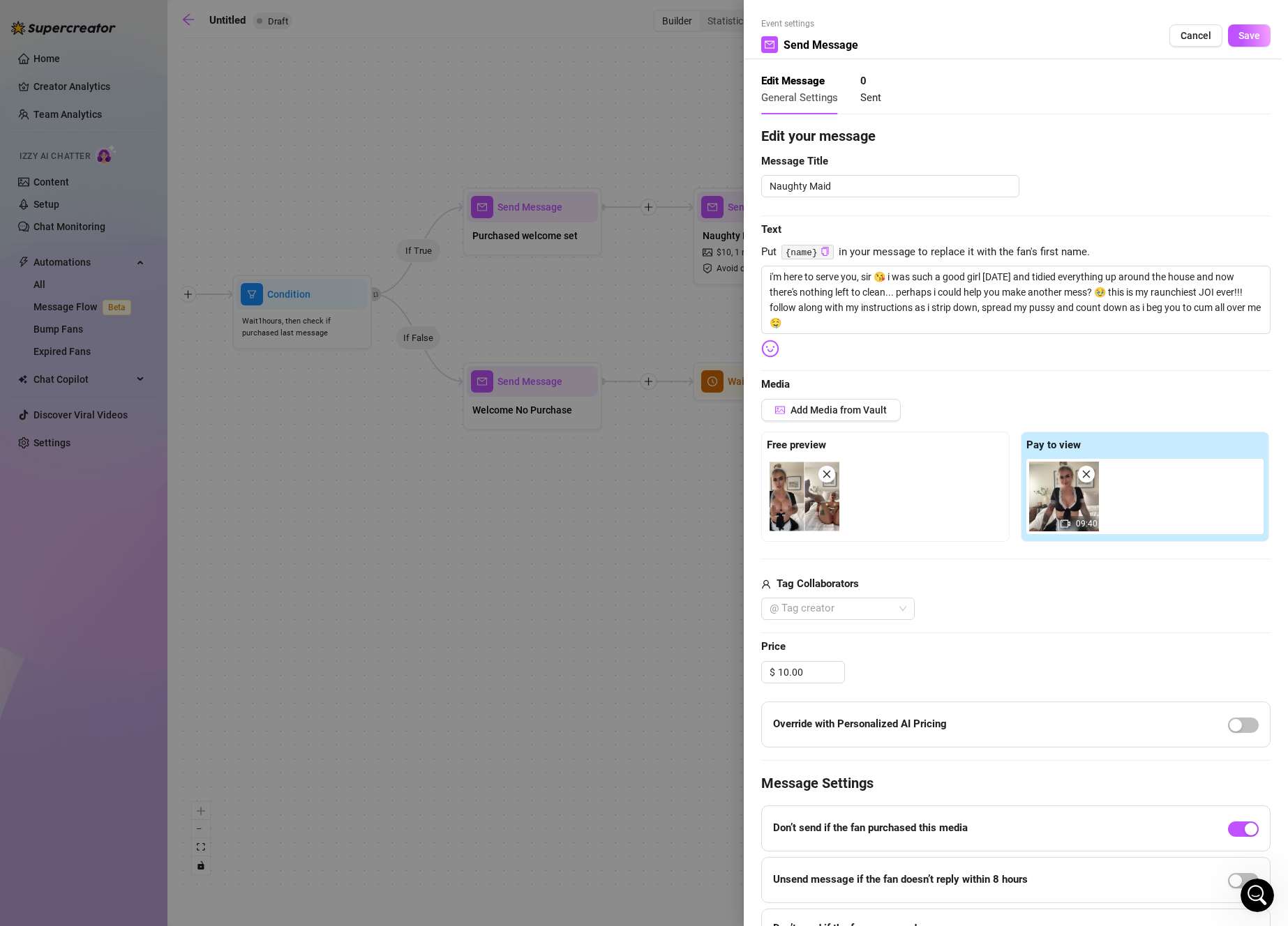
click at [1245, 47] on div "Event settings Send Message Cancel Save" at bounding box center [1016, 38] width 510 height 41
click at [1248, 31] on span "Save" at bounding box center [1249, 36] width 22 height 11
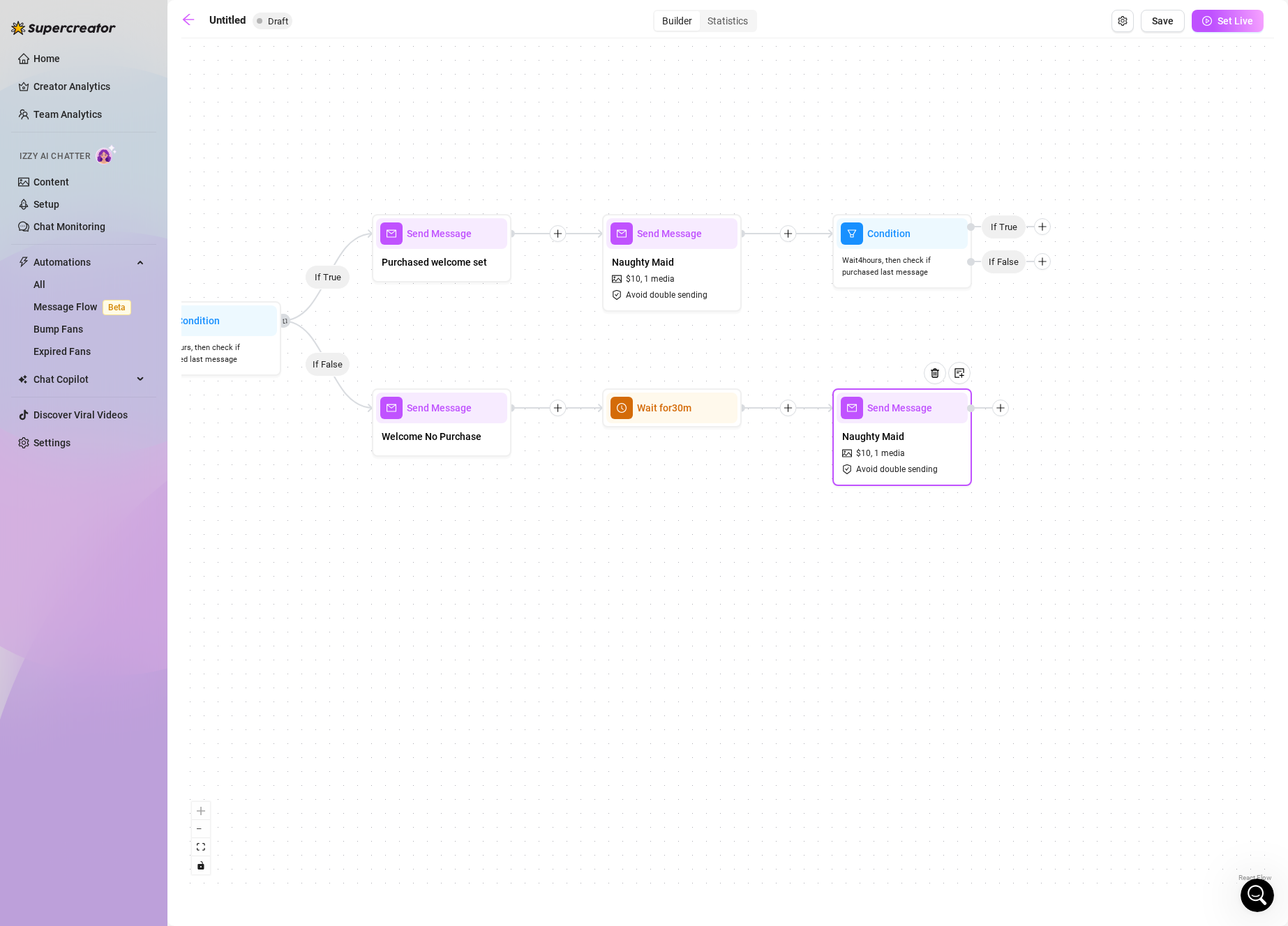
drag, startPoint x: 1193, startPoint y: 483, endPoint x: 899, endPoint y: 542, distance: 299.9
click at [899, 542] on div "If True If False Send Message Naughty Maid $ 10 , 1 media Avoid double sending …" at bounding box center [727, 464] width 1092 height 840
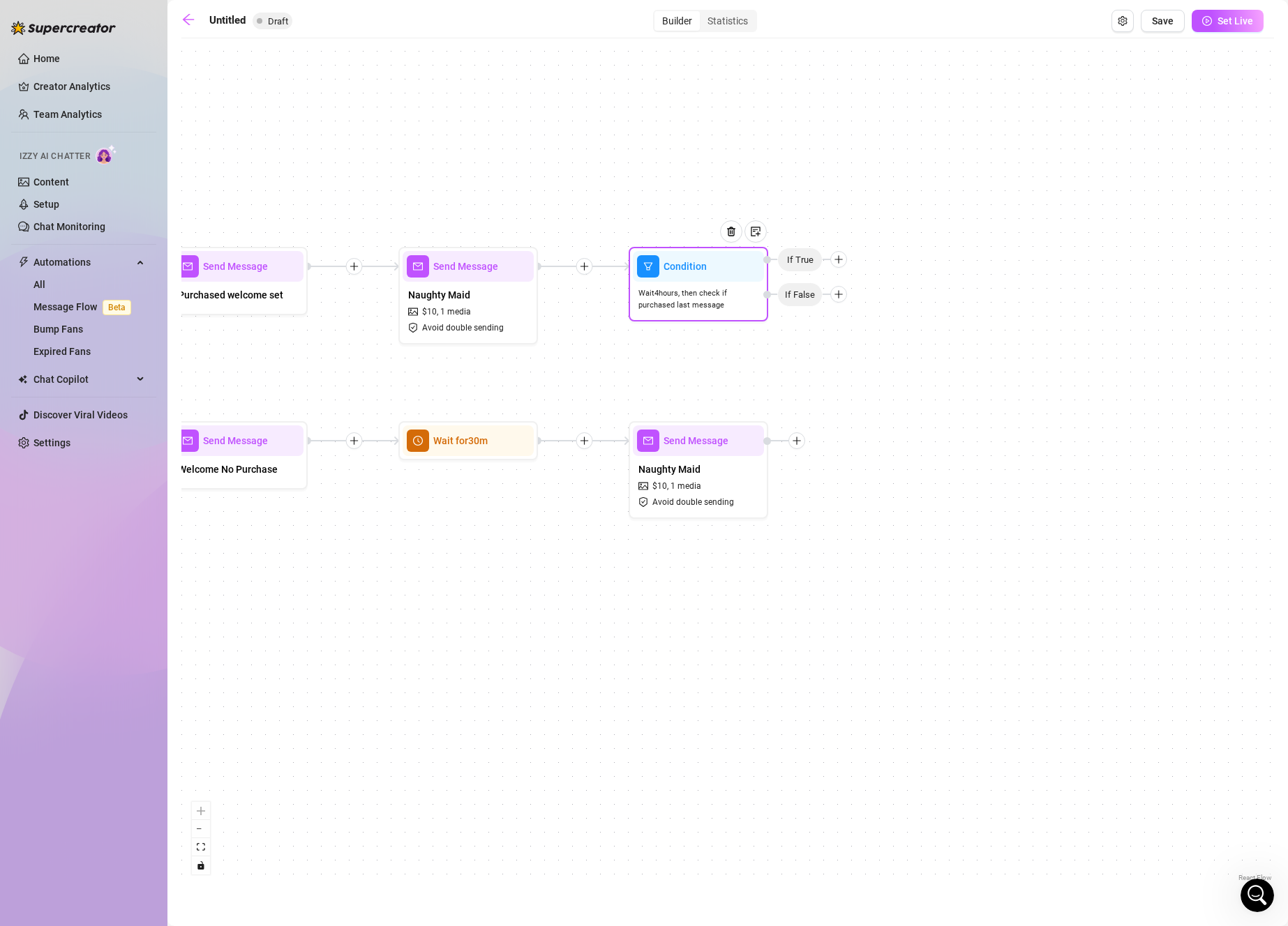
click at [845, 261] on div at bounding box center [838, 259] width 17 height 17
click at [884, 310] on div "Message" at bounding box center [866, 308] width 102 height 24
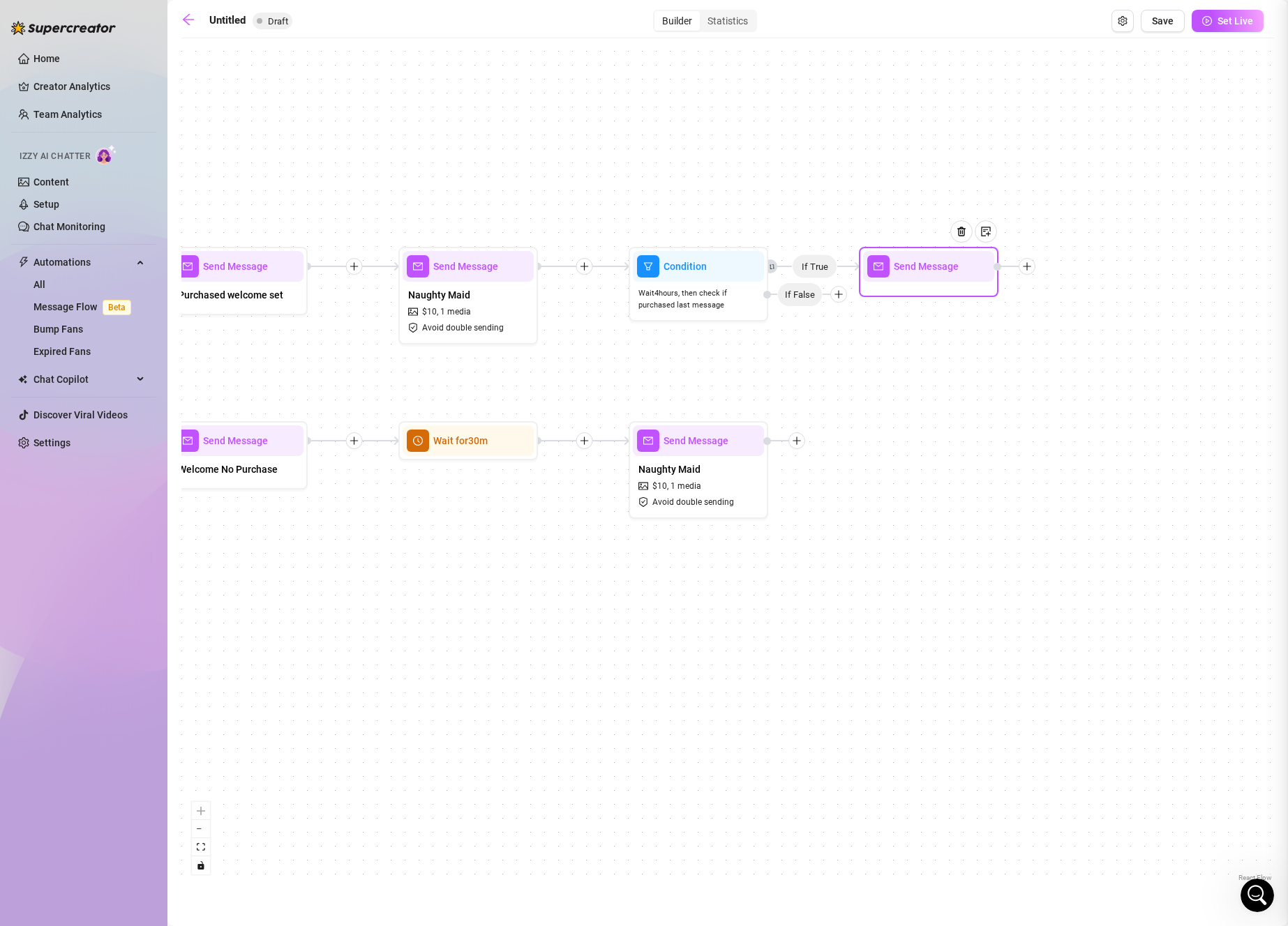
type textarea "Write your message here"
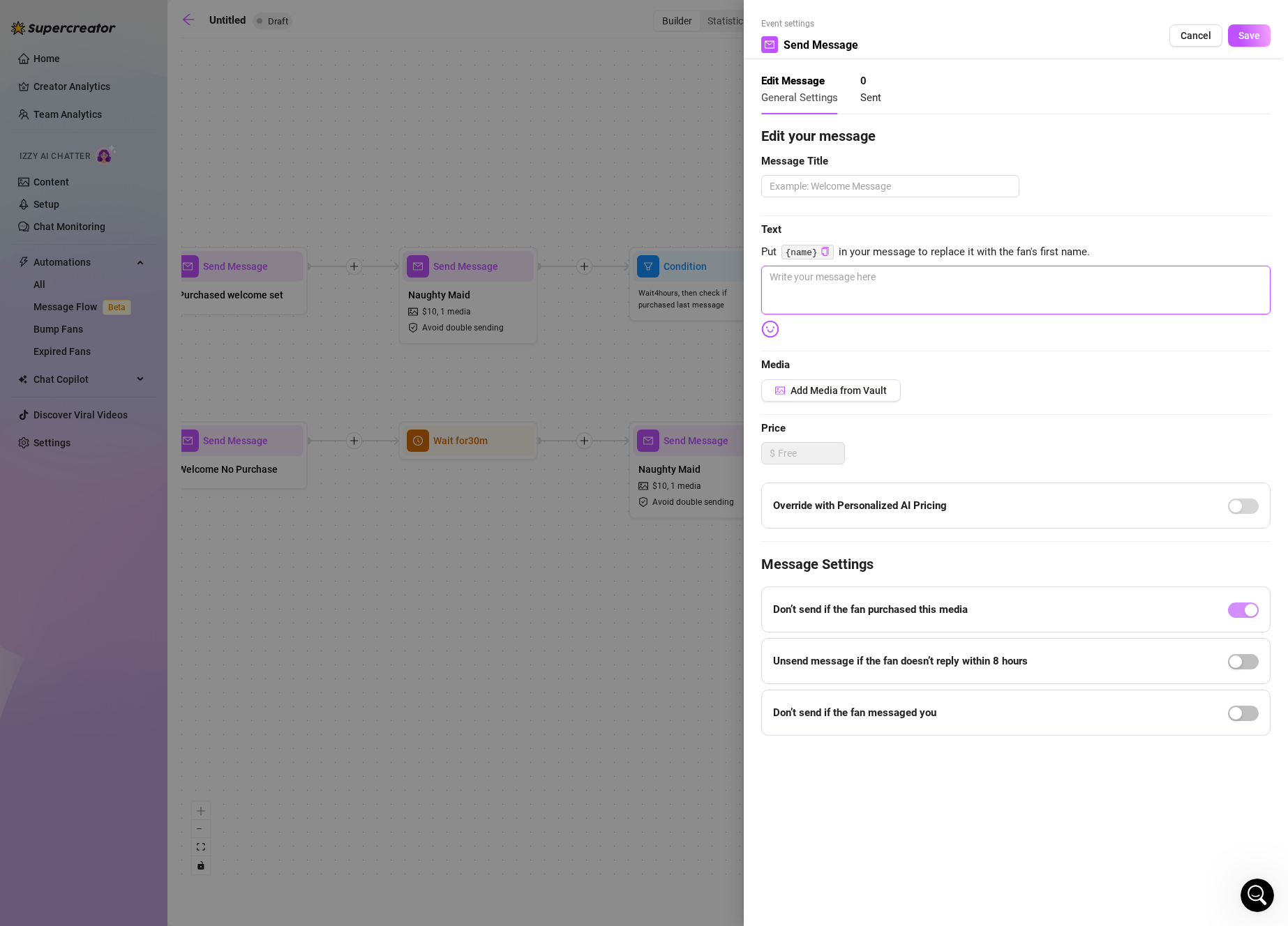
click at [954, 299] on textarea at bounding box center [1016, 290] width 510 height 49
type textarea "I"
type textarea "I h"
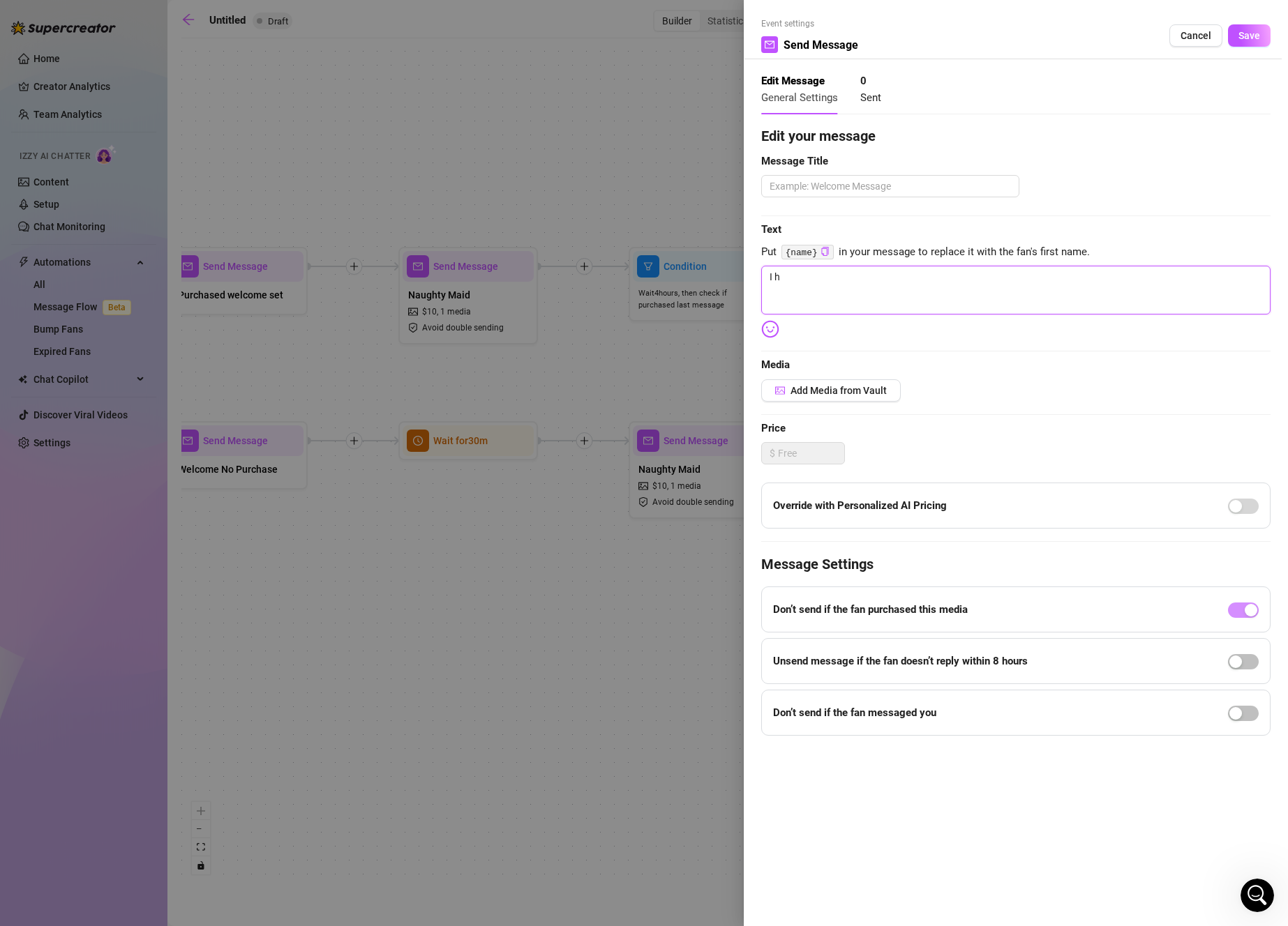
type textarea "I ha"
type textarea "I hav"
type textarea "I have"
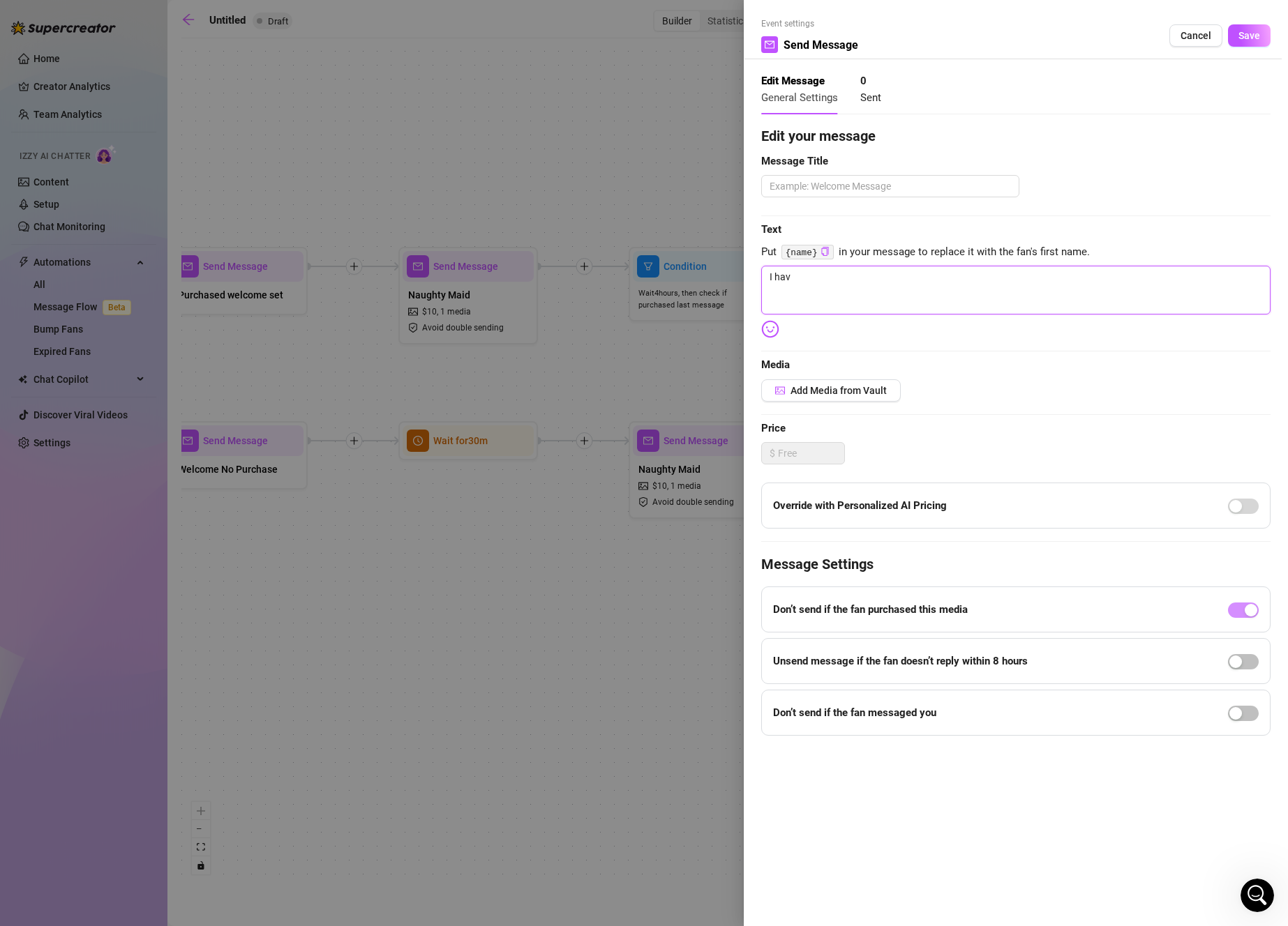
type textarea "I have"
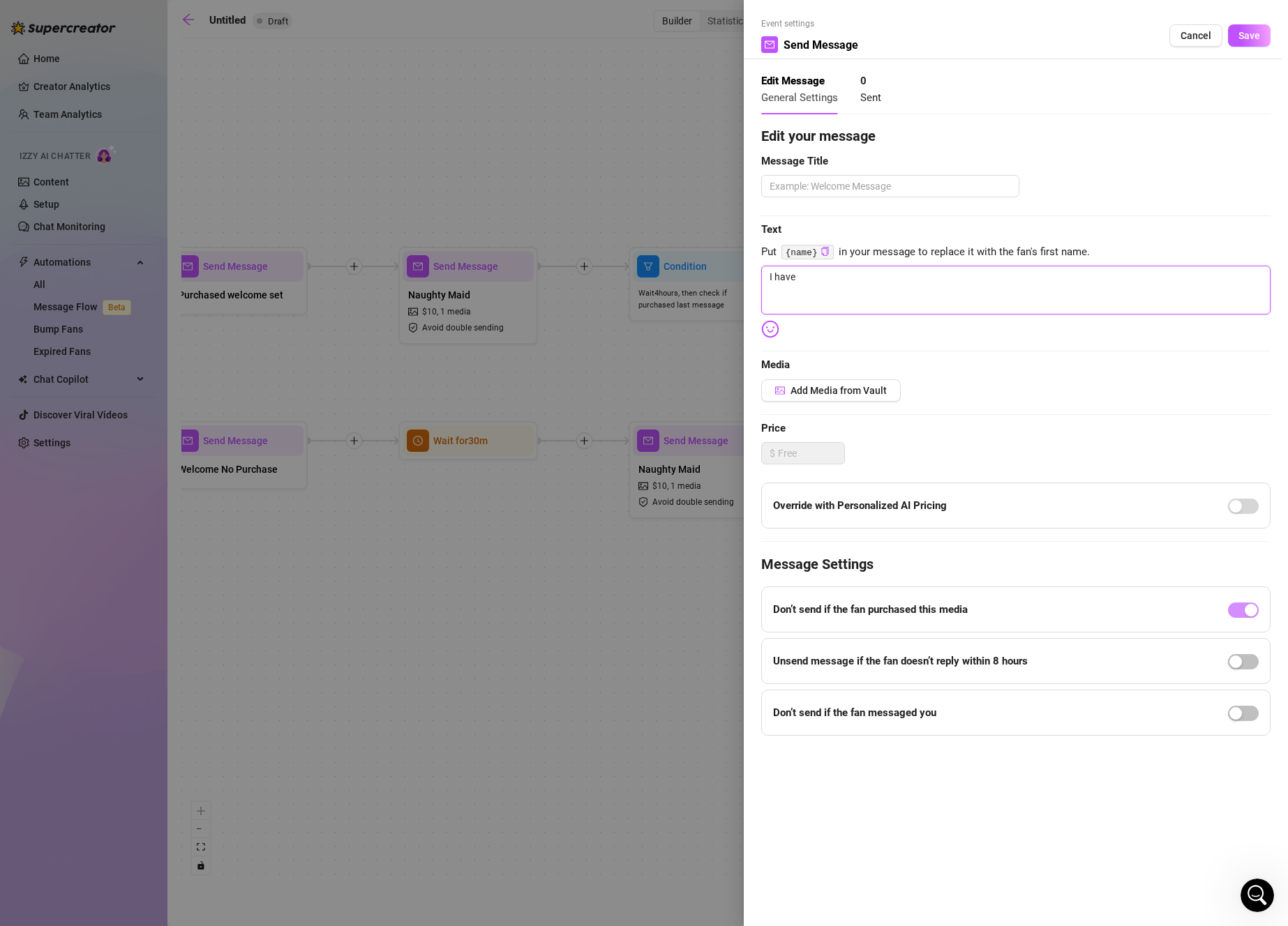
type textarea "I hav"
type textarea "I ha"
type textarea "I h"
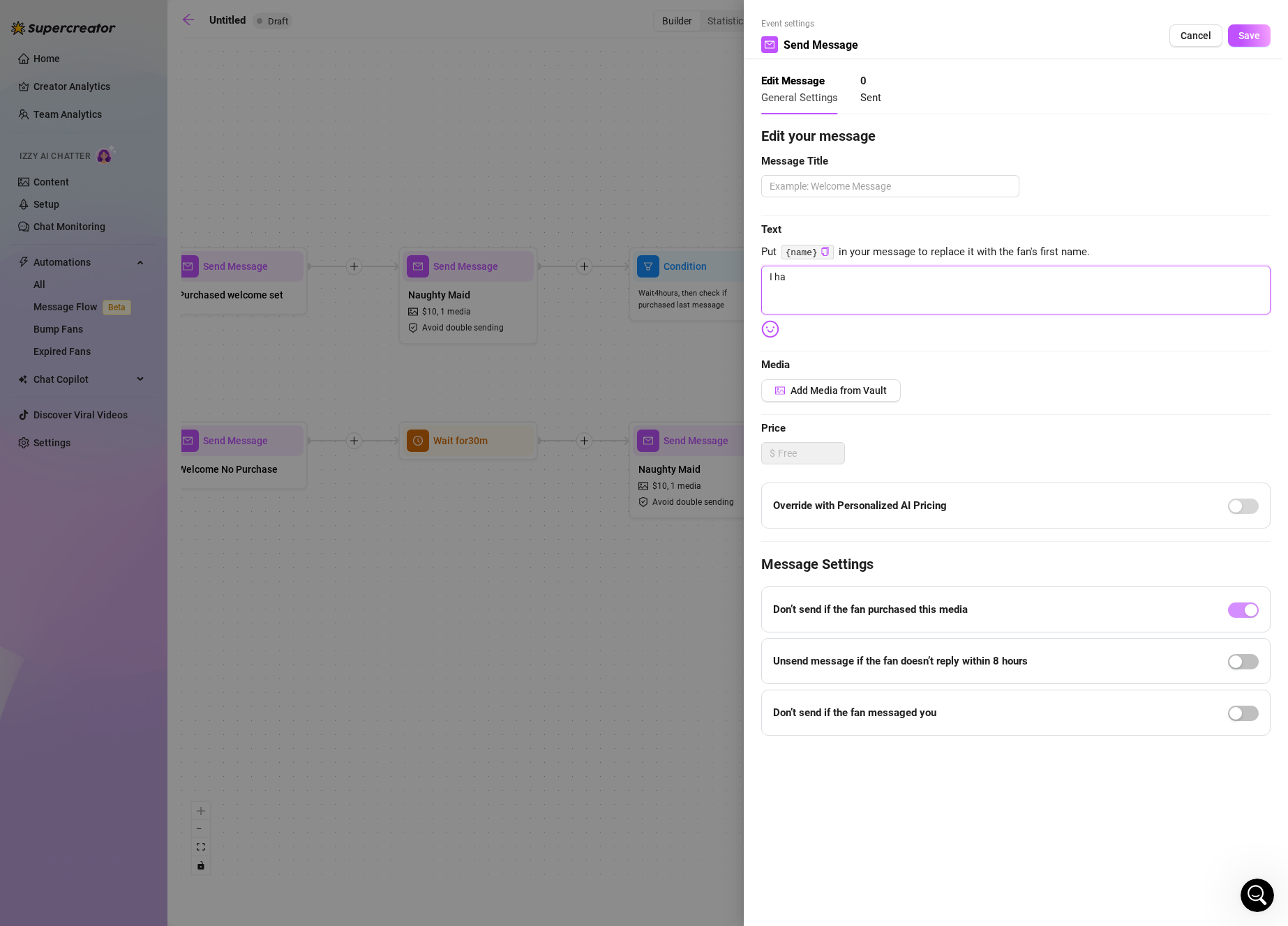
type textarea "I h"
type textarea "I"
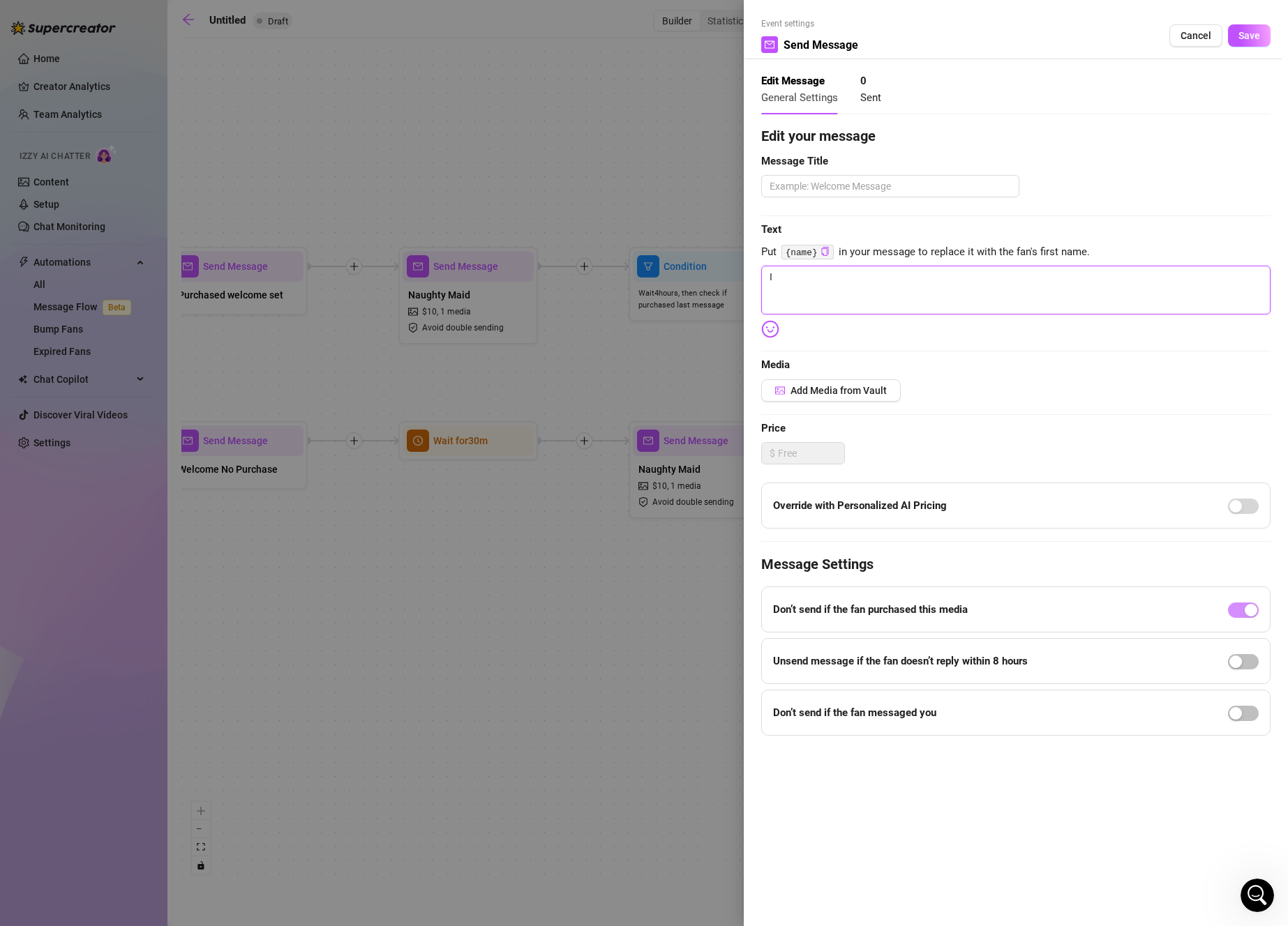
type textarea "Write your message here"
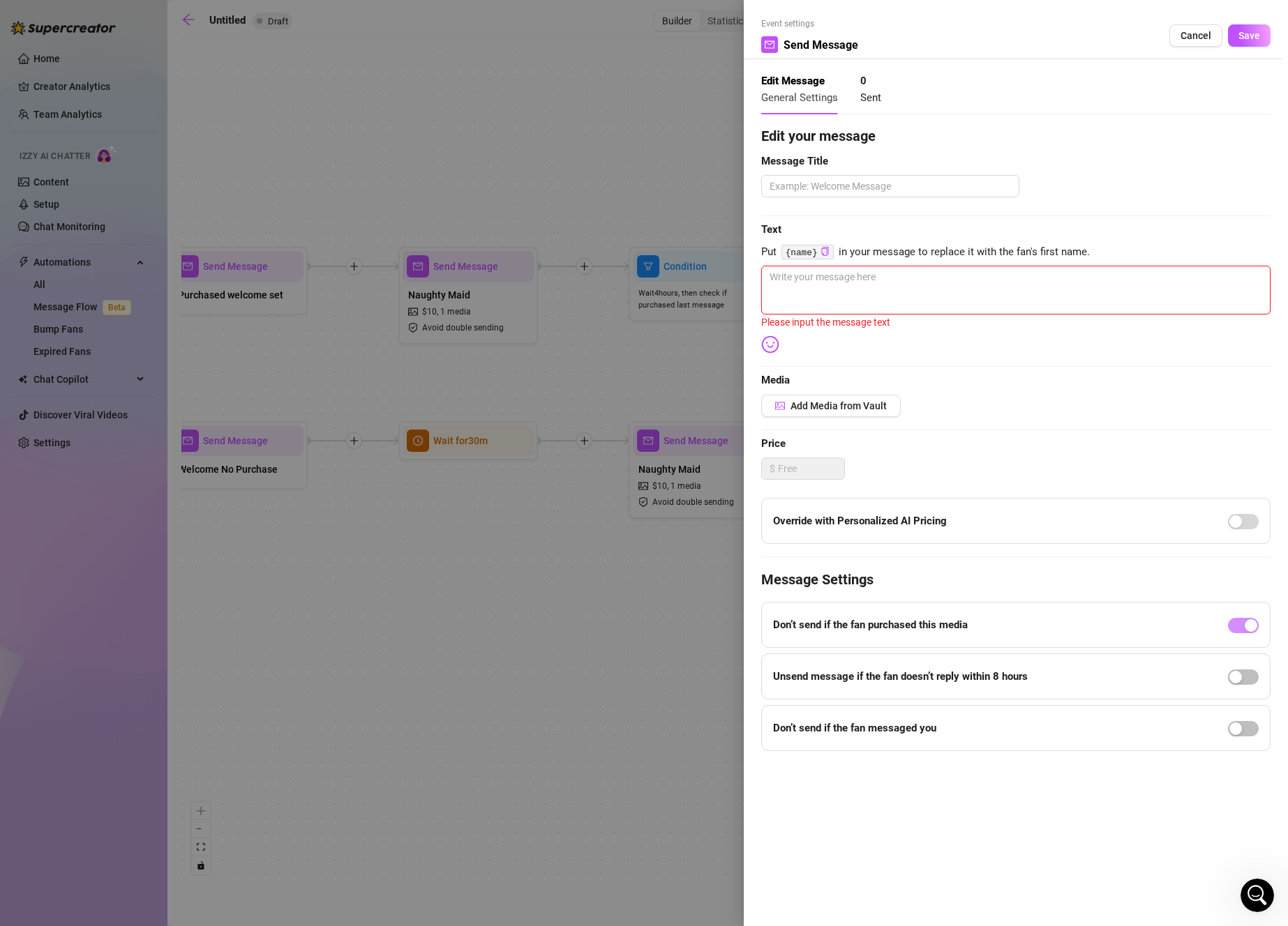
type textarea "I"
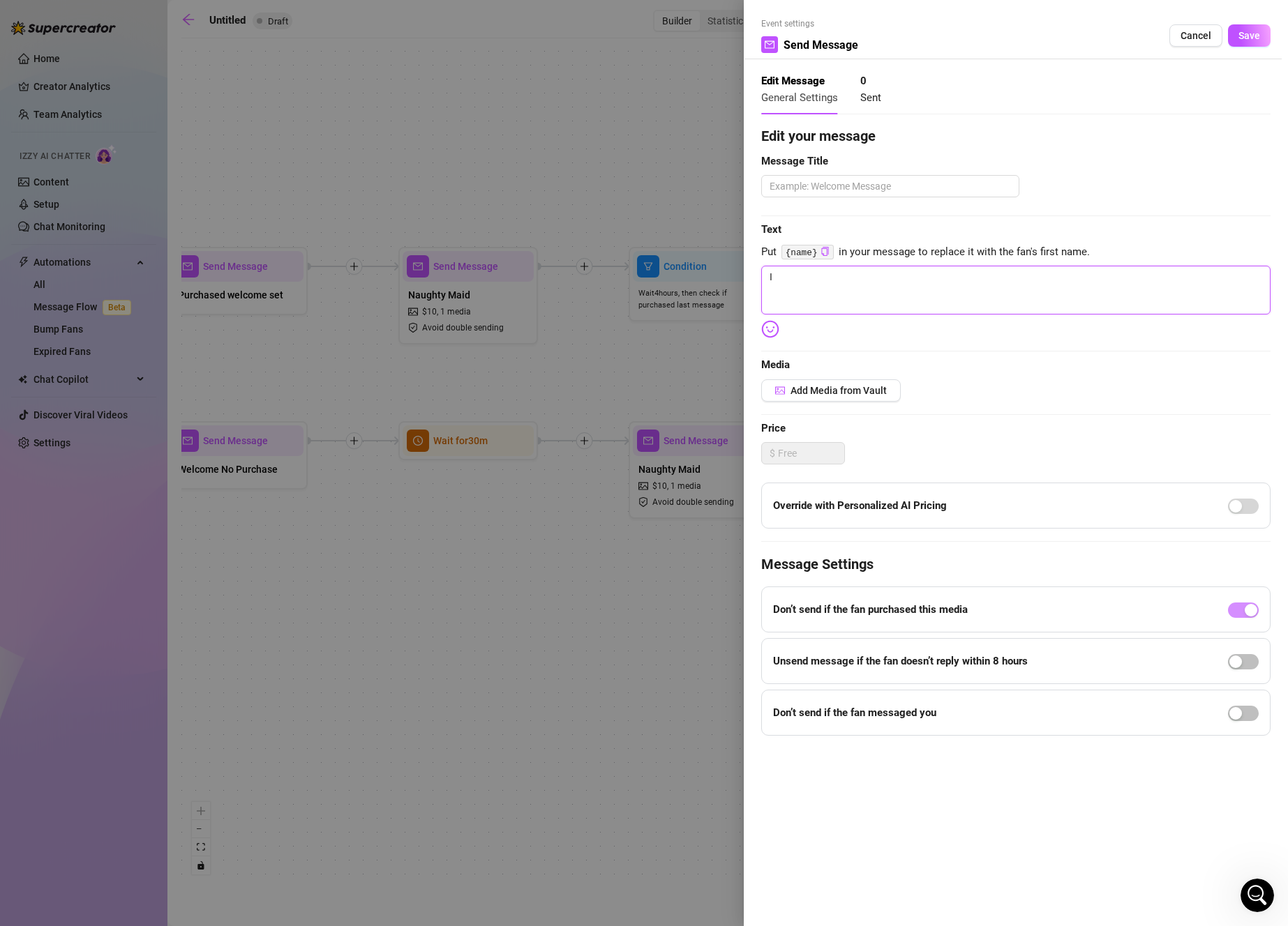
type textarea "I"
type textarea "Write your message here"
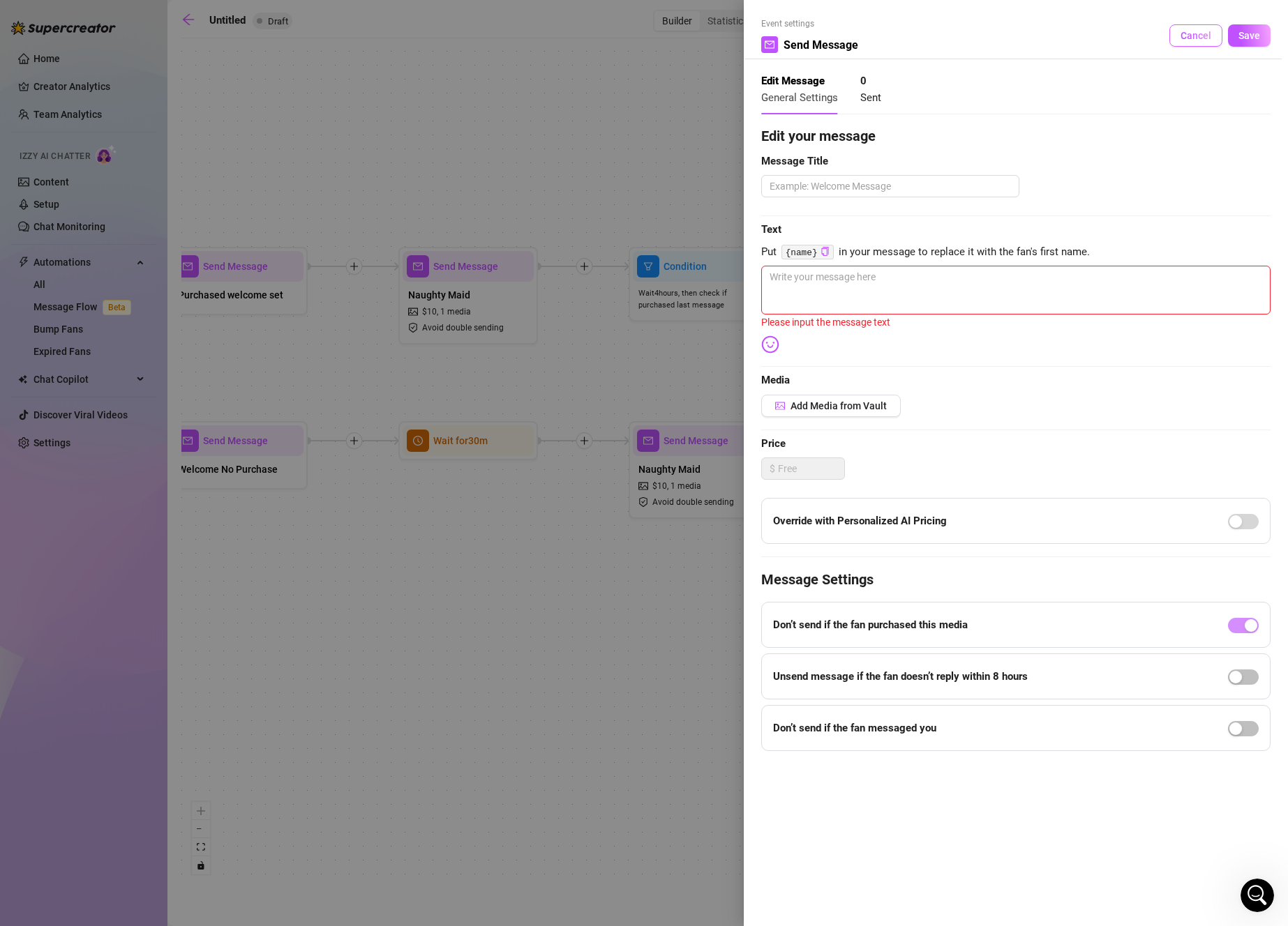
click at [1193, 30] on span "Cancel" at bounding box center [1195, 36] width 30 height 11
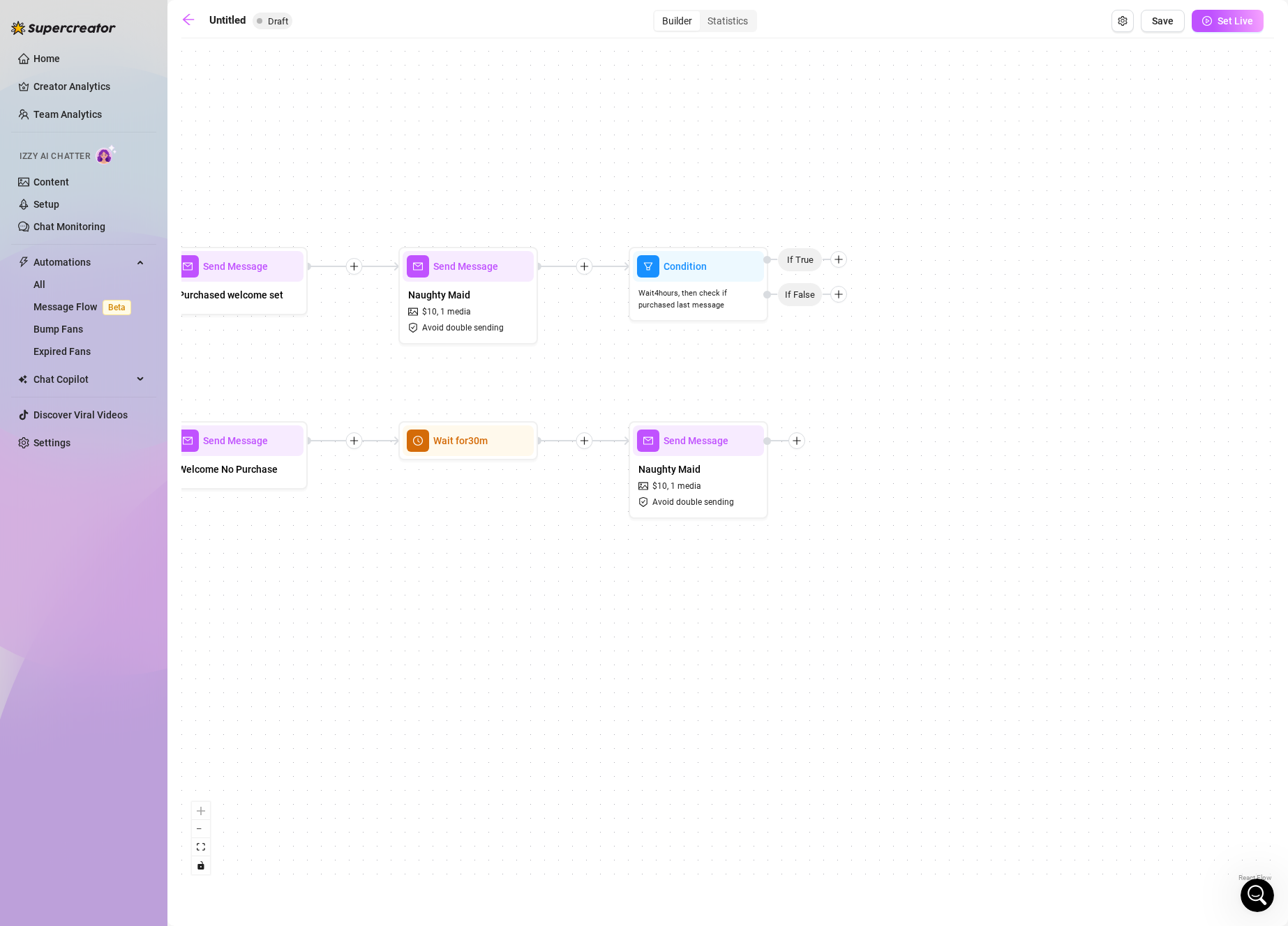
click at [838, 269] on div "If True If False Send Message Naughty Maid $ 10 , 1 media Avoid double sending …" at bounding box center [727, 464] width 1092 height 840
click at [845, 260] on div at bounding box center [838, 259] width 17 height 17
click at [881, 257] on div "Time Delay" at bounding box center [866, 261] width 102 height 24
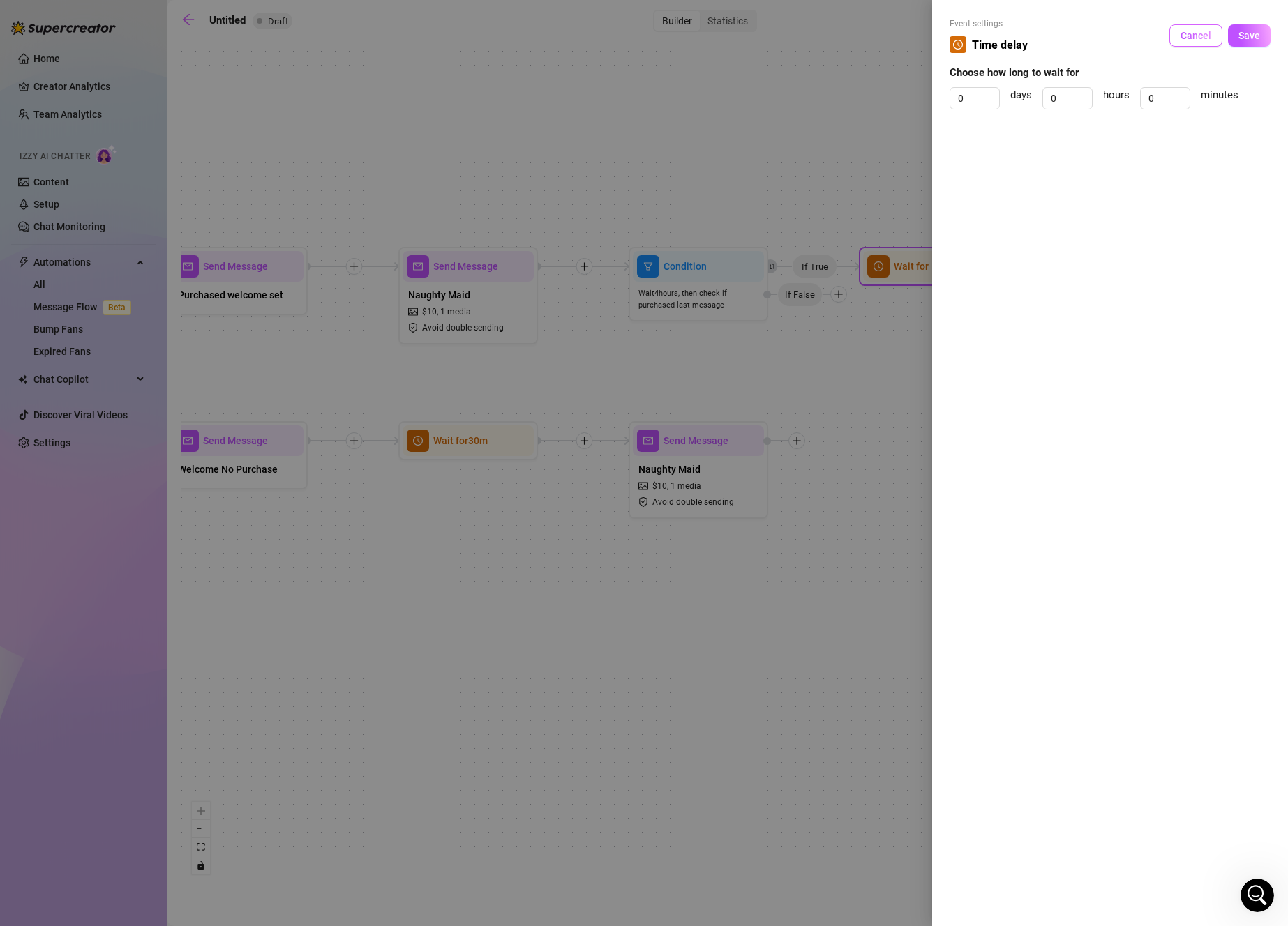
click at [1205, 26] on button "Cancel" at bounding box center [1196, 36] width 53 height 22
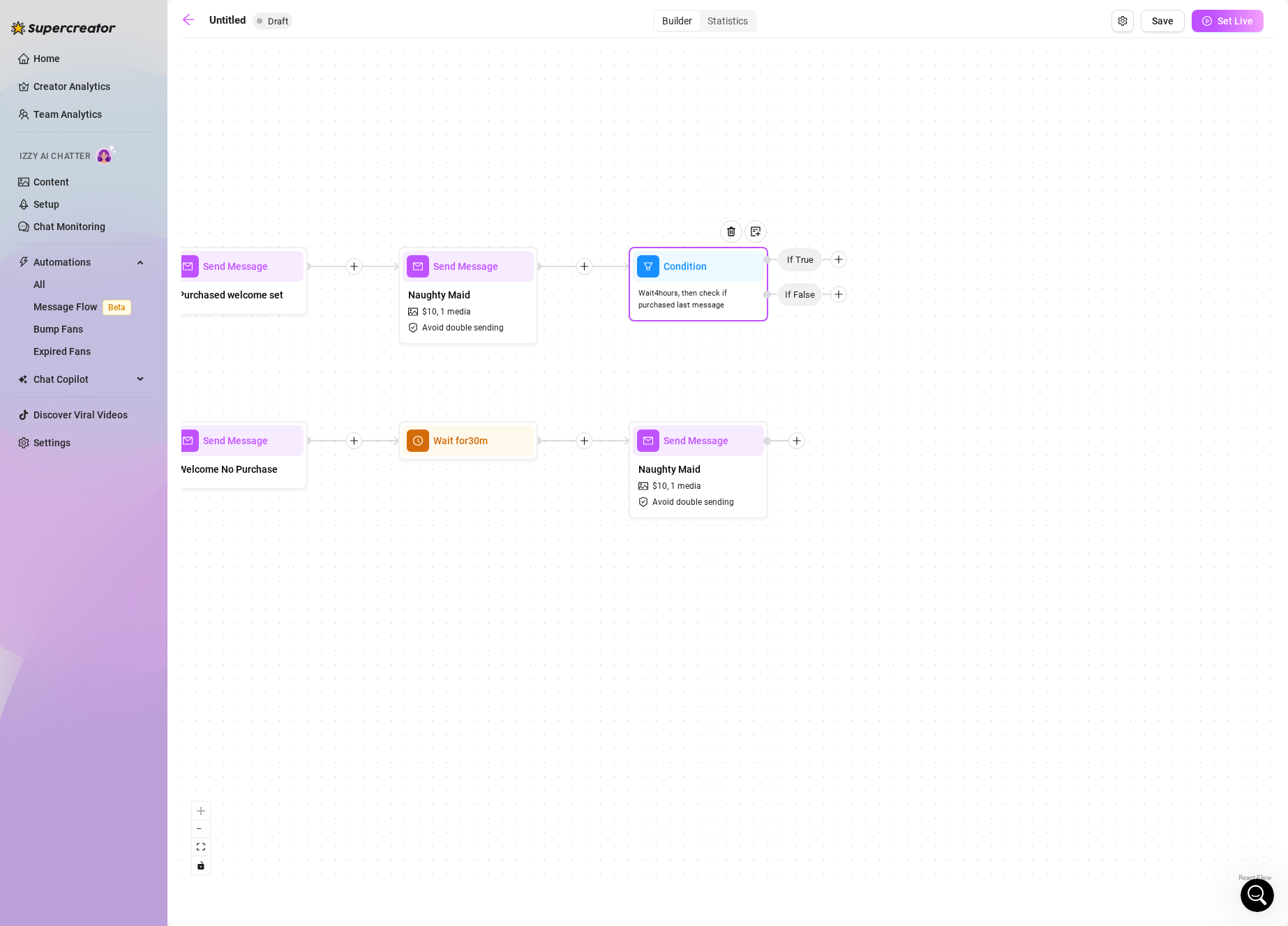
click at [845, 264] on div at bounding box center [838, 259] width 17 height 17
click at [858, 309] on div "Message" at bounding box center [866, 308] width 102 height 24
type textarea "Write your message here"
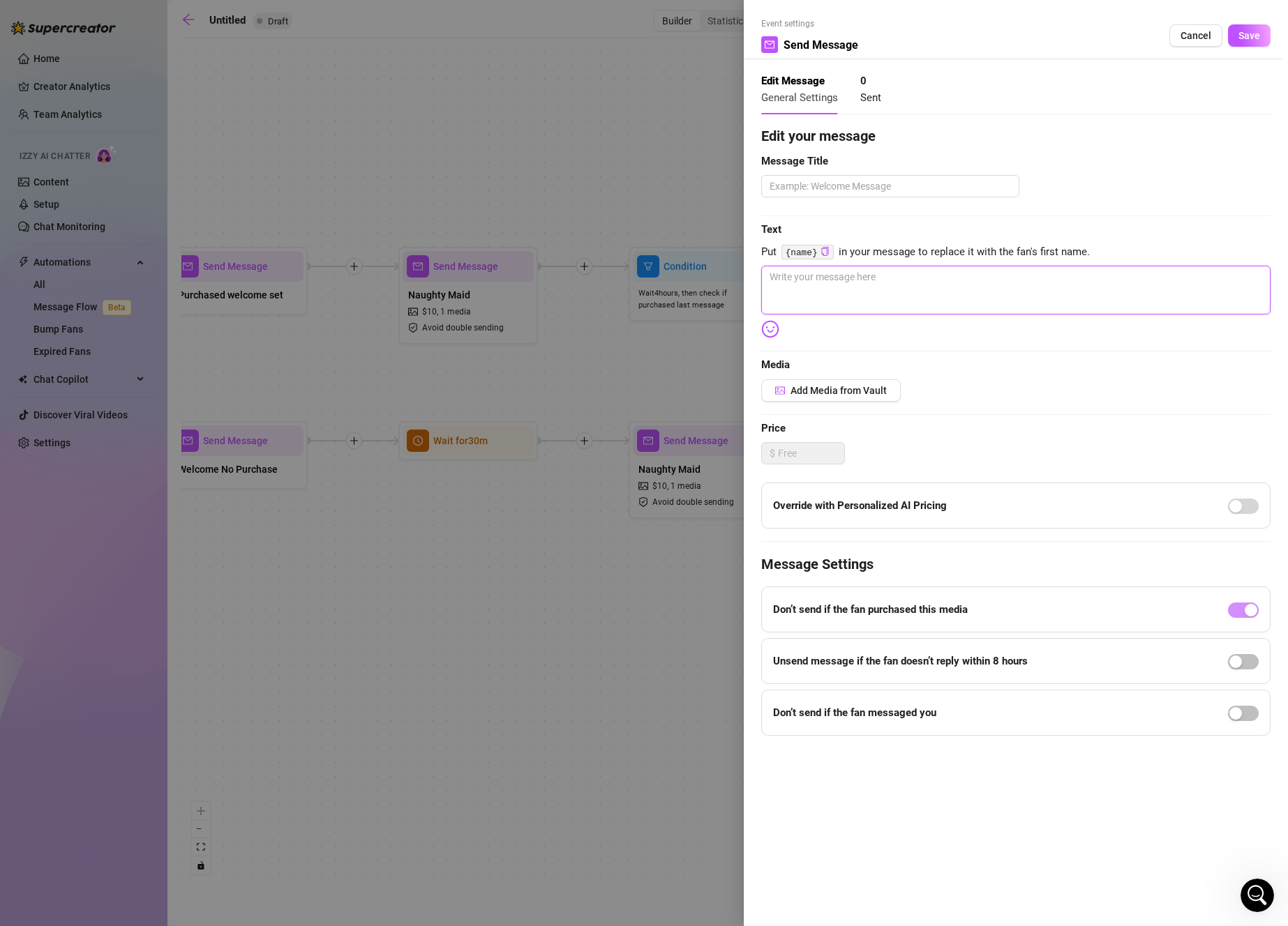
click at [934, 277] on textarea at bounding box center [1016, 290] width 510 height 49
type textarea "D"
type textarea "Write your message here"
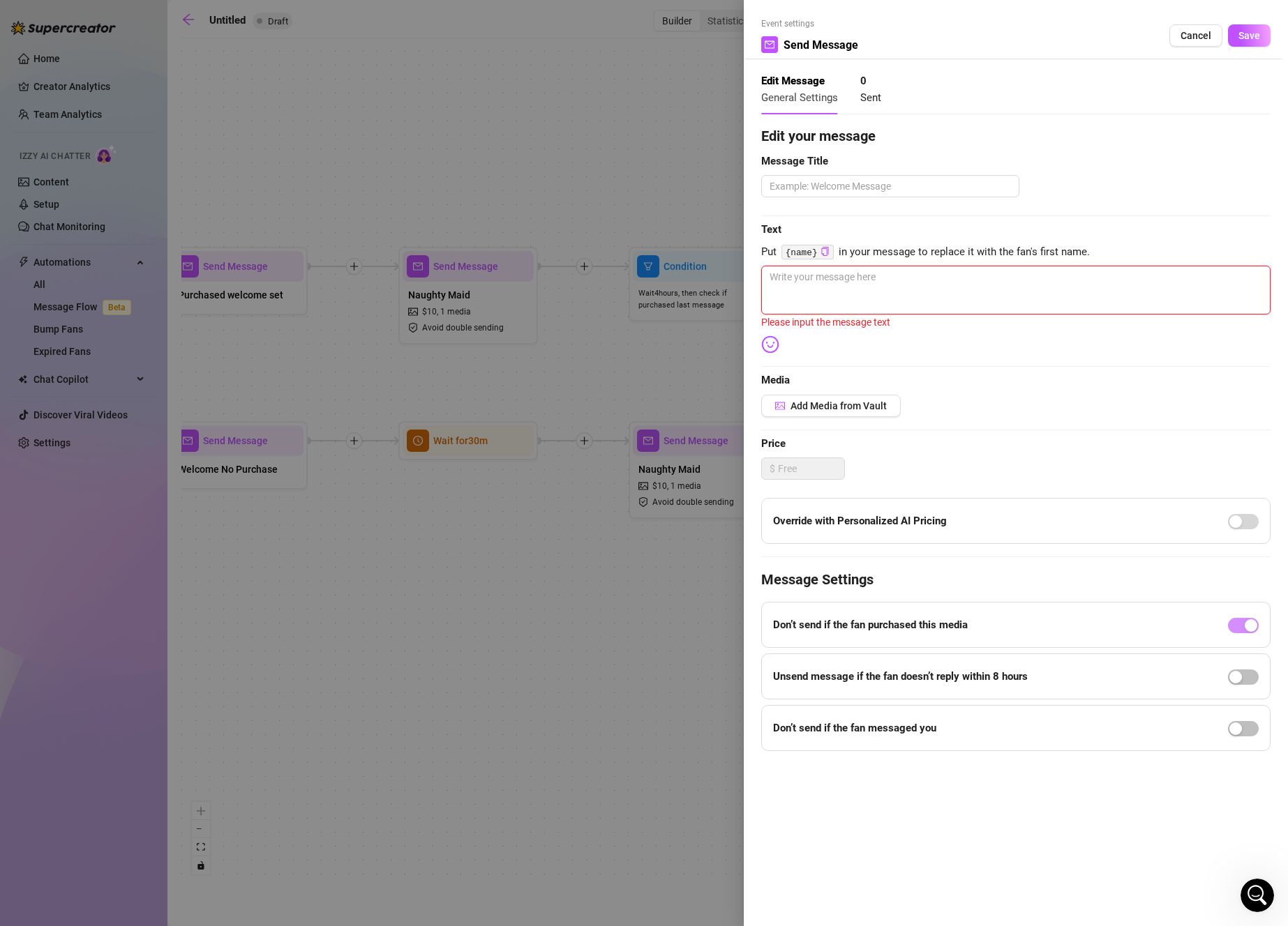
type textarea "d"
type textarea "do"
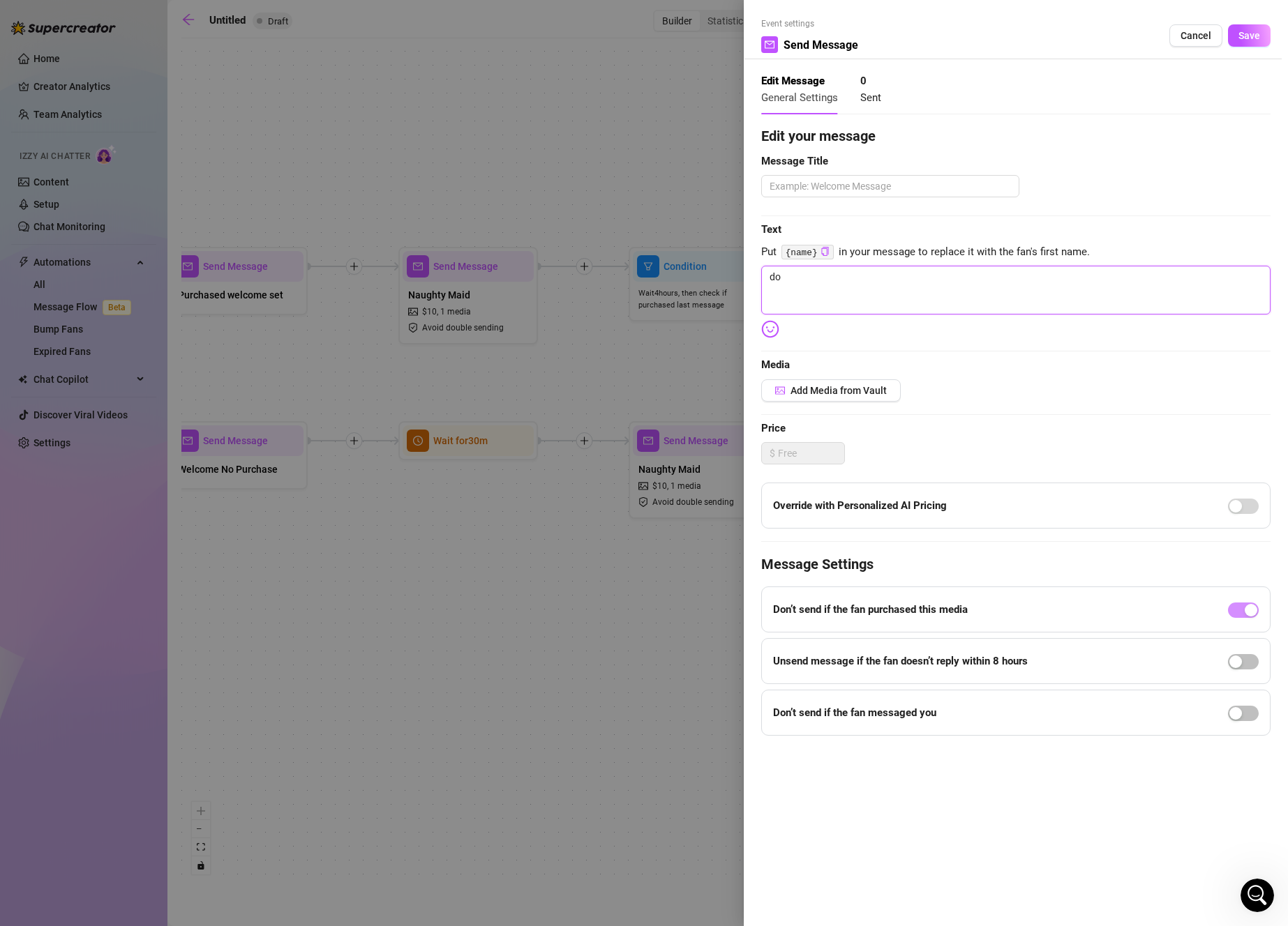
type textarea "do"
type textarea "do y"
type textarea "do yo"
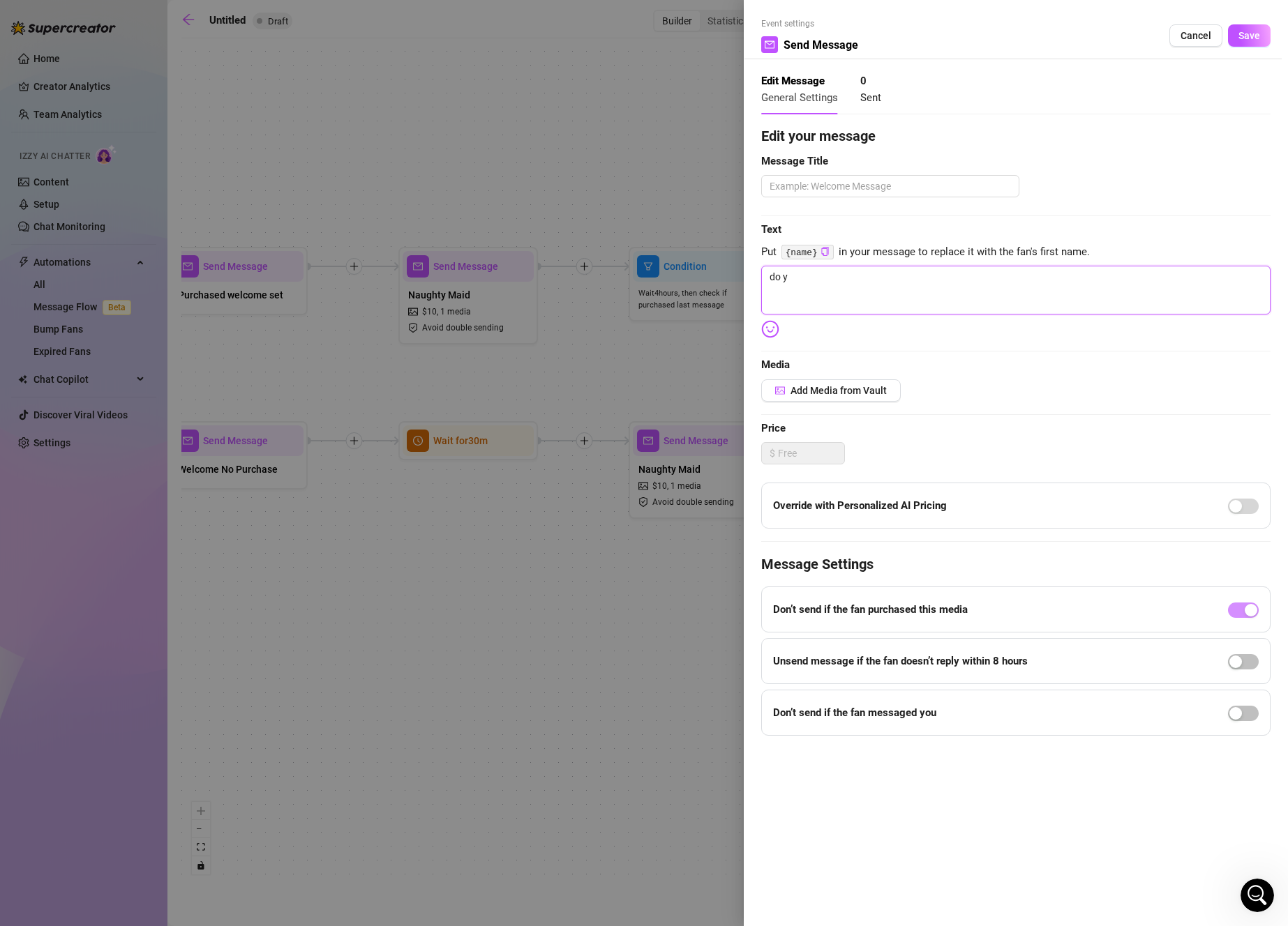
type textarea "do yo"
type textarea "do you"
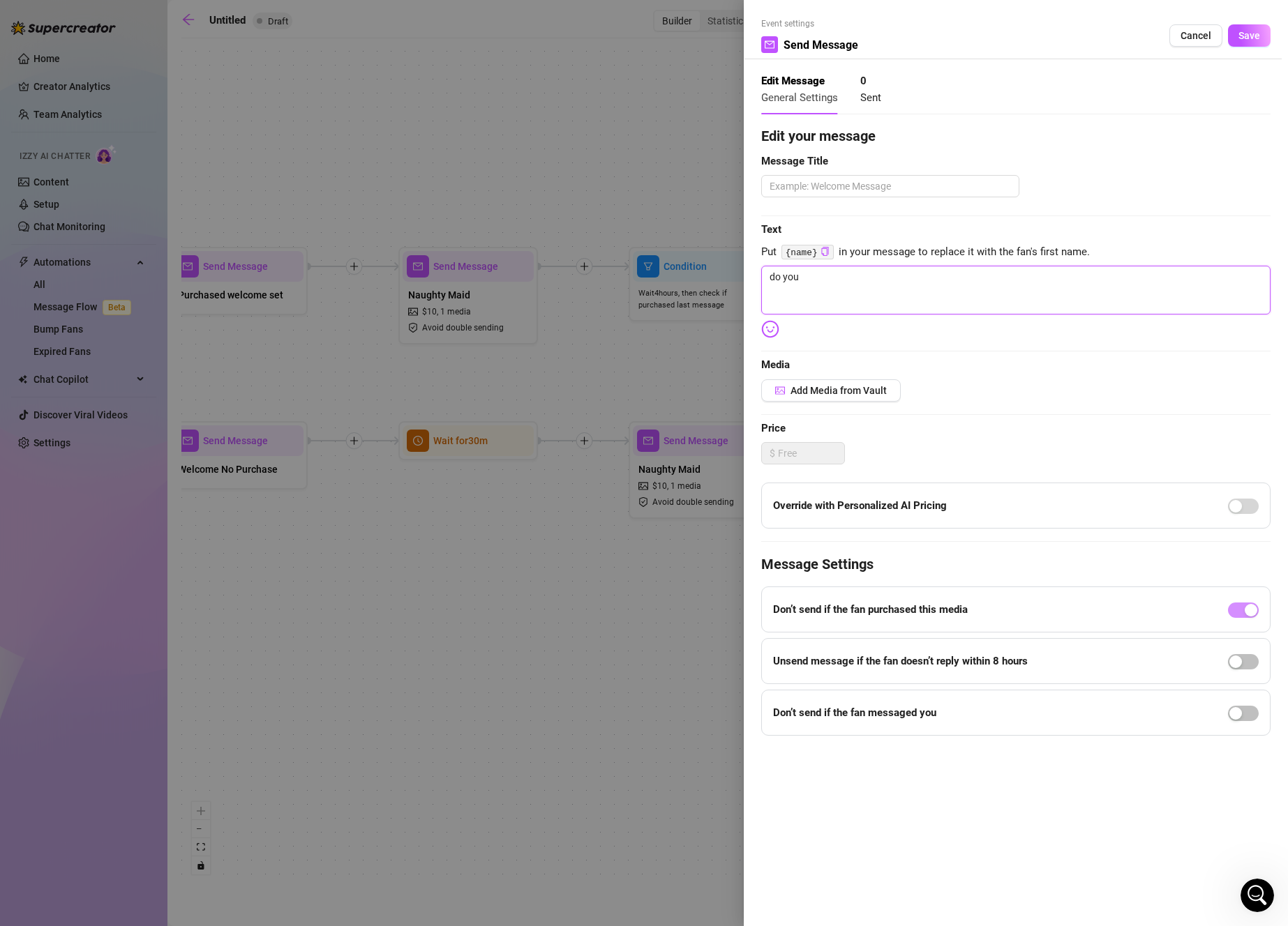
type textarea "do you w"
type textarea "do you wa"
type textarea "do you wan"
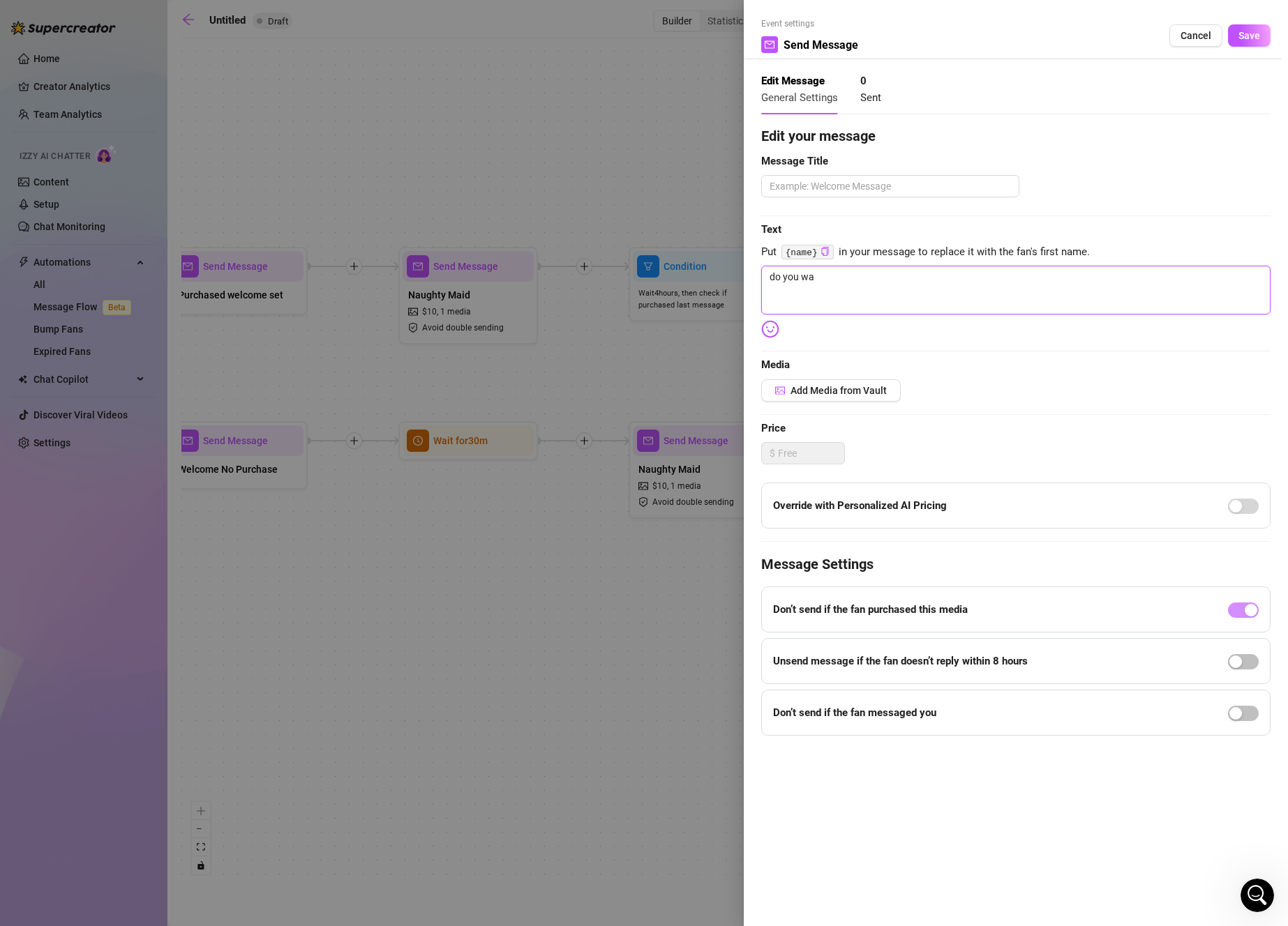
type textarea "do you wan"
type textarea "do you want"
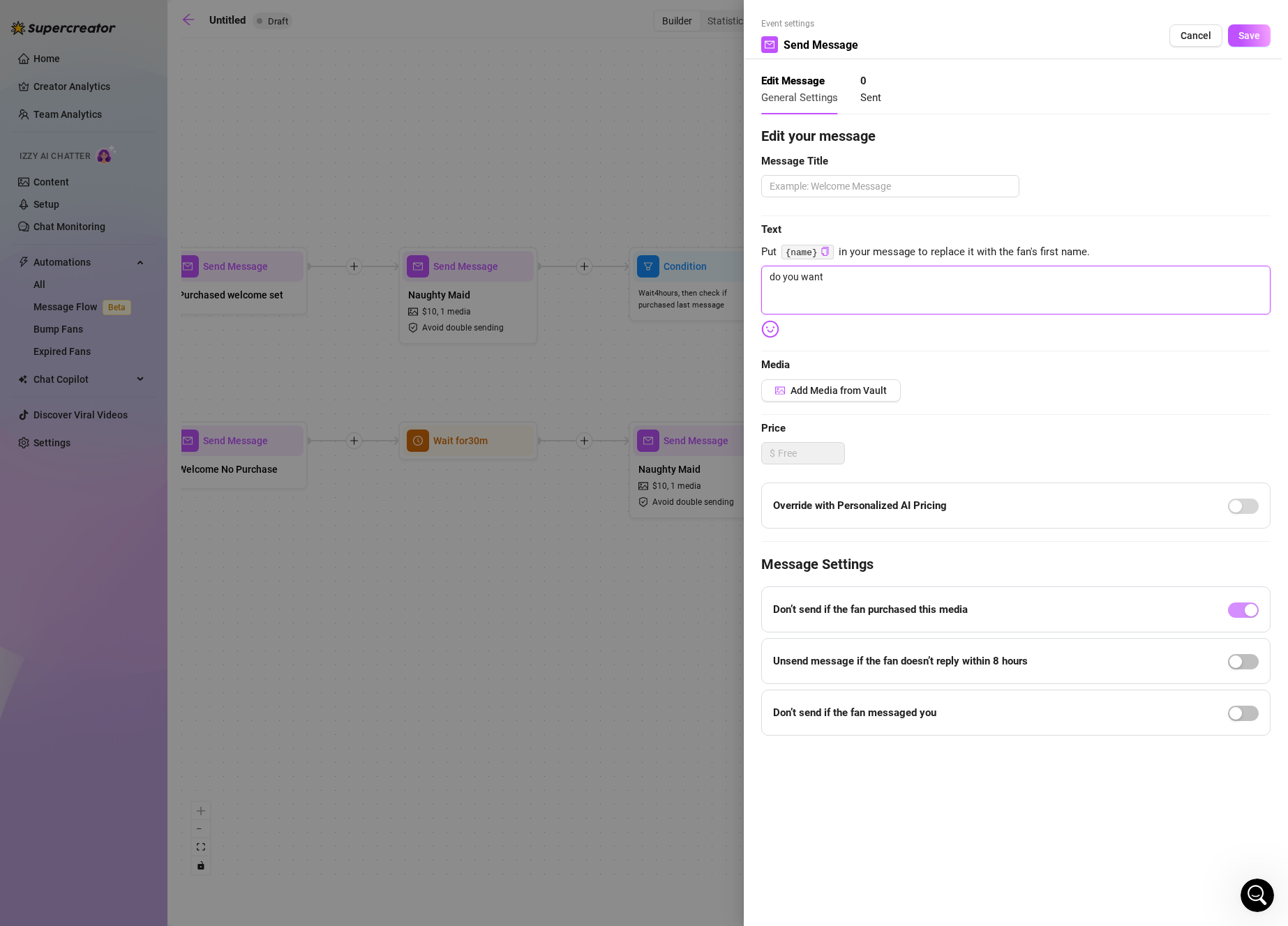
type textarea "do you want m"
type textarea "do you want me"
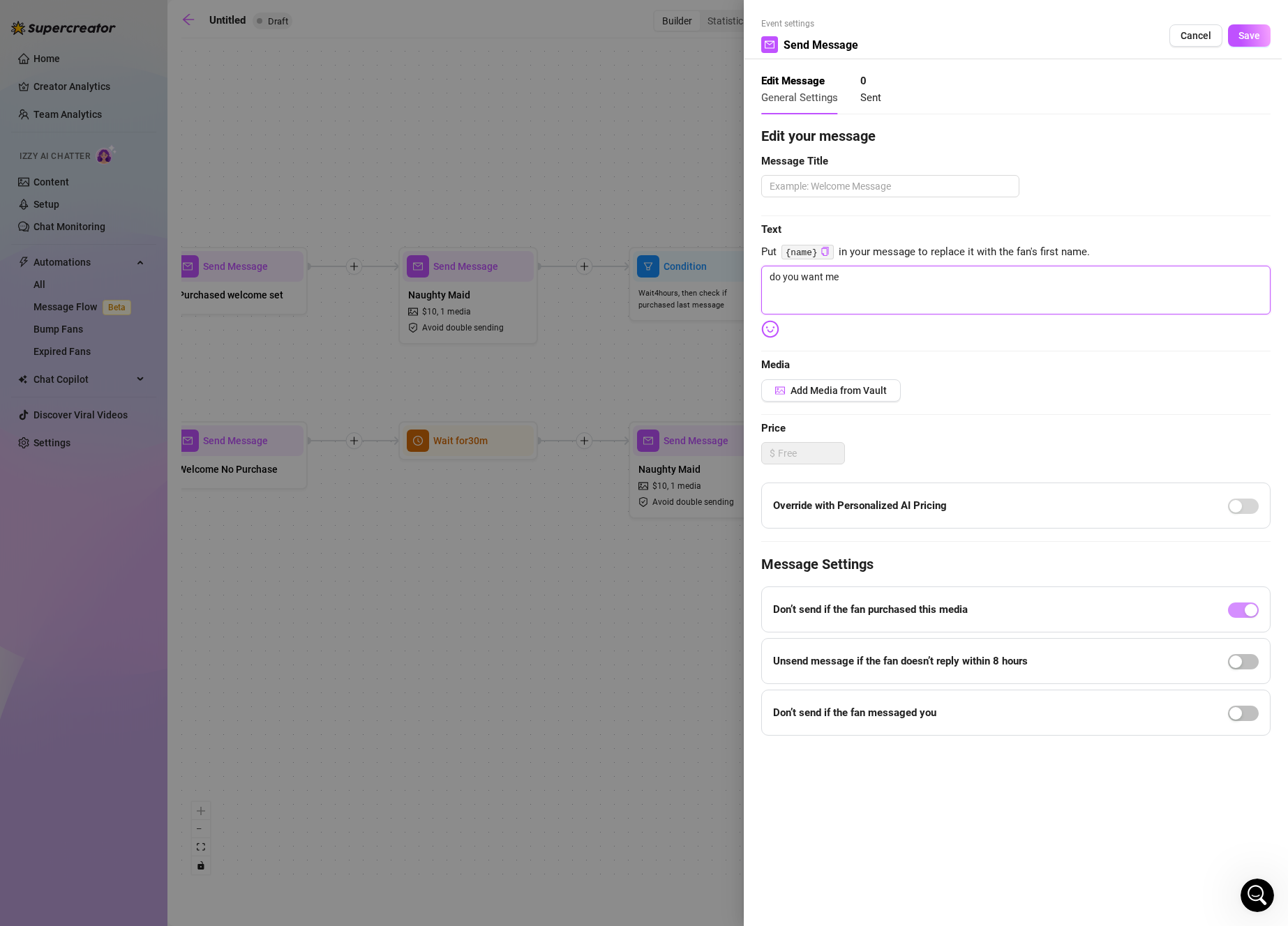
type textarea "do you want me"
type textarea "do you want me t"
type textarea "do you want me to"
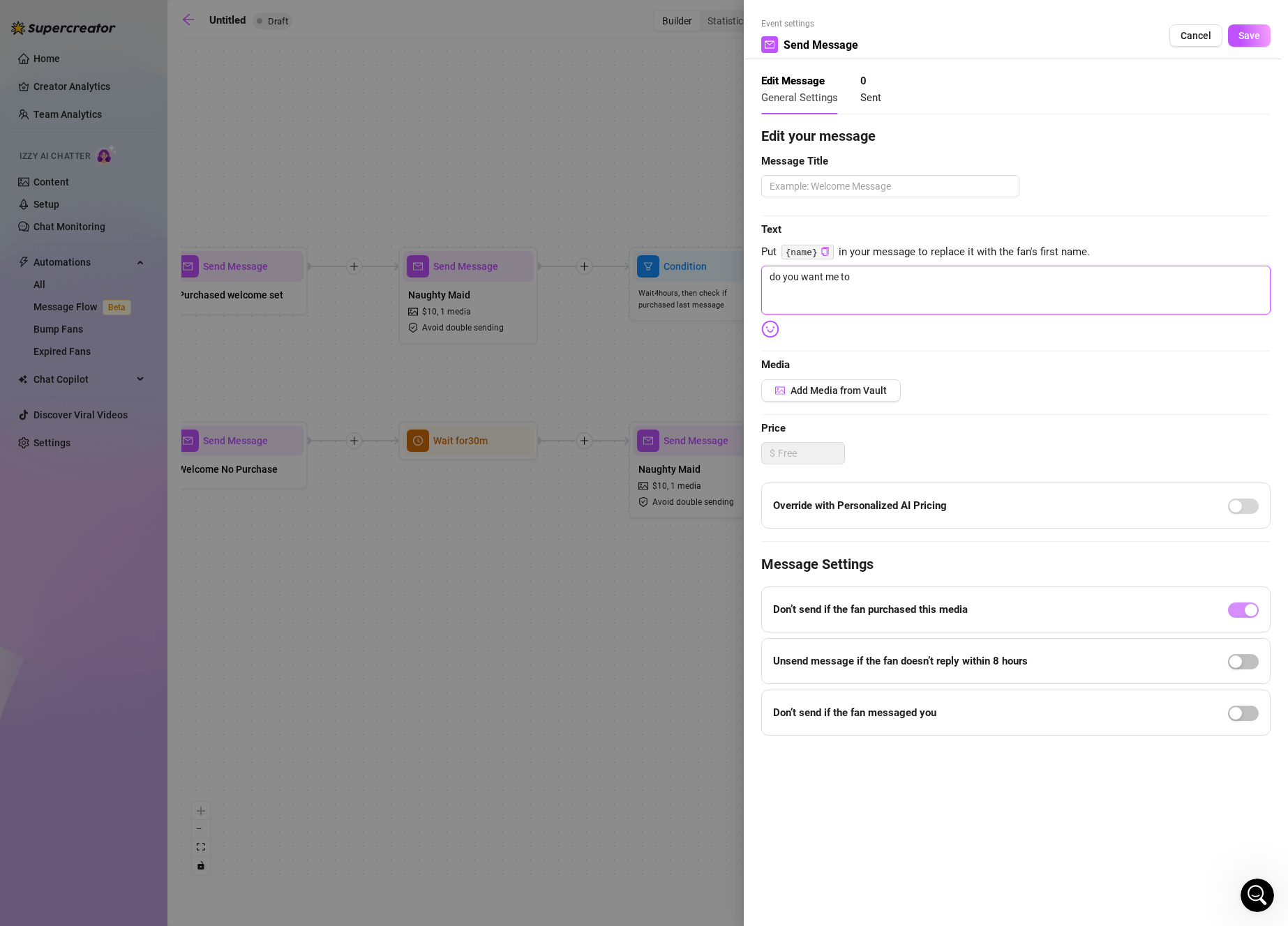
type textarea "do you want me to s"
type textarea "do you want me to se"
type textarea "do you want me to see"
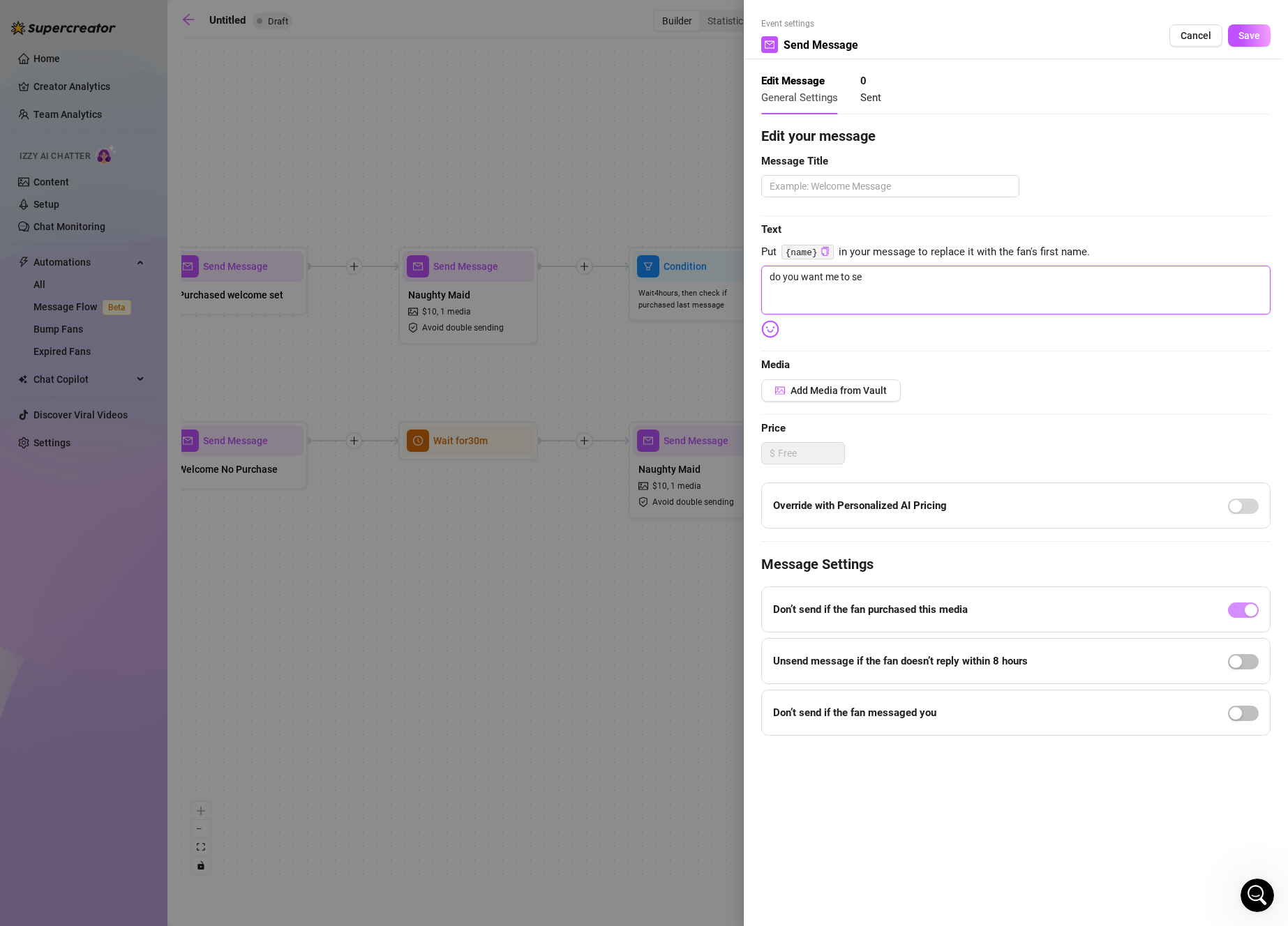
type textarea "do you want me to see"
type textarea "do you want me to see m"
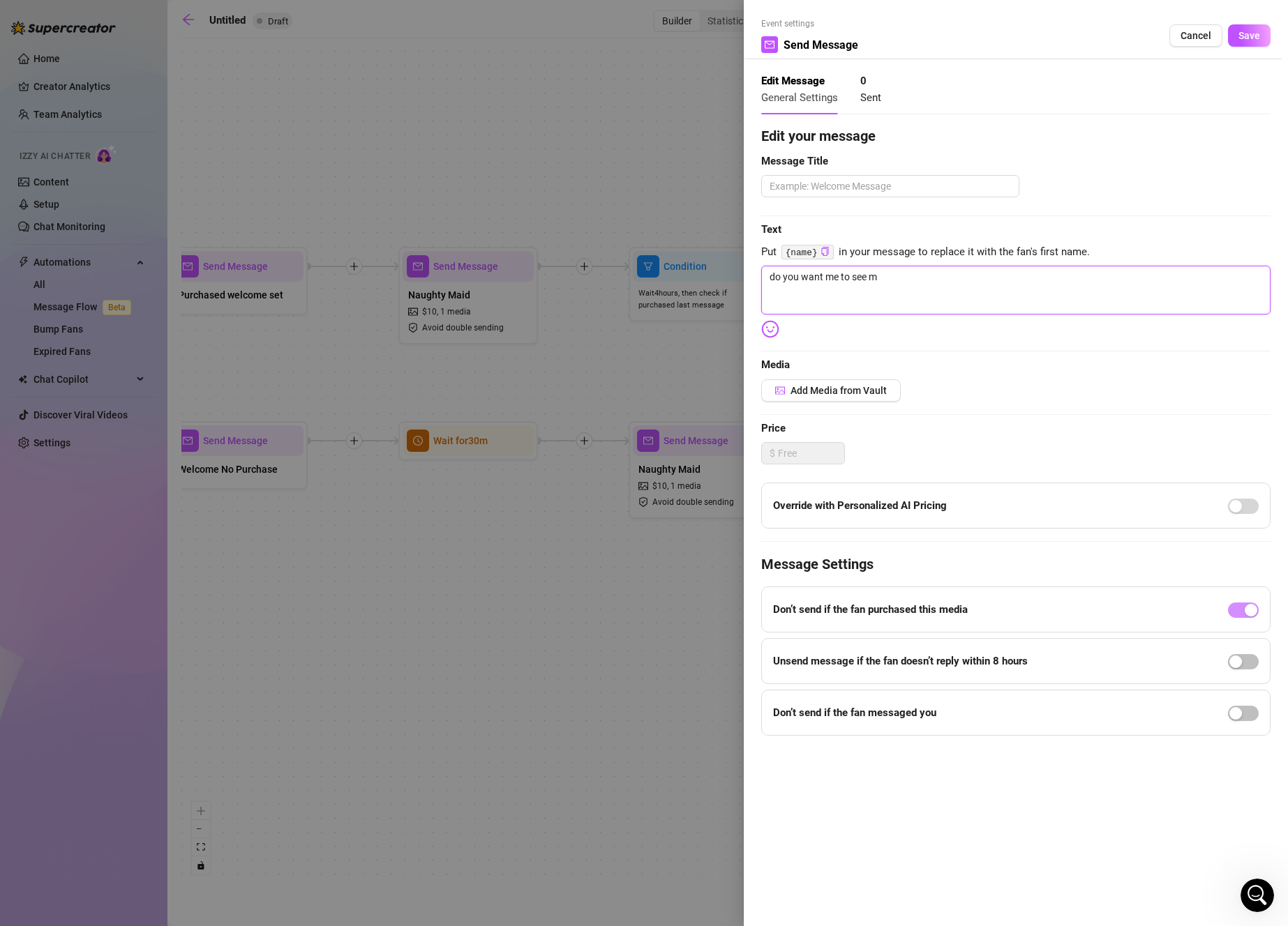
type textarea "do you want me to see mo"
type textarea "do you want me to see mor"
type textarea "do you want me to see more"
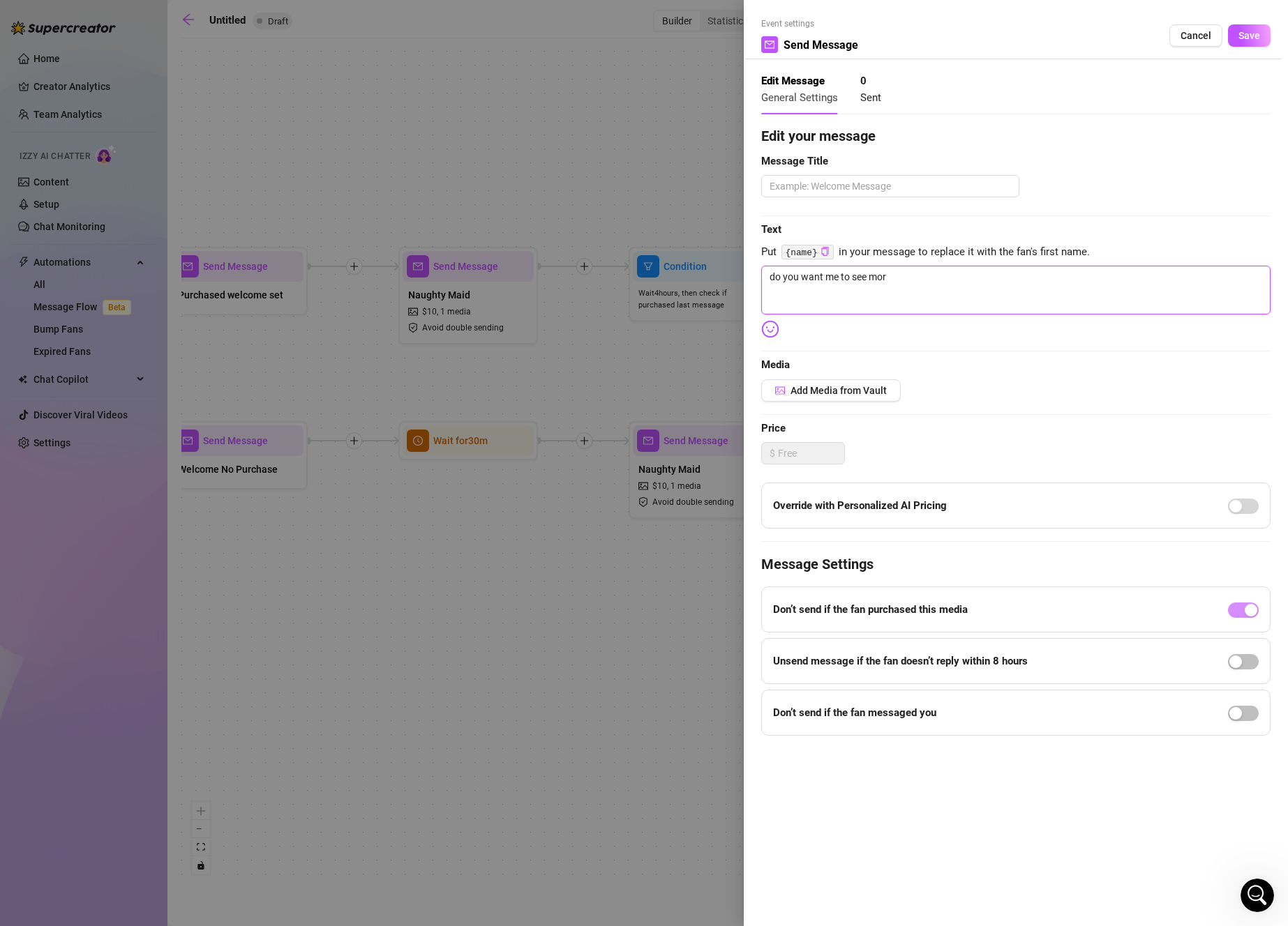
type textarea "do you want me to see more"
type textarea "do you want me to see mor"
type textarea "I"
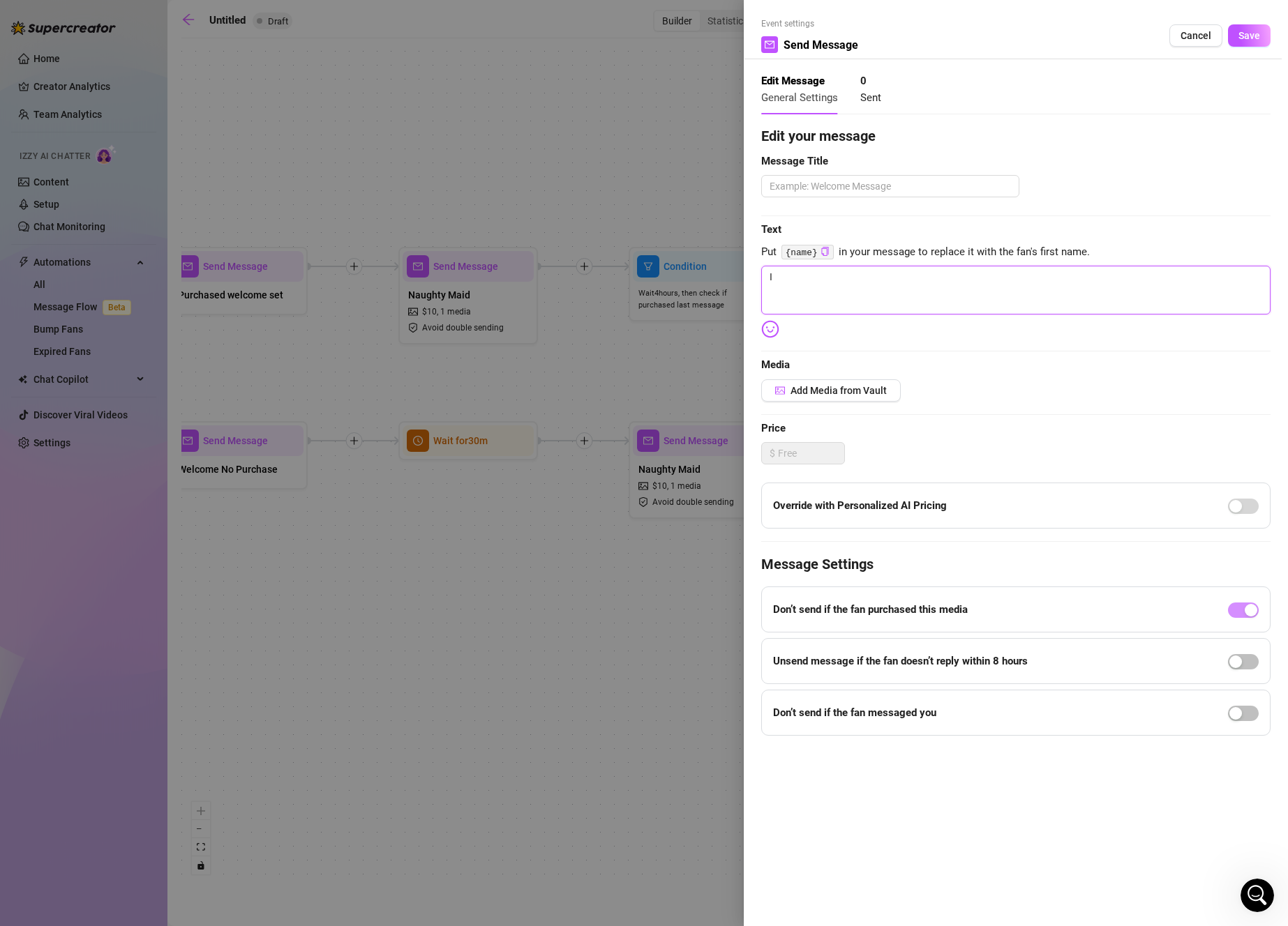
type textarea "I"
type textarea "Write your message here"
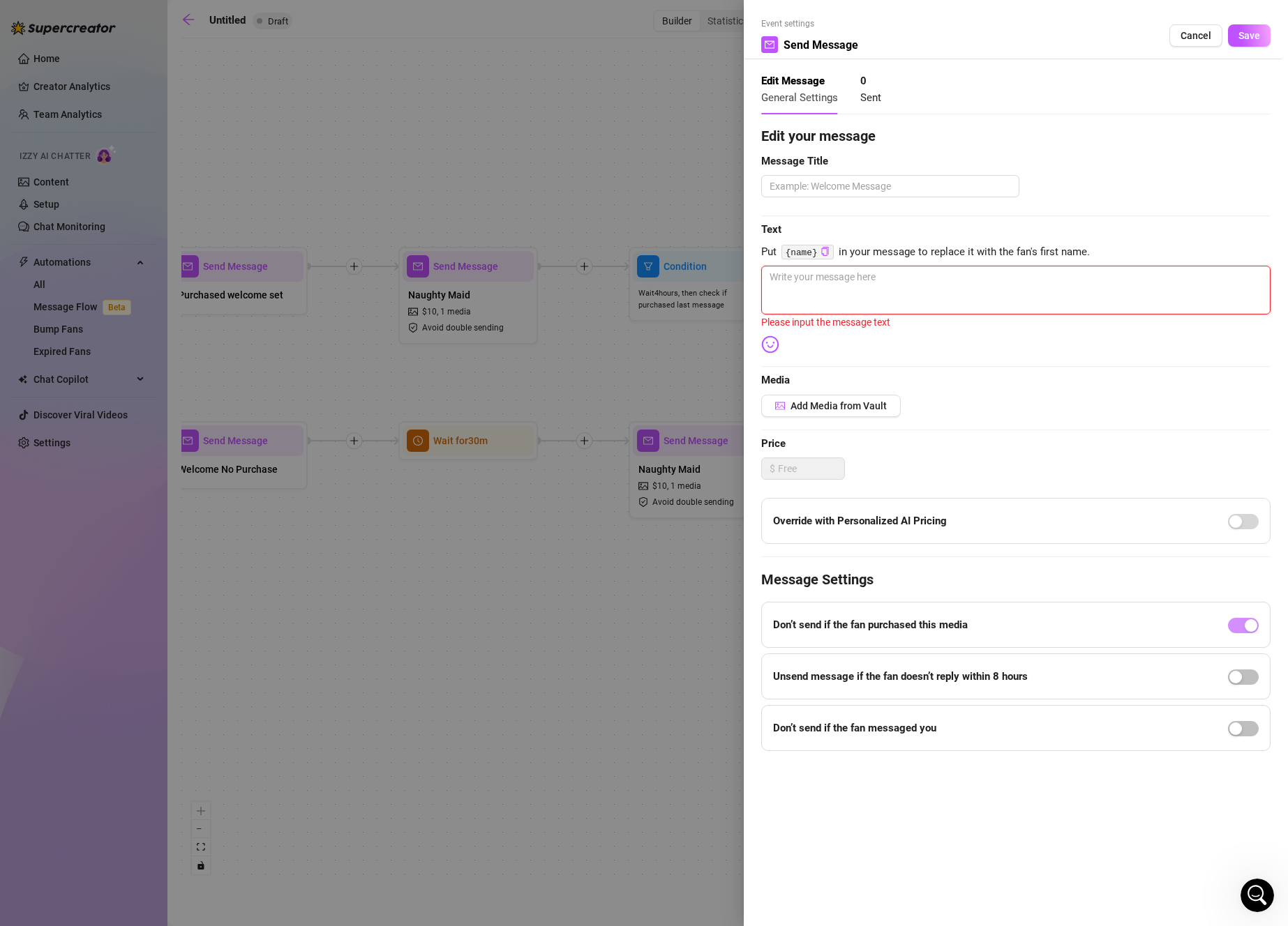
type textarea "I"
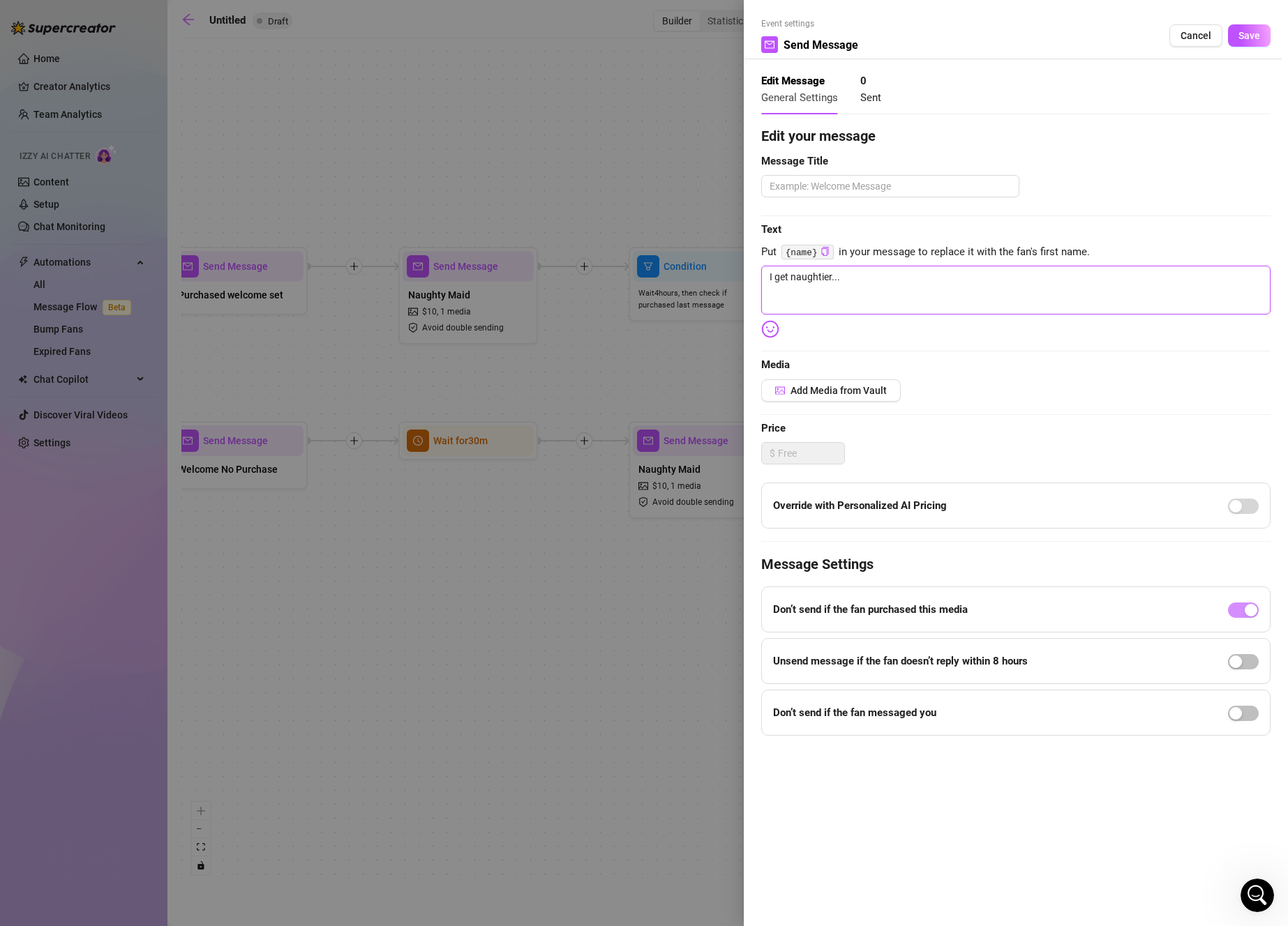
paste textarea "i'm here to serve you, sir 😘 i was such a good girl [DATE] and tidied everythin…"
click at [1244, 702] on div at bounding box center [1243, 713] width 30 height 22
click at [1238, 708] on div "button" at bounding box center [1236, 714] width 13 height 13
click at [838, 737] on input "8" at bounding box center [845, 733] width 40 height 21
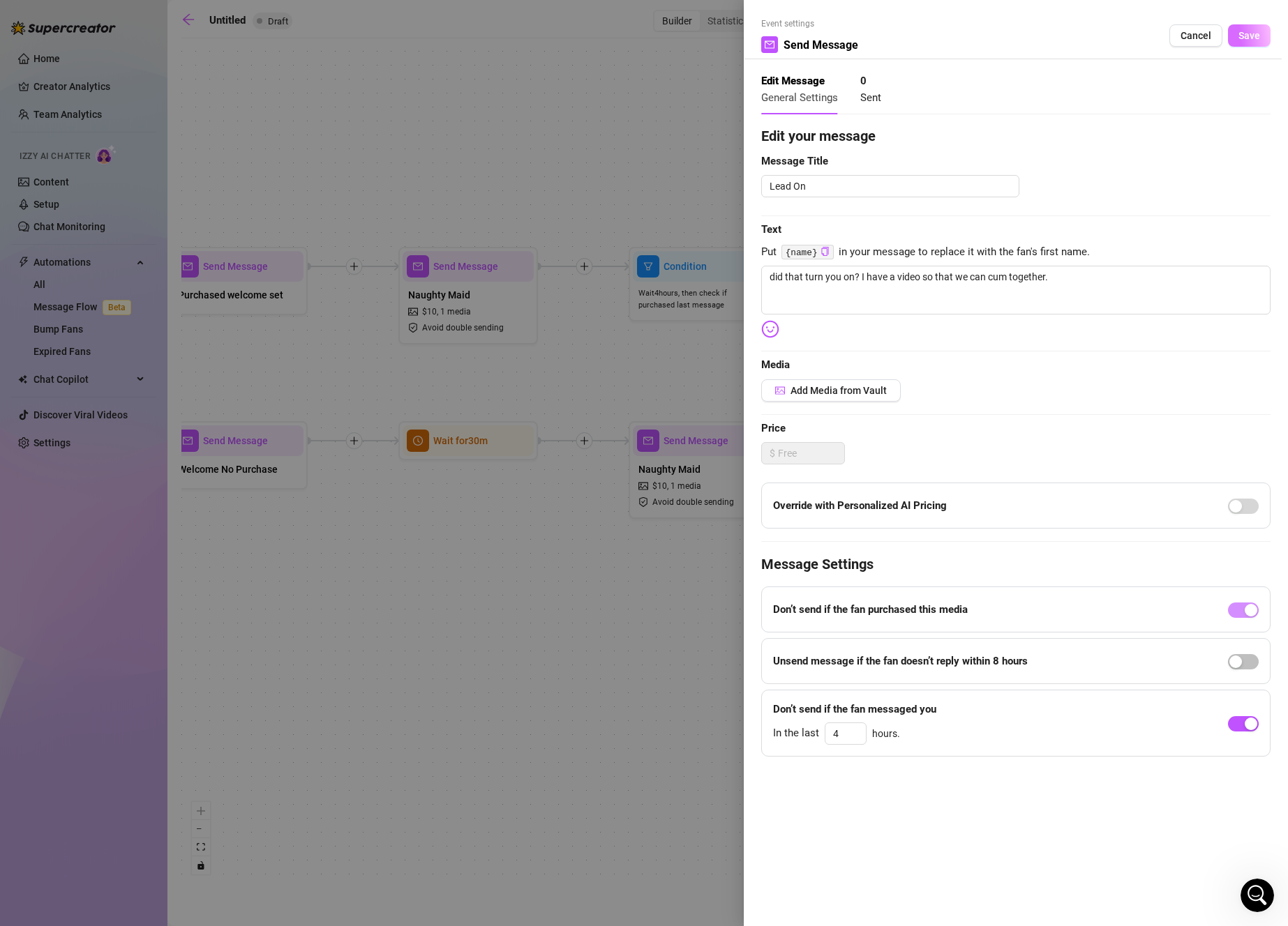
click at [1259, 39] on span "Save" at bounding box center [1249, 36] width 22 height 11
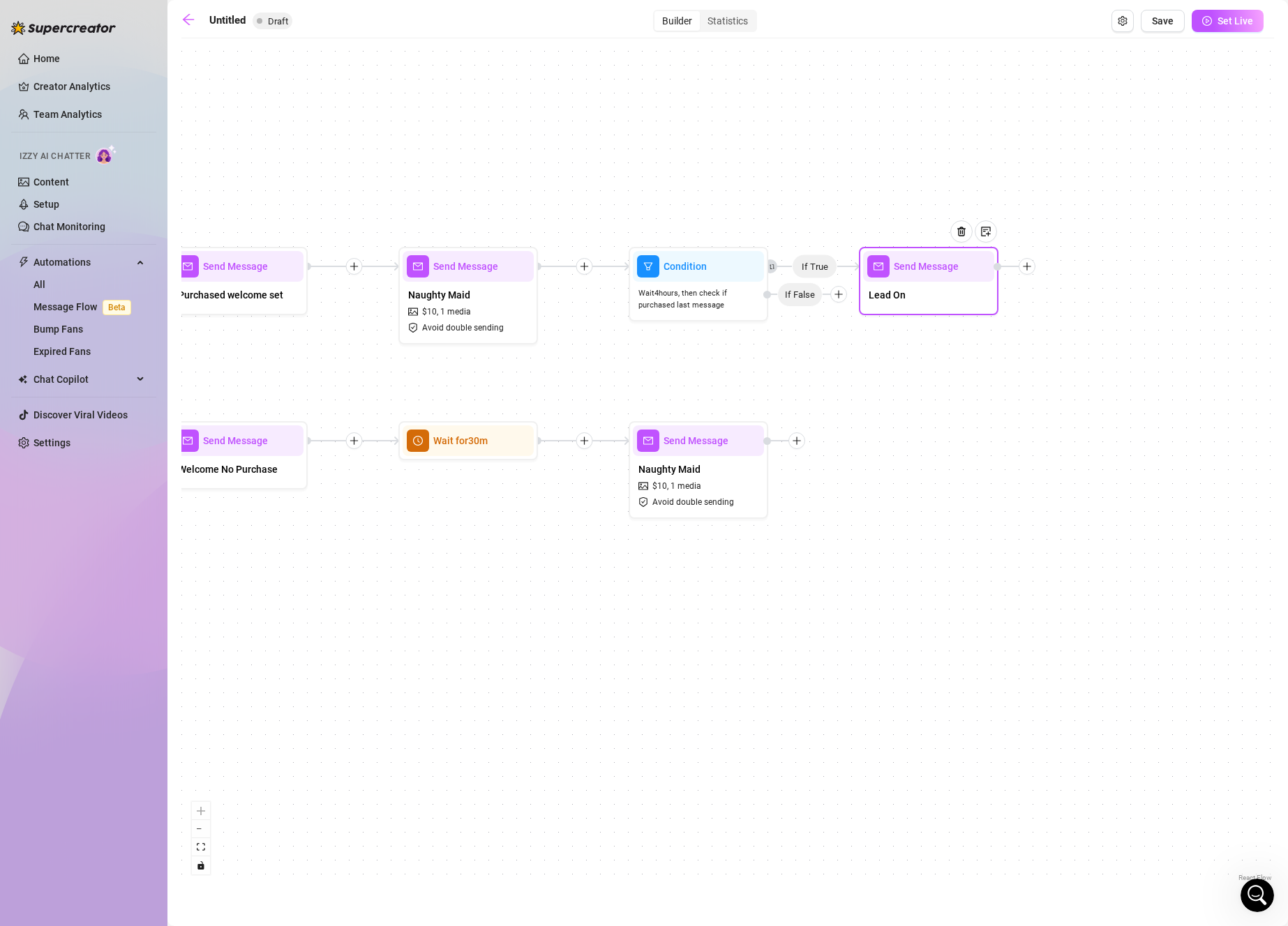
click at [1025, 261] on icon "plus" at bounding box center [1027, 266] width 10 height 10
click at [1072, 310] on div "Message" at bounding box center [1096, 315] width 102 height 24
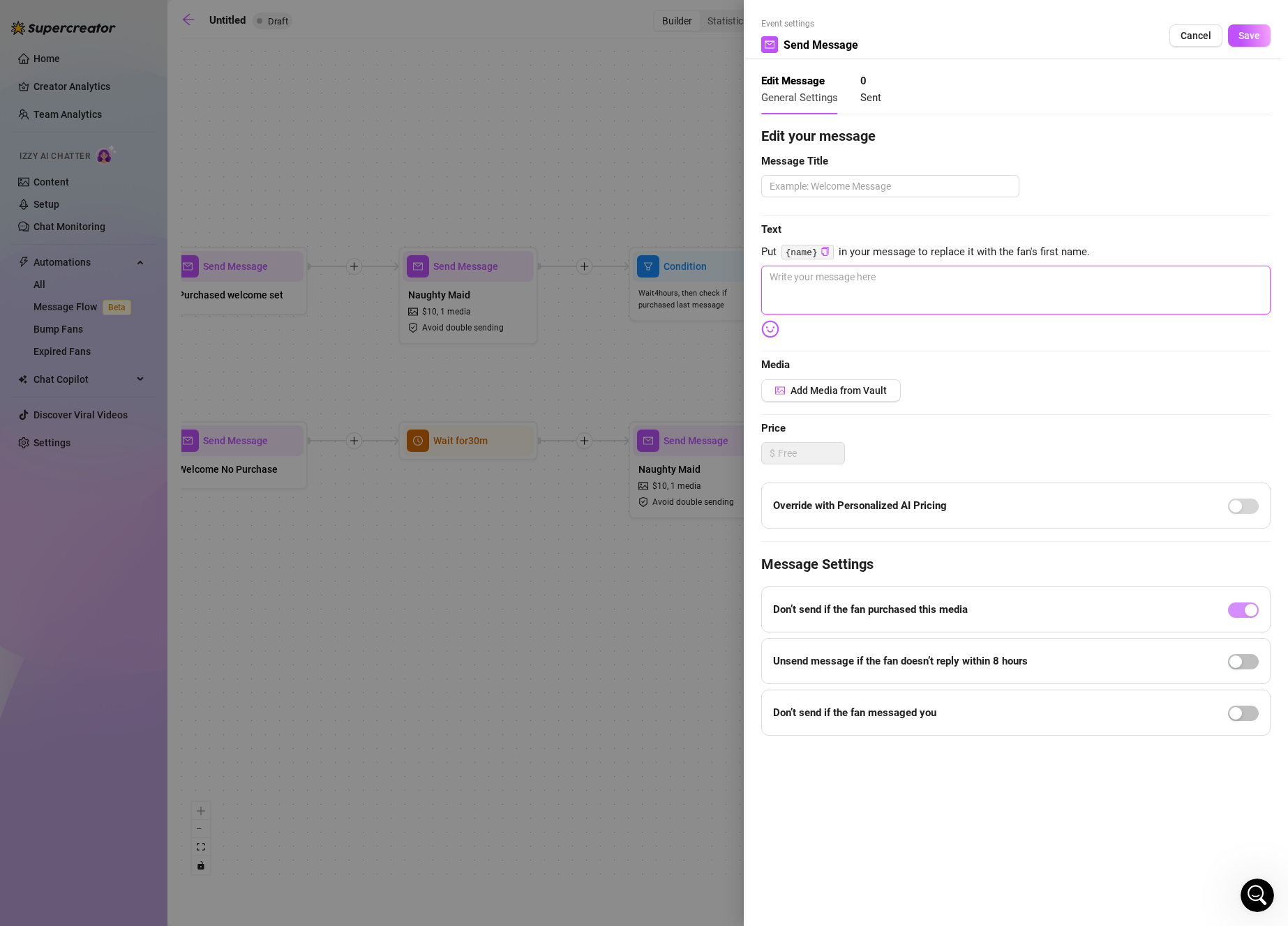
click at [834, 292] on textarea at bounding box center [1016, 290] width 510 height 49
paste textarea "XXX nude bundle! I’m showing you everything 😍 Fully spread and fully nude 🐱"
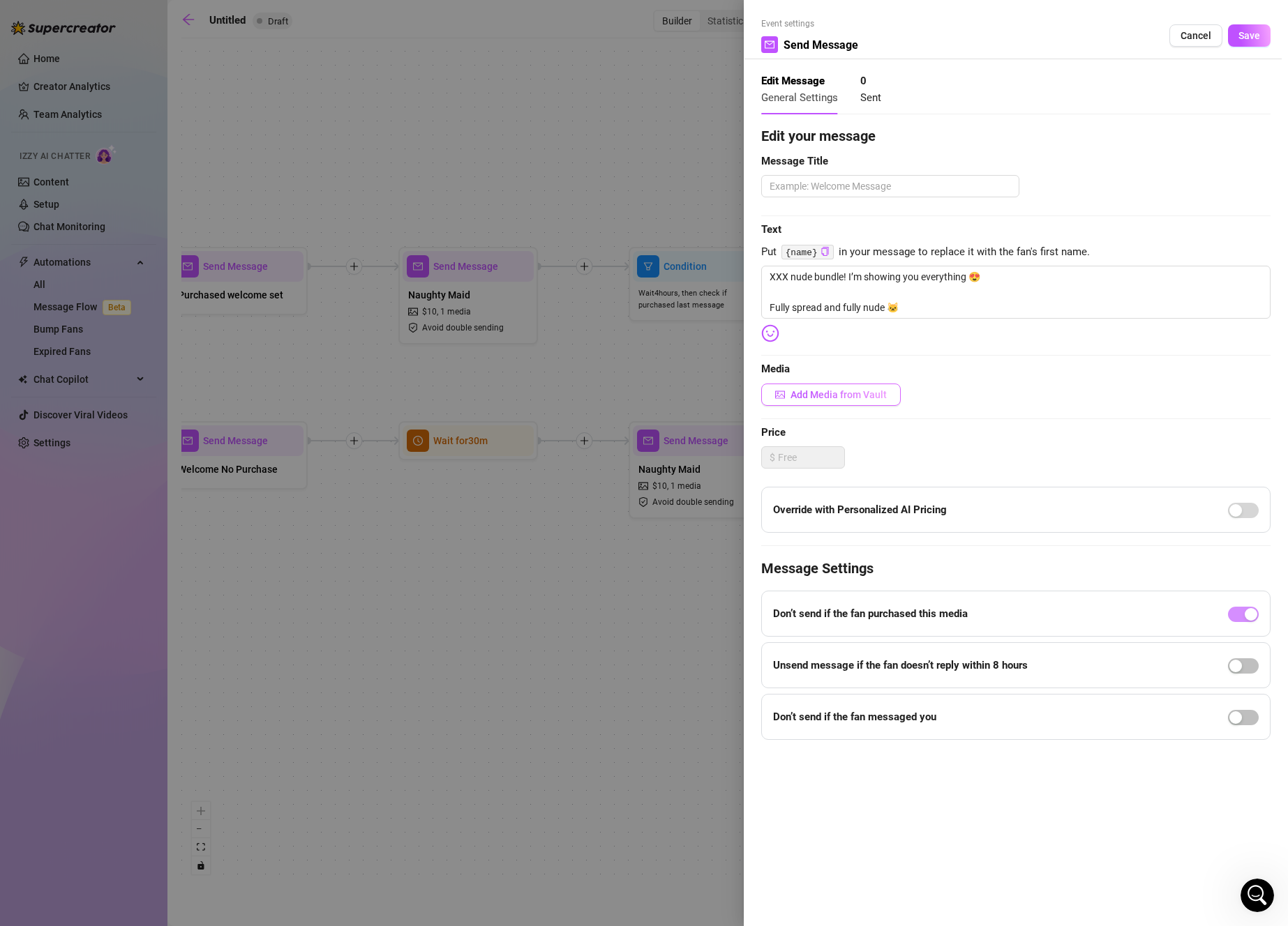
click at [850, 391] on span "Add Media from Vault" at bounding box center [838, 394] width 97 height 11
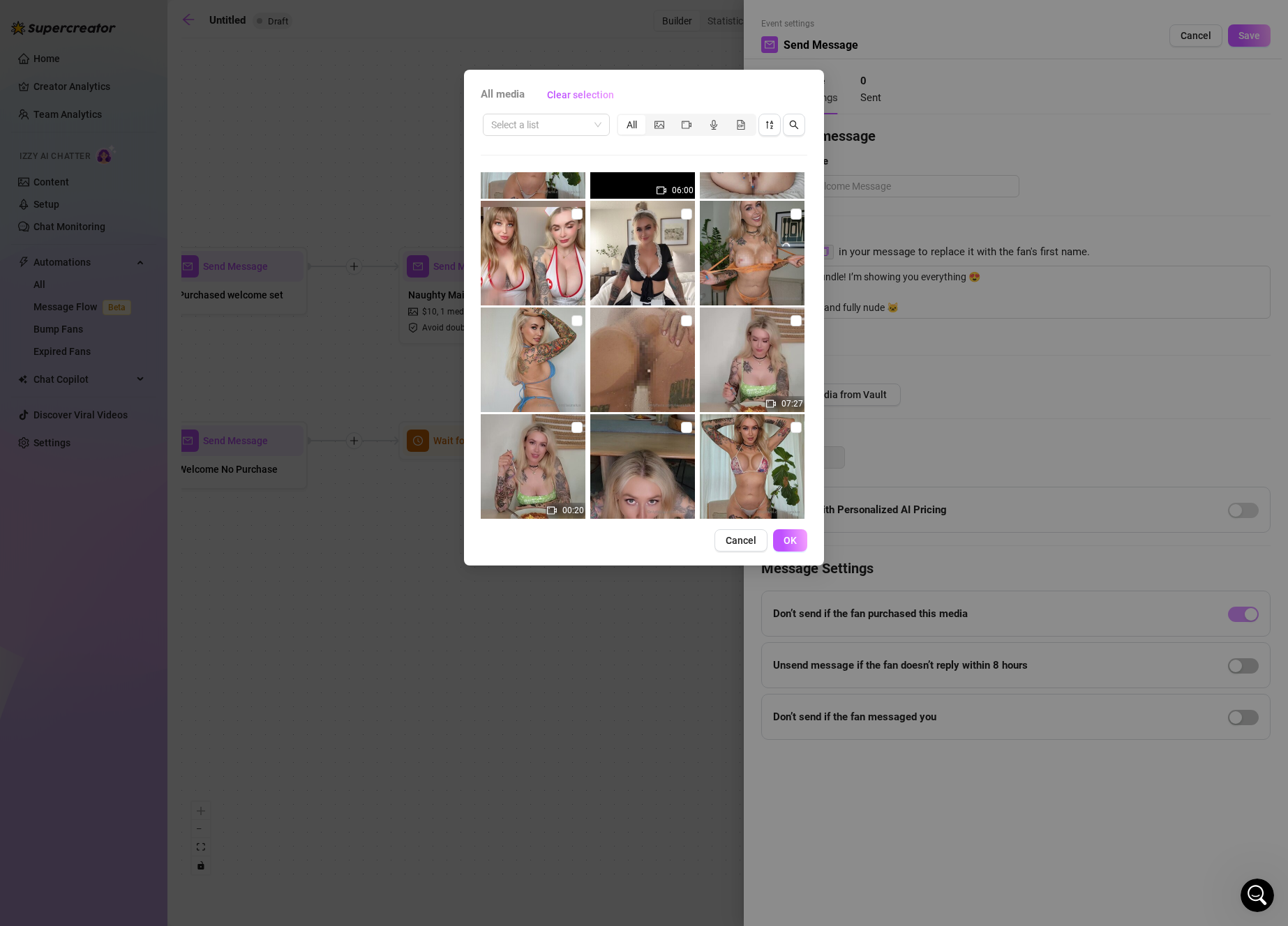
scroll to position [5646, 0]
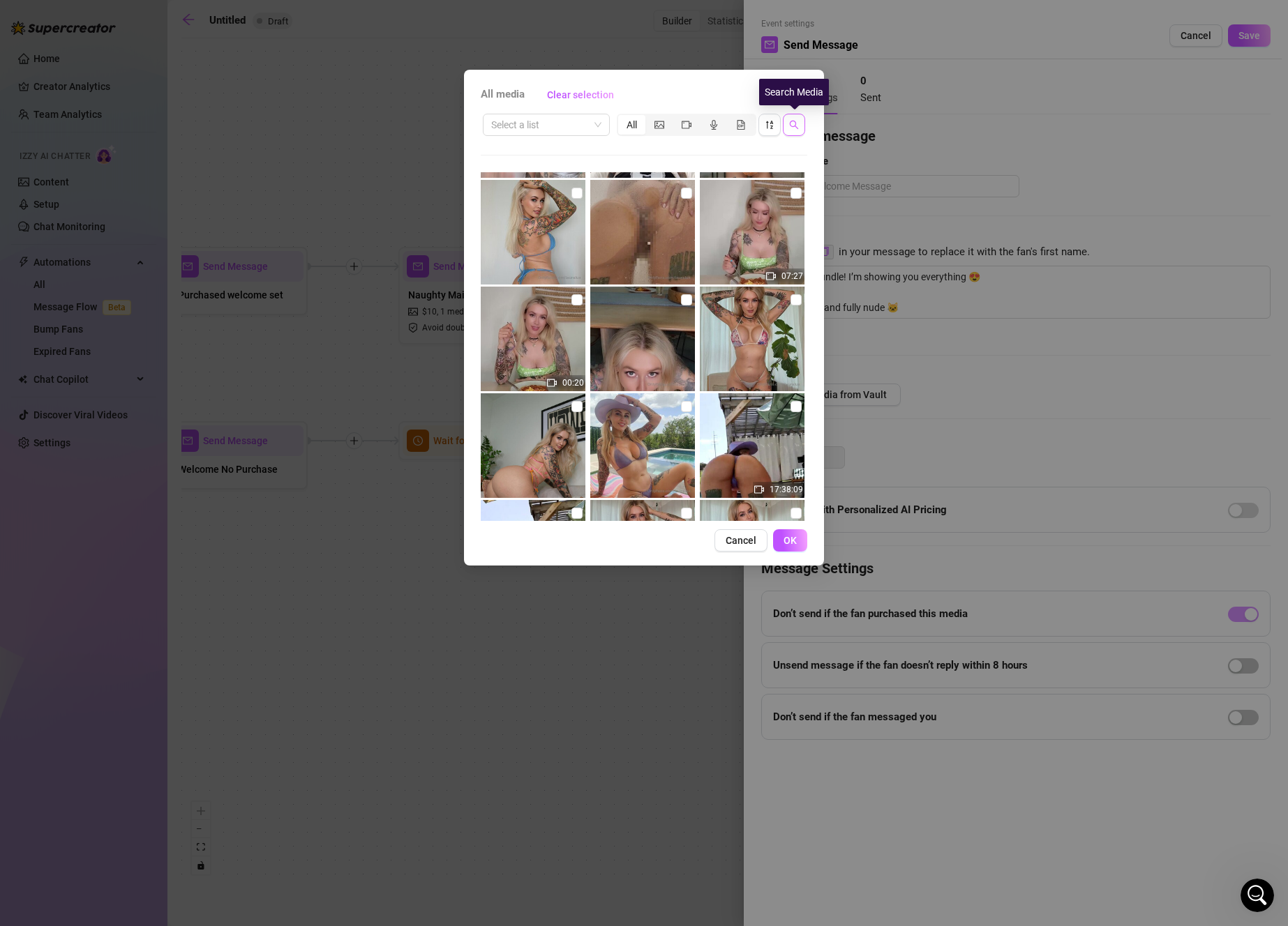
click at [795, 119] on button "button" at bounding box center [794, 125] width 22 height 22
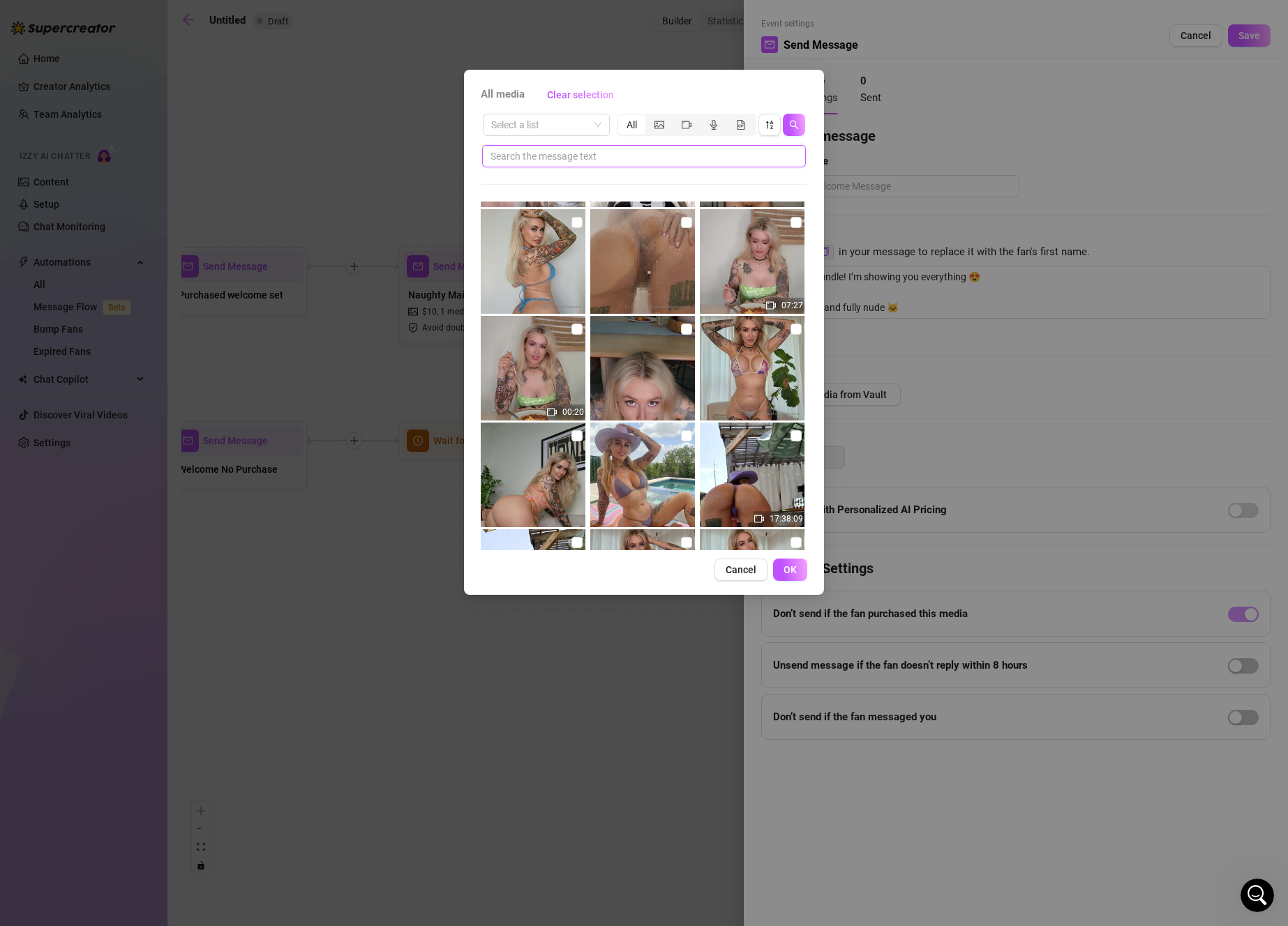
click at [706, 154] on input "text" at bounding box center [638, 156] width 295 height 16
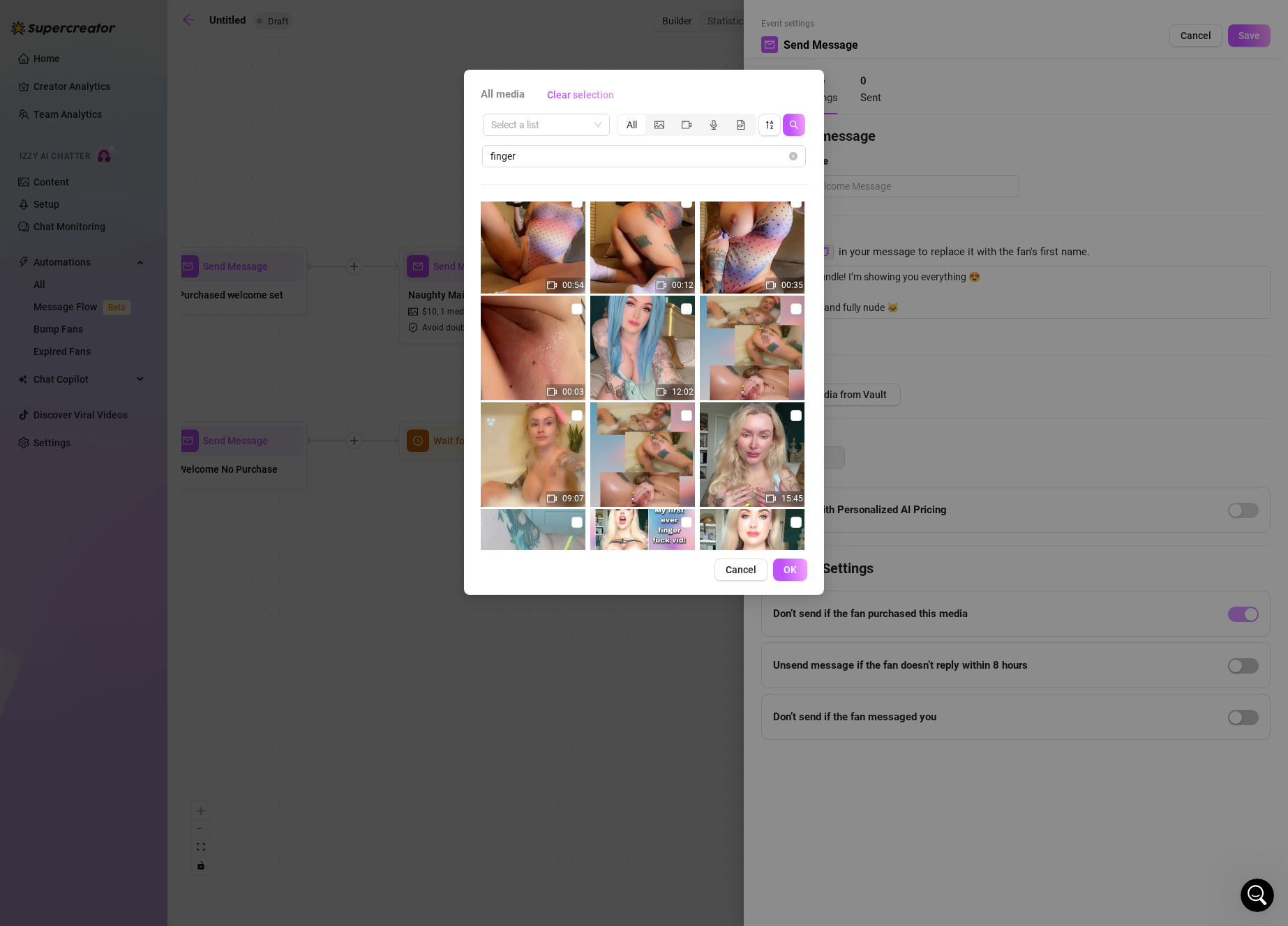
scroll to position [2522, 0]
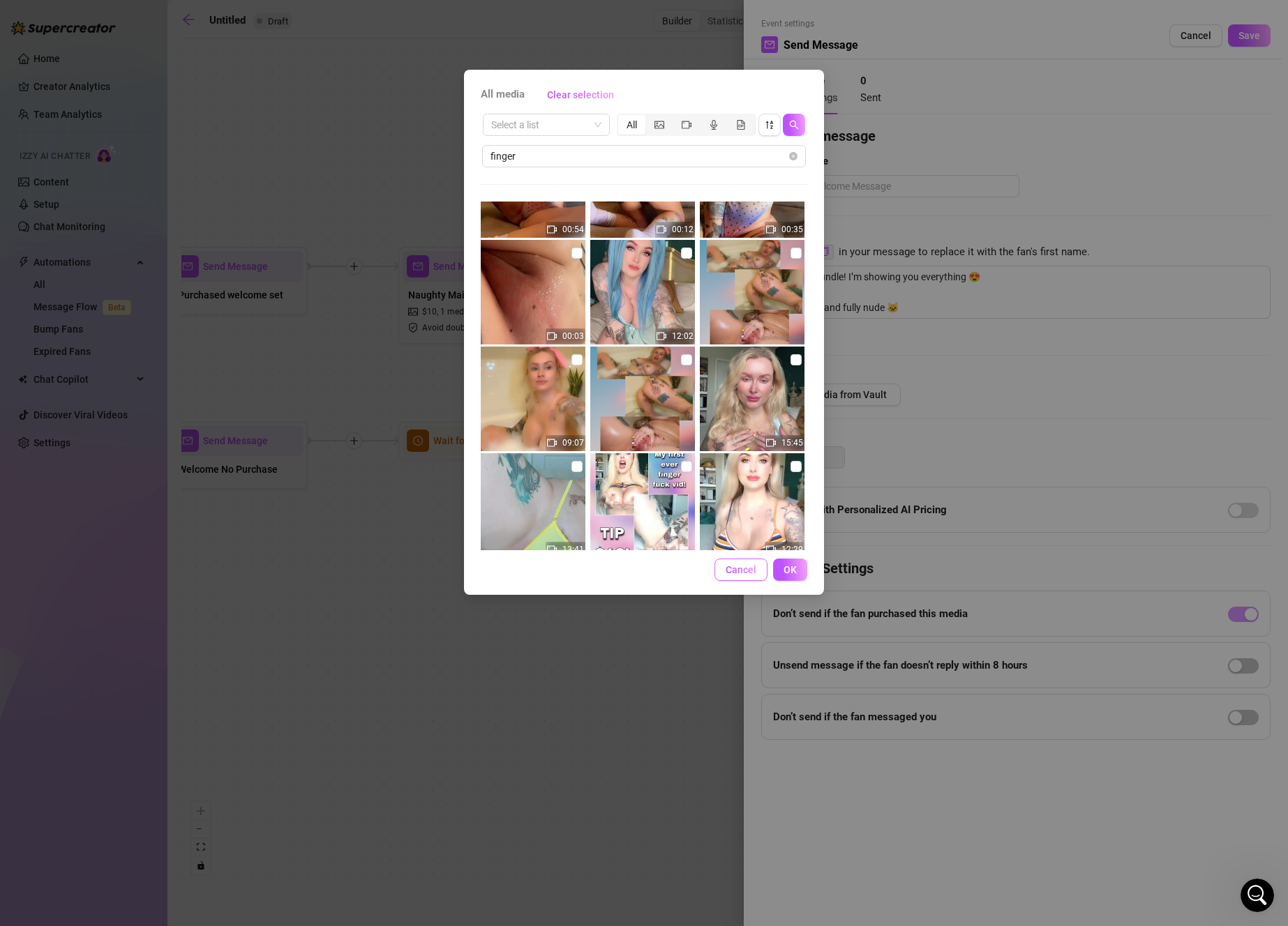
click at [749, 576] on button "Cancel" at bounding box center [741, 569] width 53 height 22
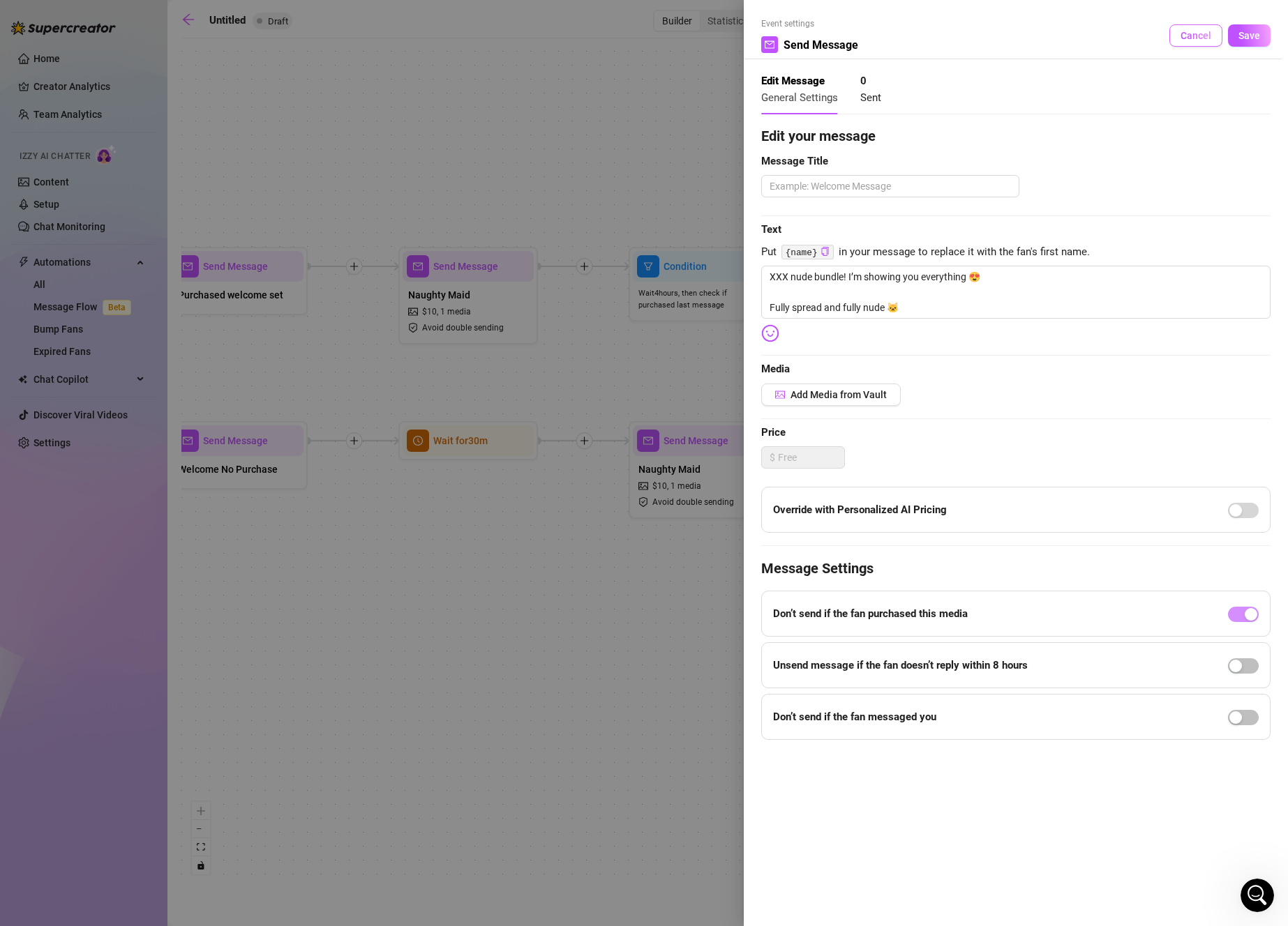
click at [1216, 40] on button "Cancel" at bounding box center [1196, 36] width 53 height 22
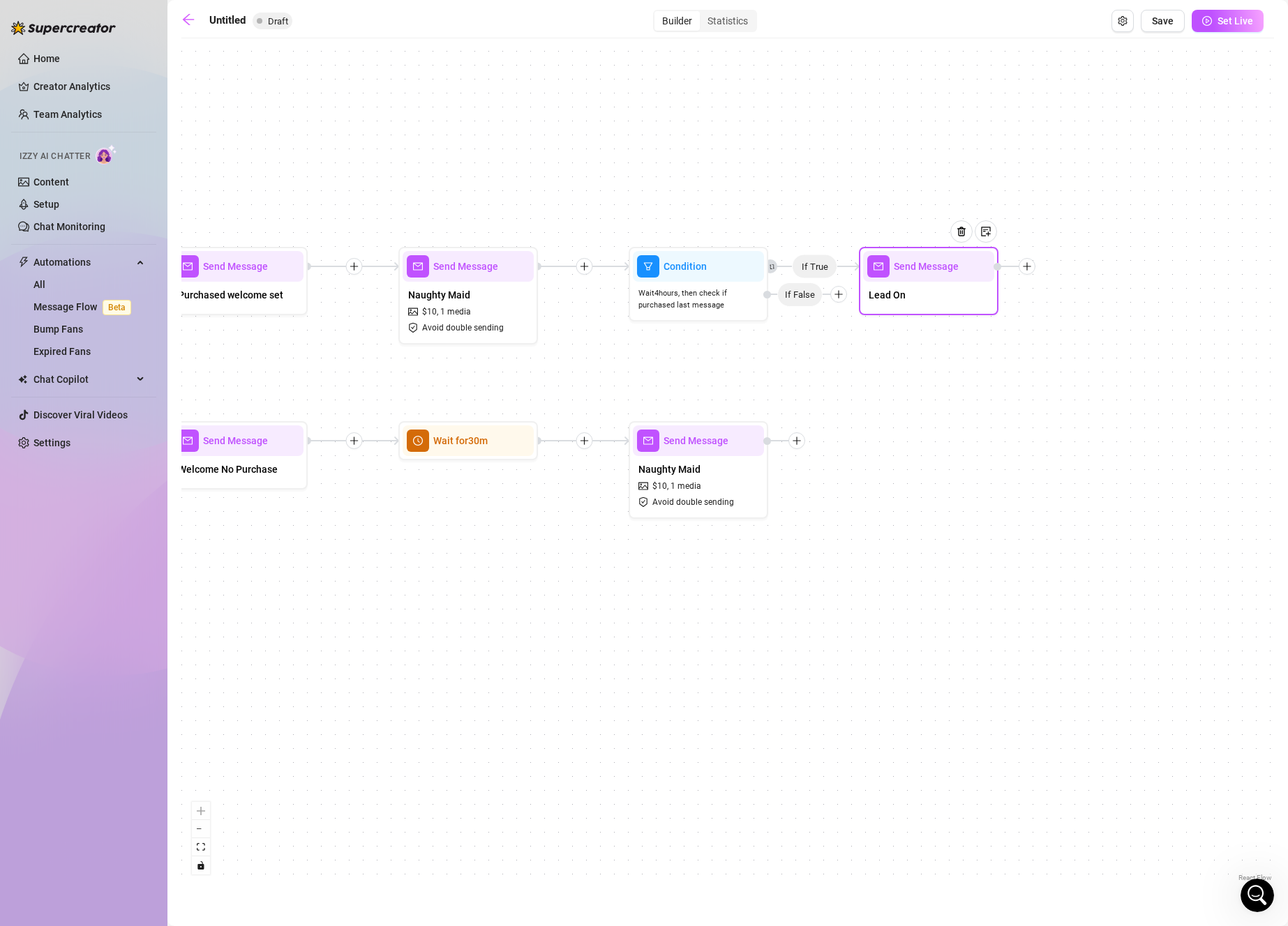
click at [971, 297] on div "Lead On" at bounding box center [928, 296] width 132 height 29
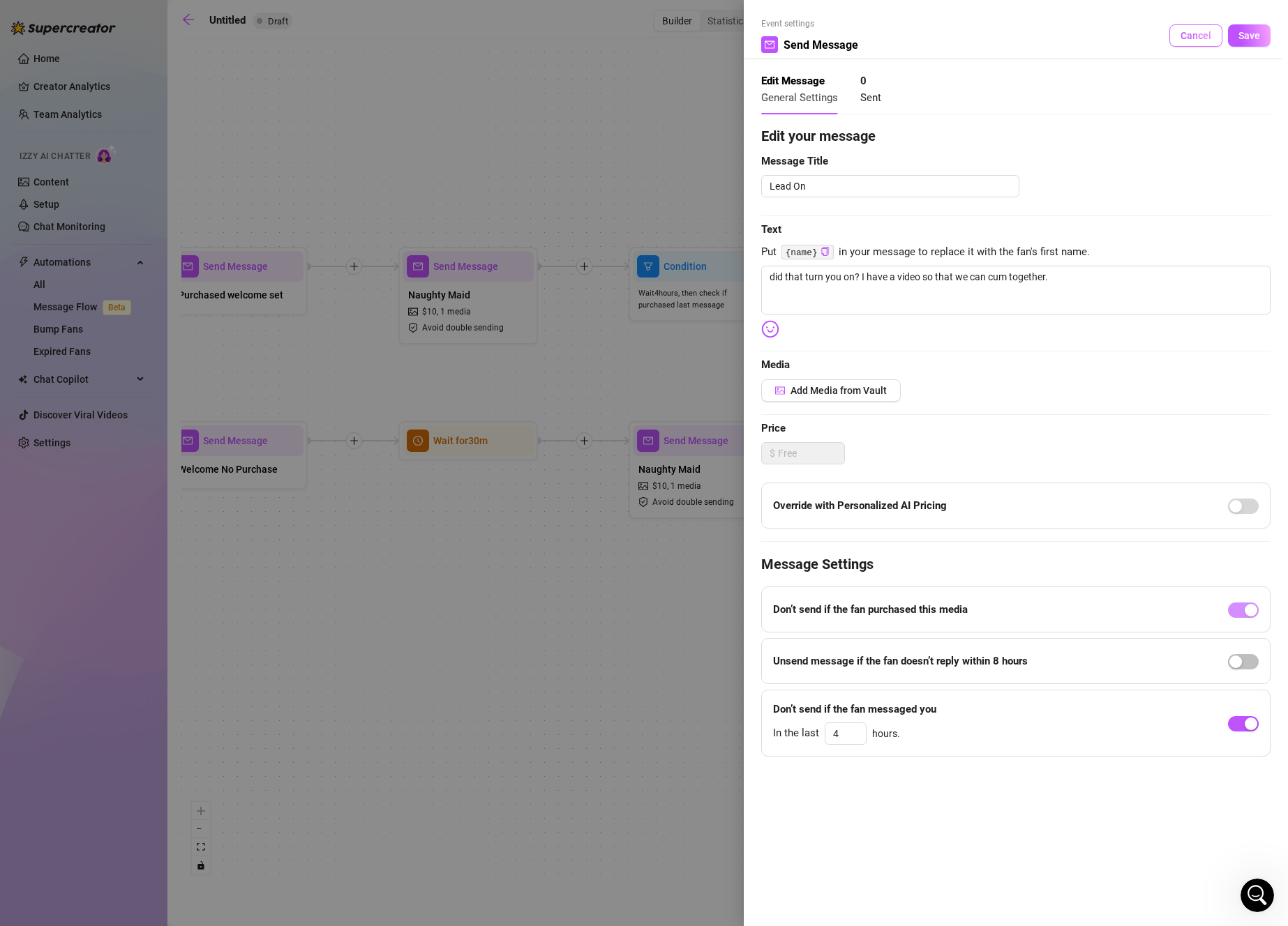
click at [1188, 29] on button "Cancel" at bounding box center [1196, 36] width 53 height 22
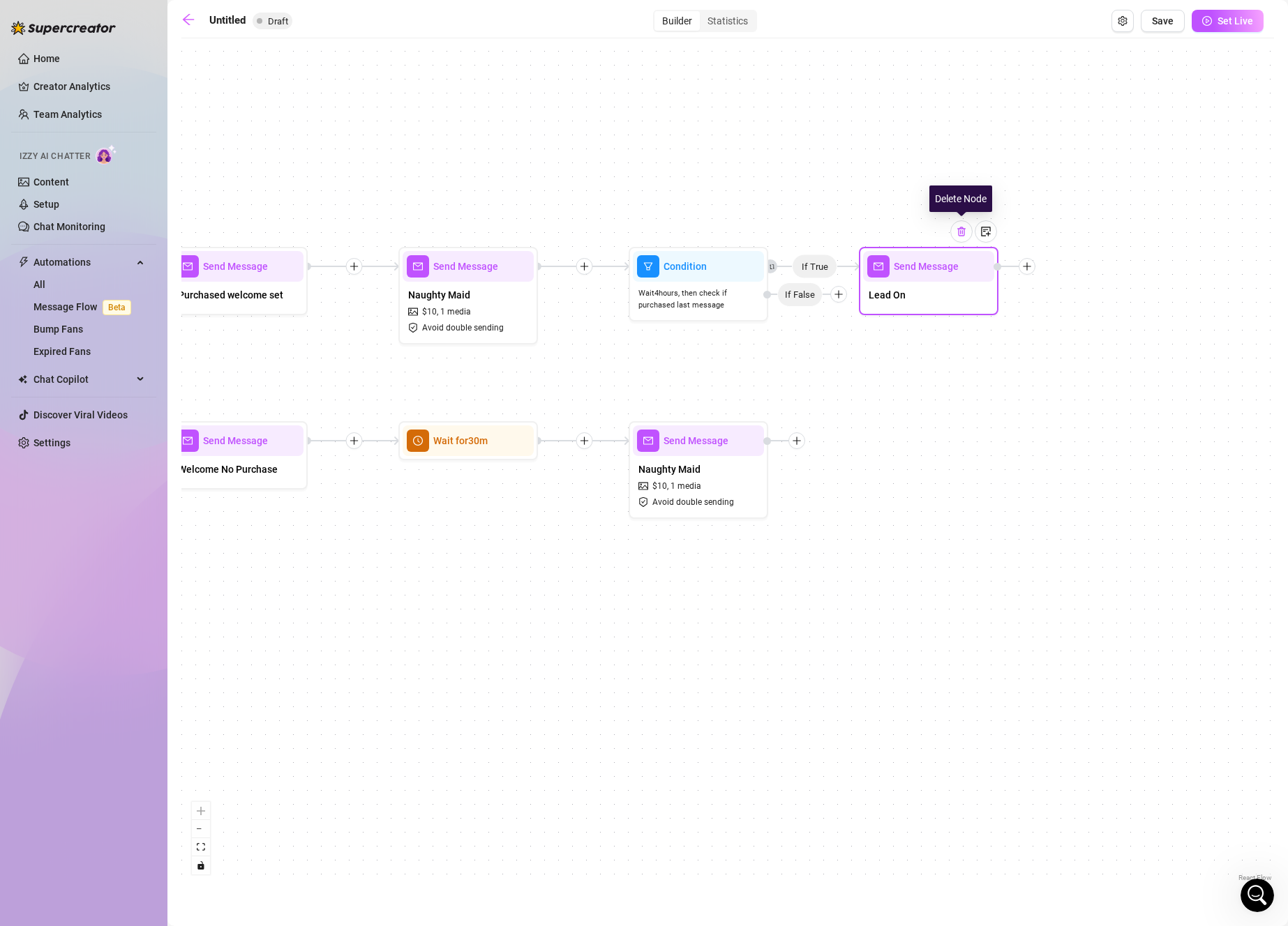
click at [960, 233] on img at bounding box center [961, 232] width 11 height 11
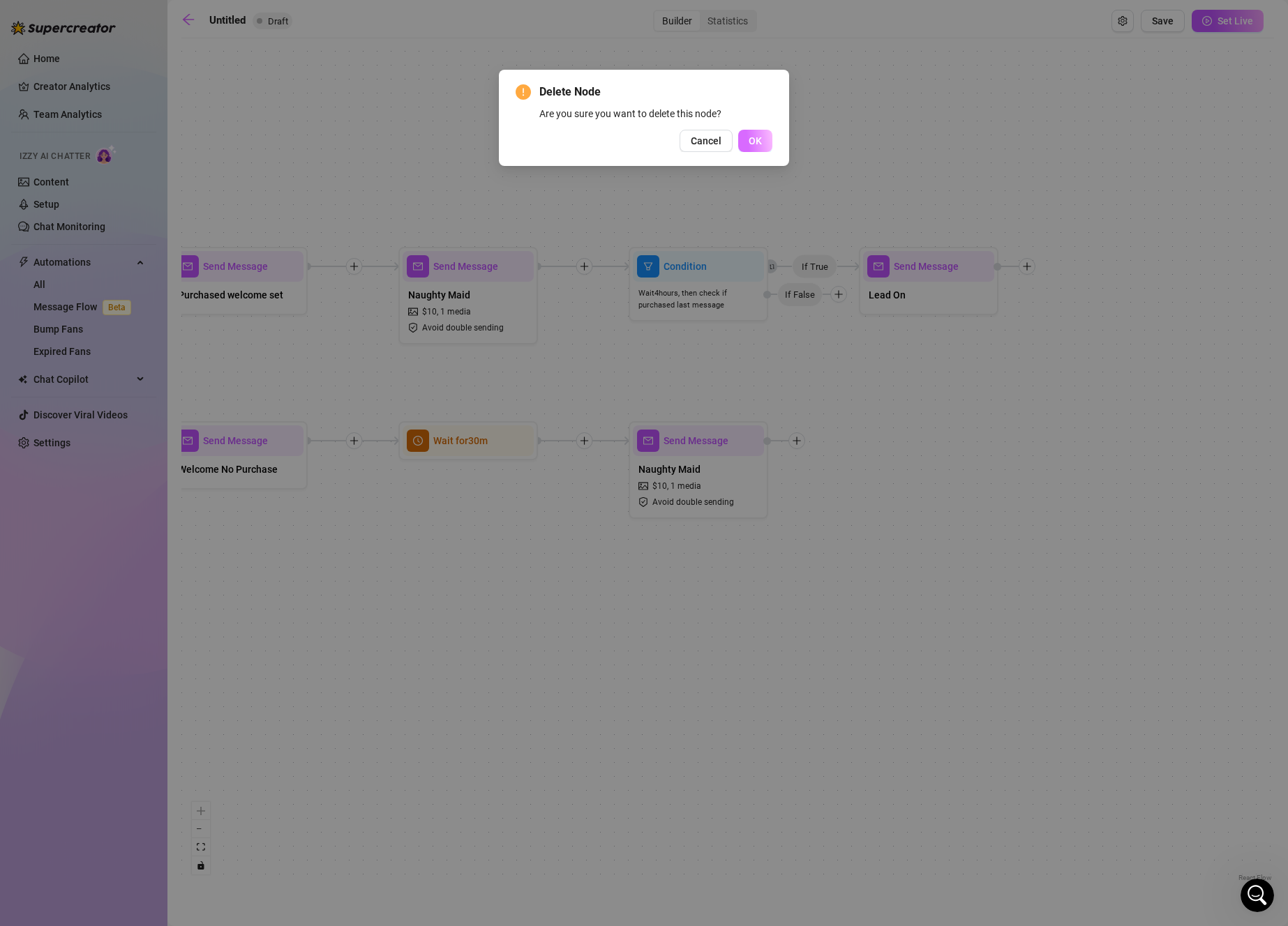
click at [756, 139] on span "OK" at bounding box center [755, 141] width 13 height 11
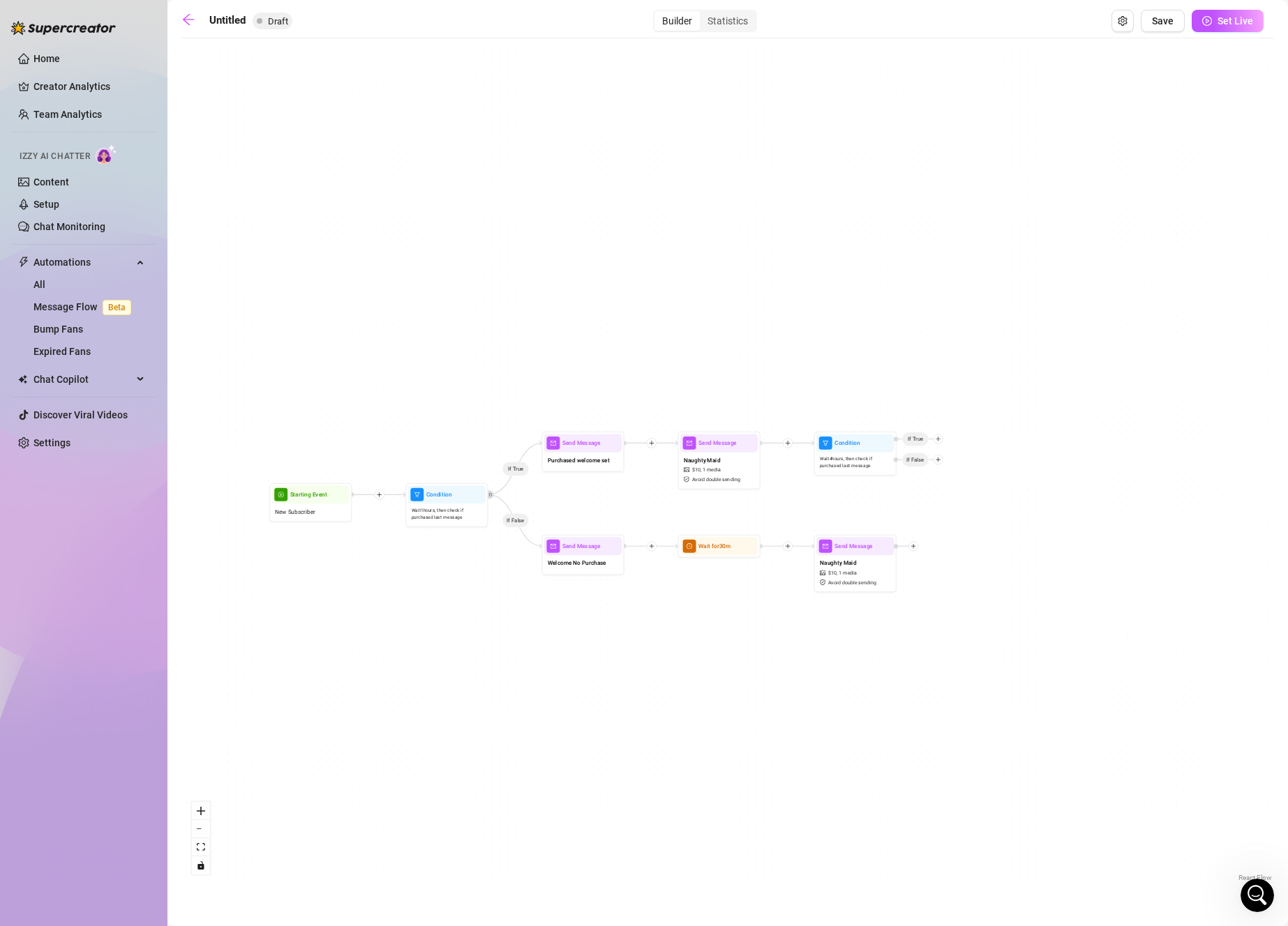
drag, startPoint x: 730, startPoint y: 685, endPoint x: 807, endPoint y: 657, distance: 81.9
click at [801, 662] on div "If True If False Send Message Naughty Maid $ 10 , 1 media Avoid double sending …" at bounding box center [727, 464] width 1092 height 840
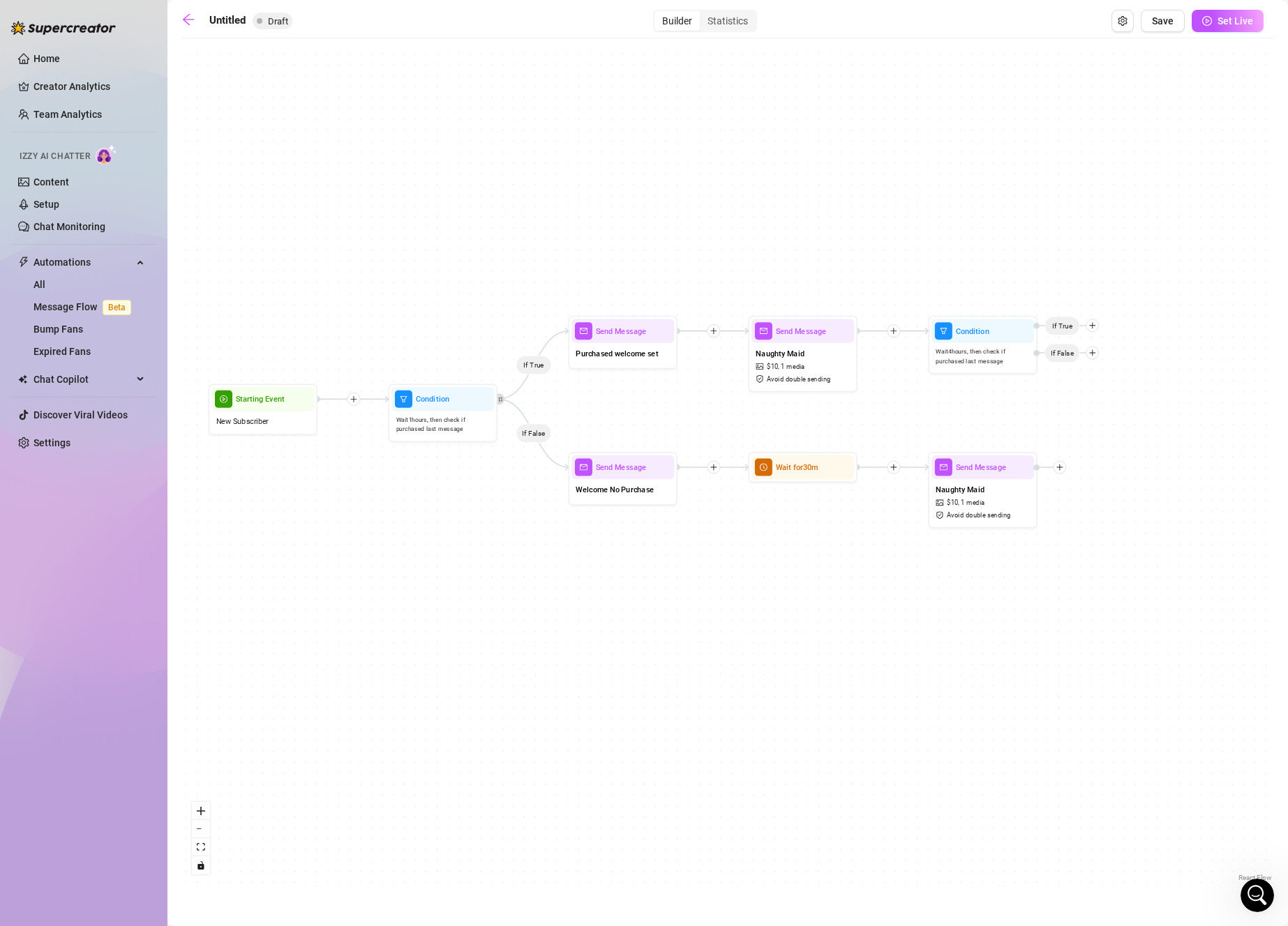
drag, startPoint x: 810, startPoint y: 662, endPoint x: 868, endPoint y: 643, distance: 61.0
click at [868, 643] on div "If True If False Send Message Naughty Maid $ 10 , 1 media Avoid double sending …" at bounding box center [727, 464] width 1092 height 840
click at [1161, 22] on span "Save" at bounding box center [1163, 21] width 22 height 11
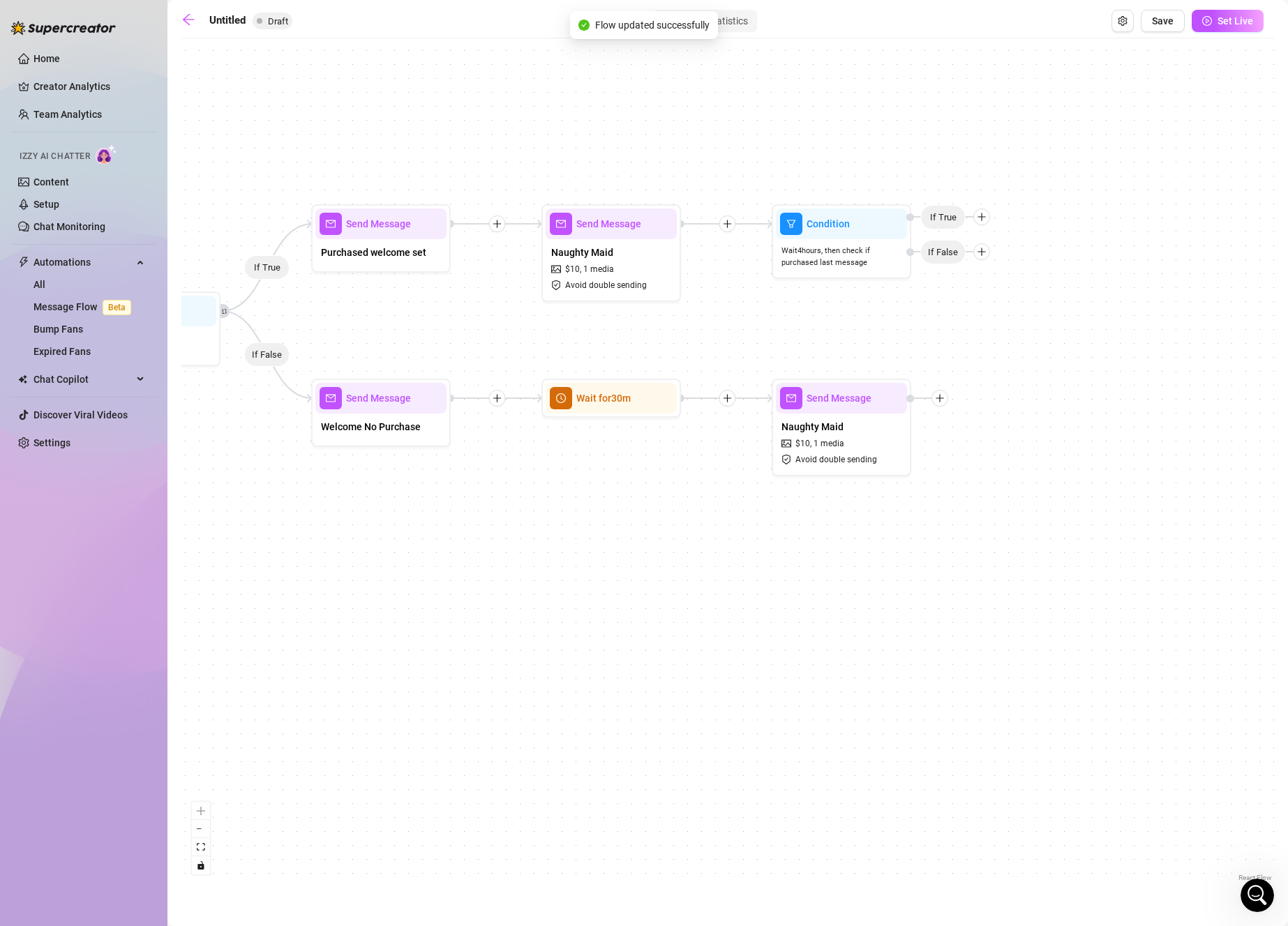
drag, startPoint x: 1062, startPoint y: 588, endPoint x: 1158, endPoint y: 555, distance: 101.5
click at [1169, 553] on div "If True If False Send Message Naughty Maid $ 10 , 1 media Avoid double sending …" at bounding box center [727, 464] width 1092 height 840
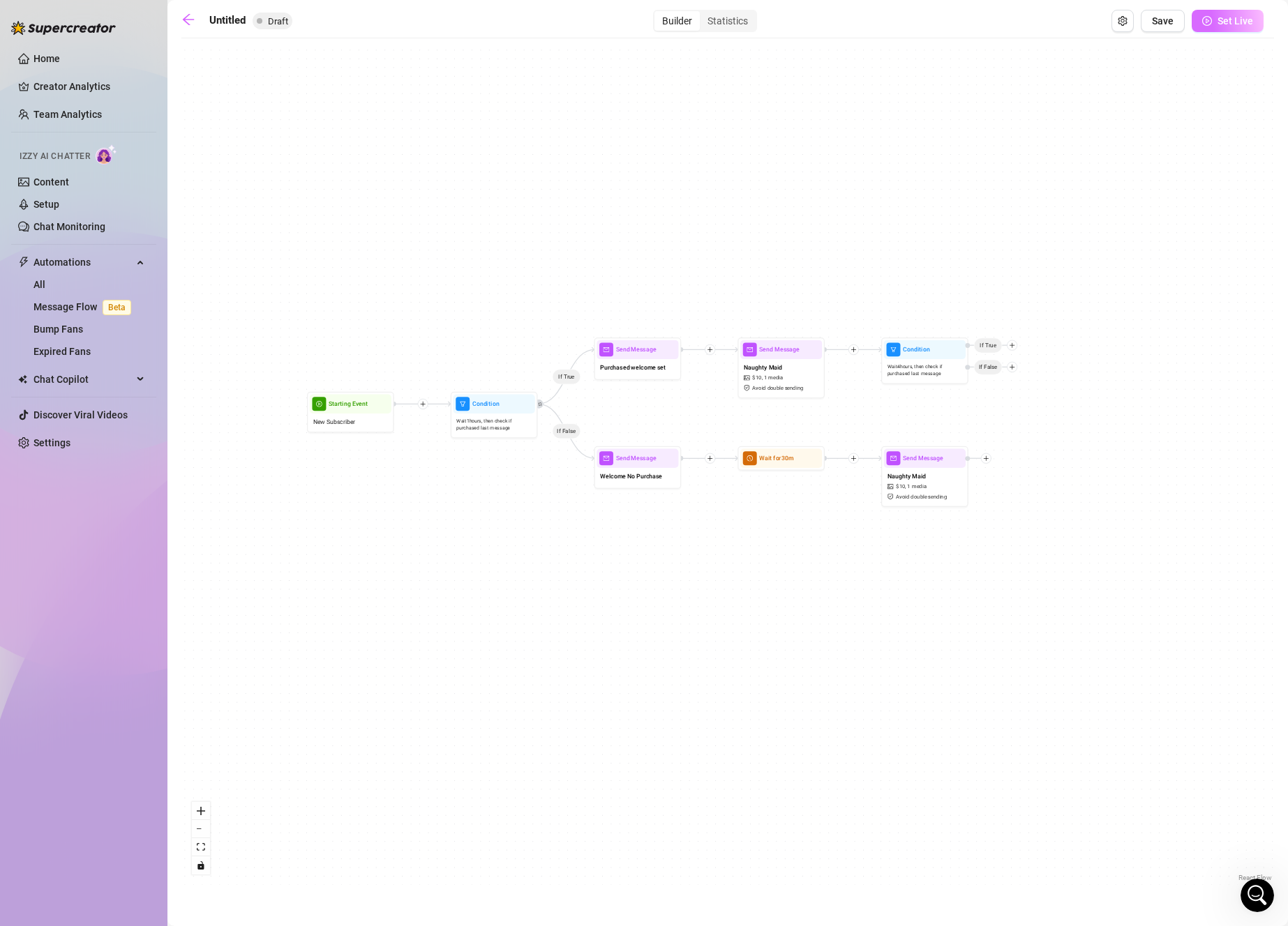
click at [1219, 10] on button "Set Live" at bounding box center [1227, 21] width 72 height 22
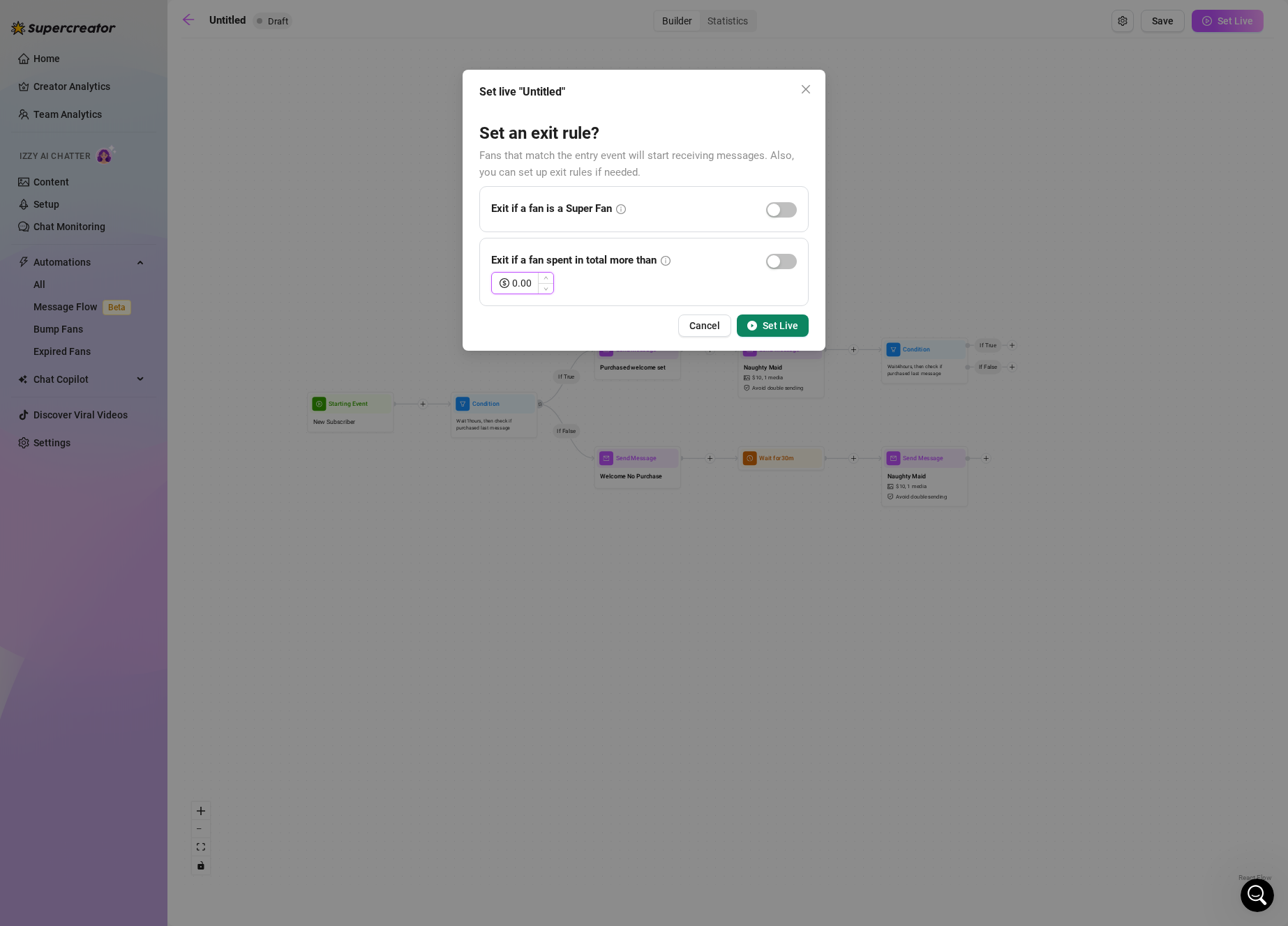
click at [525, 284] on input "0.00" at bounding box center [533, 282] width 41 height 21
click at [788, 258] on span "button" at bounding box center [781, 261] width 30 height 16
click at [782, 212] on span "button" at bounding box center [781, 210] width 30 height 16
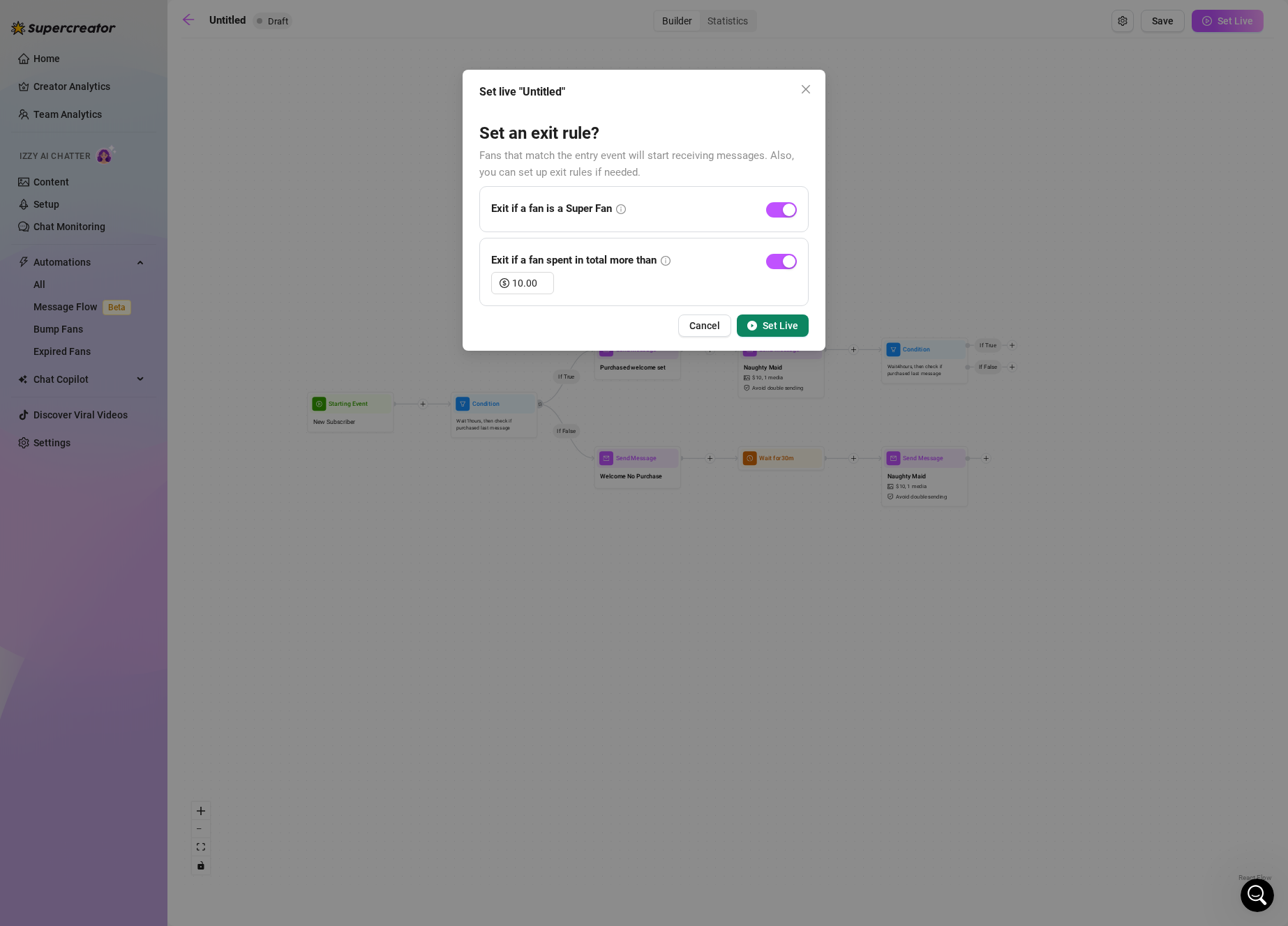
click at [792, 323] on span "Set Live" at bounding box center [780, 326] width 36 height 11
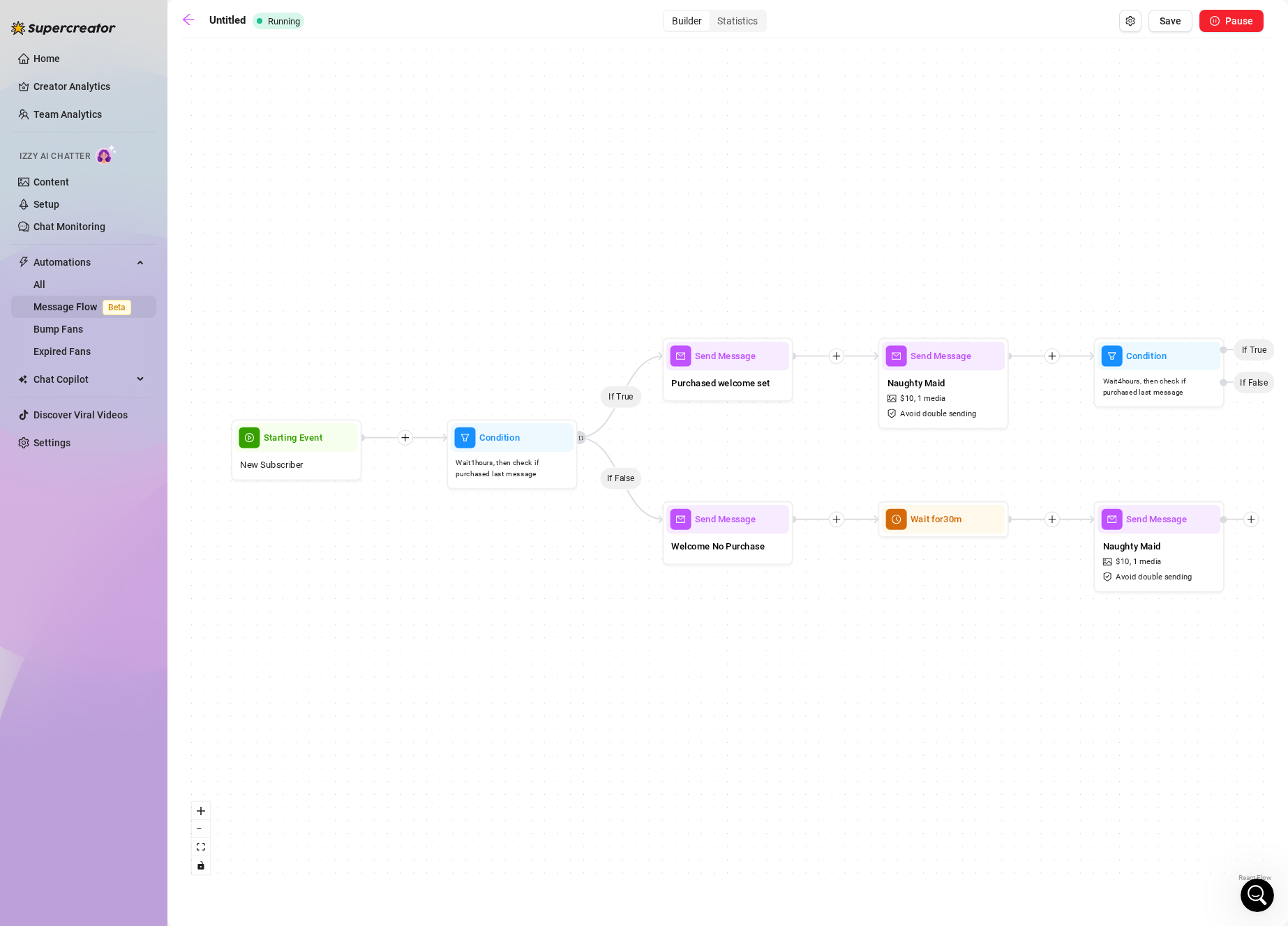
click at [92, 303] on link "Message Flow Beta" at bounding box center [85, 307] width 103 height 11
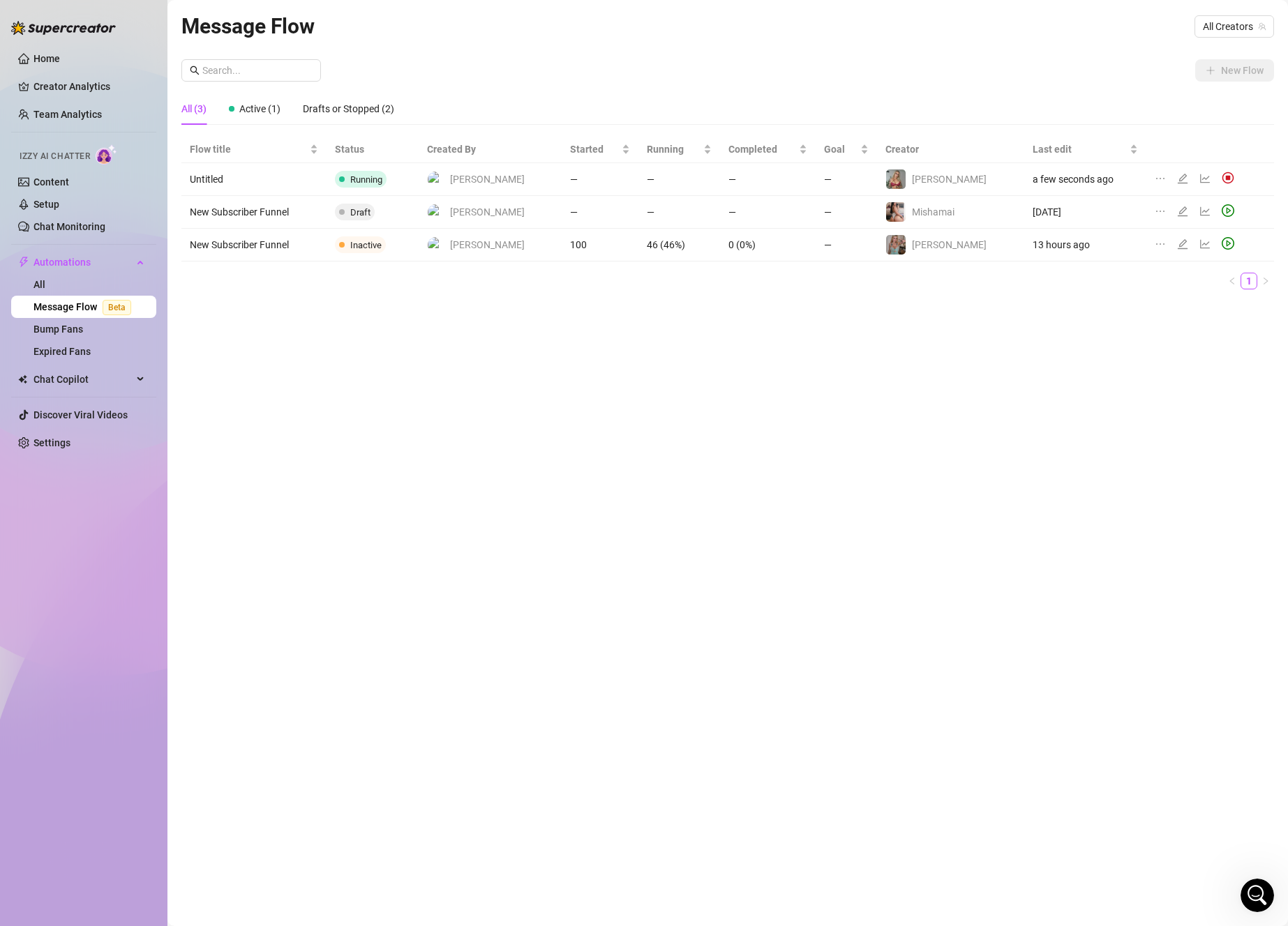
click at [1155, 244] on icon "ellipsis" at bounding box center [1160, 244] width 11 height 11
click at [1177, 238] on div at bounding box center [1185, 245] width 17 height 16
click at [1178, 240] on icon "edit" at bounding box center [1182, 244] width 10 height 10
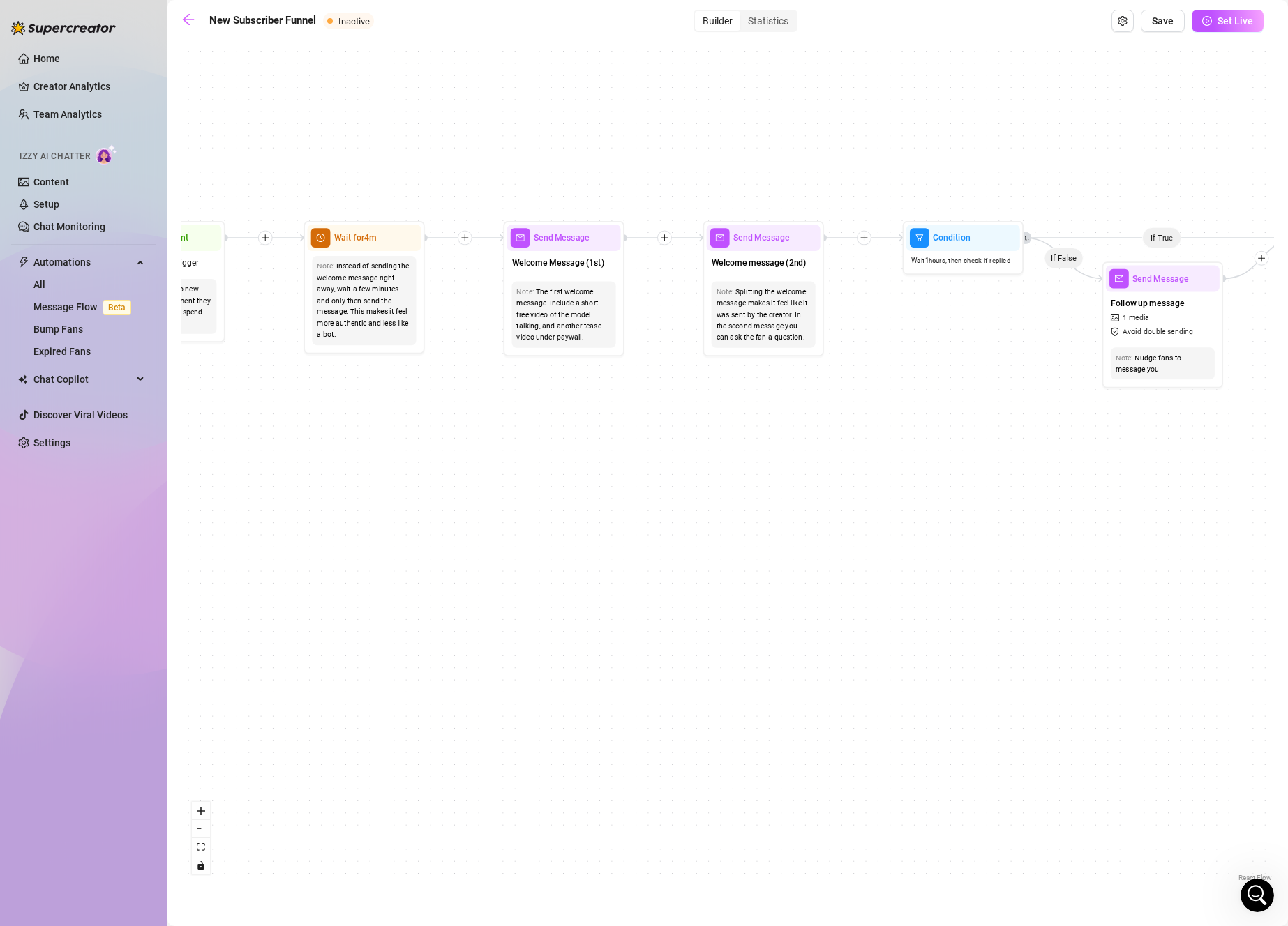
drag, startPoint x: 515, startPoint y: 474, endPoint x: 363, endPoint y: 455, distance: 153.2
click at [363, 455] on div "If True If False Merge Send Message Follow up message 1 media Avoid double send…" at bounding box center [727, 464] width 1092 height 840
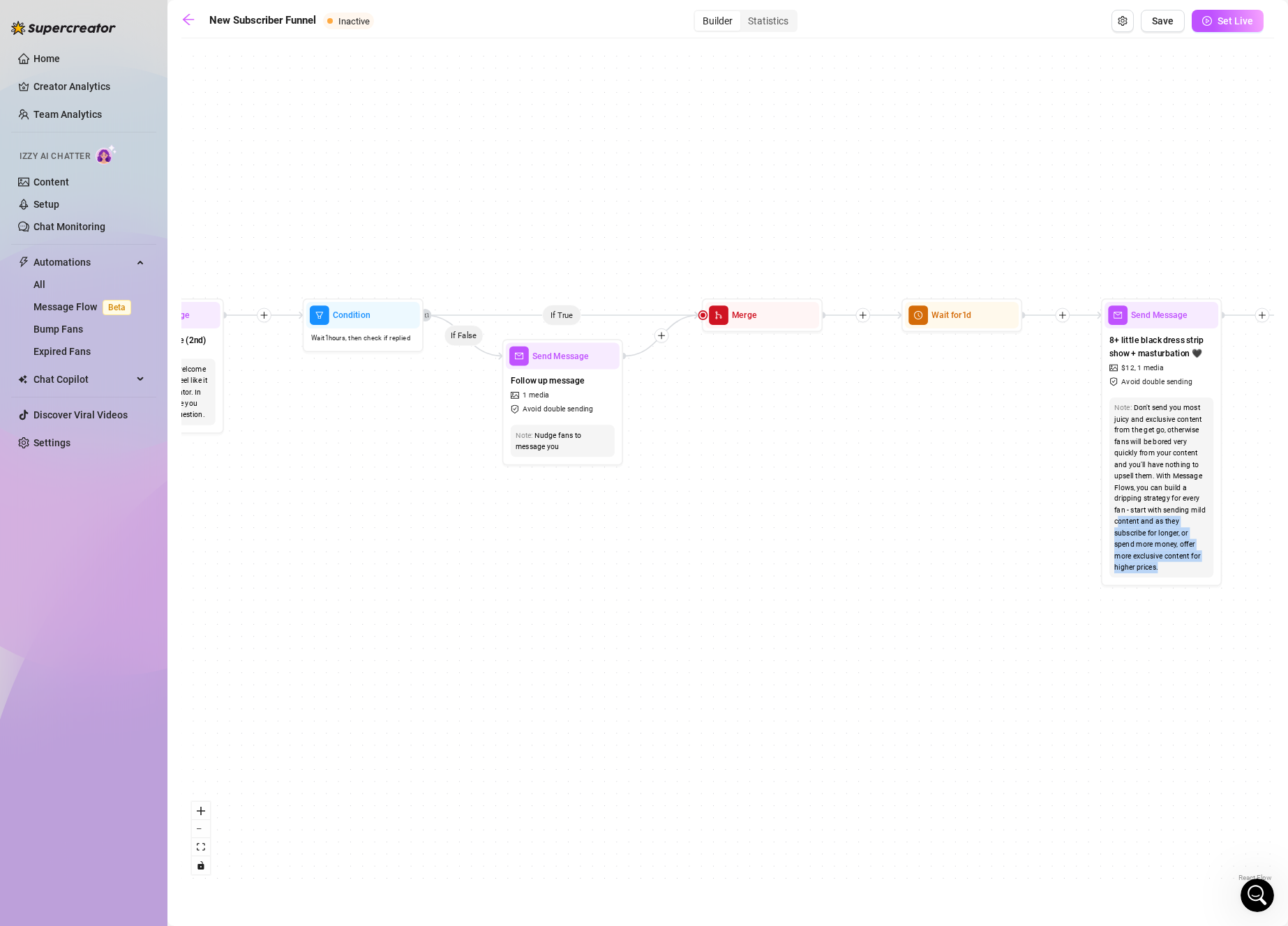
drag, startPoint x: 1079, startPoint y: 518, endPoint x: 827, endPoint y: 497, distance: 252.9
click at [827, 497] on div "If True If False Merge Send Message Follow up message 1 media Avoid double send…" at bounding box center [727, 464] width 1092 height 840
click at [1140, 424] on div "Don't send you most juicy and exclusive content from the get go, otherwise fans…" at bounding box center [1161, 488] width 94 height 171
click at [1146, 393] on div "Note: Don't send you most juicy and exclusive content from the get go, otherwis…" at bounding box center [1161, 487] width 114 height 190
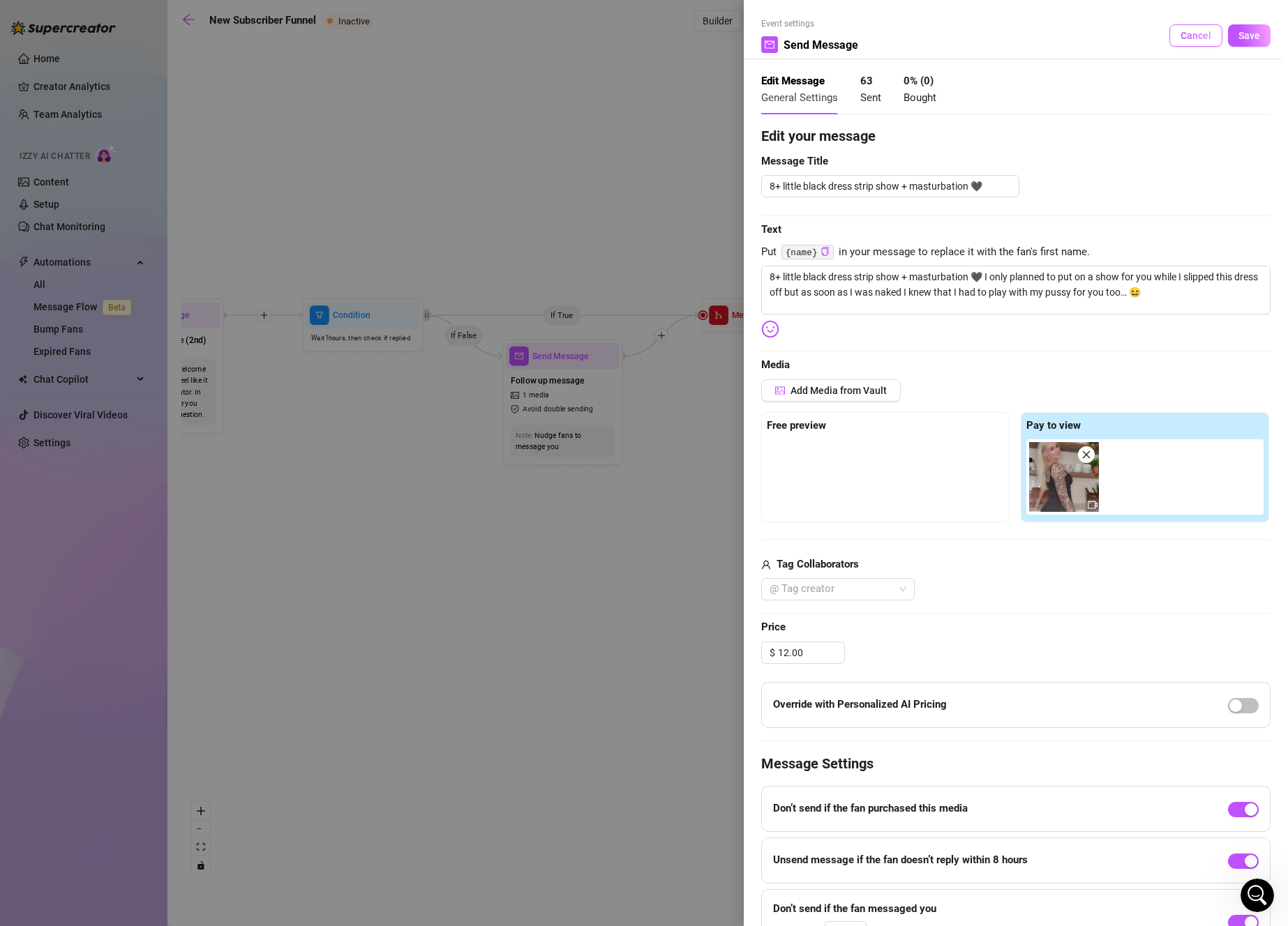
click at [1210, 26] on button "Cancel" at bounding box center [1196, 36] width 53 height 22
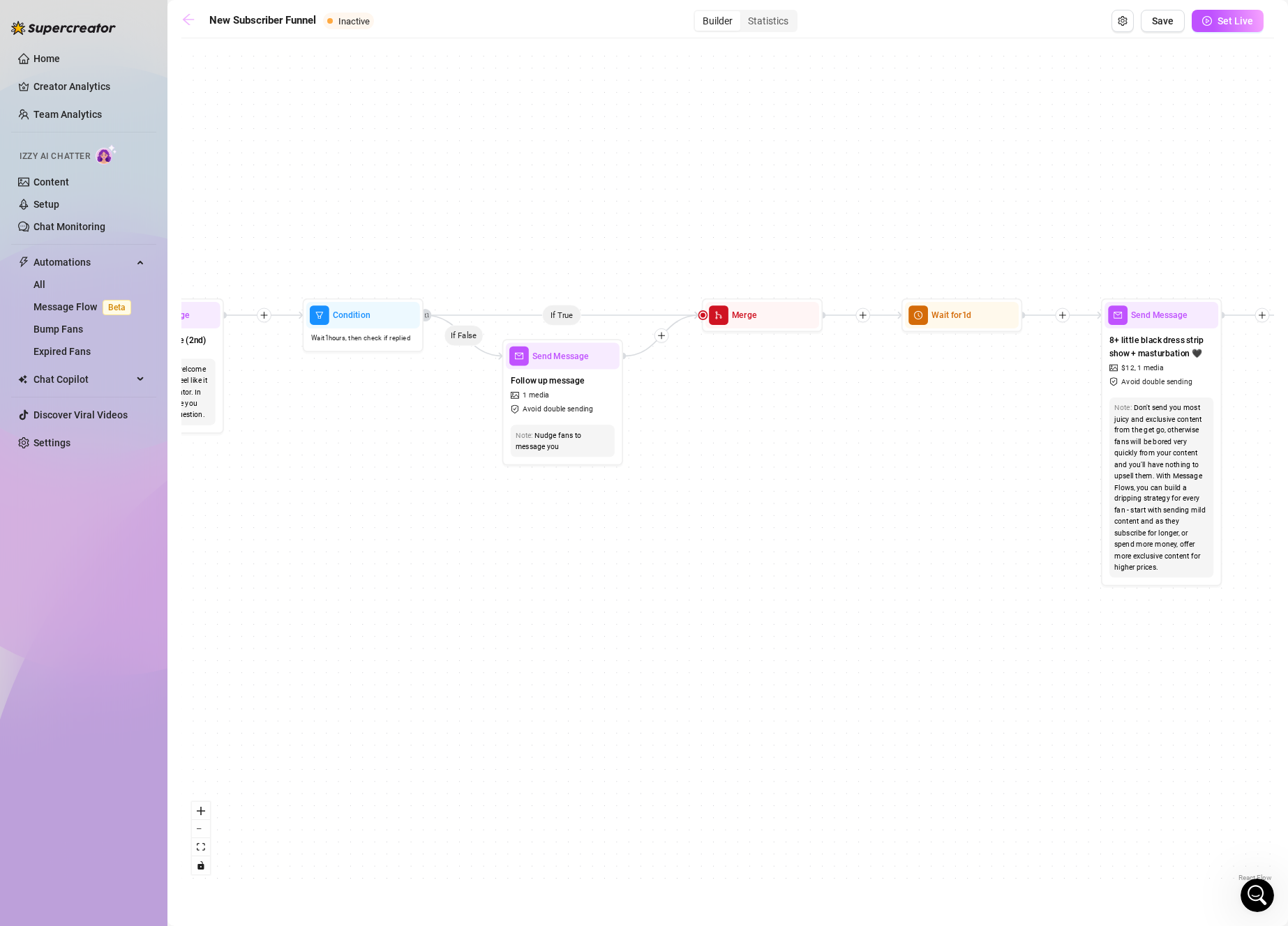
click at [181, 17] on icon "arrow-left" at bounding box center [188, 19] width 14 height 14
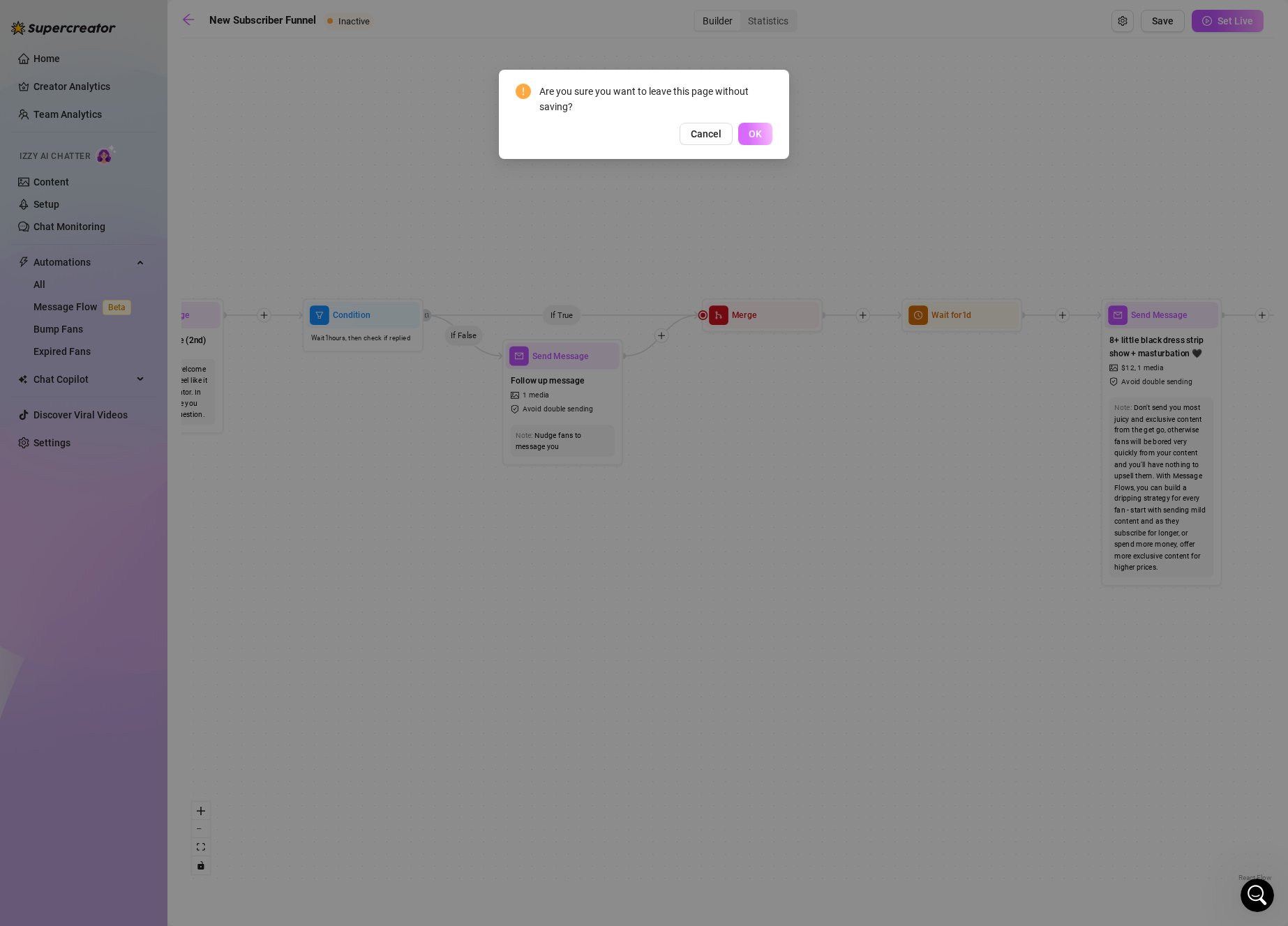
click at [760, 137] on span "OK" at bounding box center [755, 134] width 13 height 11
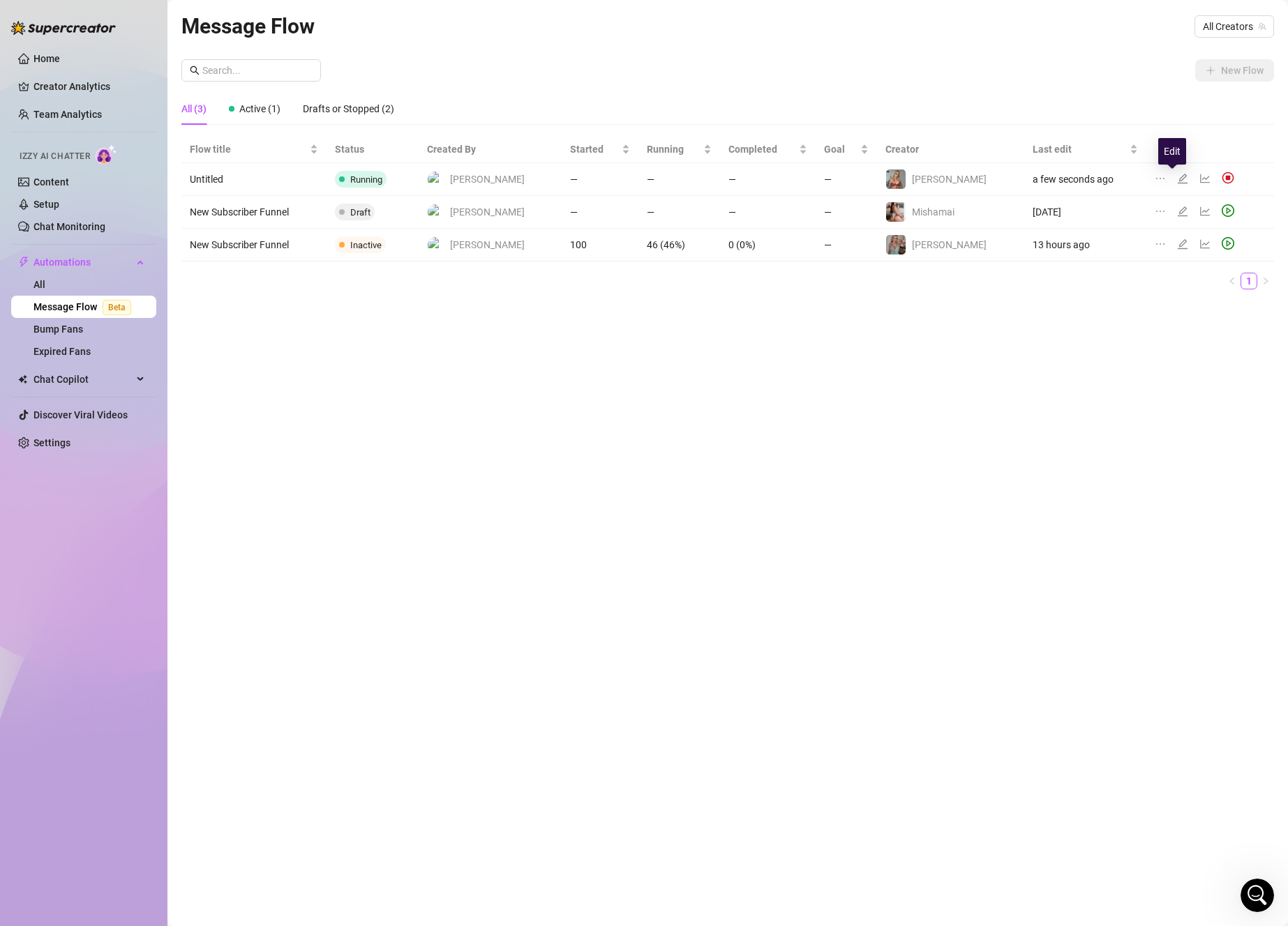
click at [1177, 180] on icon "edit" at bounding box center [1182, 178] width 11 height 11
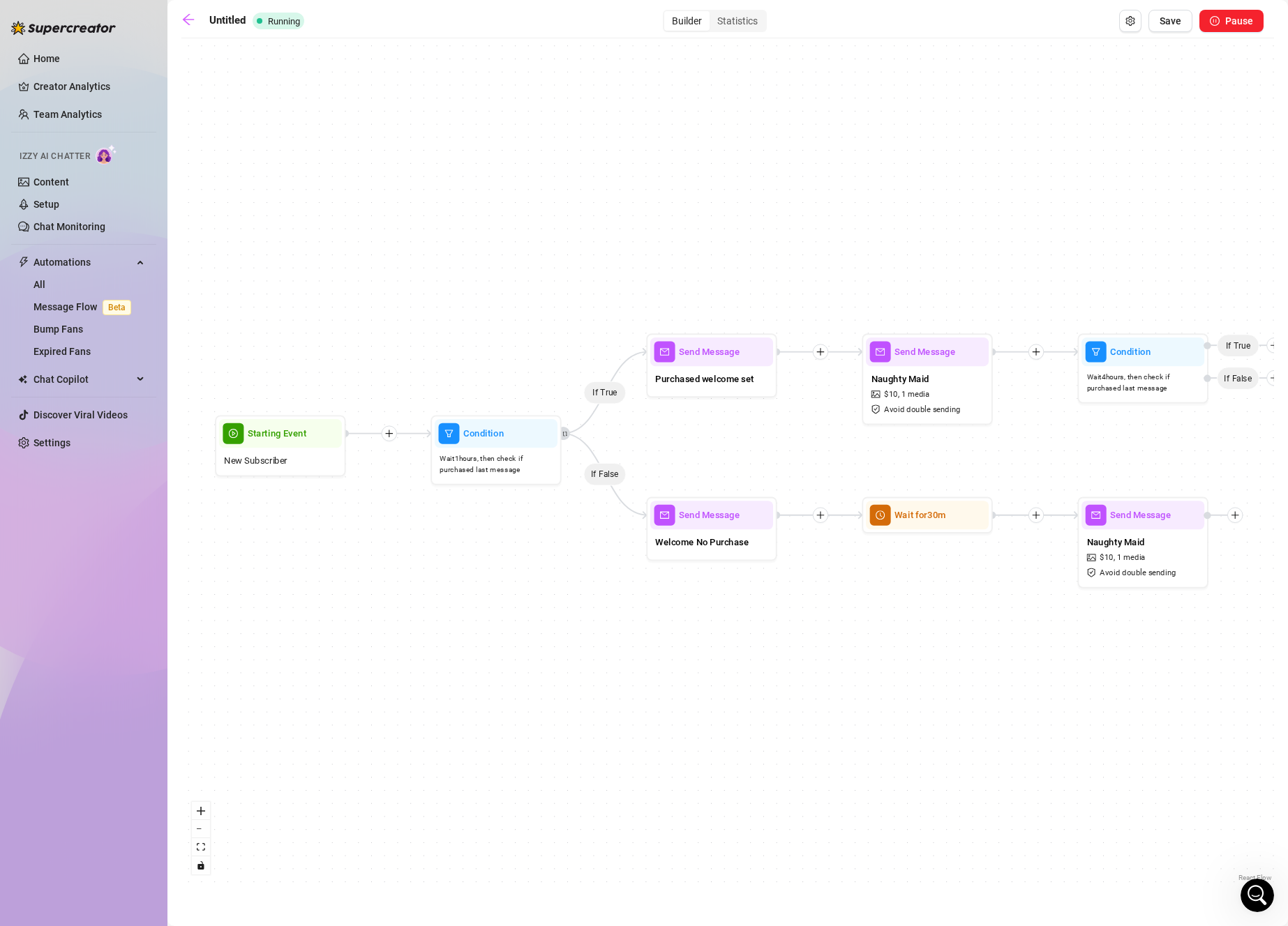
drag, startPoint x: 1125, startPoint y: 438, endPoint x: 981, endPoint y: 417, distance: 145.5
click at [985, 418] on div "If True If False Send Message Naughty Maid $ 10 , 1 media Avoid double sending …" at bounding box center [727, 464] width 1092 height 840
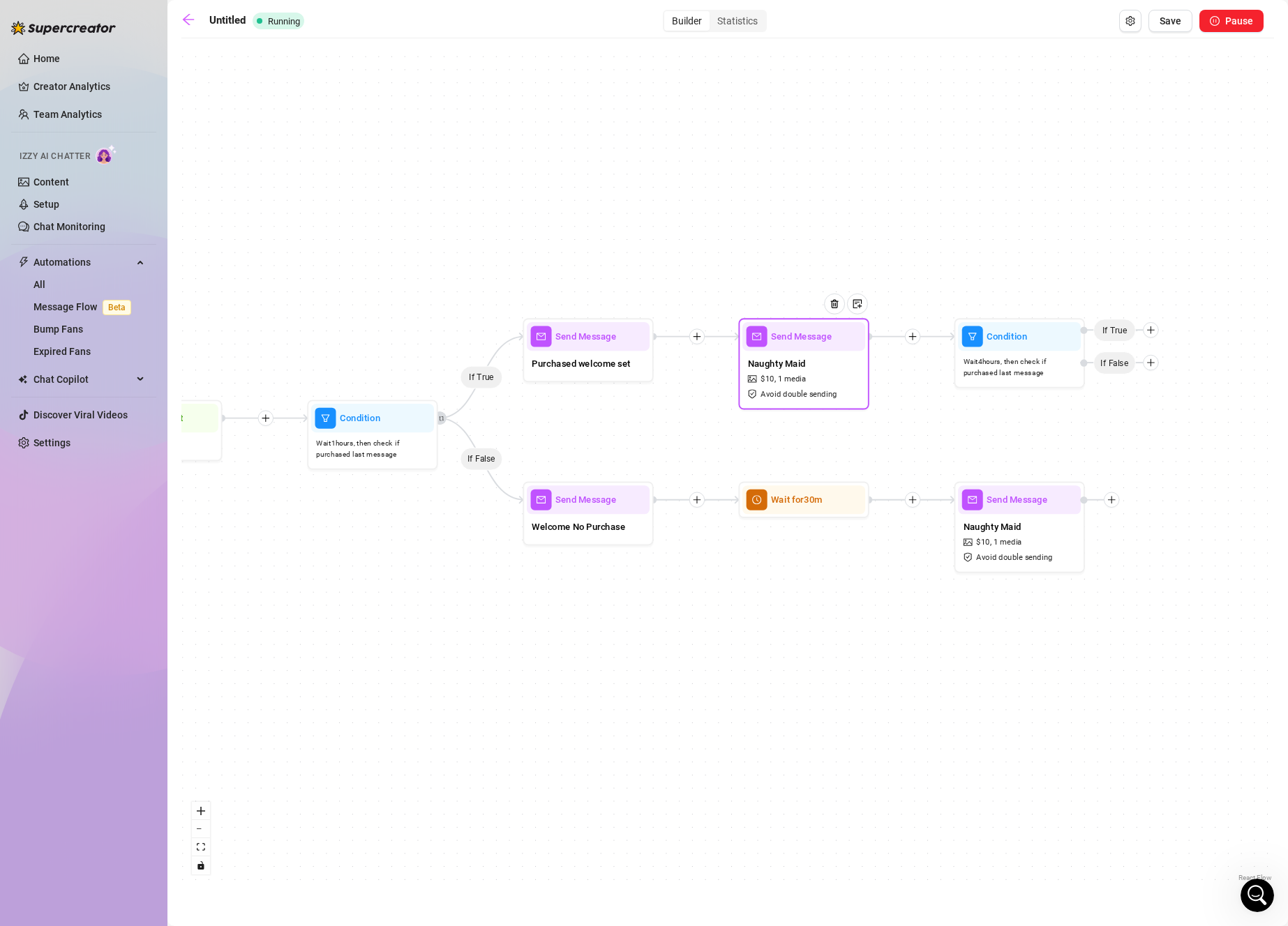
click at [796, 376] on span "1 media" at bounding box center [791, 380] width 29 height 13
click at [808, 378] on div "Naughty Maid $ 10 , 1 media Avoid double sending" at bounding box center [803, 377] width 122 height 54
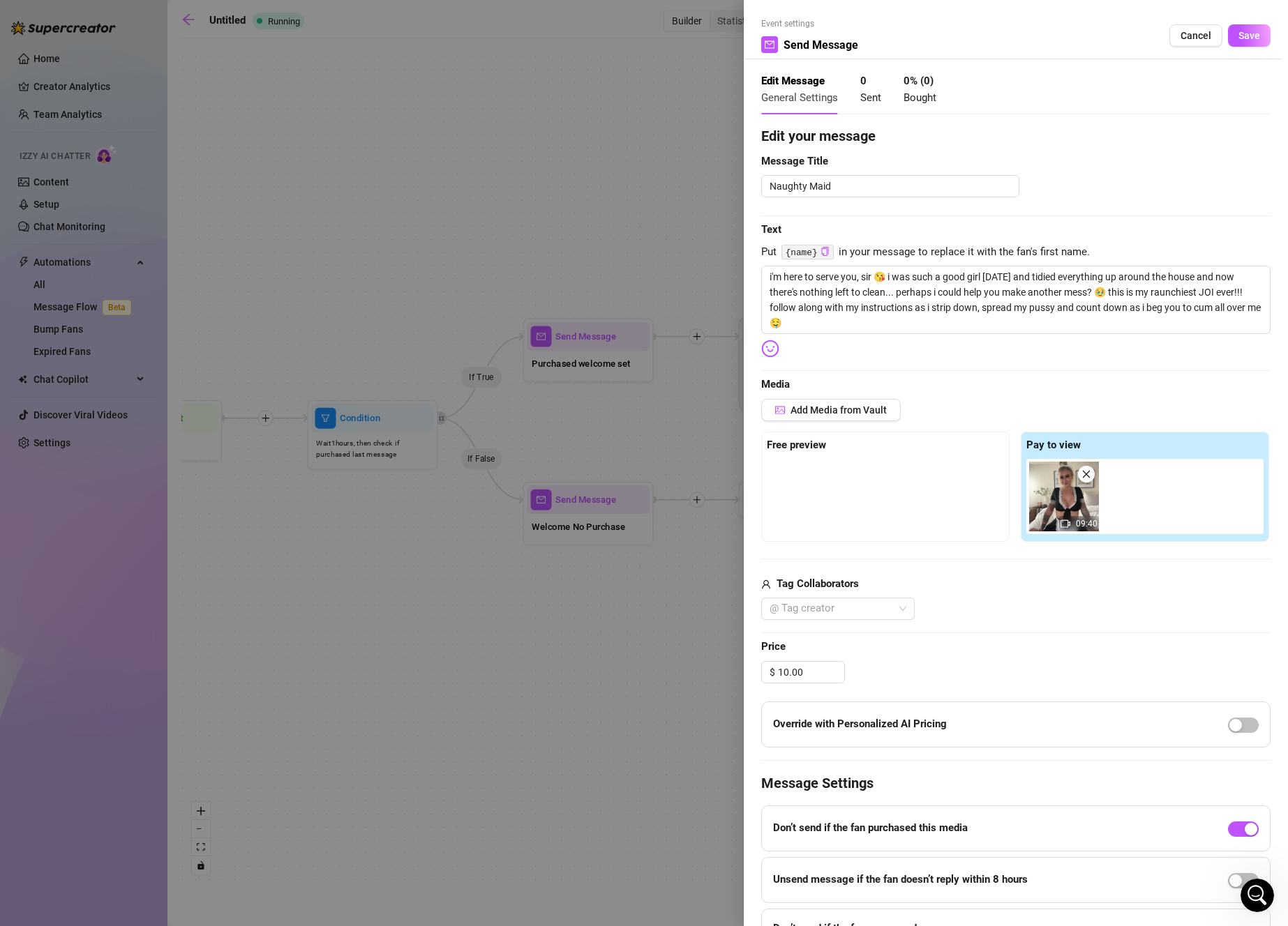
click at [847, 478] on div at bounding box center [885, 494] width 237 height 70
click at [857, 405] on span "Add Media from Vault" at bounding box center [838, 410] width 97 height 11
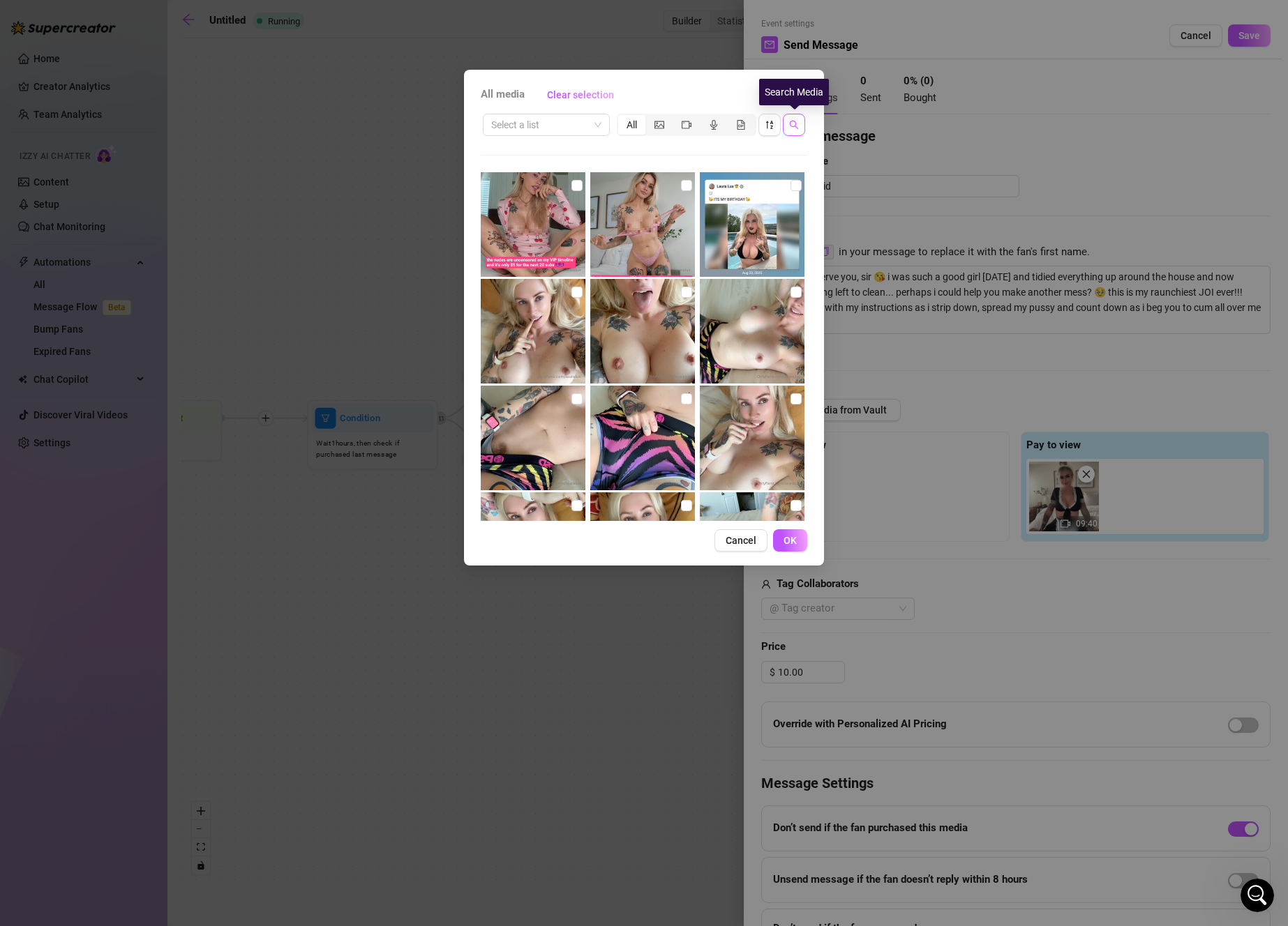
click at [799, 122] on button "button" at bounding box center [794, 125] width 22 height 22
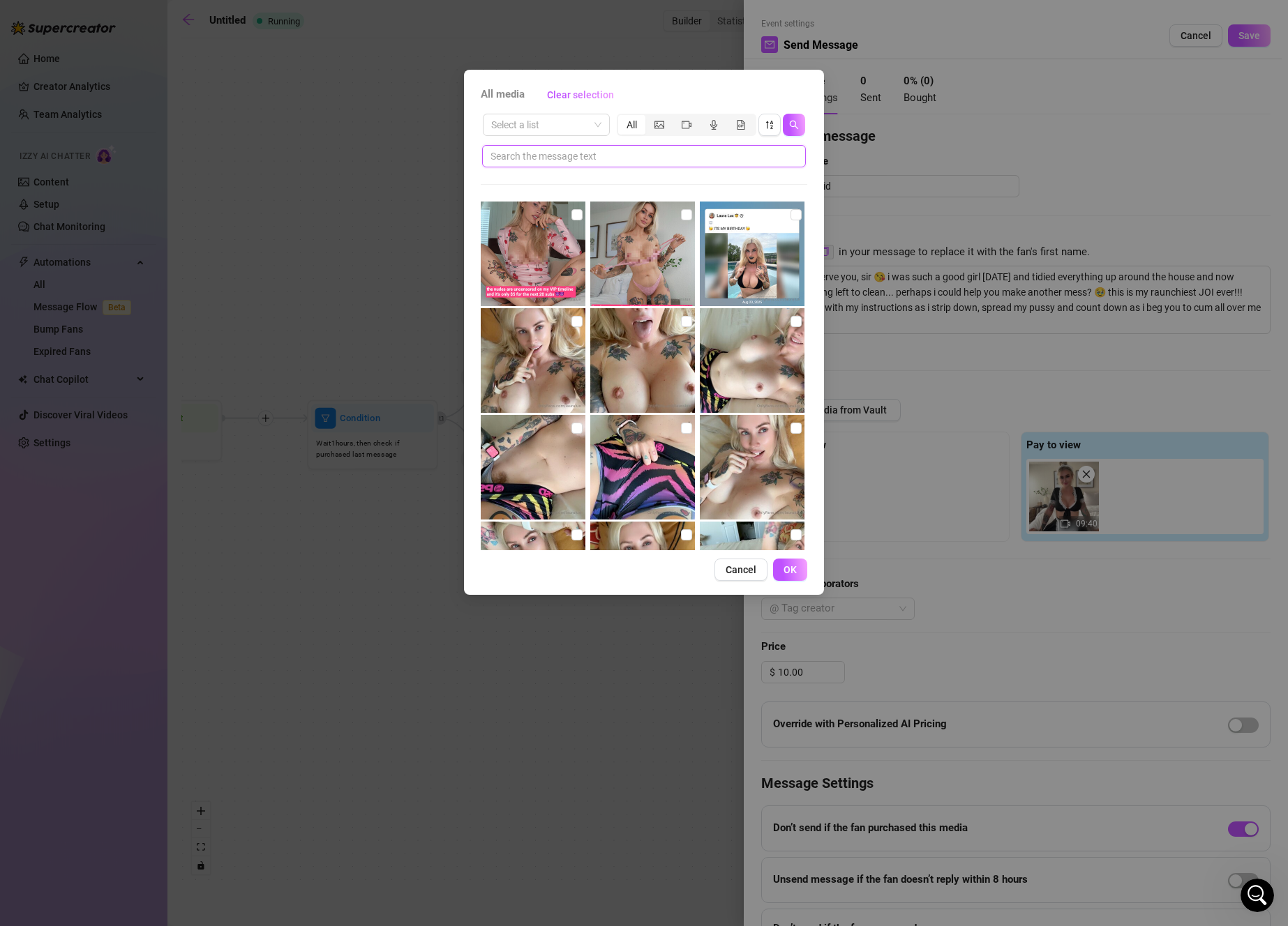
click at [764, 155] on input "text" at bounding box center [638, 156] width 295 height 16
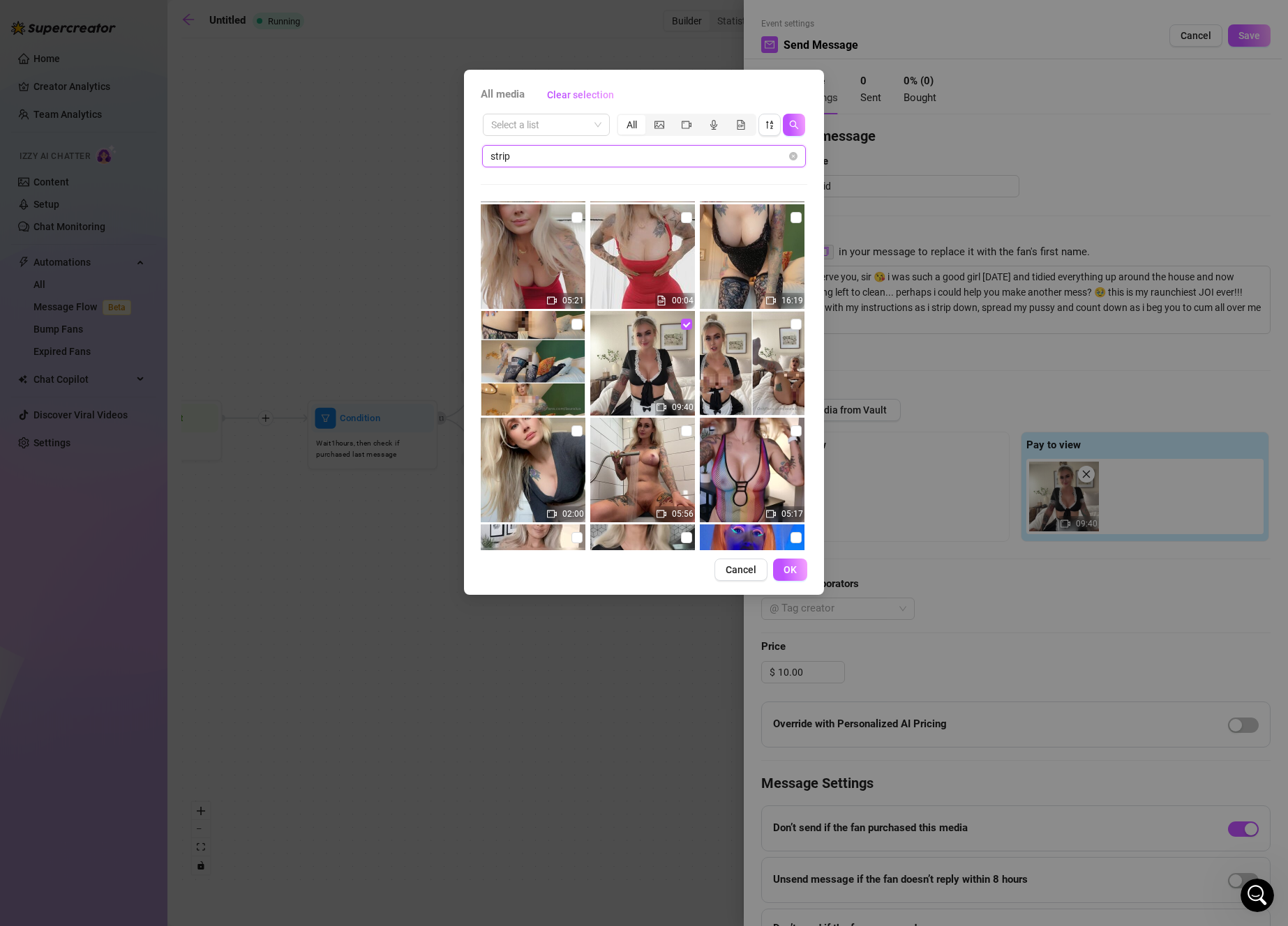
scroll to position [1954, 0]
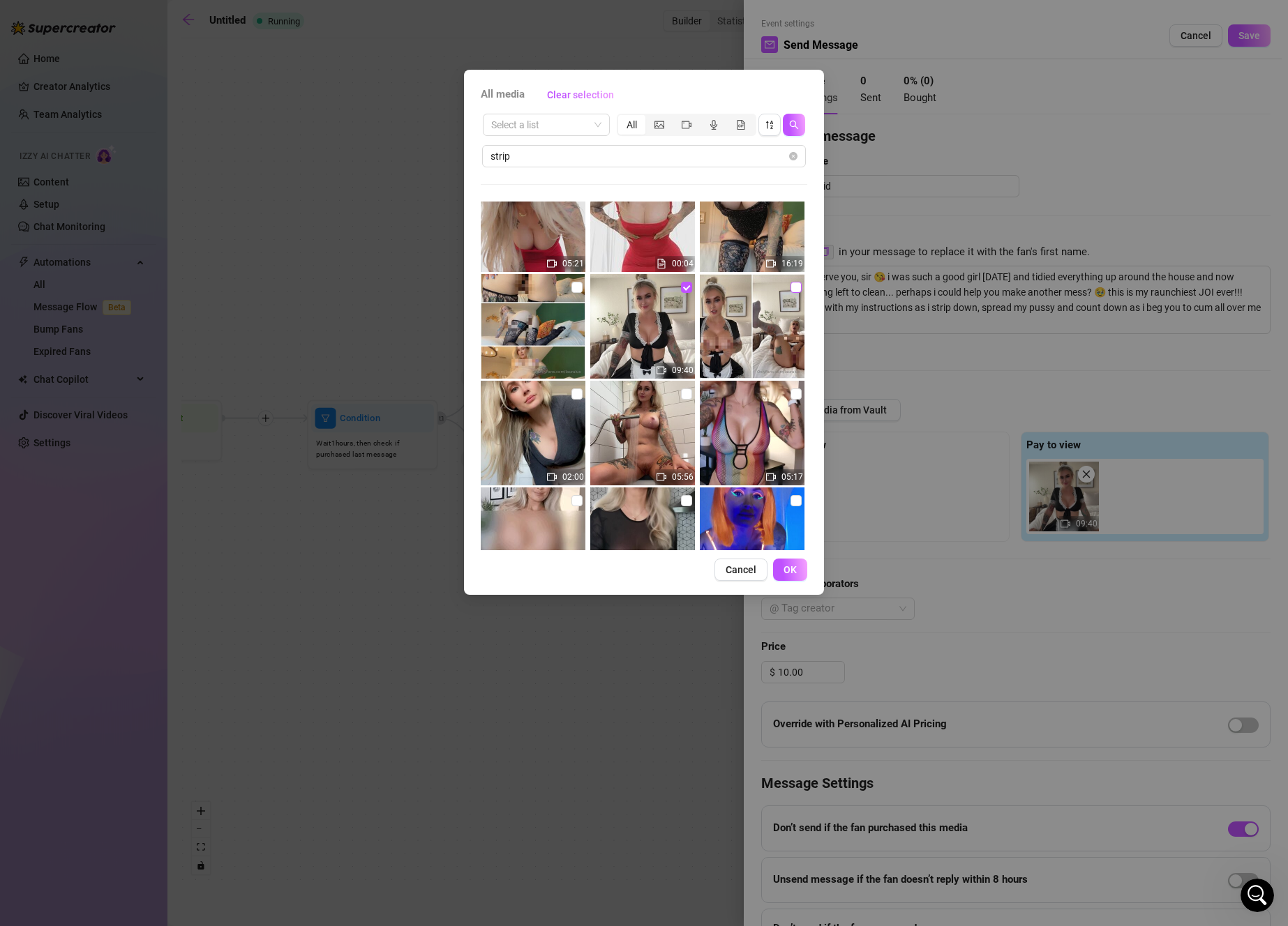
click at [790, 284] on input "checkbox" at bounding box center [796, 287] width 11 height 11
click at [788, 564] on button "OK" at bounding box center [789, 569] width 34 height 22
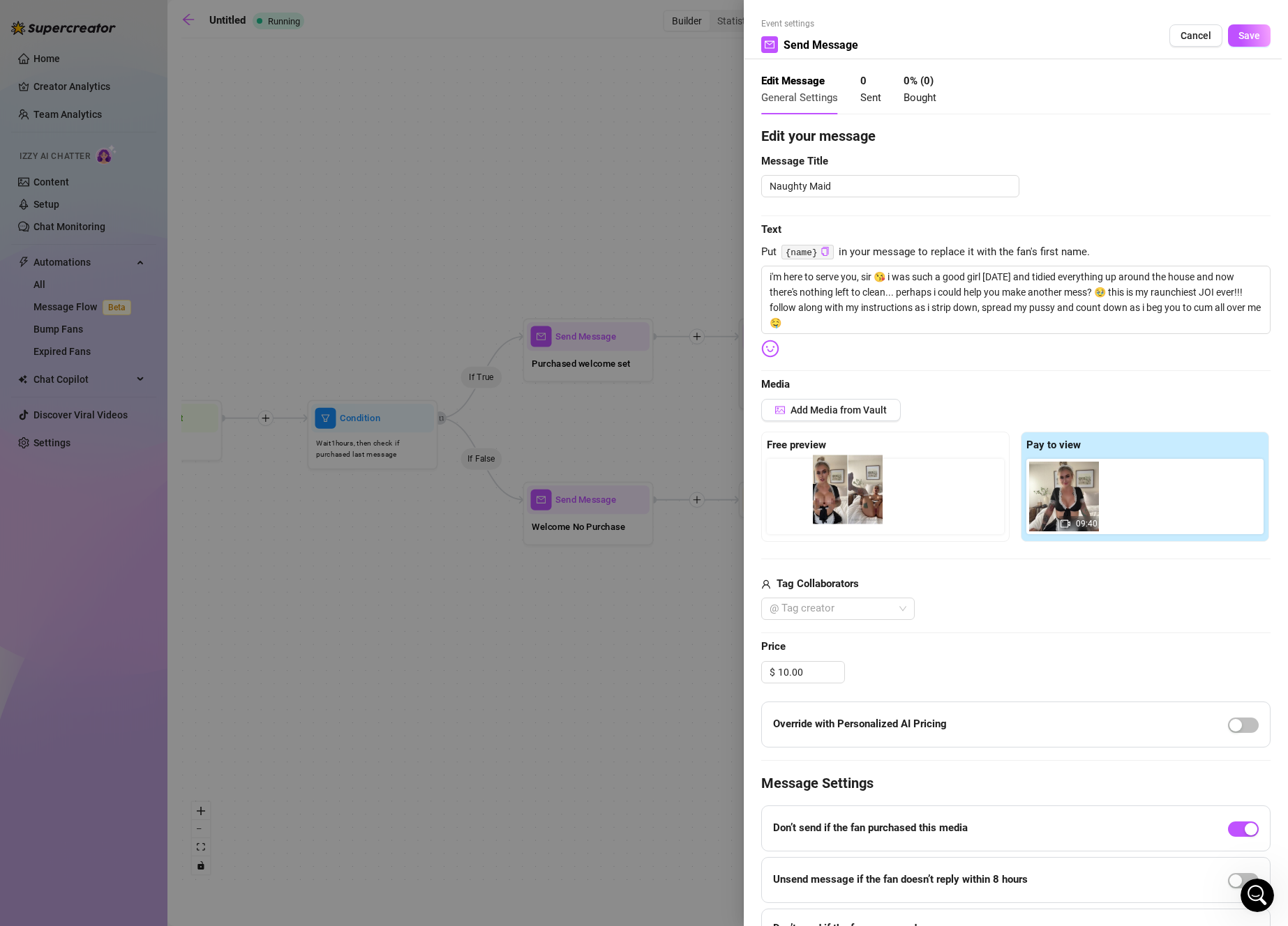
drag, startPoint x: 1156, startPoint y: 517, endPoint x: 862, endPoint y: 512, distance: 294.0
click at [862, 512] on div "Free preview Pay to view 09:40" at bounding box center [1016, 486] width 510 height 110
click at [1238, 37] on span "Save" at bounding box center [1249, 36] width 22 height 11
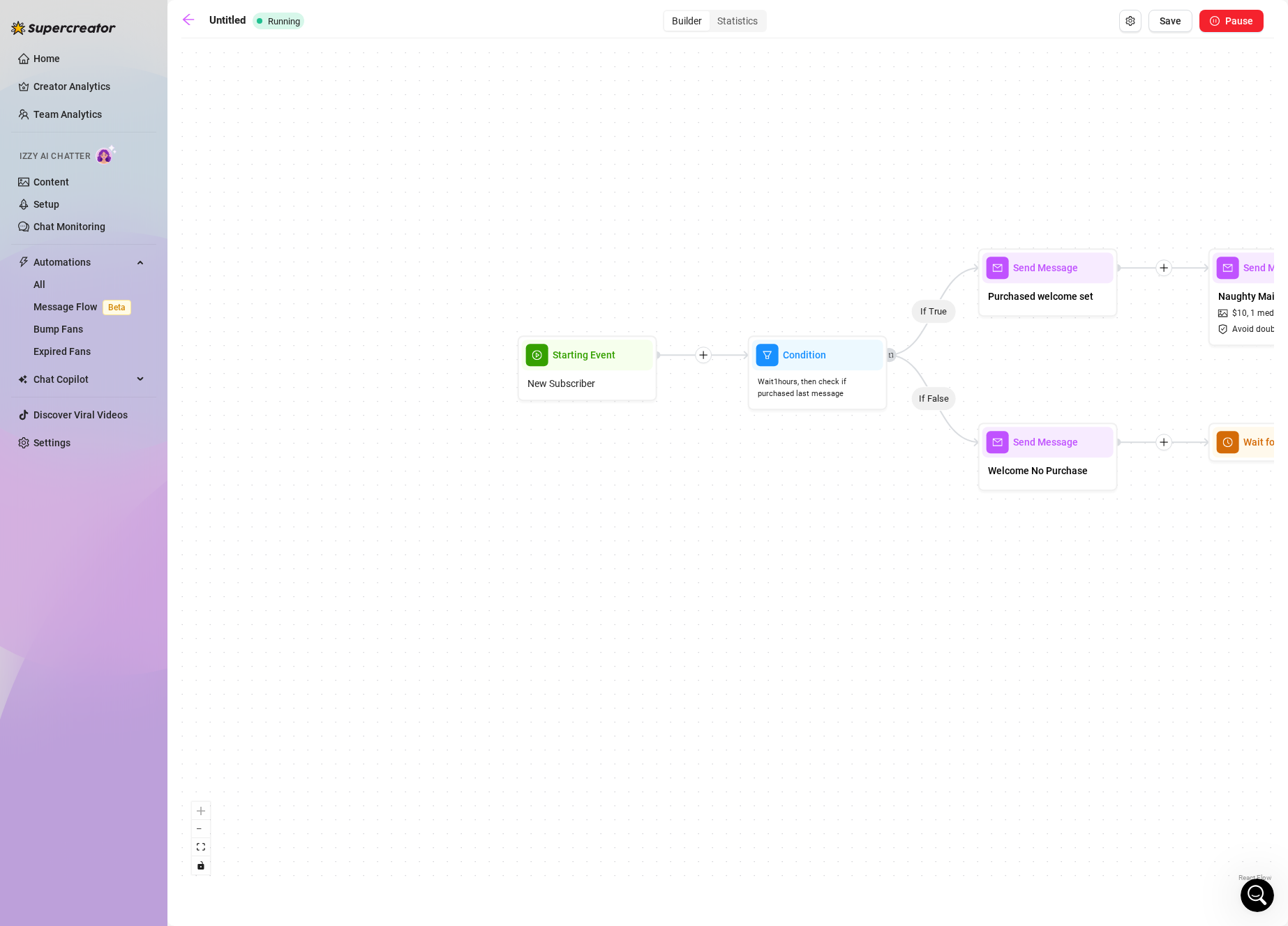
drag, startPoint x: 332, startPoint y: 647, endPoint x: 810, endPoint y: 588, distance: 481.6
click at [810, 588] on div "If True If False Send Message Naughty Maid $ 10 , 1 media Avoid double sending …" at bounding box center [727, 464] width 1092 height 840
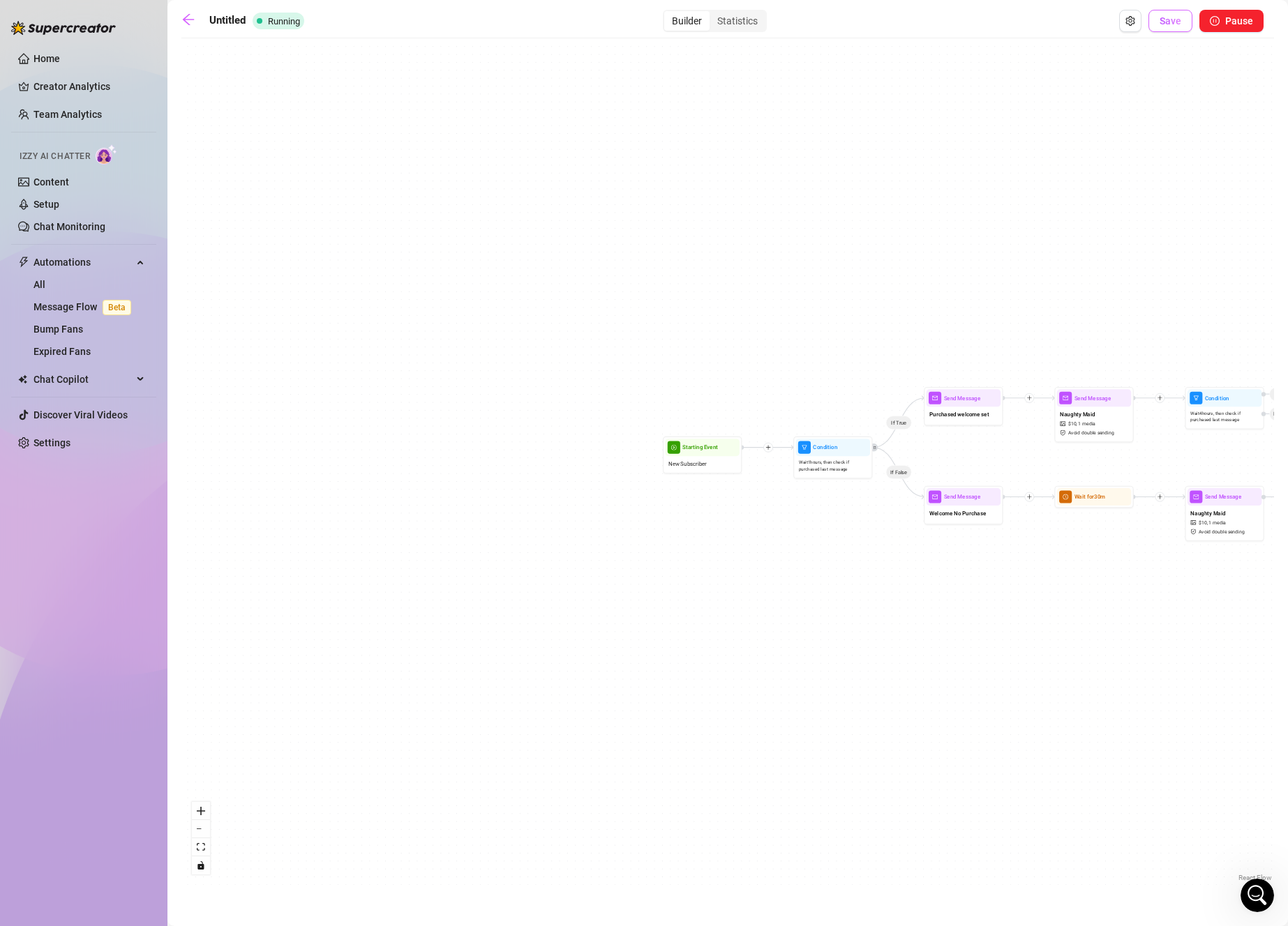
click at [1173, 25] on span "Save" at bounding box center [1170, 21] width 22 height 11
